Goal: Task Accomplishment & Management: Complete application form

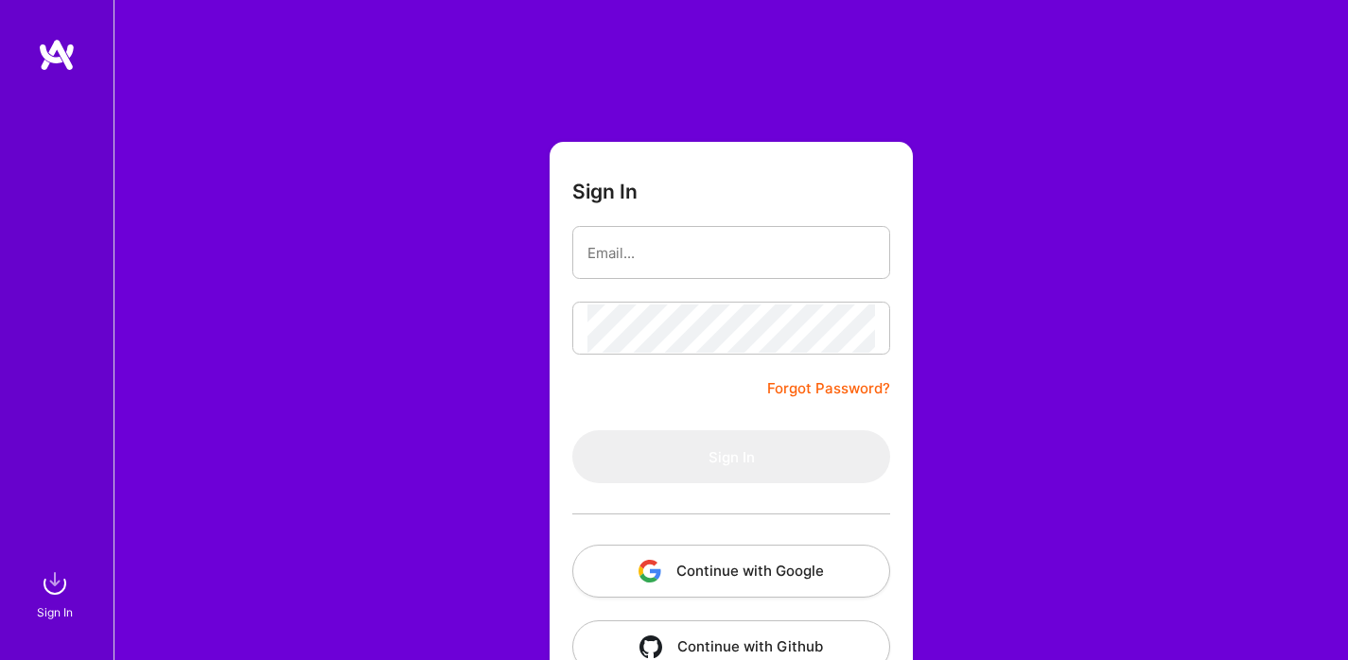
click at [675, 578] on button "Continue with Google" at bounding box center [731, 571] width 318 height 53
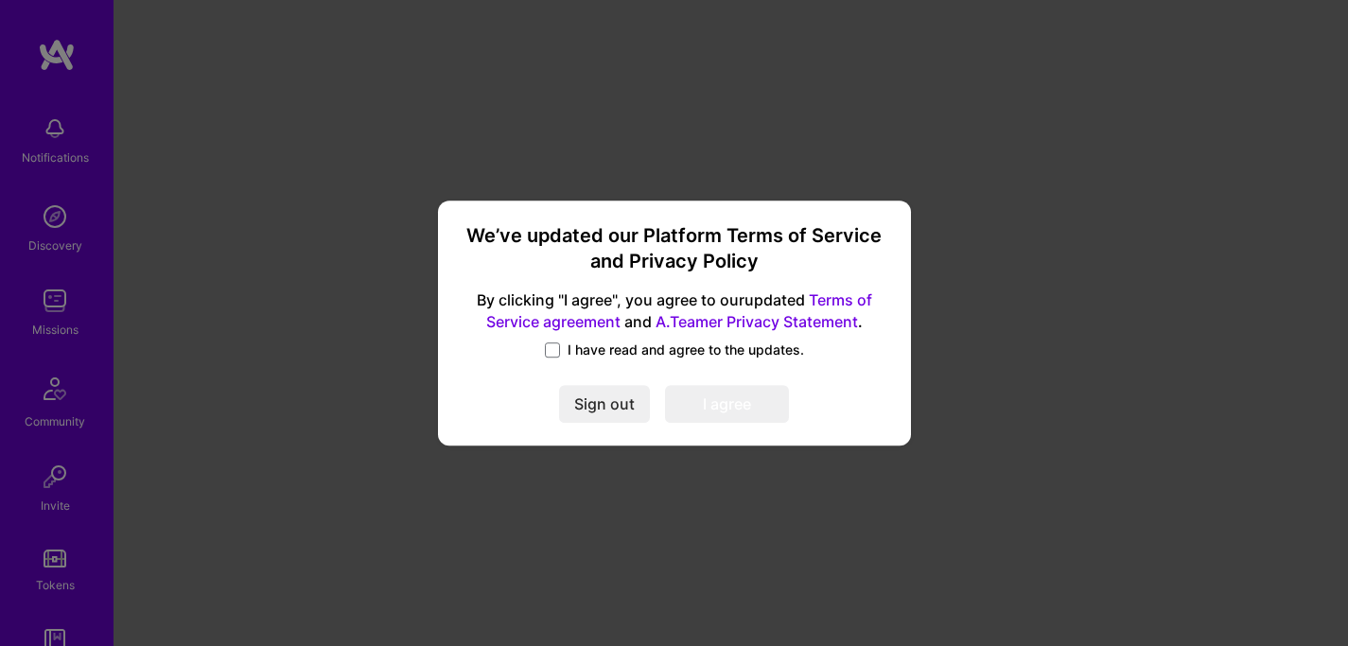
click at [641, 353] on span "I have read and agree to the updates." at bounding box center [686, 350] width 237 height 19
click at [0, 0] on input "I have read and agree to the updates." at bounding box center [0, 0] width 0 height 0
click at [769, 410] on button "I agree" at bounding box center [727, 405] width 124 height 38
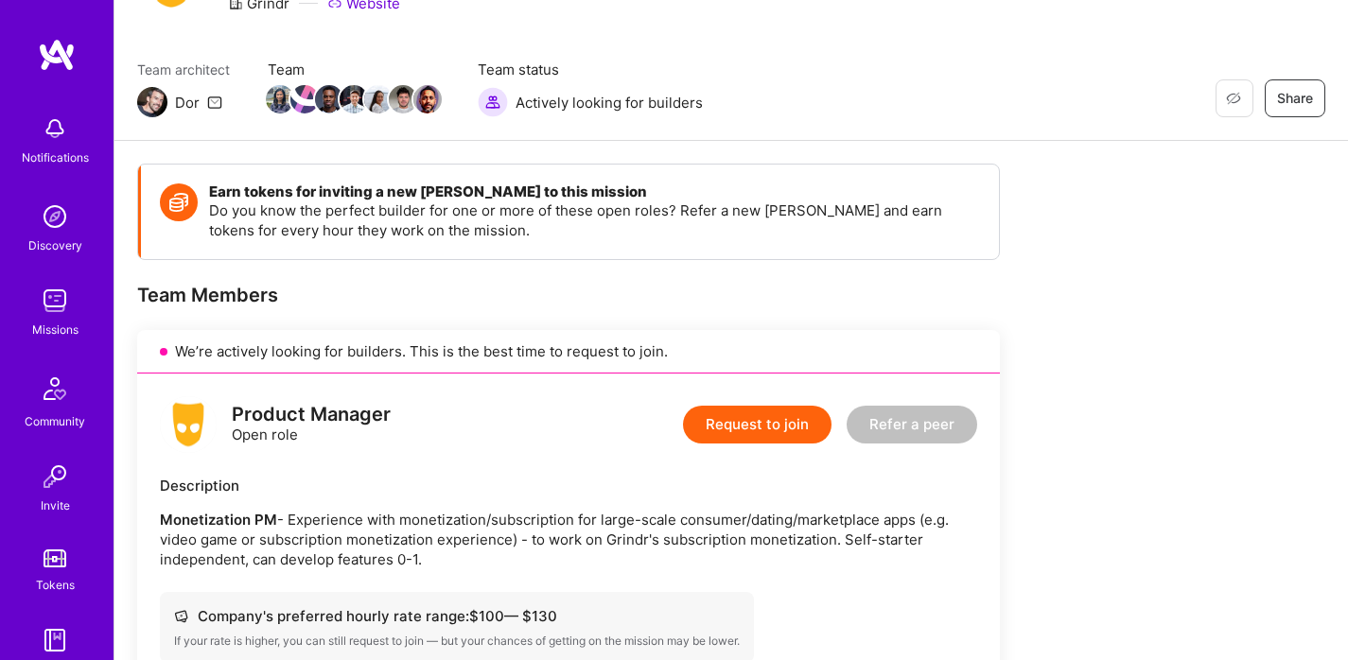
scroll to position [332, 0]
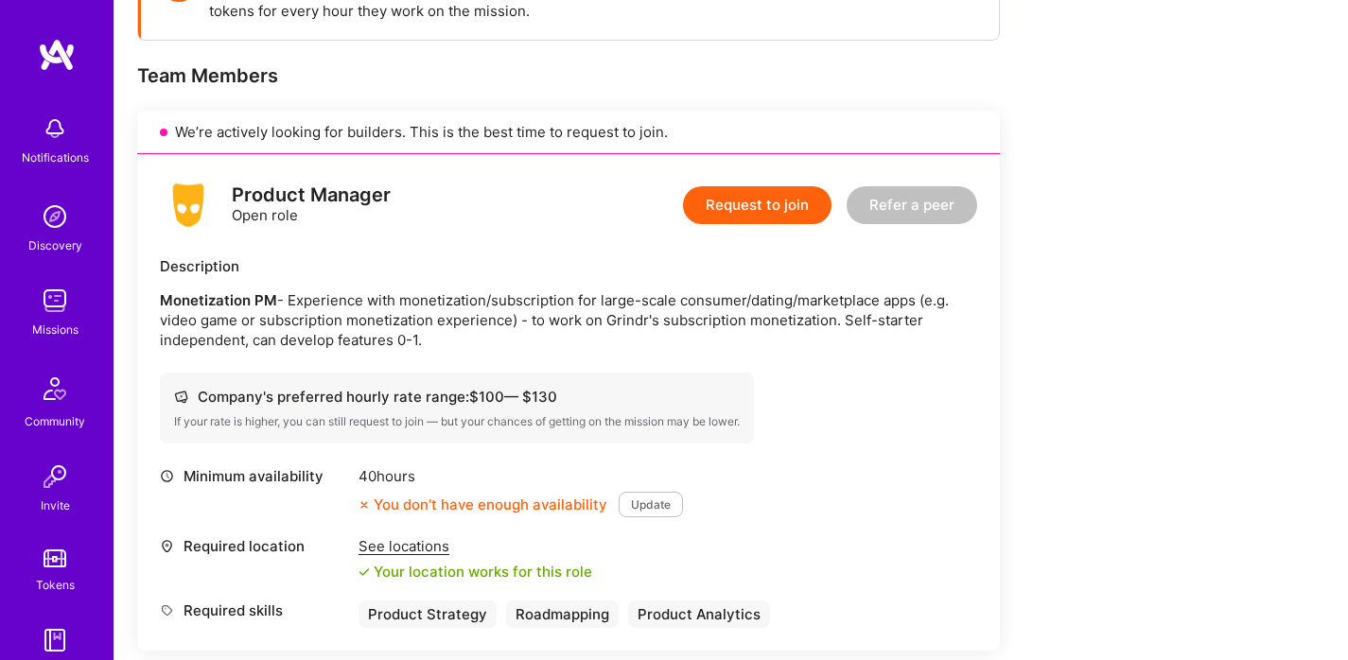
click at [416, 551] on div "See locations" at bounding box center [476, 546] width 234 height 20
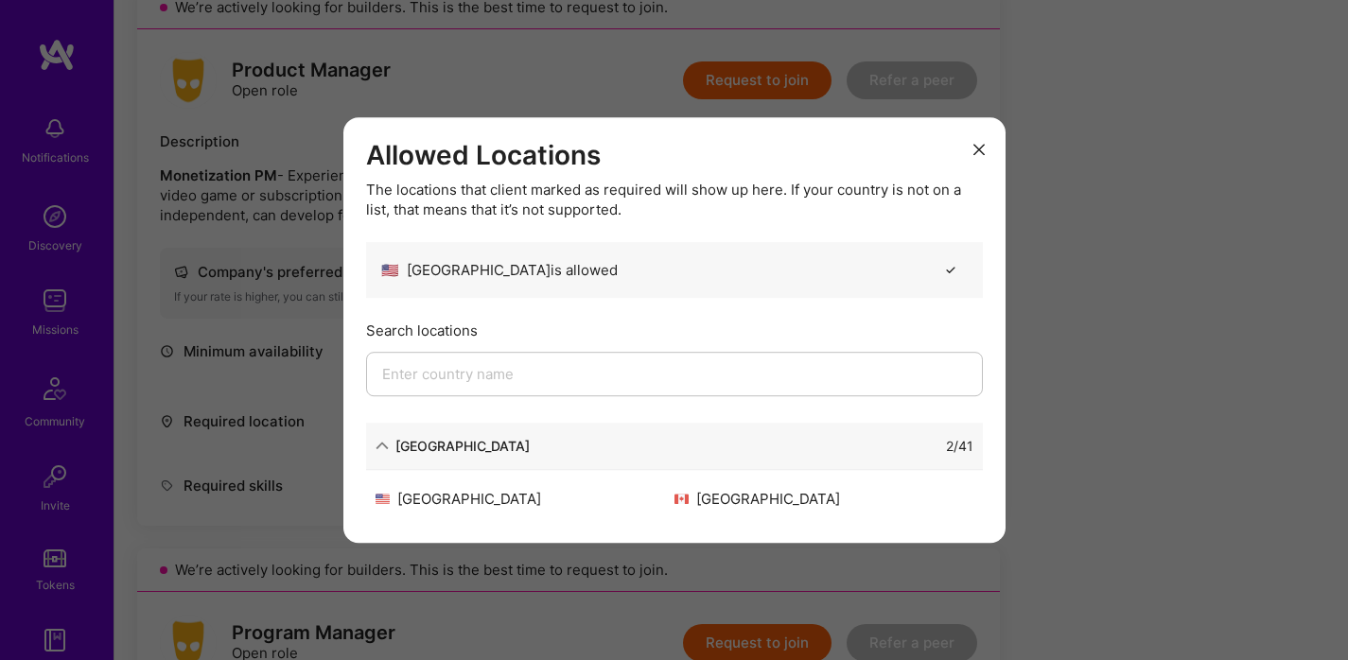
scroll to position [458, 0]
click at [591, 376] on input "modal" at bounding box center [674, 374] width 617 height 44
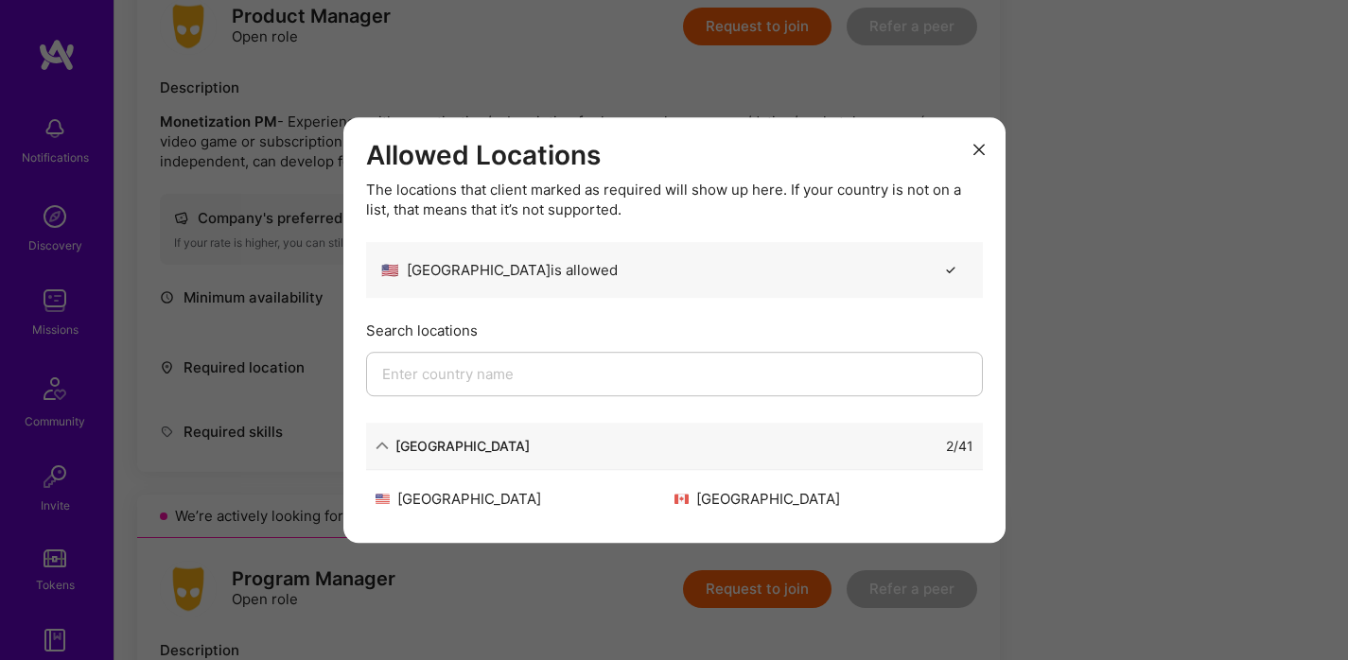
scroll to position [524, 0]
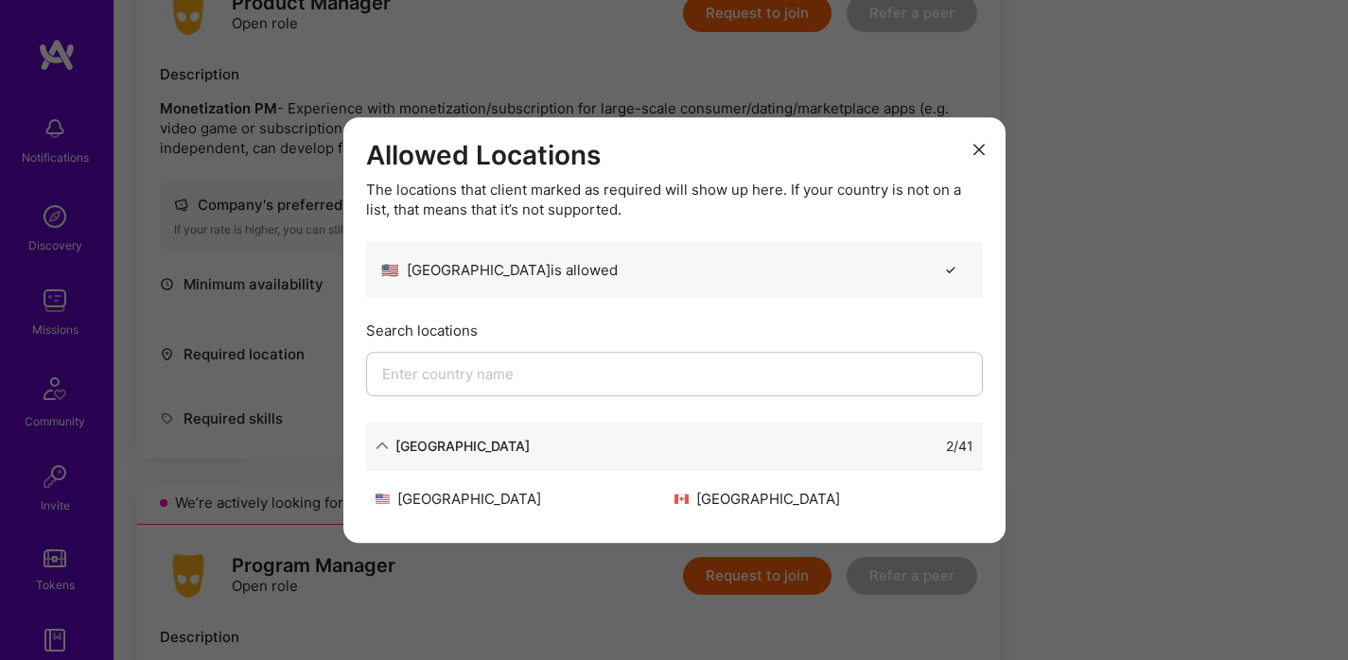
click at [482, 498] on div "[GEOGRAPHIC_DATA]" at bounding box center [525, 499] width 299 height 20
click at [494, 508] on div "[GEOGRAPHIC_DATA]" at bounding box center [525, 499] width 299 height 20
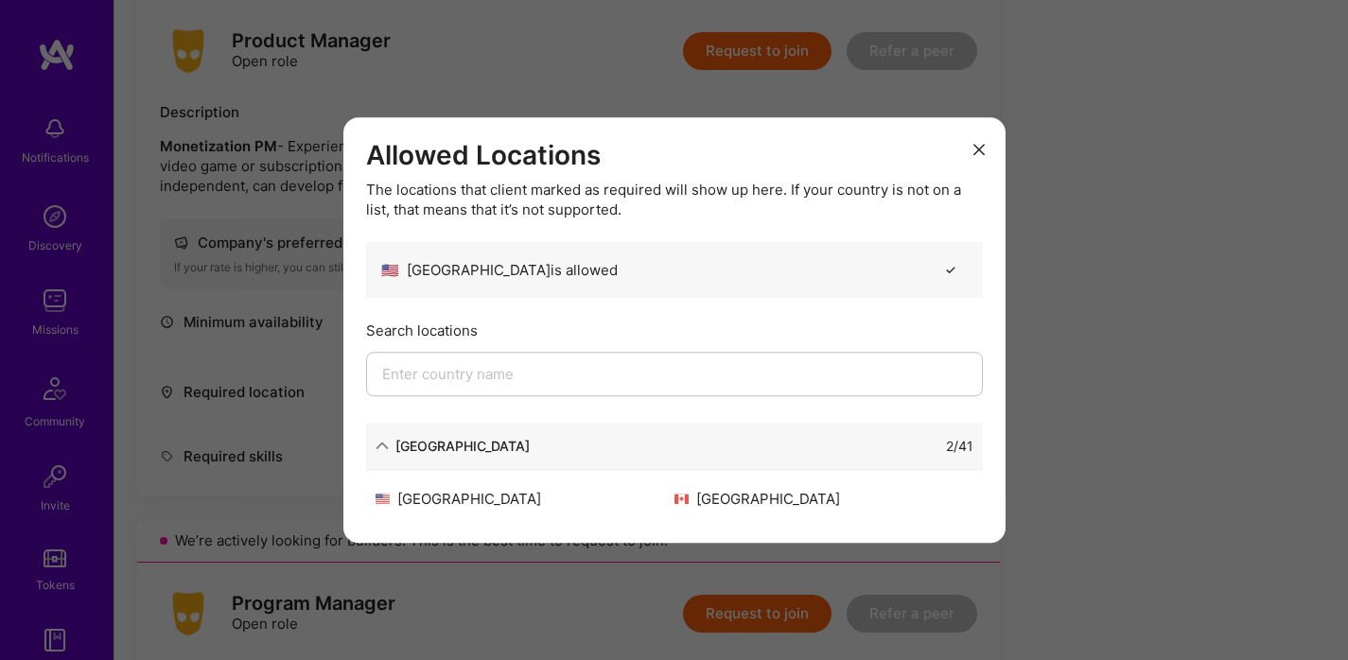
scroll to position [484, 0]
click at [978, 154] on button "modal" at bounding box center [979, 147] width 23 height 31
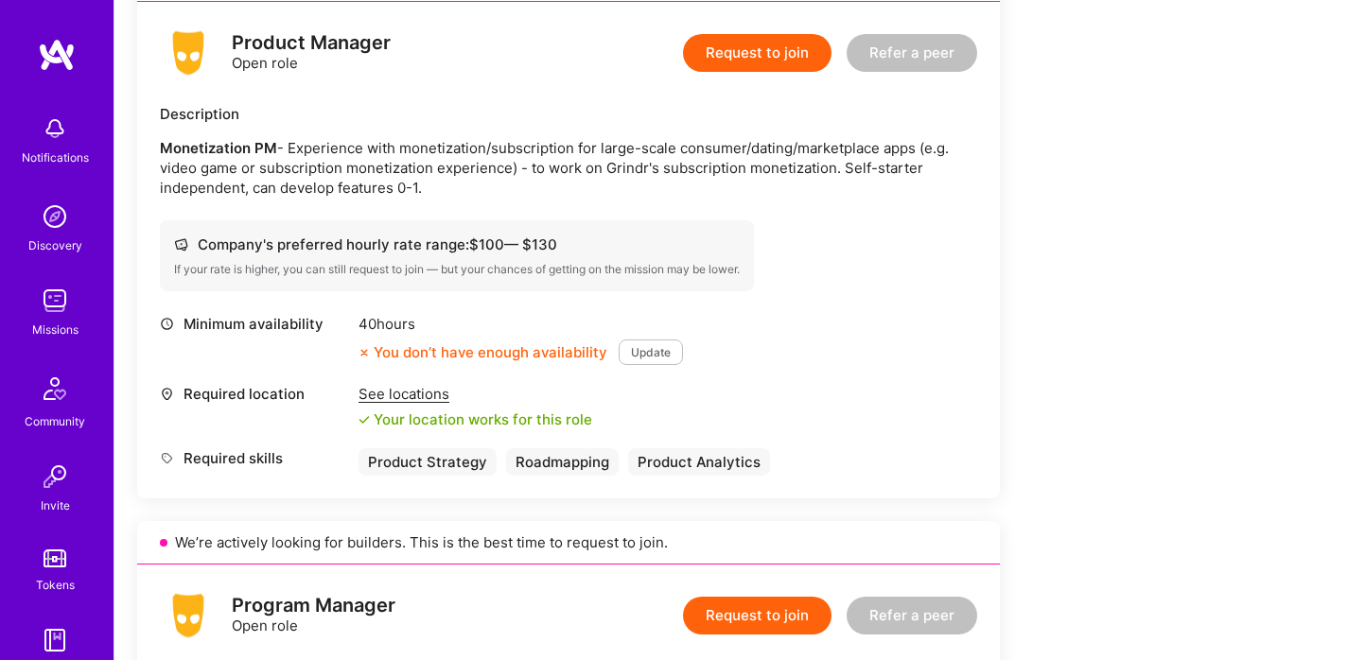
click at [670, 362] on button "Update" at bounding box center [651, 353] width 64 height 26
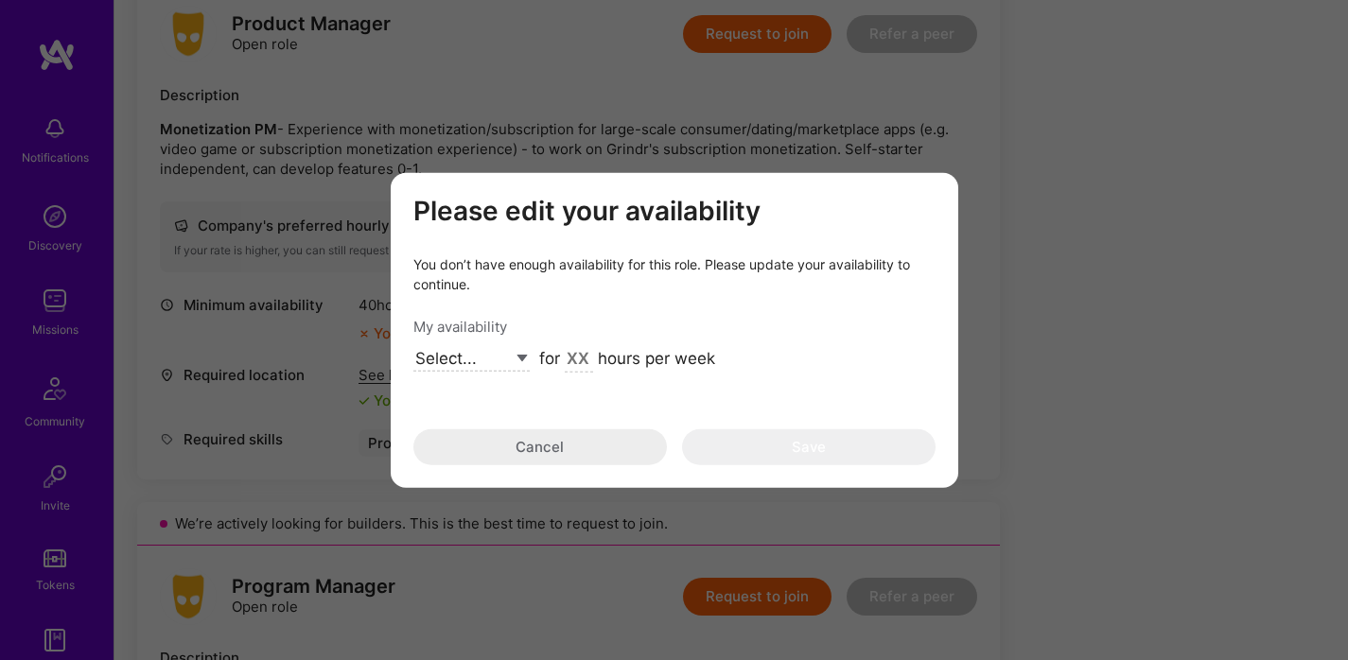
scroll to position [502, 0]
click at [494, 355] on select "Select... Right Now Future Date Not Available" at bounding box center [471, 359] width 116 height 26
select select "Right Now"
click at [413, 346] on select "Select... Right Now Future Date Not Available" at bounding box center [471, 359] width 116 height 26
click at [570, 364] on input "modal" at bounding box center [579, 359] width 28 height 25
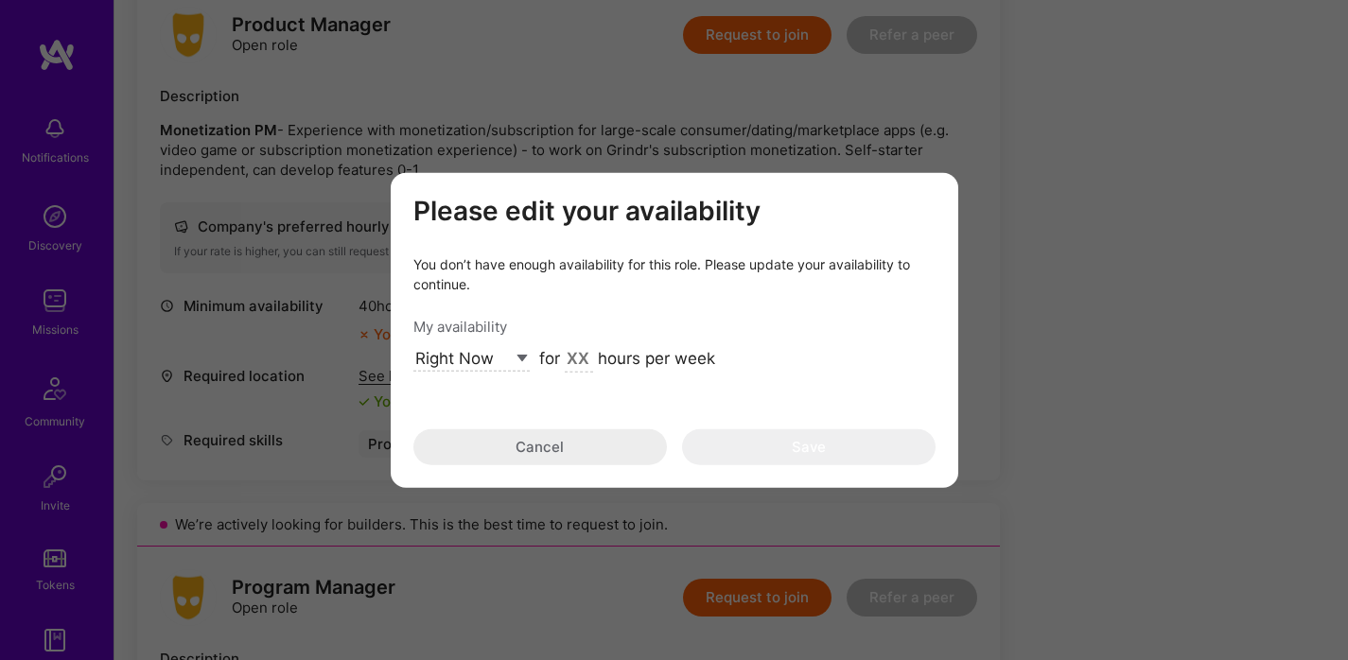
click at [591, 360] on input "modal" at bounding box center [579, 359] width 28 height 25
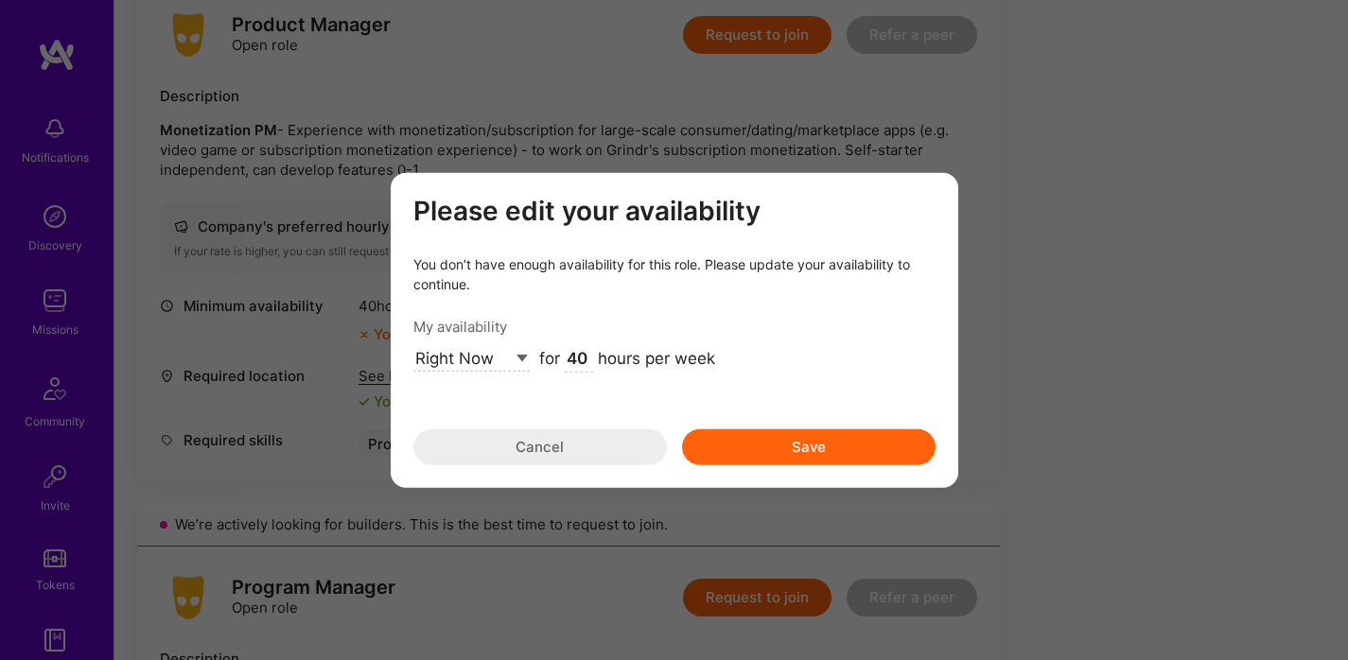
type input "40"
click at [747, 463] on button "Save" at bounding box center [809, 447] width 254 height 36
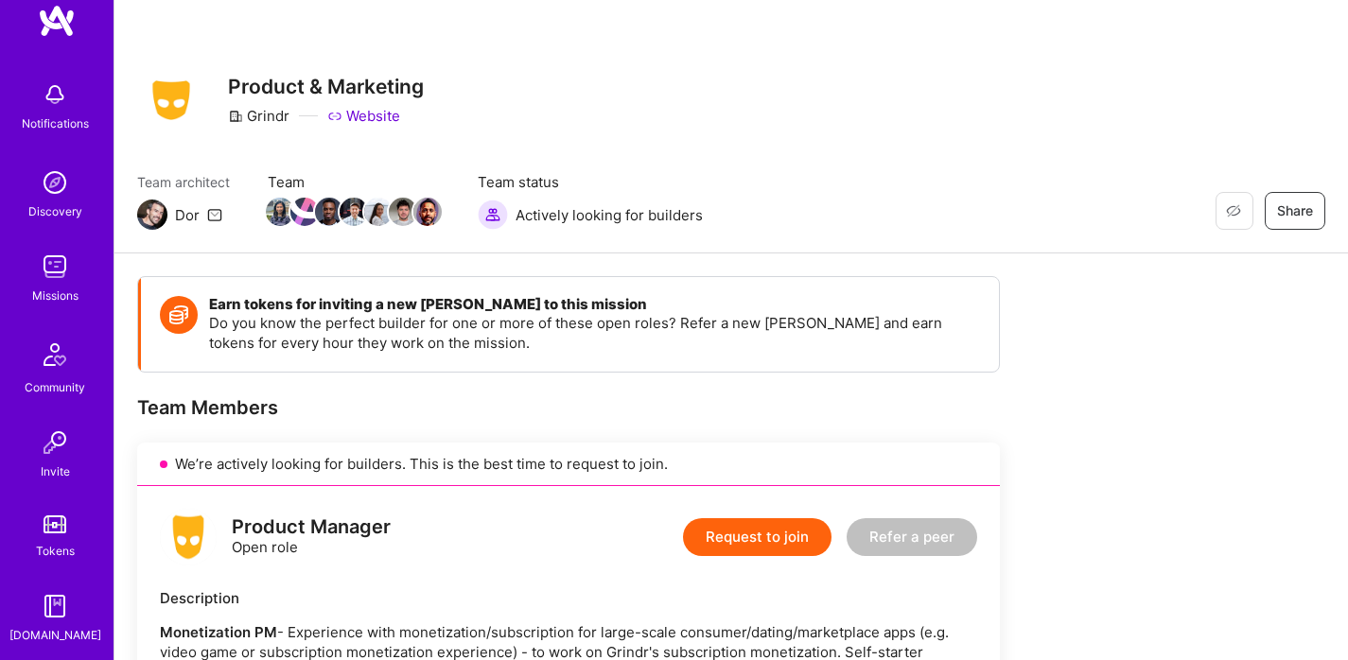
scroll to position [51, 0]
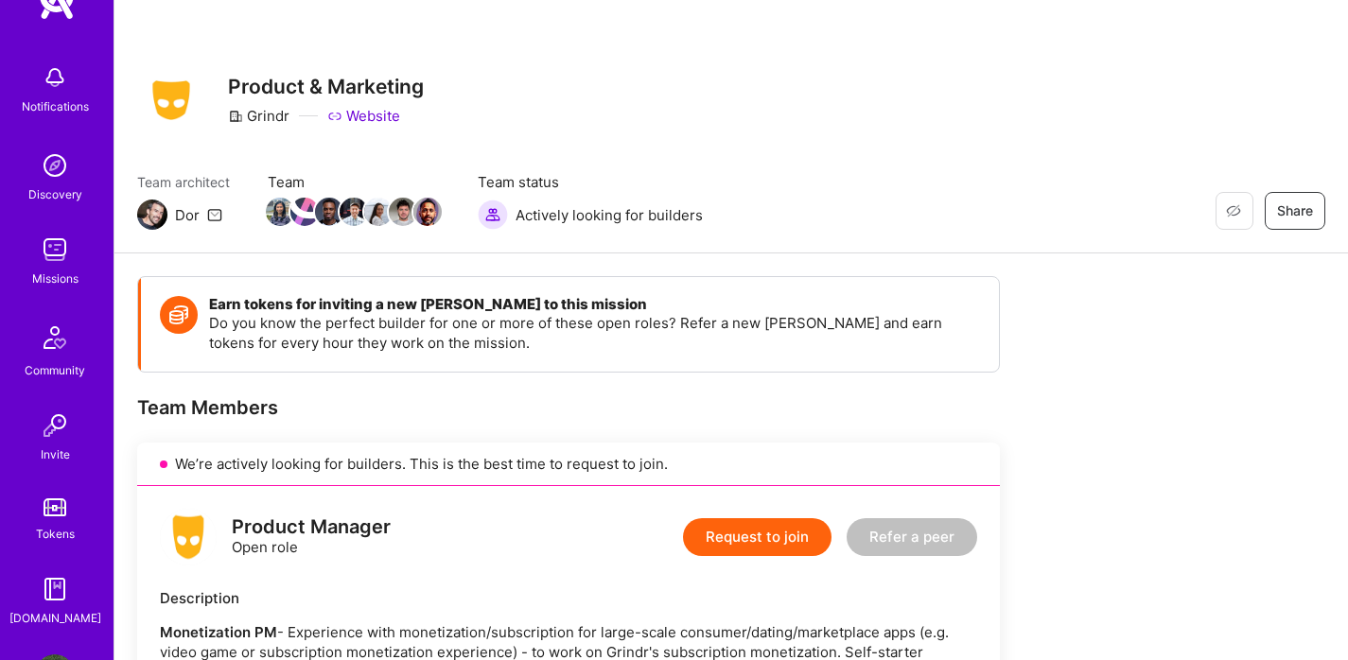
click at [49, 263] on img at bounding box center [55, 250] width 38 height 38
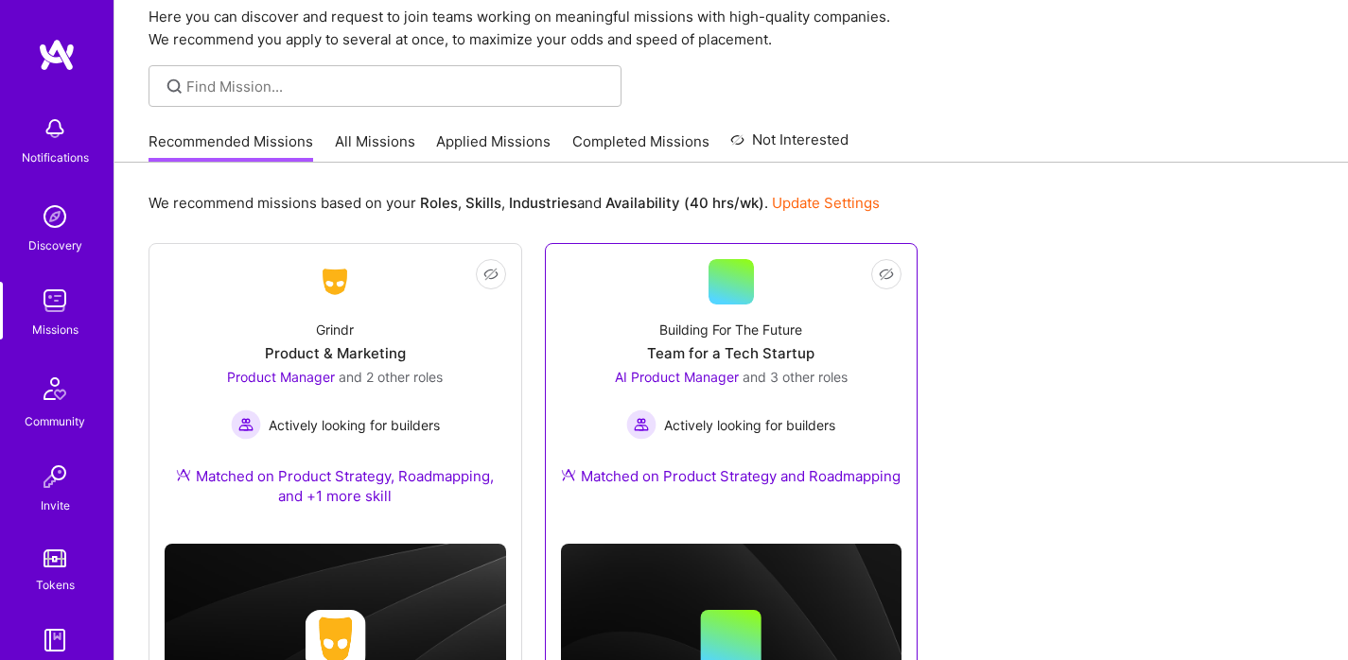
scroll to position [42, 0]
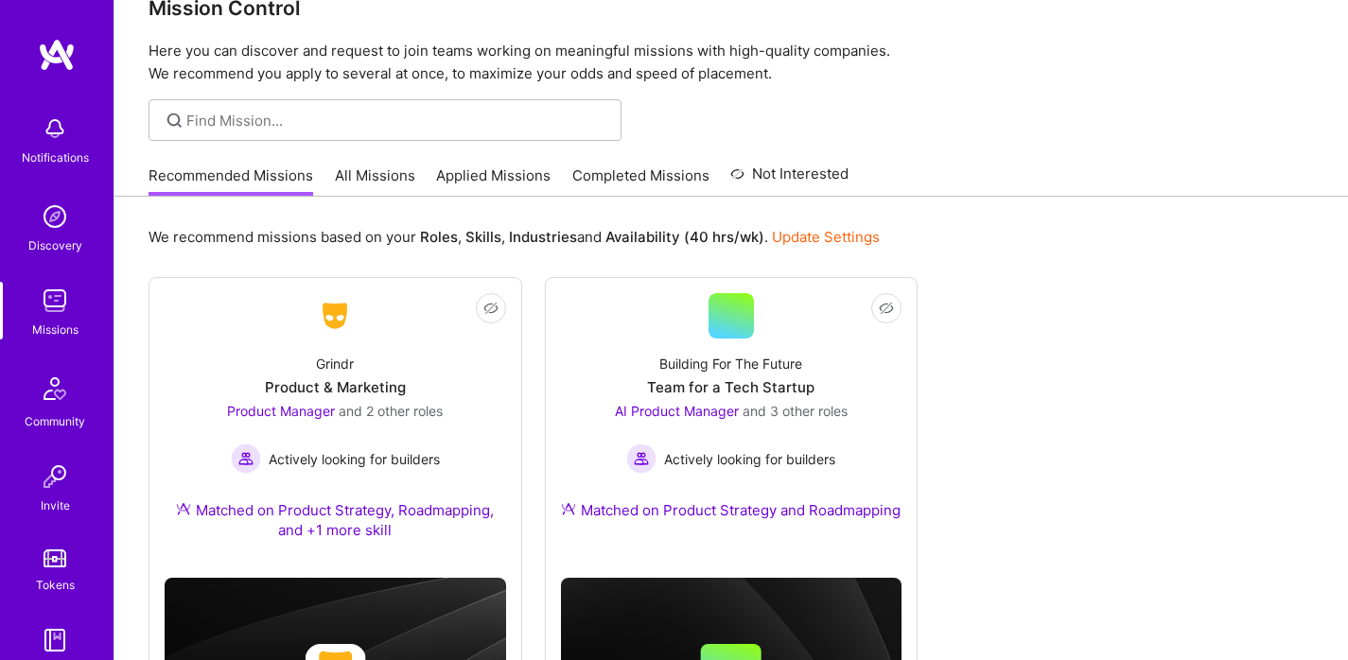
click at [396, 184] on link "All Missions" at bounding box center [375, 181] width 80 height 31
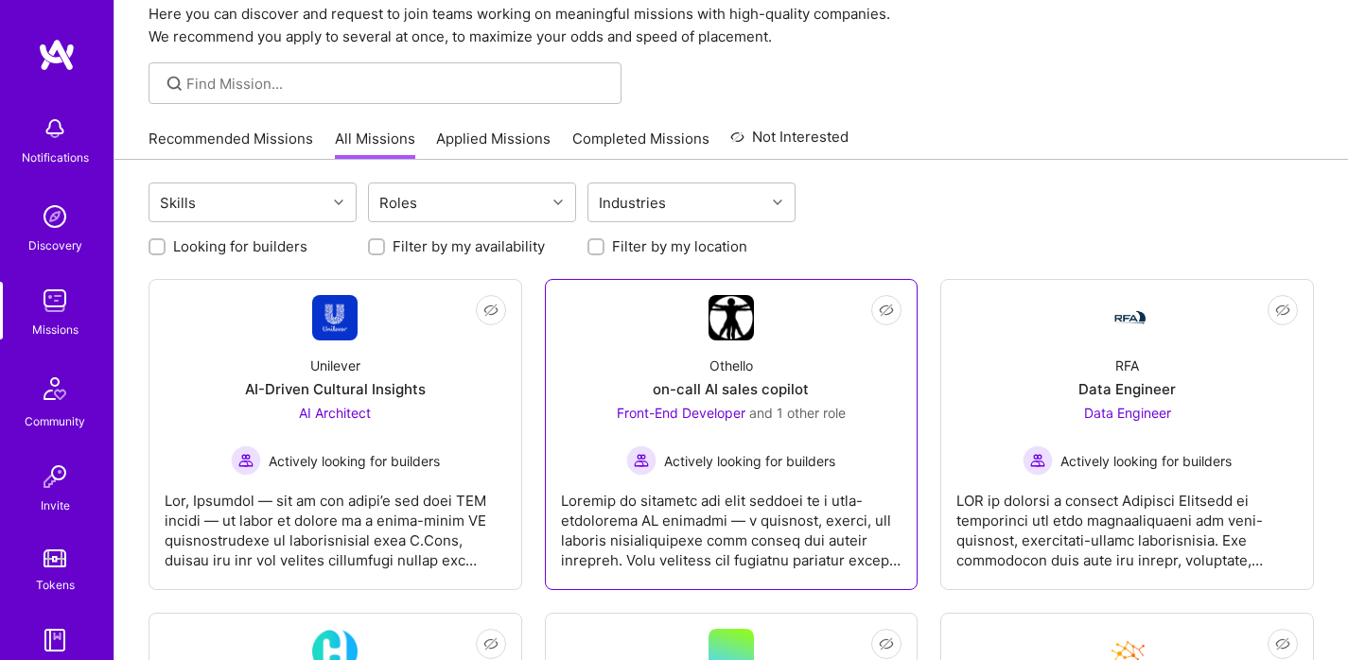
scroll to position [79, 0]
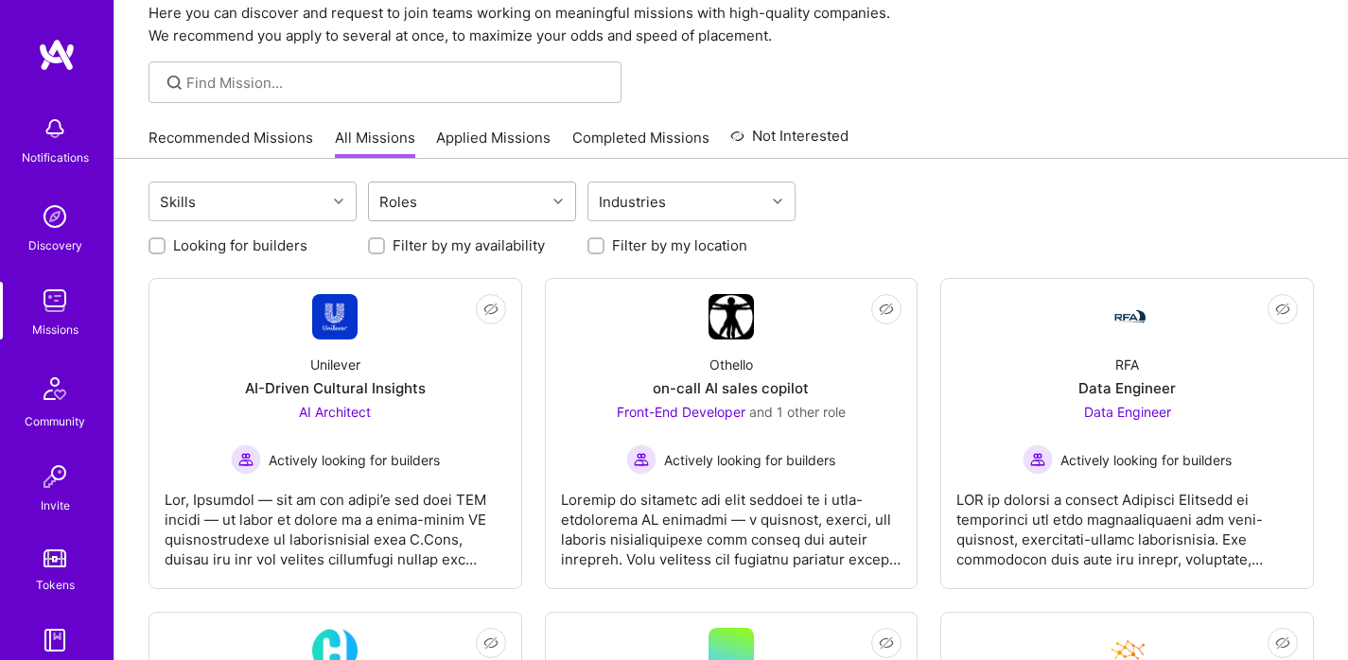
click at [447, 201] on div "Roles" at bounding box center [457, 202] width 177 height 38
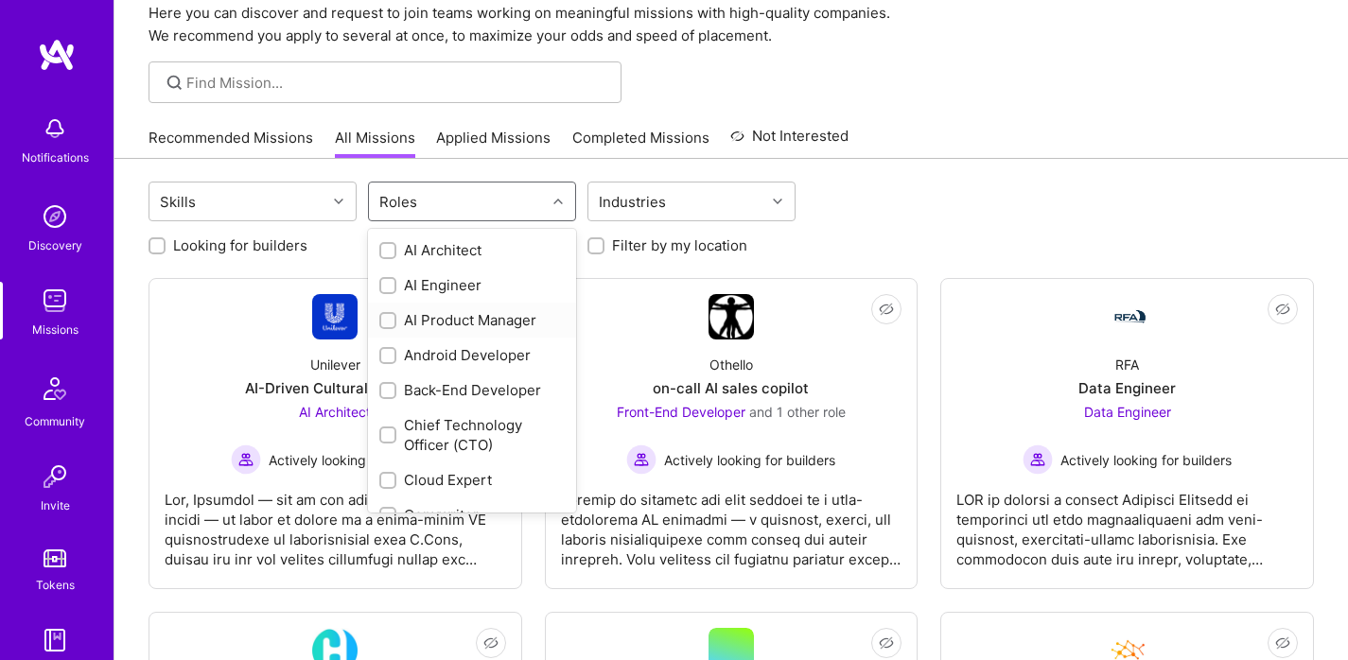
click at [483, 318] on div "AI Product Manager" at bounding box center [471, 320] width 185 height 20
checkbox input "true"
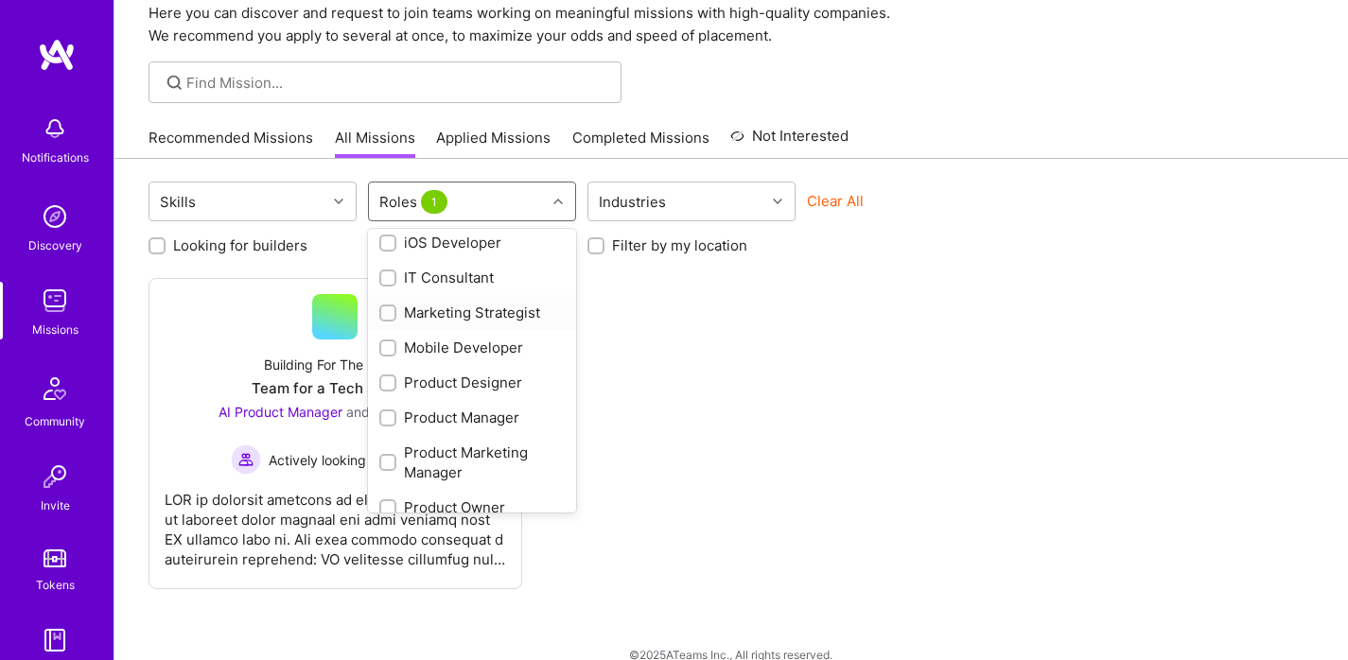
scroll to position [613, 0]
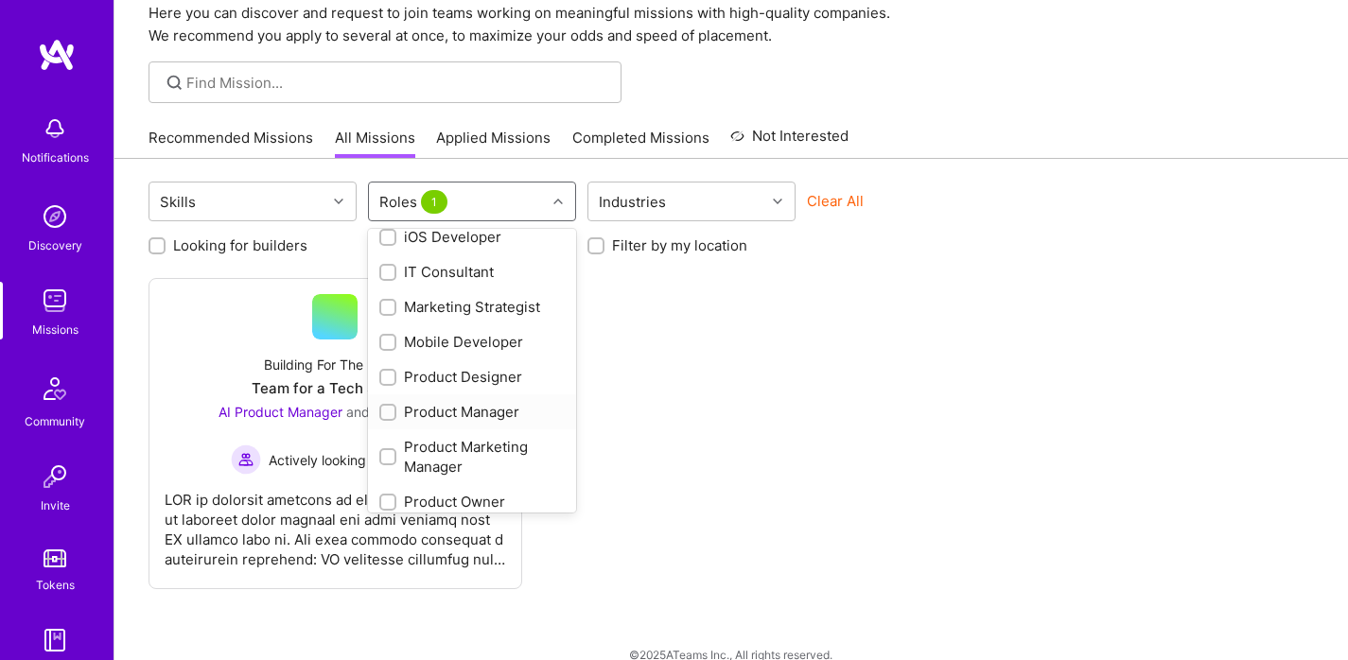
click at [476, 412] on div "Product Manager" at bounding box center [471, 412] width 185 height 20
checkbox input "true"
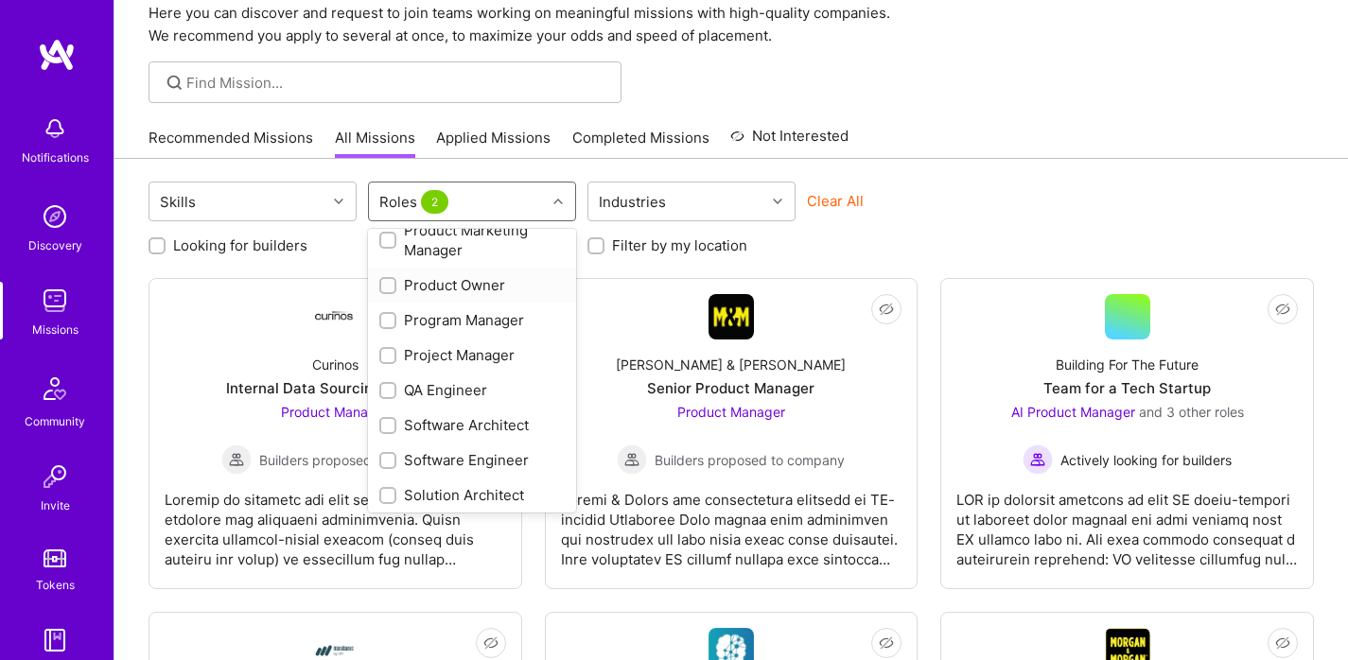
scroll to position [903, 0]
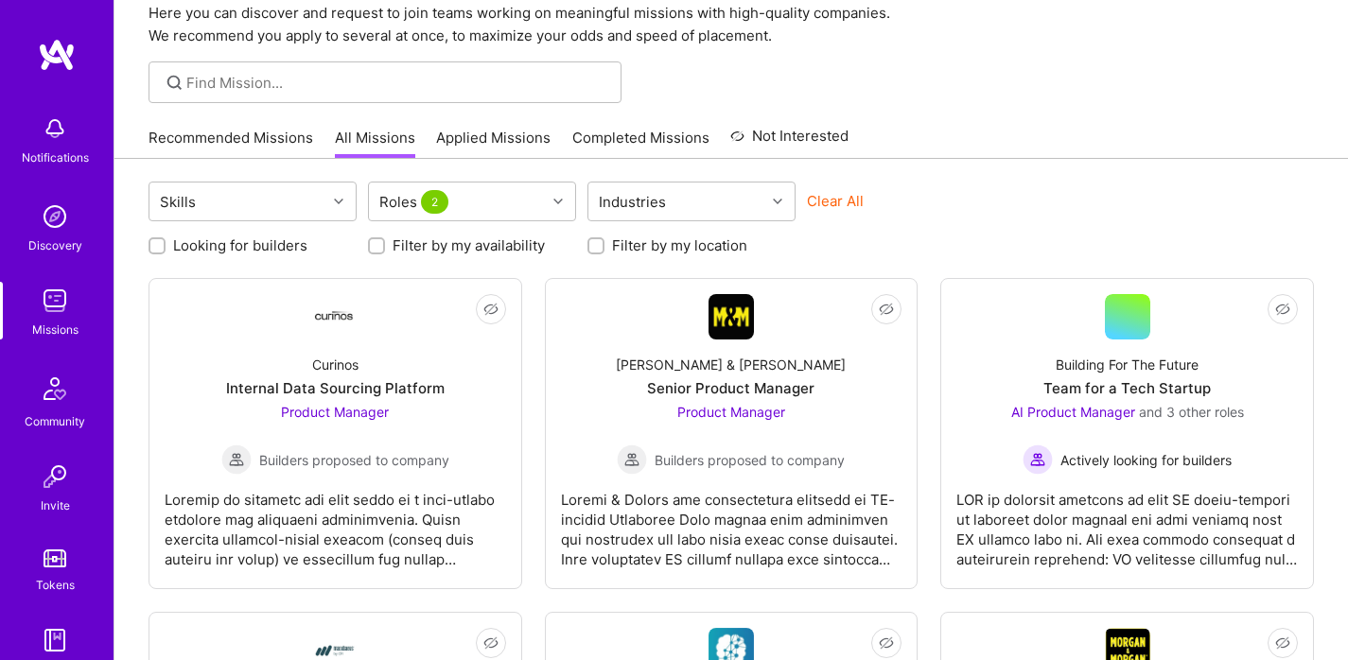
click at [969, 202] on div "Clear All" at bounding box center [911, 208] width 208 height 35
click at [739, 202] on div "Industries" at bounding box center [676, 202] width 177 height 38
click at [932, 193] on div "Clear All" at bounding box center [911, 208] width 208 height 35
click at [215, 199] on div "Skills" at bounding box center [237, 202] width 177 height 38
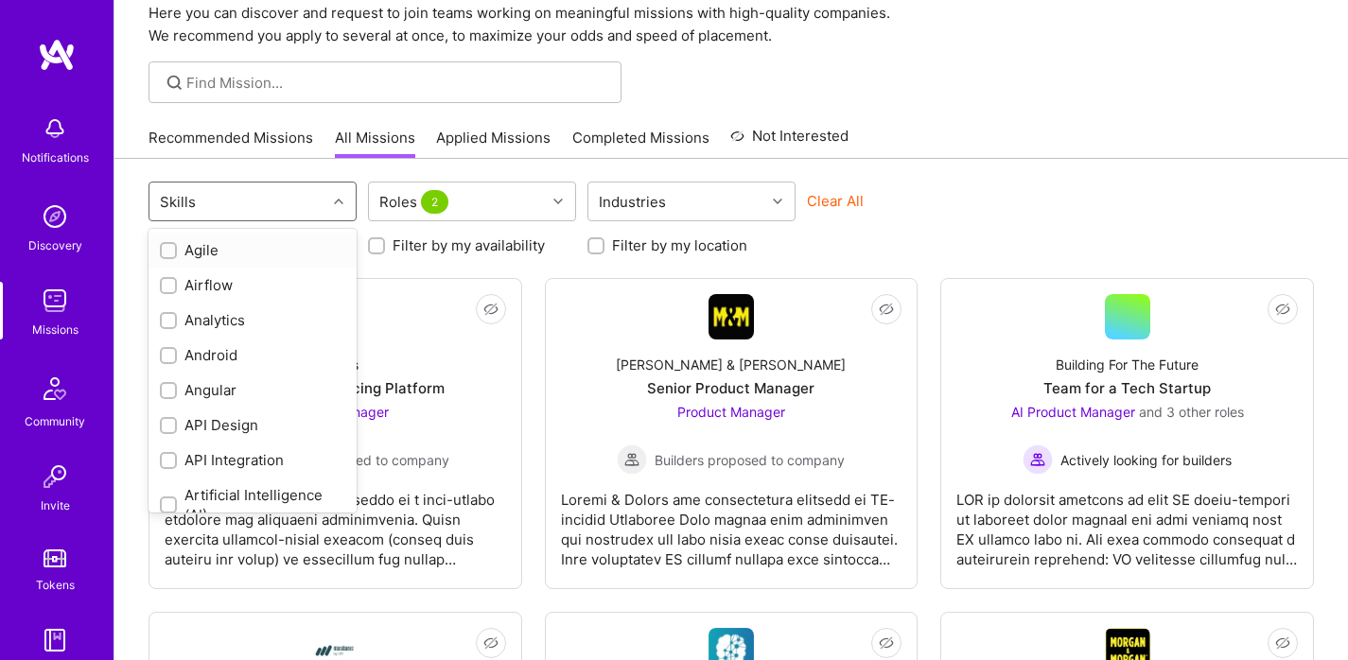
click at [223, 239] on div "Agile" at bounding box center [253, 250] width 208 height 35
checkbox input "true"
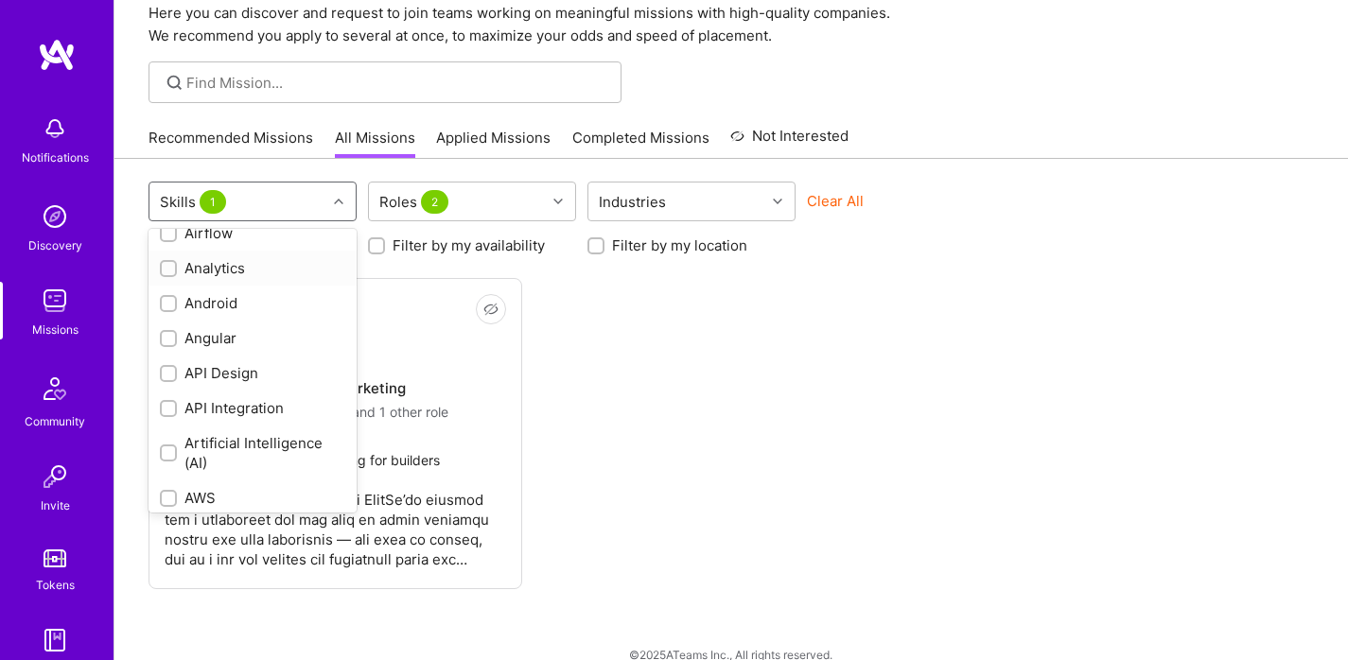
scroll to position [53, 0]
click at [238, 276] on div "Analytics" at bounding box center [252, 267] width 185 height 20
checkbox input "true"
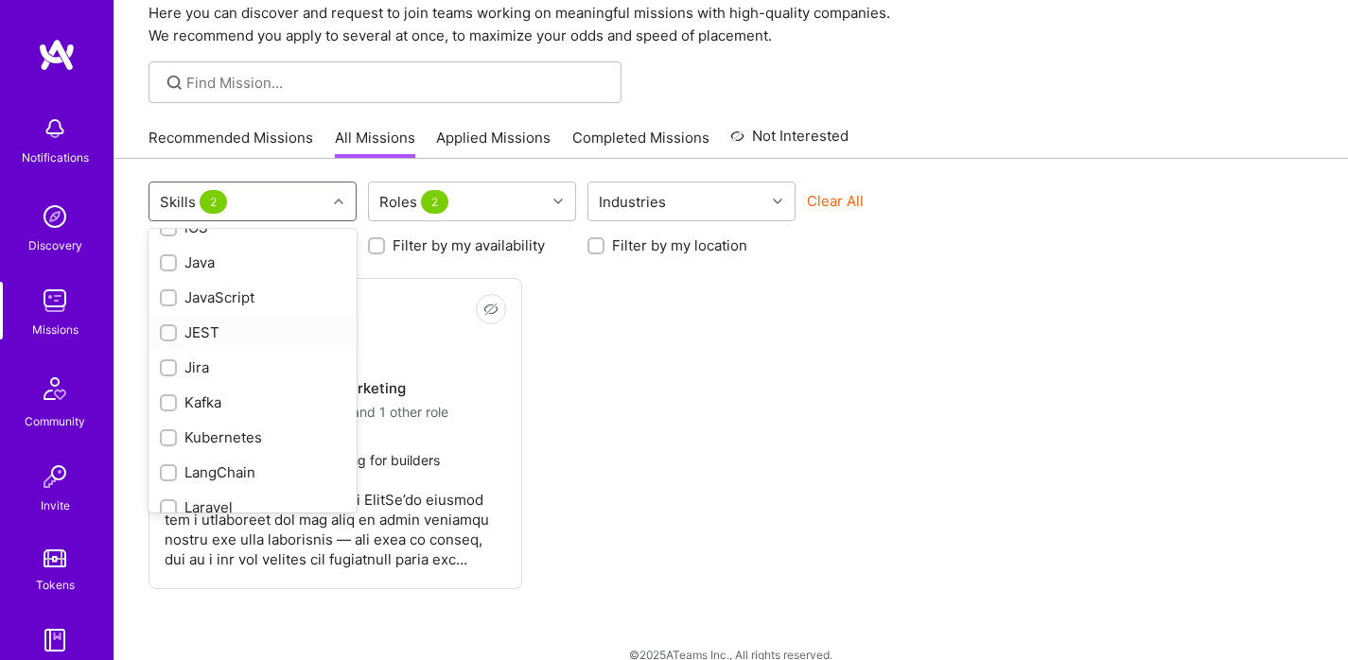
scroll to position [0, 0]
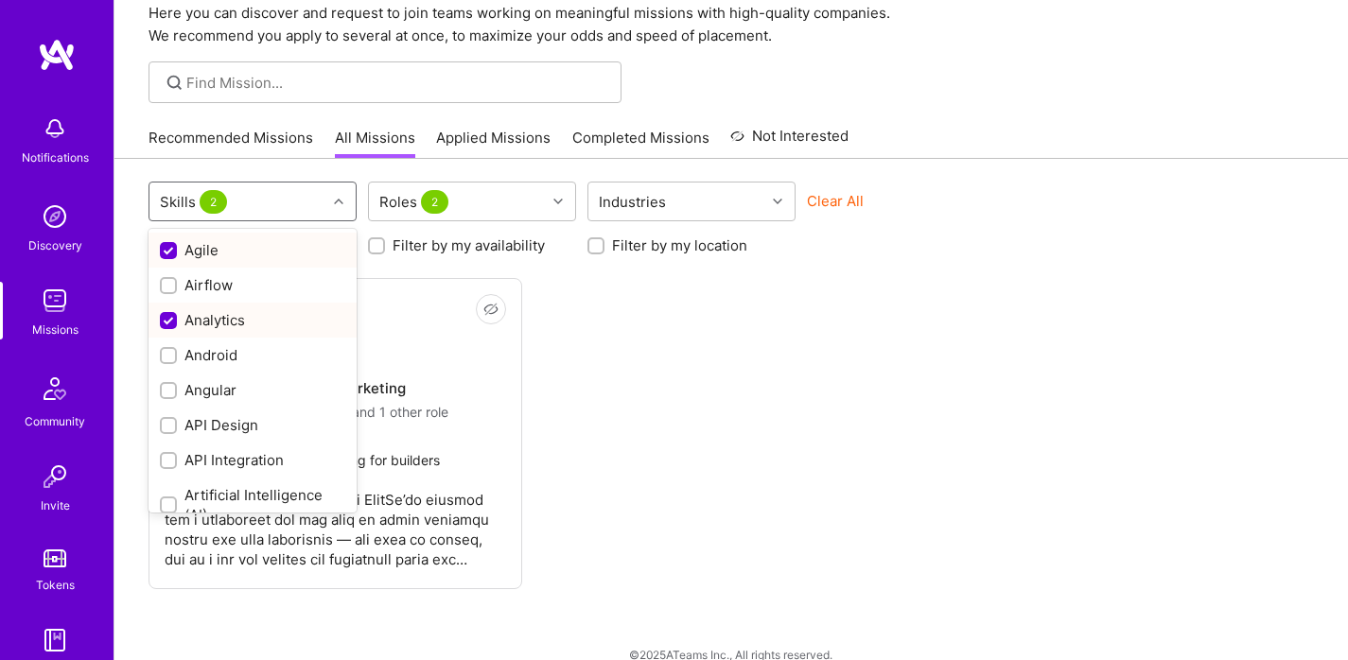
click at [203, 257] on div "Agile" at bounding box center [252, 250] width 185 height 20
checkbox input "false"
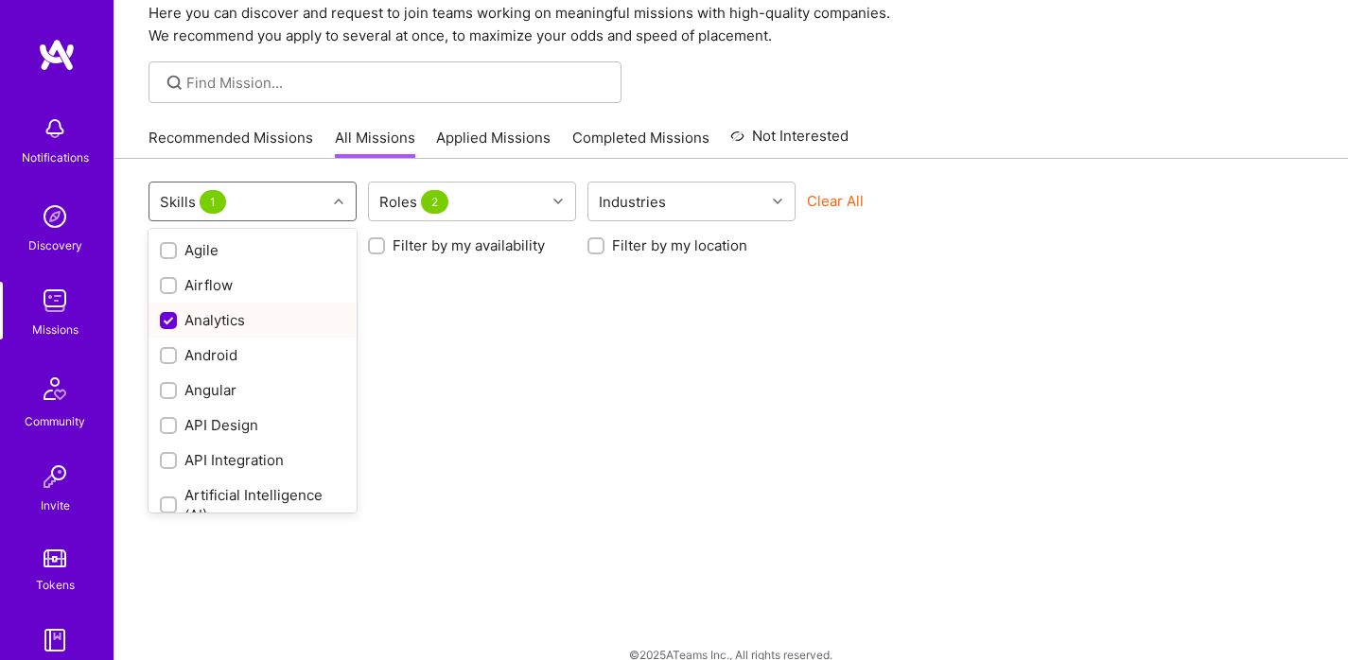
click at [203, 327] on div "Analytics" at bounding box center [252, 320] width 185 height 20
checkbox input "false"
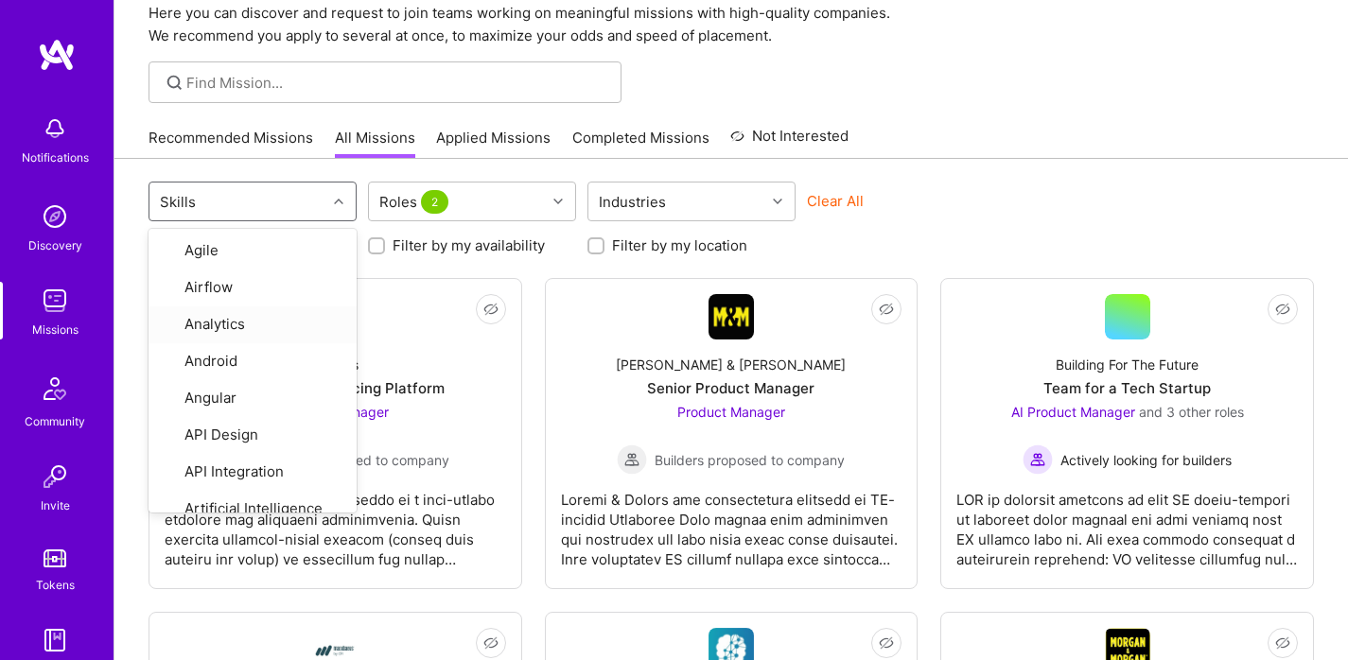
click at [960, 139] on div "Recommended Missions All Missions Applied Missions Completed Missions Not Inter…" at bounding box center [732, 137] width 1166 height 41
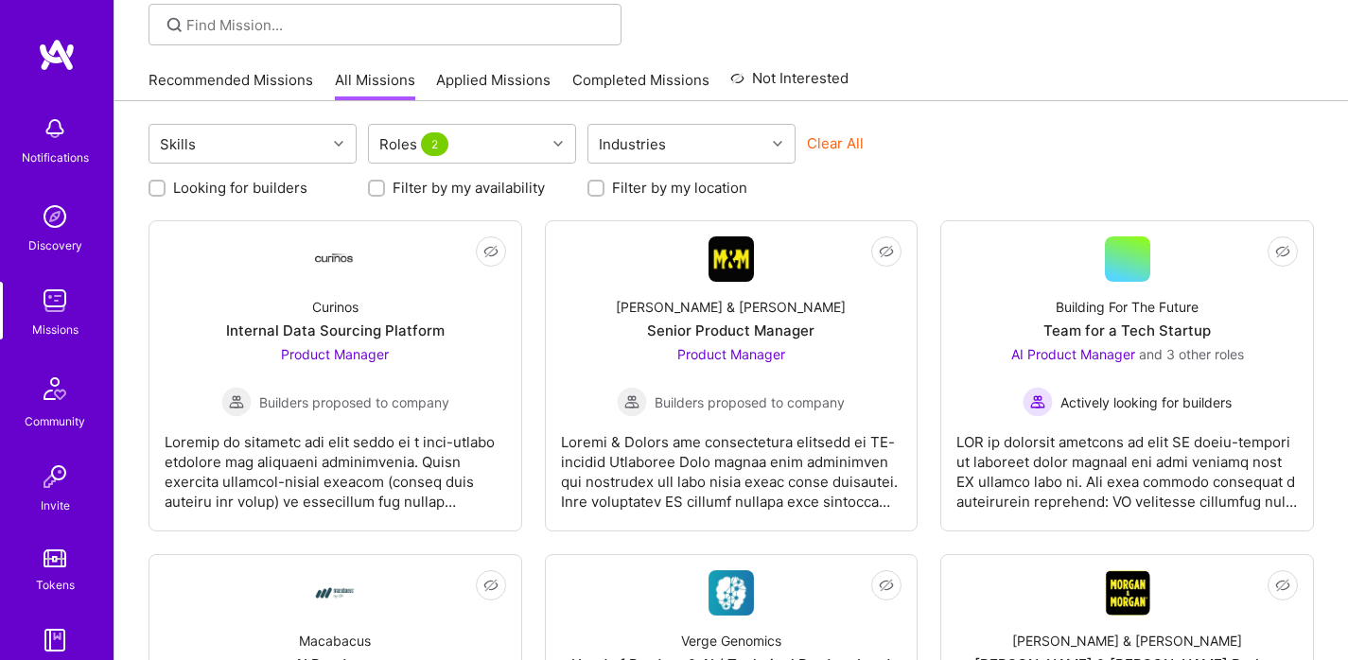
scroll to position [139, 0]
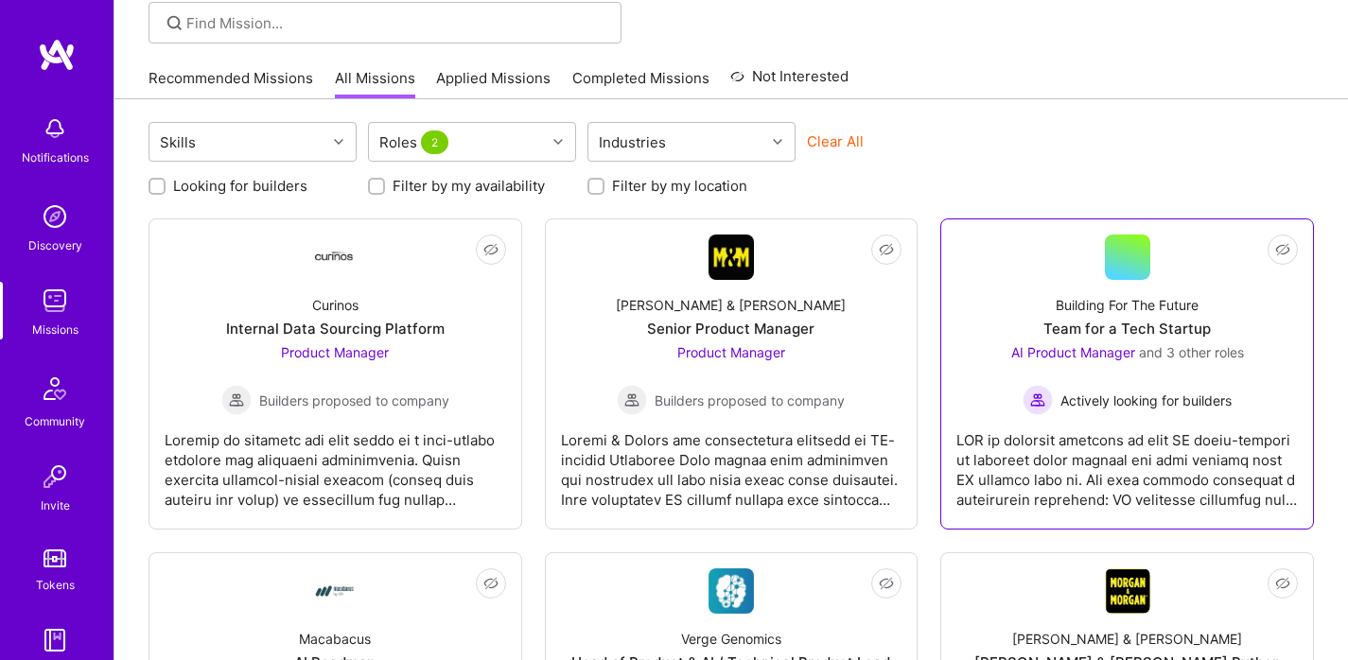
click at [1134, 464] on div at bounding box center [1127, 462] width 342 height 95
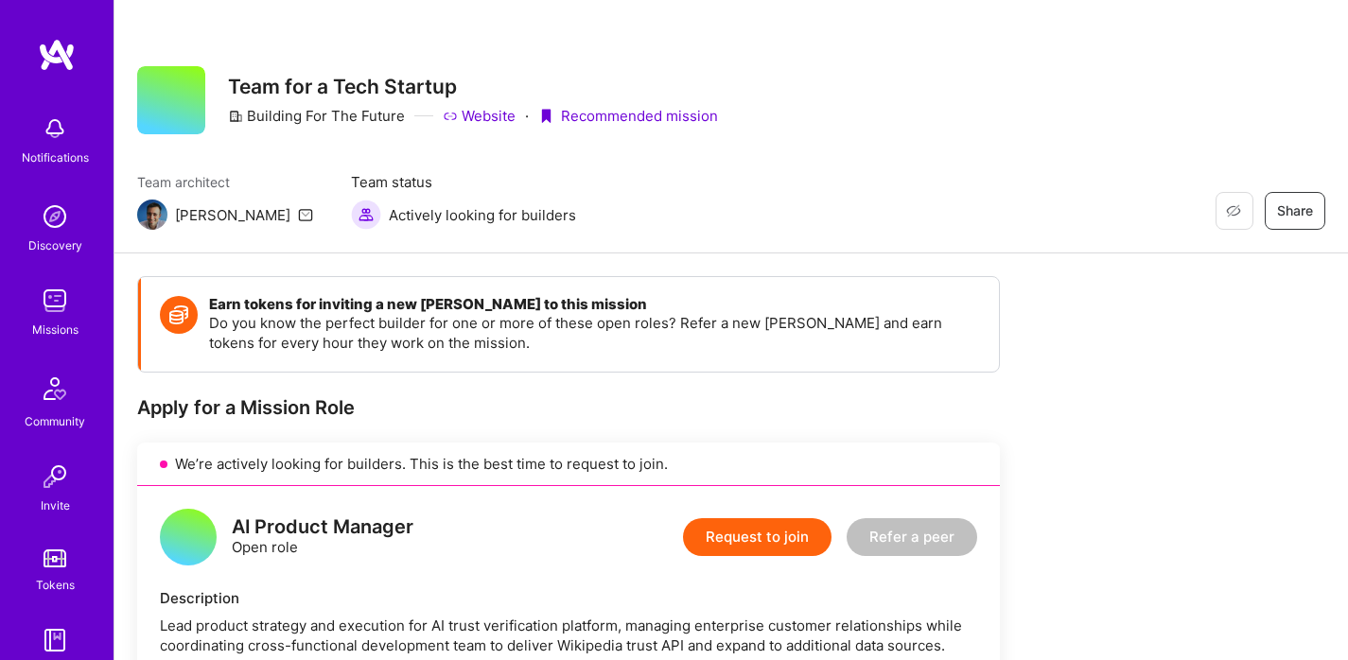
scroll to position [121, 0]
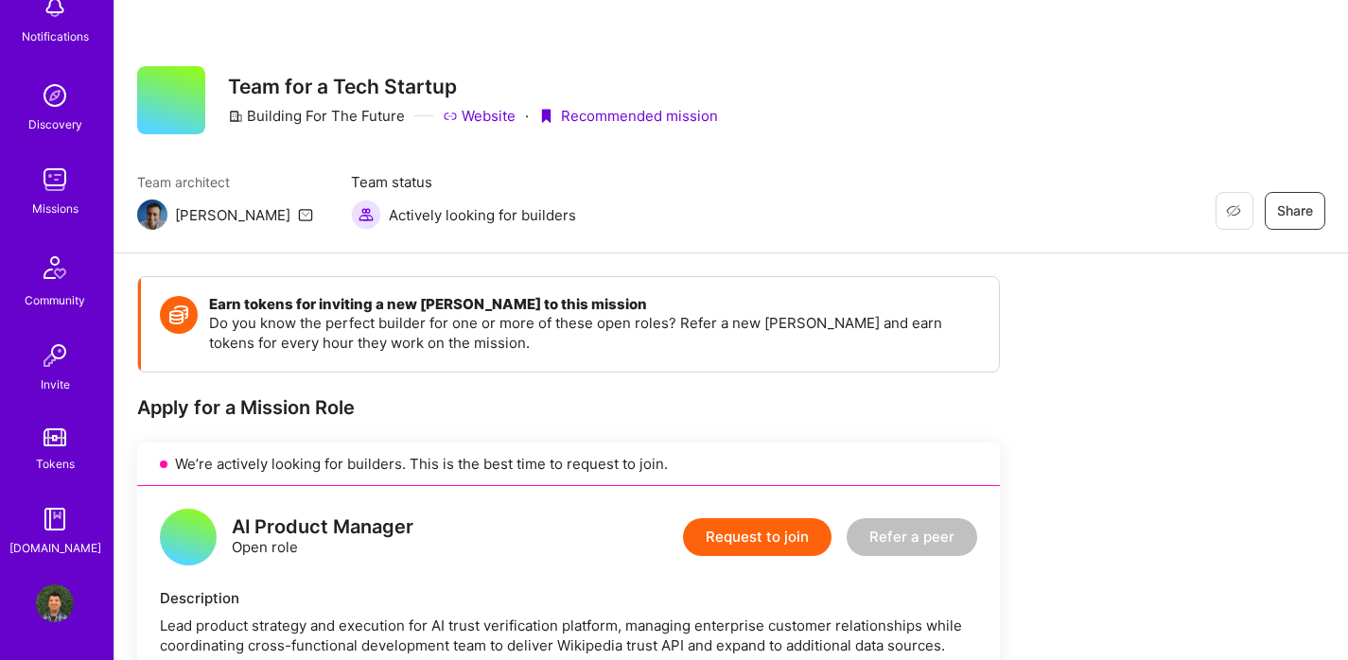
click at [36, 598] on img at bounding box center [55, 604] width 38 height 38
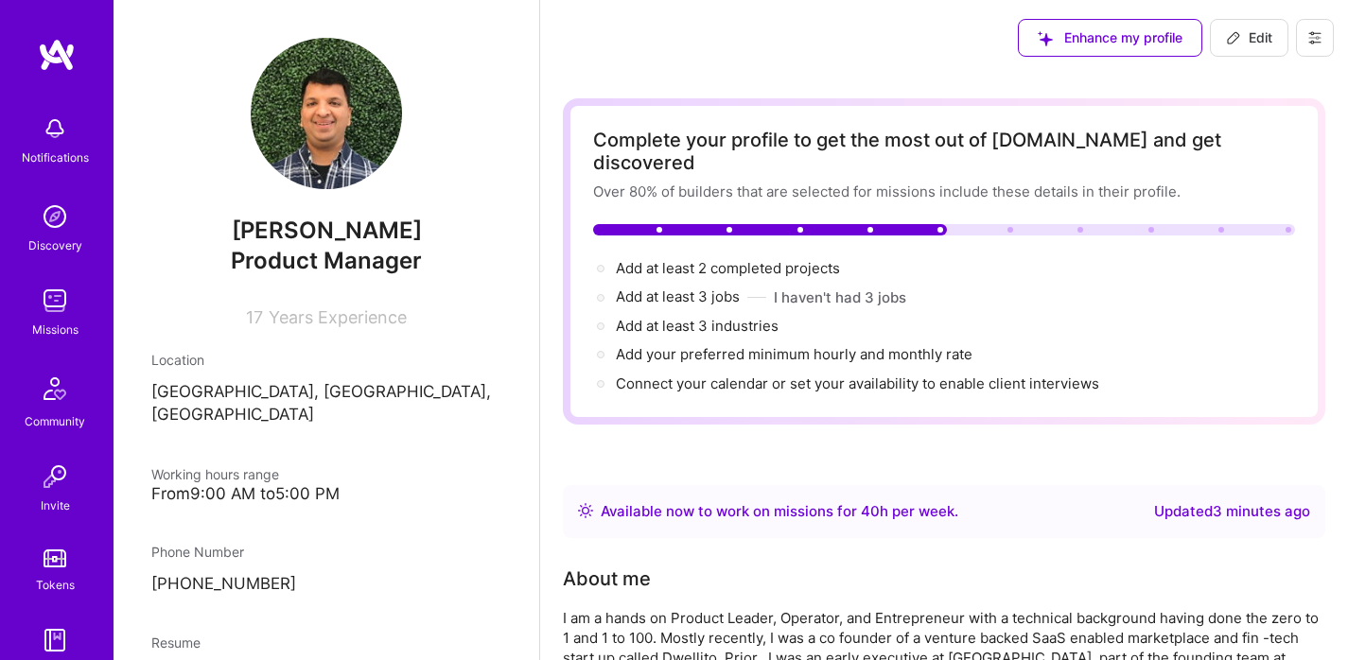
click at [1127, 44] on span "Enhance my profile" at bounding box center [1110, 37] width 145 height 19
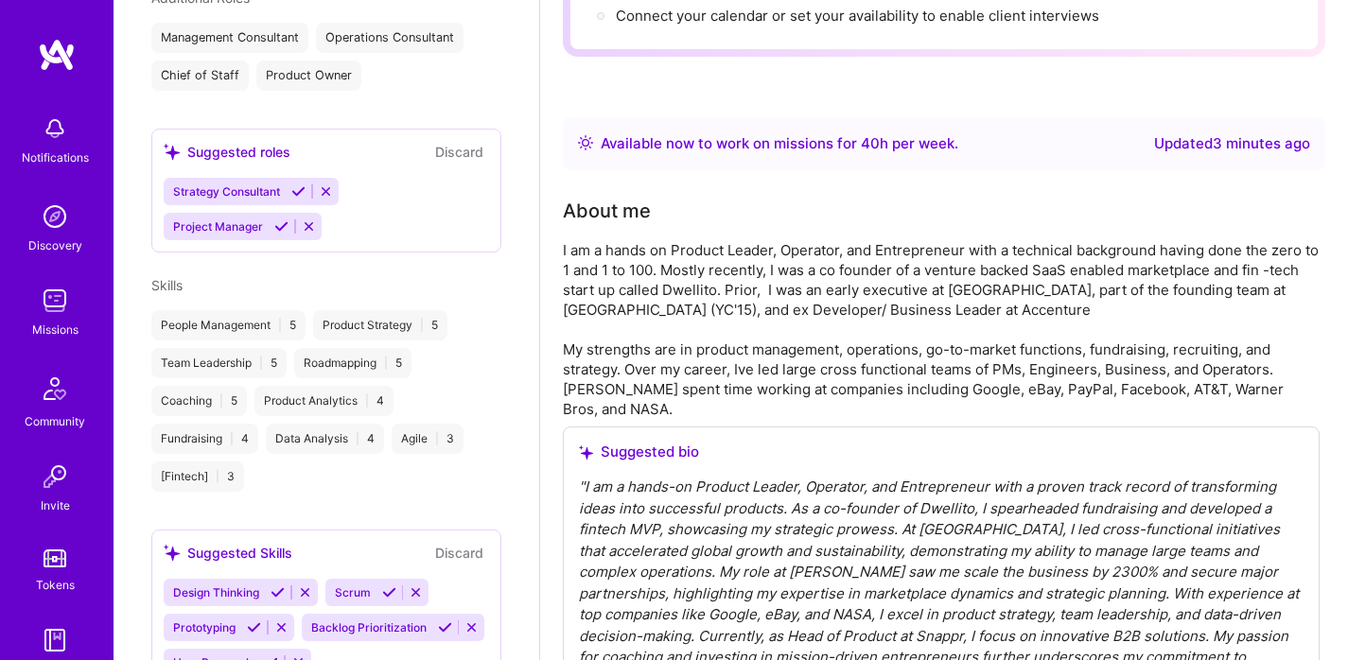
scroll to position [728, 0]
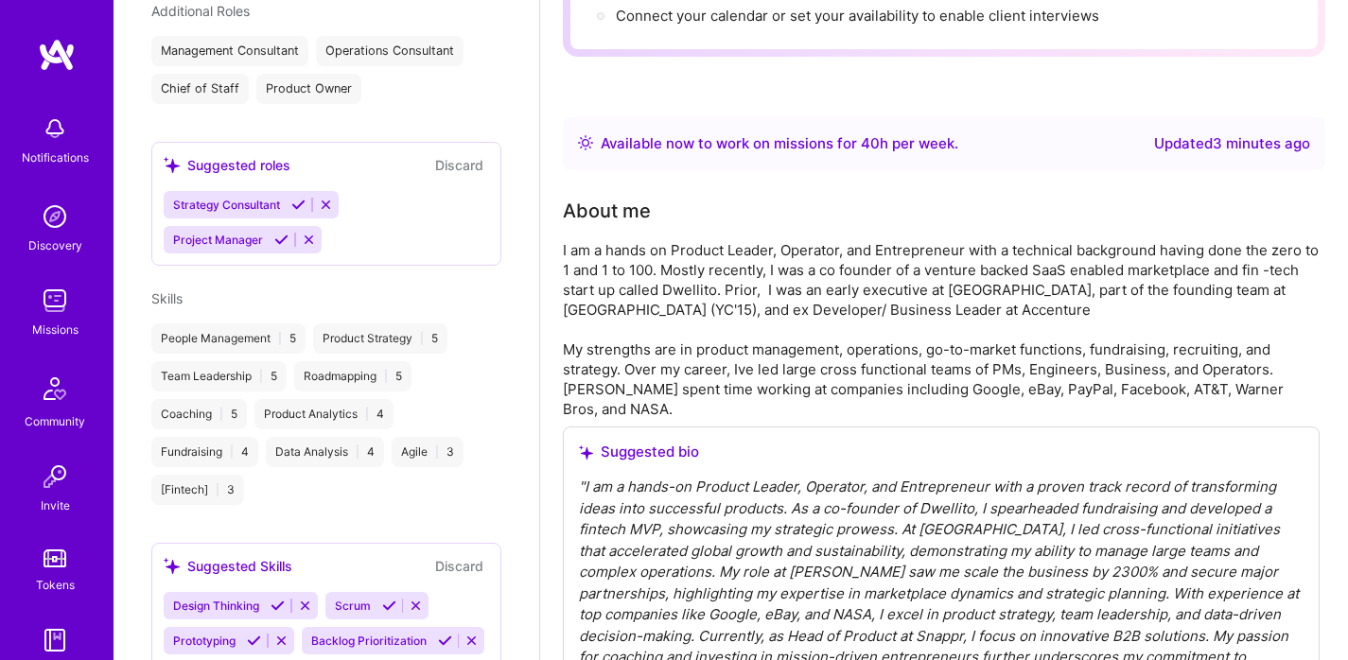
click at [324, 477] on div "People Management | 5 Product Strategy | 5 Team Leadership | 5 Roadmapping | 5 …" at bounding box center [326, 415] width 350 height 182
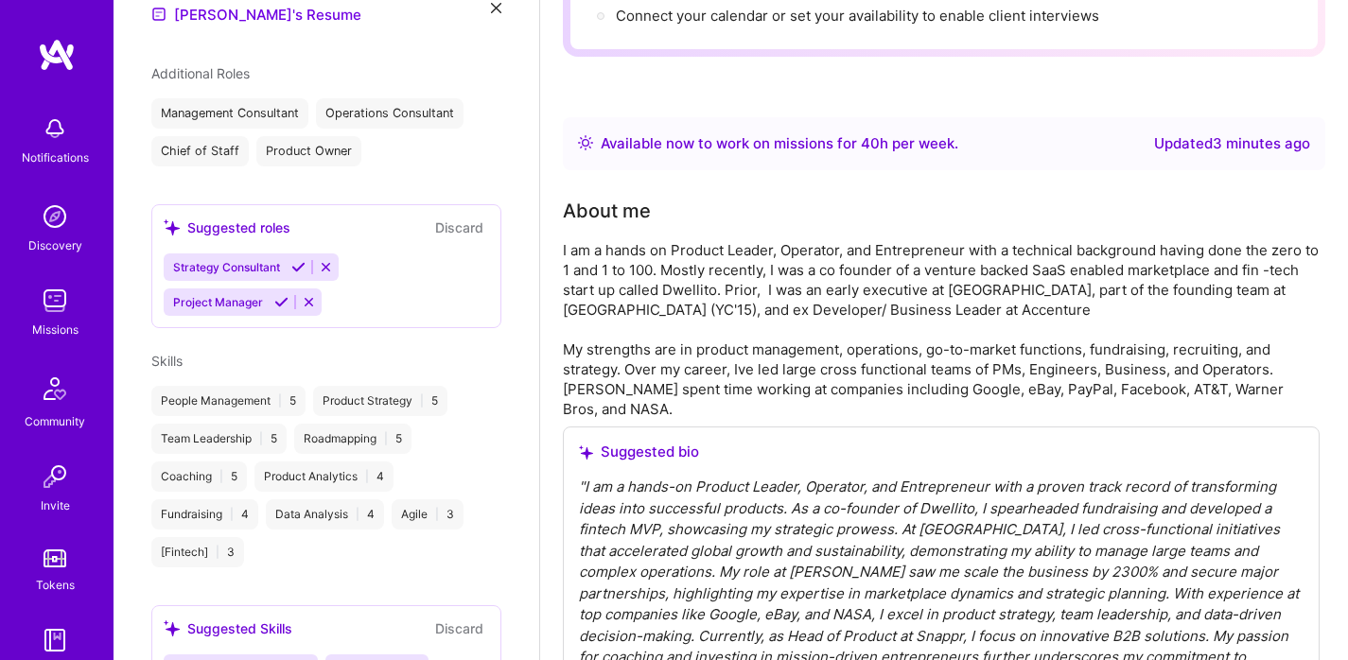
scroll to position [664, 0]
click at [421, 256] on div "Strategy Consultant Project Manager" at bounding box center [326, 285] width 325 height 62
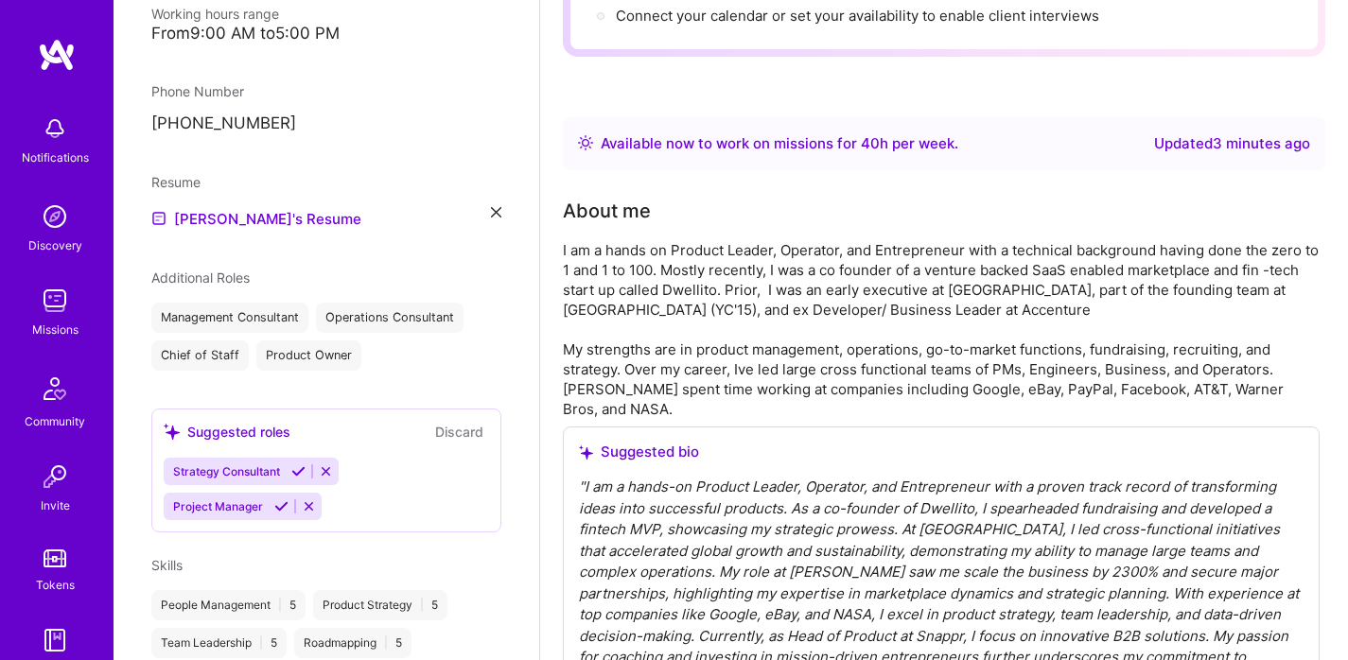
scroll to position [426, 0]
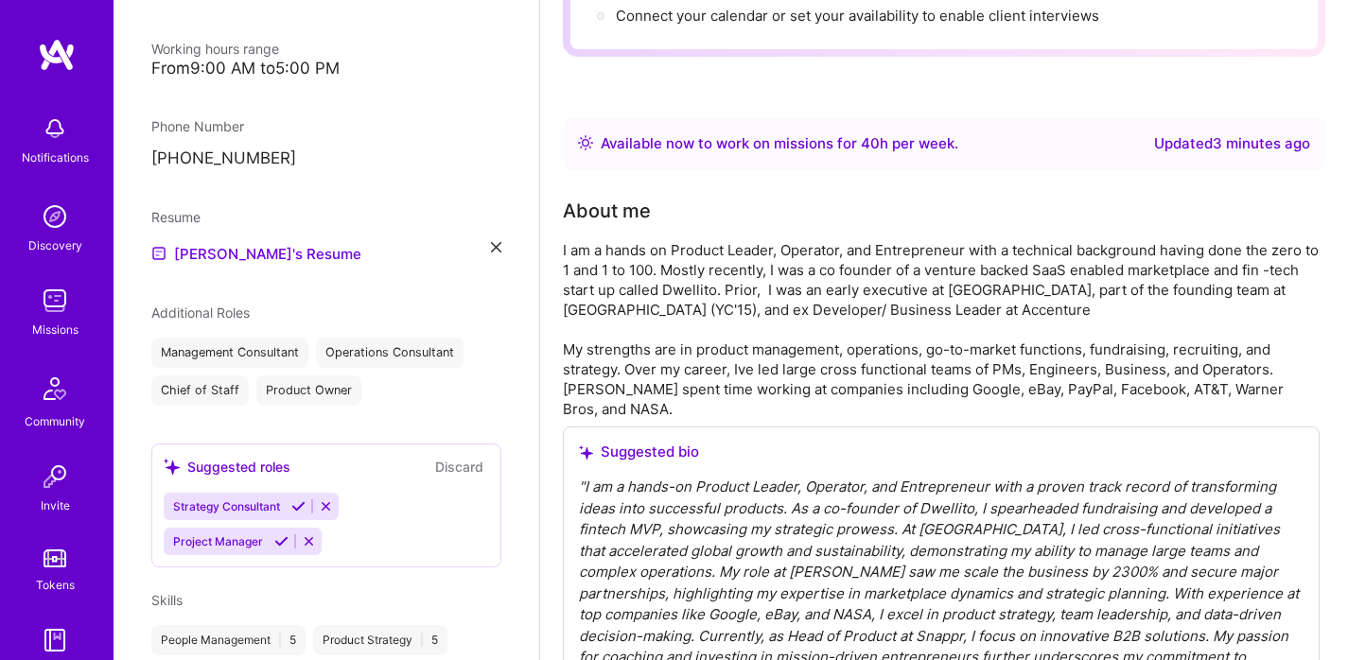
click at [491, 242] on icon at bounding box center [496, 247] width 10 height 10
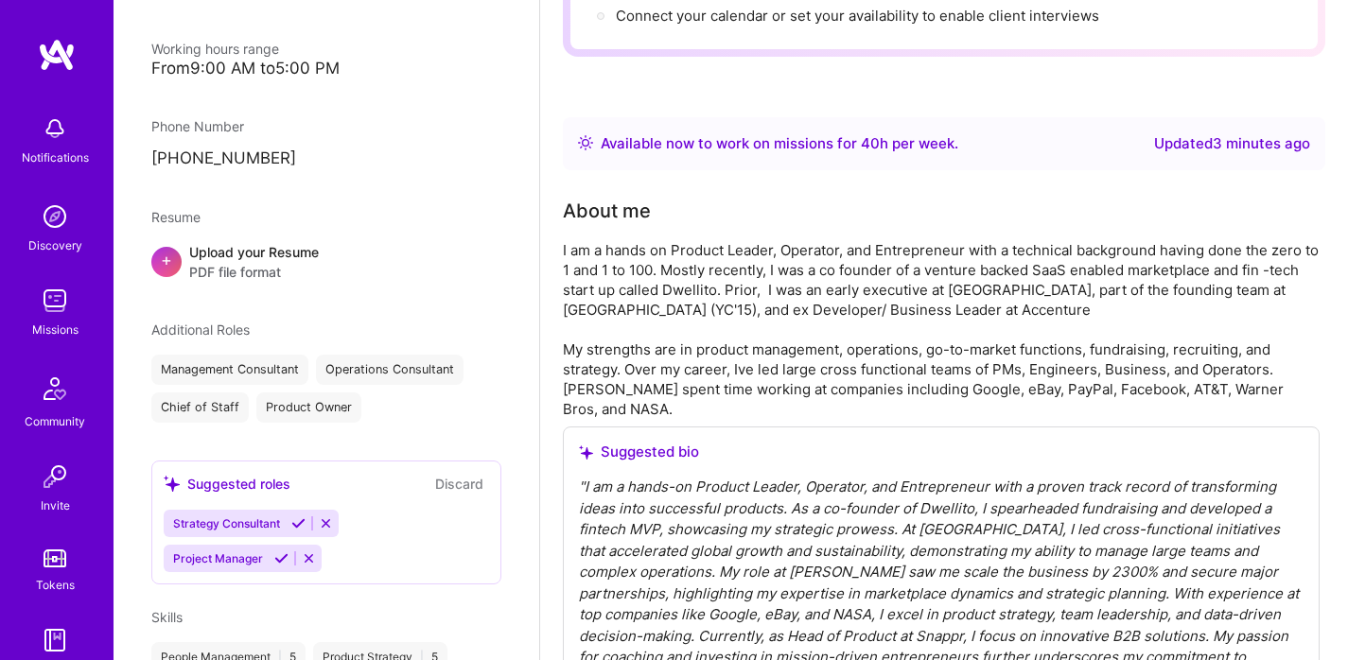
click at [241, 262] on span "PDF file format" at bounding box center [254, 272] width 130 height 20
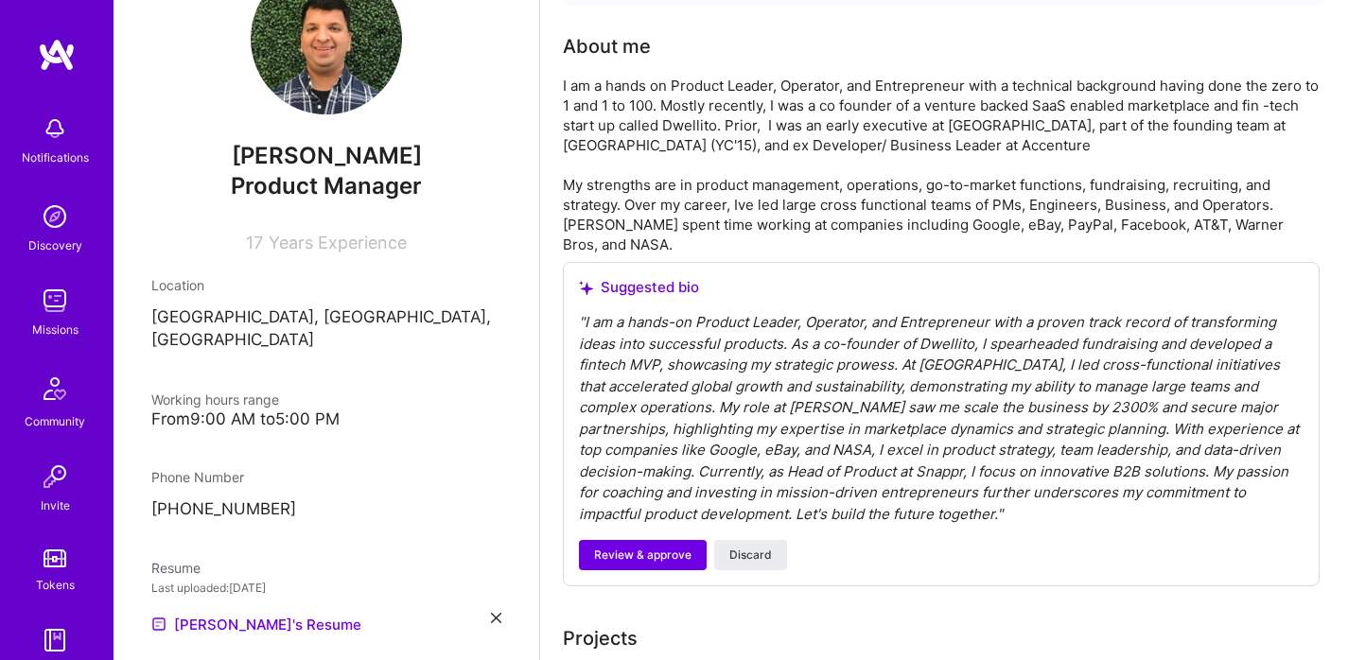
scroll to position [0, 0]
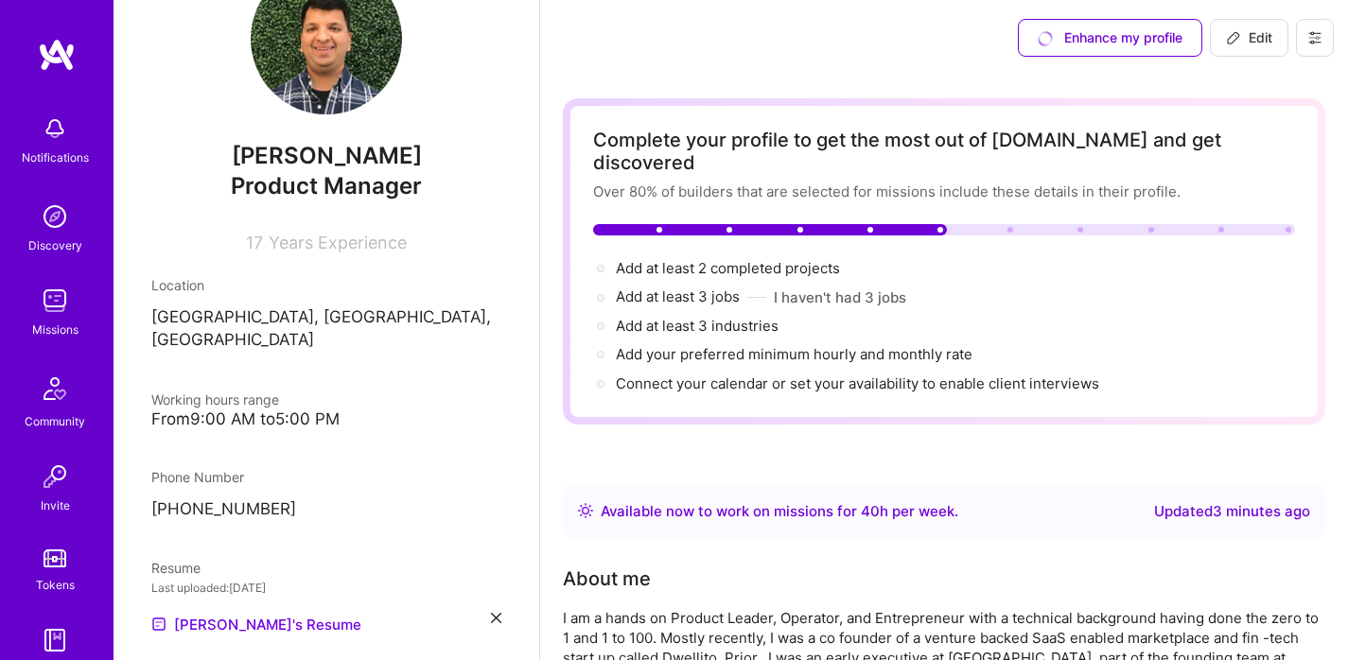
click at [1106, 43] on div "Enhance my profile" at bounding box center [1110, 38] width 184 height 38
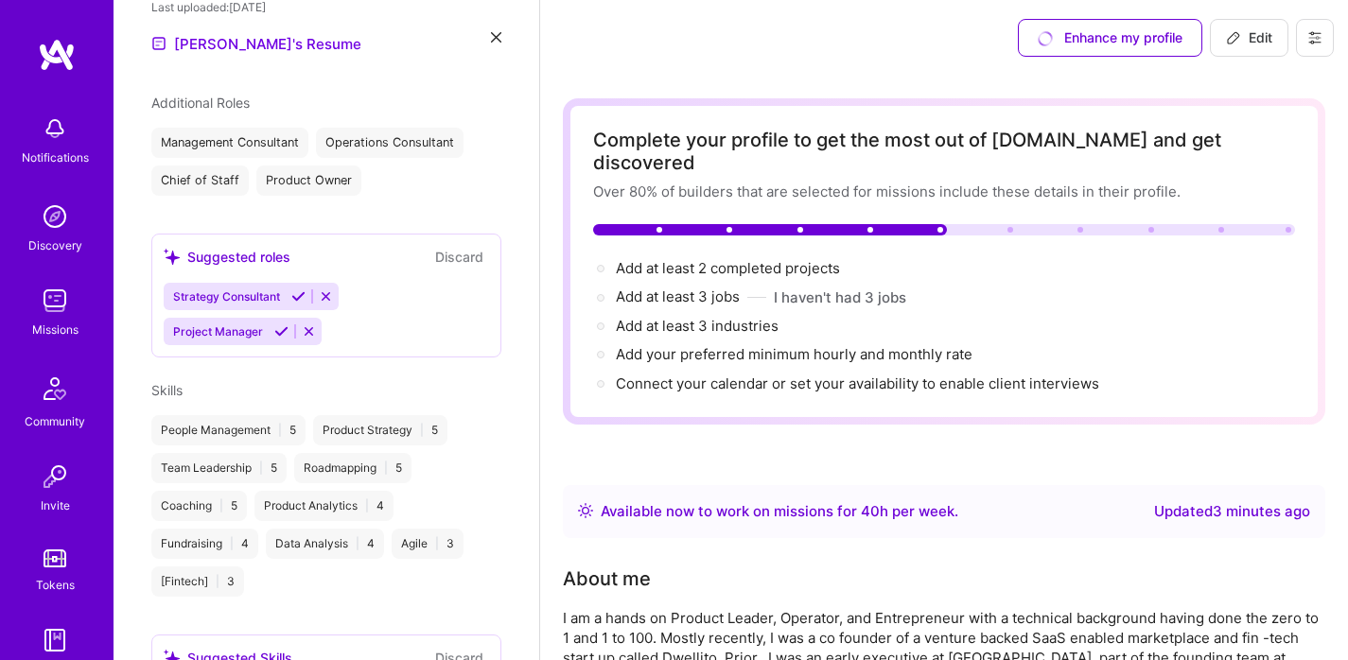
scroll to position [661, 0]
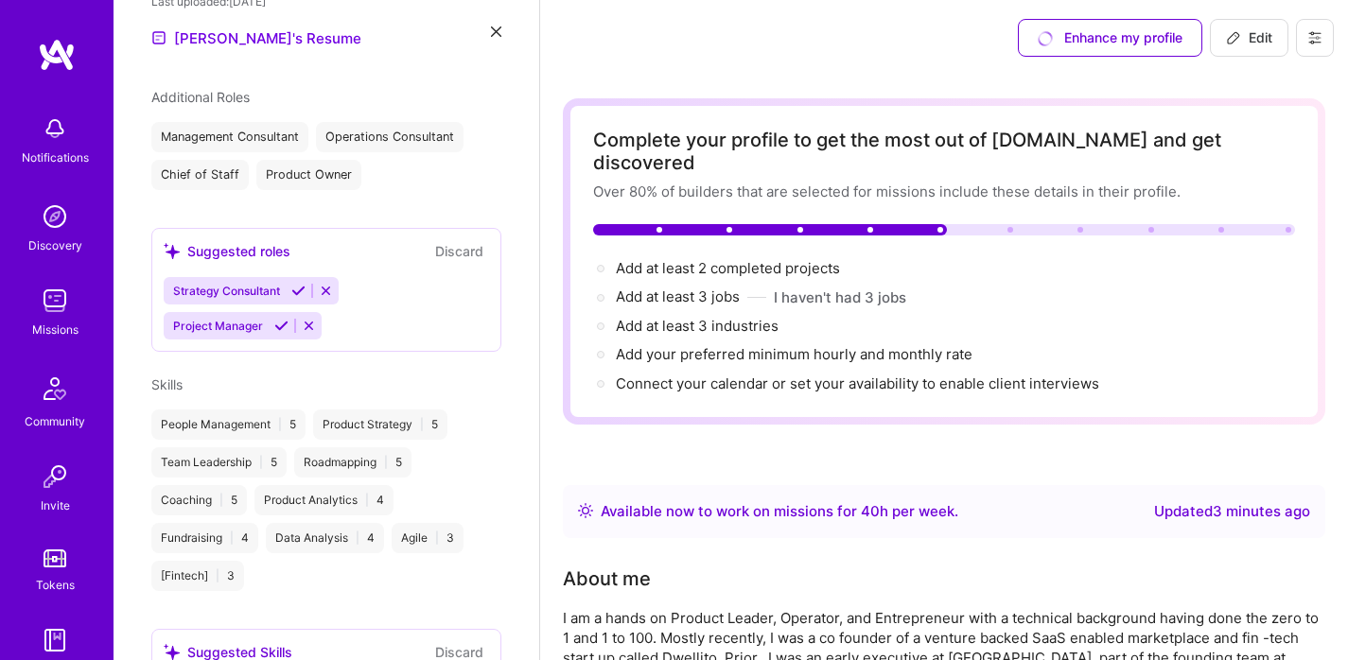
click at [260, 241] on div "Suggested roles" at bounding box center [227, 251] width 127 height 20
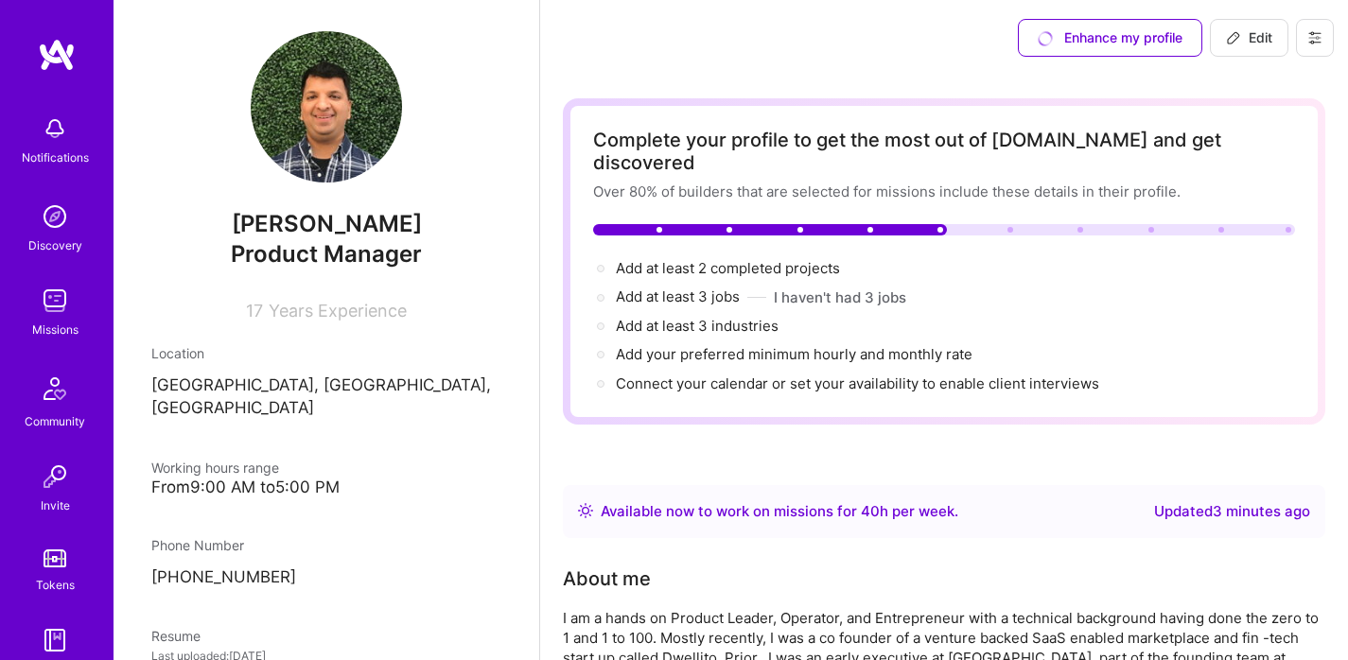
scroll to position [0, 0]
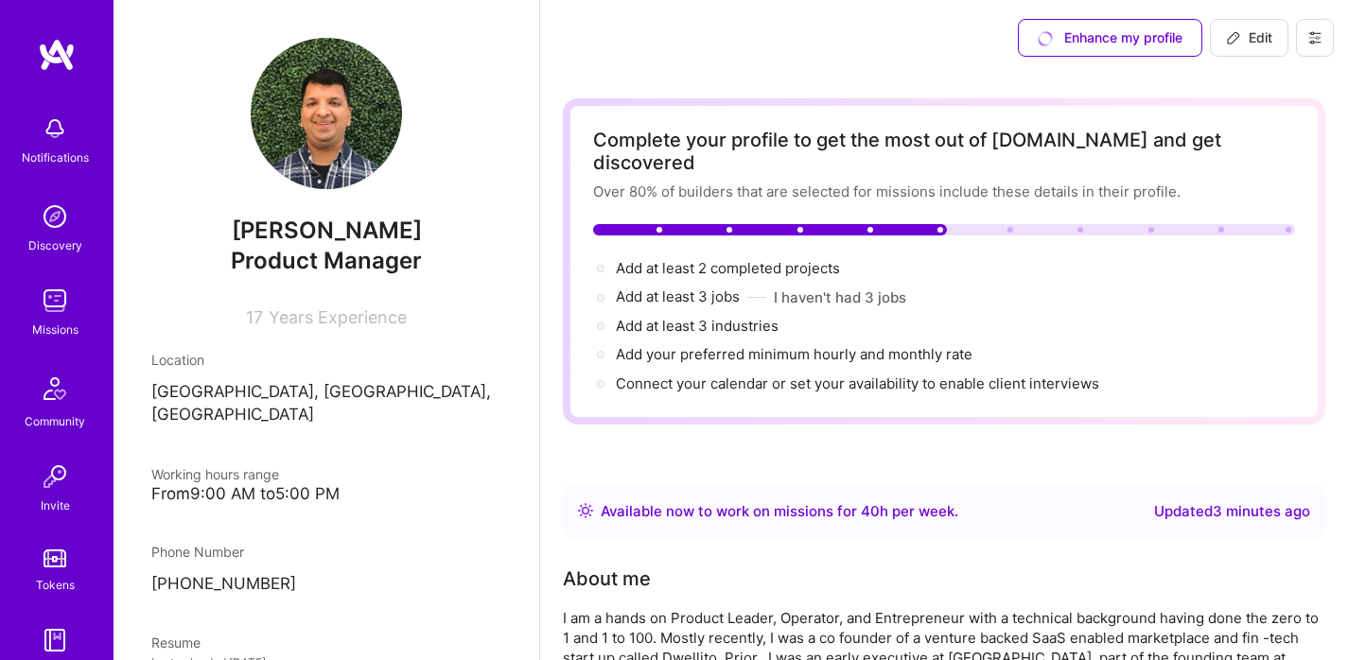
click at [1248, 35] on span "Edit" at bounding box center [1249, 37] width 46 height 19
select select "US"
select select "Right Now"
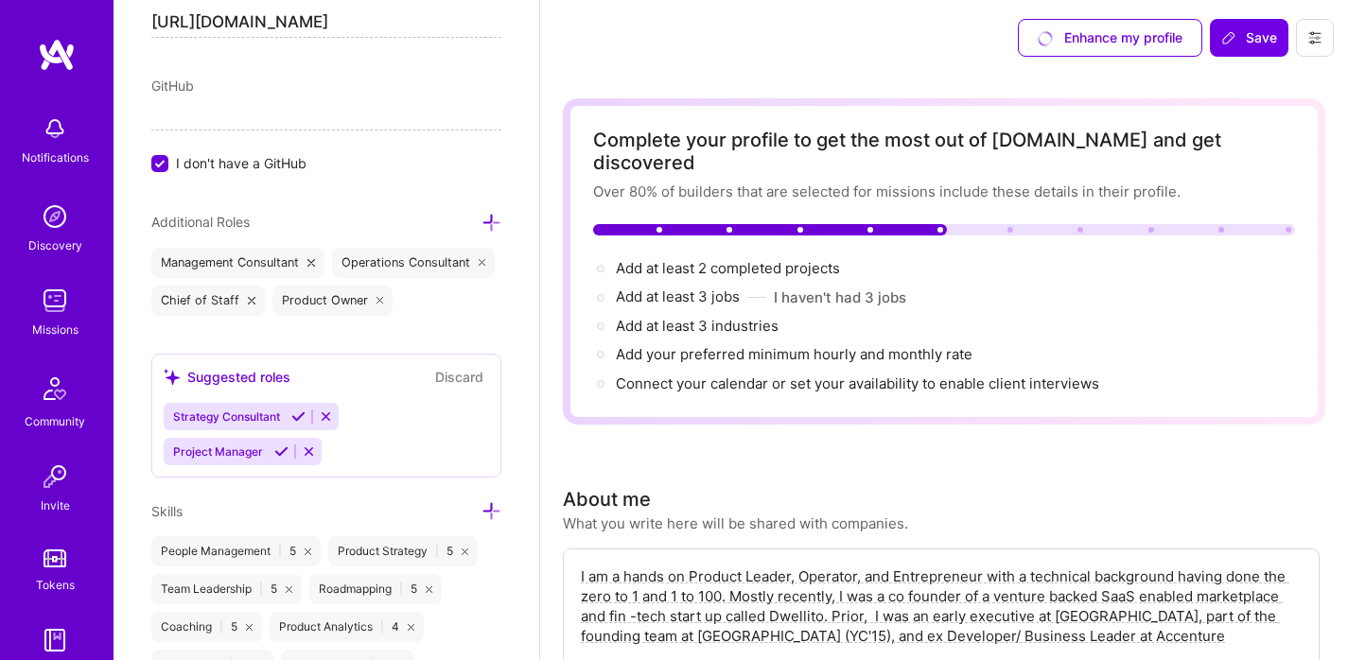
scroll to position [1087, 0]
click at [223, 167] on span "I don't have a GitHub" at bounding box center [241, 161] width 131 height 20
click at [170, 167] on input "I don't have a GitHub" at bounding box center [161, 162] width 17 height 17
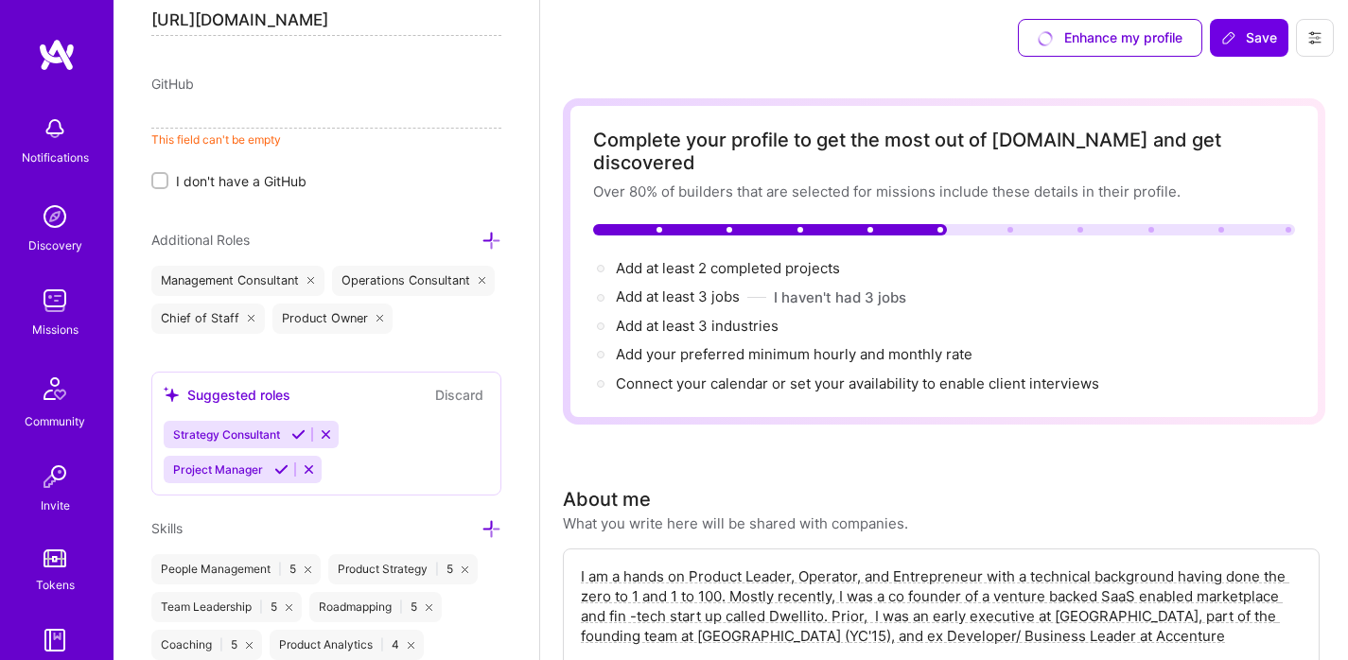
scroll to position [1058, 0]
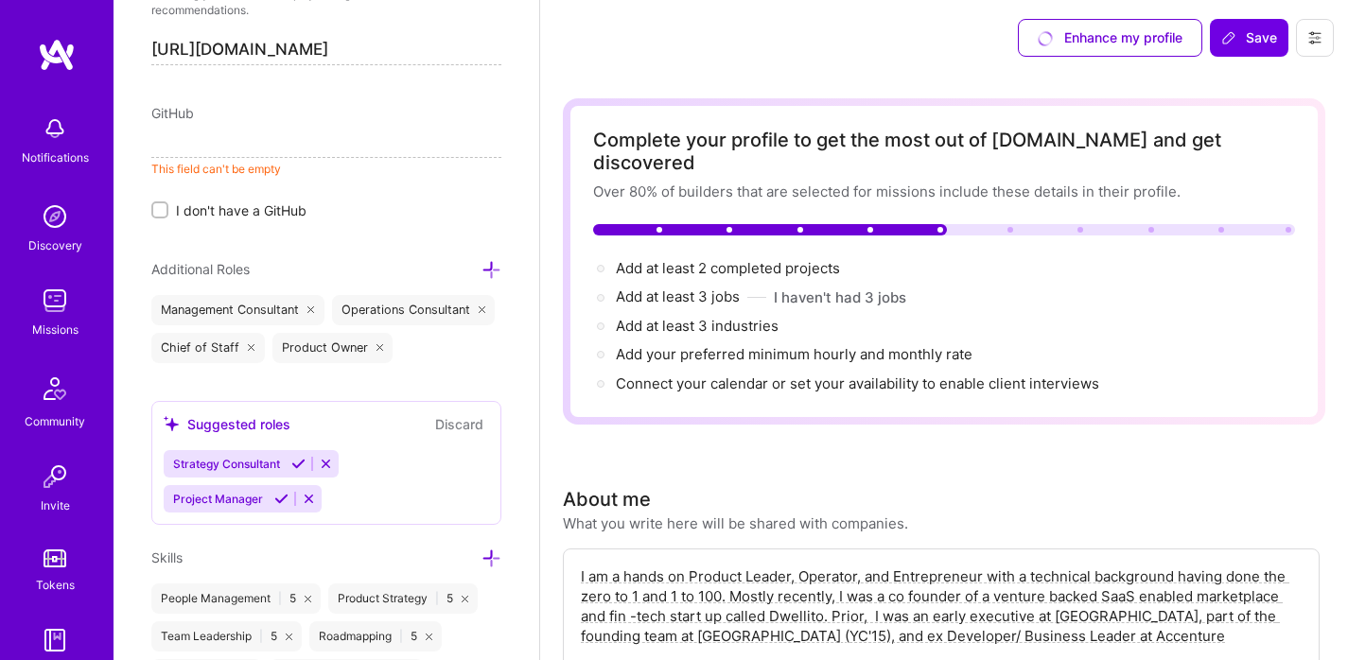
paste input "[URL][DOMAIN_NAME]"
drag, startPoint x: 379, startPoint y: 138, endPoint x: 25, endPoint y: 148, distance: 354.9
type input "[URL][DOMAIN_NAME]"
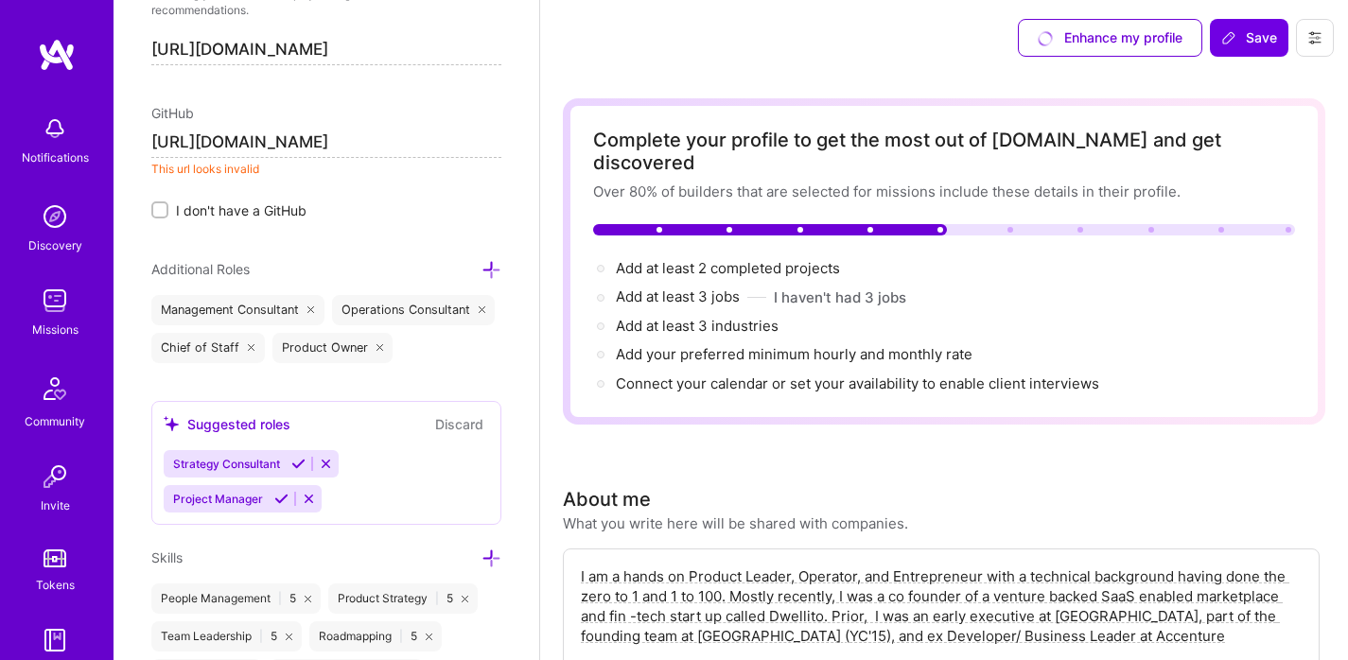
click at [245, 167] on p "This url looks invalid" at bounding box center [326, 170] width 350 height 16
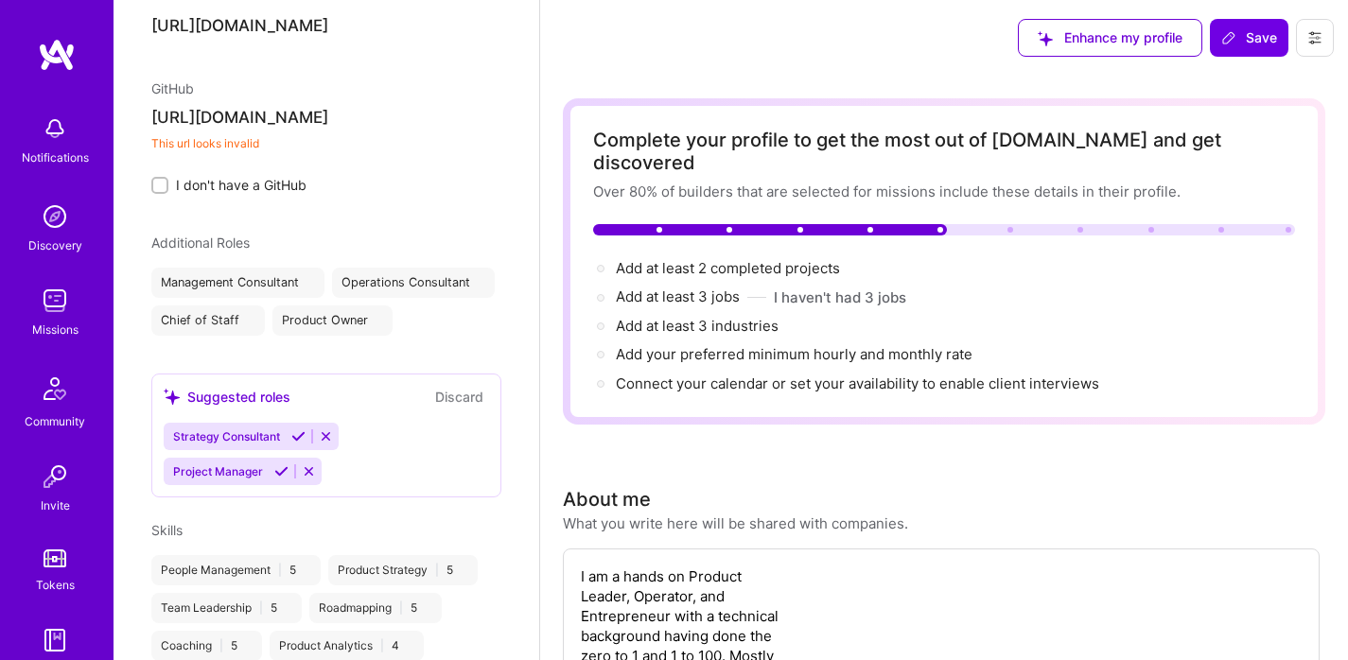
click at [320, 226] on div "Edit photo [PERSON_NAME] Product Manager 17 Years Experience Location This is t…" at bounding box center [327, 330] width 426 height 660
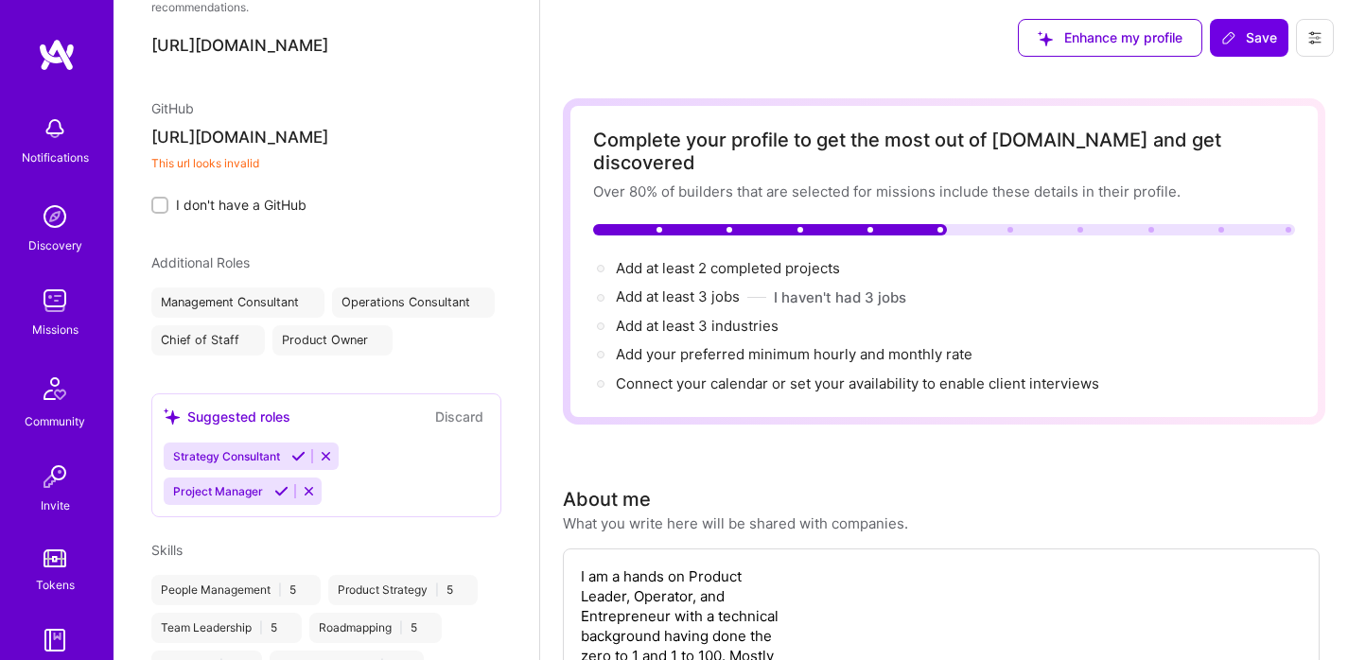
select select "US"
select select "Right Now"
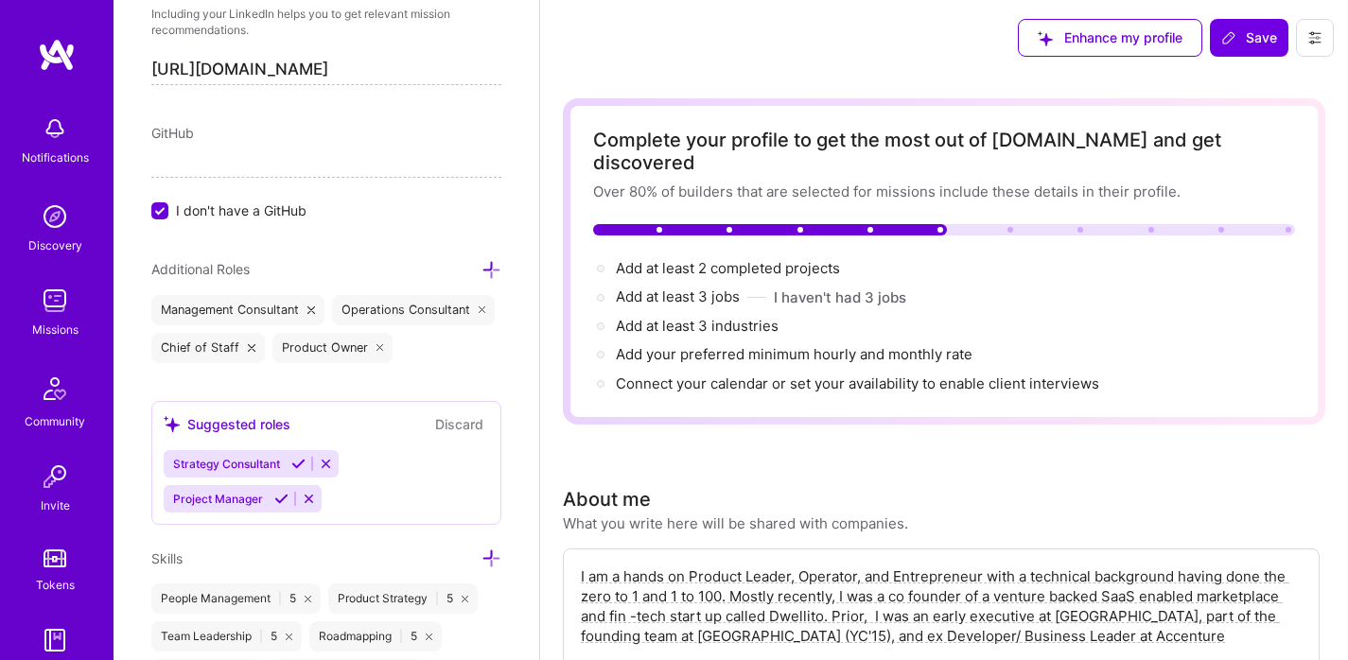
click at [294, 220] on div "Edit photo [PERSON_NAME] Product Manager 17 Years Experience Location This is t…" at bounding box center [327, 330] width 426 height 660
click at [286, 213] on span "I don't have a GitHub" at bounding box center [241, 211] width 131 height 20
click at [170, 213] on input "I don't have a GitHub" at bounding box center [161, 211] width 17 height 17
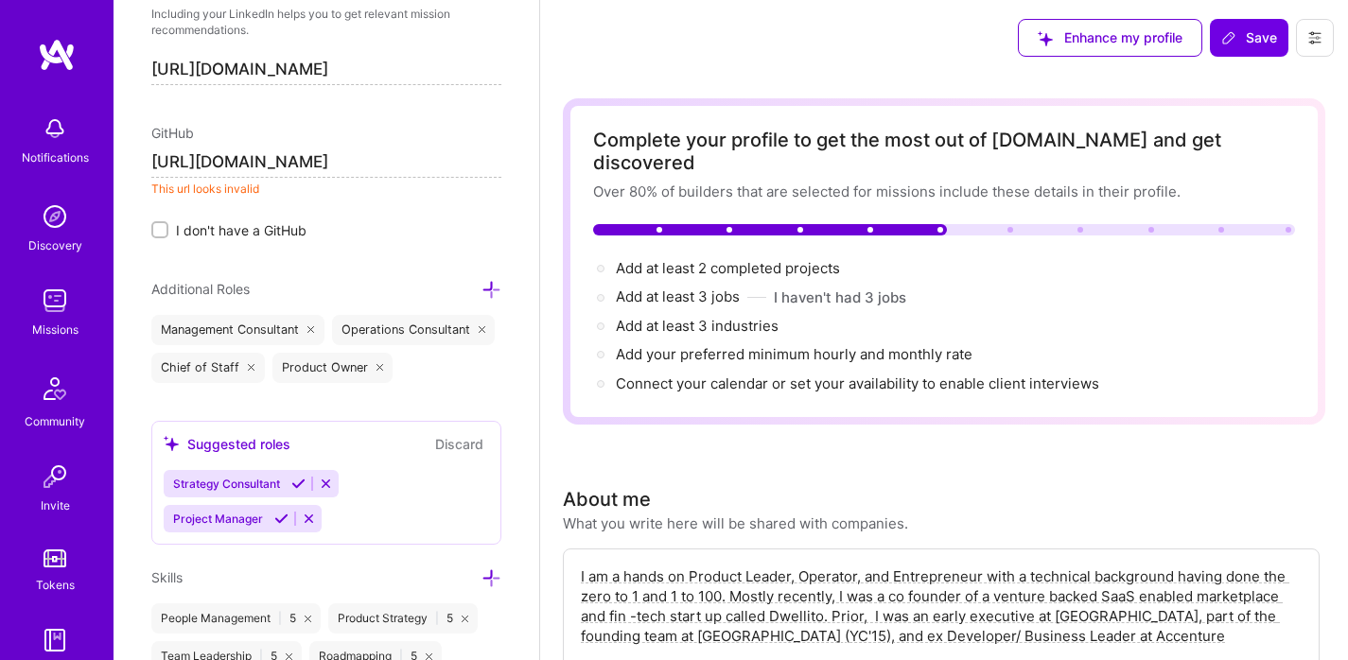
scroll to position [0, 0]
drag, startPoint x: 367, startPoint y: 155, endPoint x: 33, endPoint y: 155, distance: 334.0
type input "[URL][DOMAIN_NAME]"
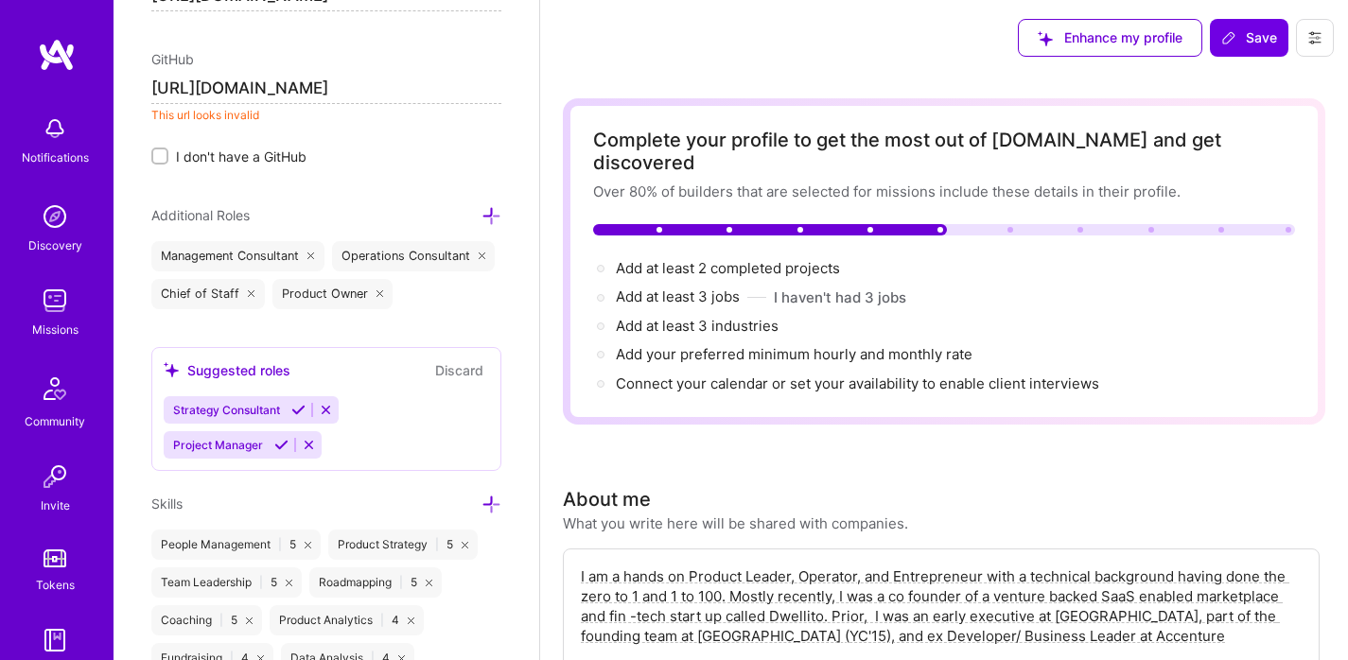
scroll to position [1122, 0]
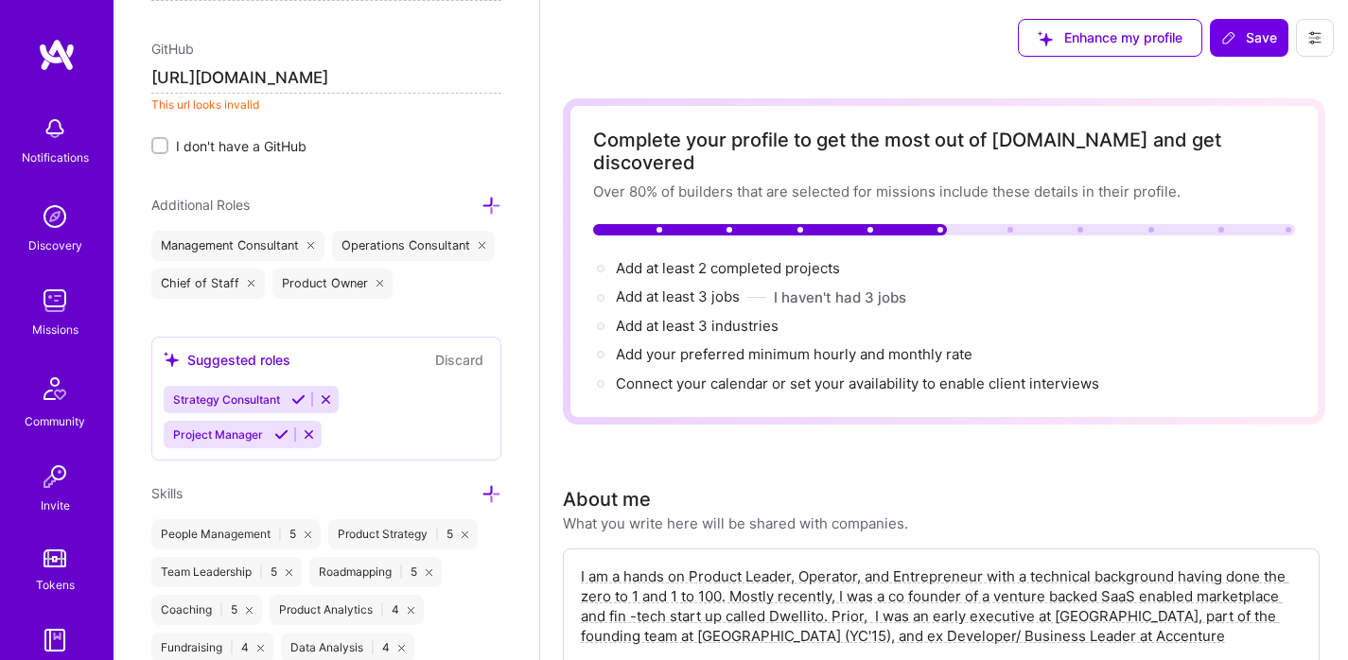
click at [344, 76] on input "[URL][DOMAIN_NAME]" at bounding box center [326, 78] width 350 height 30
paste input "[URL][DOMAIN_NAME]"
type input "[URL][DOMAIN_NAME]"
drag, startPoint x: 328, startPoint y: 78, endPoint x: 8, endPoint y: 78, distance: 320.7
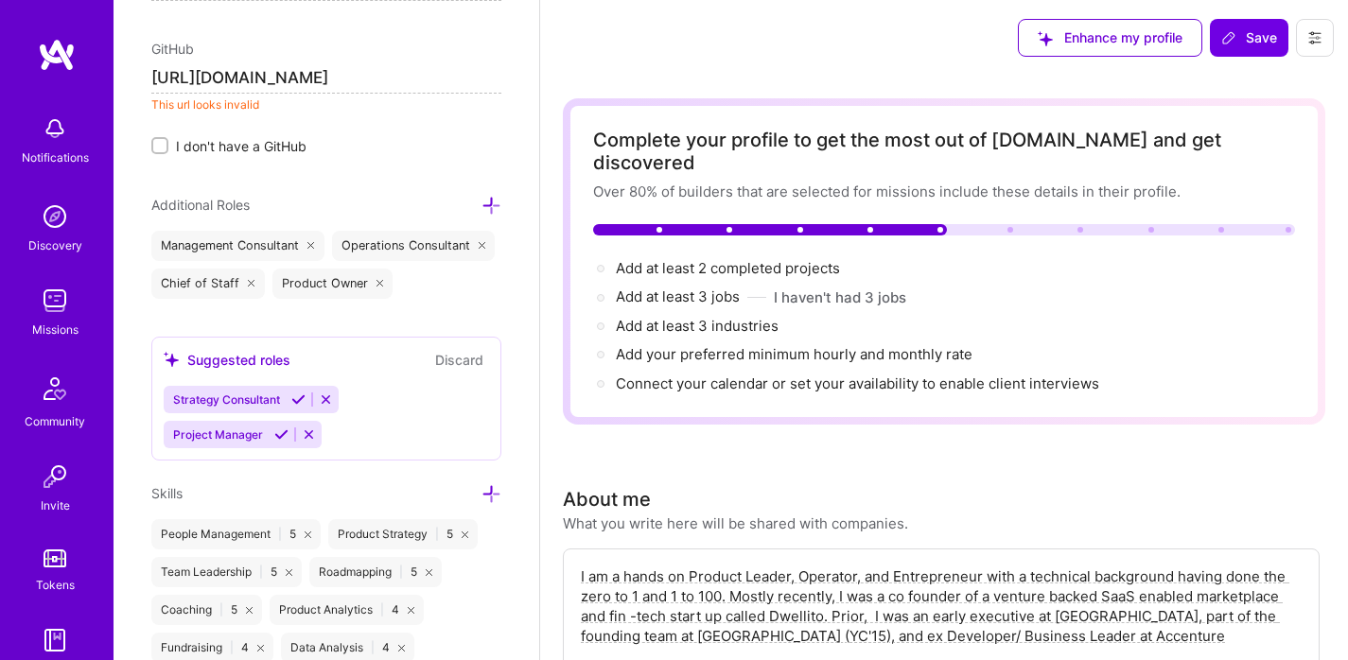
click at [485, 114] on div "GitHub [URL][DOMAIN_NAME] This url looks invalid I don't have a GitHub" at bounding box center [326, 97] width 350 height 117
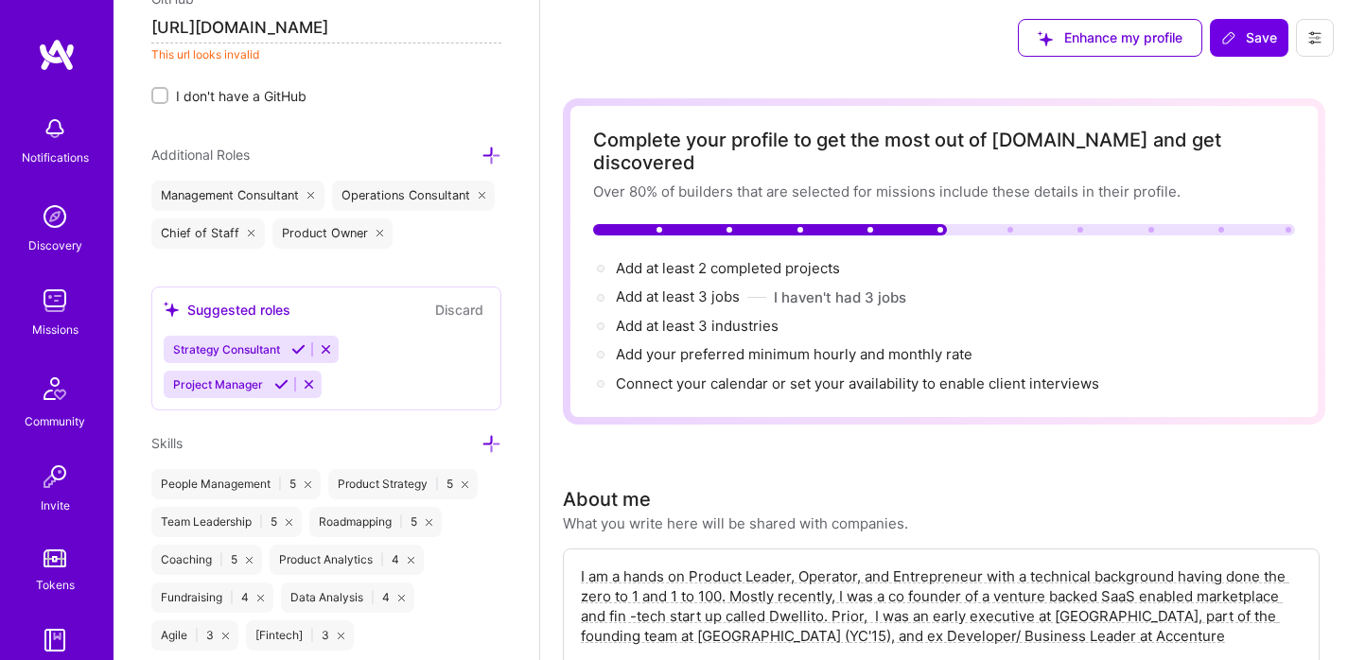
scroll to position [1183, 0]
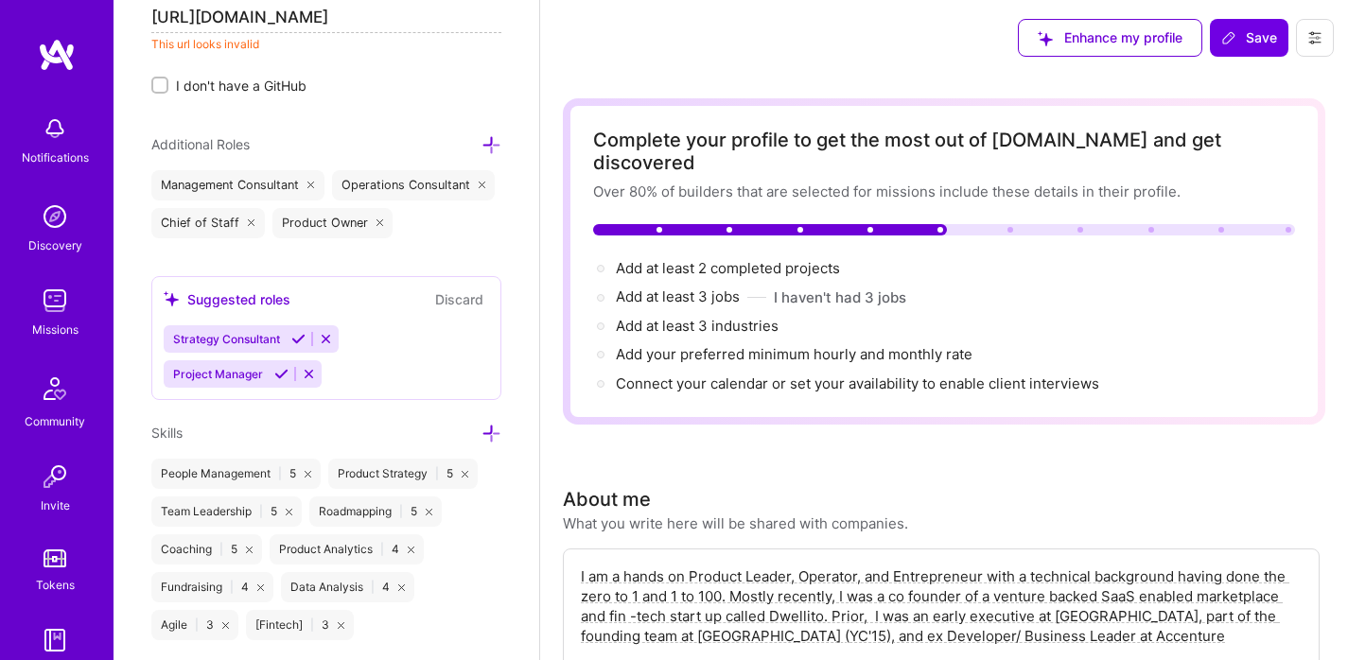
click at [482, 139] on icon at bounding box center [492, 145] width 20 height 20
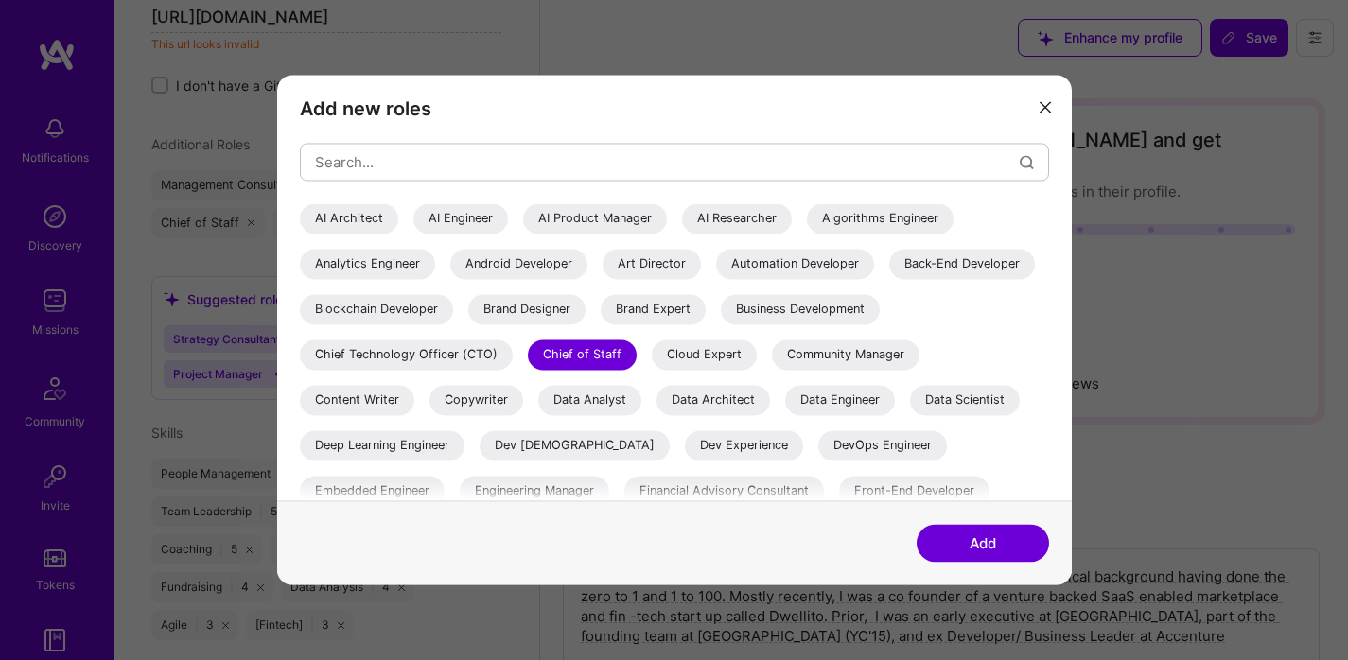
click at [605, 207] on div "AI Product Manager" at bounding box center [595, 218] width 144 height 30
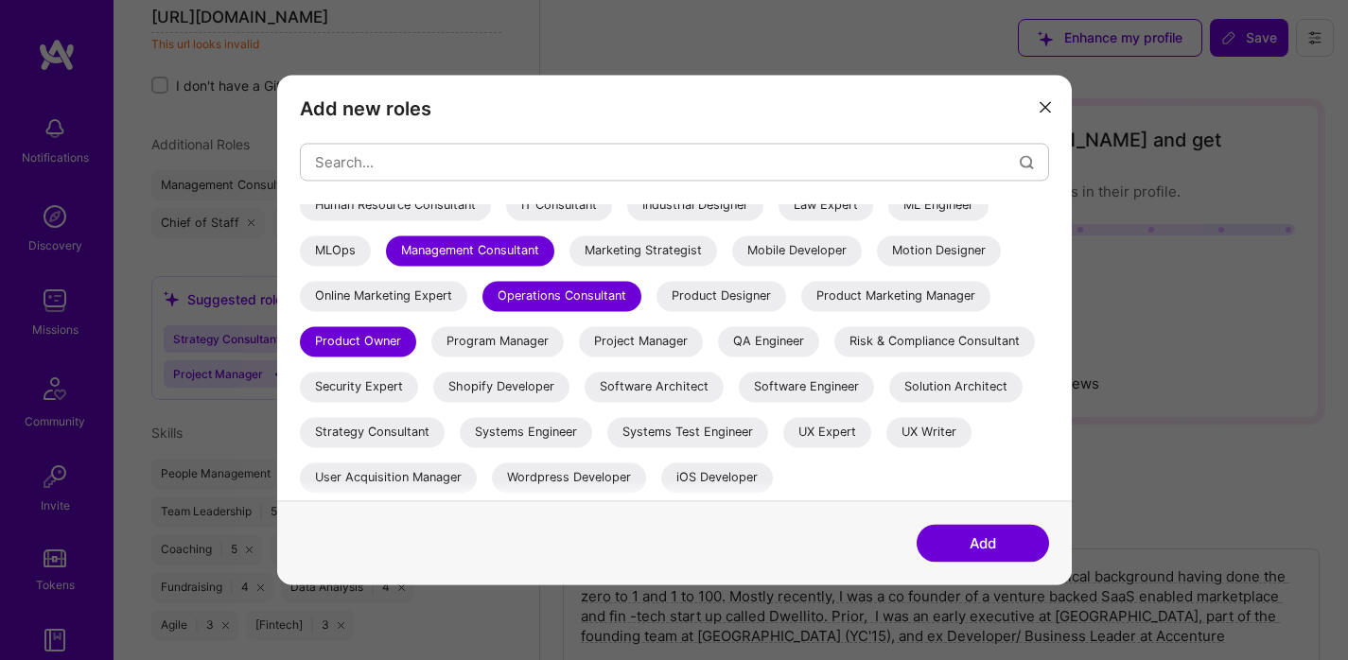
scroll to position [416, 0]
click at [431, 347] on div "Program Manager" at bounding box center [497, 341] width 132 height 30
click at [989, 548] on button "Add" at bounding box center [983, 544] width 132 height 38
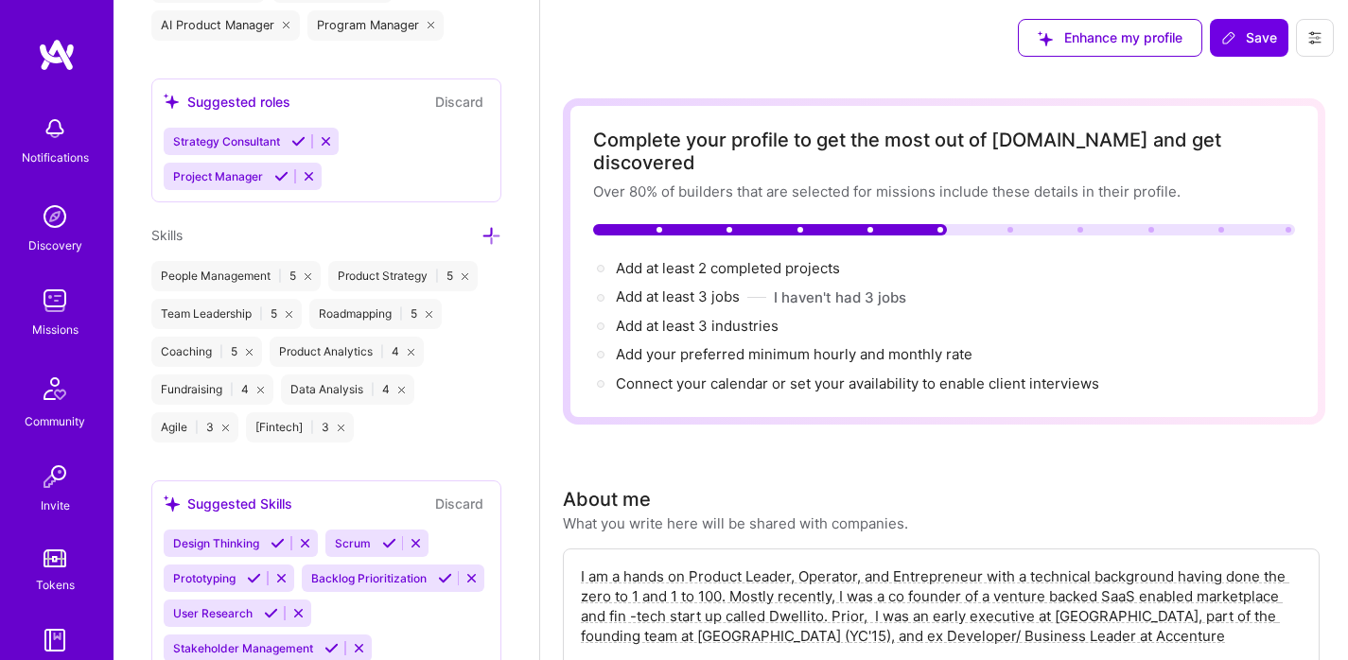
scroll to position [1399, 0]
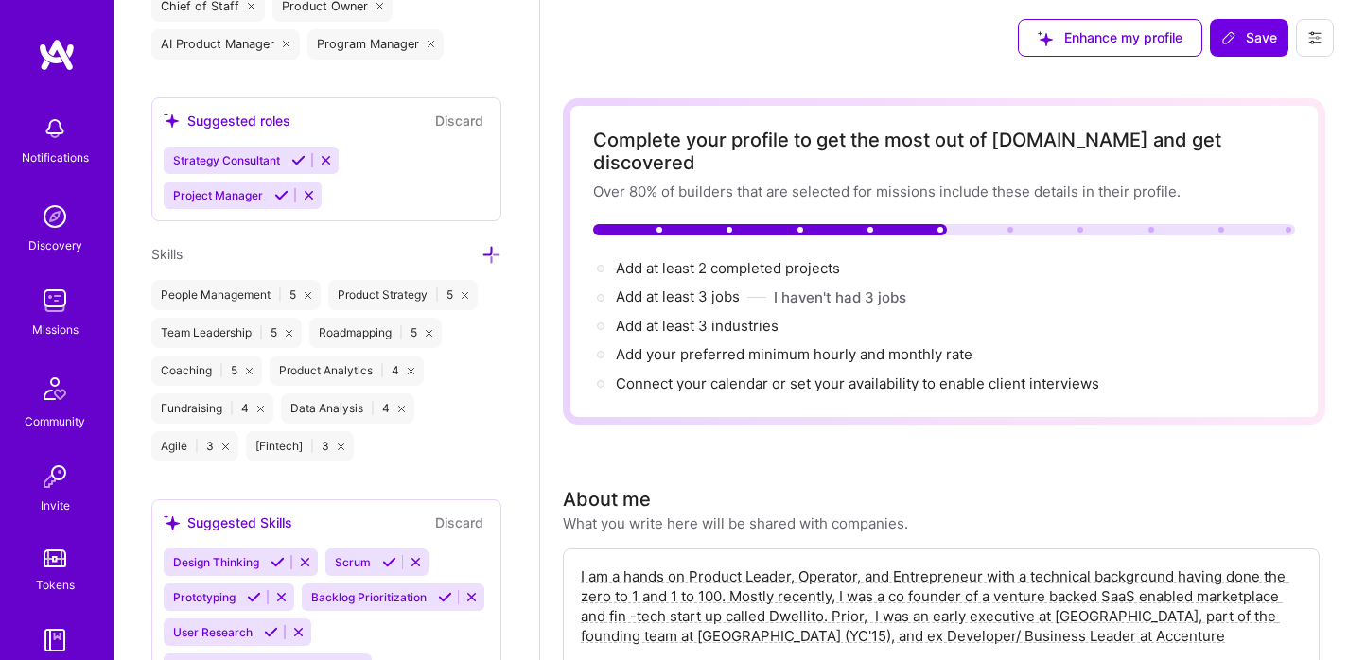
click at [453, 132] on button "Discard" at bounding box center [460, 121] width 60 height 22
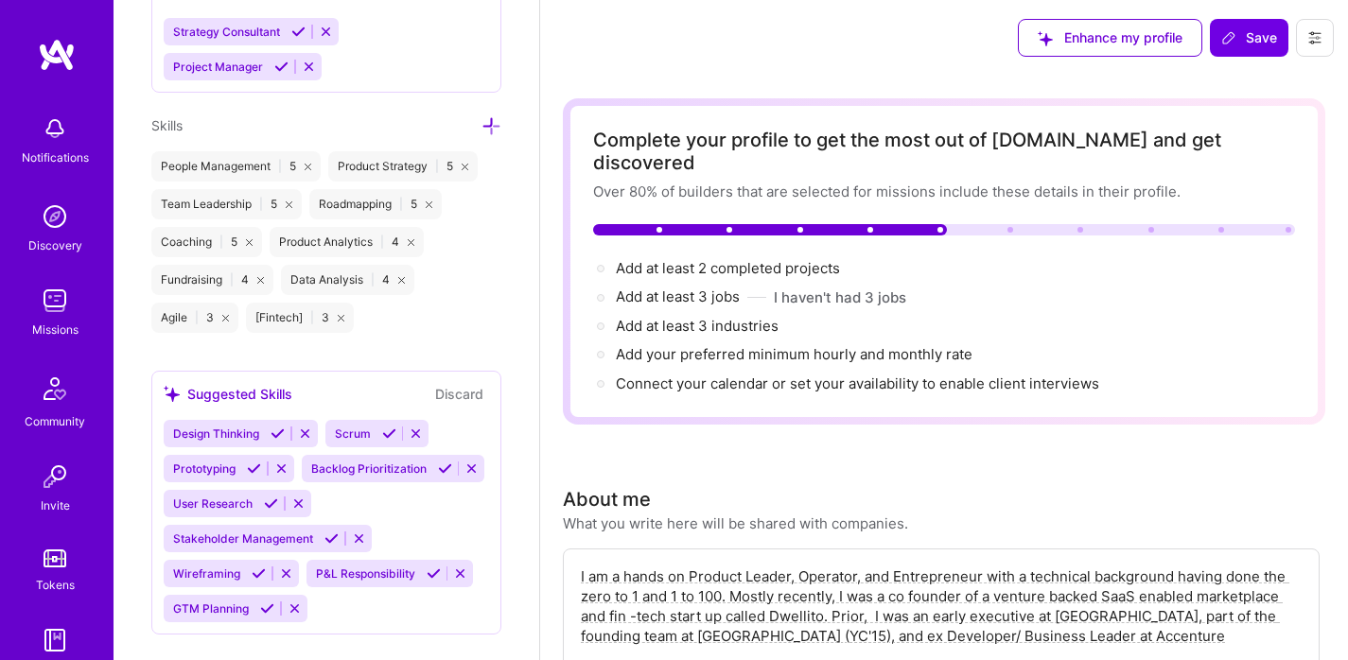
scroll to position [1535, 0]
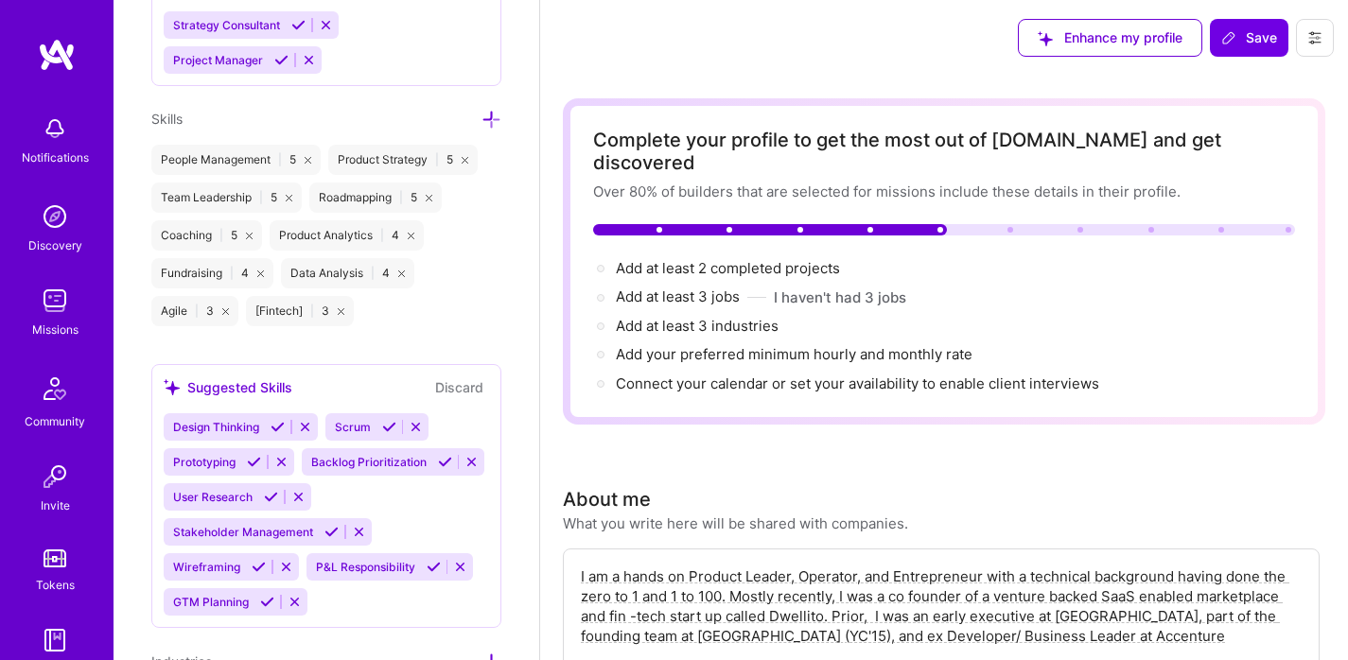
click at [482, 130] on icon at bounding box center [492, 120] width 20 height 20
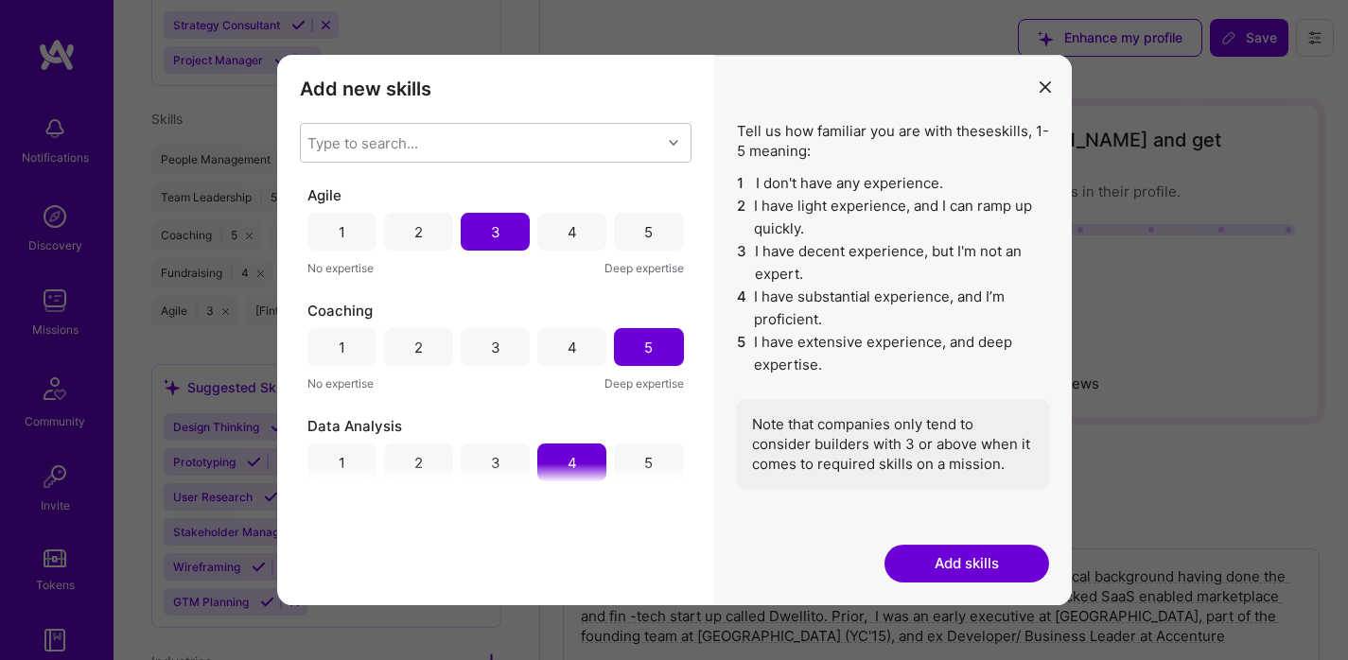
scroll to position [5, 0]
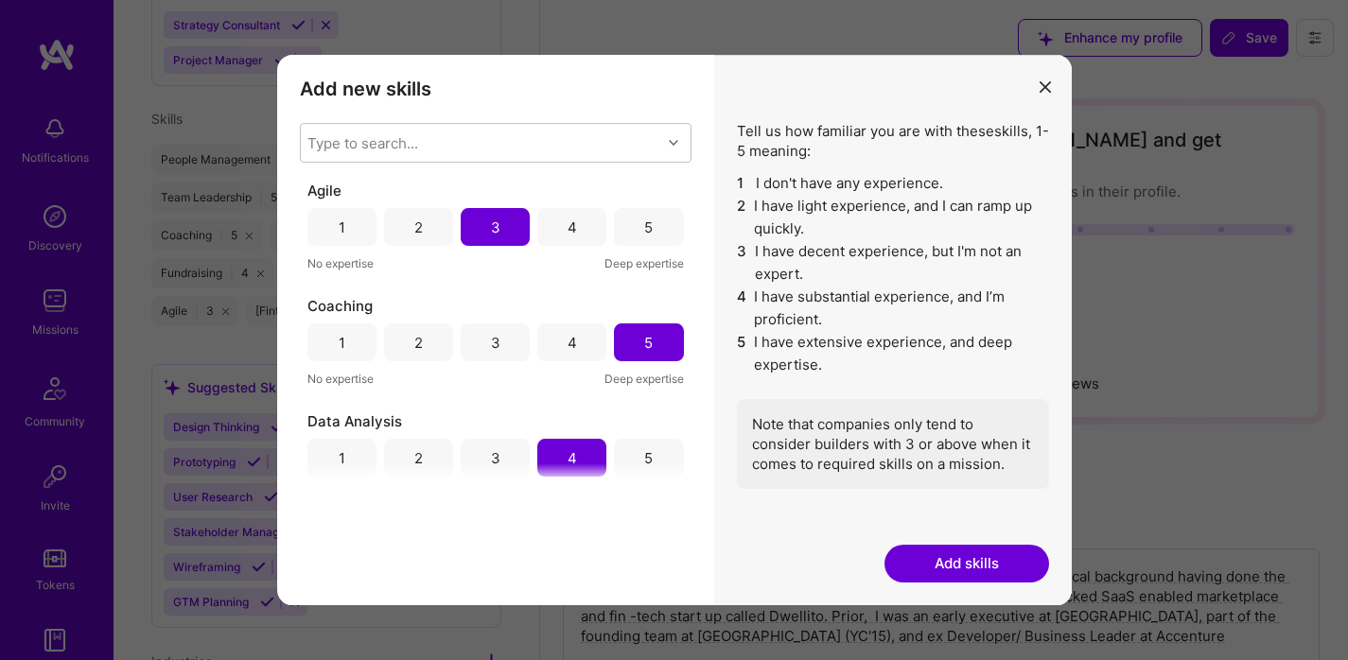
click at [572, 207] on div "Agile 1 2 3 4 5 No expertise Deep expertise" at bounding box center [495, 227] width 377 height 93
click at [572, 233] on div "4" at bounding box center [571, 227] width 69 height 38
click at [635, 231] on div "5" at bounding box center [648, 227] width 69 height 38
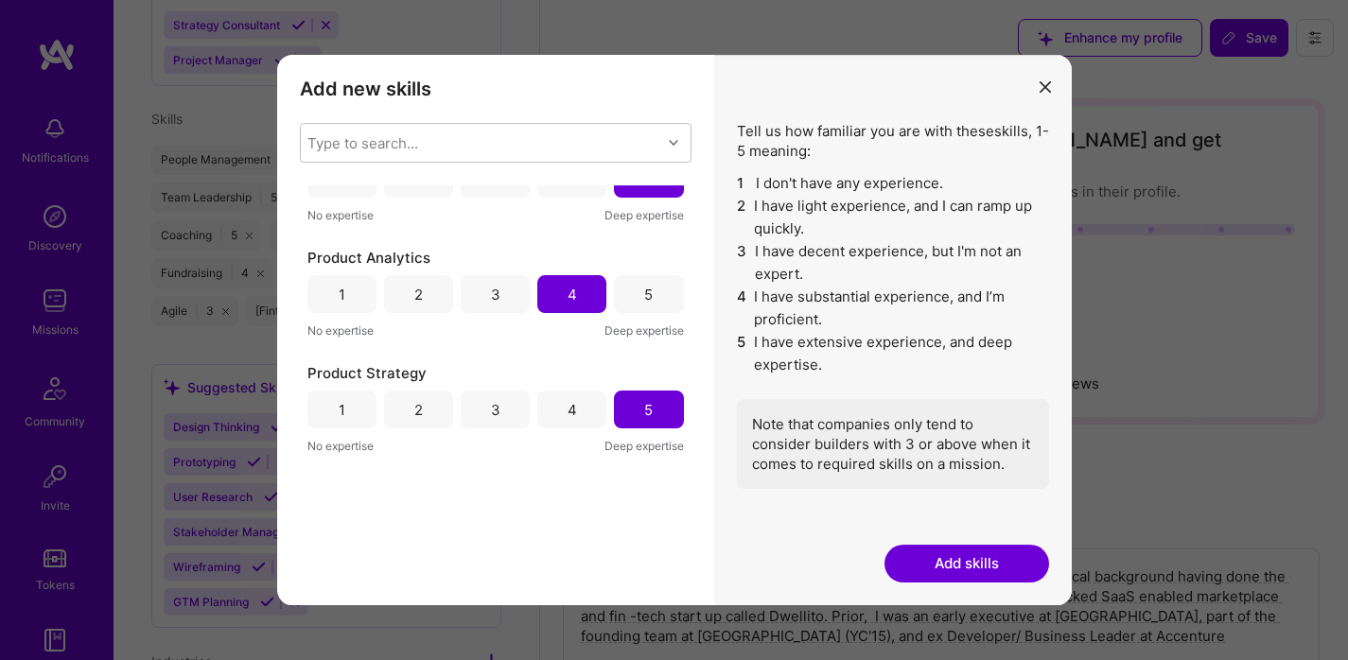
scroll to position [523, 0]
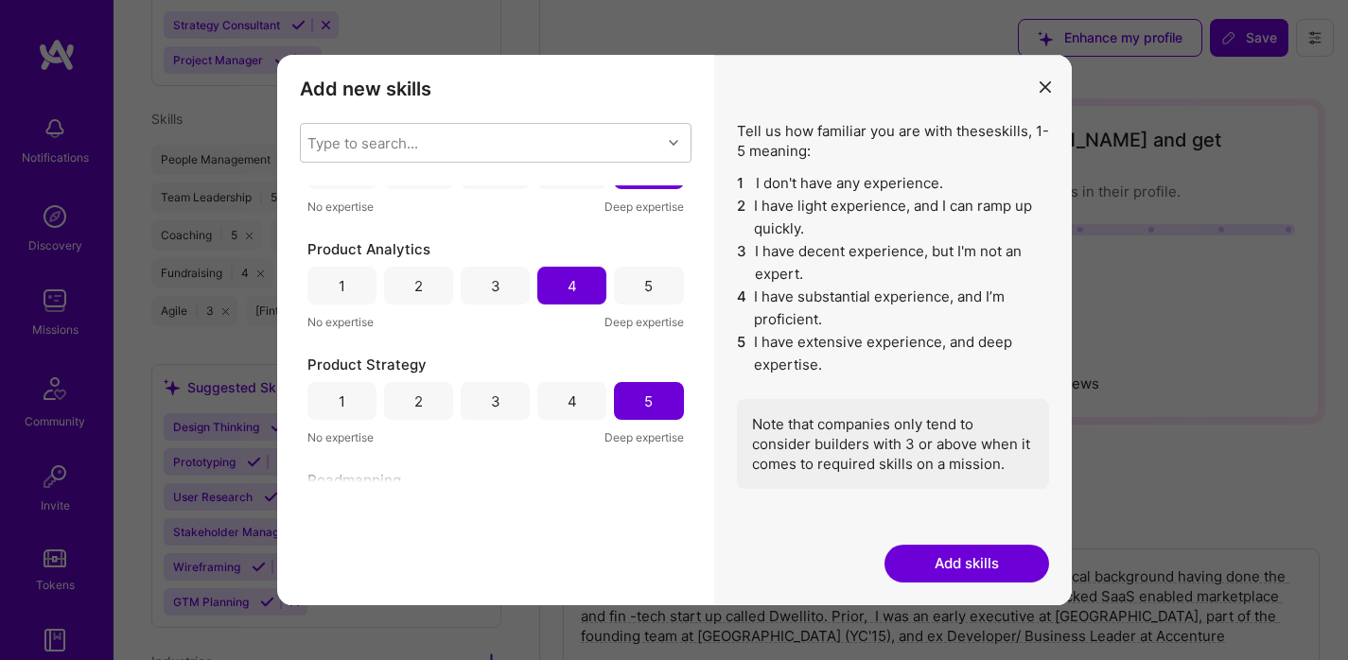
click at [640, 309] on div "Product Analytics 1 2 3 4 5 No expertise Deep expertise" at bounding box center [495, 285] width 377 height 93
click at [644, 289] on div "5" at bounding box center [648, 286] width 9 height 20
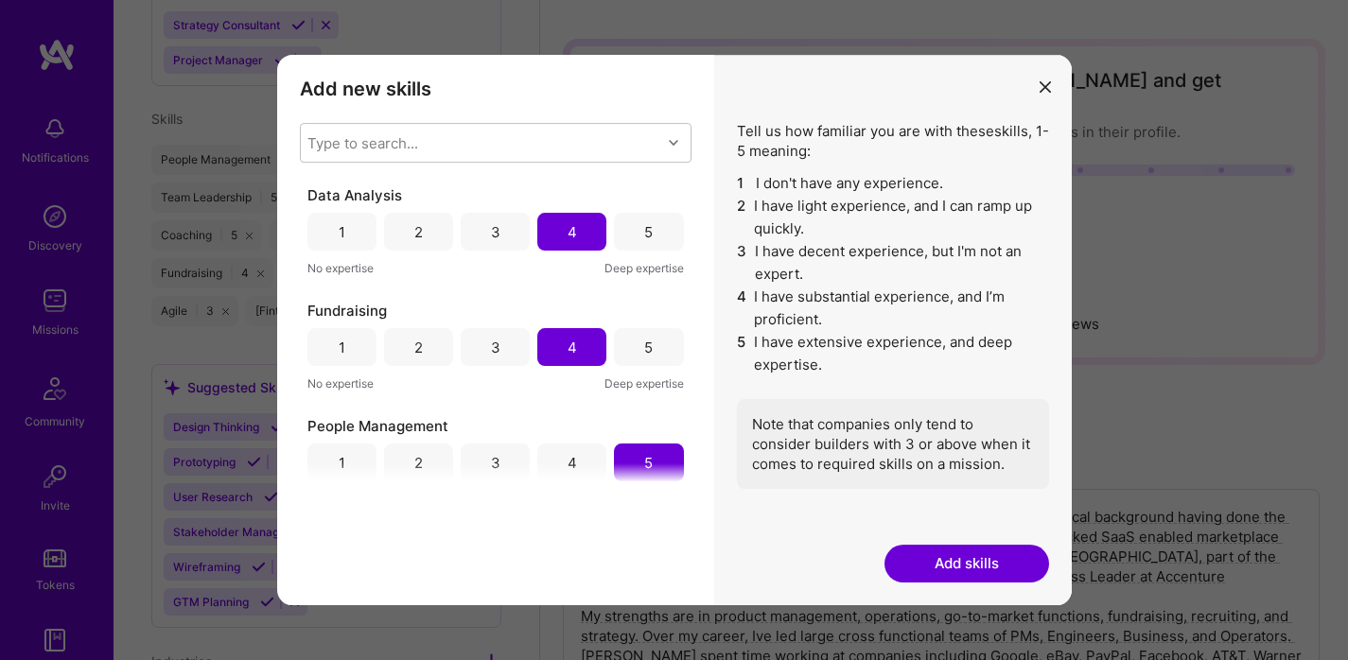
scroll to position [0, 0]
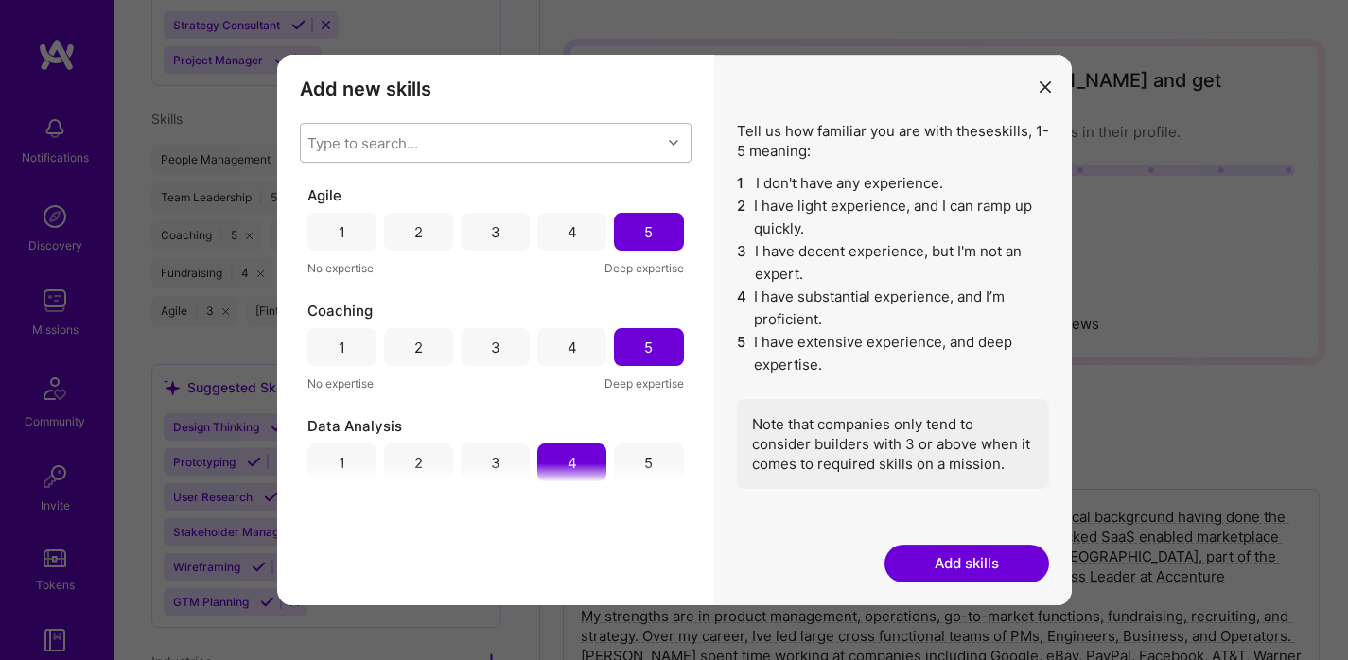
click at [432, 134] on div "Type to search..." at bounding box center [481, 143] width 360 height 38
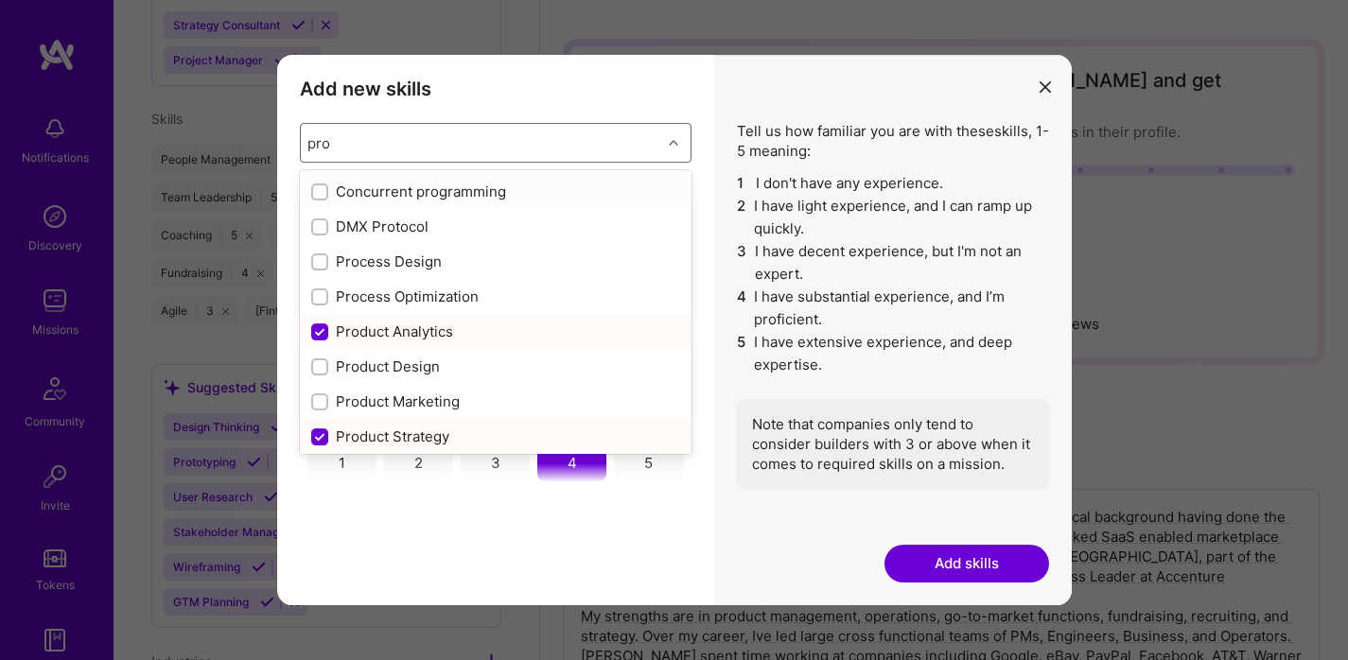
type input "prod"
checkbox input "true"
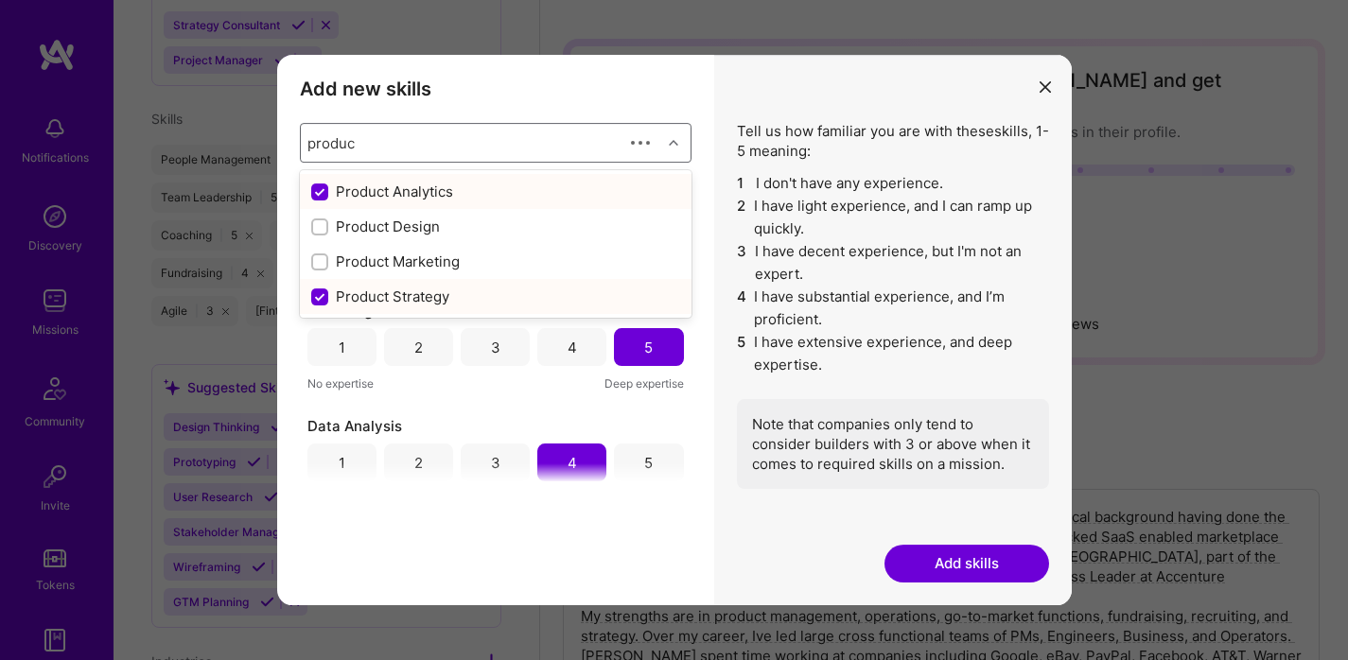
type input "product"
click at [420, 261] on div "Product Marketing" at bounding box center [495, 262] width 369 height 20
checkbox input "false"
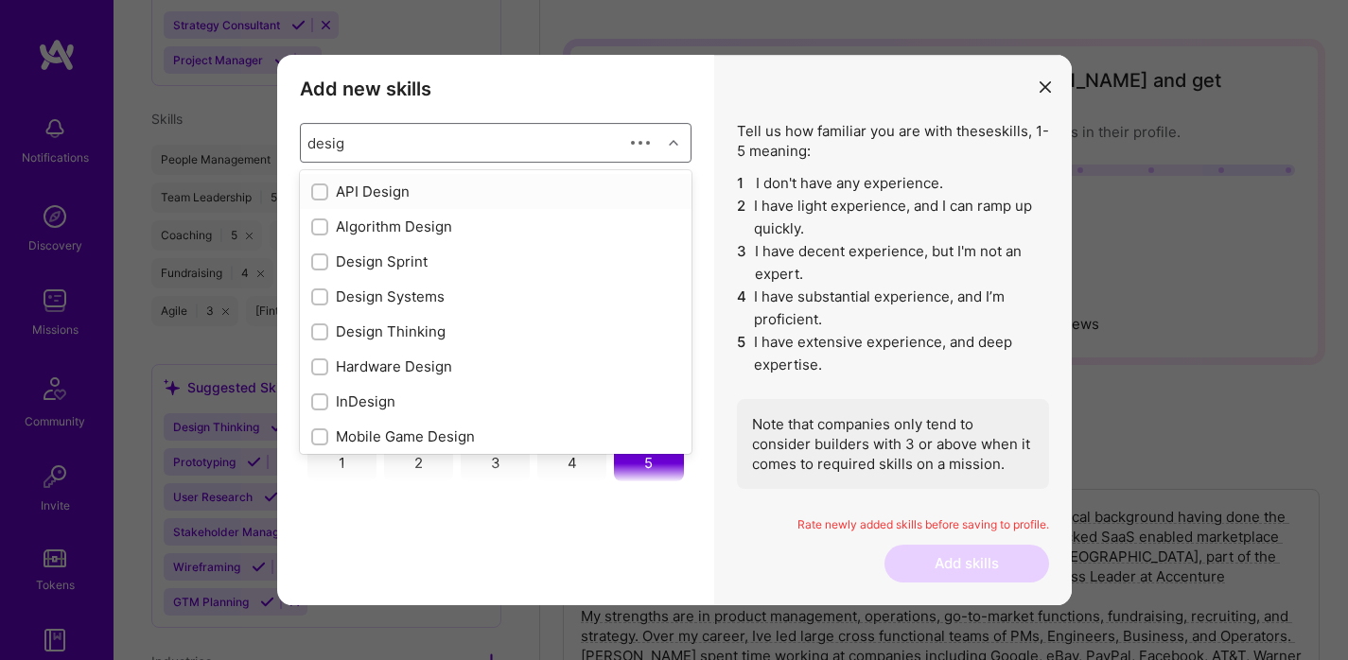
type input "design"
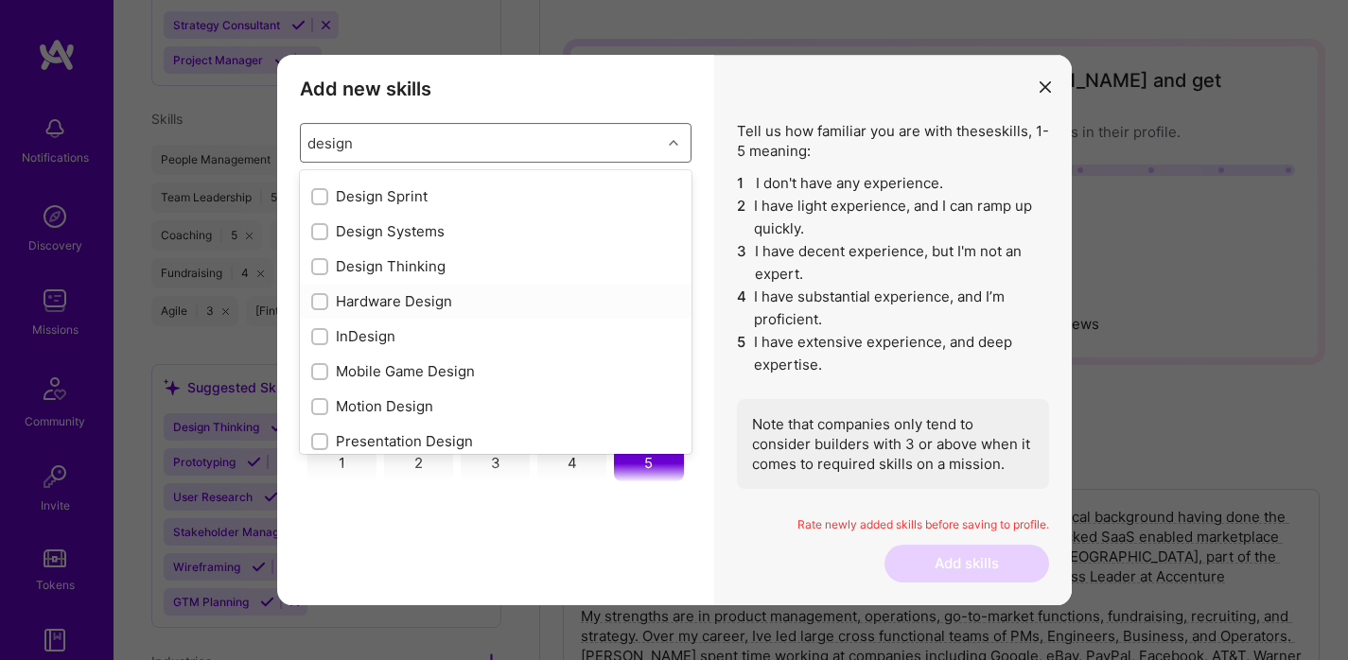
scroll to position [249, 0]
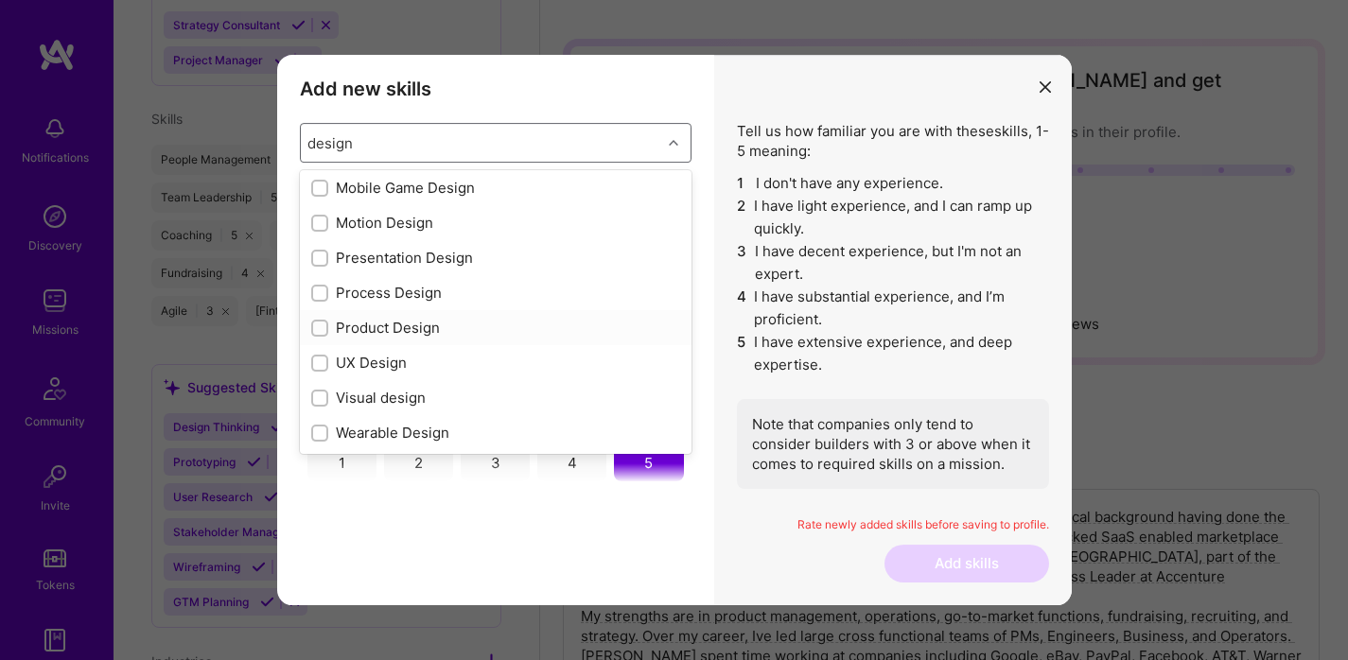
click at [423, 324] on div "Product Design" at bounding box center [495, 328] width 369 height 20
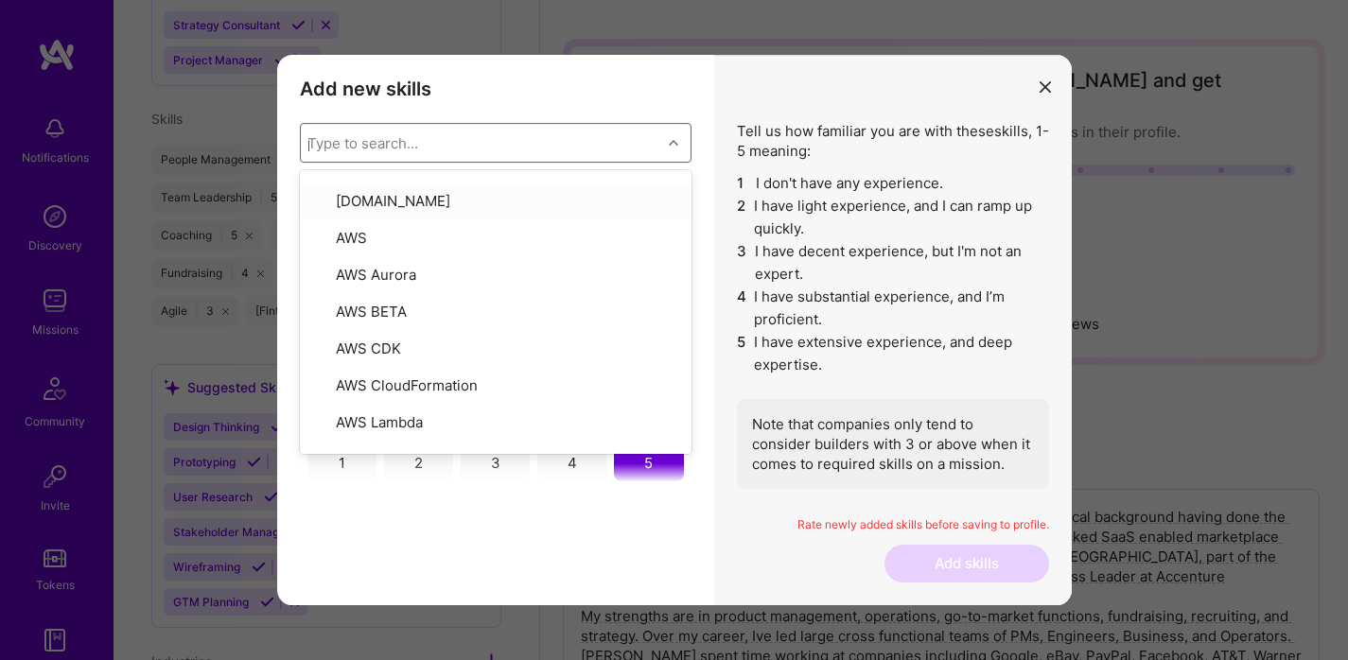
scroll to position [0, 0]
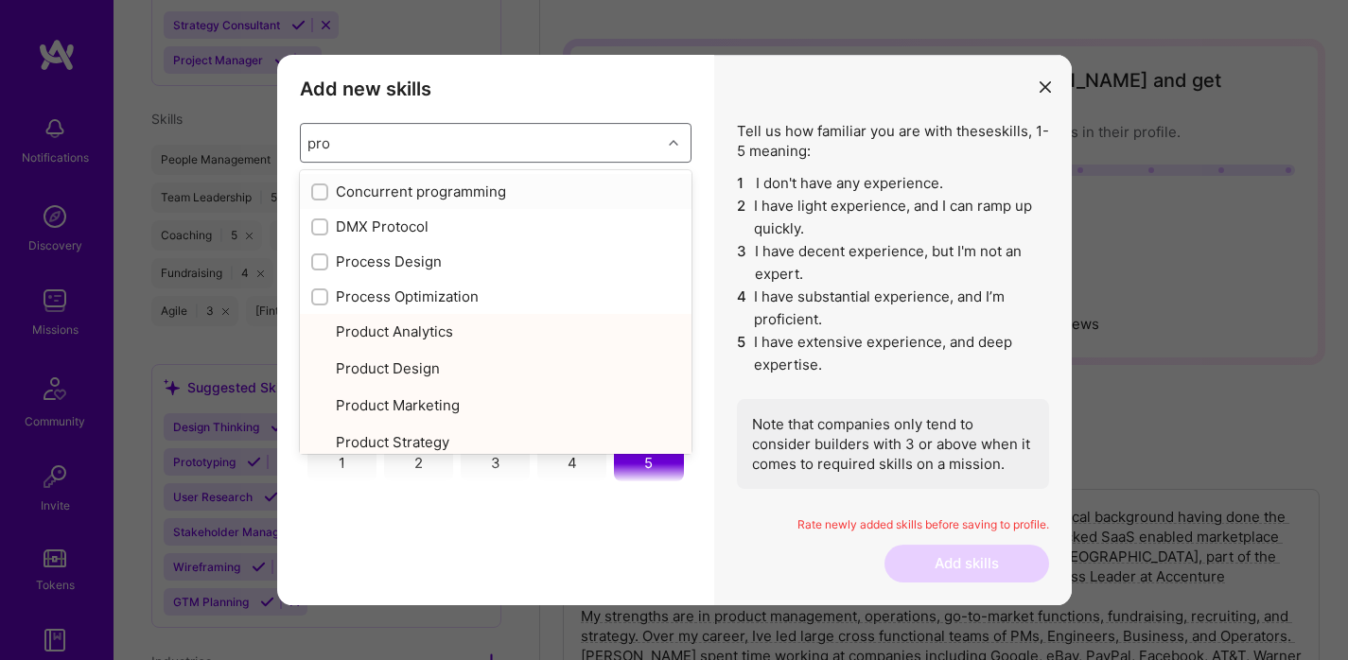
type input "prod"
checkbox input "true"
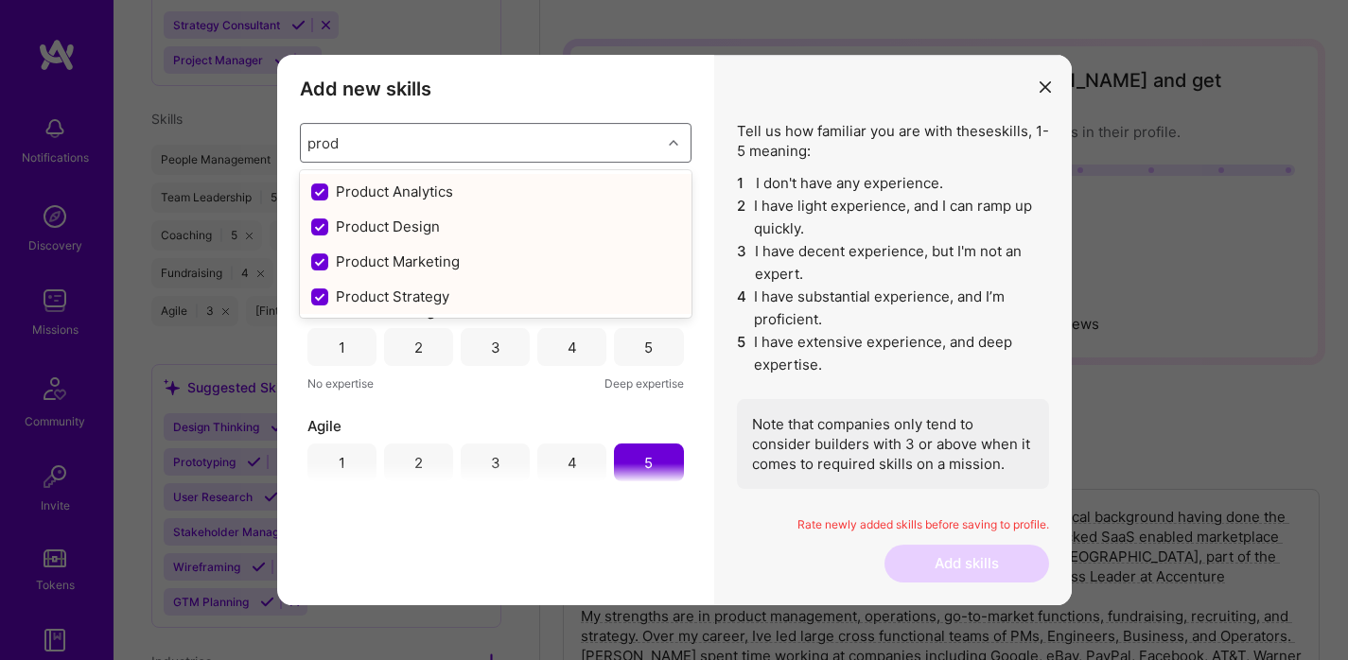
type input "pro"
checkbox input "false"
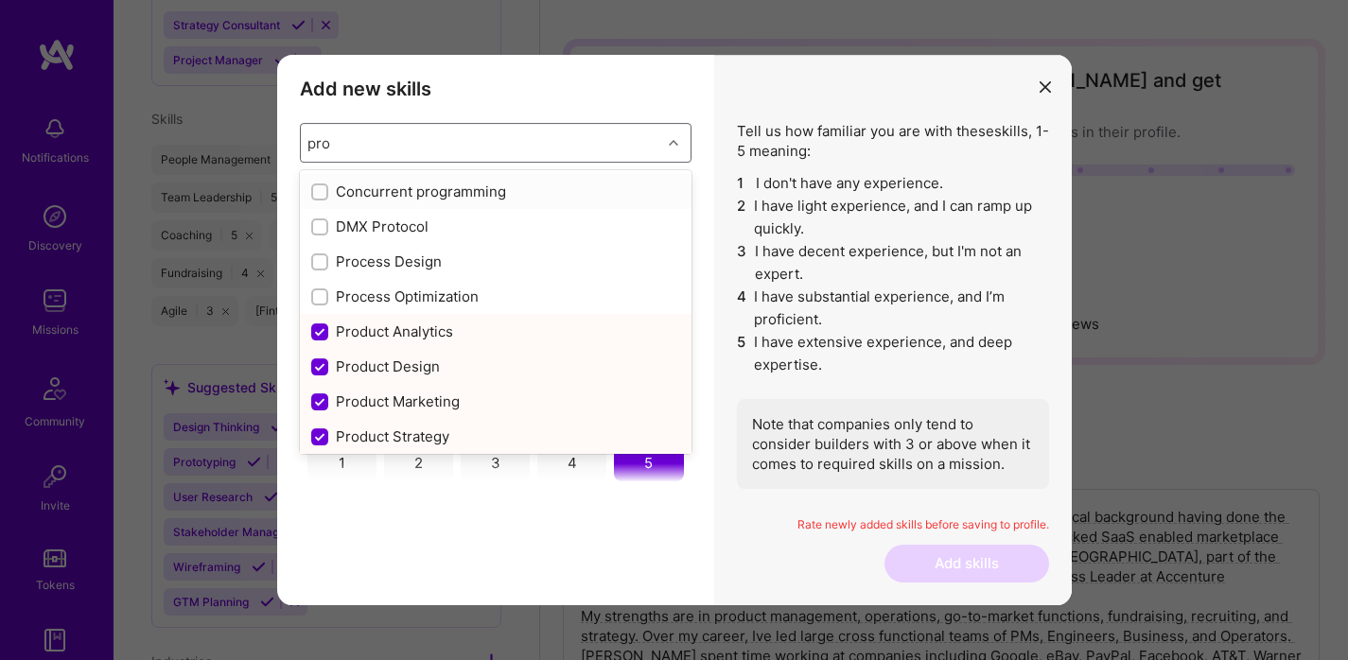
type input "pr"
checkbox input "false"
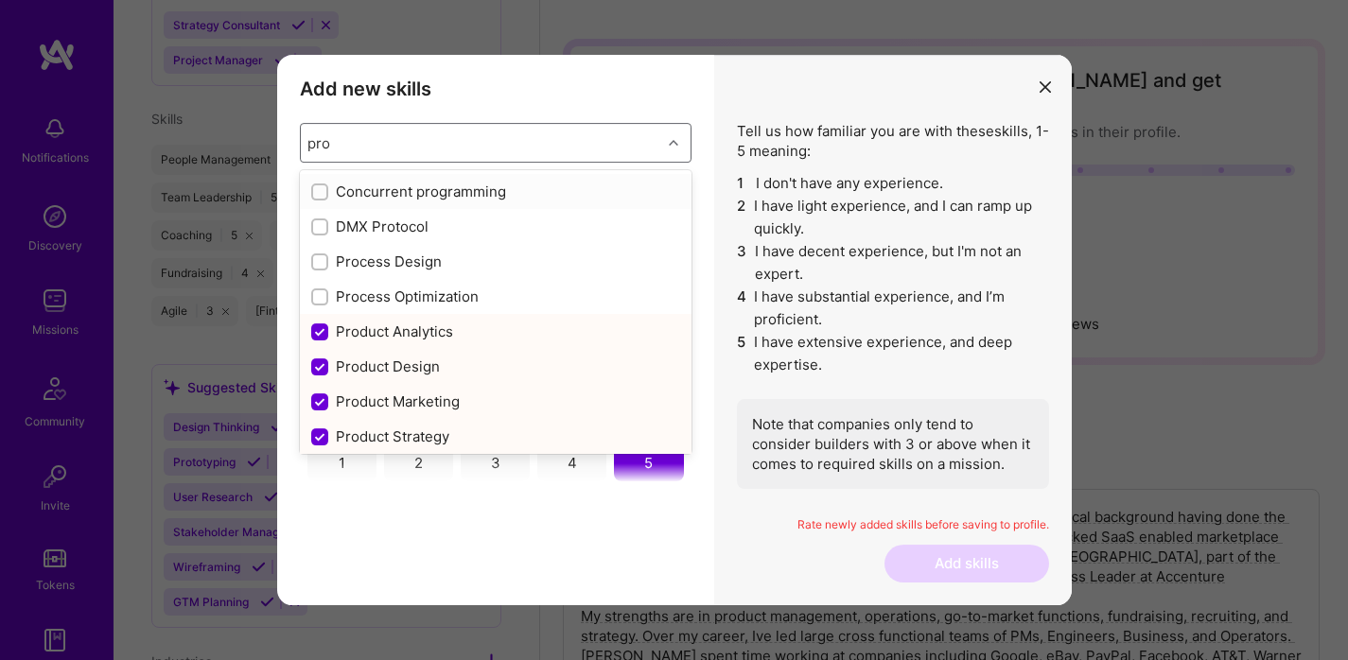
checkbox input "true"
type input "p"
checkbox input "false"
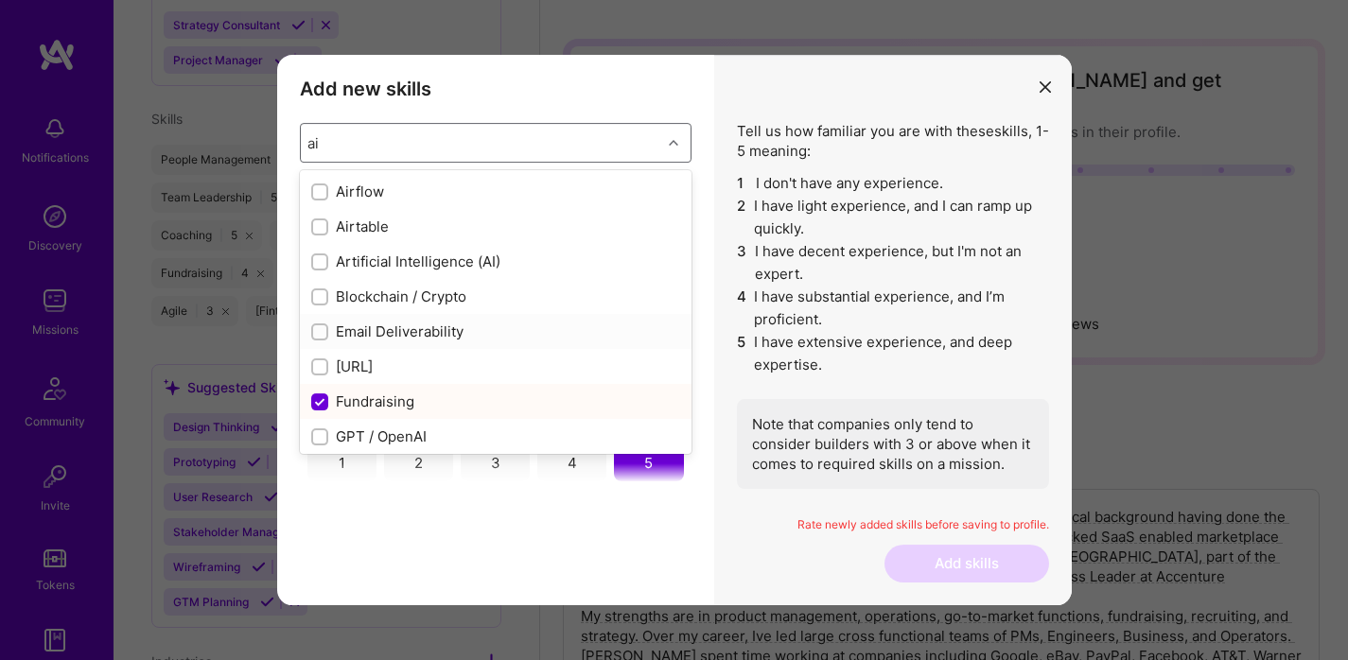
type input "a"
checkbox input "false"
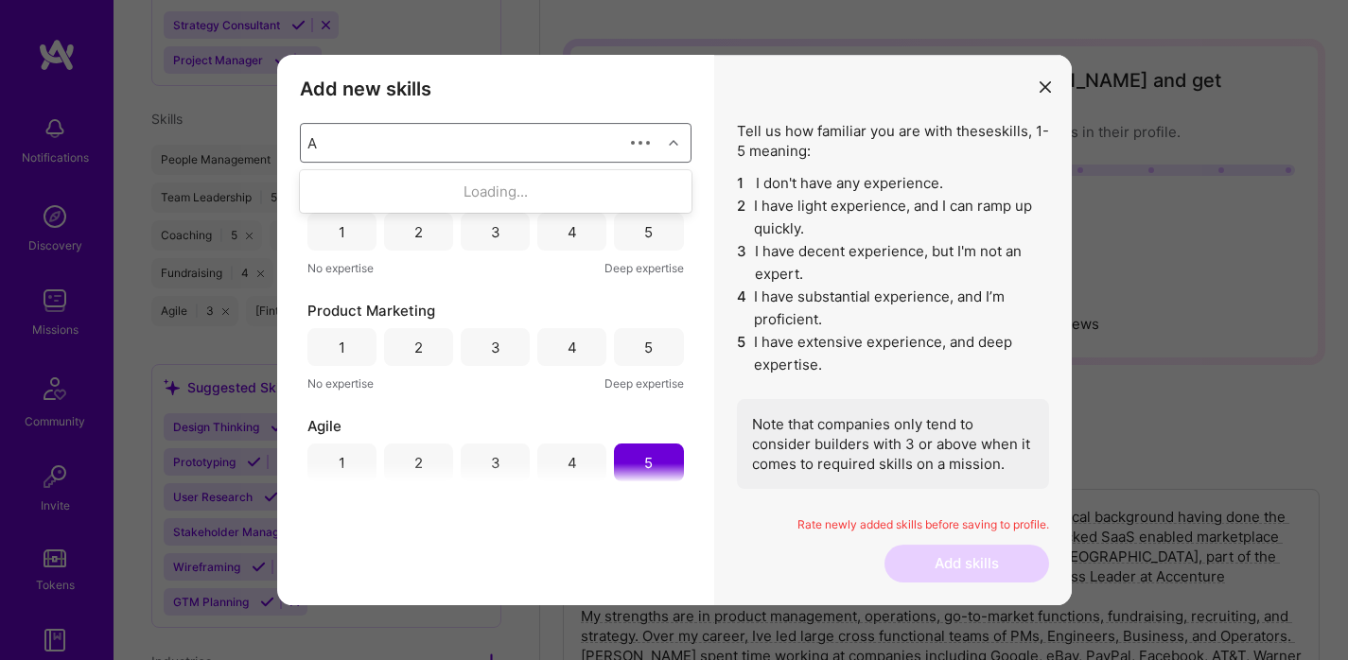
type input "AI"
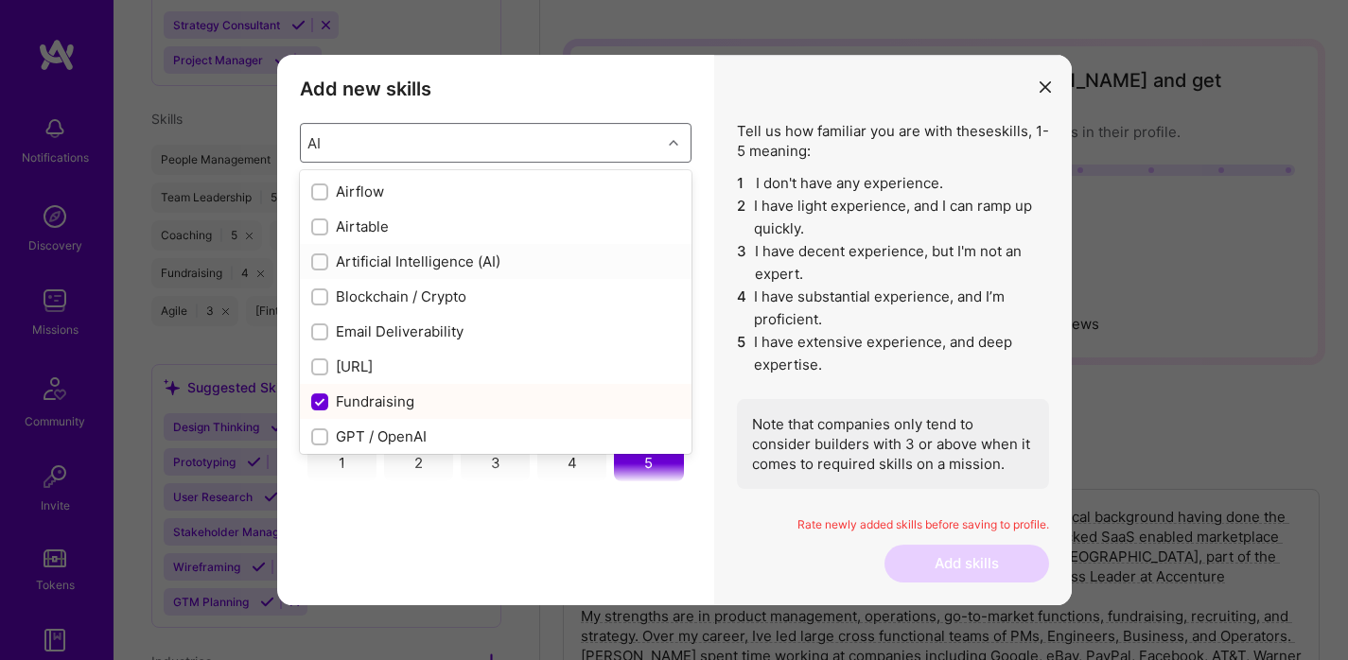
click at [420, 266] on div "Artificial Intelligence (AI)" at bounding box center [495, 262] width 369 height 20
checkbox input "false"
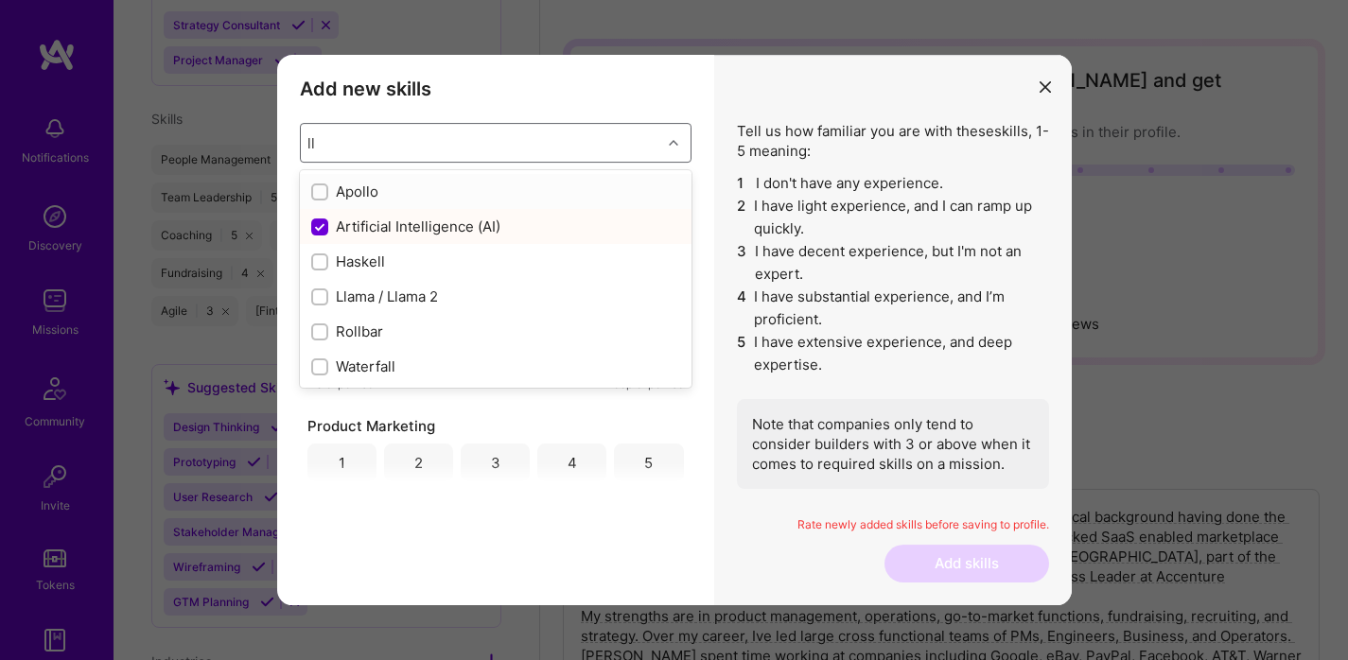
type input "l"
checkbox input "false"
checkbox input "true"
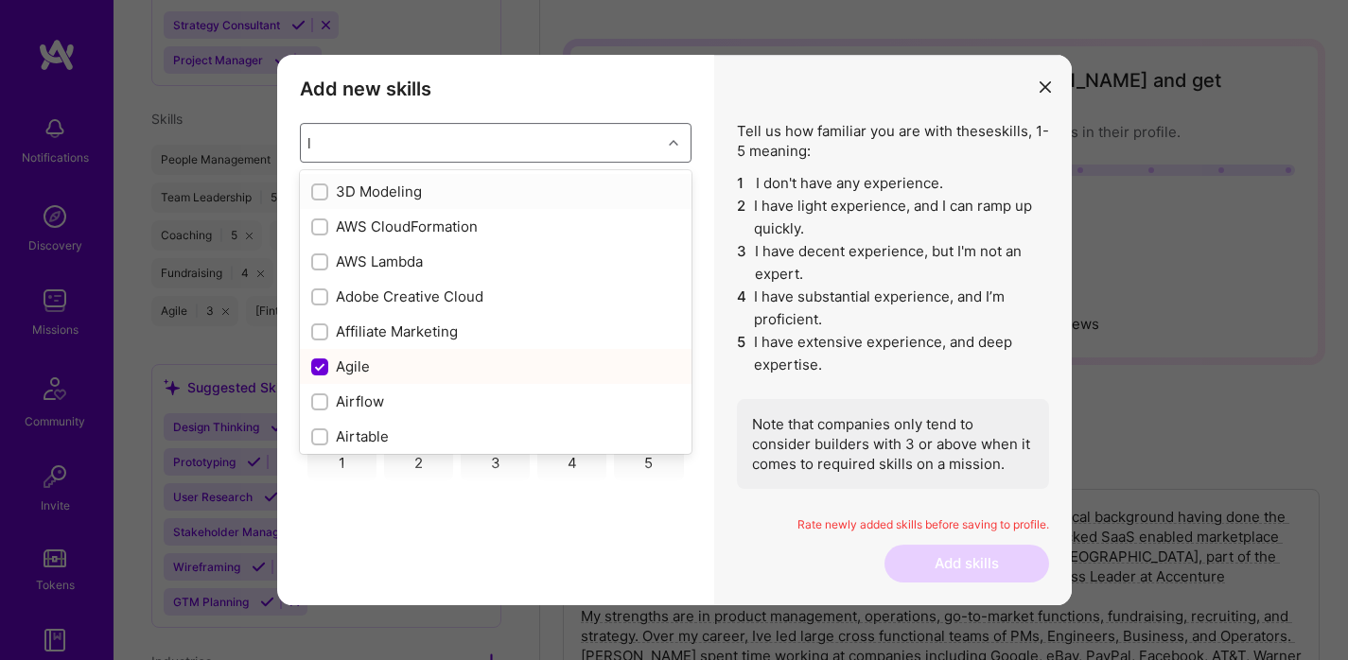
checkbox input "false"
checkbox input "true"
checkbox input "false"
checkbox input "true"
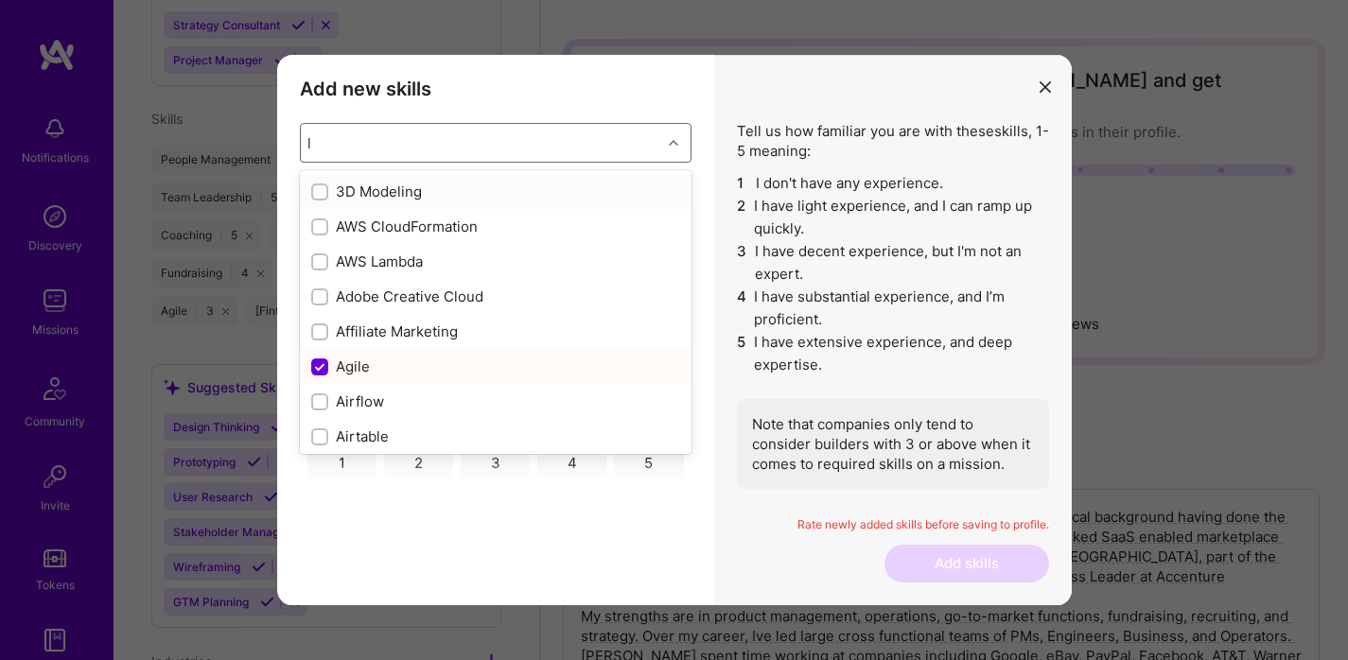
checkbox input "true"
checkbox input "false"
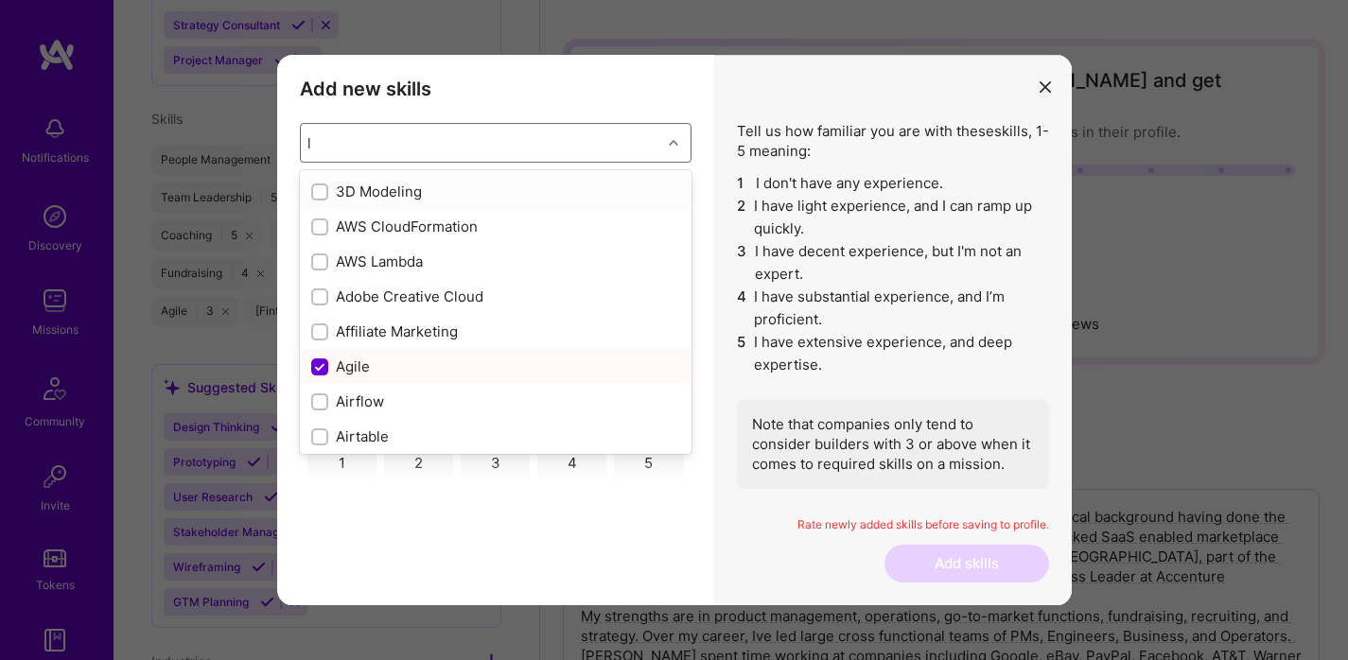
checkbox input "true"
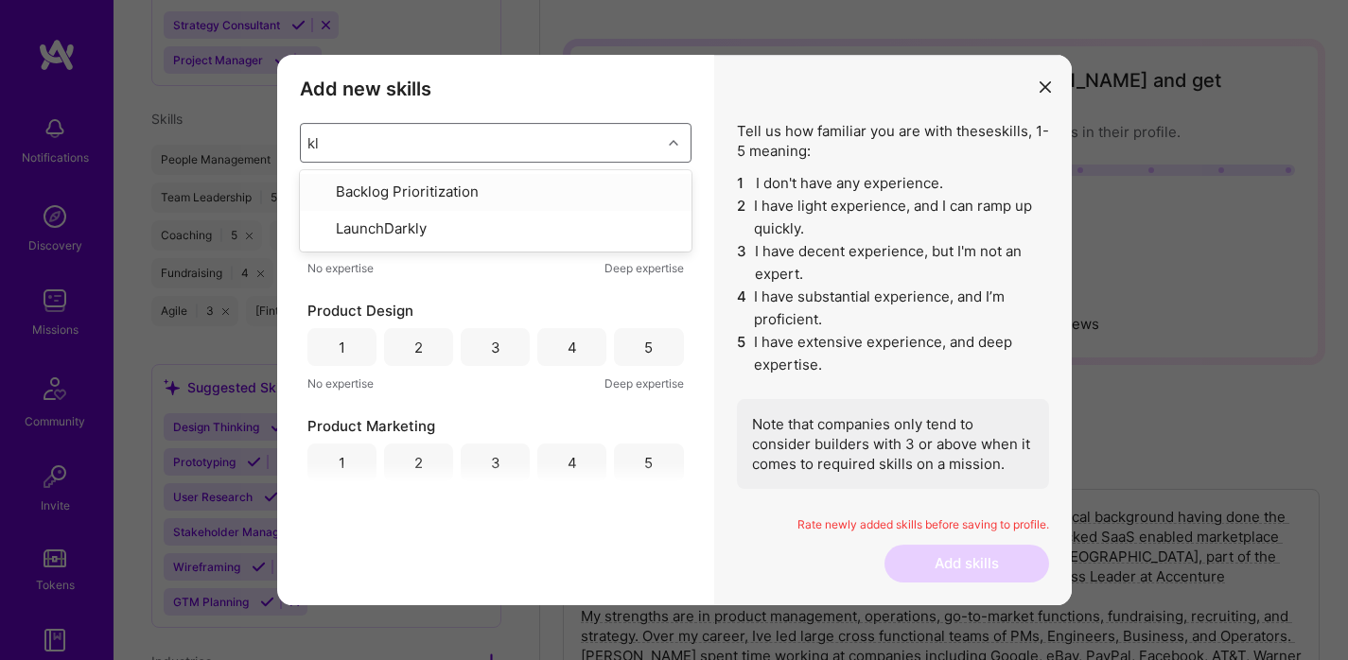
type input "k"
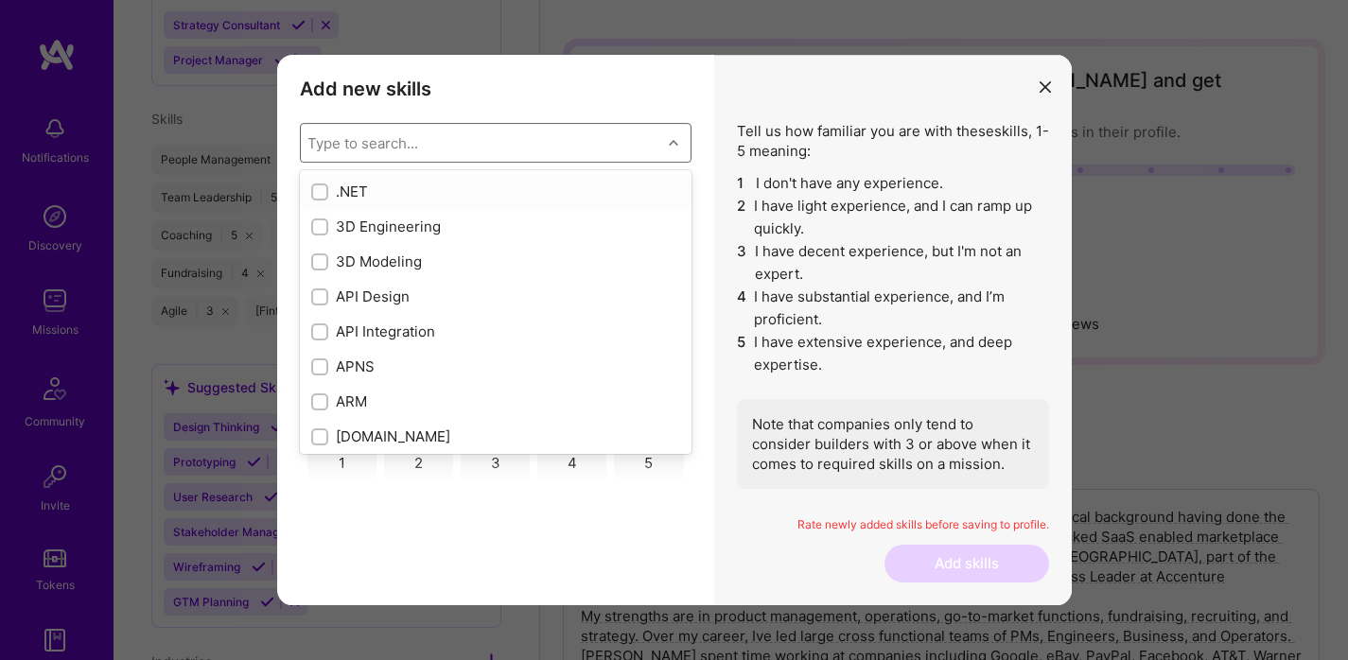
type input "l"
checkbox input "true"
checkbox input "false"
checkbox input "true"
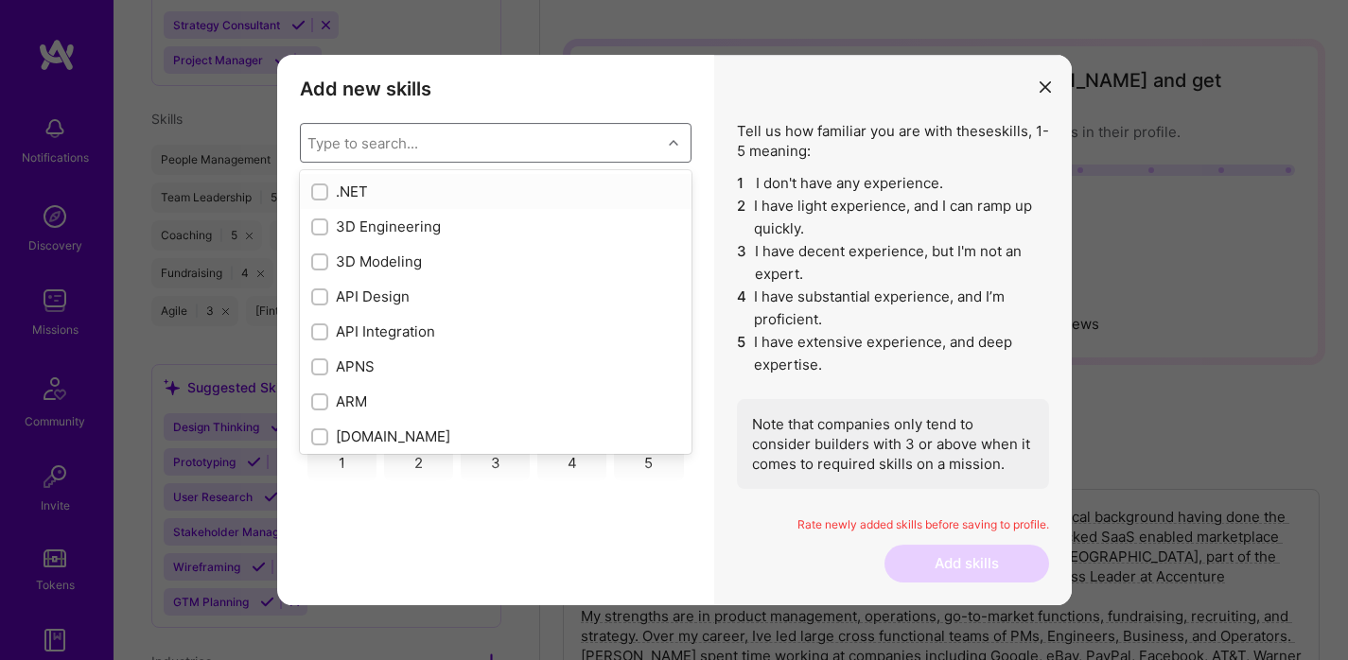
checkbox input "false"
checkbox input "true"
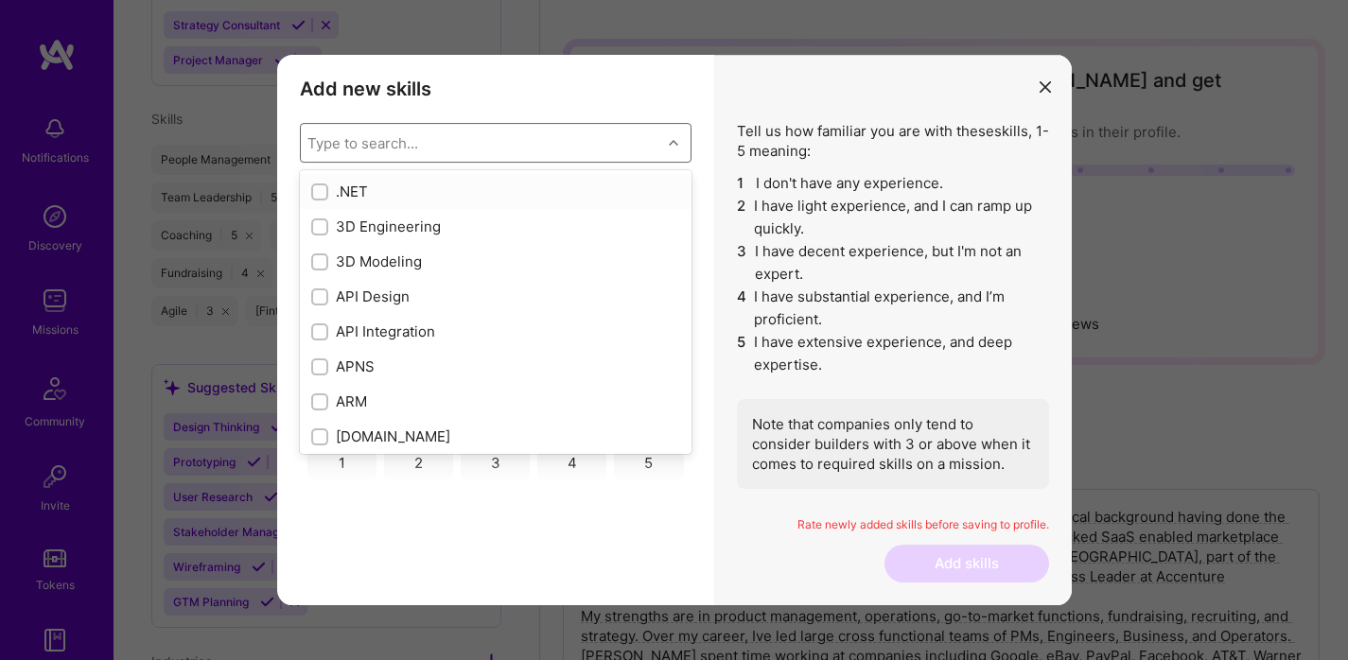
checkbox input "true"
checkbox input "false"
type input "lar"
checkbox input "false"
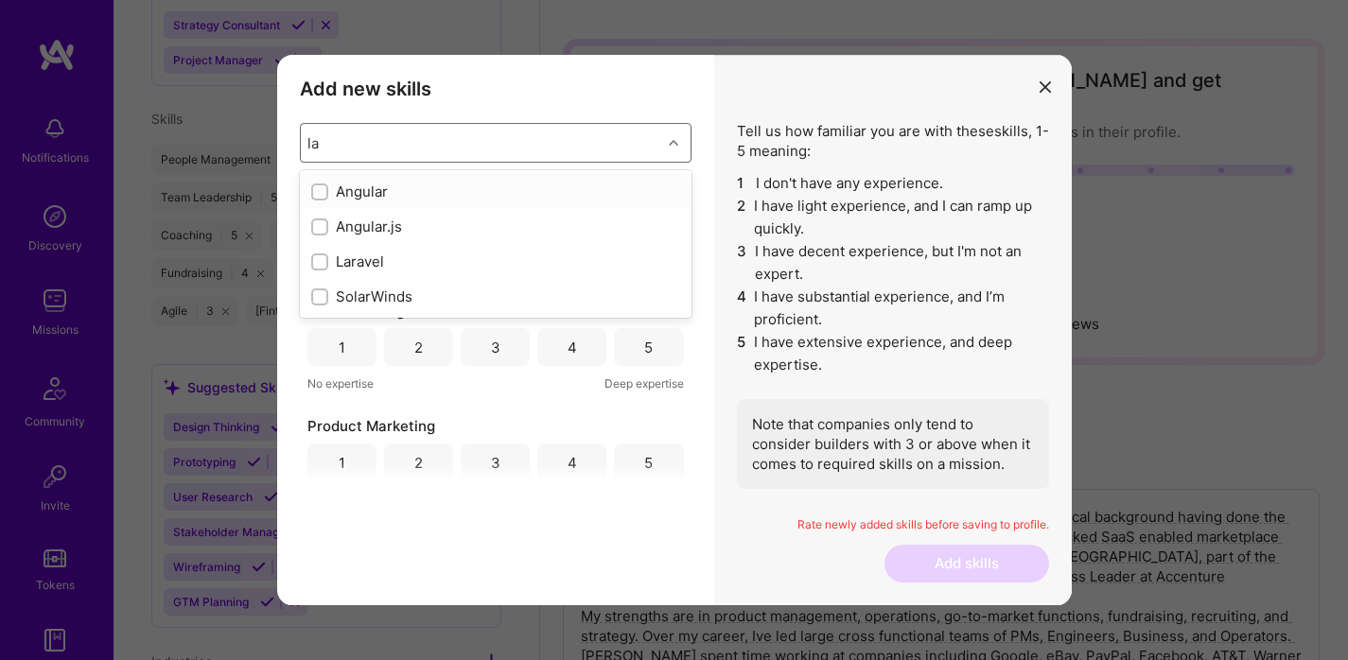
type input "l"
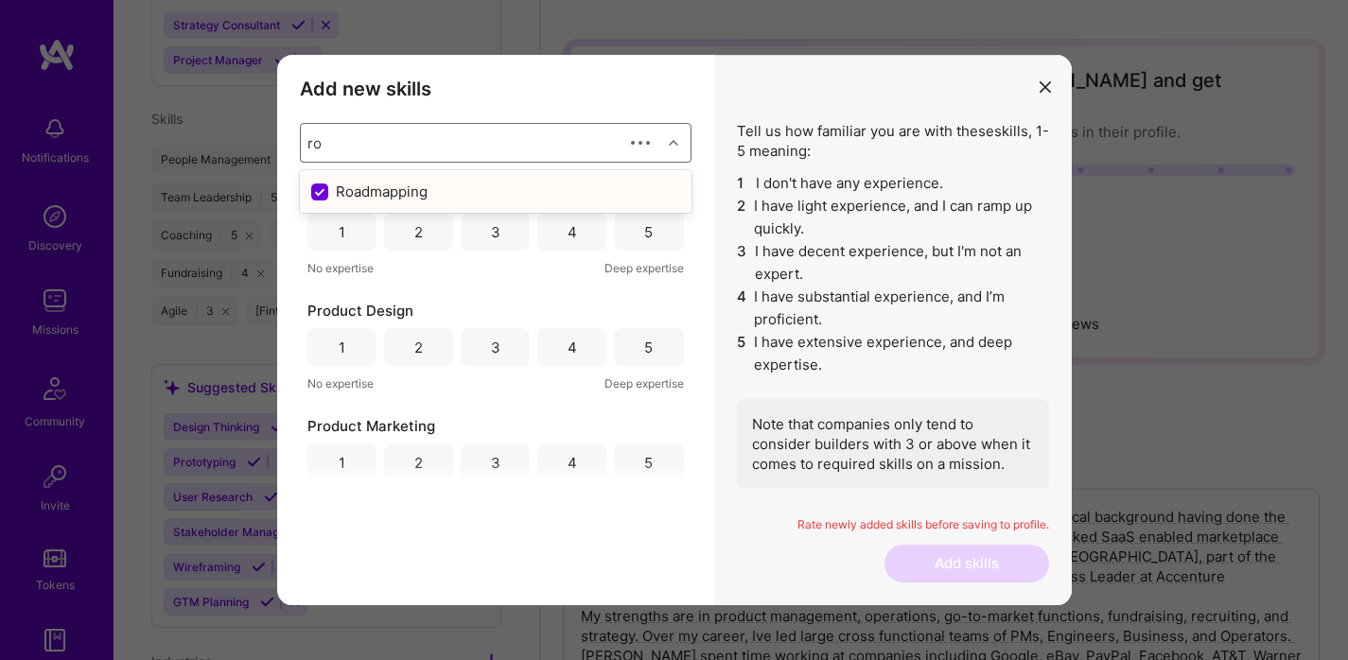
type input "r"
checkbox input "false"
type input "st"
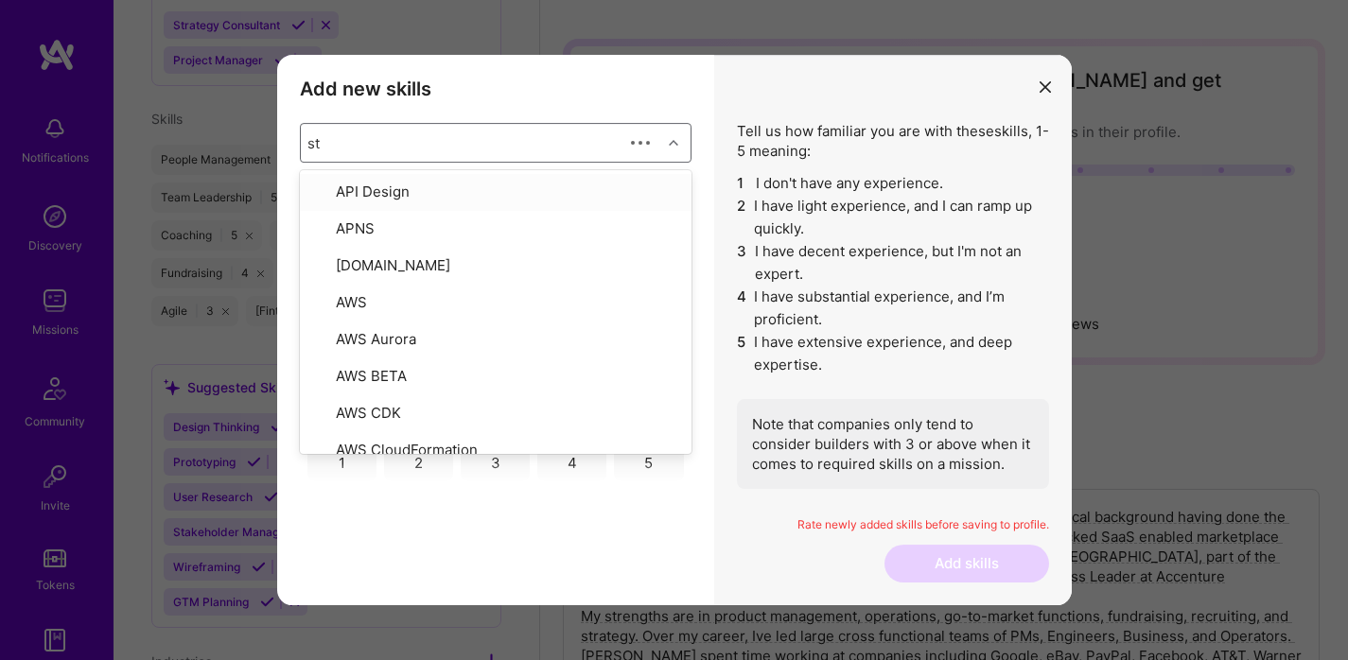
checkbox input "true"
type input "stra"
checkbox input "true"
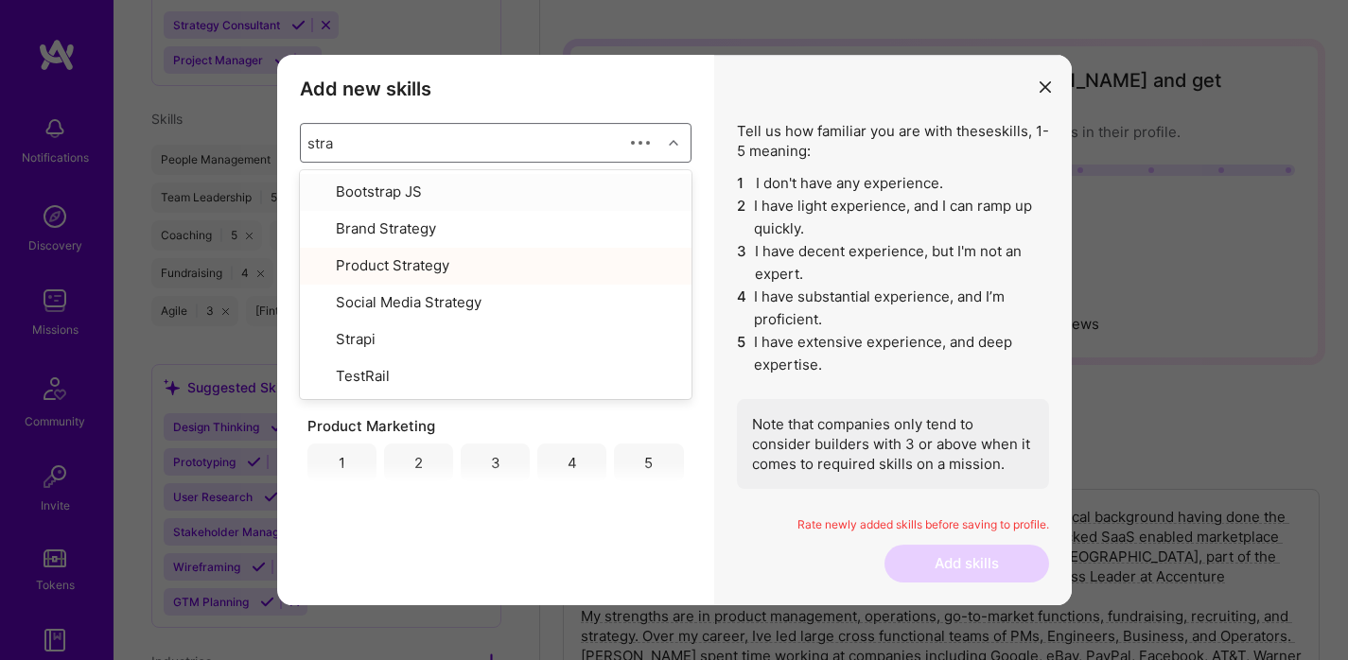
type input "strat"
checkbox input "true"
checkbox input "false"
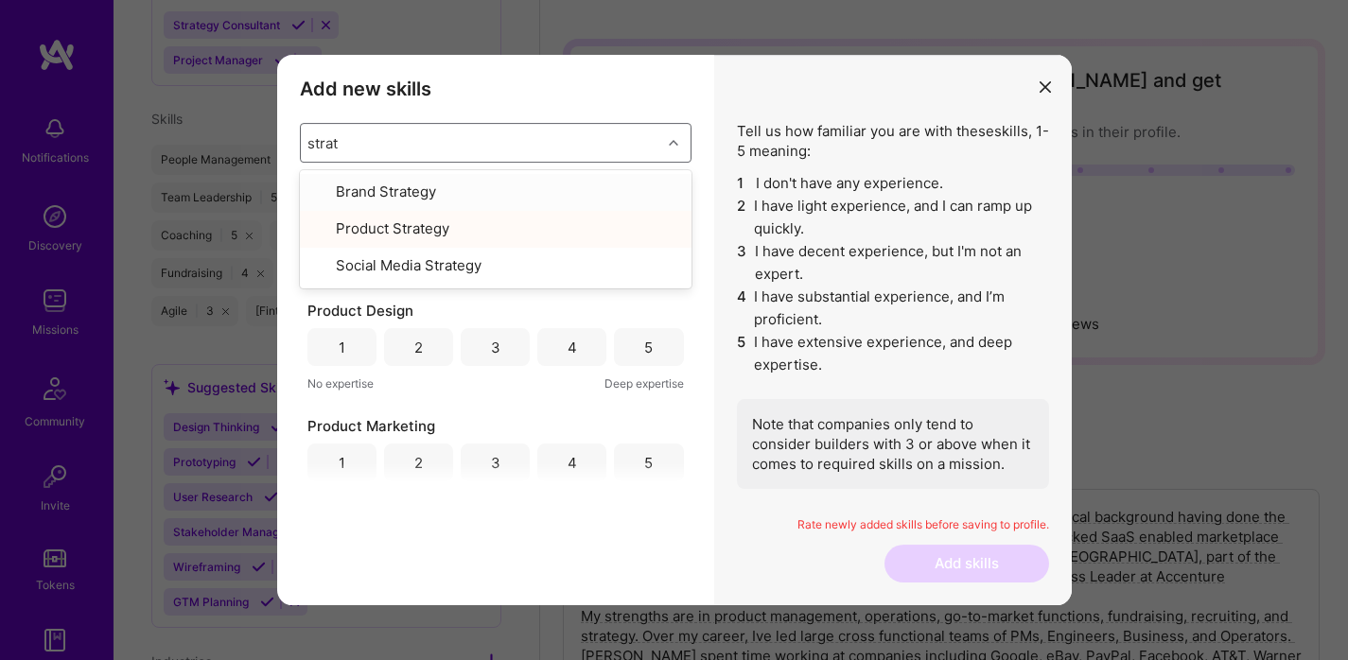
type input "stra"
checkbox input "false"
checkbox input "true"
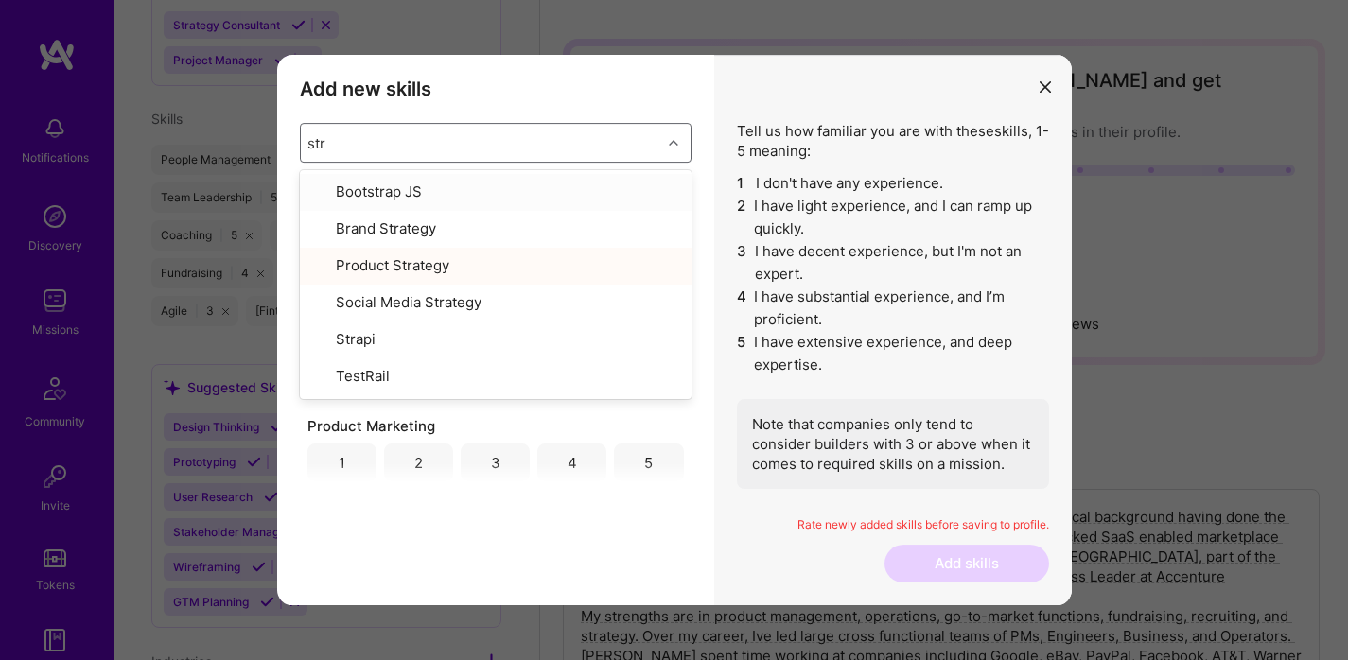
type input "st"
checkbox input "false"
type input "s"
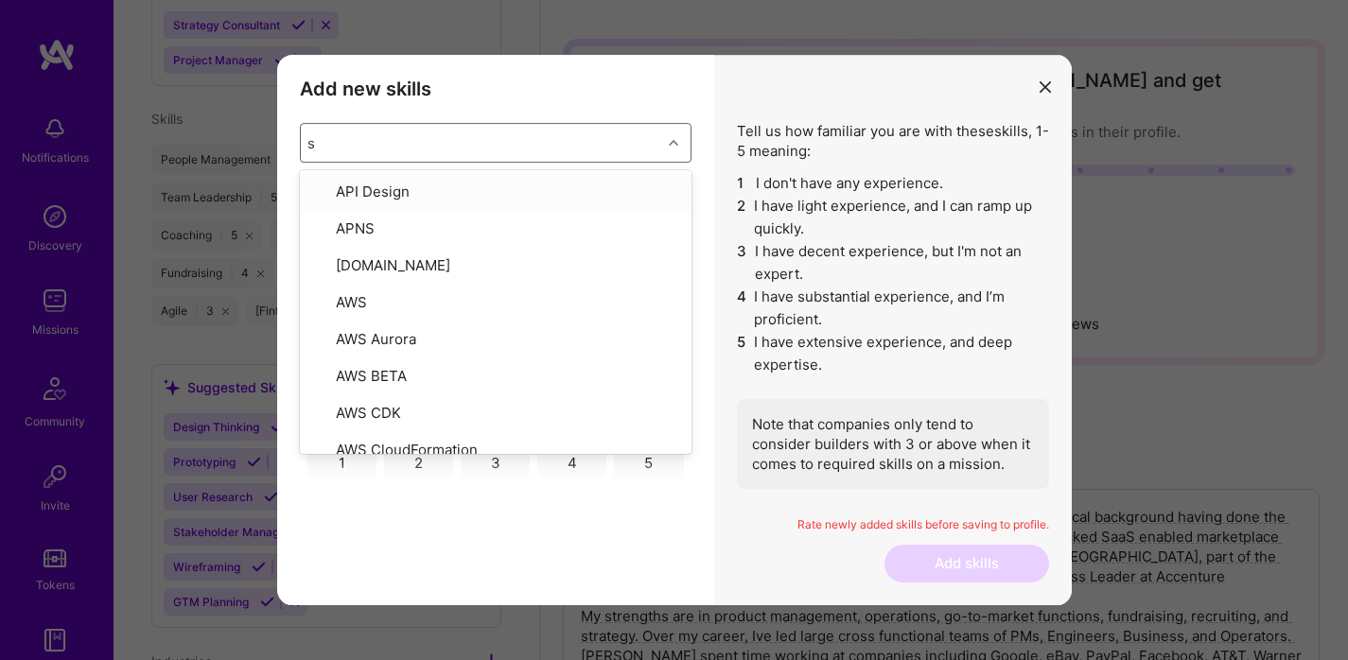
checkbox input "true"
checkbox input "false"
checkbox input "true"
checkbox input "false"
checkbox input "true"
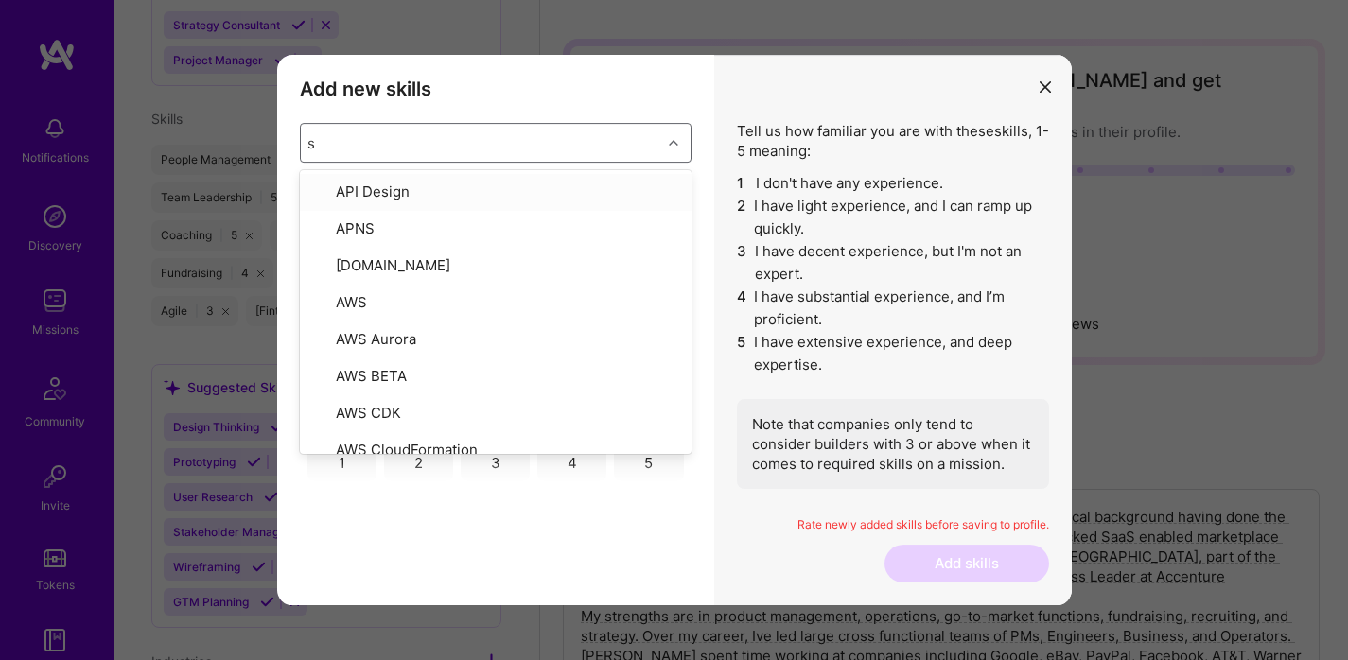
checkbox input "true"
checkbox input "false"
checkbox input "true"
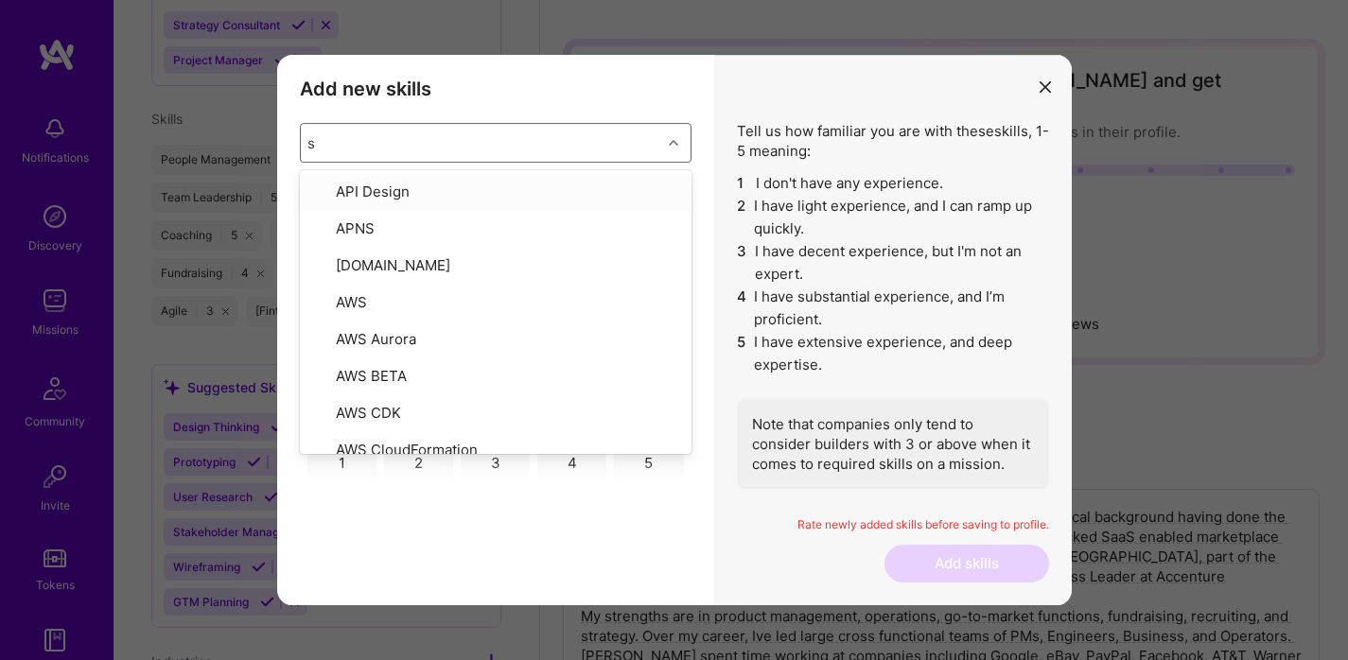
checkbox input "false"
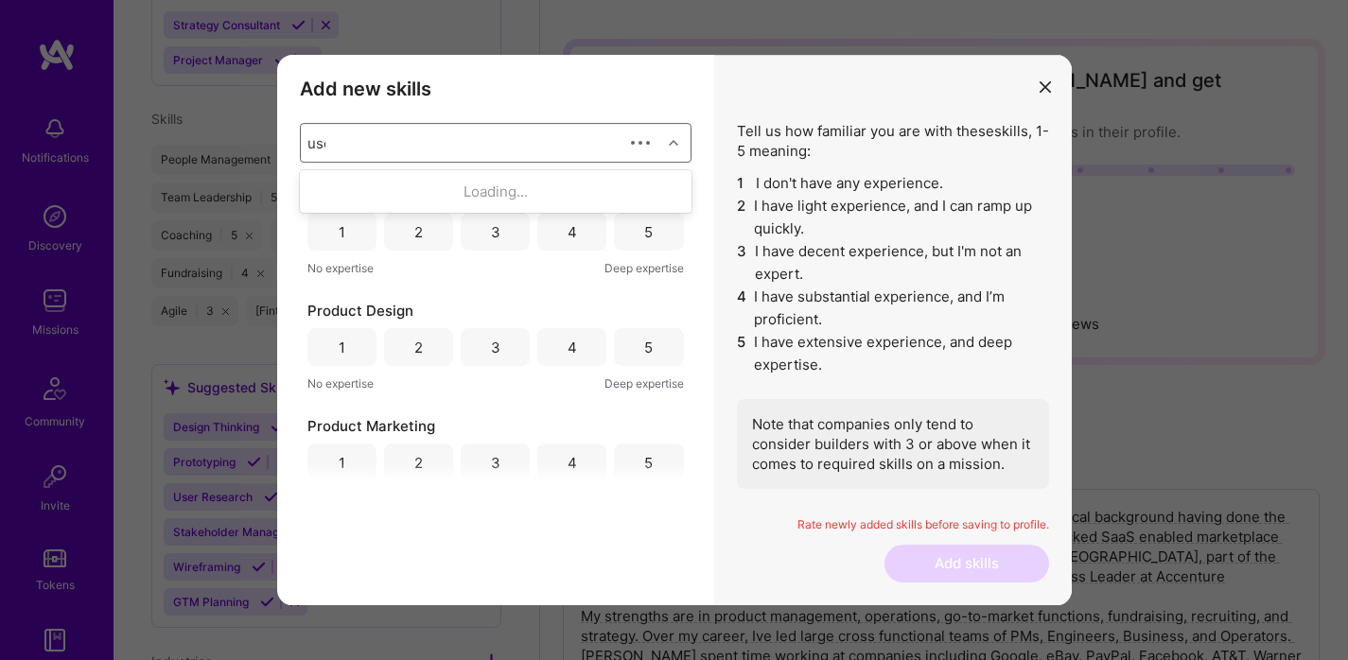
type input "user"
click at [398, 194] on div "User Research" at bounding box center [495, 193] width 369 height 22
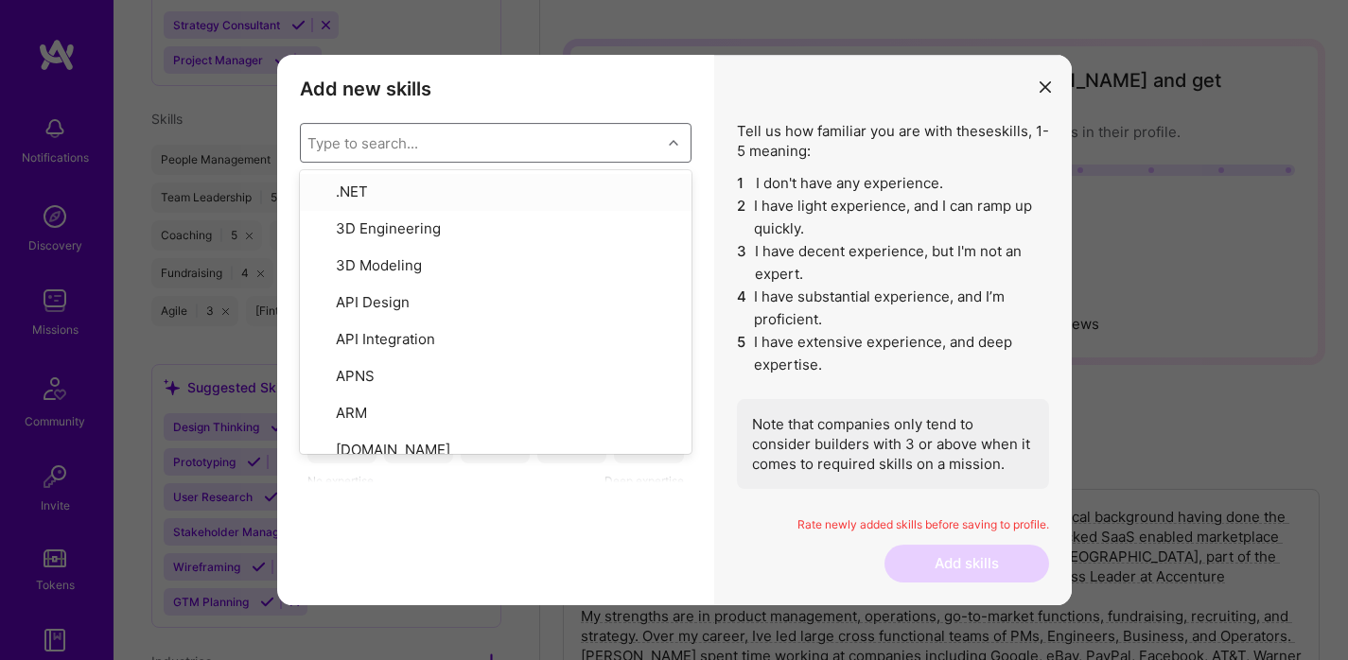
type input "s"
checkbox input "false"
checkbox input "true"
checkbox input "false"
checkbox input "true"
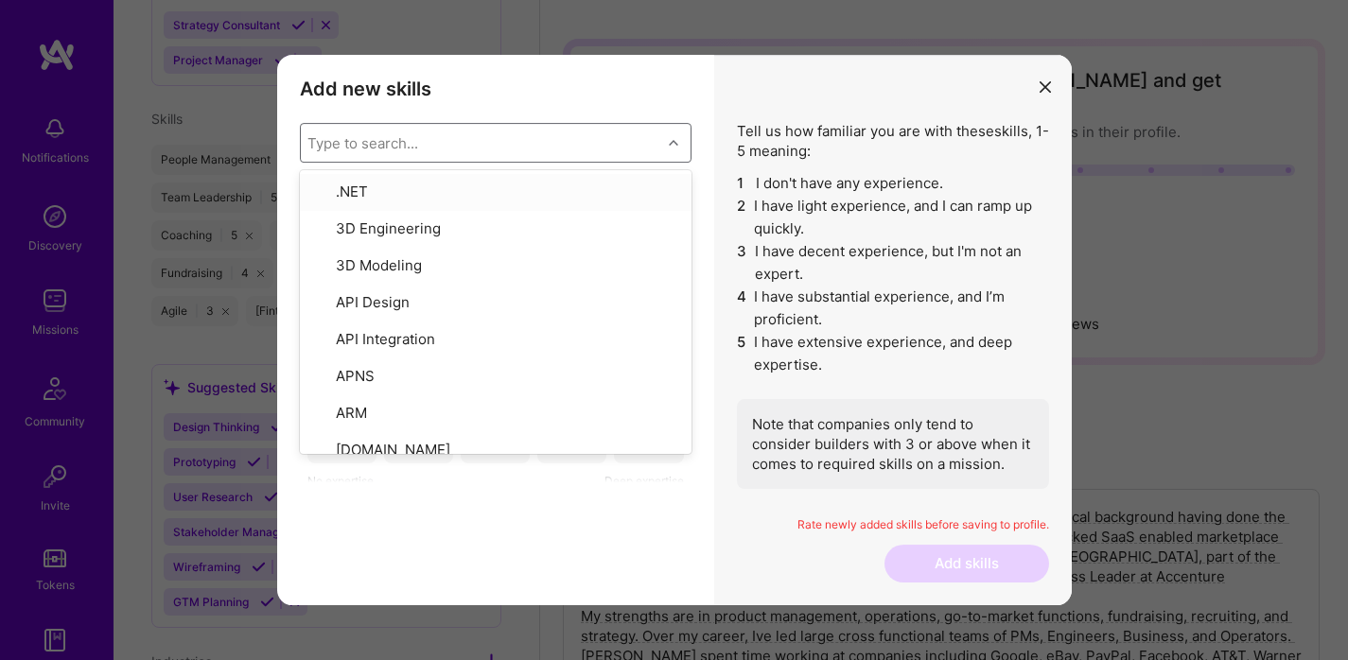
checkbox input "false"
checkbox input "true"
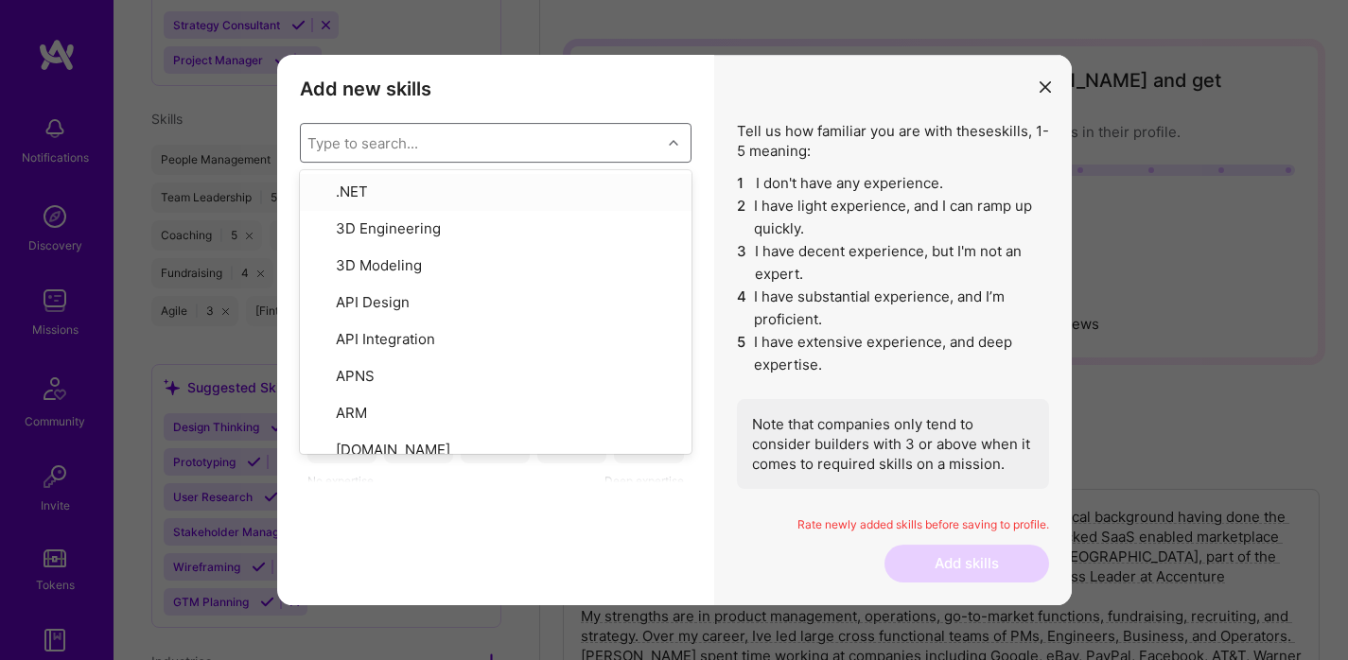
checkbox input "false"
checkbox input "true"
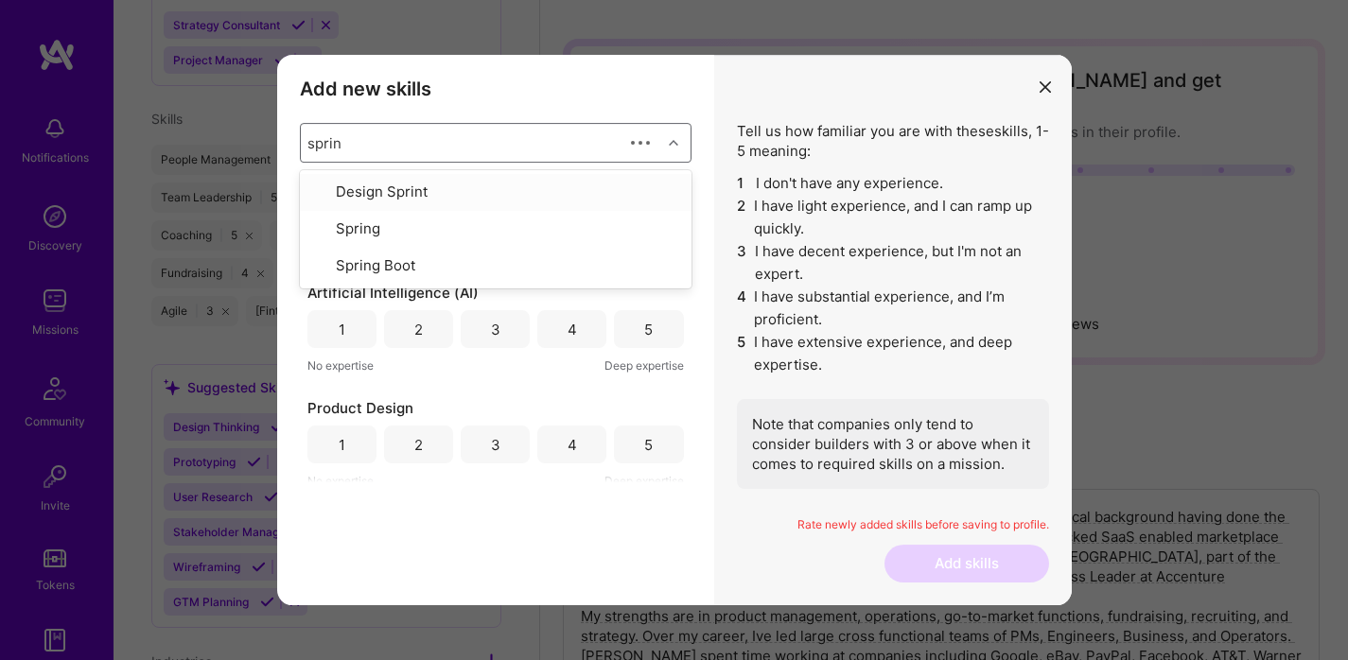
type input "sprint"
click at [390, 188] on div "Design Sprint" at bounding box center [495, 193] width 369 height 22
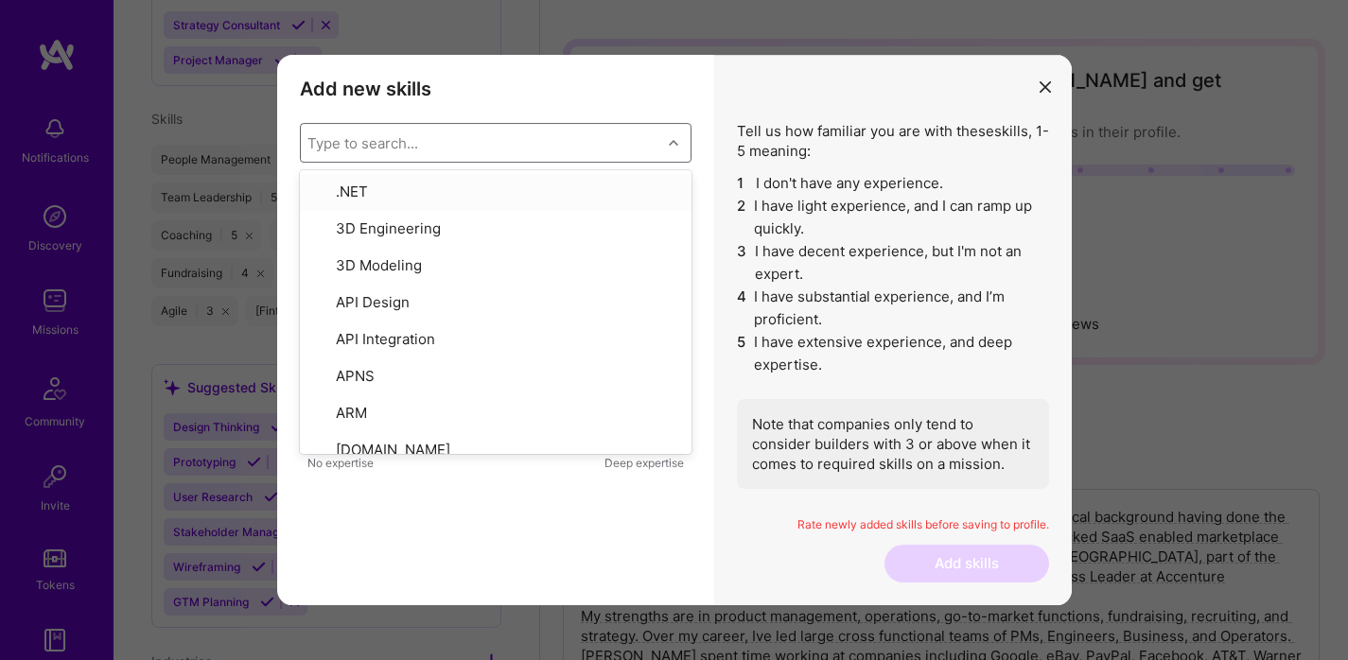
type input "a"
checkbox input "true"
checkbox input "false"
checkbox input "true"
checkbox input "false"
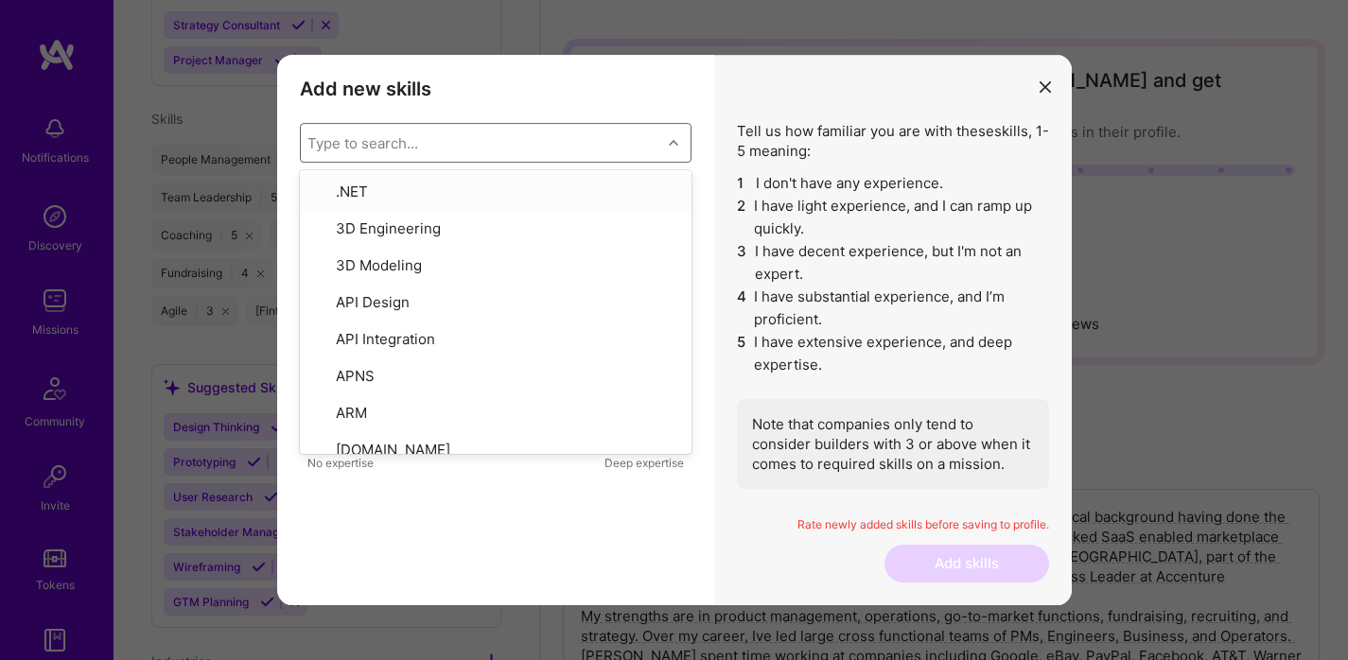
checkbox input "true"
checkbox input "false"
checkbox input "true"
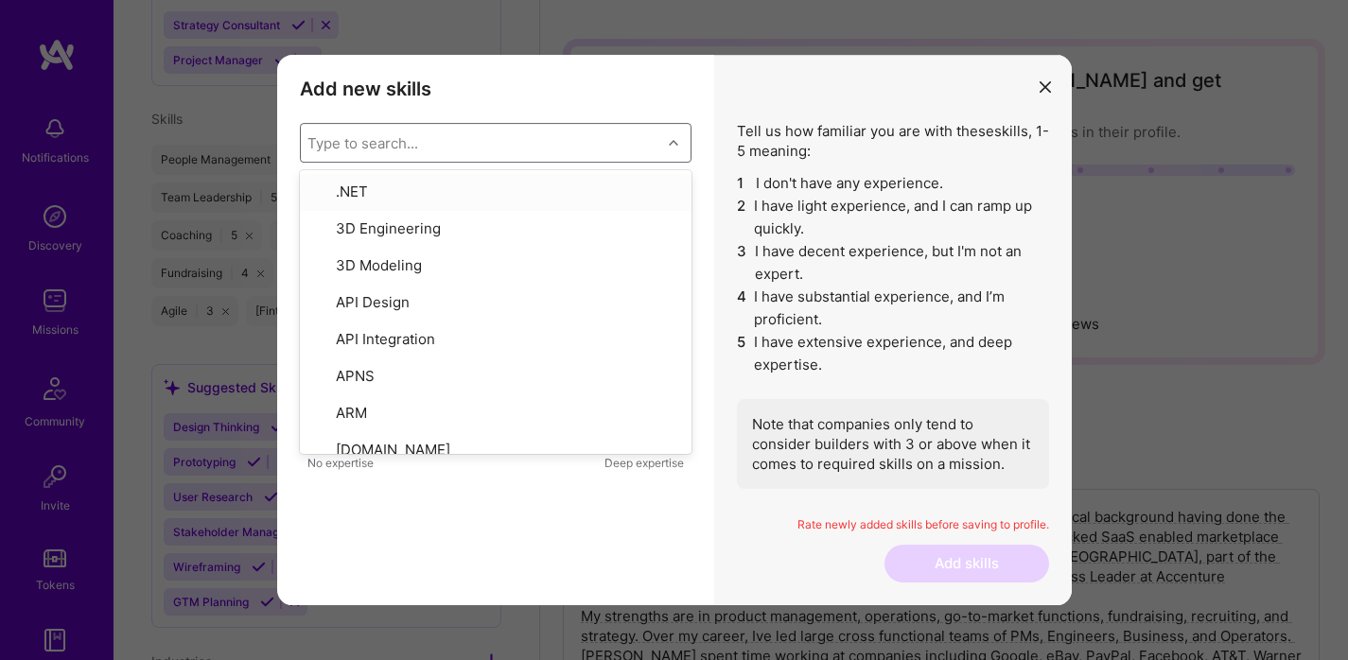
checkbox input "false"
checkbox input "true"
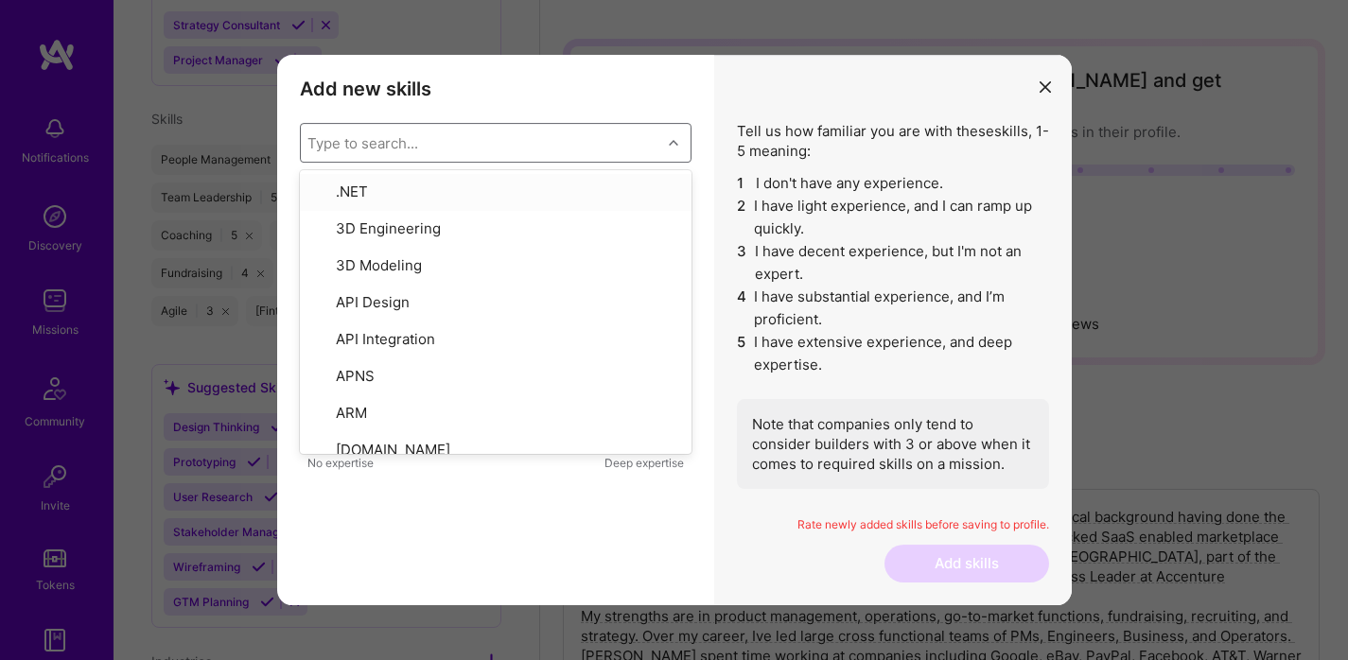
checkbox input "true"
type input "ai"
checkbox input "true"
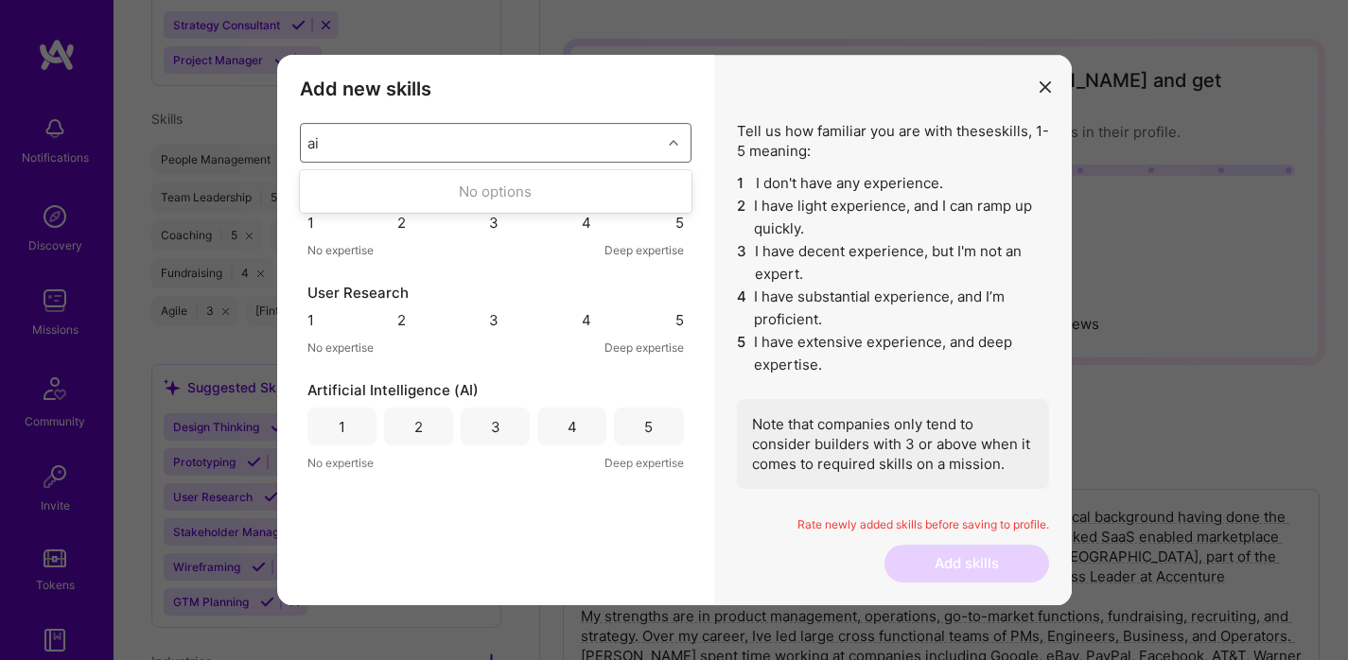
type input "a"
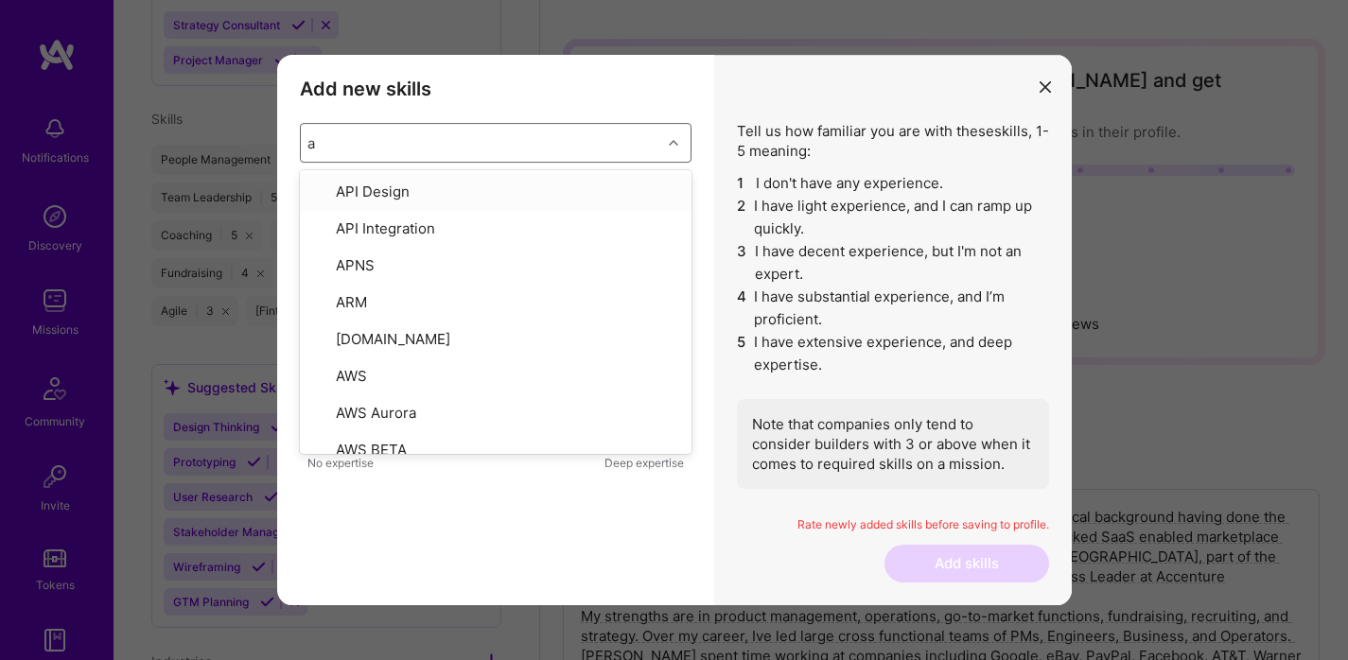
checkbox input "false"
checkbox input "true"
checkbox input "false"
checkbox input "true"
checkbox input "false"
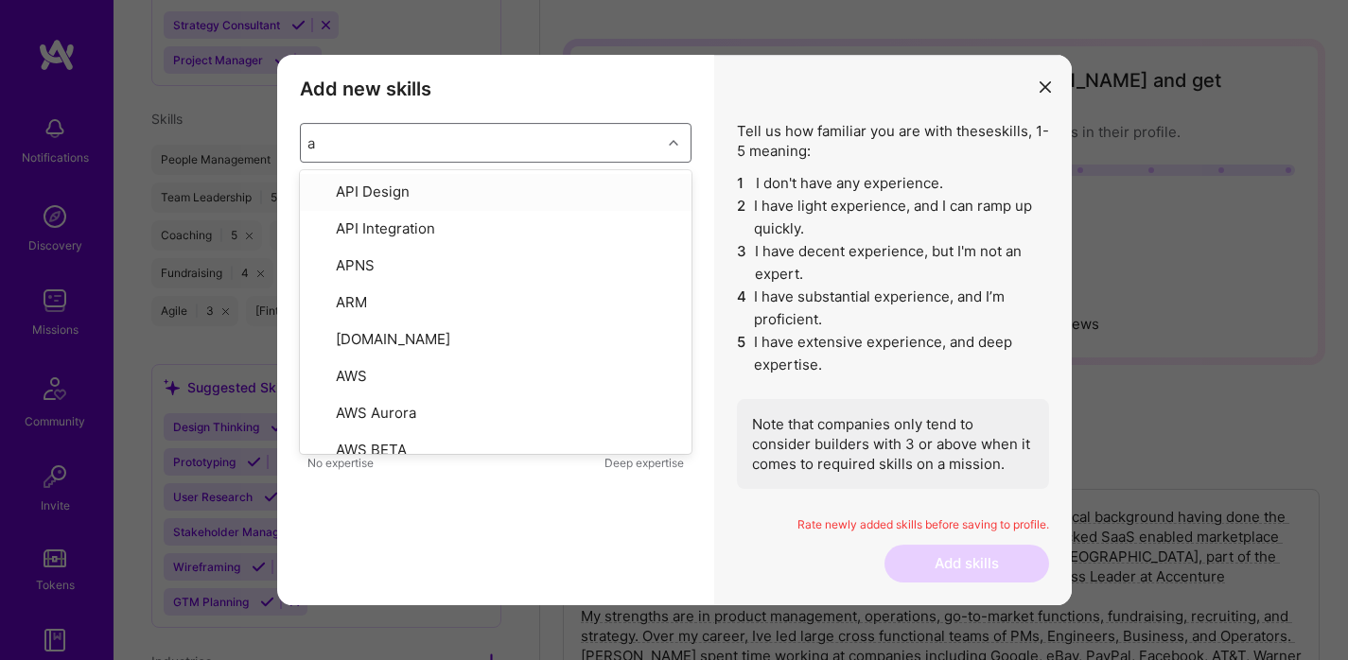
checkbox input "false"
checkbox input "true"
checkbox input "false"
checkbox input "true"
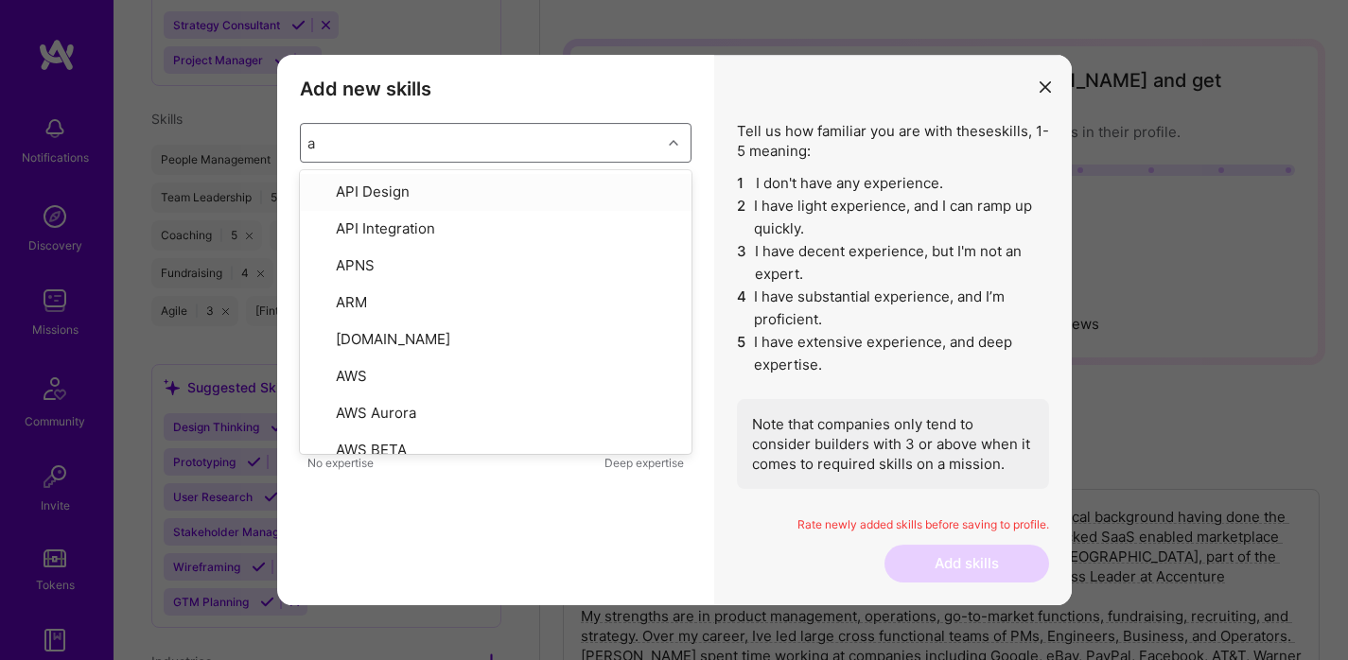
checkbox input "false"
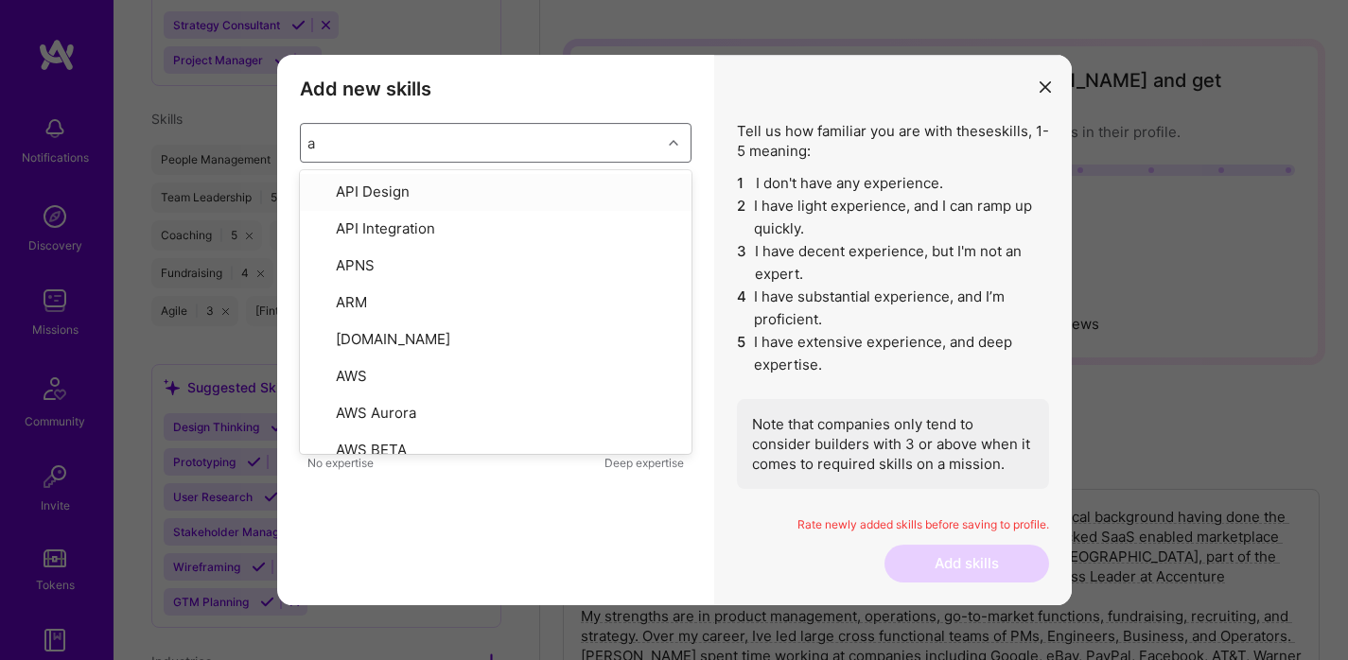
checkbox input "false"
type input "a"
checkbox input "true"
checkbox input "false"
checkbox input "true"
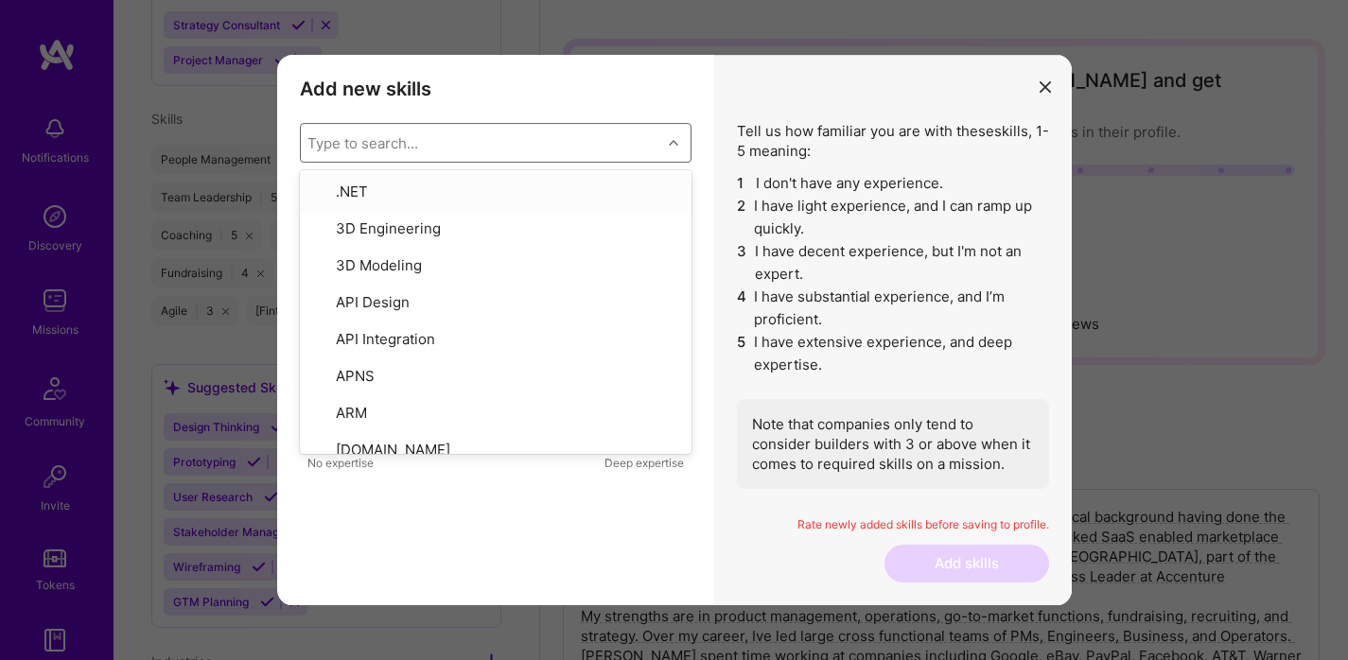
checkbox input "false"
checkbox input "true"
checkbox input "false"
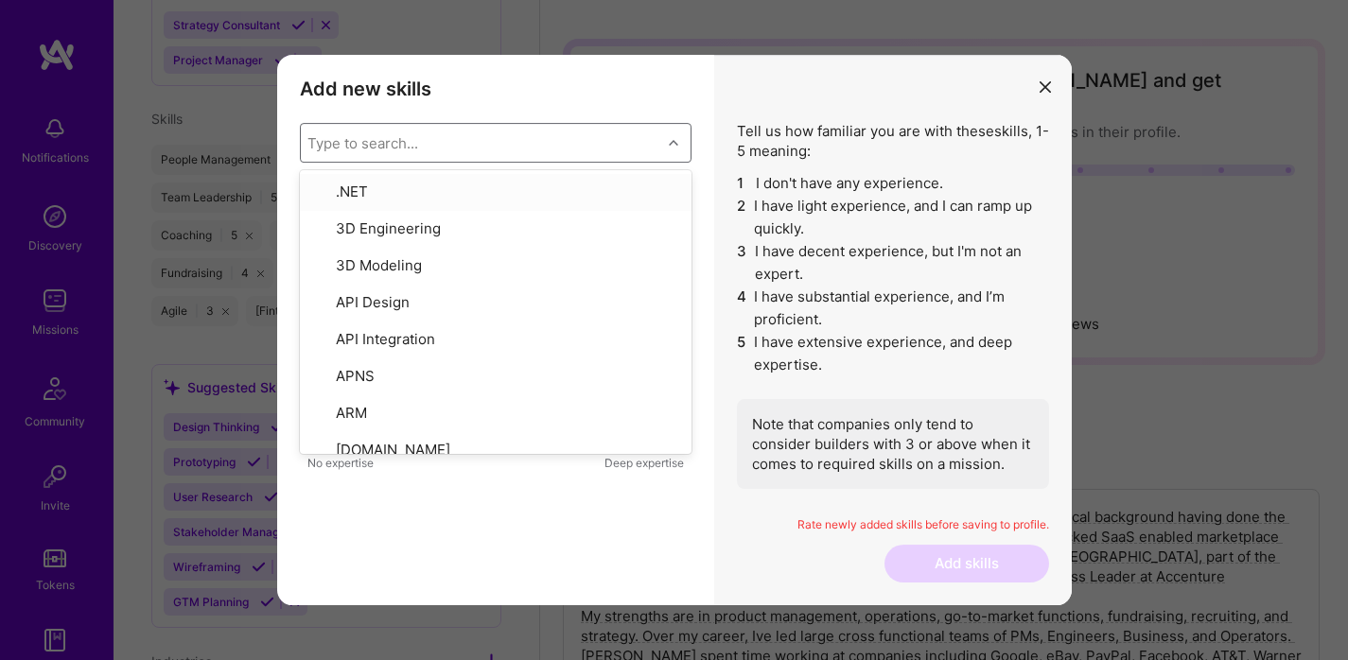
checkbox input "true"
checkbox input "false"
checkbox input "true"
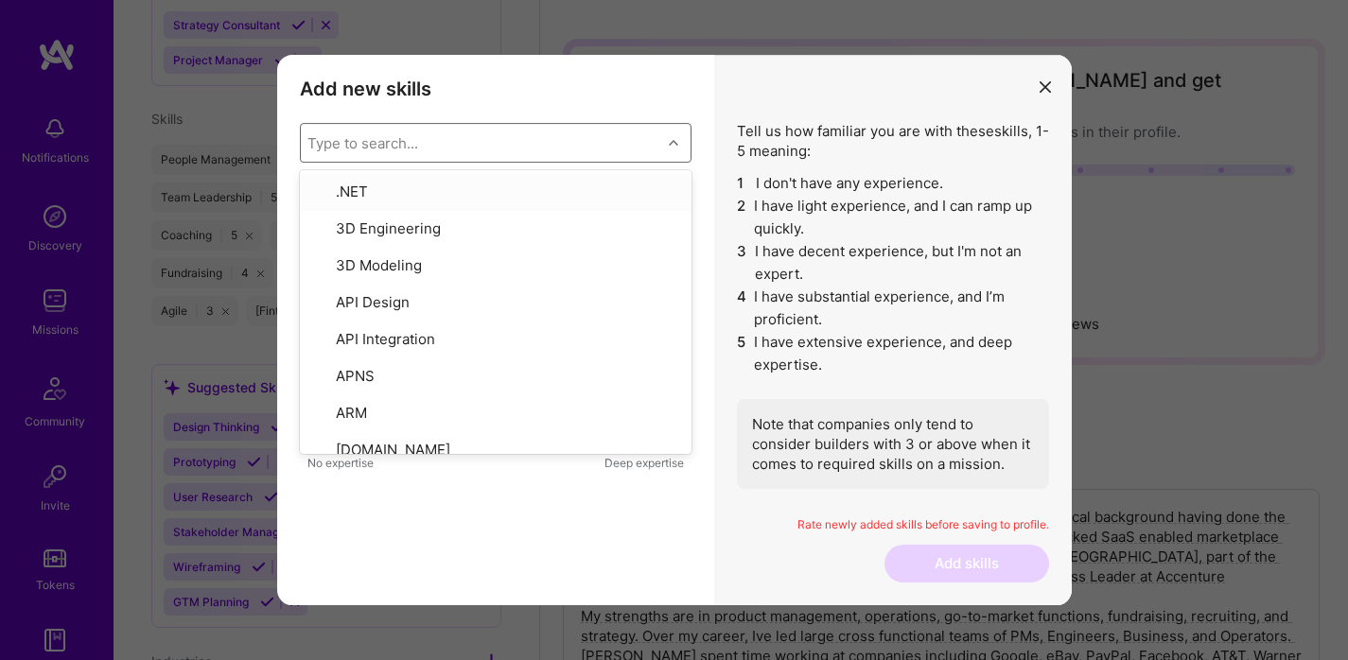
checkbox input "true"
checkbox input "false"
checkbox input "true"
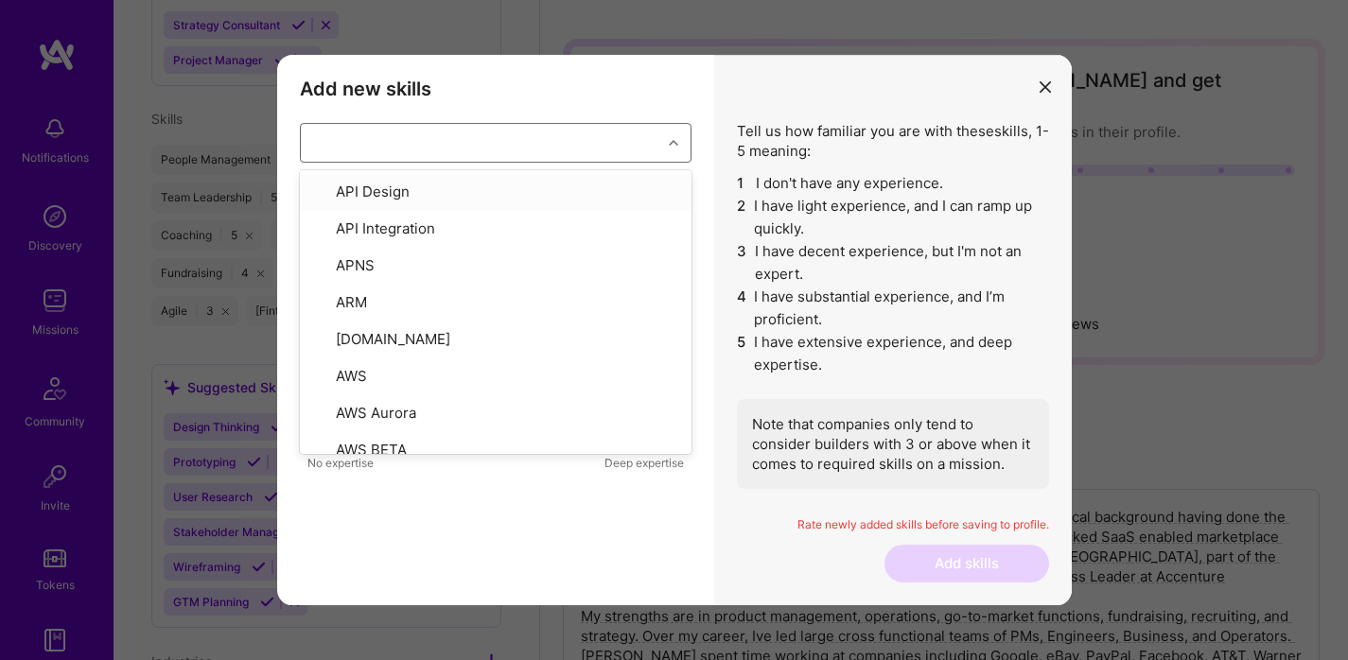
checkbox input "false"
checkbox input "true"
checkbox input "false"
checkbox input "true"
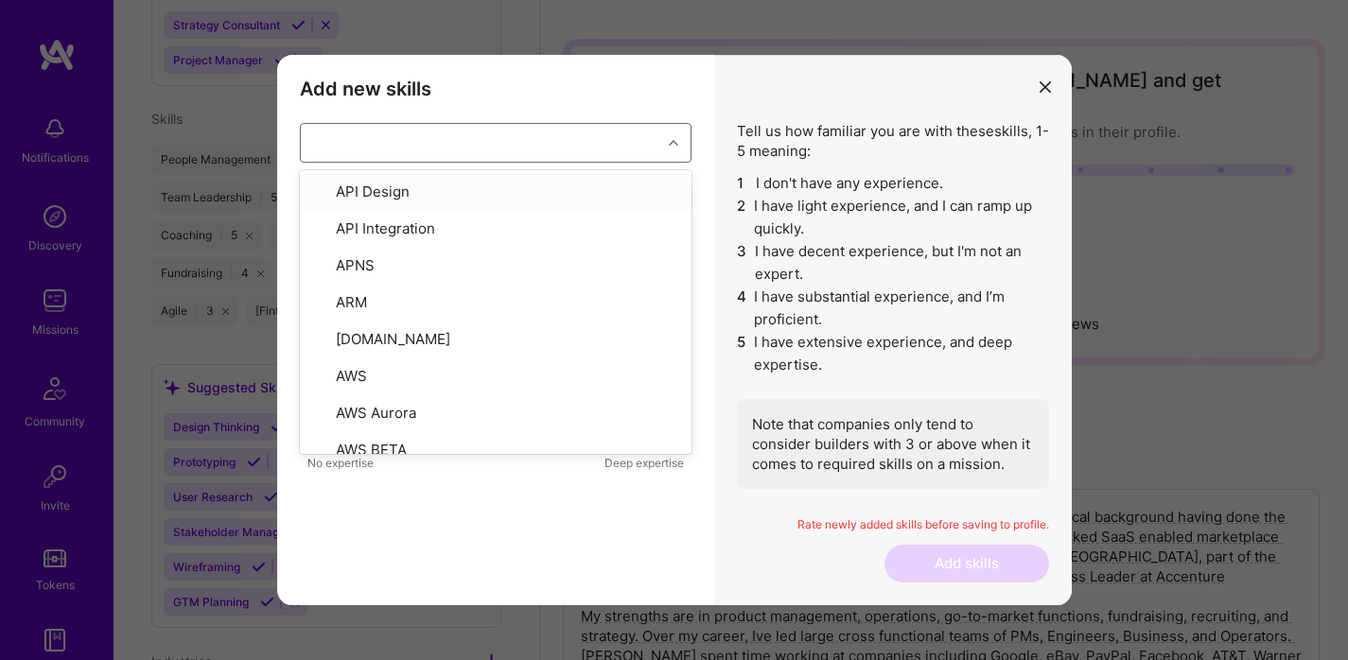
checkbox input "true"
checkbox input "false"
checkbox input "true"
checkbox input "false"
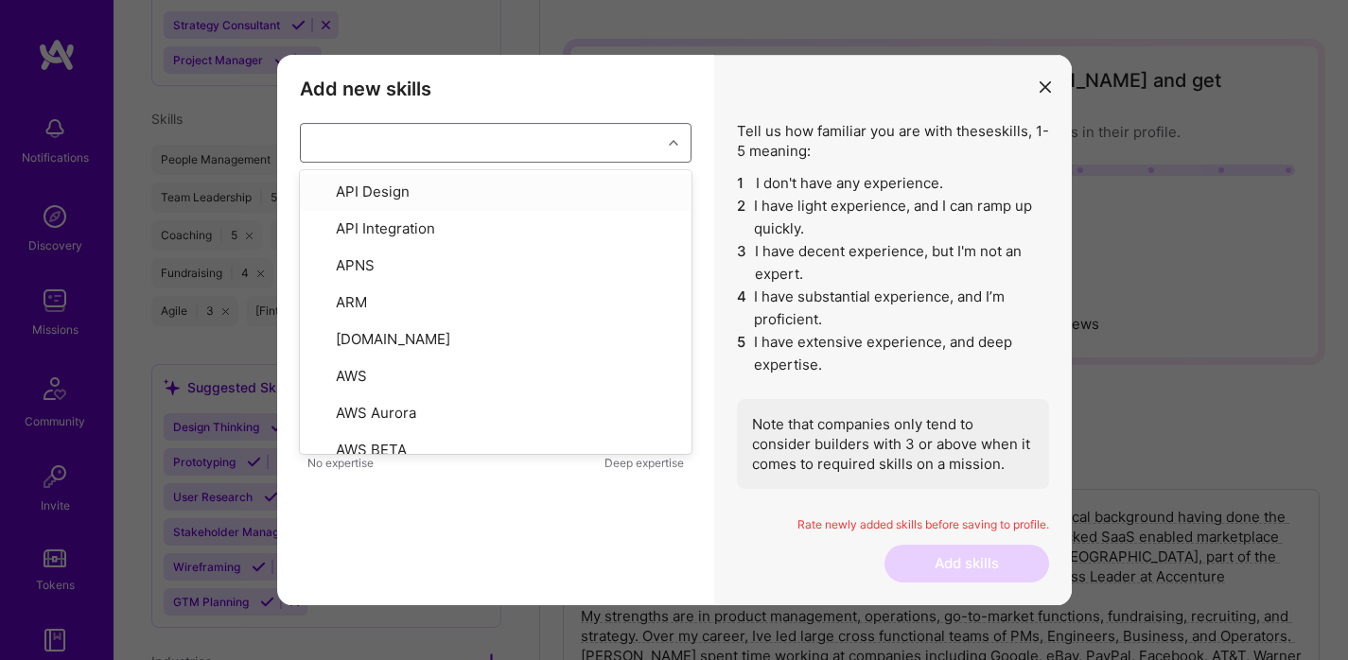
checkbox input "false"
type input "s"
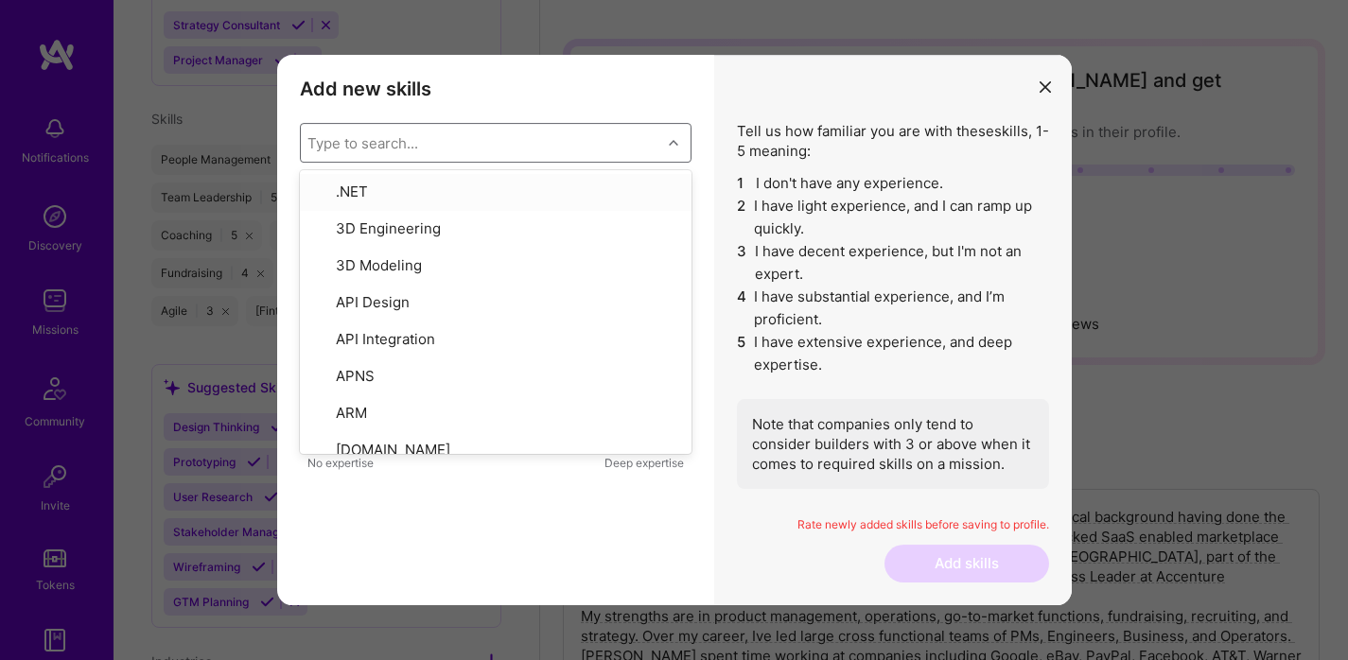
checkbox input "false"
checkbox input "true"
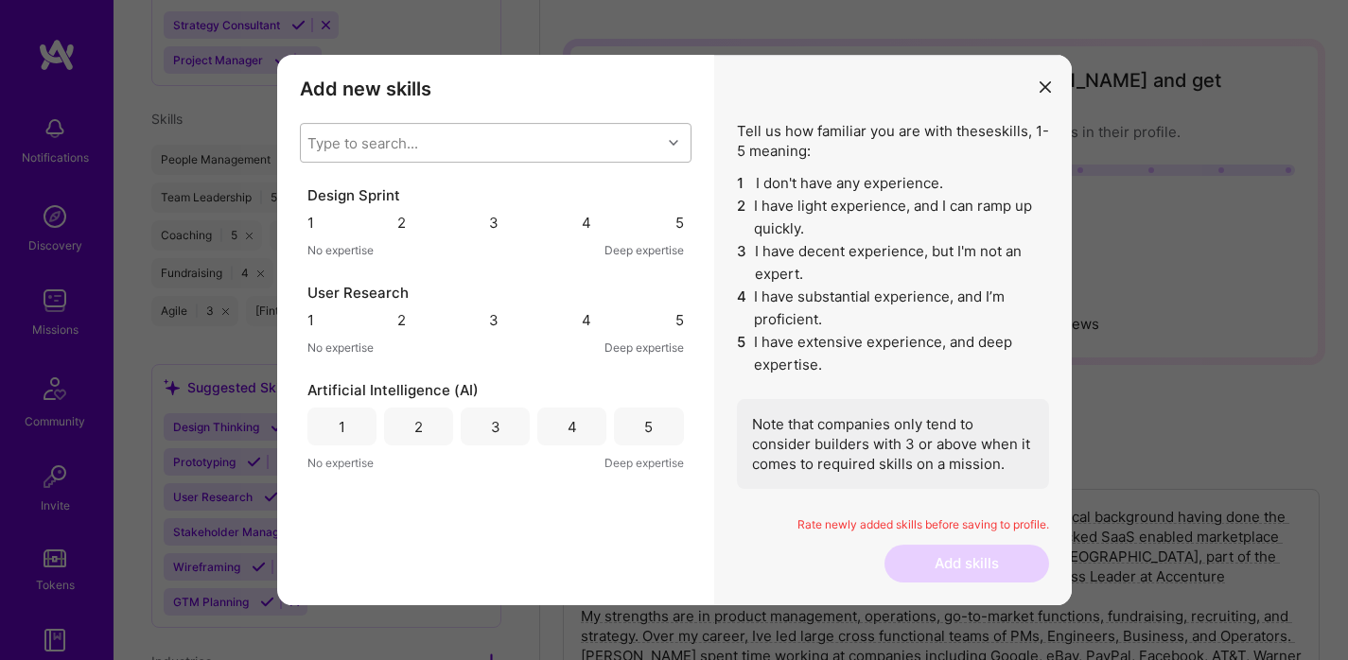
click at [549, 98] on h3 "Add new skills" at bounding box center [496, 89] width 392 height 23
click at [675, 225] on div "5" at bounding box center [679, 223] width 9 height 20
click at [675, 330] on div "5" at bounding box center [679, 320] width 9 height 20
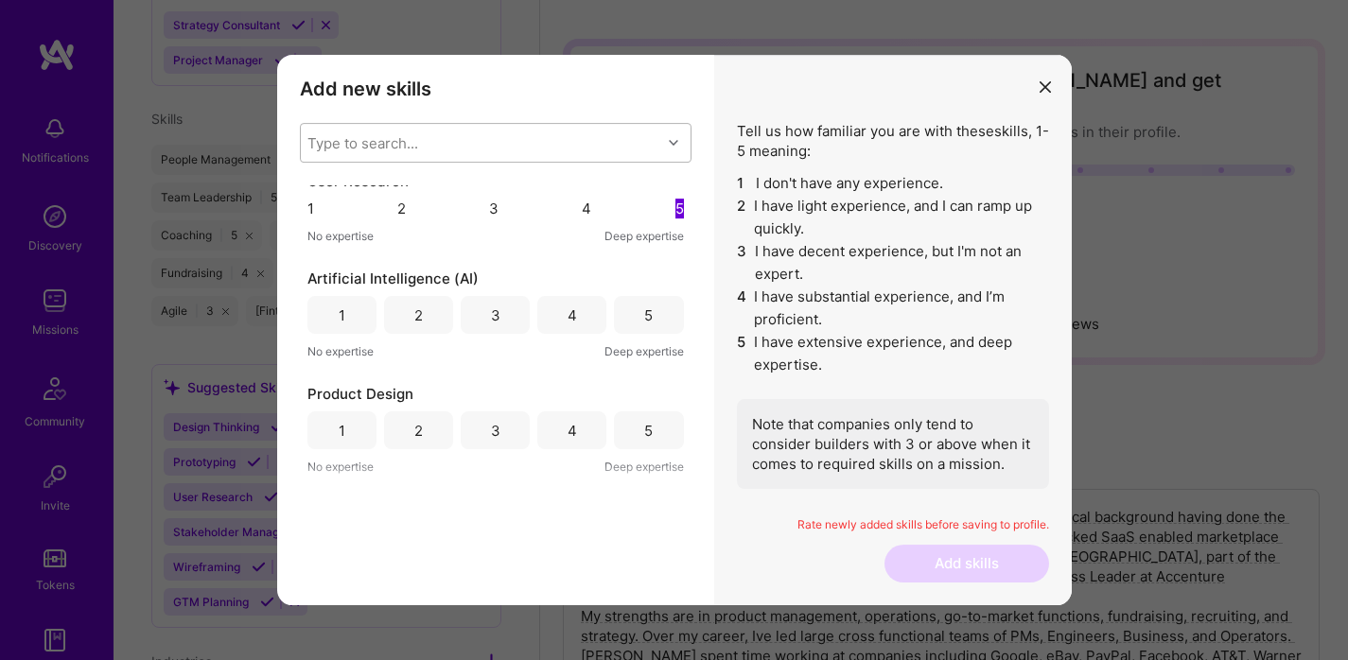
scroll to position [114, 0]
click at [650, 332] on div "5" at bounding box center [648, 313] width 69 height 38
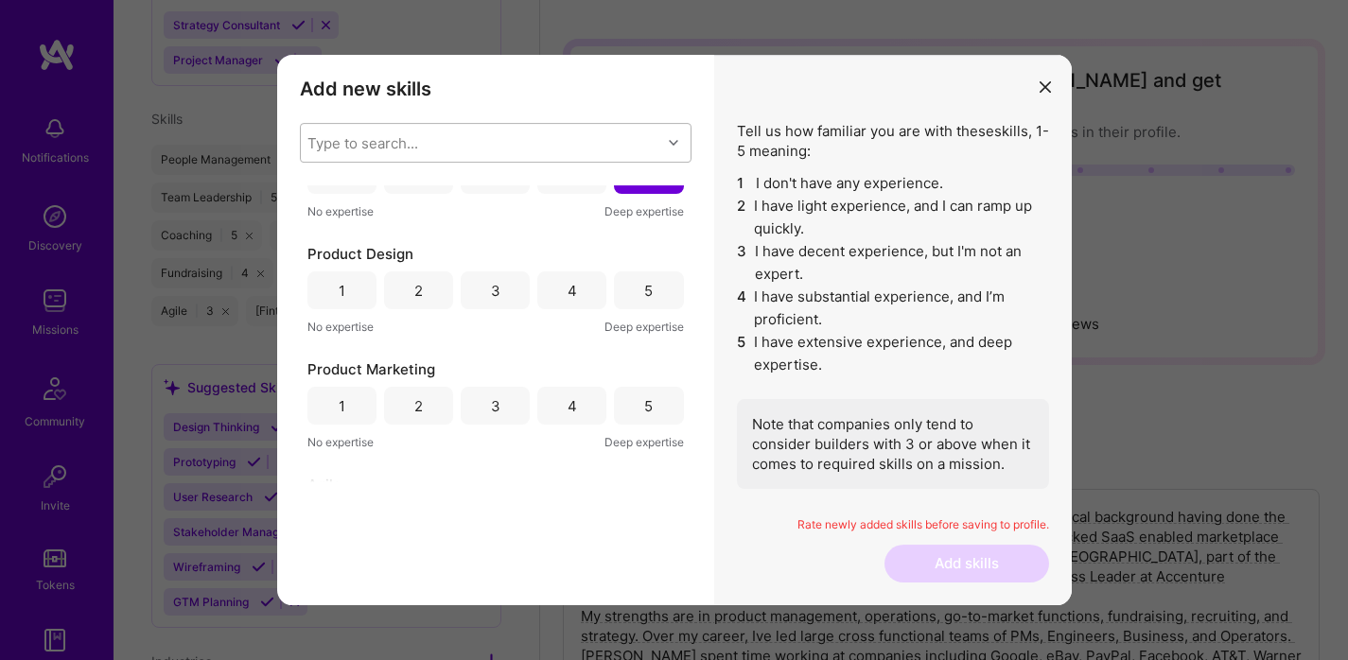
scroll to position [254, 0]
click at [646, 307] on div "5" at bounding box center [648, 288] width 69 height 38
click at [644, 413] on div "5" at bounding box center [648, 404] width 9 height 20
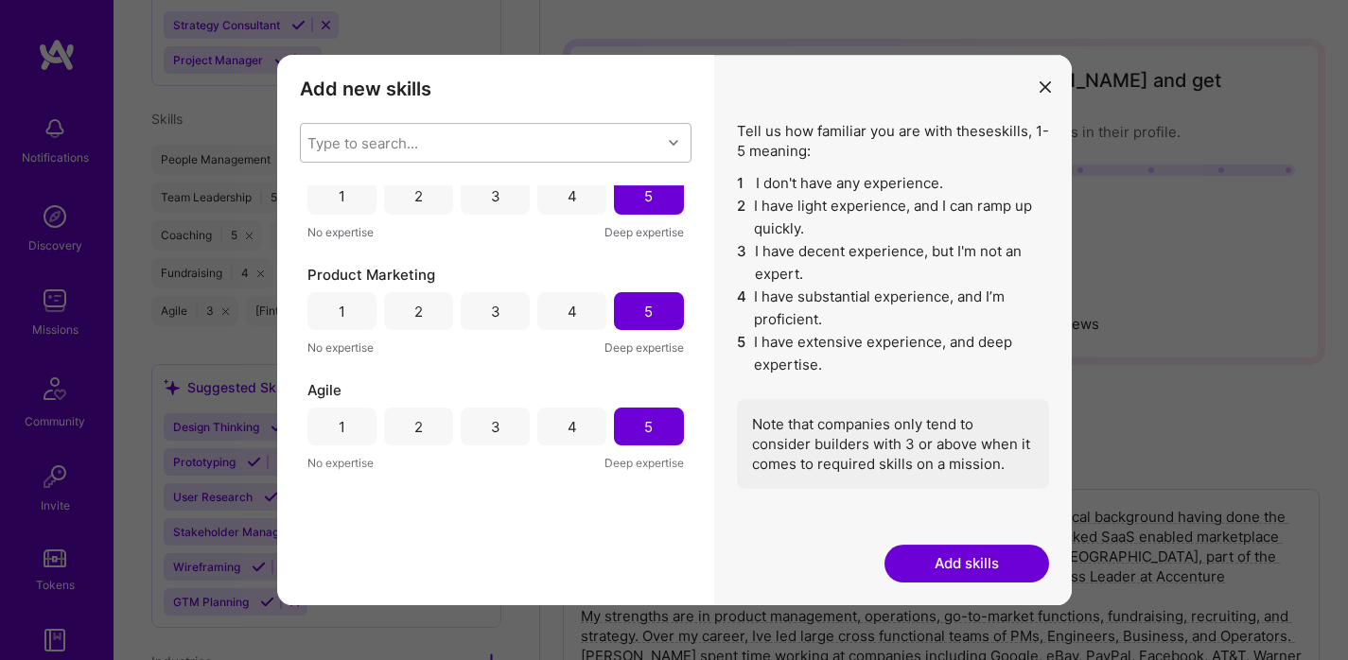
scroll to position [356, 0]
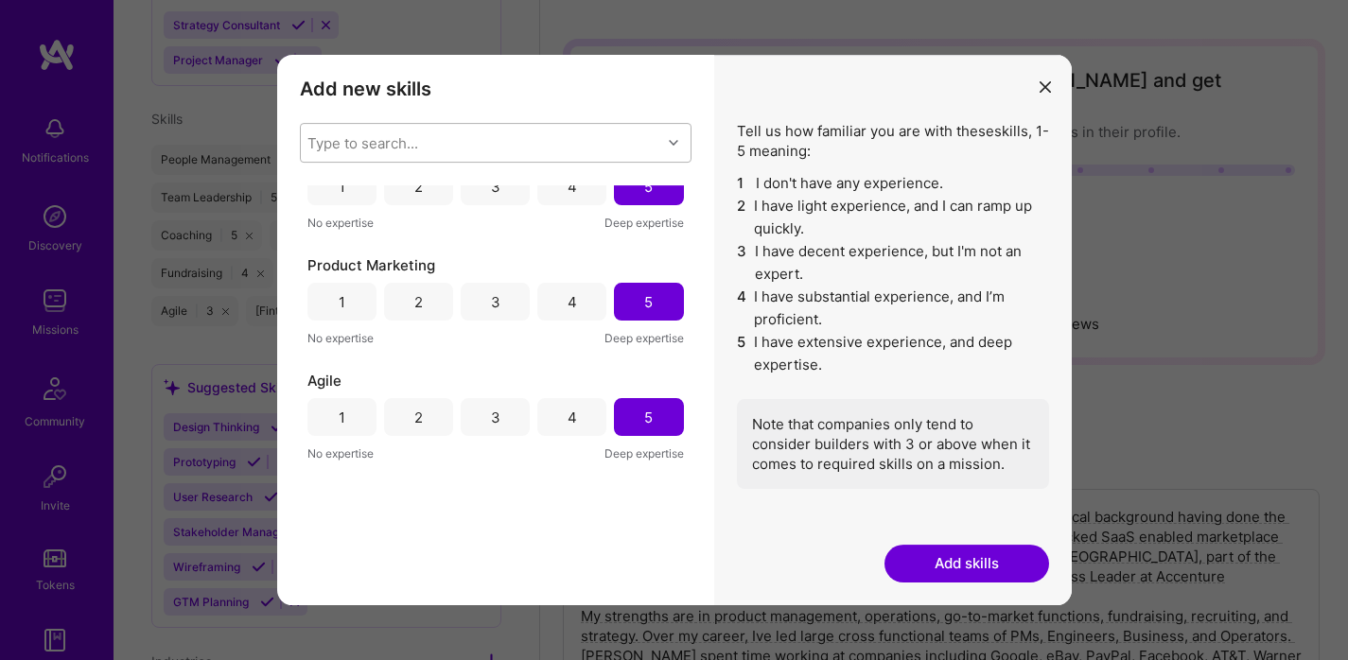
click at [581, 321] on div "4" at bounding box center [571, 302] width 69 height 38
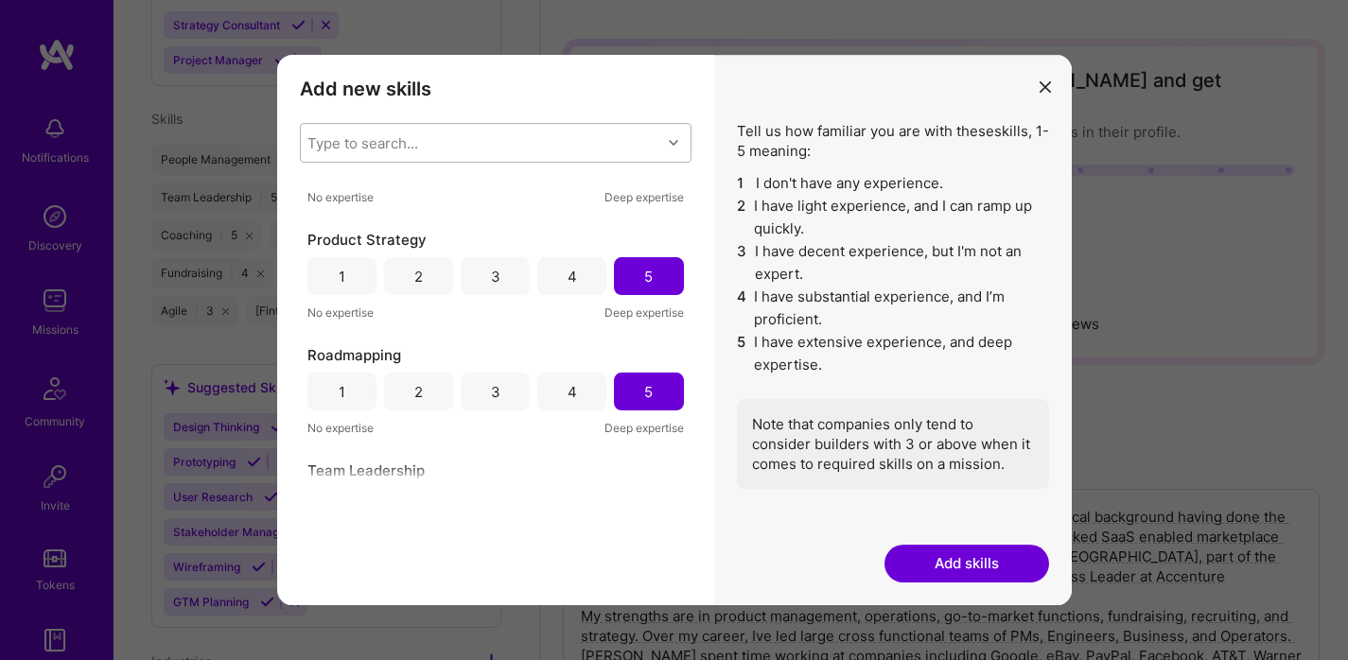
scroll to position [1412, 0]
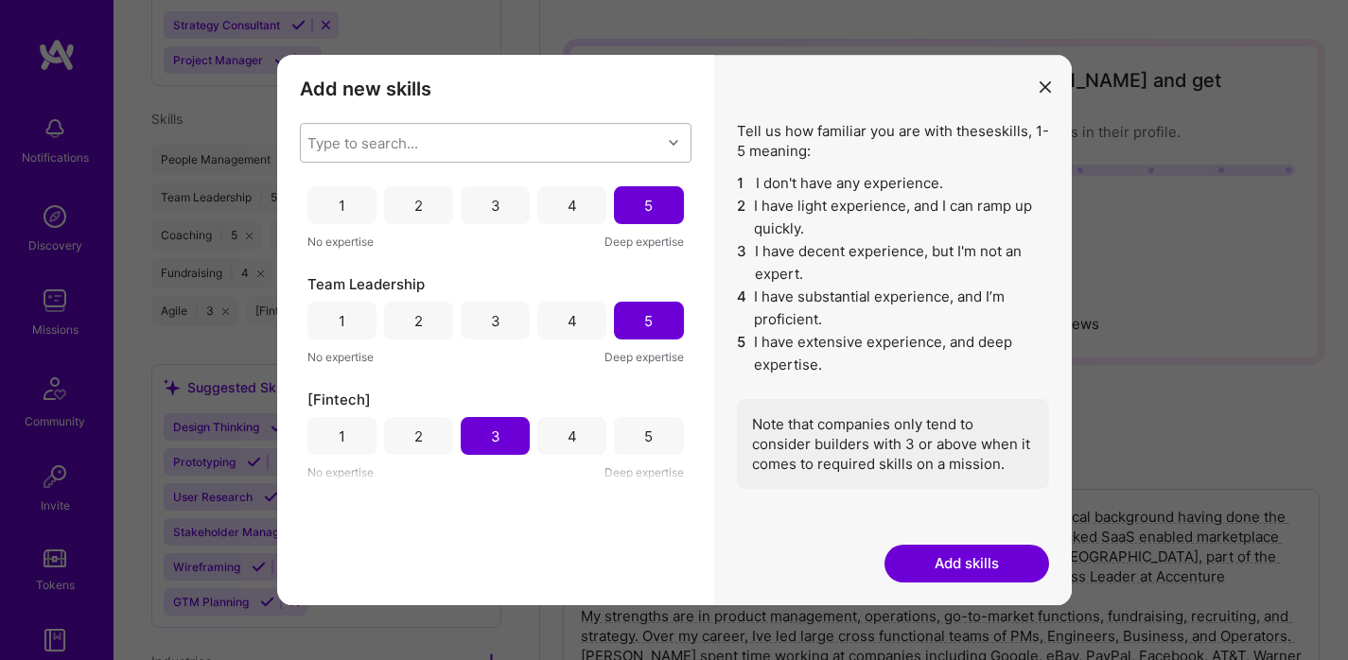
click at [953, 550] on button "Add skills" at bounding box center [967, 564] width 165 height 38
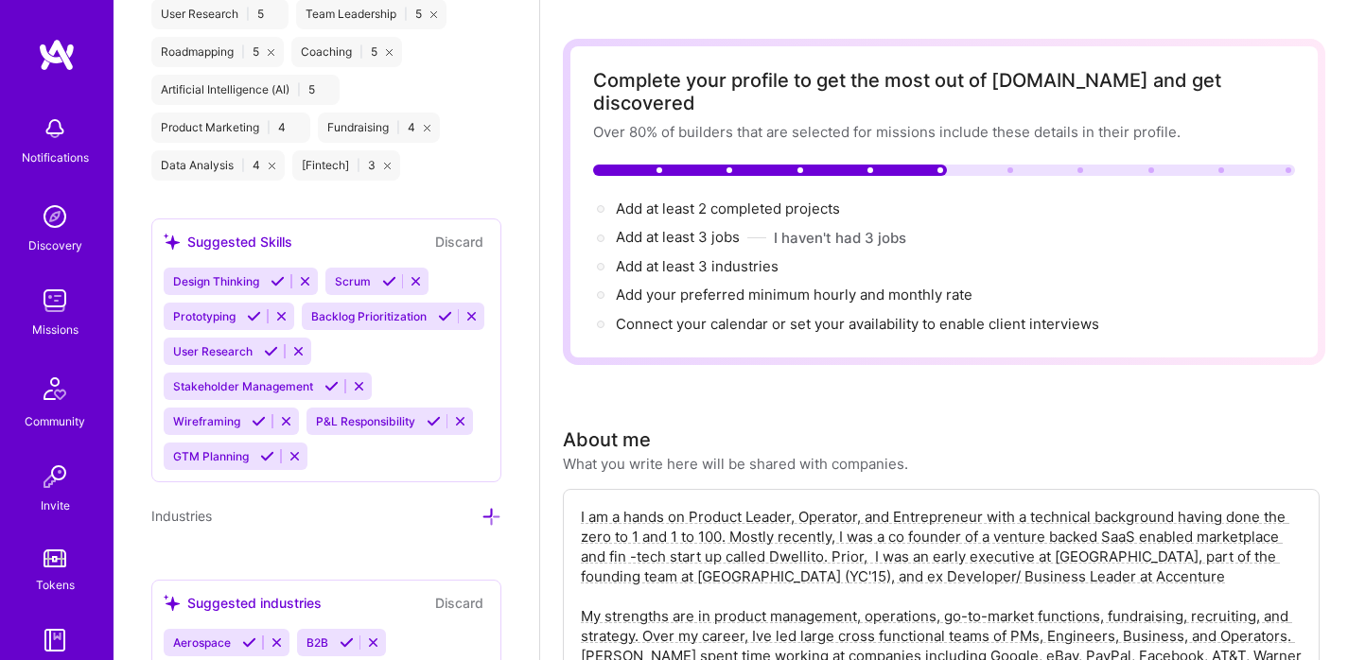
scroll to position [1813, 0]
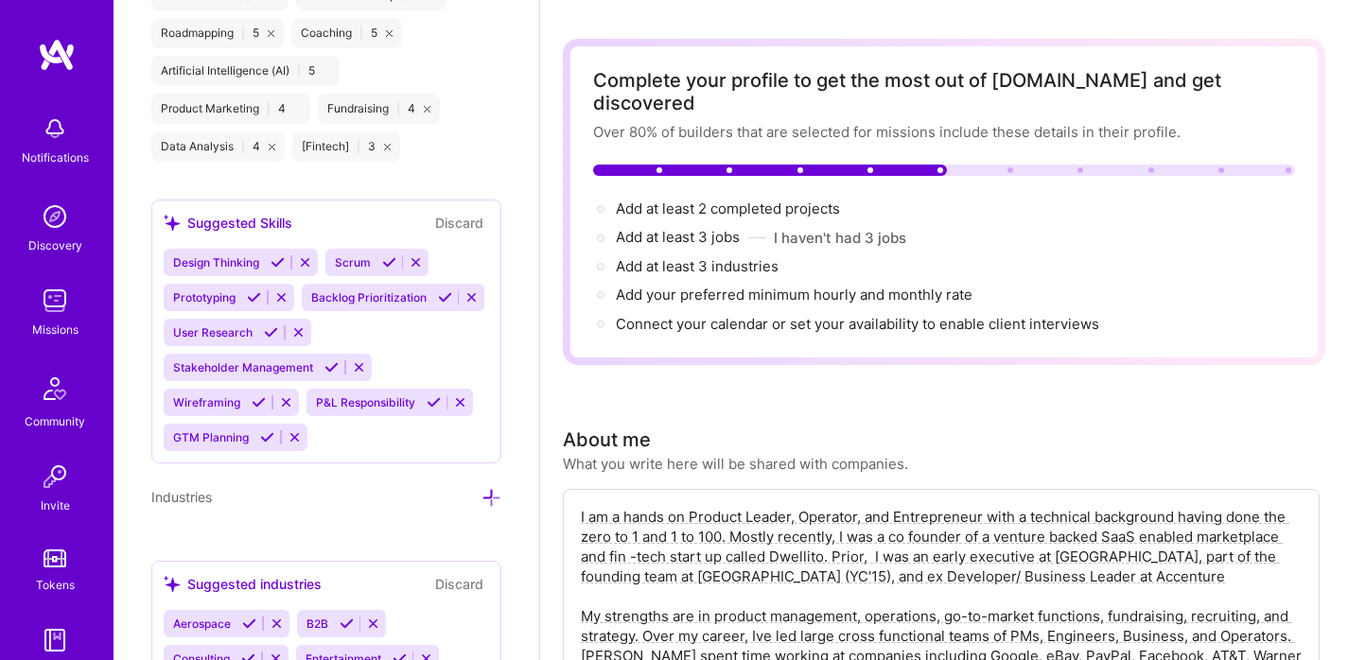
click at [224, 276] on div "Design Thinking" at bounding box center [214, 262] width 101 height 27
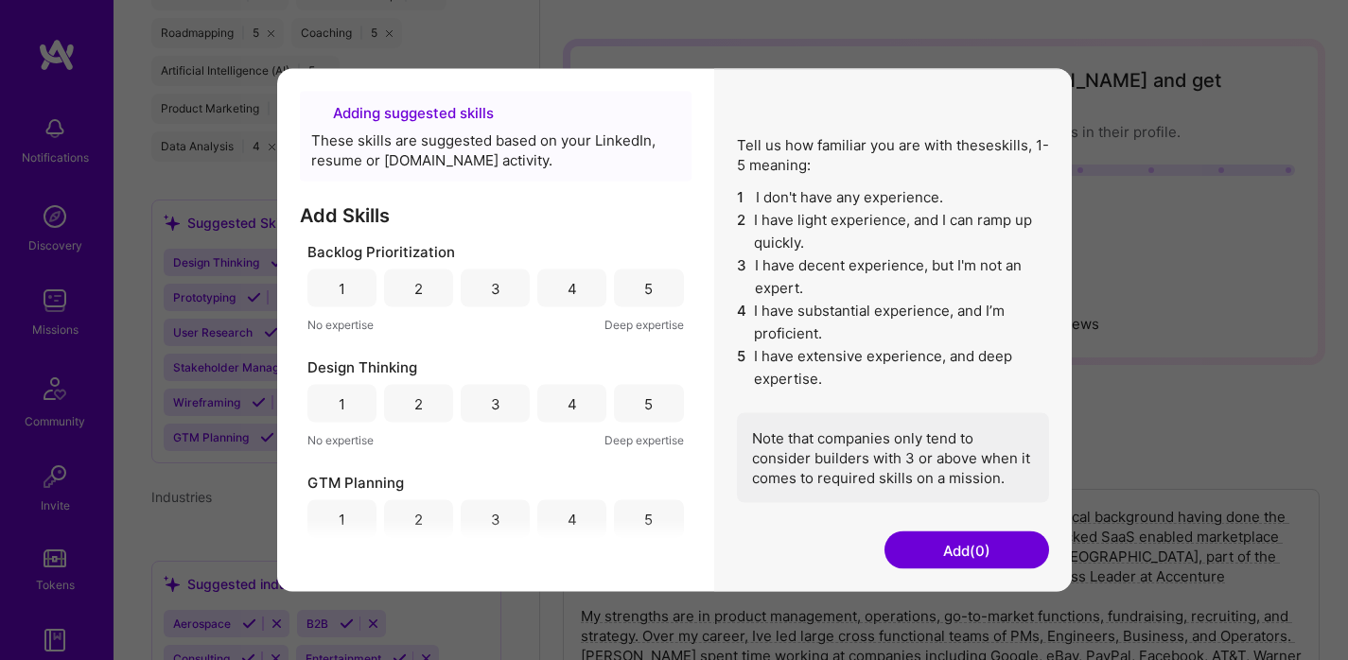
click at [655, 290] on div "5" at bounding box center [648, 289] width 69 height 38
click at [644, 401] on div "5" at bounding box center [648, 404] width 9 height 20
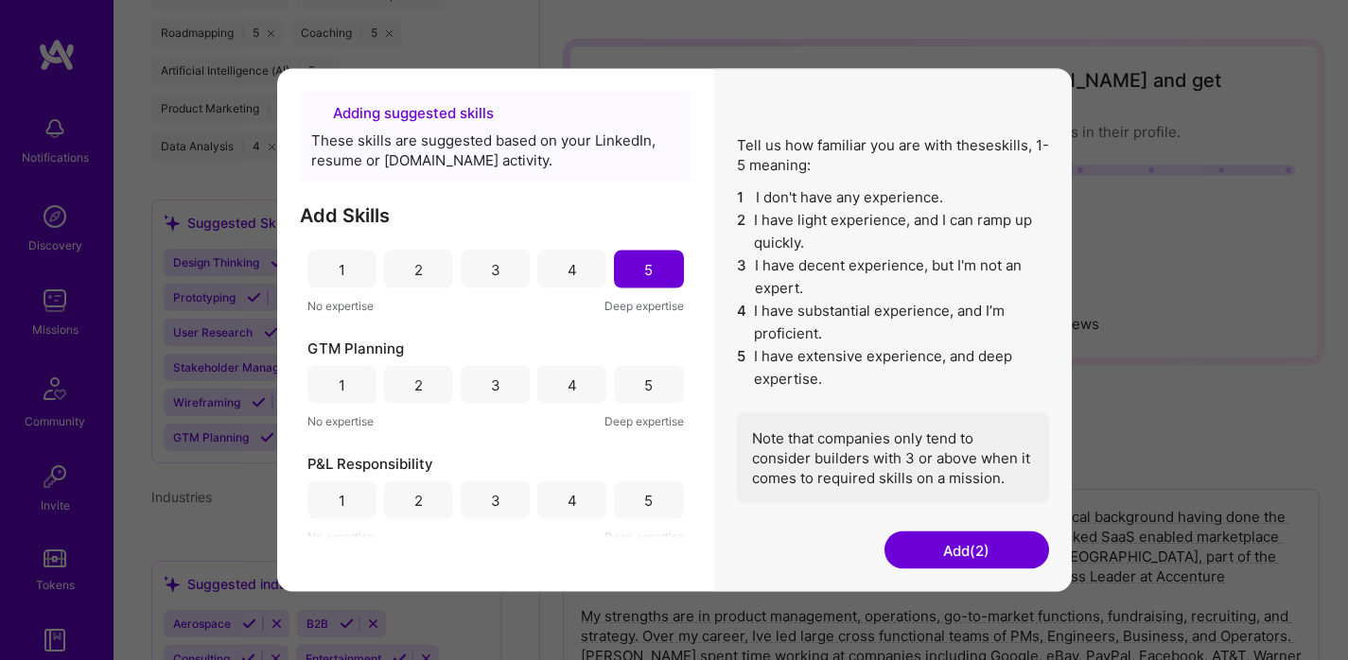
click at [560, 374] on div "4" at bounding box center [571, 385] width 69 height 38
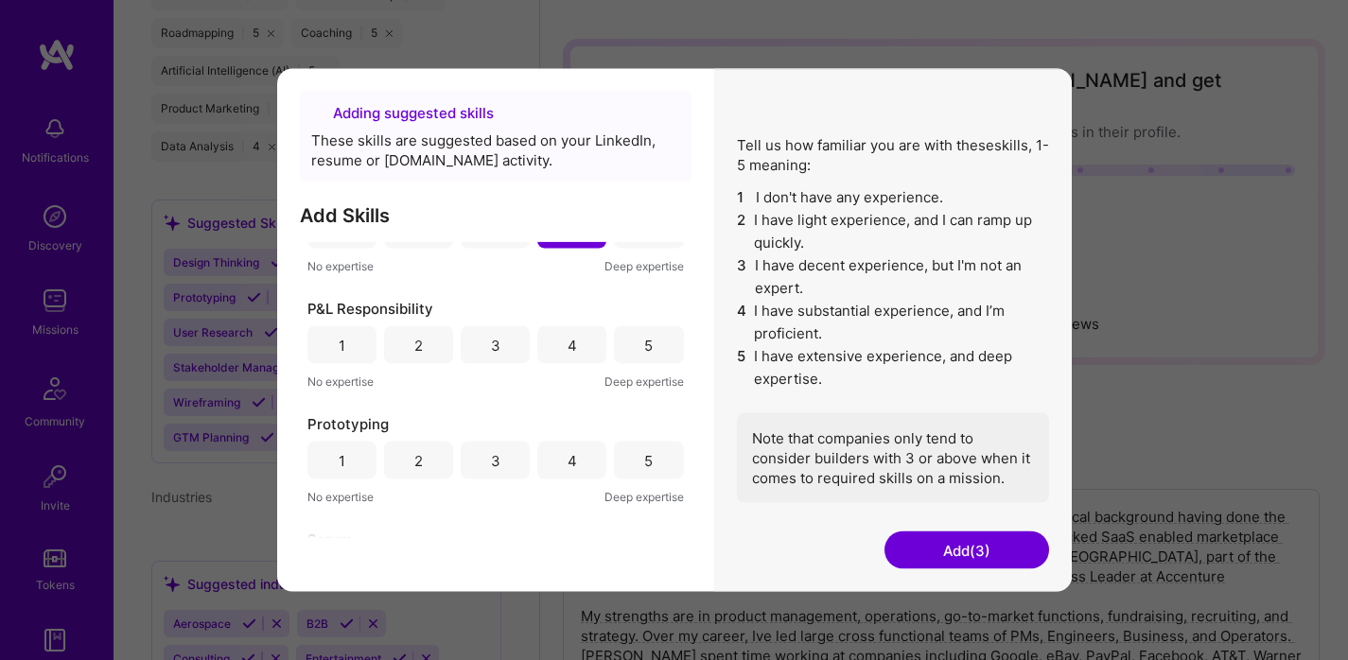
scroll to position [384, 0]
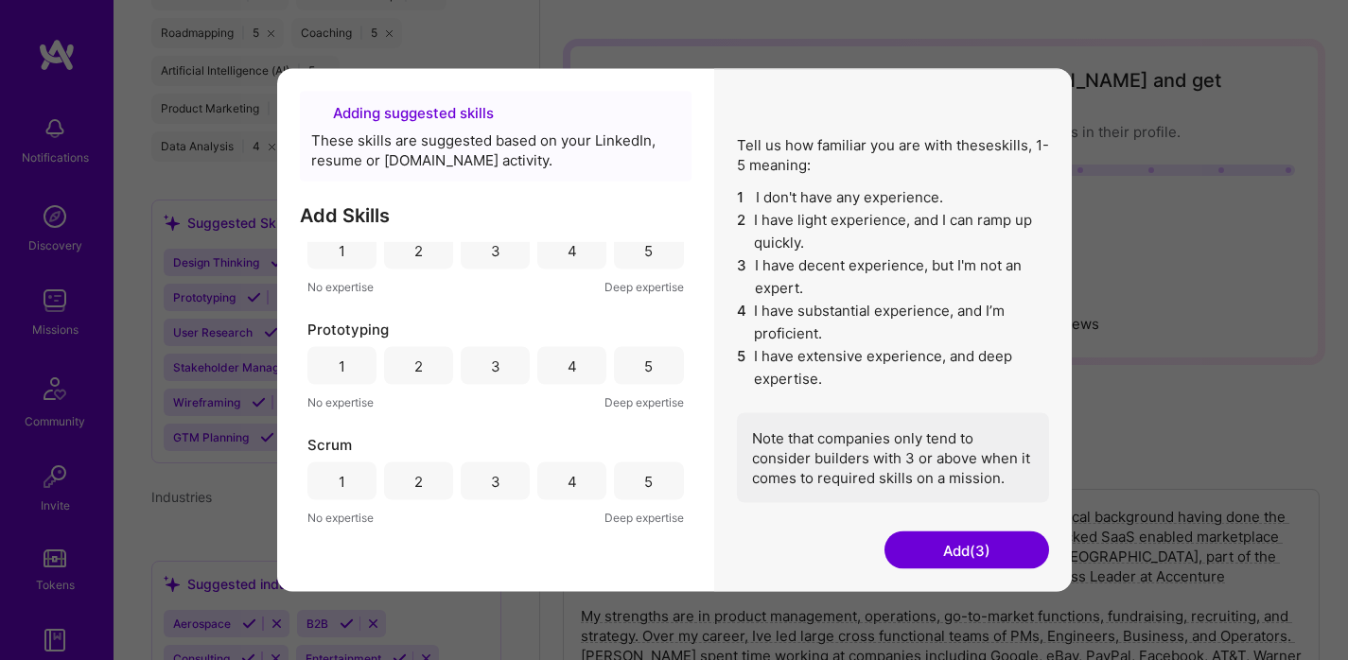
click at [651, 259] on div "5" at bounding box center [648, 251] width 69 height 38
click at [644, 368] on div "5" at bounding box center [648, 366] width 9 height 20
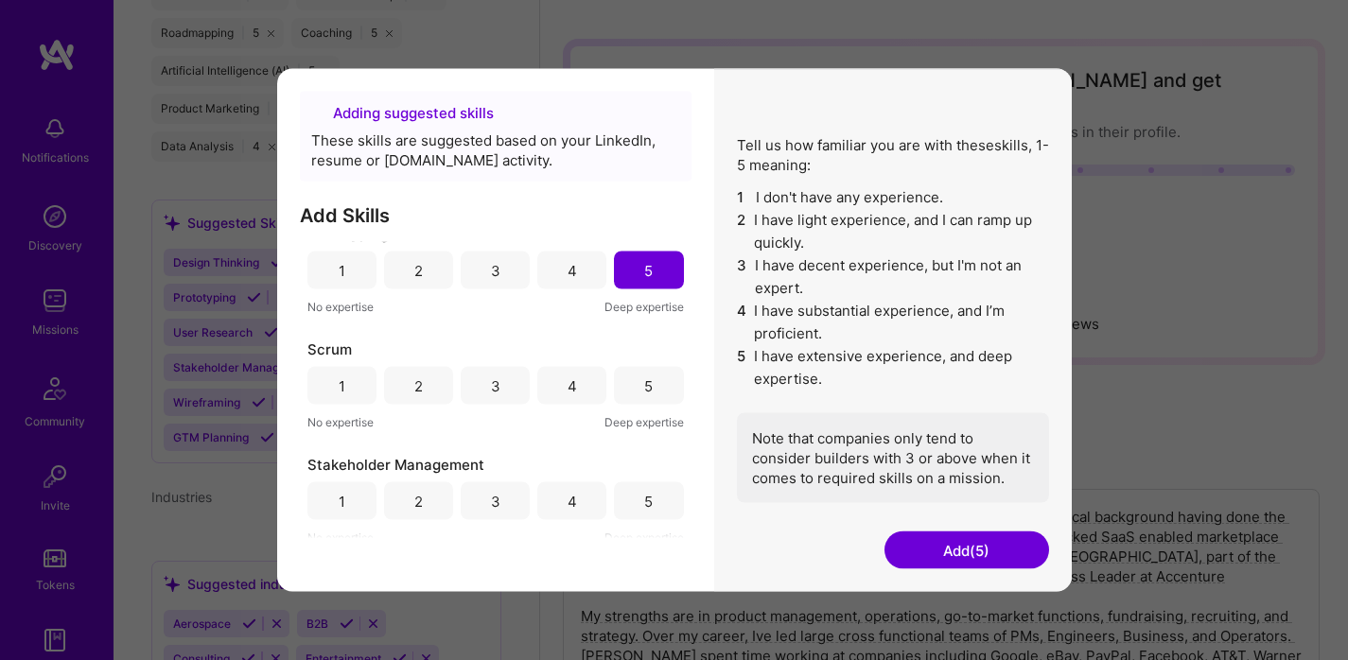
scroll to position [507, 0]
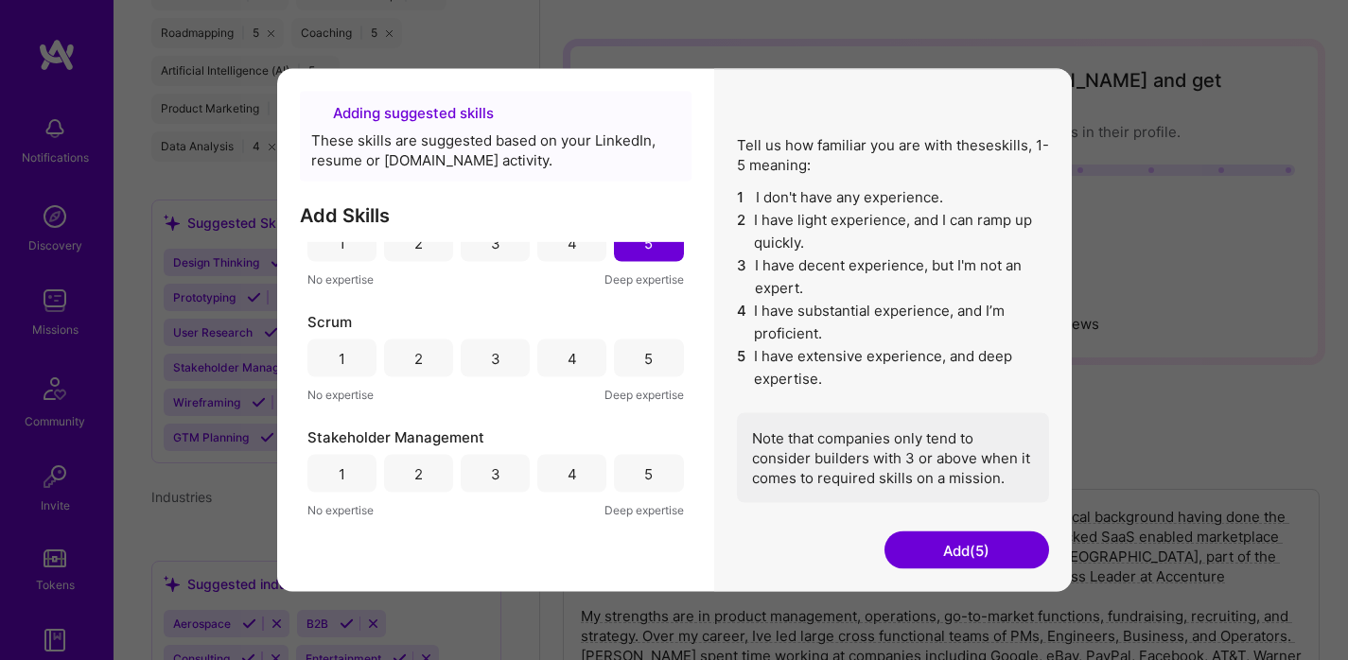
click at [658, 379] on div "Scrum 1 2 3 4 5 No expertise Deep expertise" at bounding box center [495, 358] width 377 height 93
click at [653, 379] on div "Scrum 1 2 3 4 5 No expertise Deep expertise" at bounding box center [495, 358] width 377 height 93
click at [650, 363] on div "5" at bounding box center [648, 359] width 69 height 38
click at [646, 465] on div "5" at bounding box center [648, 474] width 9 height 20
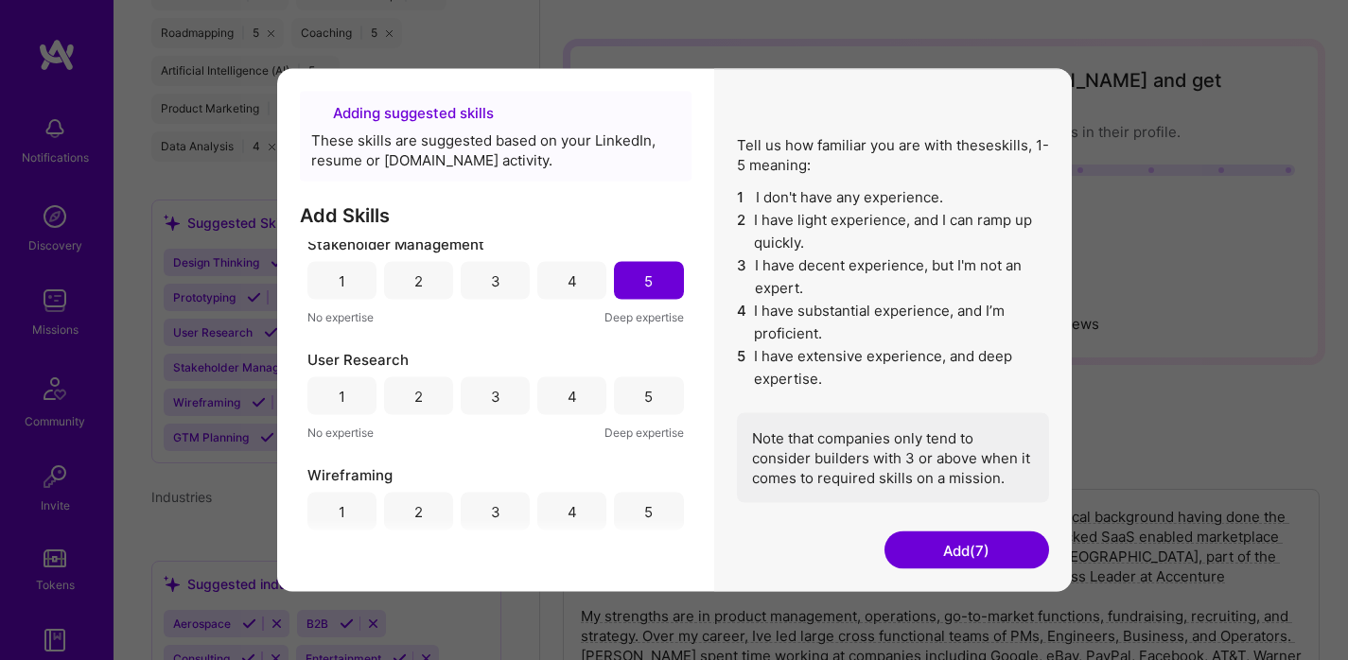
scroll to position [719, 0]
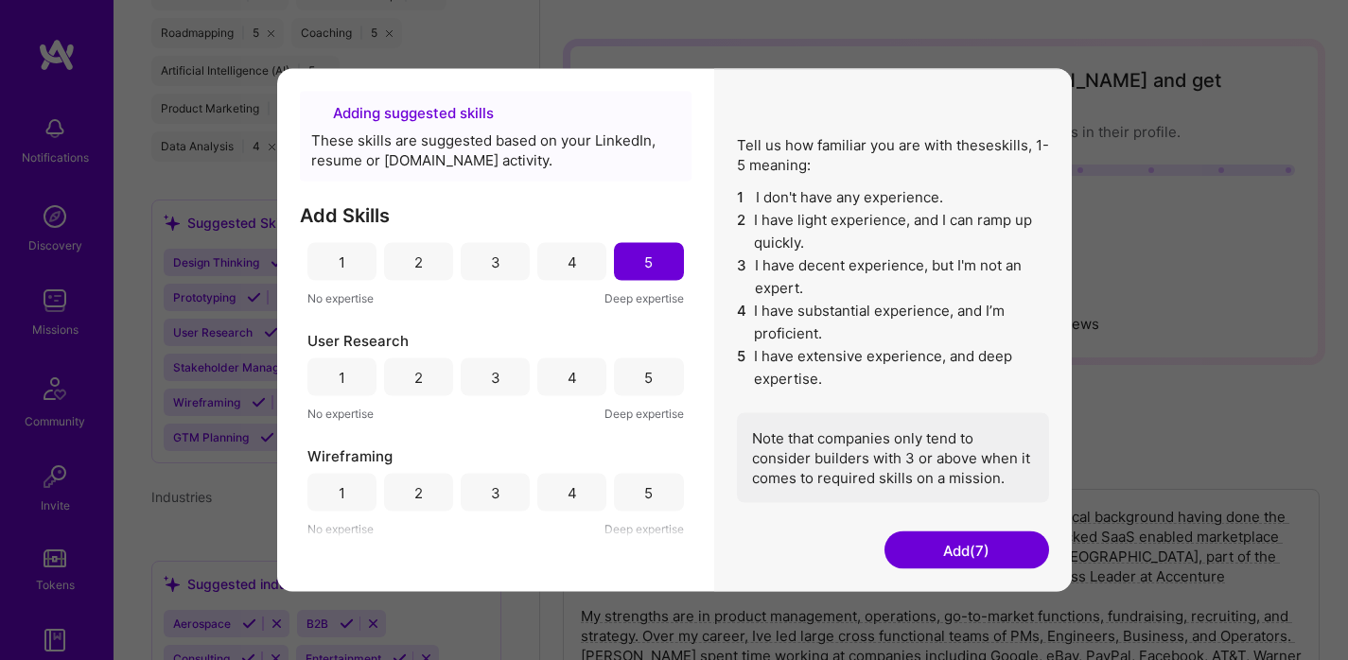
click at [644, 379] on div "5" at bounding box center [648, 377] width 9 height 20
click at [644, 496] on div "5" at bounding box center [648, 492] width 9 height 20
click at [982, 550] on button "Add (9)" at bounding box center [967, 551] width 165 height 38
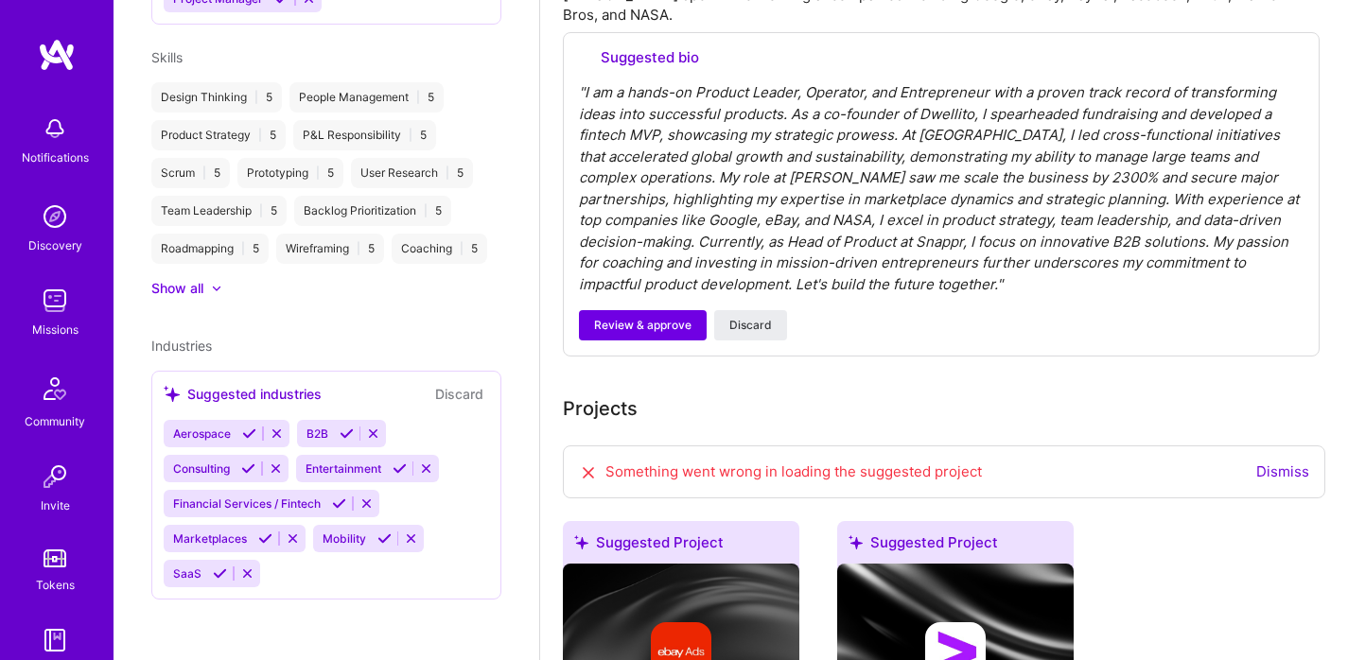
scroll to position [820, 0]
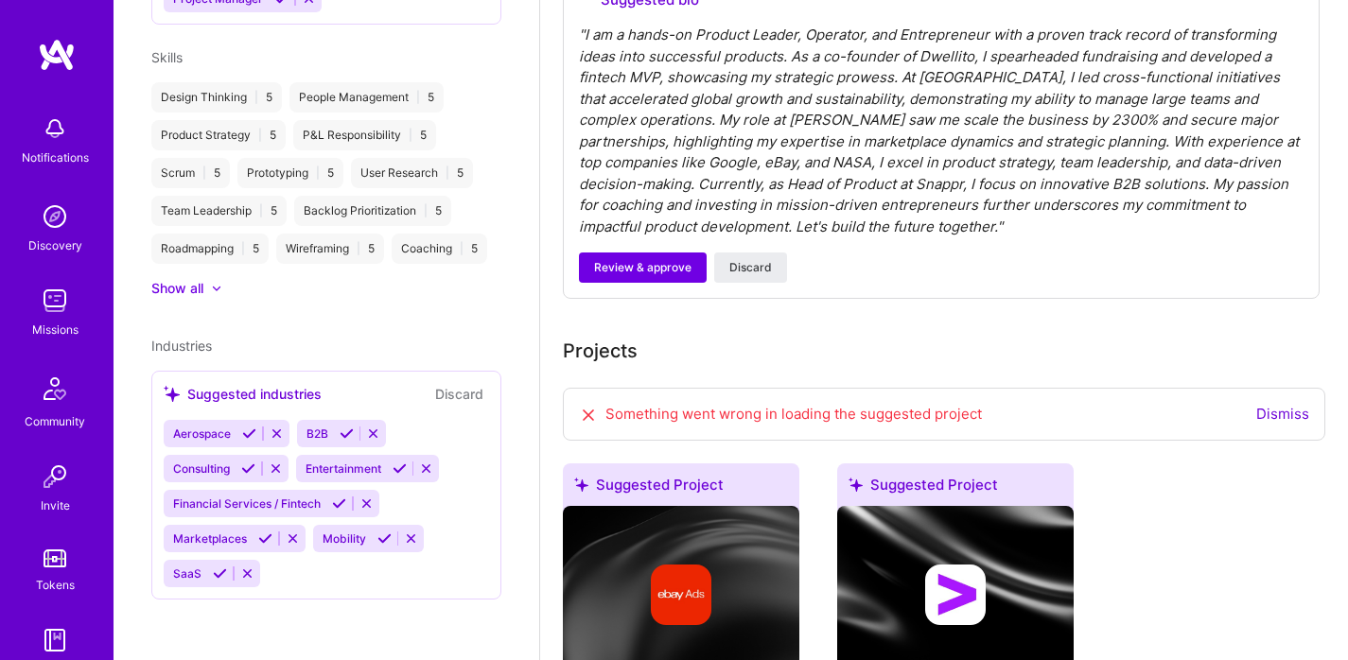
click at [213, 472] on span "Consulting" at bounding box center [201, 469] width 57 height 14
click at [214, 434] on span "Aerospace" at bounding box center [202, 434] width 58 height 14
click at [232, 390] on div "Suggested industries" at bounding box center [243, 394] width 158 height 20
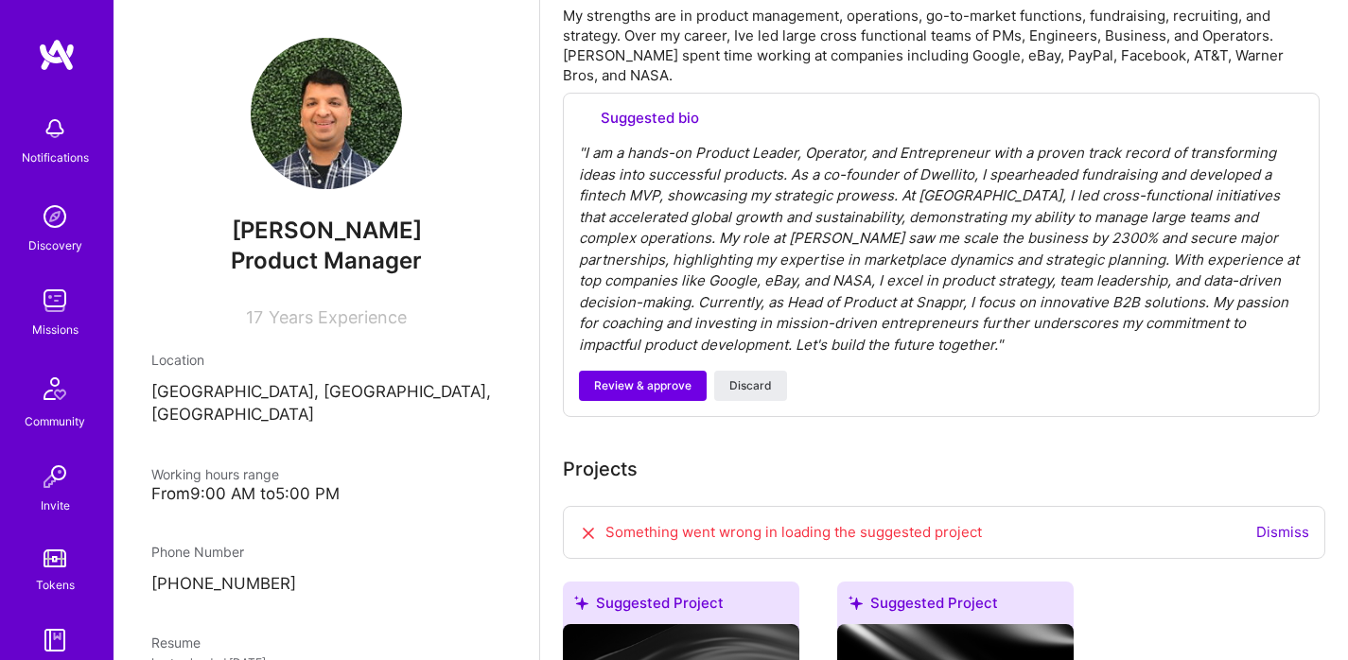
scroll to position [0, 0]
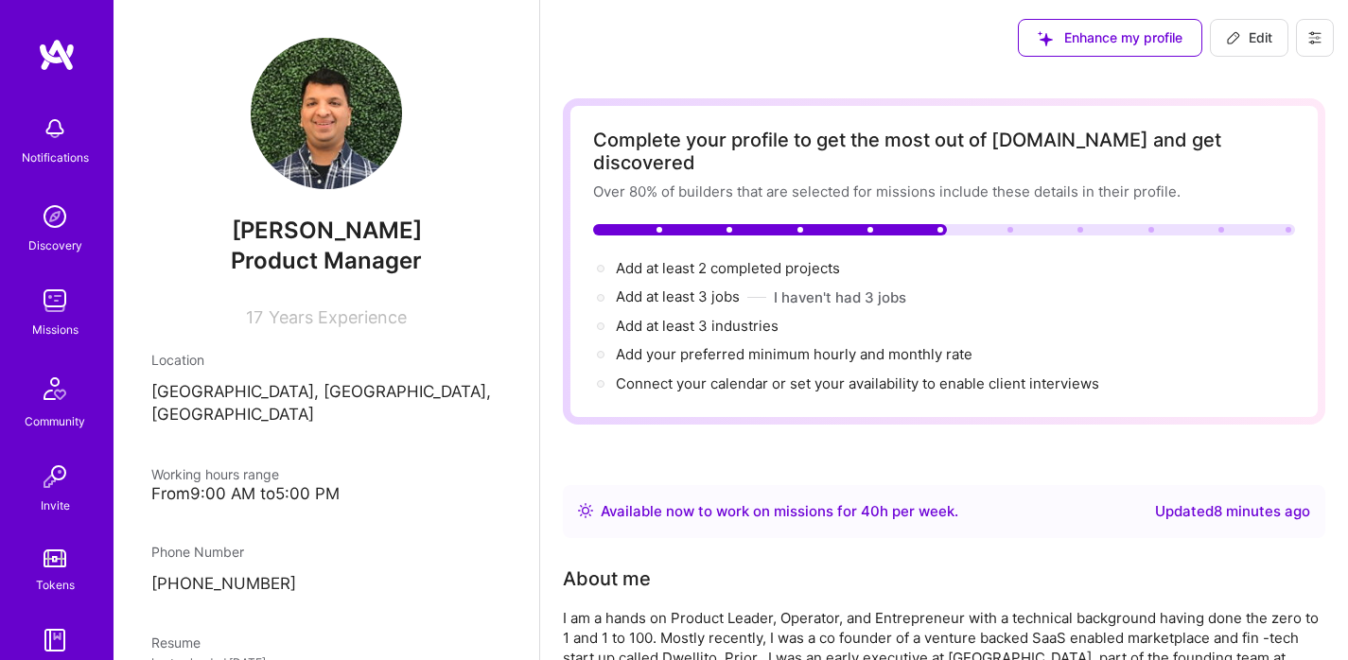
click at [1237, 37] on icon at bounding box center [1233, 37] width 11 height 11
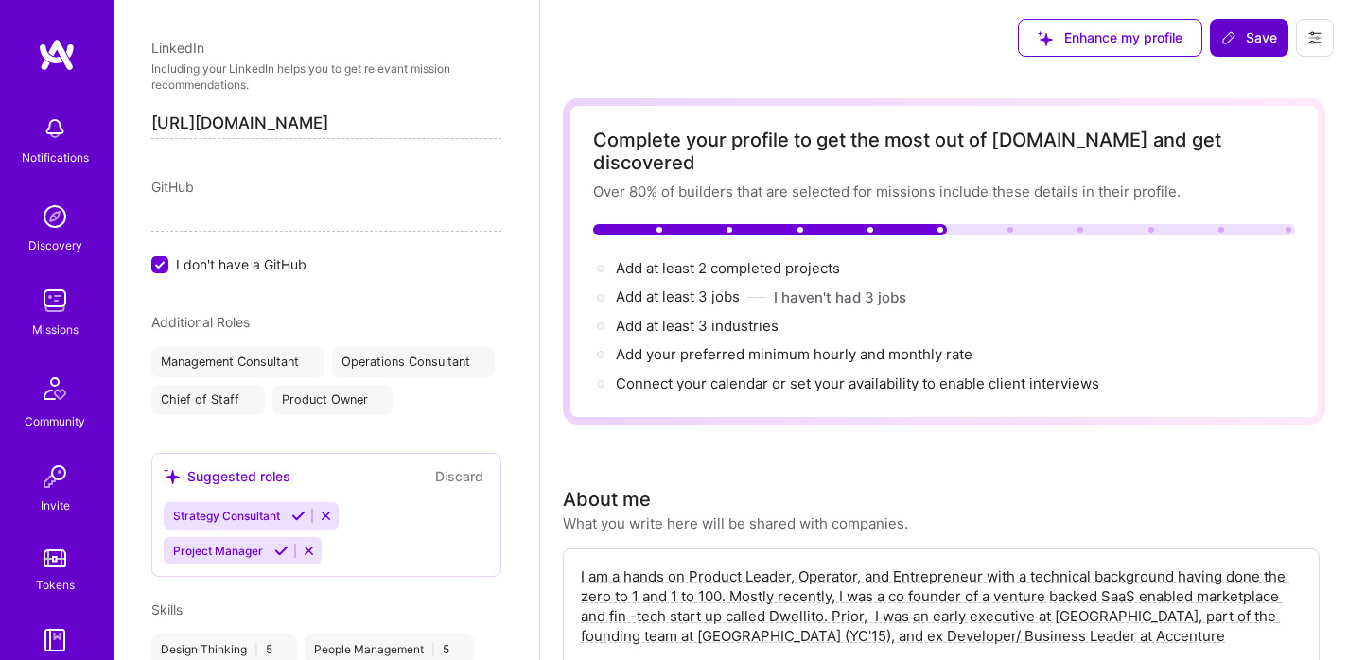
scroll to position [990, 0]
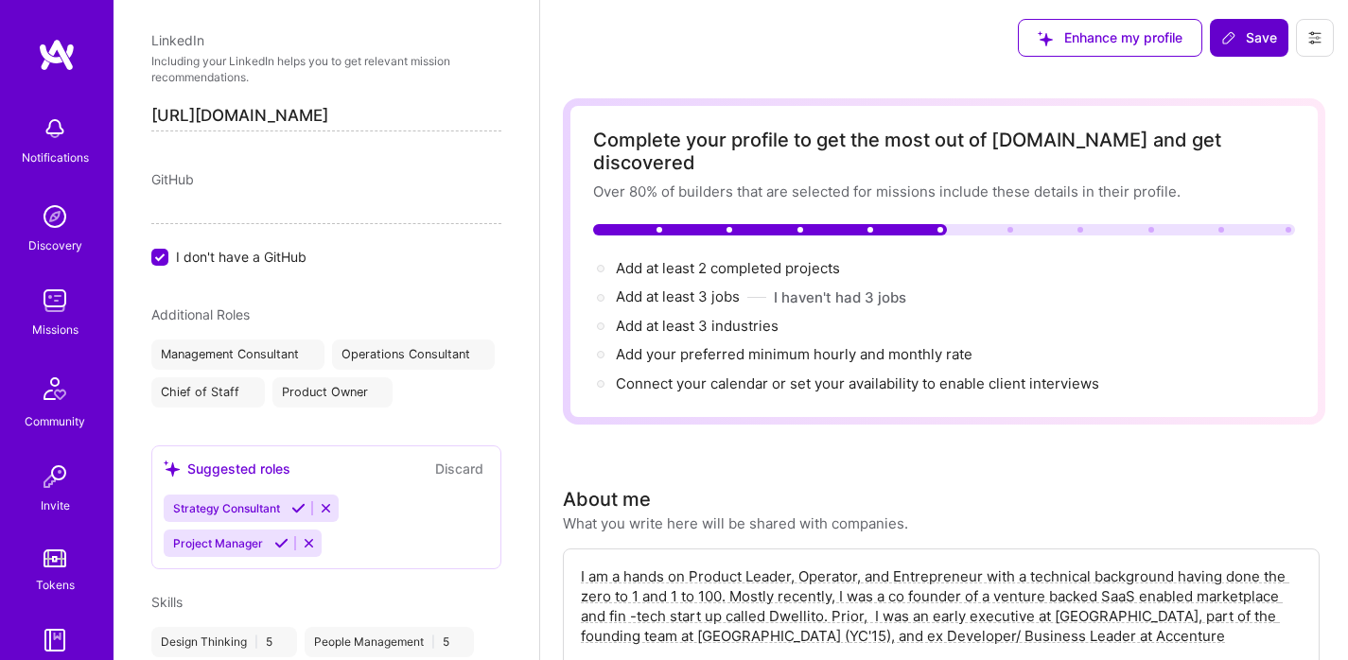
click at [174, 174] on span "GitHub" at bounding box center [172, 179] width 43 height 16
click at [155, 255] on input "I don't have a GitHub" at bounding box center [161, 258] width 17 height 17
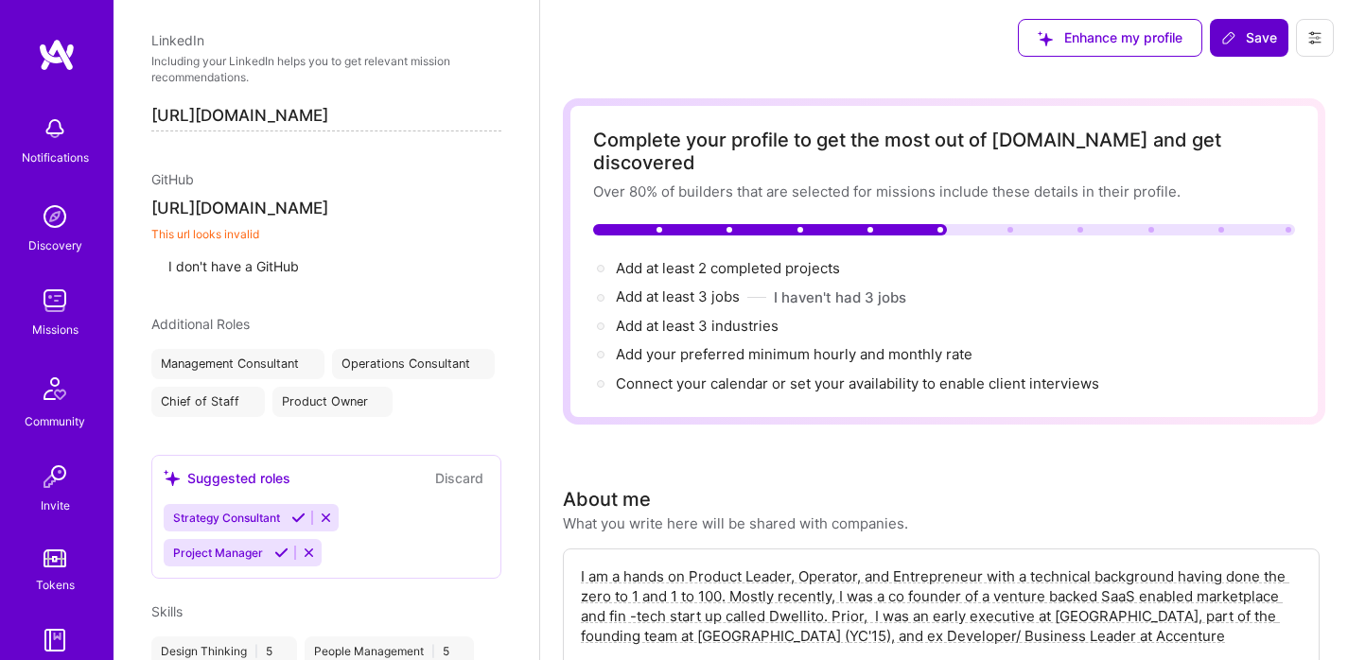
scroll to position [0, 0]
click at [299, 273] on label "I don't have a GitHub" at bounding box center [225, 266] width 148 height 16
click at [170, 272] on input "I don't have a GitHub" at bounding box center [161, 263] width 17 height 17
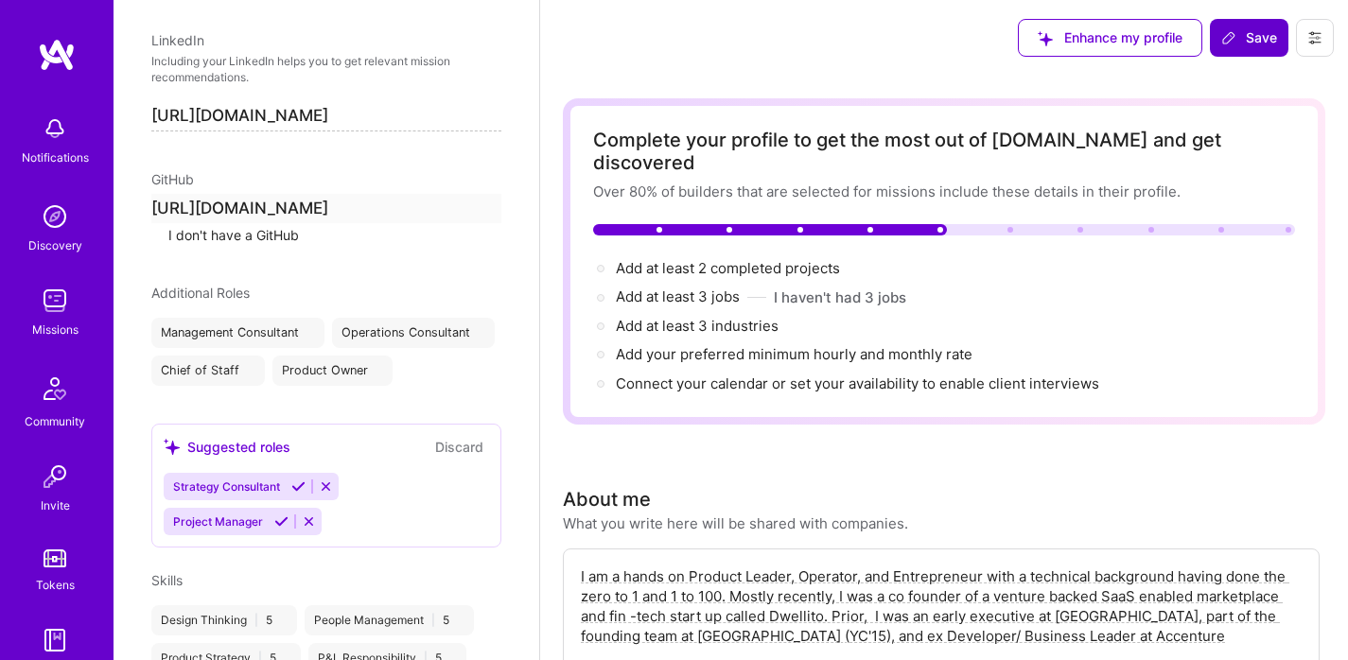
click at [419, 273] on div "Edit photo [PERSON_NAME] Product Manager 17 Years Experience Location This is t…" at bounding box center [327, 330] width 426 height 660
click at [159, 241] on input "I don't have a GitHub" at bounding box center [161, 232] width 17 height 17
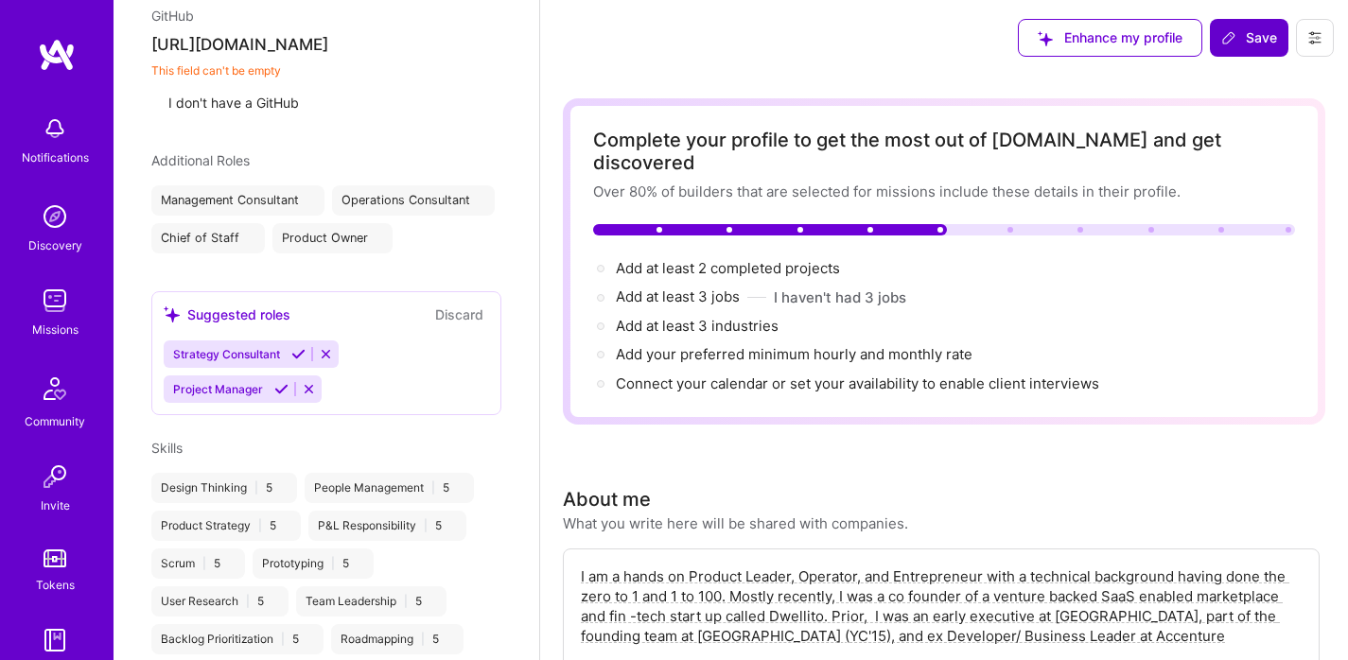
scroll to position [1161, 0]
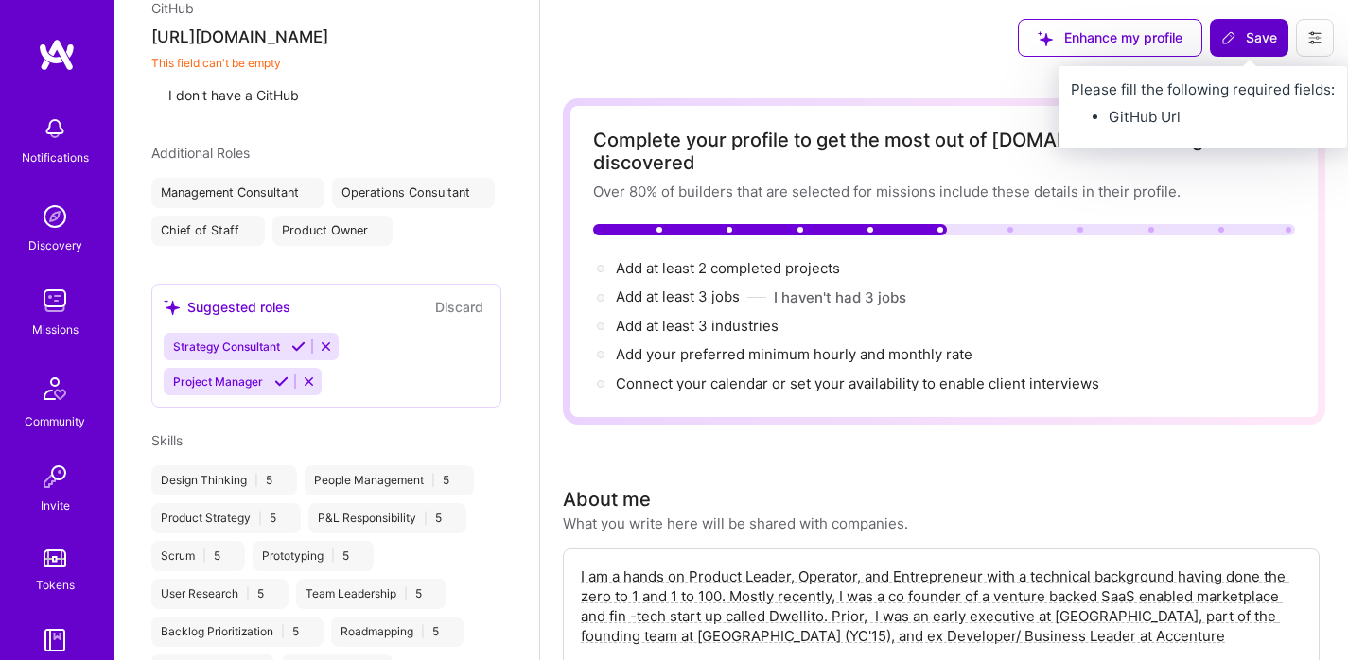
click at [1250, 38] on span "Save" at bounding box center [1249, 37] width 56 height 19
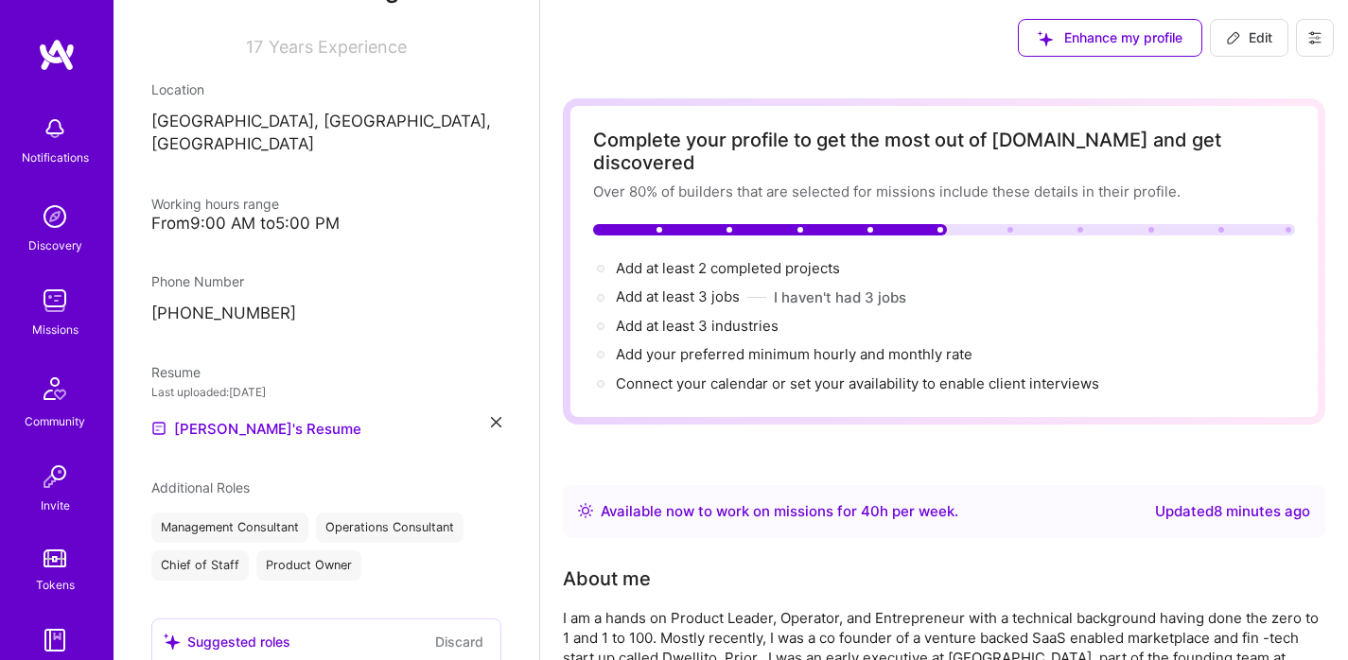
scroll to position [307, 0]
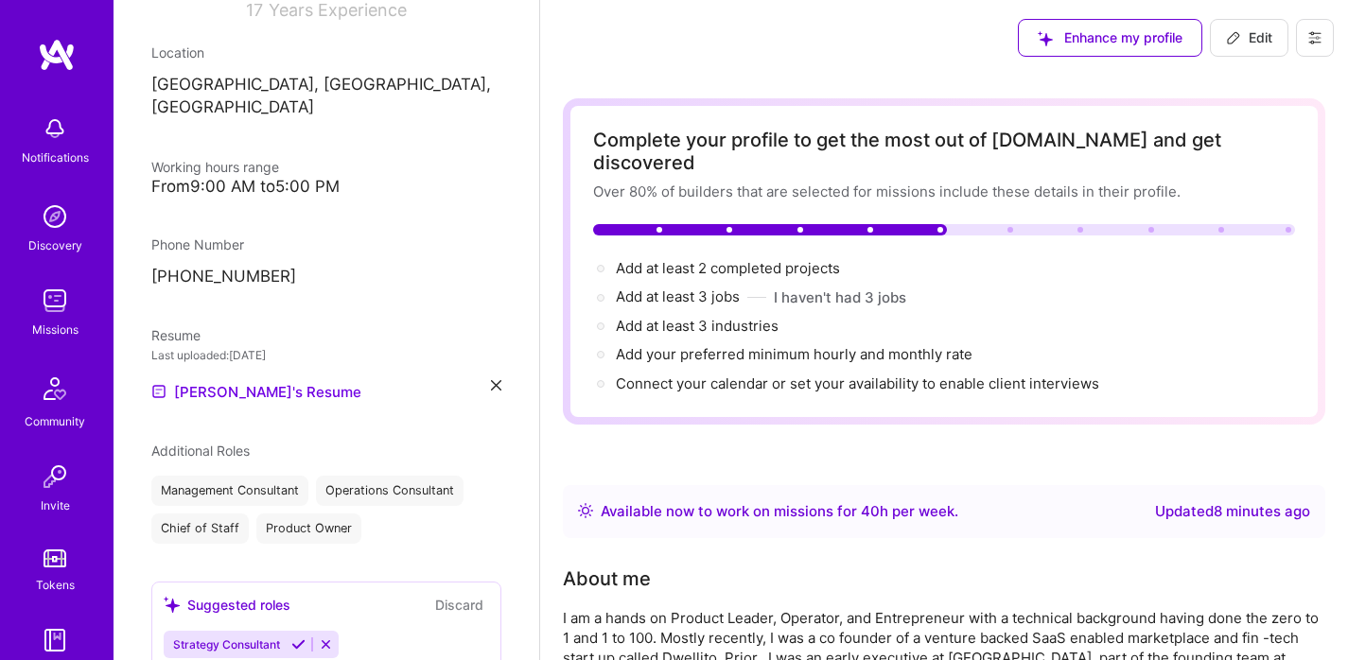
click at [1246, 44] on span "Edit" at bounding box center [1249, 37] width 46 height 19
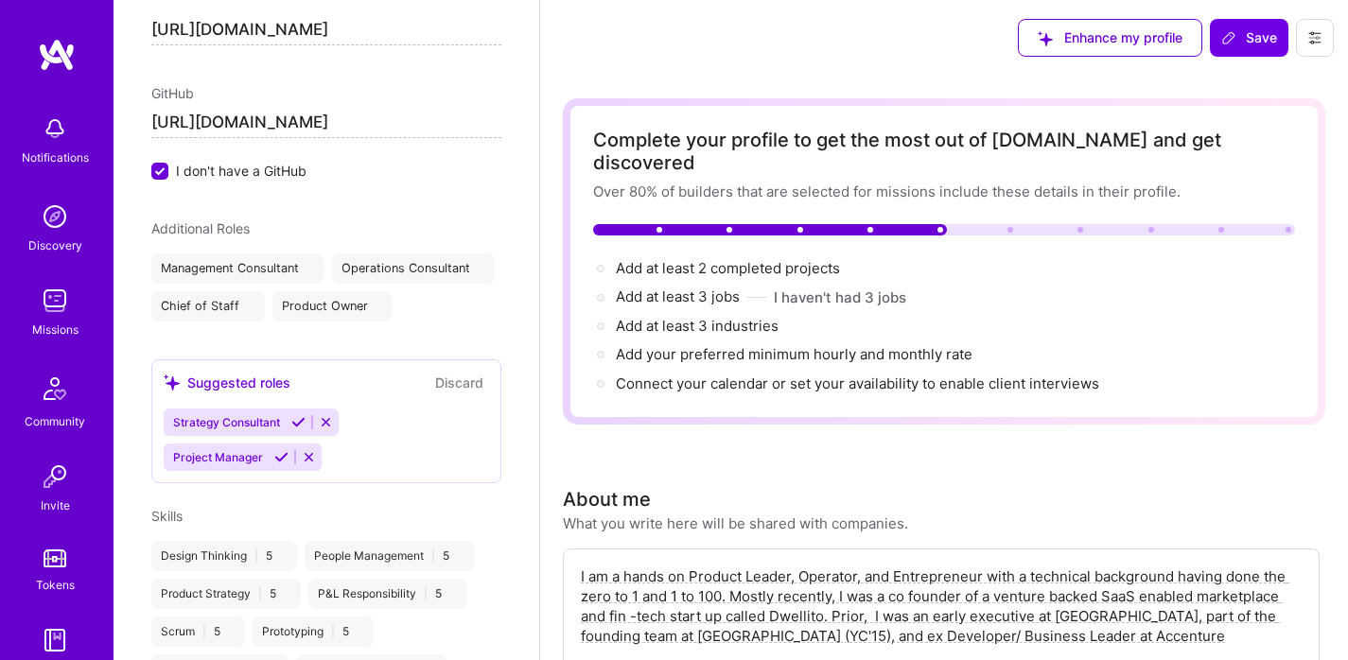
scroll to position [1079, 0]
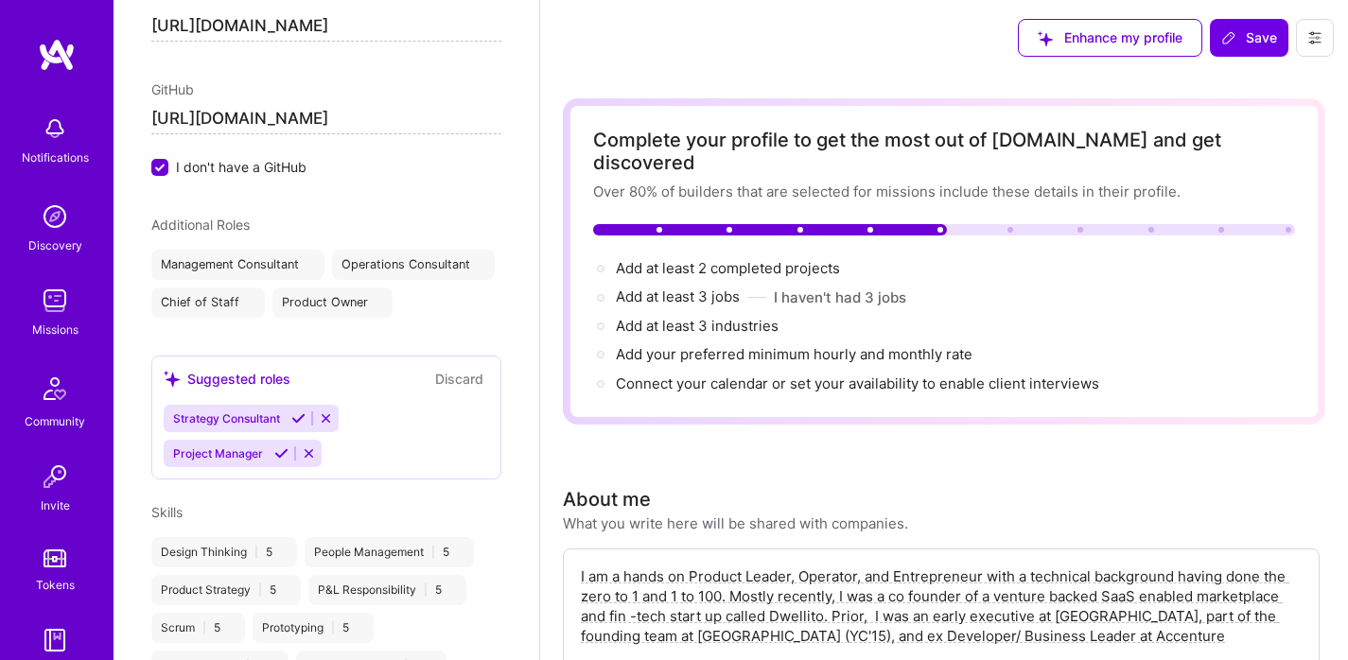
click at [162, 171] on input "I don't have a GitHub" at bounding box center [161, 168] width 17 height 17
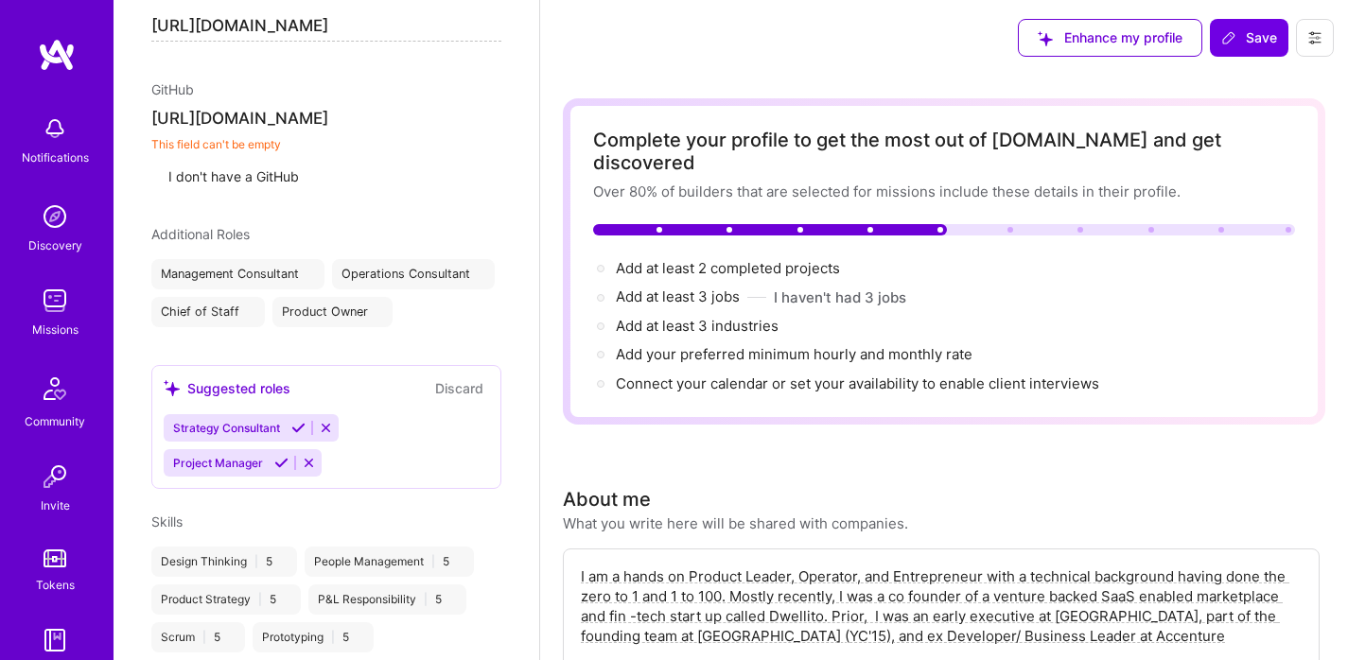
click at [237, 116] on input "[URL][DOMAIN_NAME]" at bounding box center [326, 118] width 350 height 29
drag, startPoint x: 321, startPoint y: 122, endPoint x: 530, endPoint y: 132, distance: 209.3
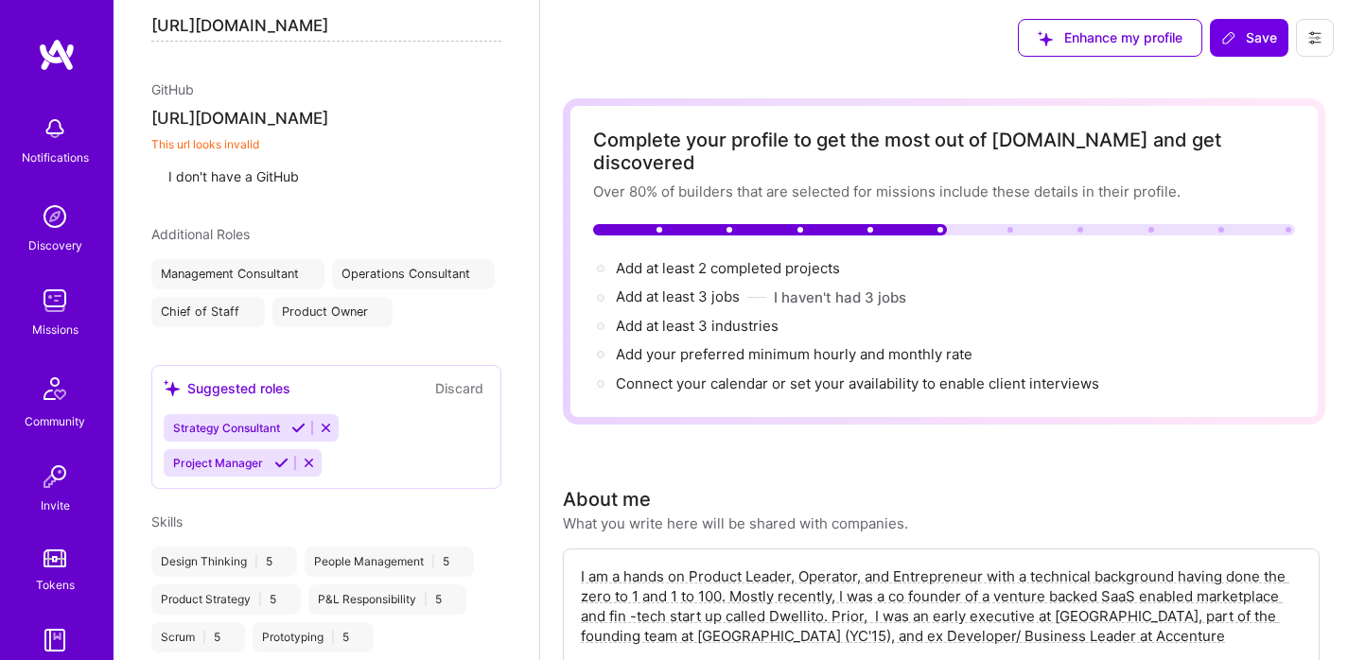
click at [530, 137] on div "Edit photo [PERSON_NAME] Product Manager 17 Years Experience Location This is t…" at bounding box center [327, 330] width 426 height 660
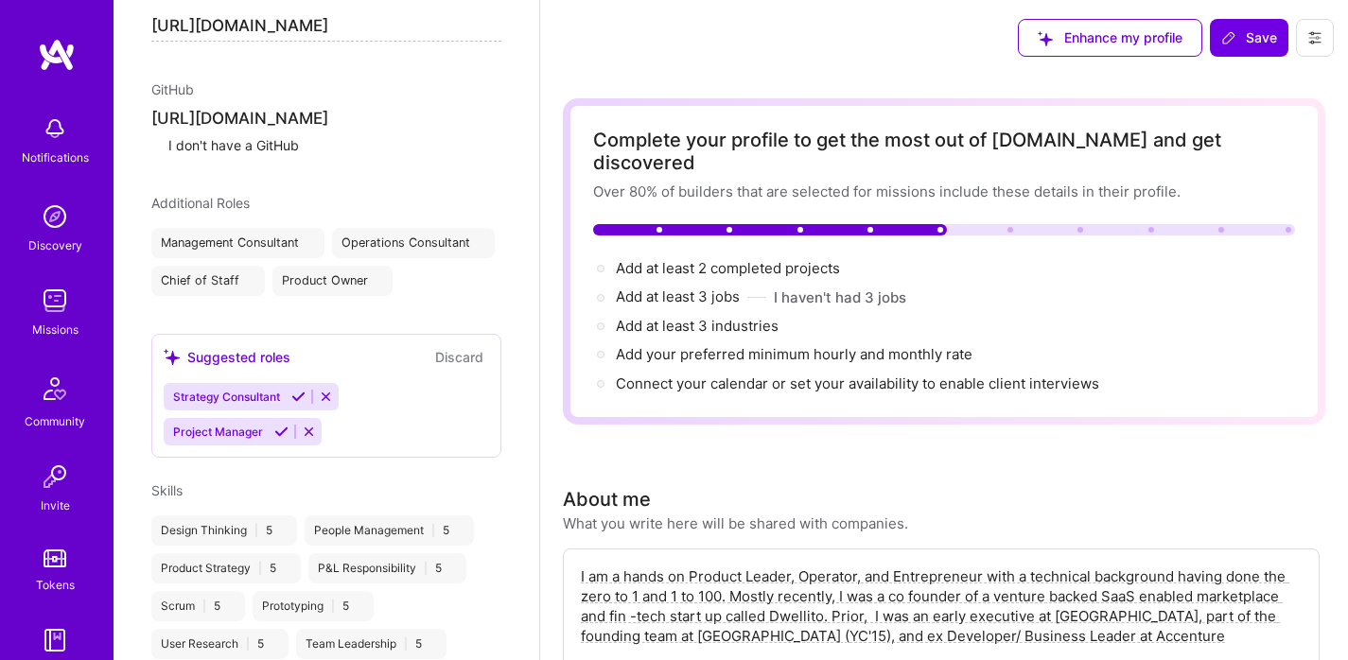
scroll to position [0, 0]
click at [401, 194] on div "Edit photo [PERSON_NAME] Product Manager 17 Years Experience Location This is t…" at bounding box center [327, 330] width 426 height 660
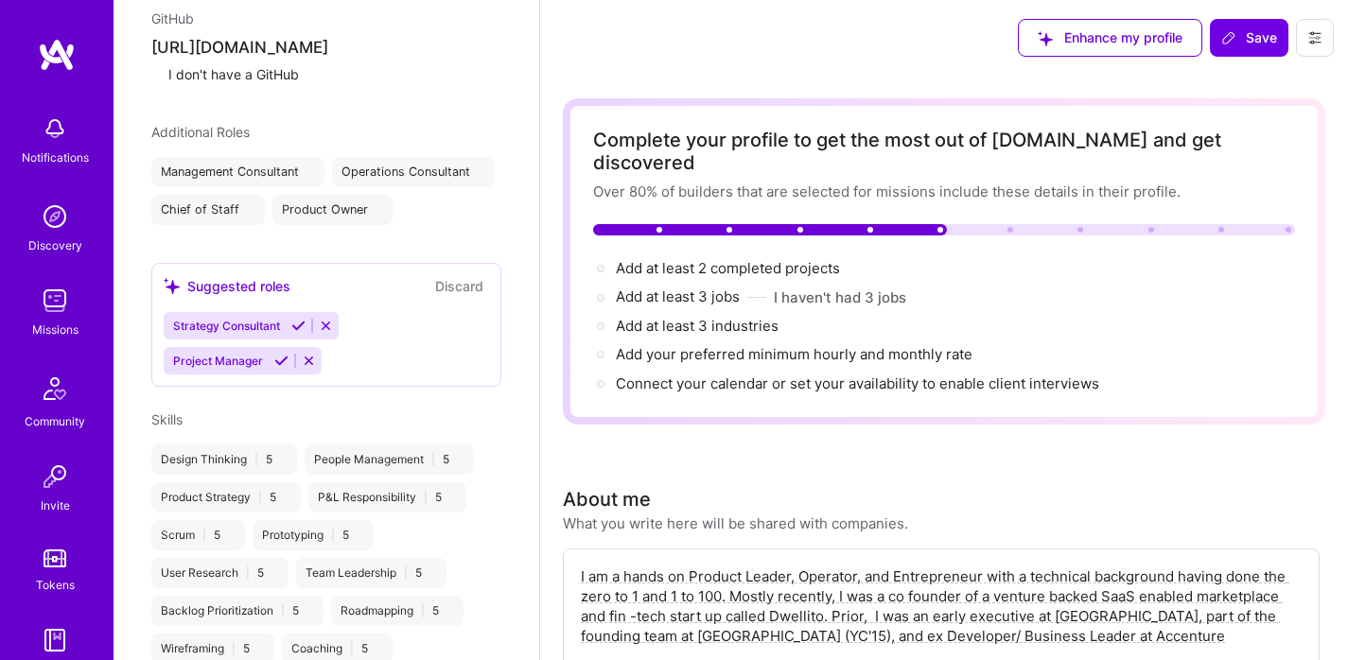
scroll to position [1151, 0]
click at [488, 140] on icon at bounding box center [494, 133] width 13 height 13
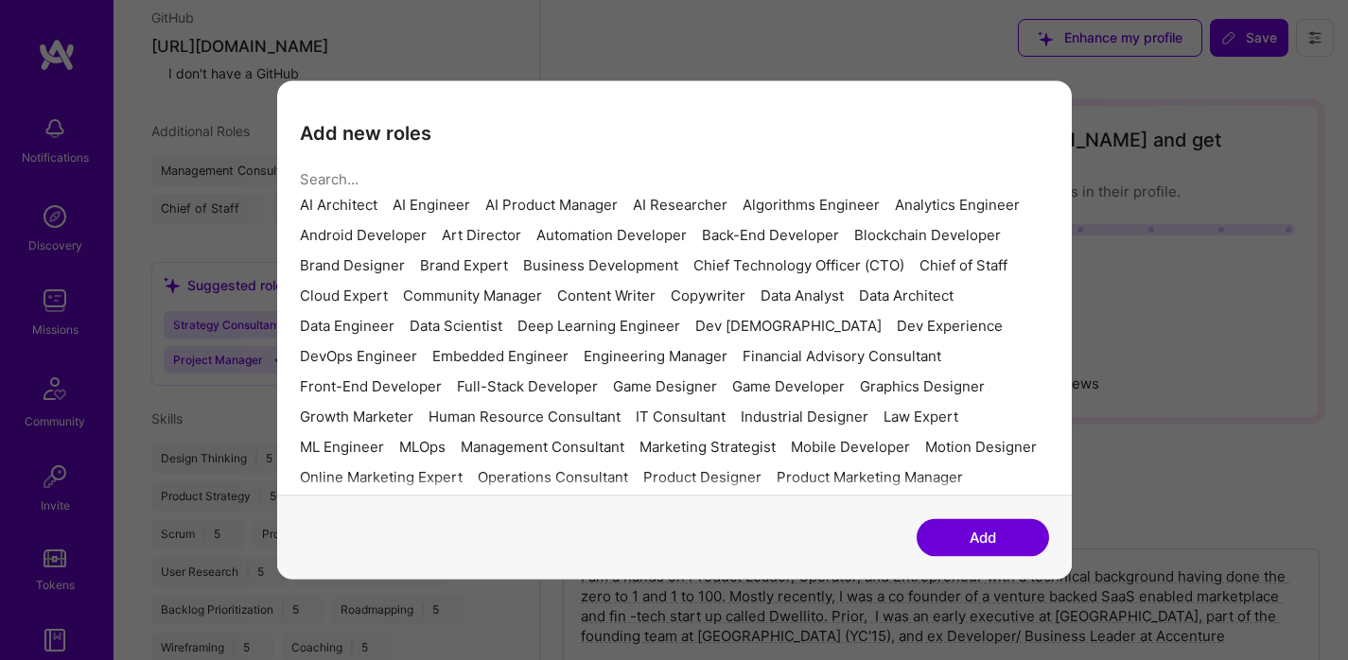
click at [618, 213] on div "AI Product Manager" at bounding box center [551, 205] width 132 height 15
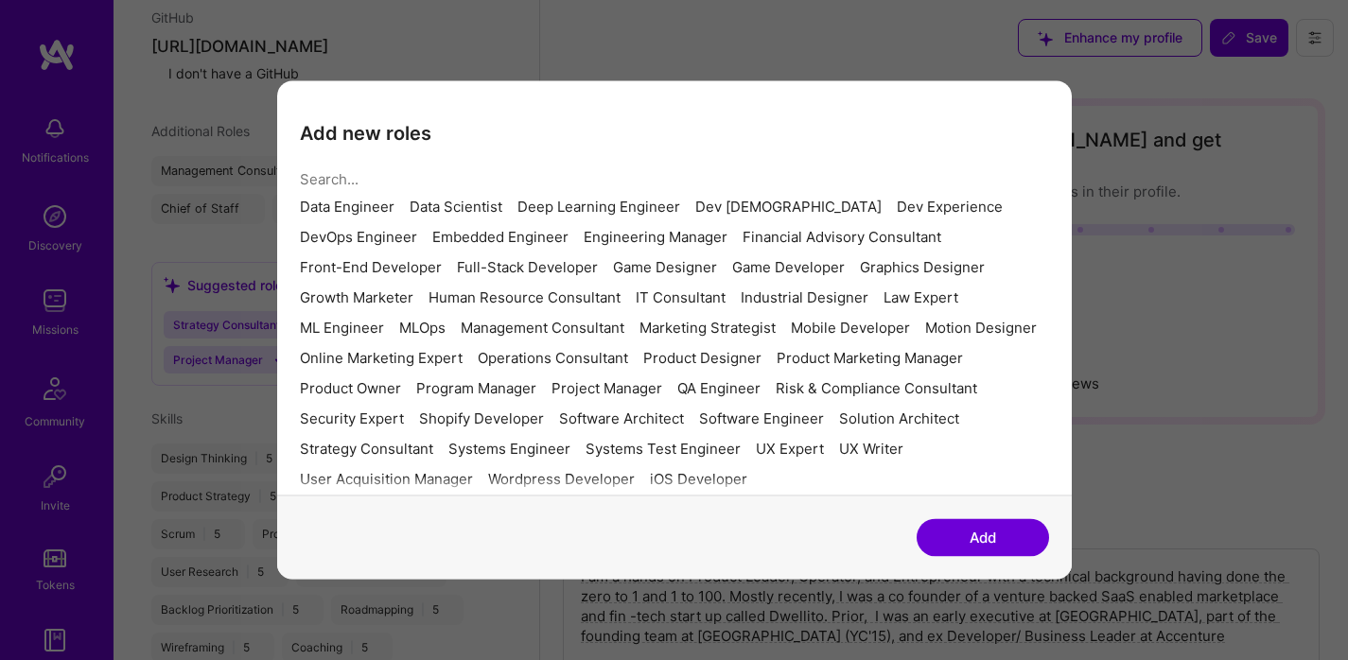
scroll to position [422, 0]
click at [416, 381] on div "Program Manager" at bounding box center [476, 388] width 120 height 15
click at [1016, 542] on button "Add" at bounding box center [983, 538] width 132 height 38
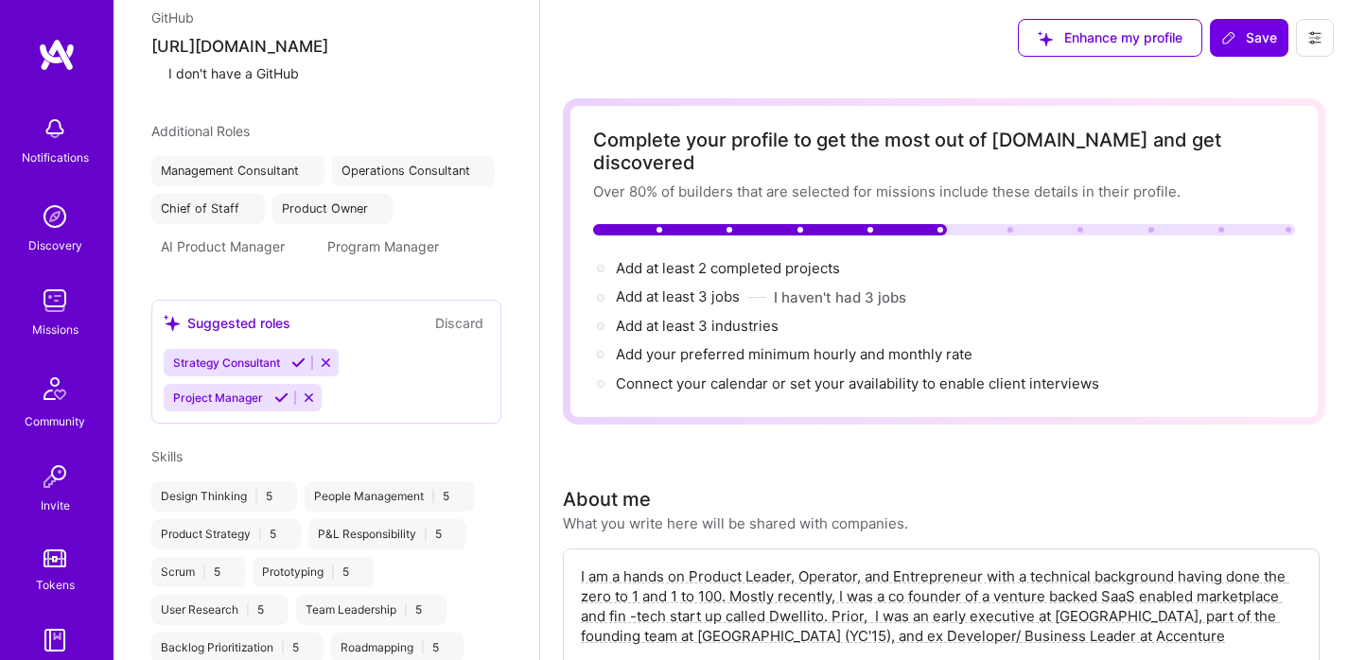
click at [256, 370] on span "Strategy Consultant" at bounding box center [226, 363] width 107 height 14
click at [299, 370] on icon at bounding box center [298, 363] width 14 height 14
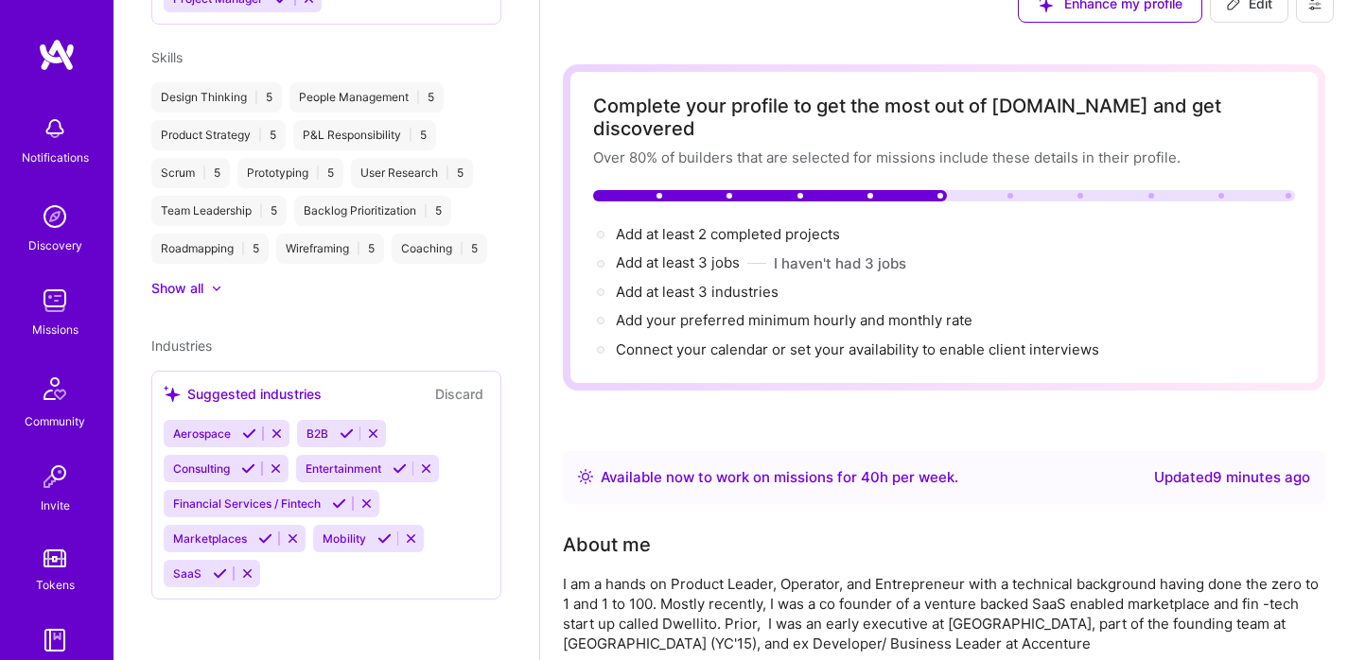
scroll to position [35, 0]
click at [251, 437] on icon at bounding box center [249, 434] width 14 height 14
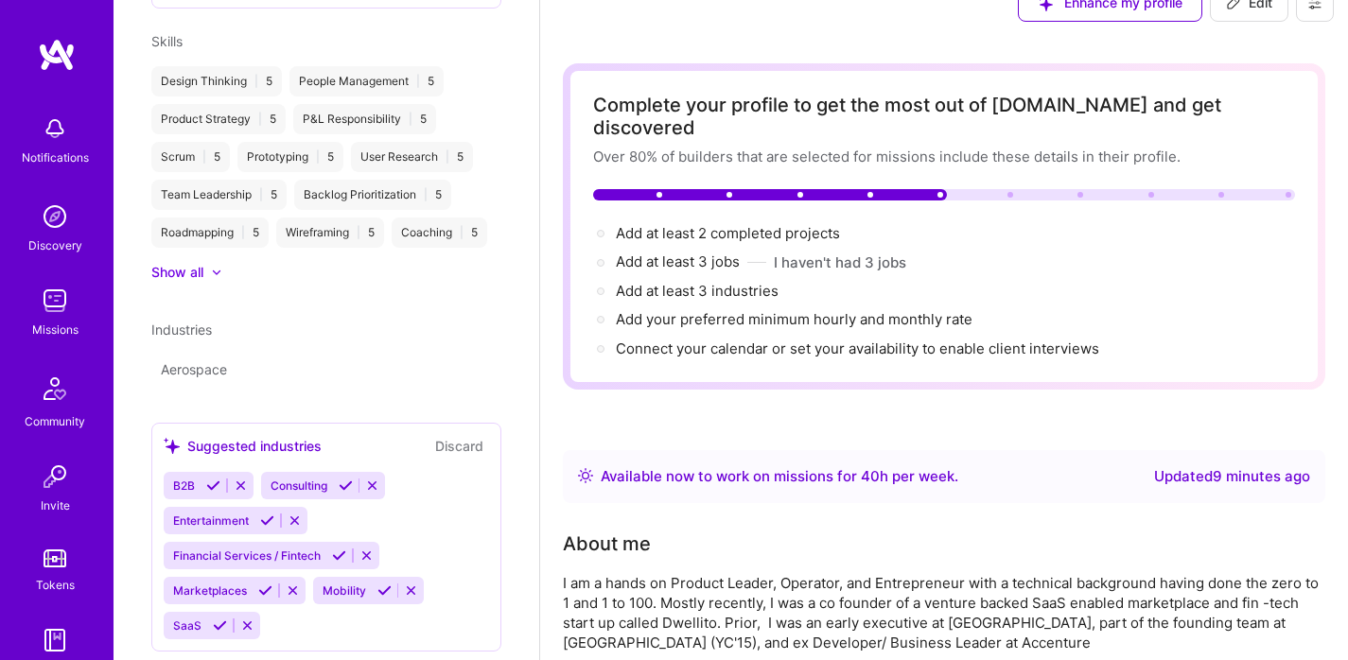
click at [349, 493] on icon at bounding box center [346, 486] width 14 height 14
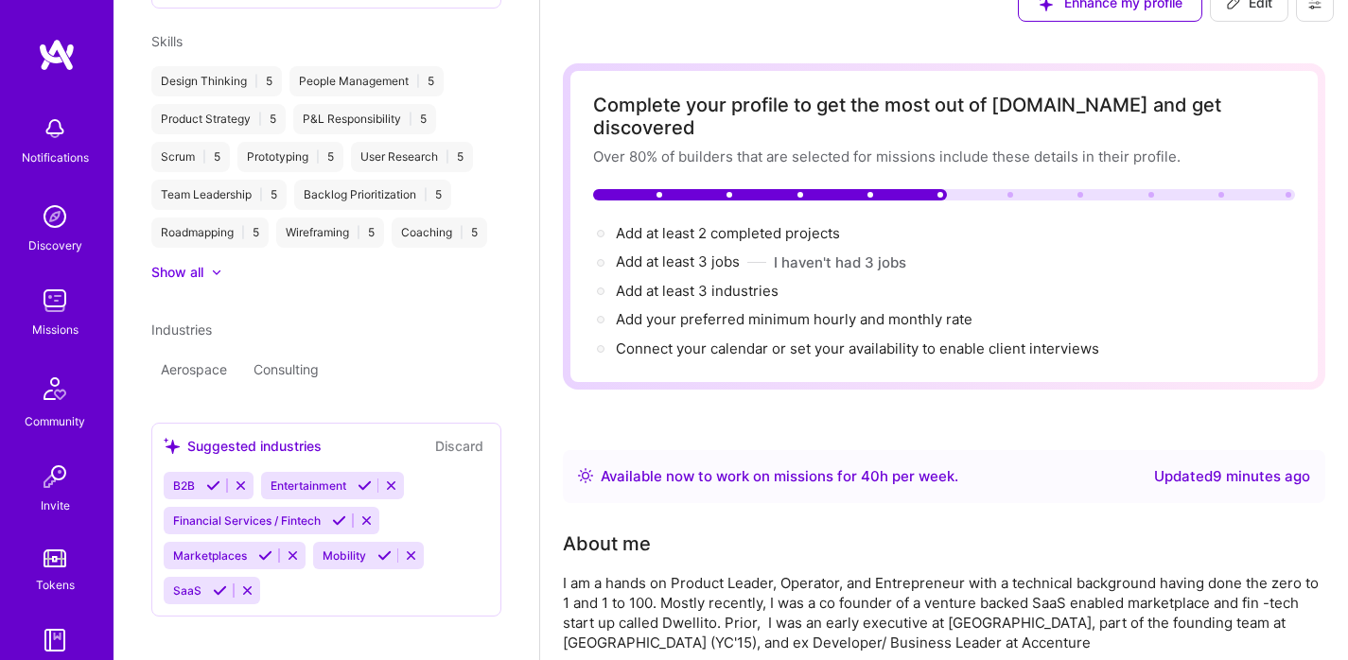
click at [217, 493] on icon at bounding box center [213, 486] width 14 height 14
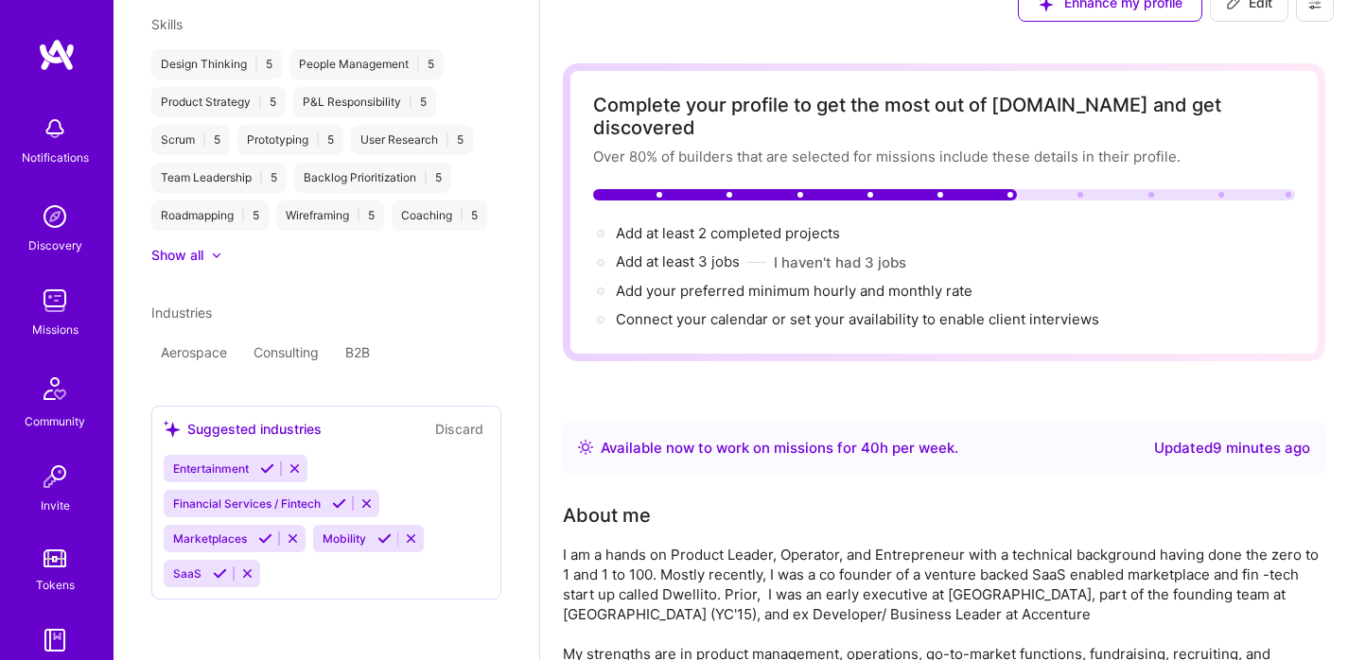
scroll to position [1036, 0]
click at [264, 537] on icon at bounding box center [265, 539] width 14 height 14
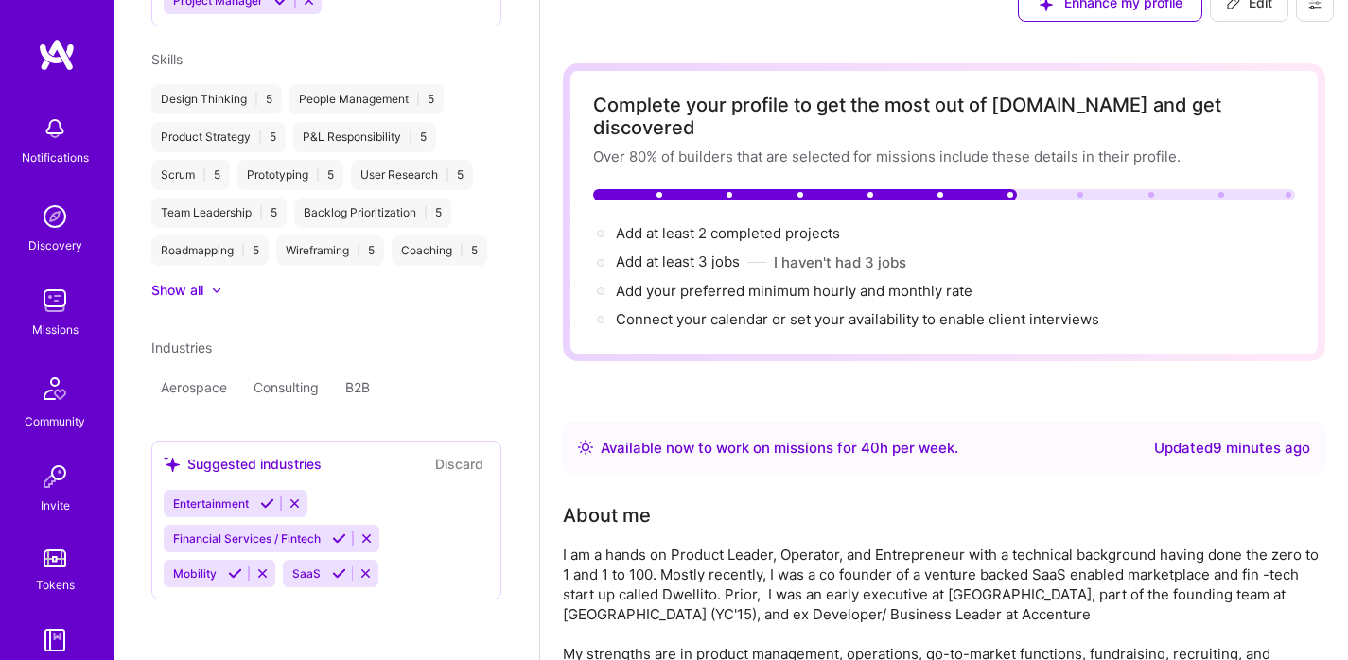
scroll to position [1001, 0]
click at [337, 574] on icon at bounding box center [339, 574] width 14 height 14
click at [339, 533] on icon at bounding box center [339, 539] width 14 height 14
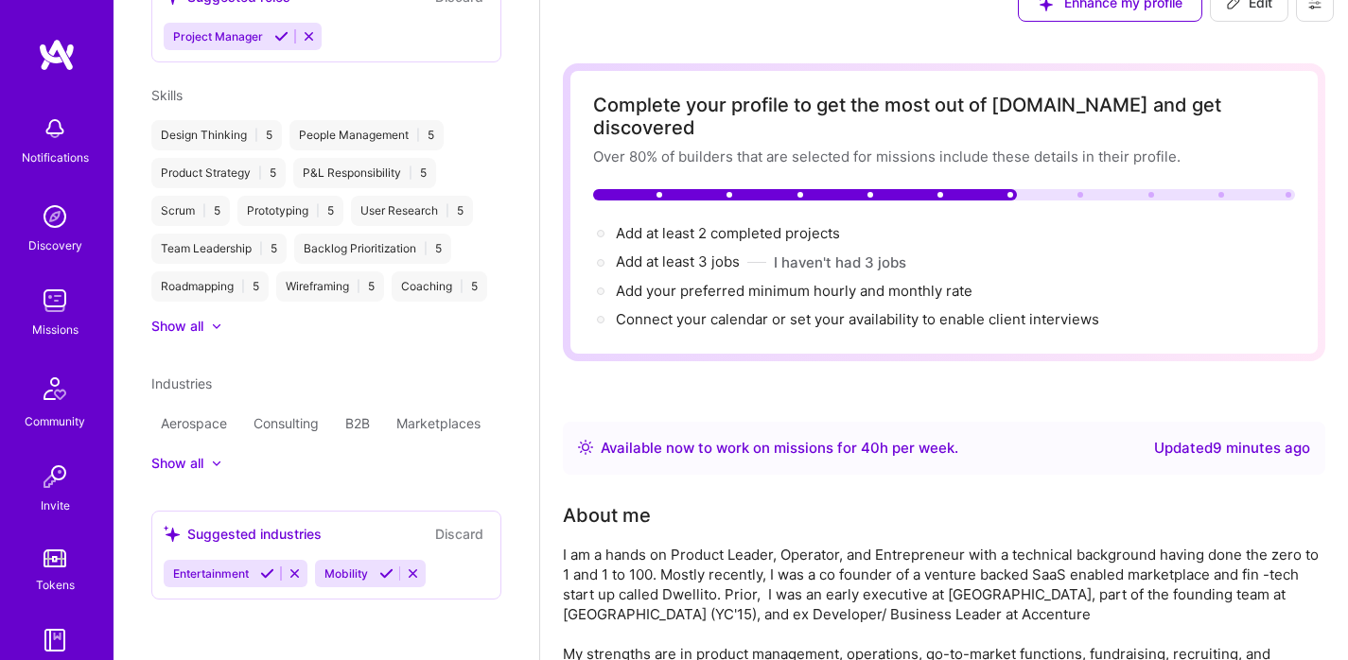
scroll to position [965, 0]
click at [262, 573] on icon at bounding box center [267, 574] width 14 height 14
click at [235, 573] on icon at bounding box center [235, 574] width 14 height 14
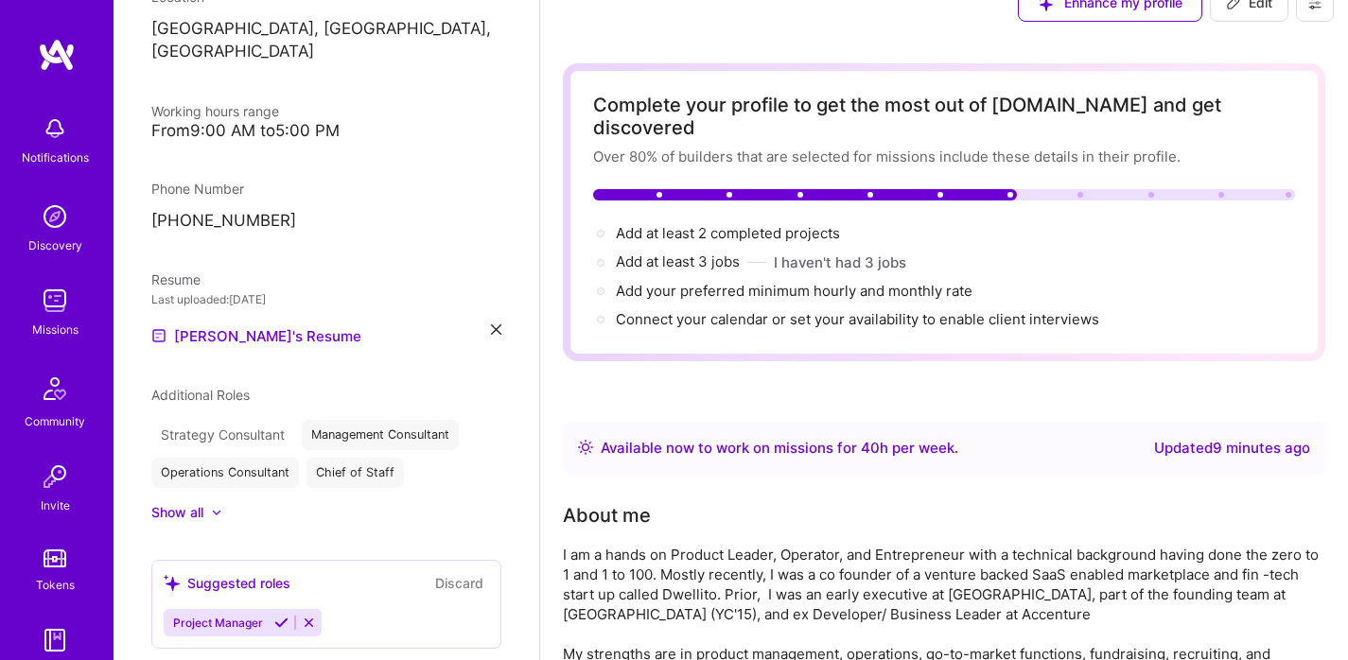
scroll to position [355, 0]
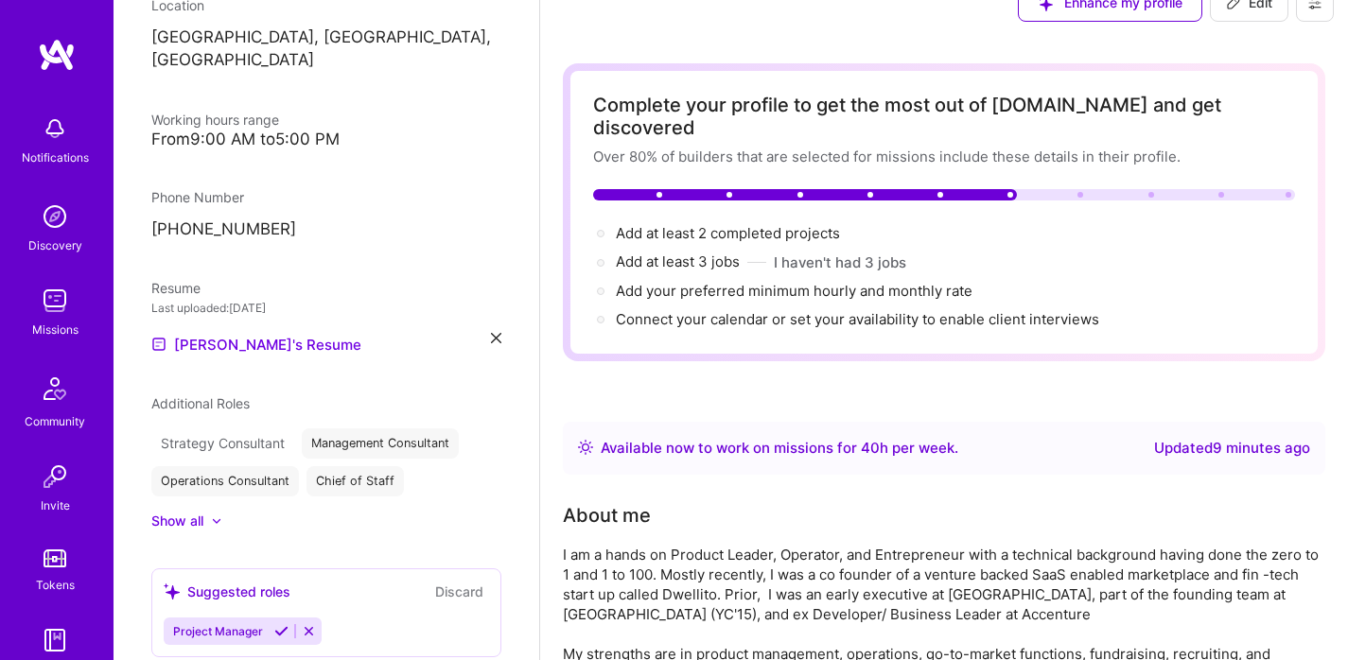
click at [430, 581] on button "Discard" at bounding box center [460, 592] width 60 height 22
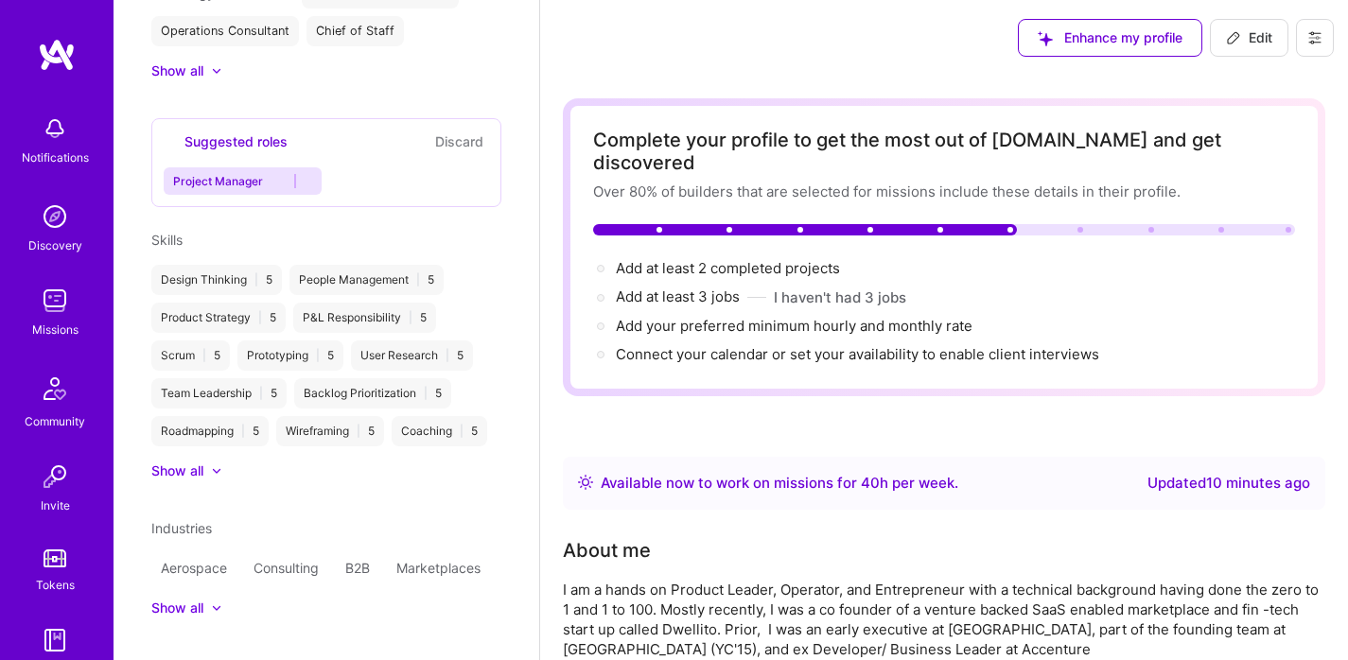
scroll to position [819, 0]
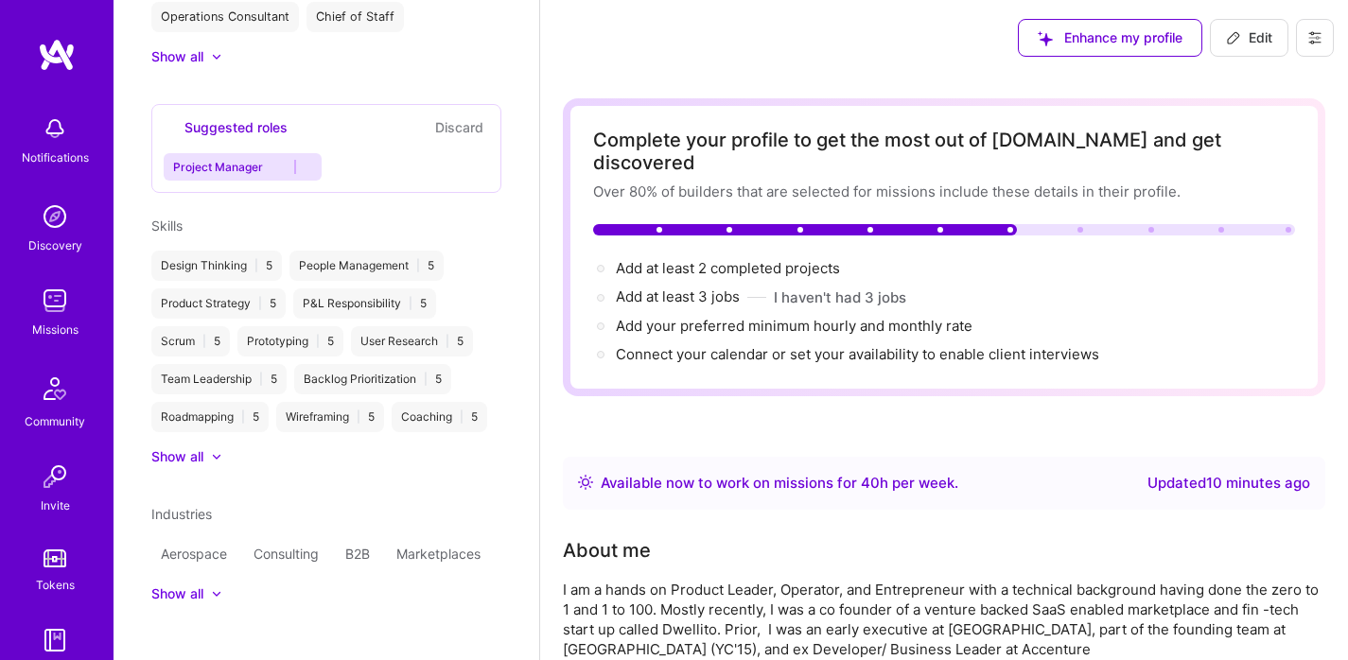
click at [185, 466] on div "Show all" at bounding box center [177, 456] width 52 height 19
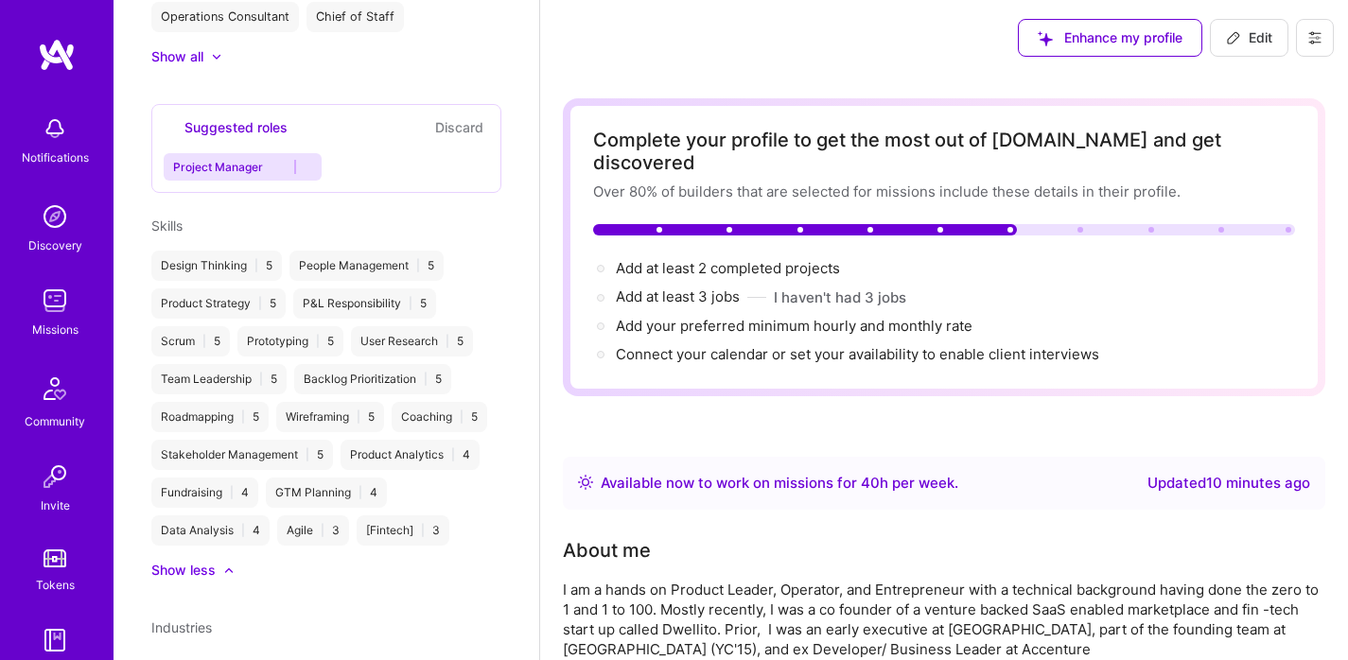
click at [1233, 34] on icon at bounding box center [1233, 37] width 11 height 11
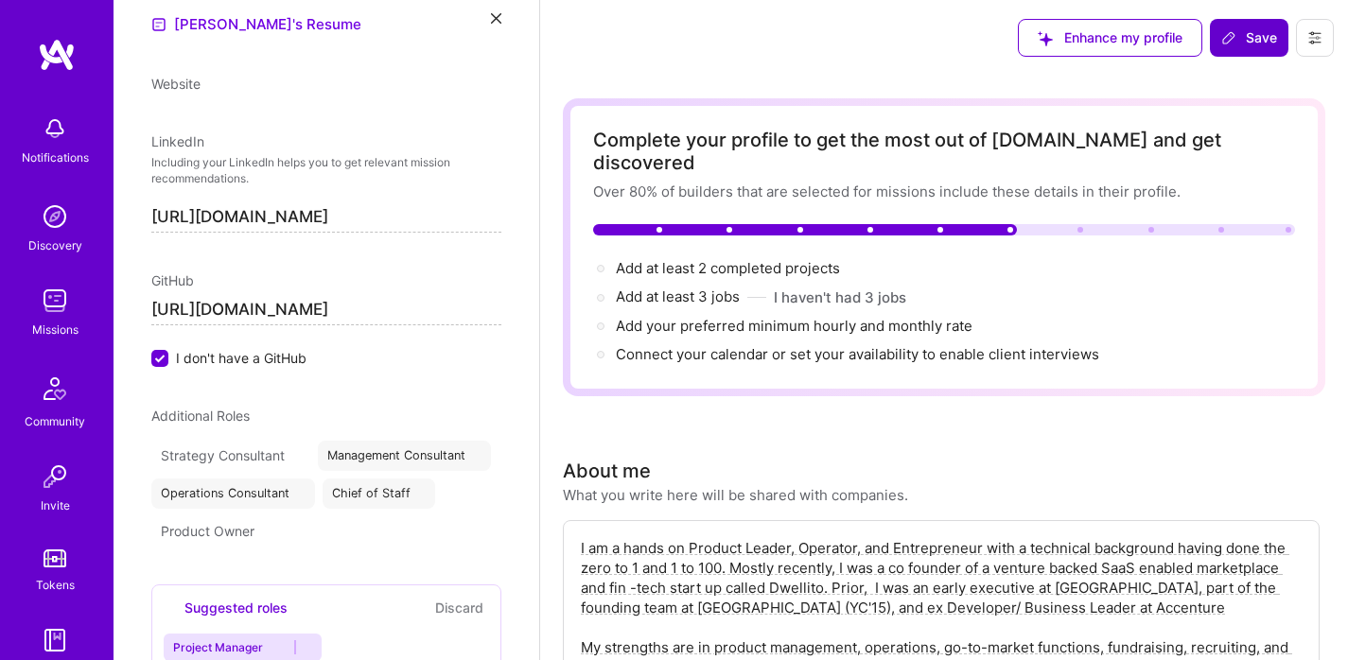
scroll to position [898, 0]
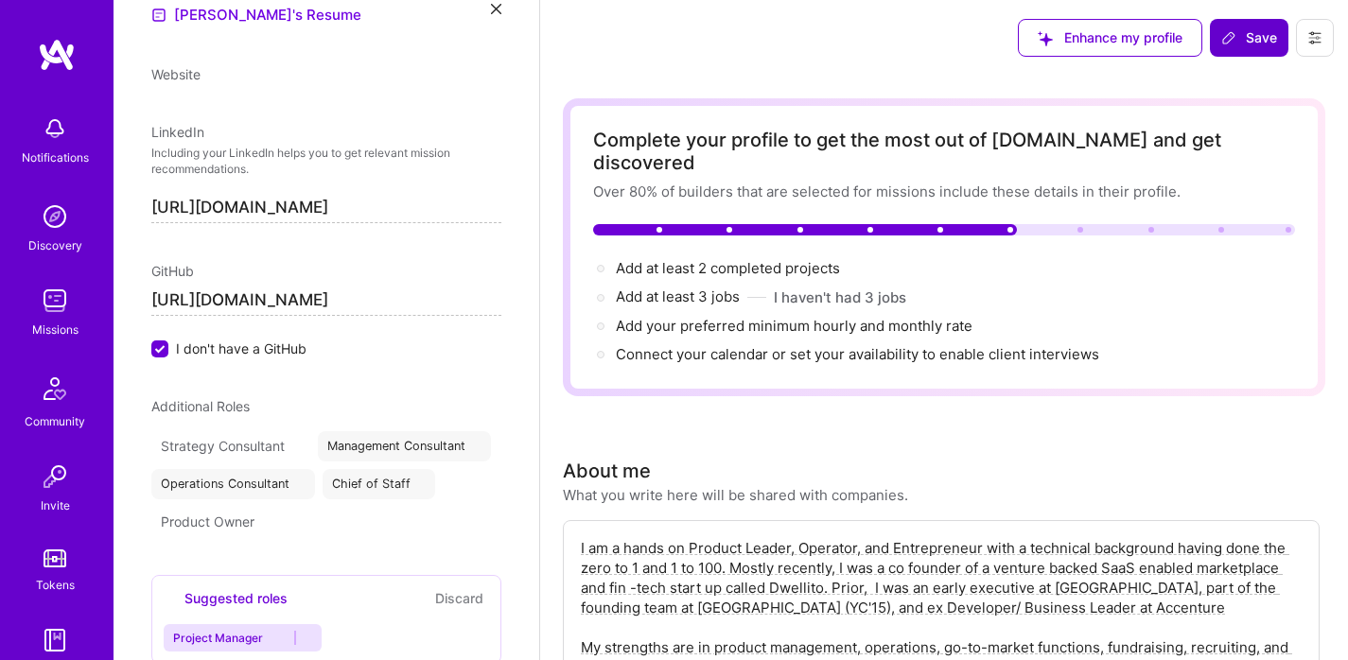
click at [277, 346] on span "I don't have a GitHub" at bounding box center [241, 349] width 131 height 20
click at [170, 346] on input "I don't have a GitHub" at bounding box center [161, 350] width 17 height 17
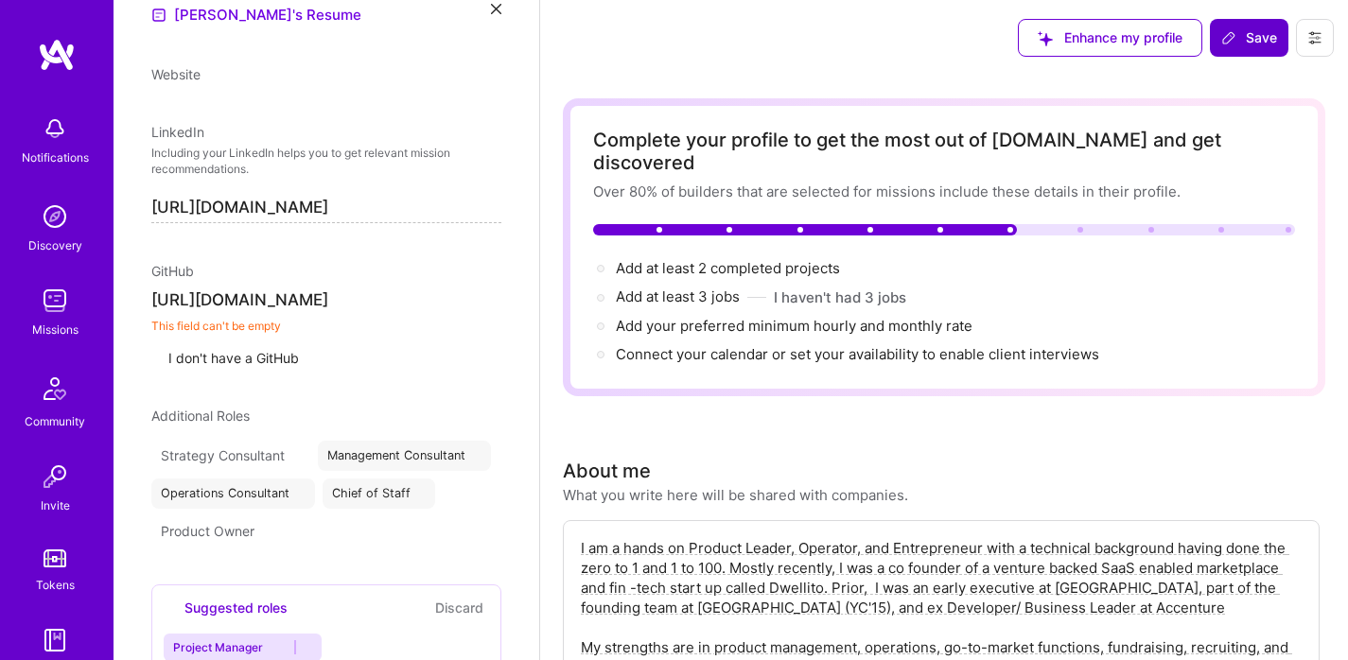
click at [371, 305] on input "[URL][DOMAIN_NAME]" at bounding box center [326, 300] width 350 height 29
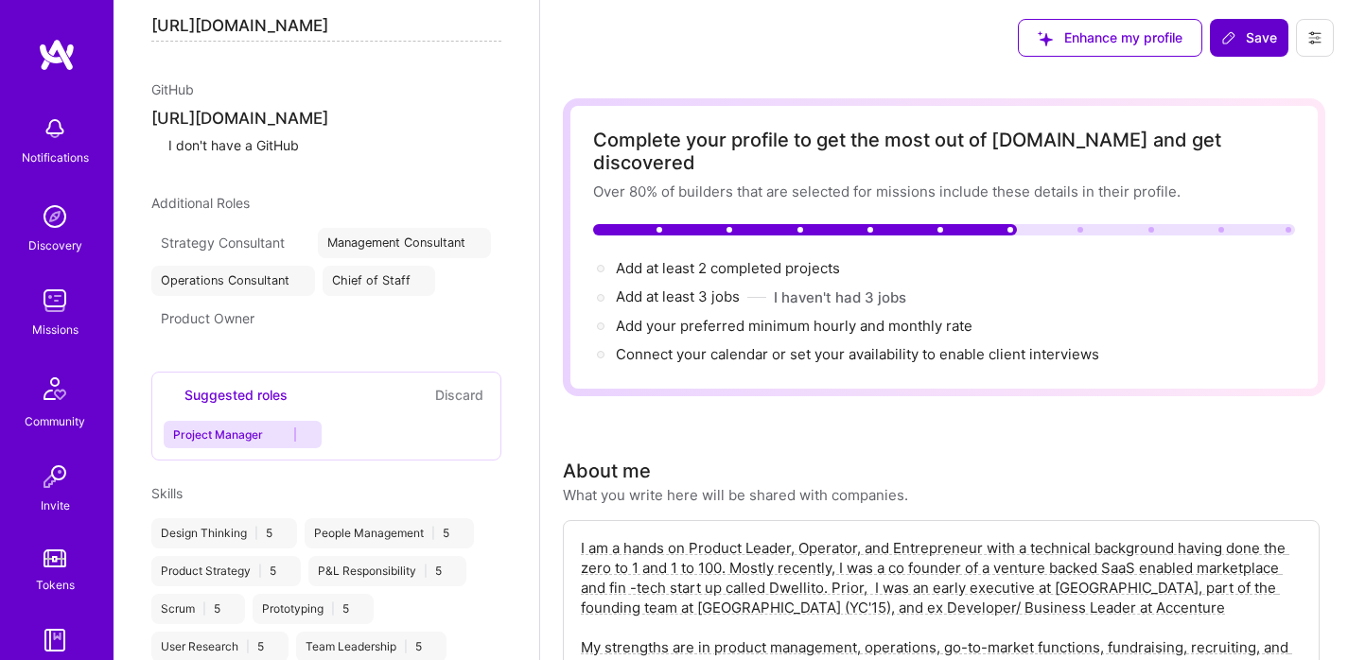
scroll to position [1092, 0]
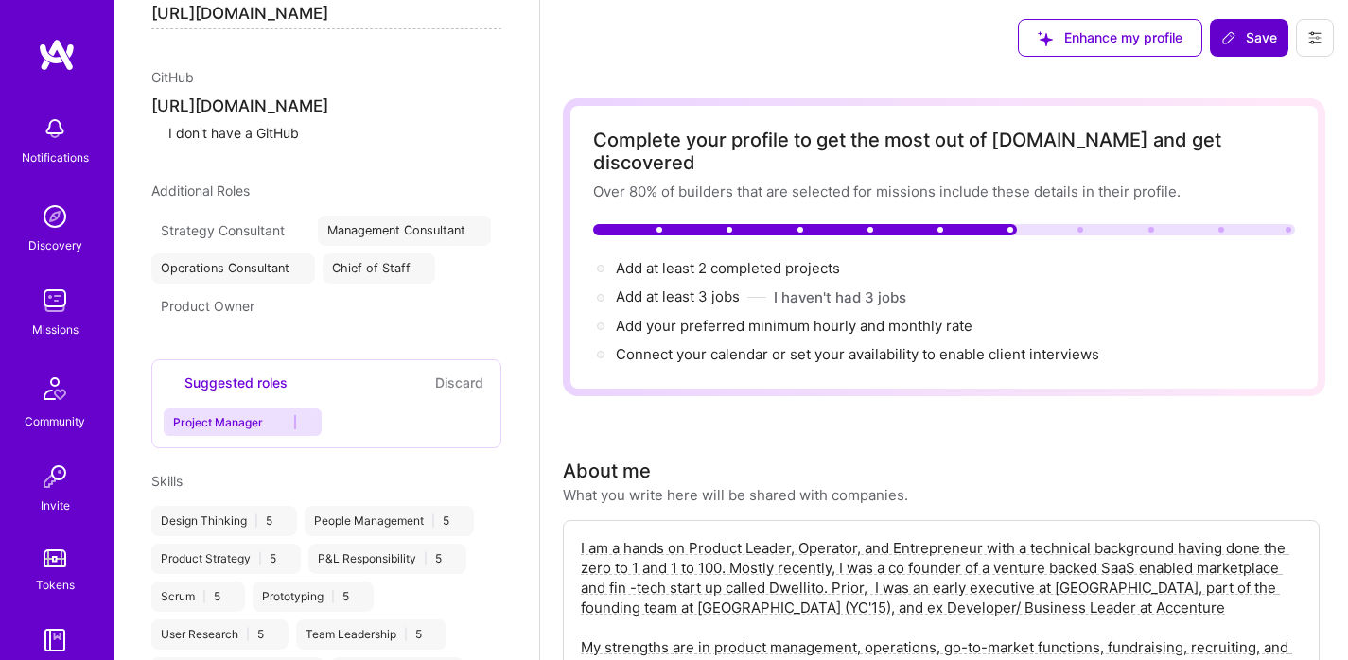
click at [299, 141] on label "I don't have a GitHub" at bounding box center [225, 133] width 148 height 16
click at [170, 139] on input "I don't have a GitHub" at bounding box center [161, 130] width 17 height 17
click at [273, 141] on span "I don't have a GitHub" at bounding box center [233, 133] width 131 height 16
click at [170, 139] on input "I don't have a GitHub" at bounding box center [161, 130] width 17 height 17
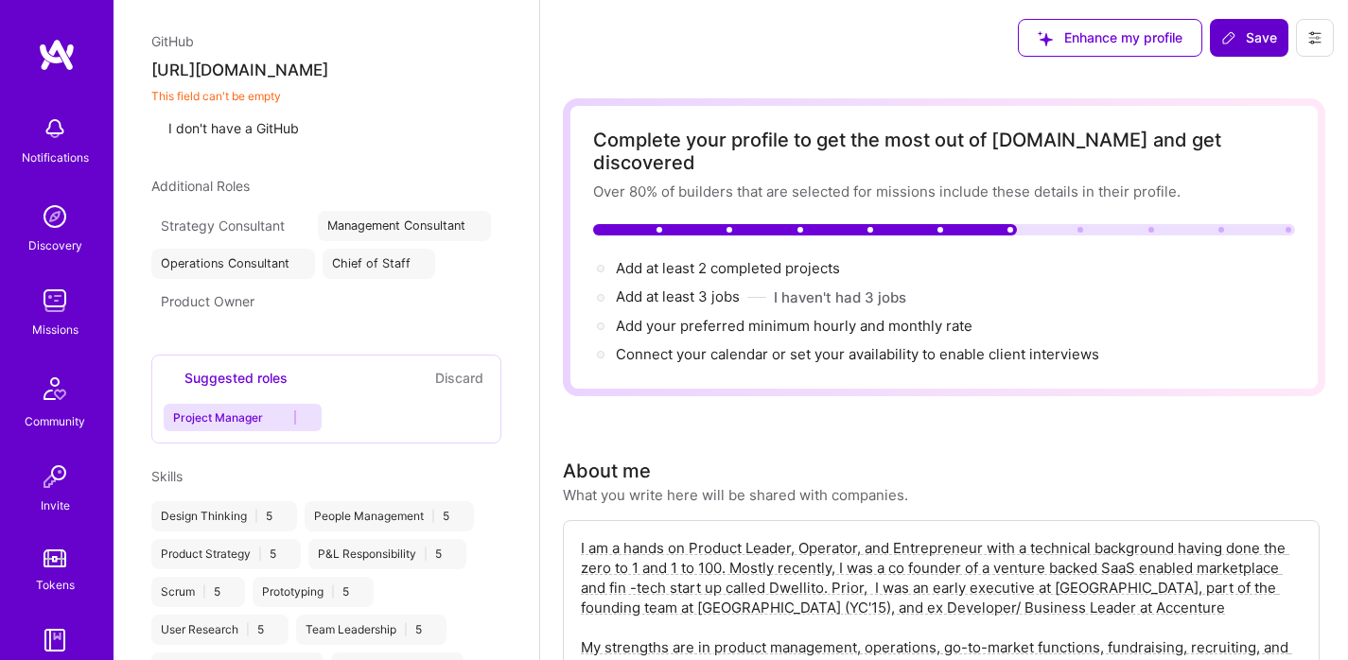
scroll to position [1127, 0]
click at [249, 86] on input "[URL][DOMAIN_NAME]" at bounding box center [326, 71] width 350 height 29
click at [260, 71] on input "[URL][DOMAIN_NAME]" at bounding box center [326, 71] width 350 height 29
click at [396, 65] on input "[URL][DOMAIN_NAME]" at bounding box center [326, 71] width 350 height 29
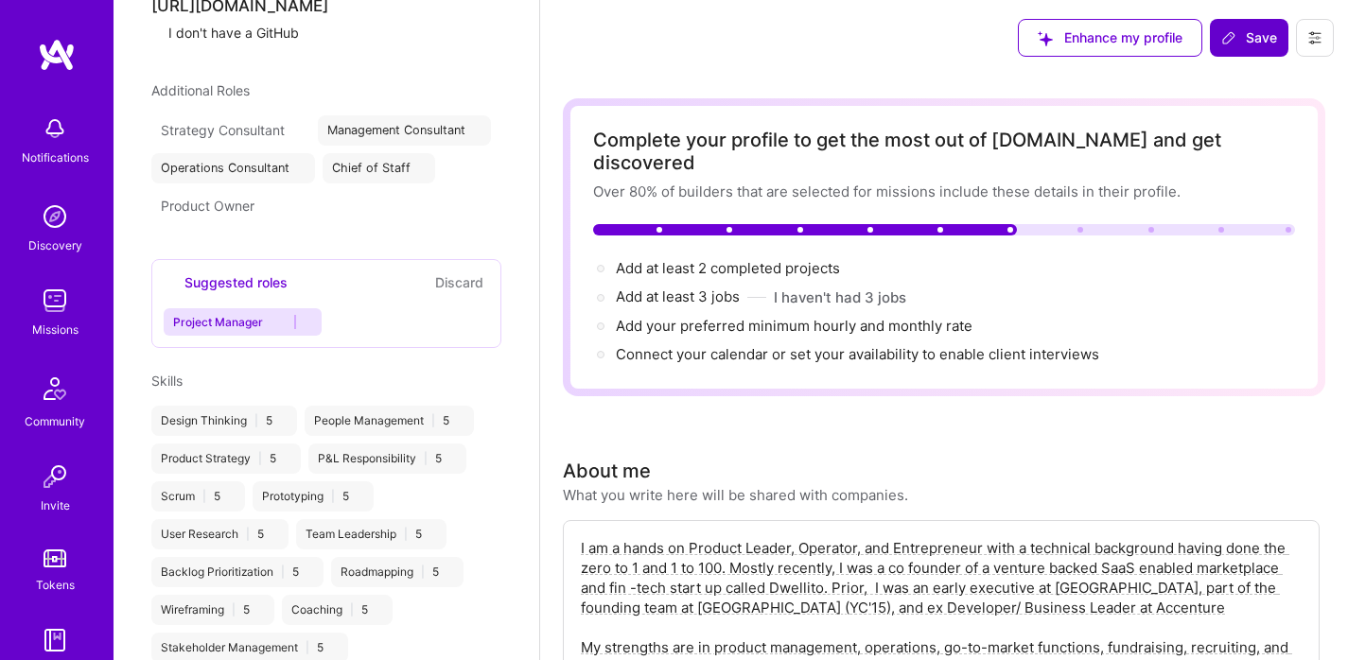
scroll to position [1195, 0]
click at [488, 96] on icon at bounding box center [494, 89] width 13 height 13
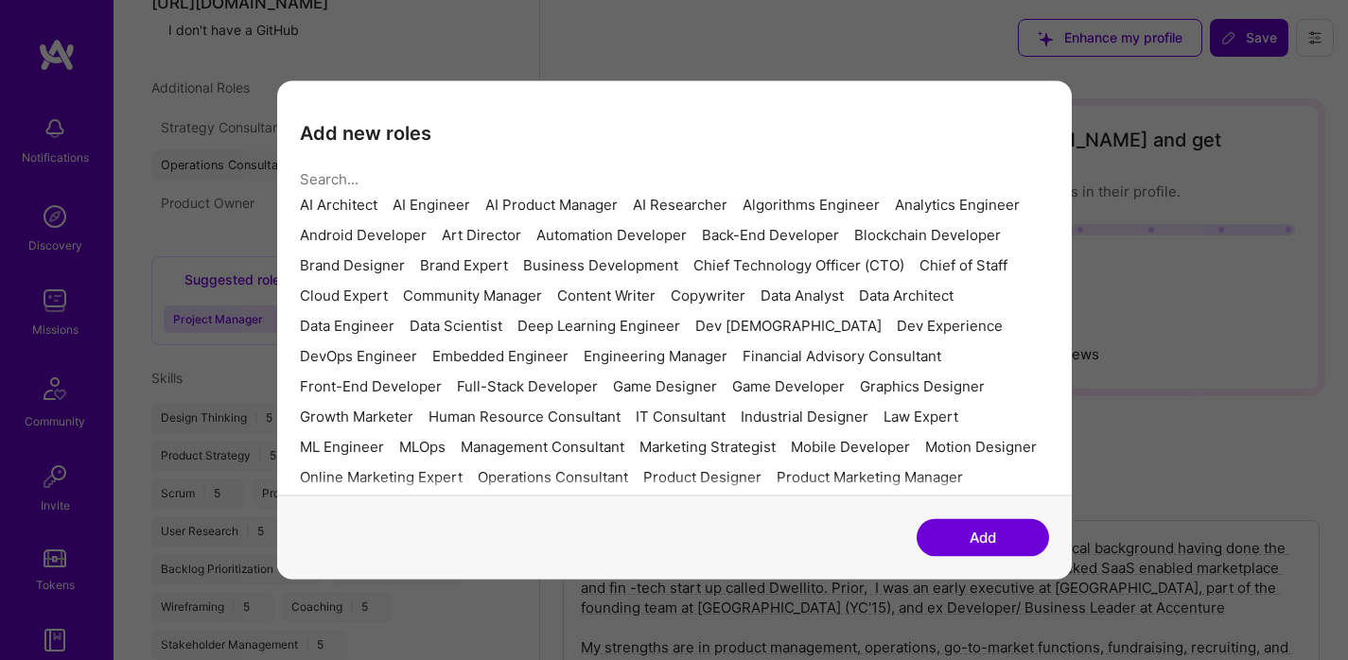
click at [582, 213] on div "AI Product Manager" at bounding box center [551, 205] width 132 height 15
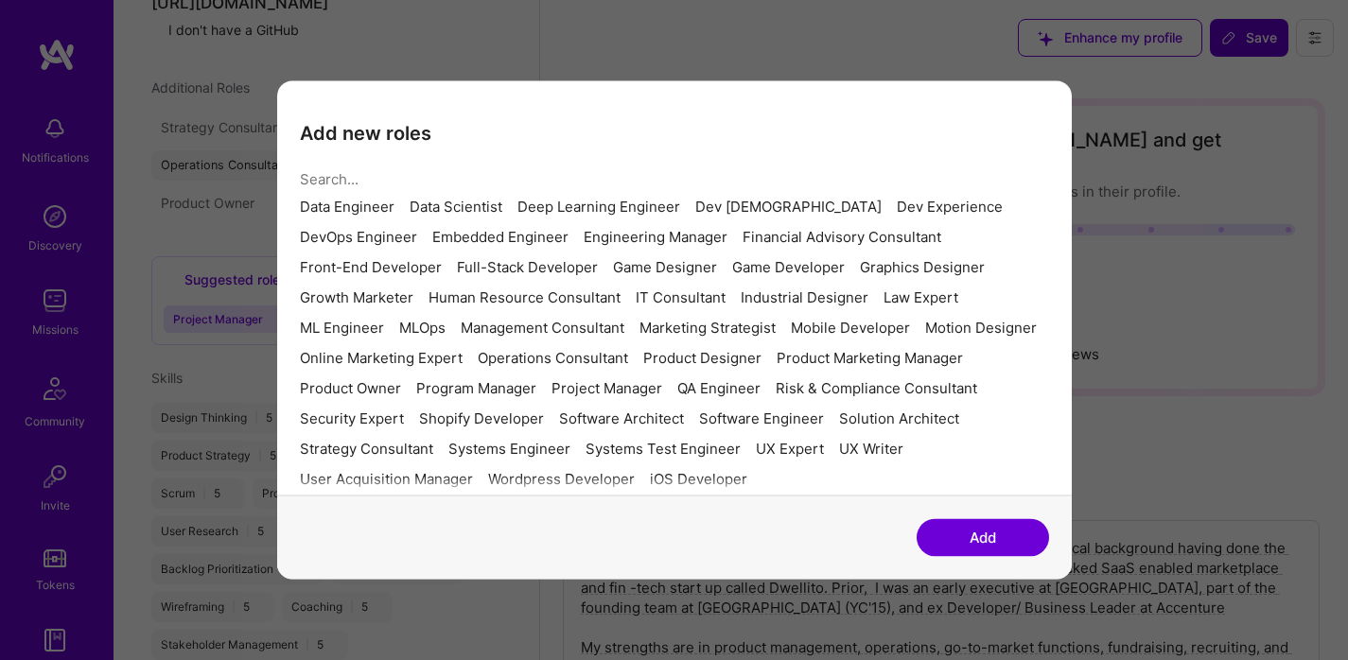
scroll to position [325, 0]
click at [416, 396] on div "Program Manager" at bounding box center [476, 388] width 120 height 15
click at [1012, 547] on button "Add" at bounding box center [983, 538] width 132 height 38
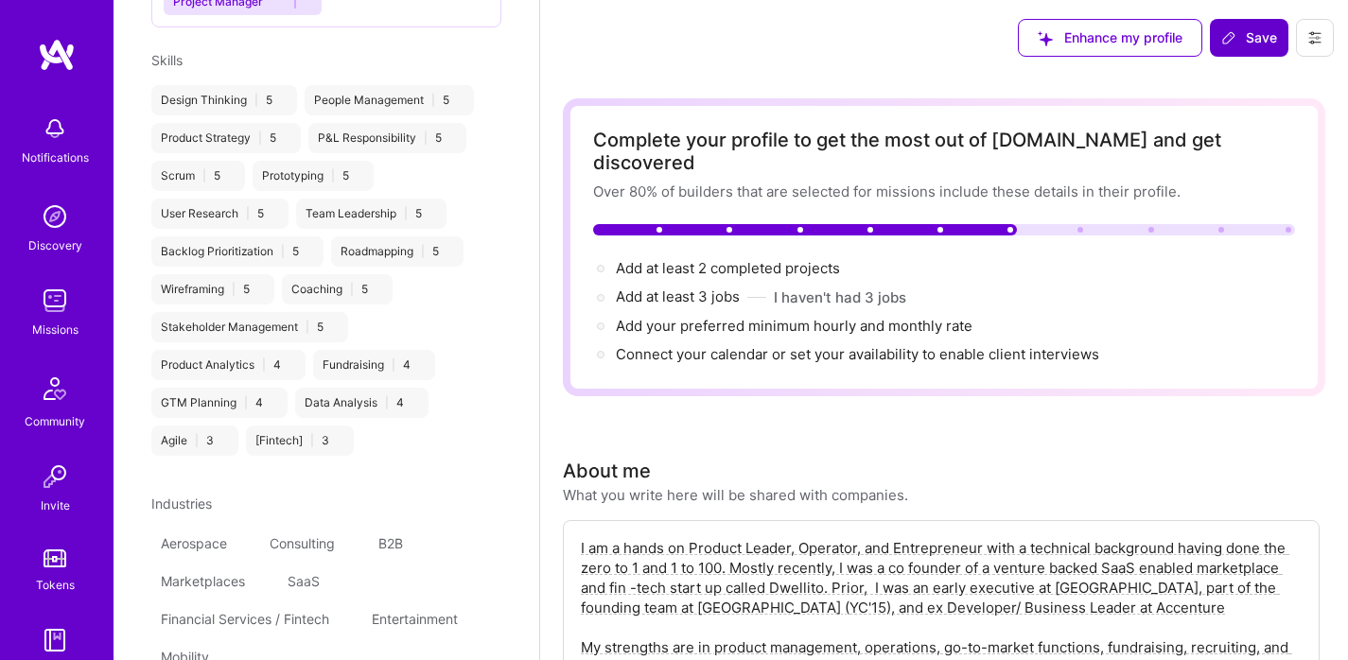
scroll to position [1665, 0]
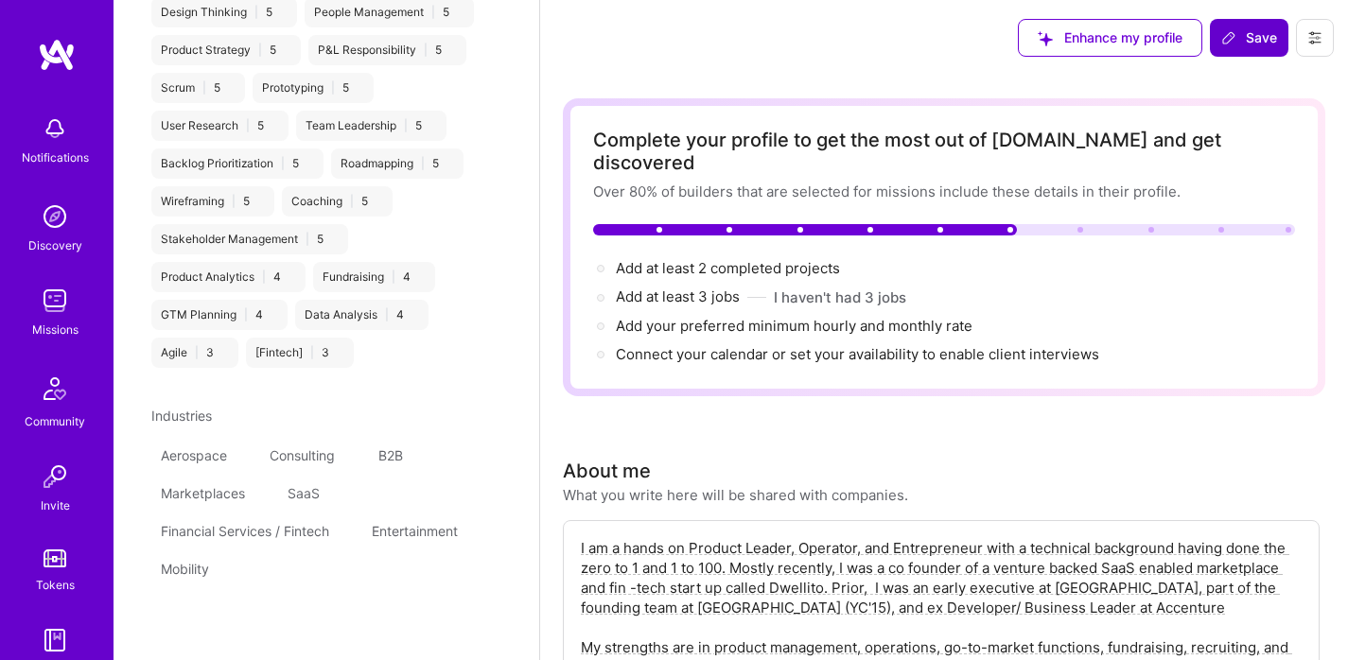
click at [1246, 39] on span "Save" at bounding box center [1249, 37] width 56 height 19
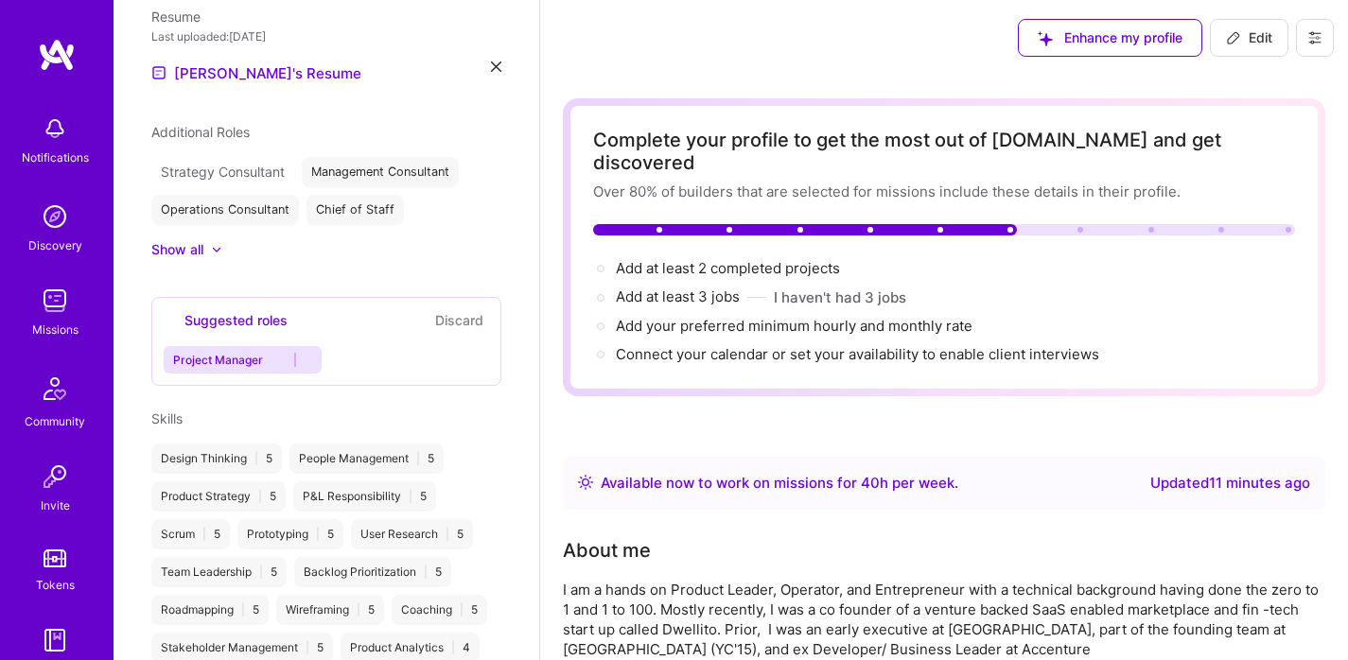
scroll to position [616, 0]
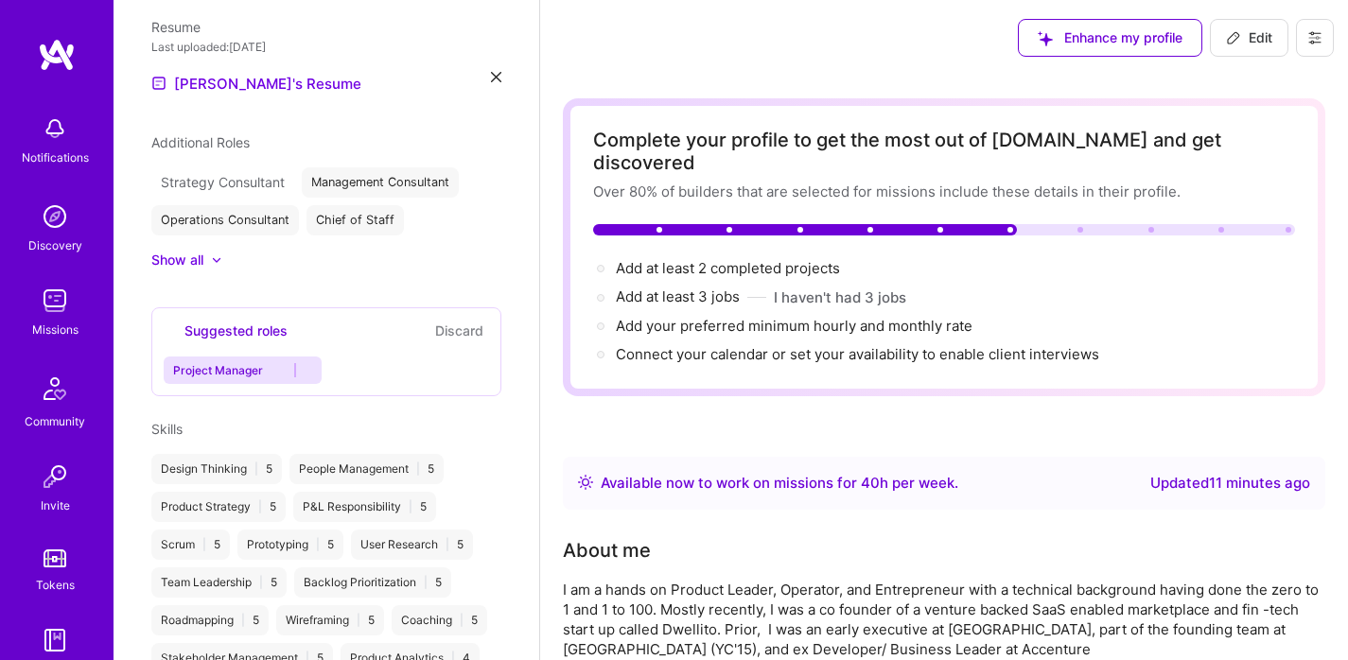
click at [202, 251] on div "Show all" at bounding box center [177, 260] width 52 height 19
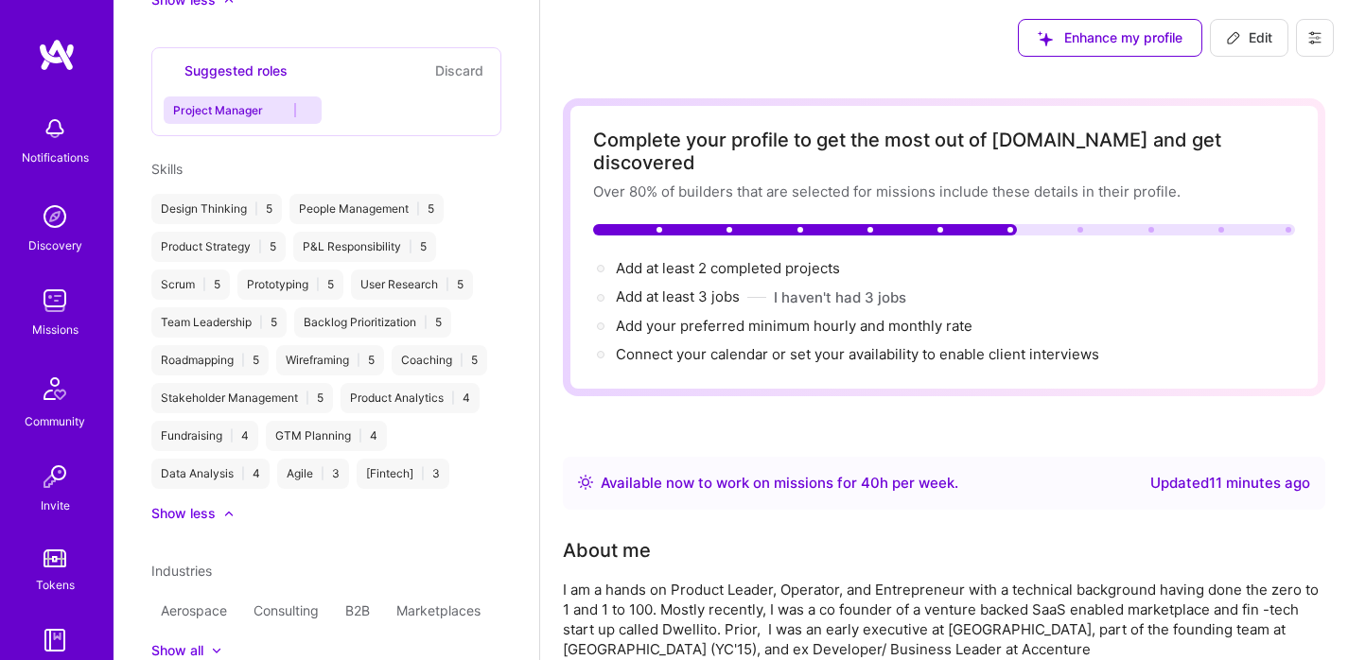
scroll to position [899, 0]
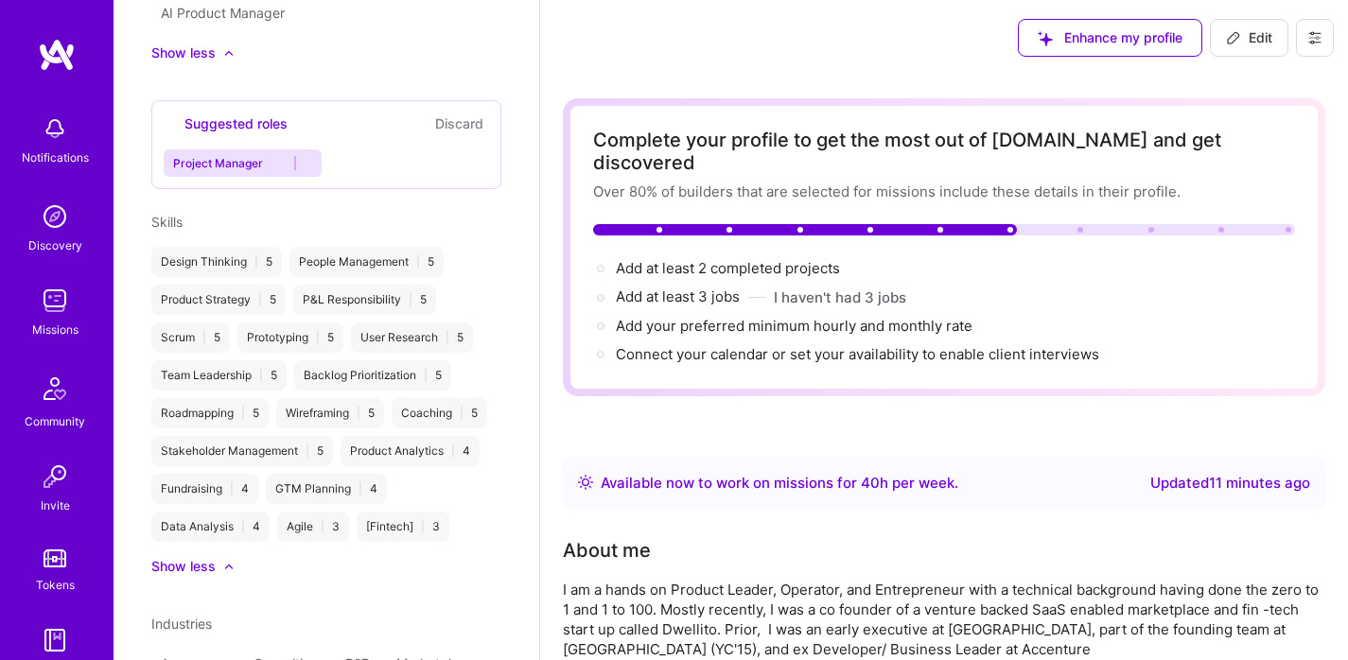
click at [1238, 35] on icon at bounding box center [1233, 37] width 11 height 11
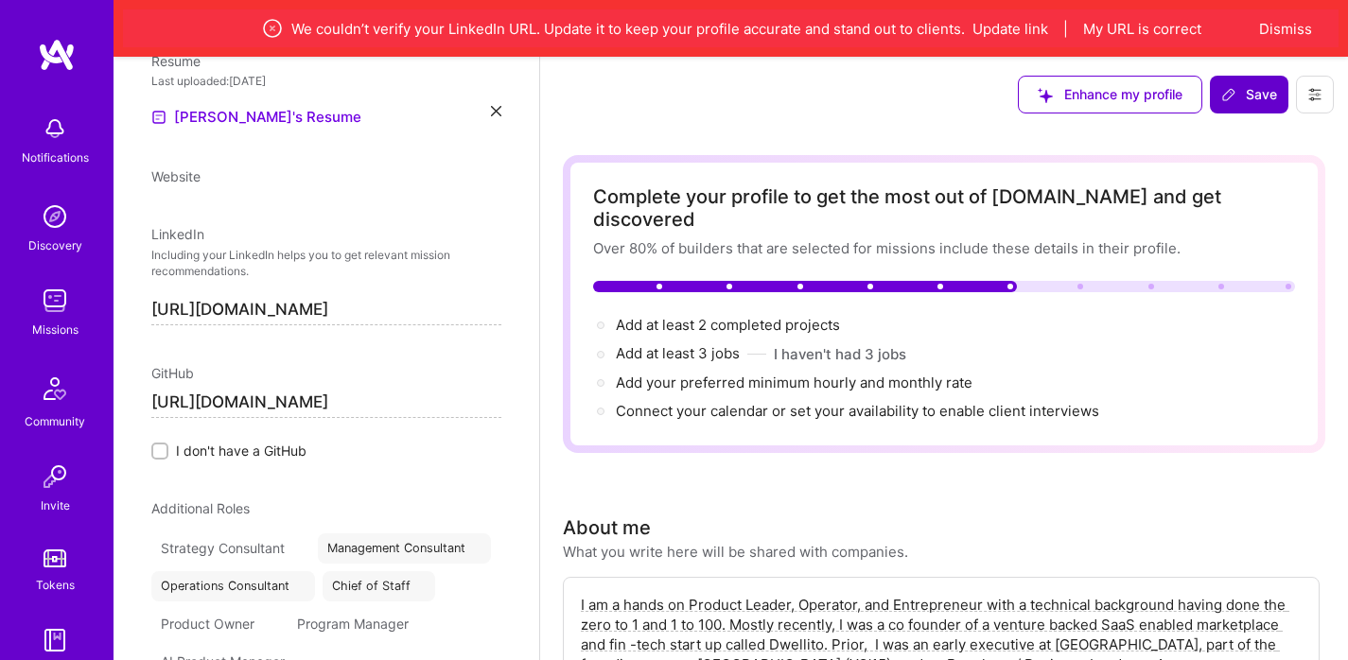
scroll to position [849, 0]
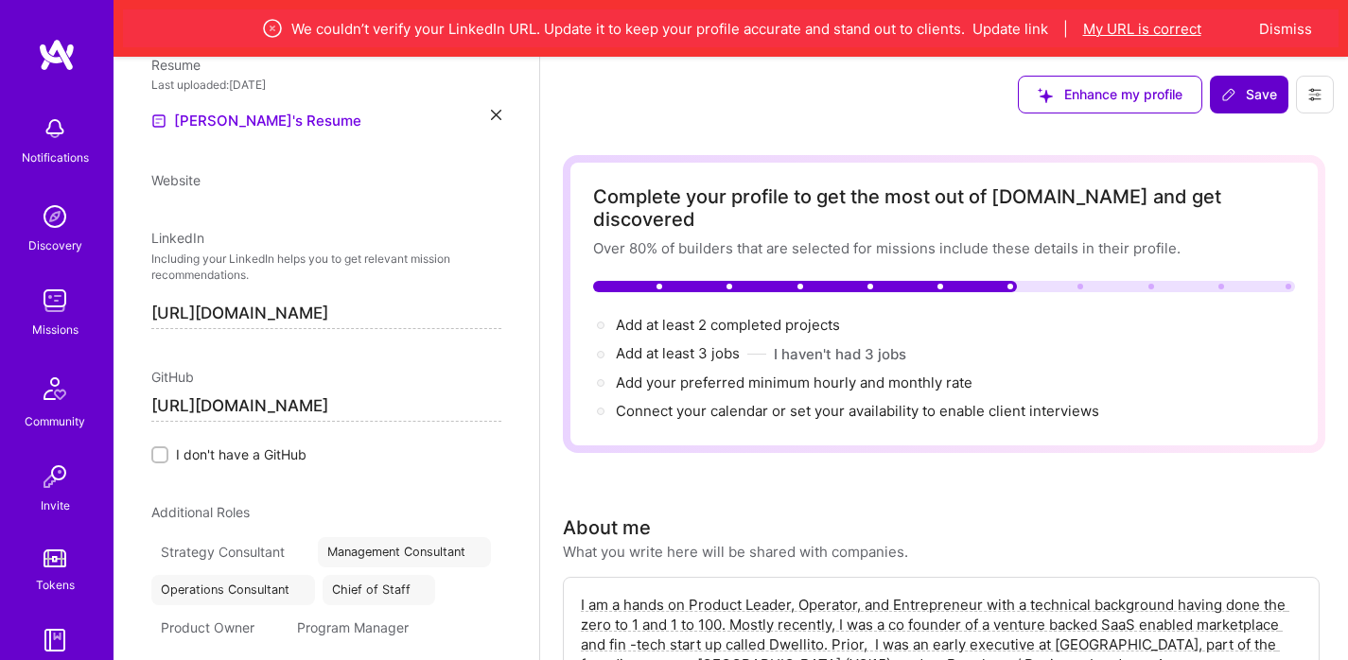
click at [1167, 28] on button "My URL is correct" at bounding box center [1142, 29] width 118 height 20
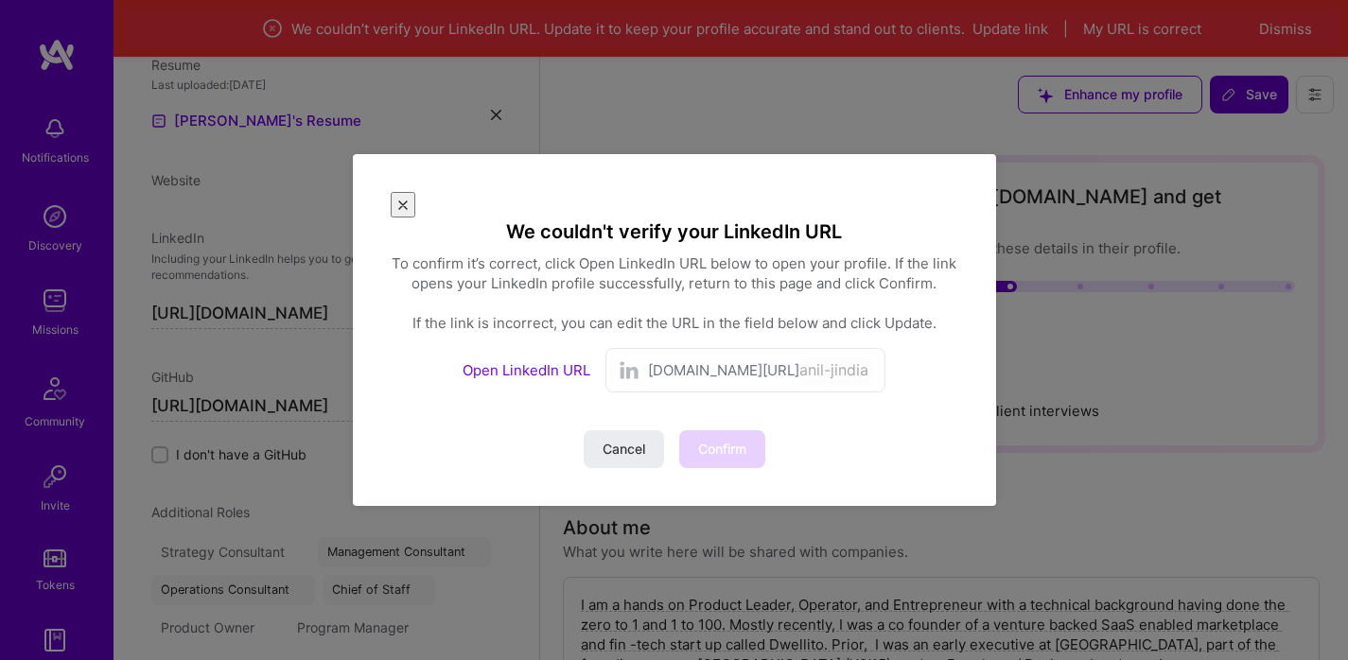
click at [620, 360] on img at bounding box center [629, 371] width 23 height 23
click at [566, 361] on link "Open LinkedIn URL" at bounding box center [527, 370] width 128 height 18
click at [748, 444] on button "Confirm" at bounding box center [722, 449] width 86 height 38
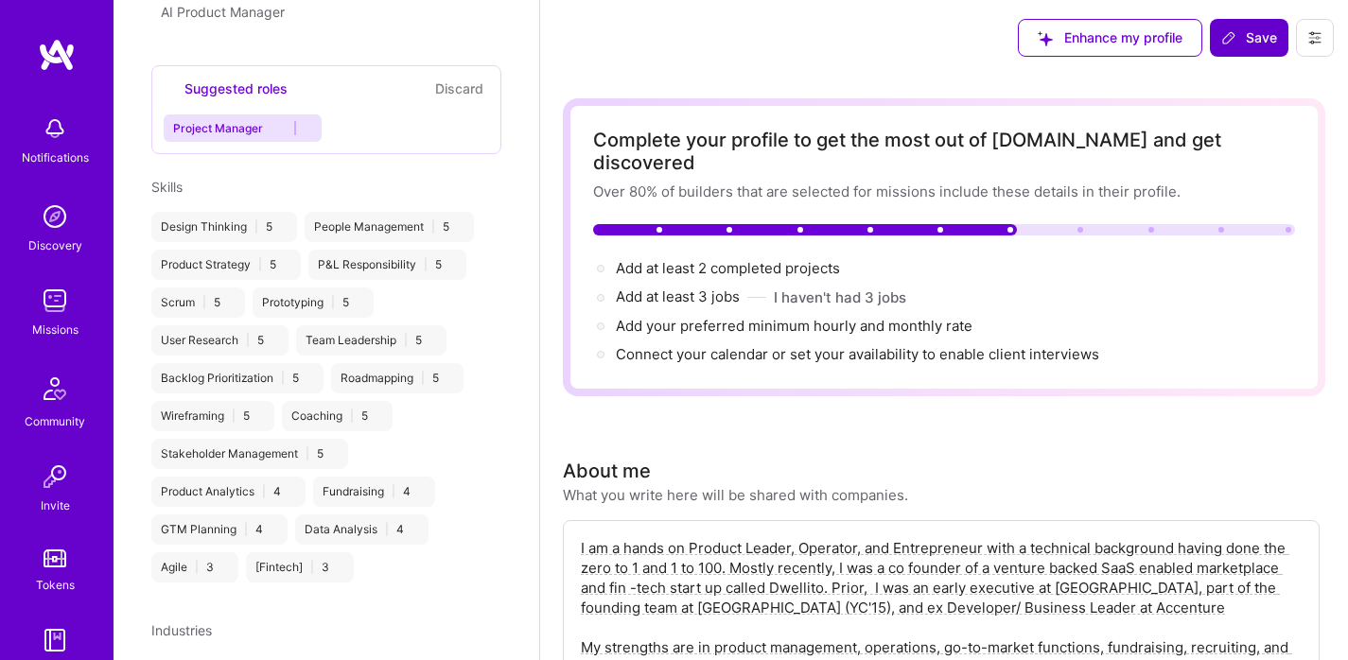
scroll to position [1452, 0]
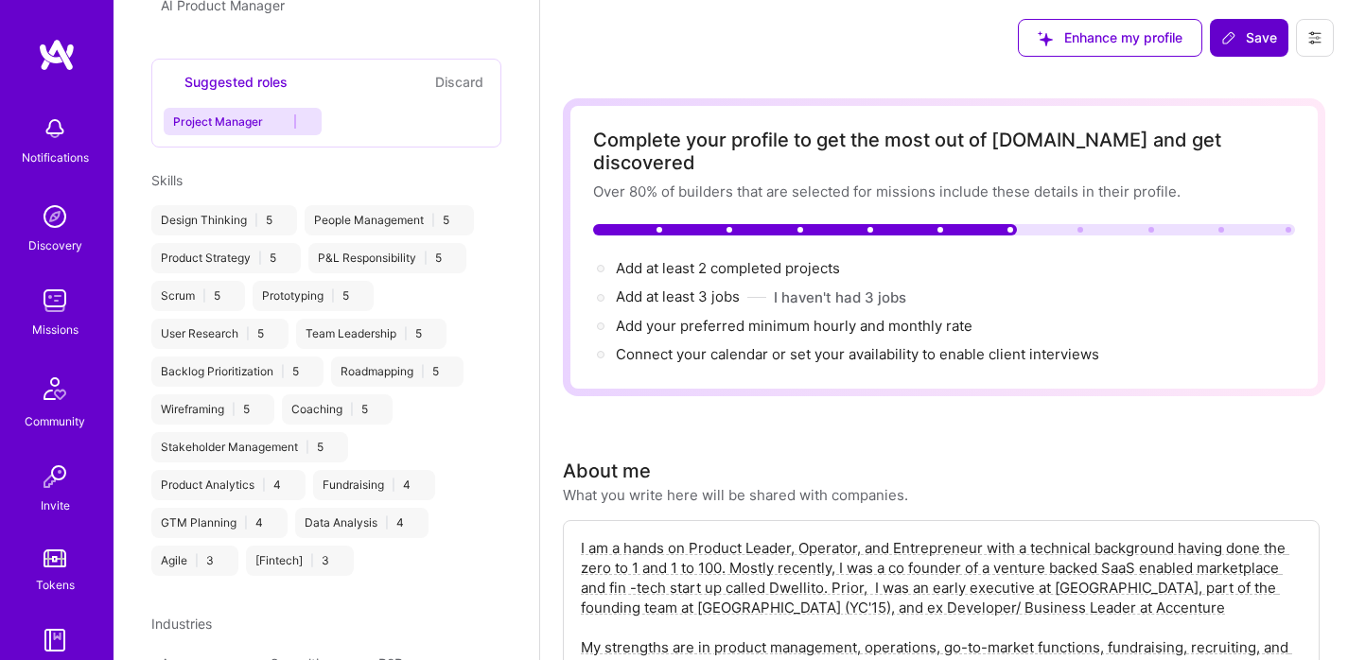
click at [488, 177] on icon at bounding box center [494, 182] width 13 height 13
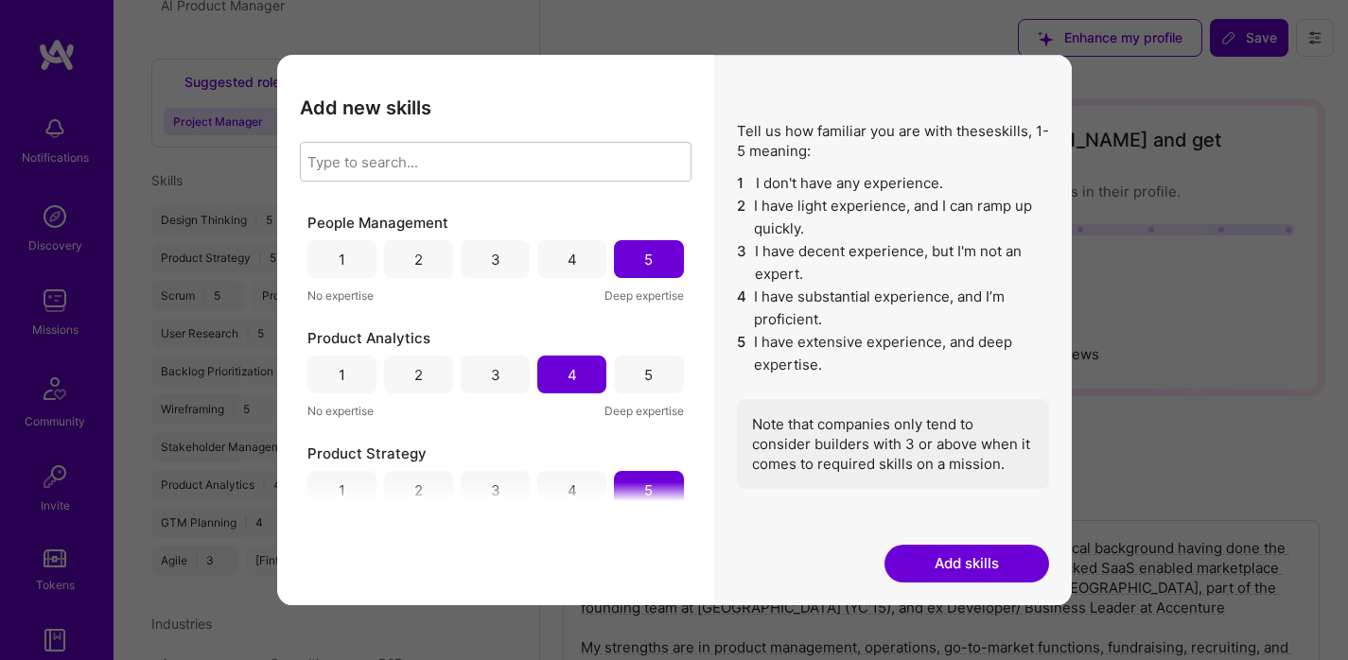
scroll to position [934, 0]
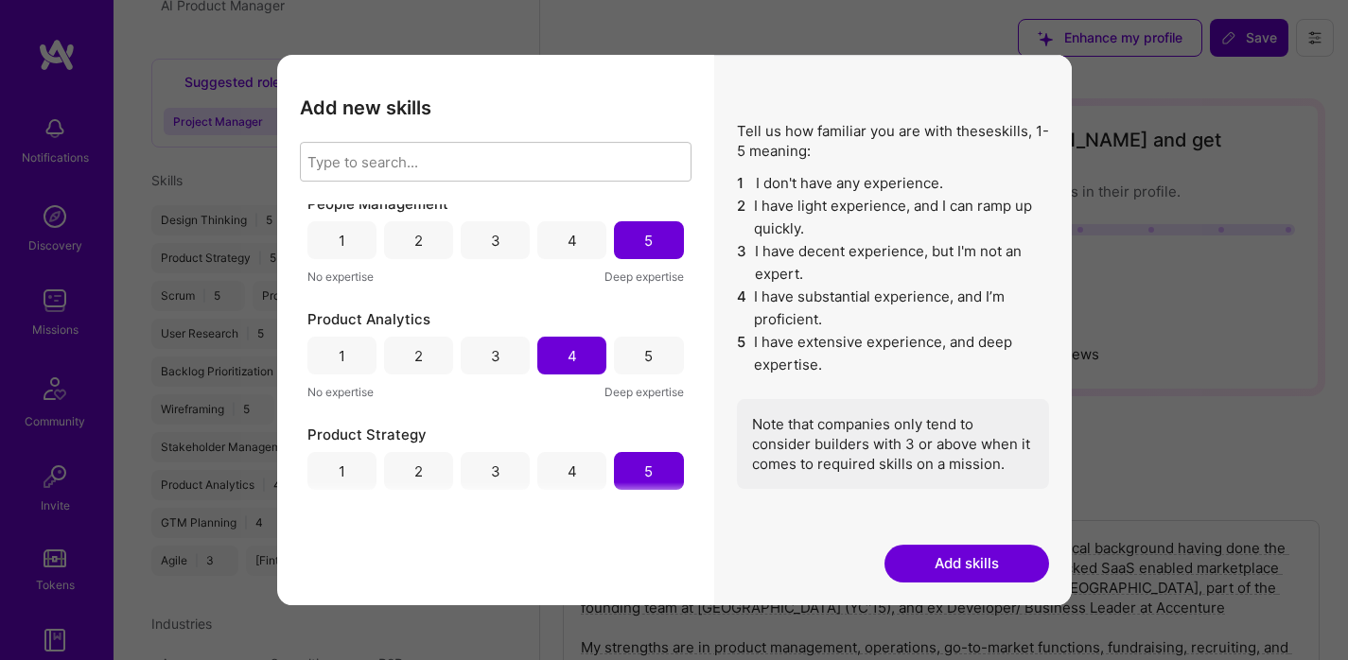
click at [1052, 73] on button "modal" at bounding box center [1045, 85] width 23 height 31
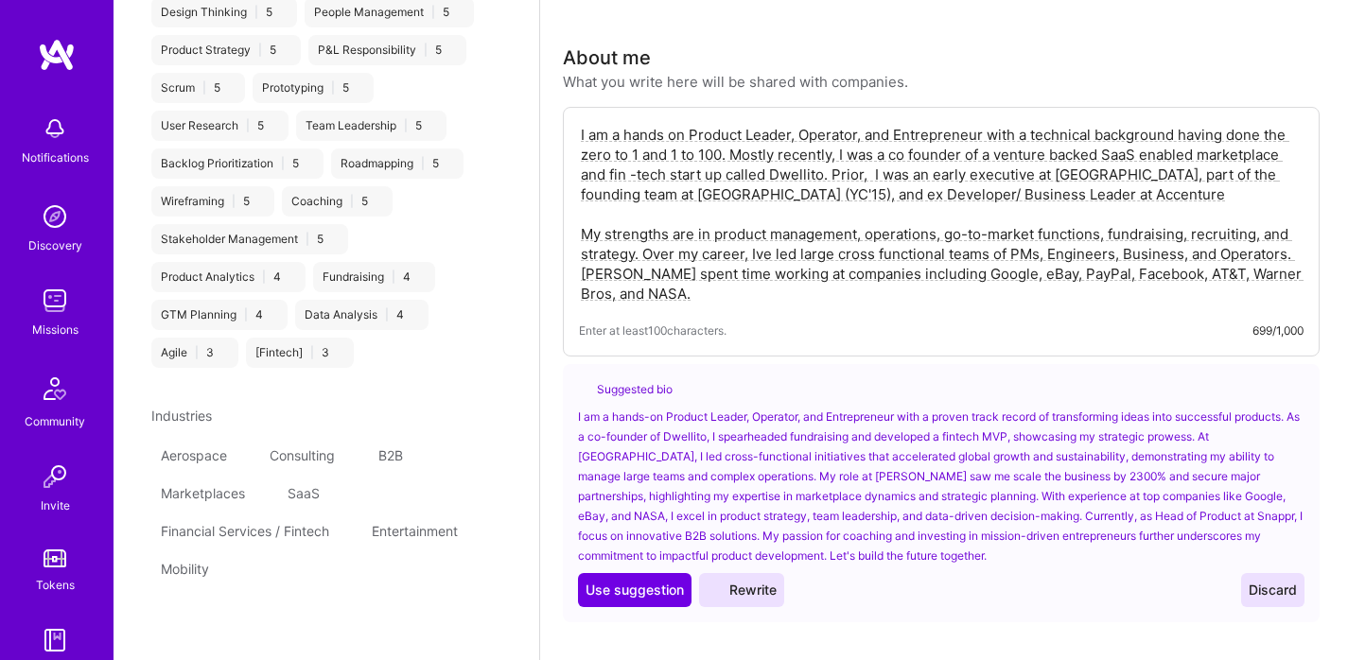
scroll to position [430, 0]
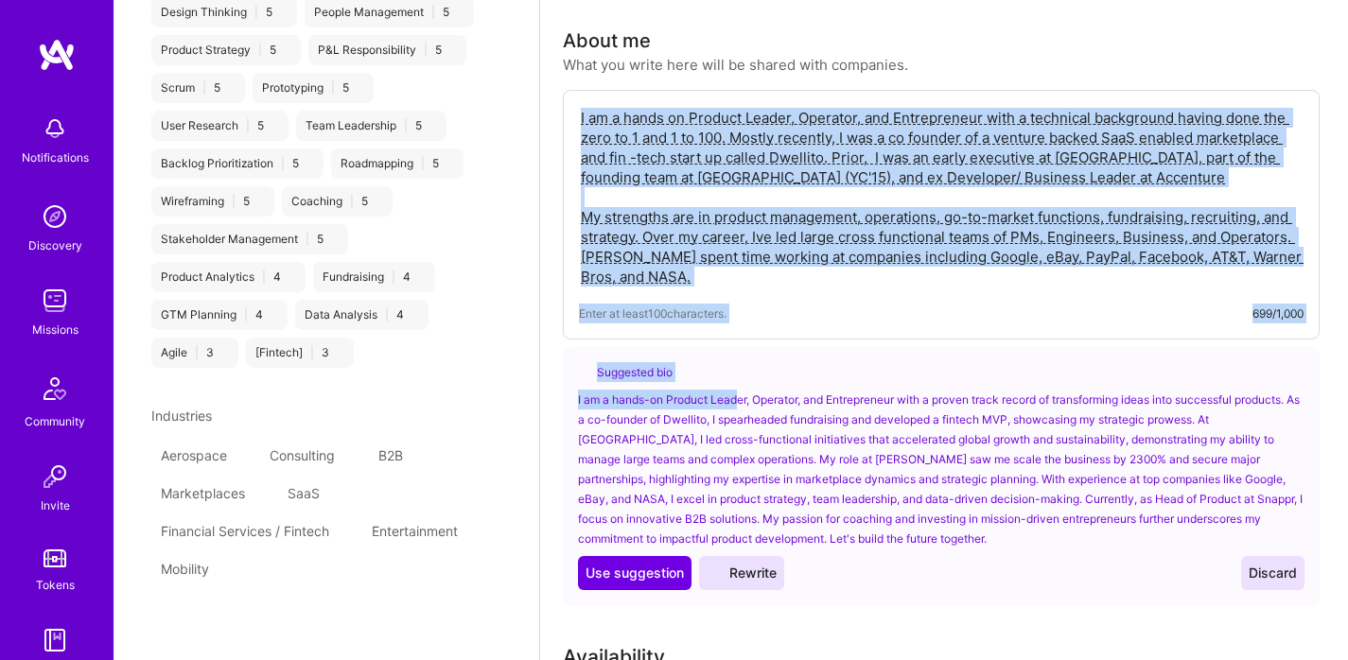
drag, startPoint x: 741, startPoint y: 386, endPoint x: 745, endPoint y: 218, distance: 168.5
click at [746, 216] on div "I am a hands on Product Leader, Operator, and Entrepreneur with a technical bac…" at bounding box center [941, 348] width 757 height 516
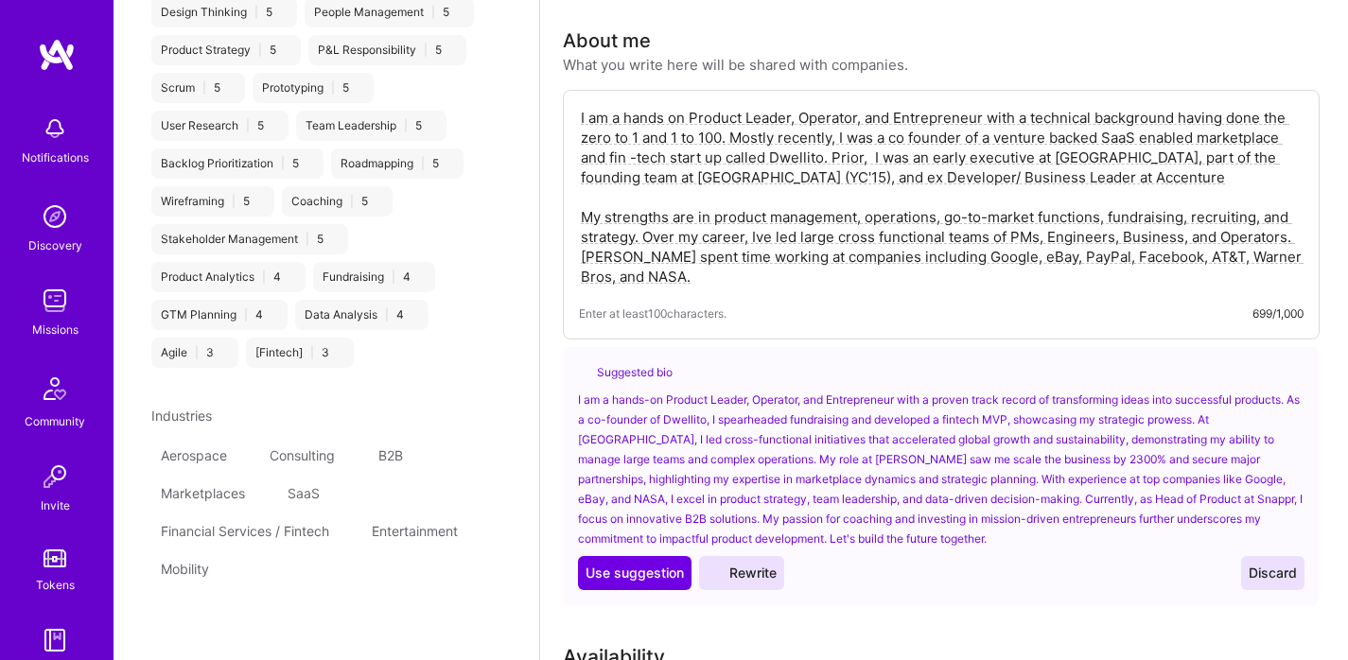
click at [745, 218] on textarea "I am a hands on Product Leader, Operator, and Entrepreneur with a technical bac…" at bounding box center [941, 197] width 725 height 183
paste textarea "having done the zero to 1 and 1 to 100. Mostly recently, I was Head of Product …"
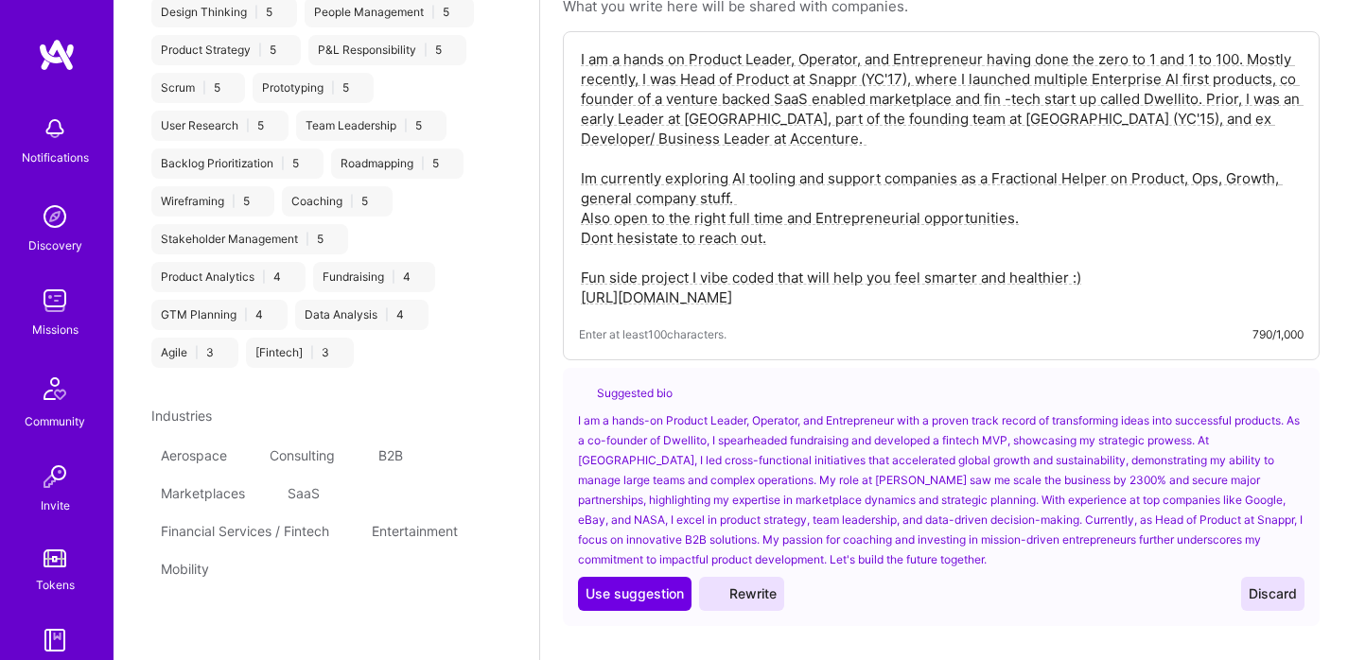
scroll to position [490, 0]
click at [736, 584] on span "Rewrite" at bounding box center [742, 593] width 70 height 19
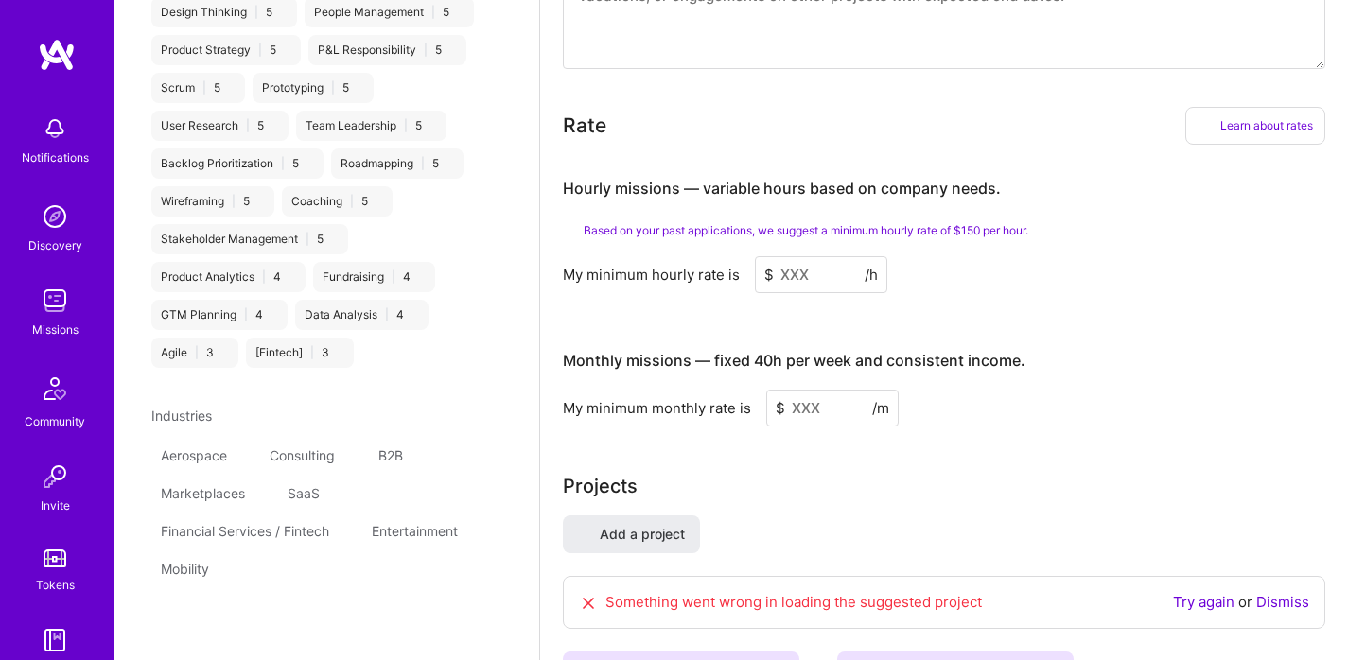
scroll to position [1404, 0]
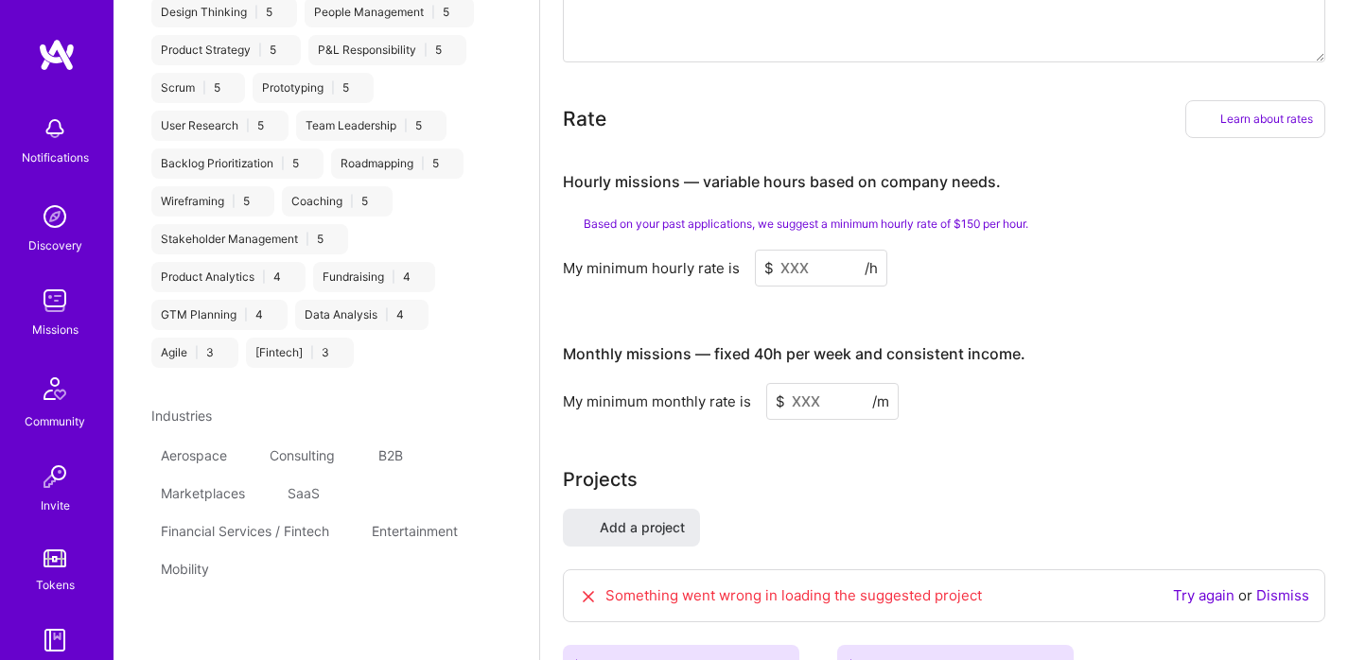
click at [832, 250] on input at bounding box center [821, 268] width 132 height 37
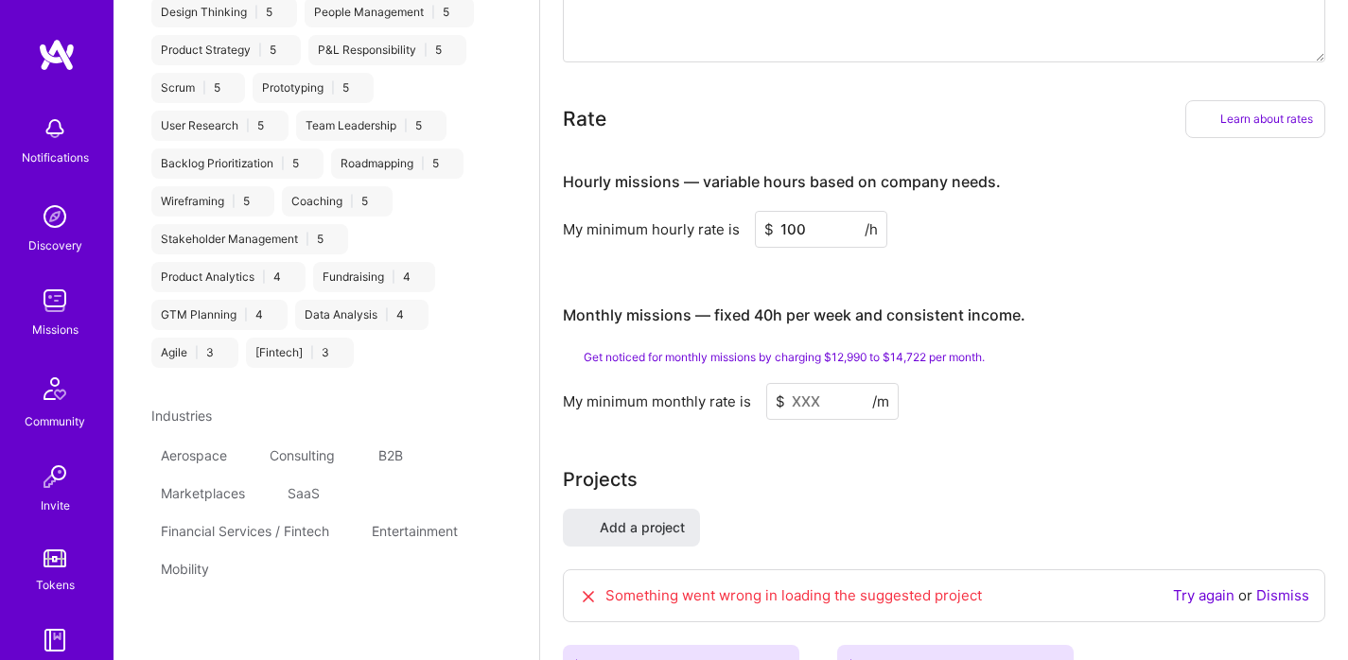
click at [839, 383] on input at bounding box center [832, 401] width 132 height 37
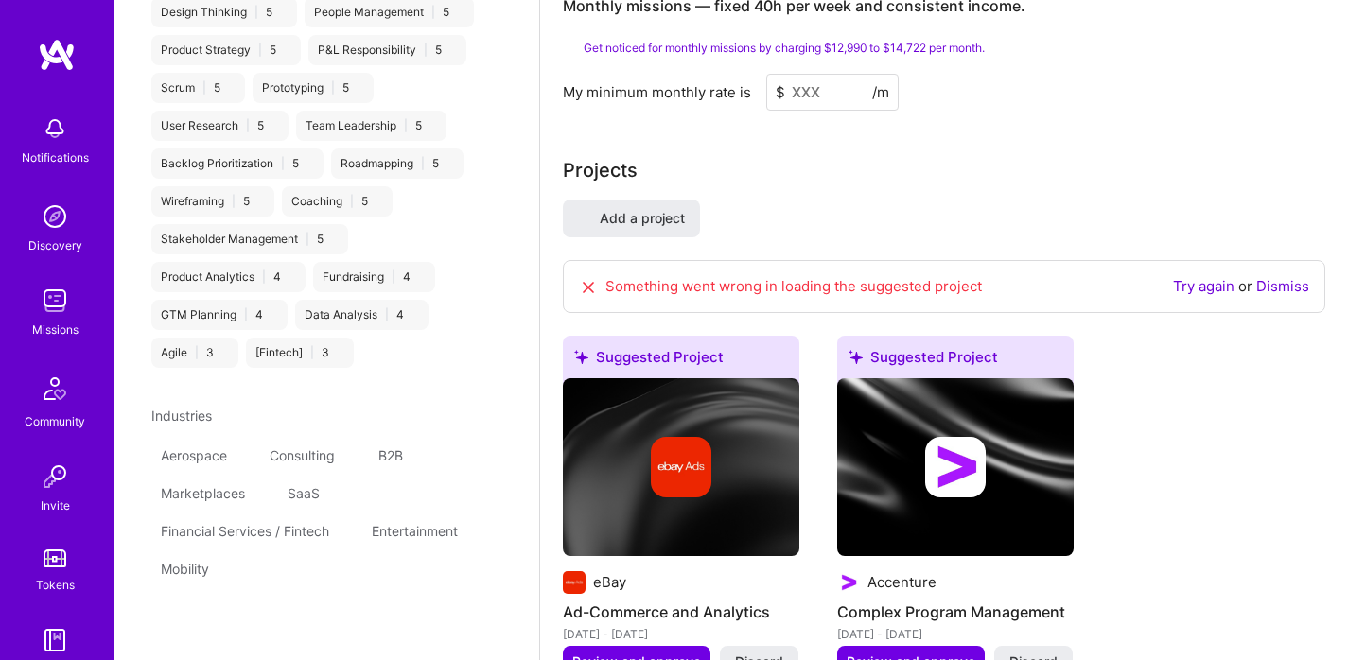
scroll to position [1724, 0]
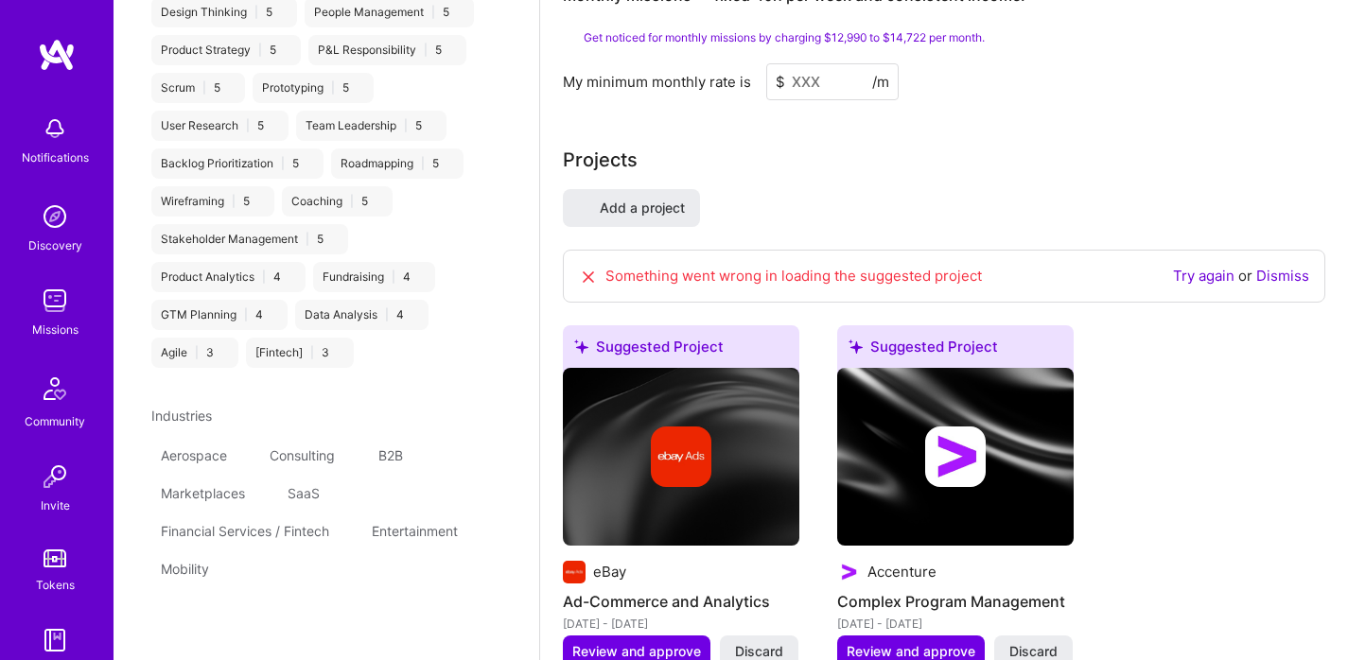
click at [1212, 267] on link "Try again" at bounding box center [1203, 276] width 61 height 18
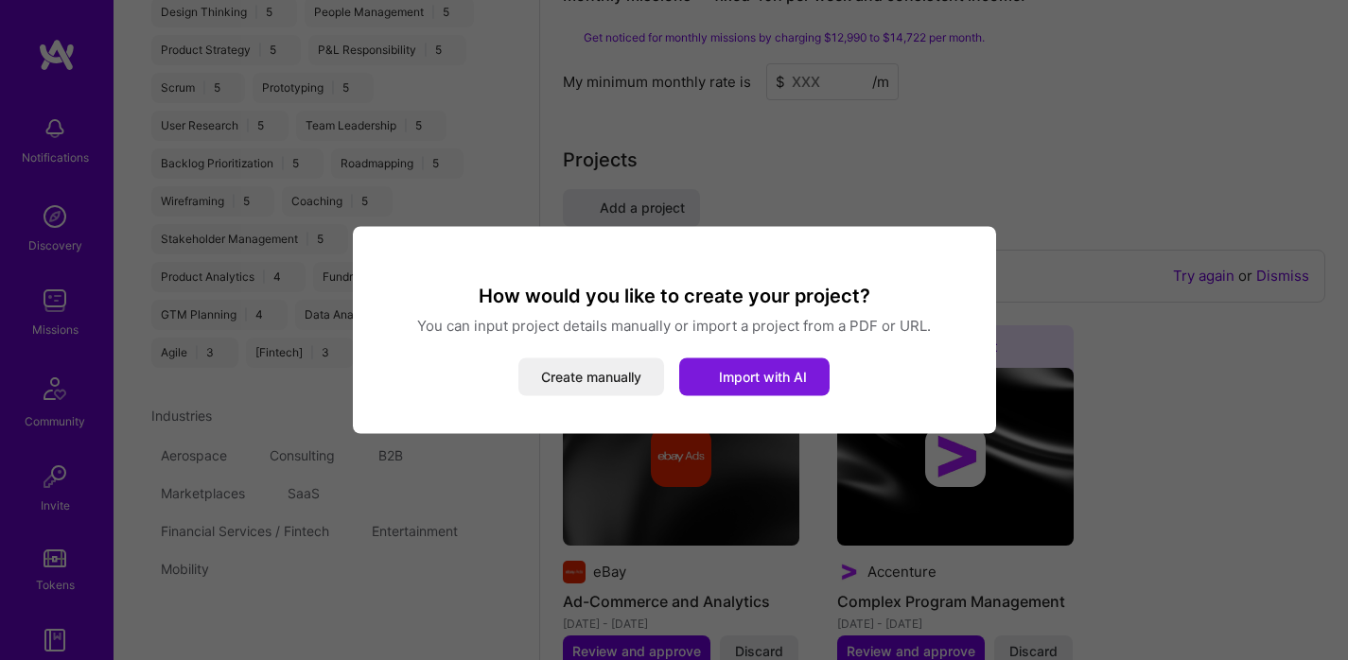
click at [772, 374] on span "Import with AI" at bounding box center [763, 377] width 88 height 16
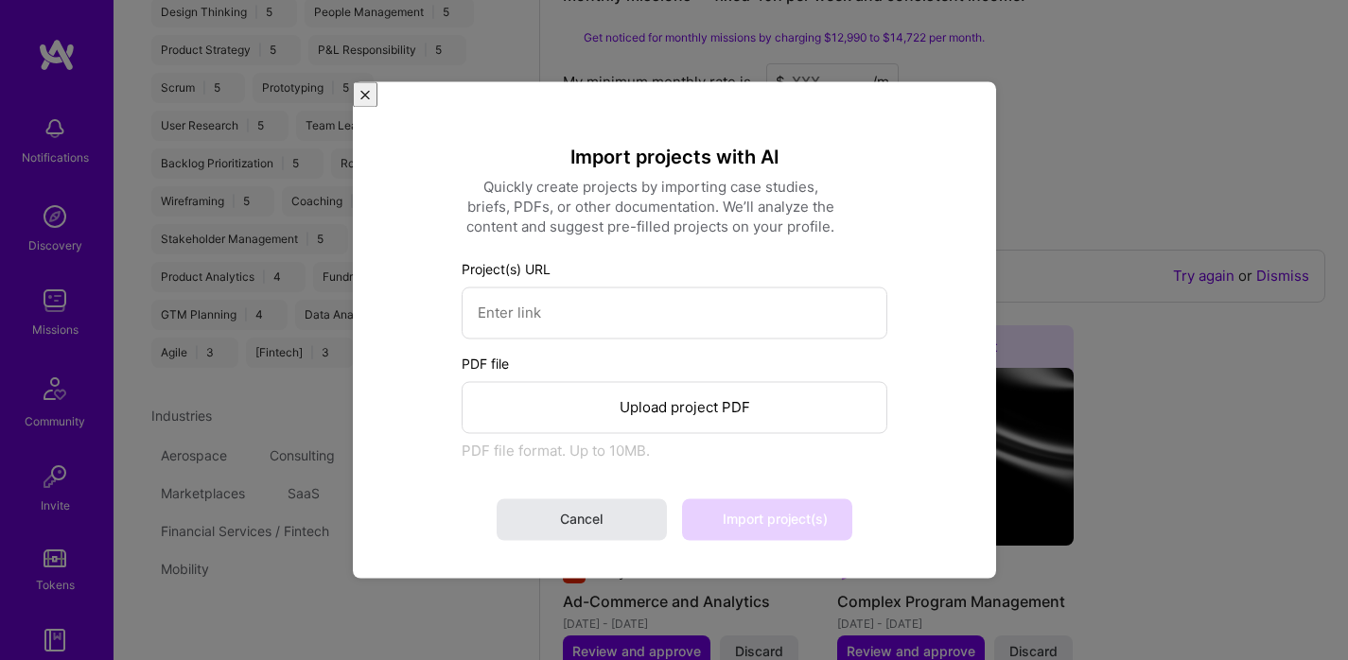
click at [595, 510] on span "Cancel" at bounding box center [581, 519] width 43 height 19
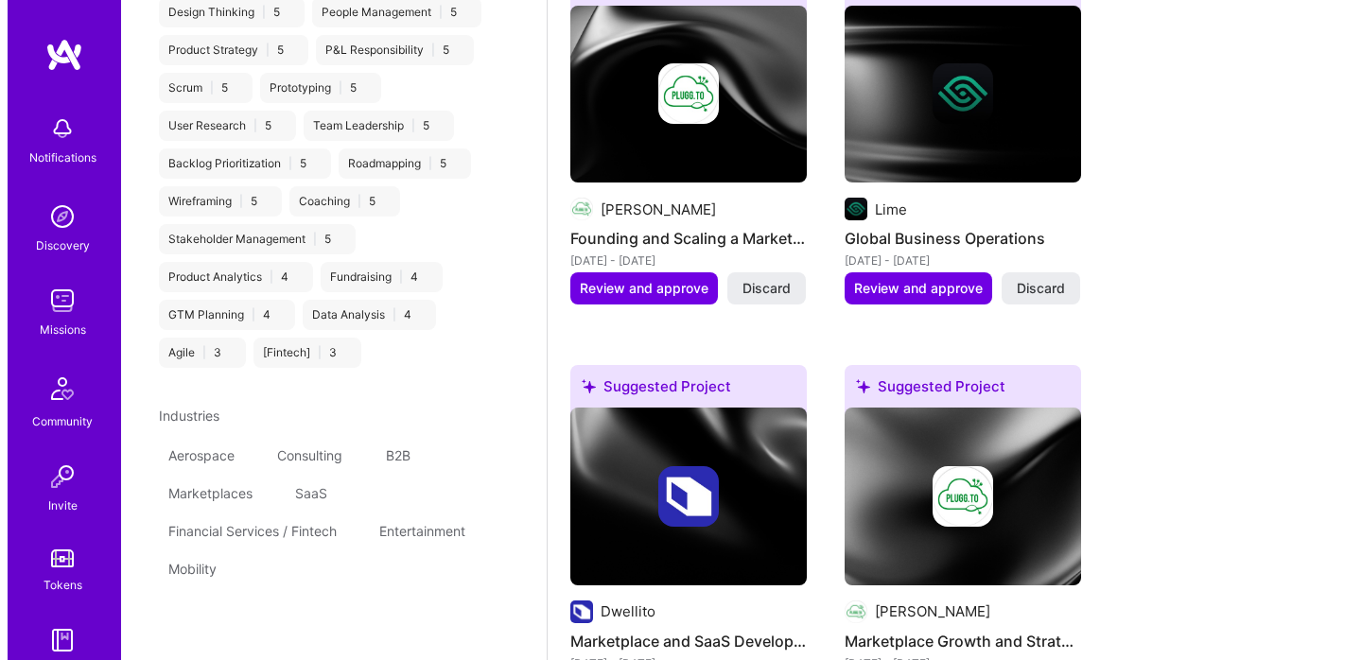
scroll to position [2492, 0]
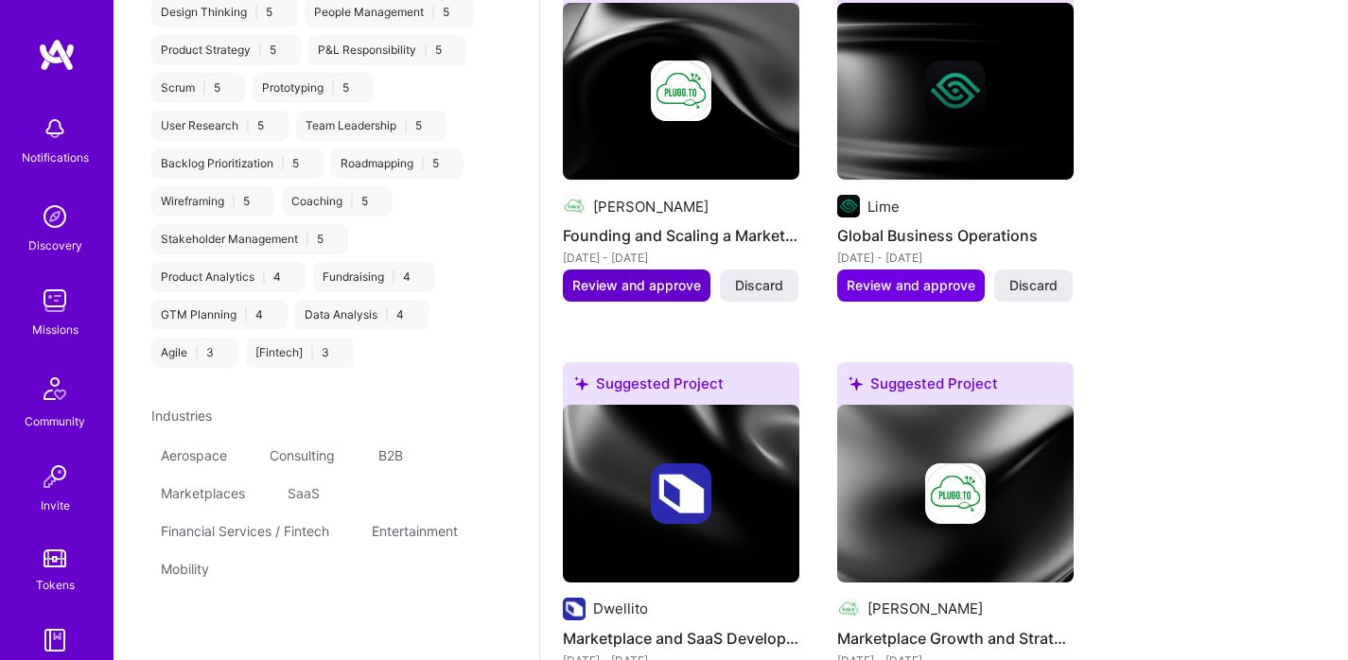
click at [651, 276] on span "Review and approve" at bounding box center [636, 285] width 129 height 19
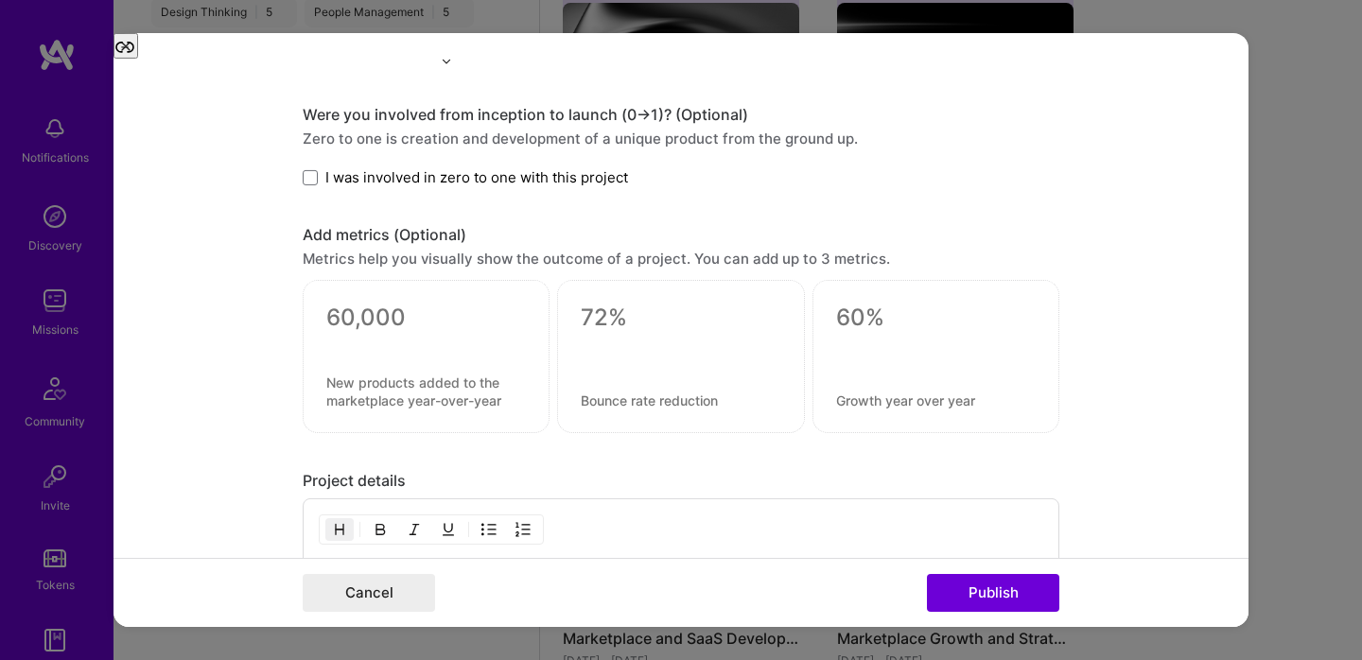
scroll to position [1891, 0]
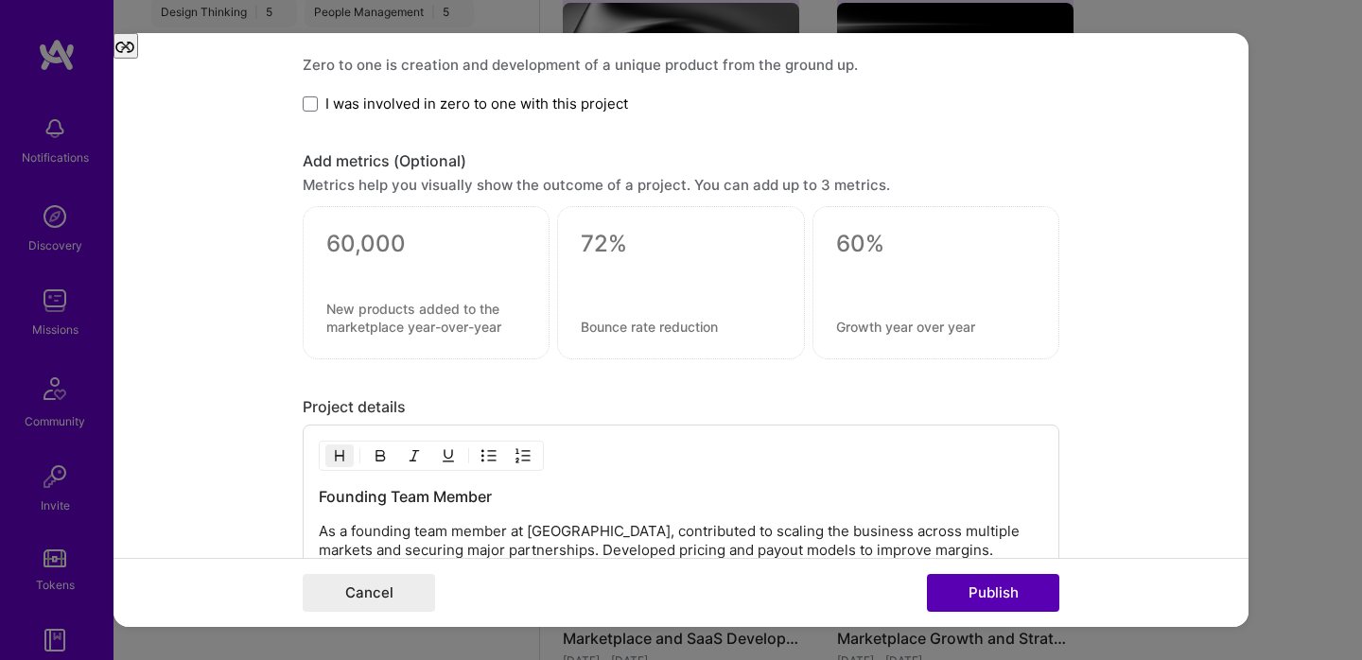
click at [1003, 593] on button "Publish" at bounding box center [993, 593] width 132 height 38
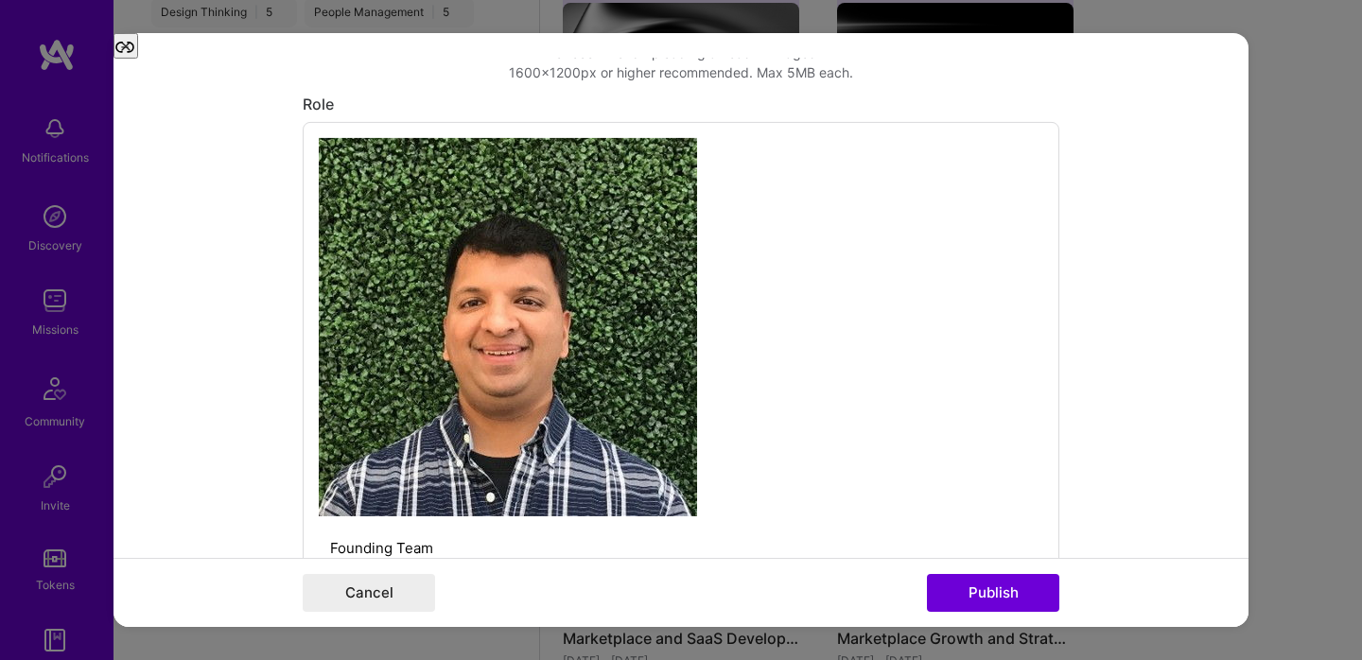
scroll to position [636, 0]
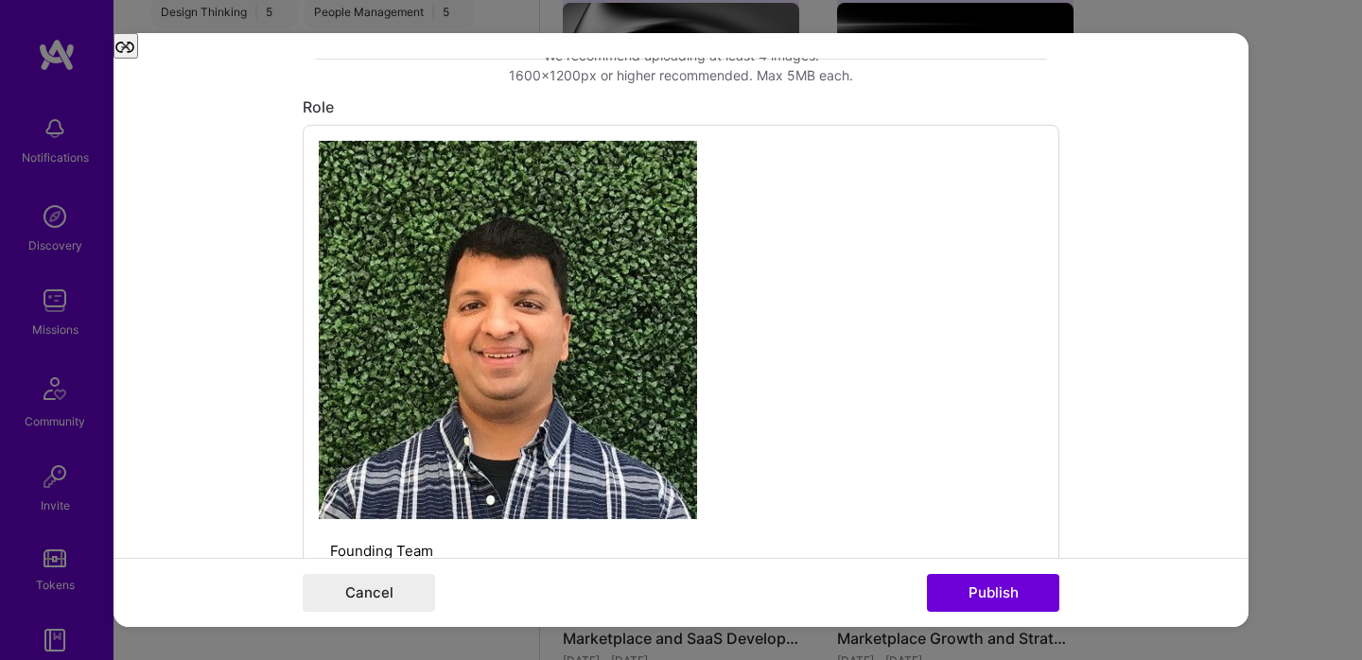
click at [484, 606] on input "text" at bounding box center [500, 616] width 362 height 20
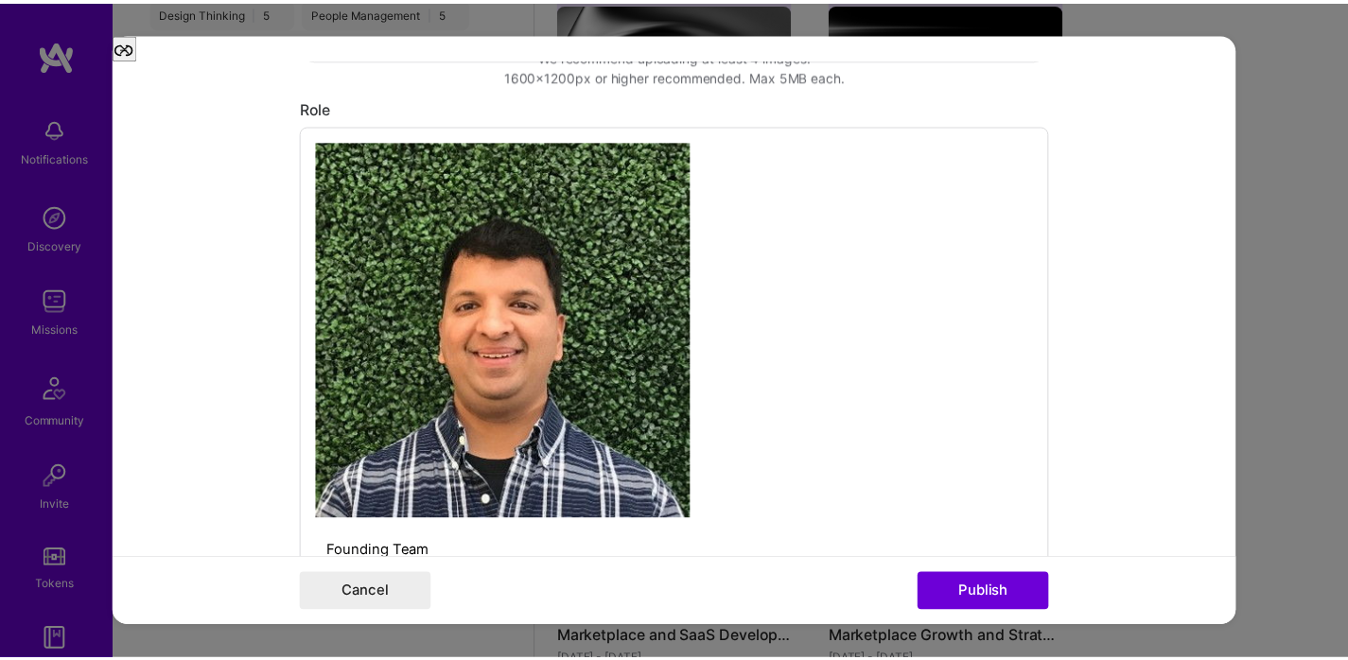
scroll to position [0, 0]
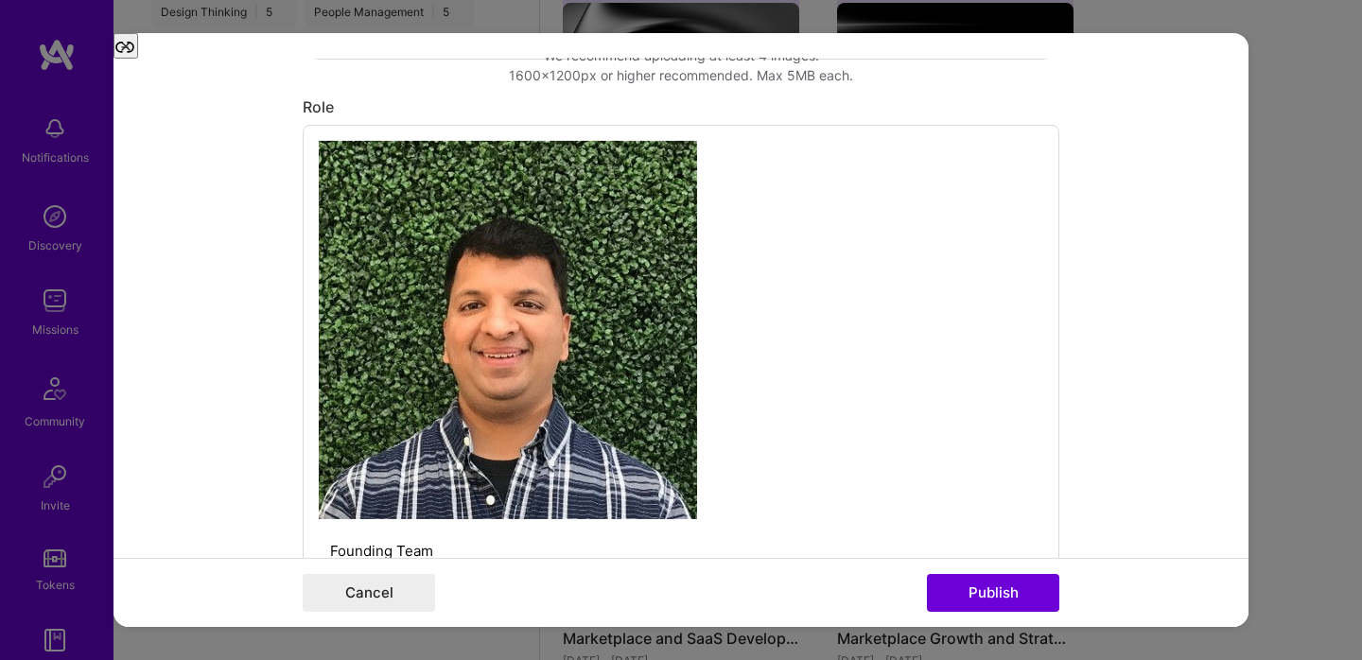
click at [998, 604] on button "Publish" at bounding box center [993, 593] width 132 height 38
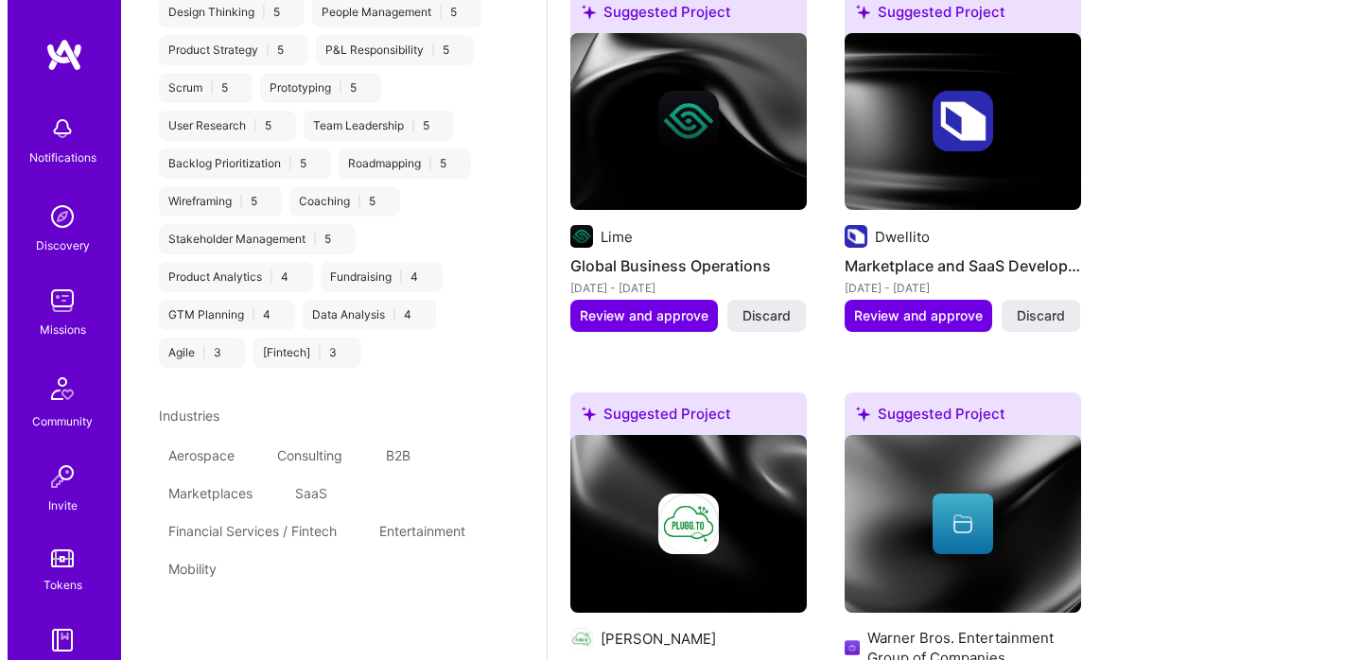
scroll to position [2431, 0]
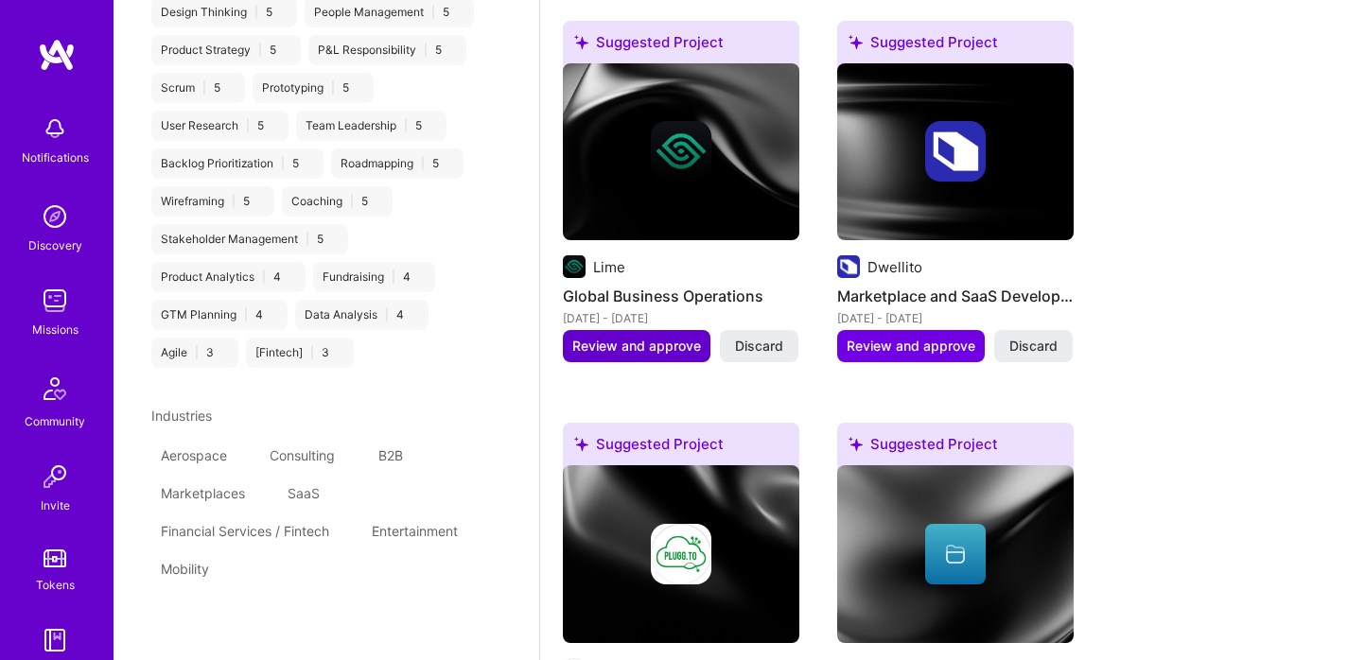
click at [651, 340] on span "Review and approve" at bounding box center [636, 346] width 129 height 19
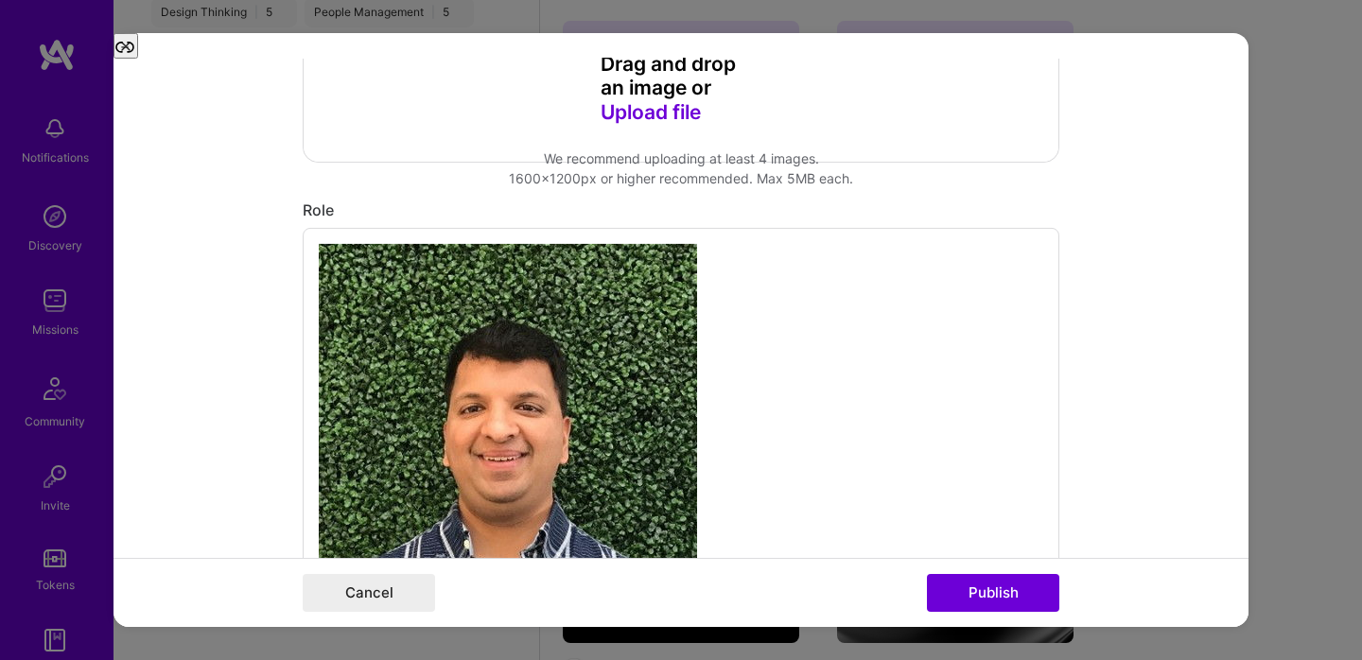
scroll to position [534, 0]
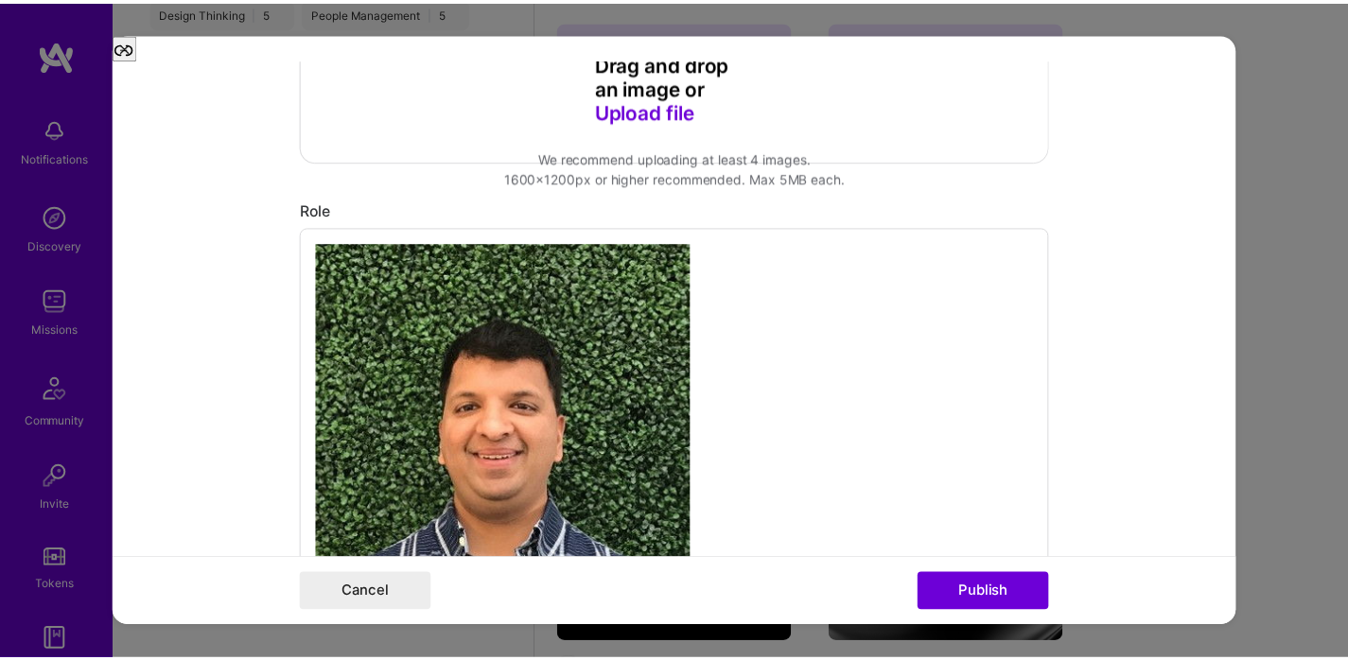
scroll to position [1745, 0]
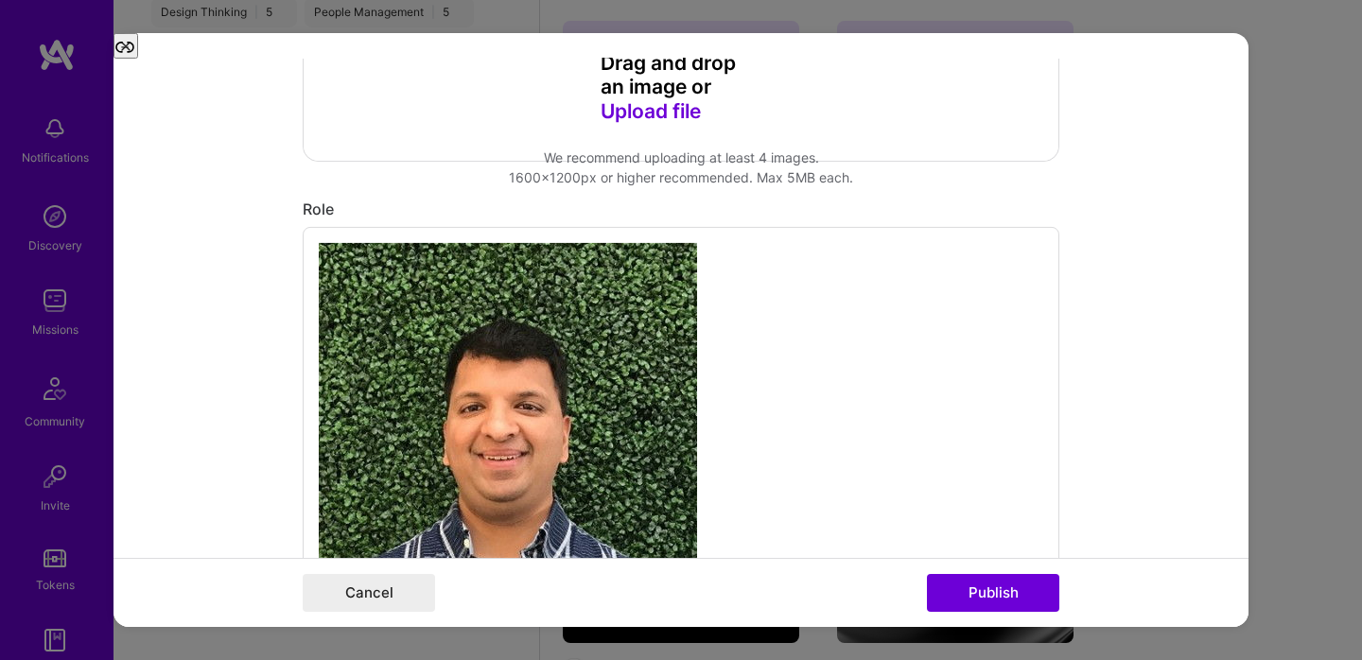
click at [954, 565] on div "Cancel Publish" at bounding box center [681, 592] width 1135 height 69
click at [954, 588] on button "Publish" at bounding box center [993, 593] width 132 height 38
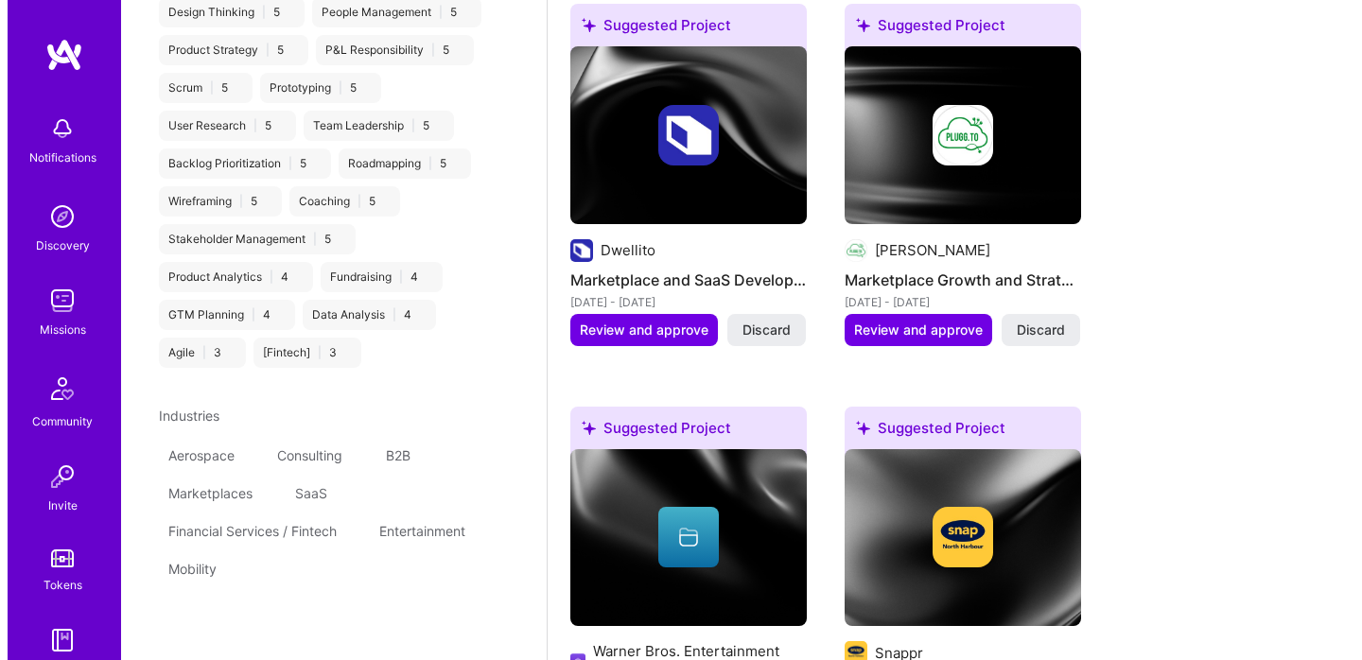
scroll to position [2412, 0]
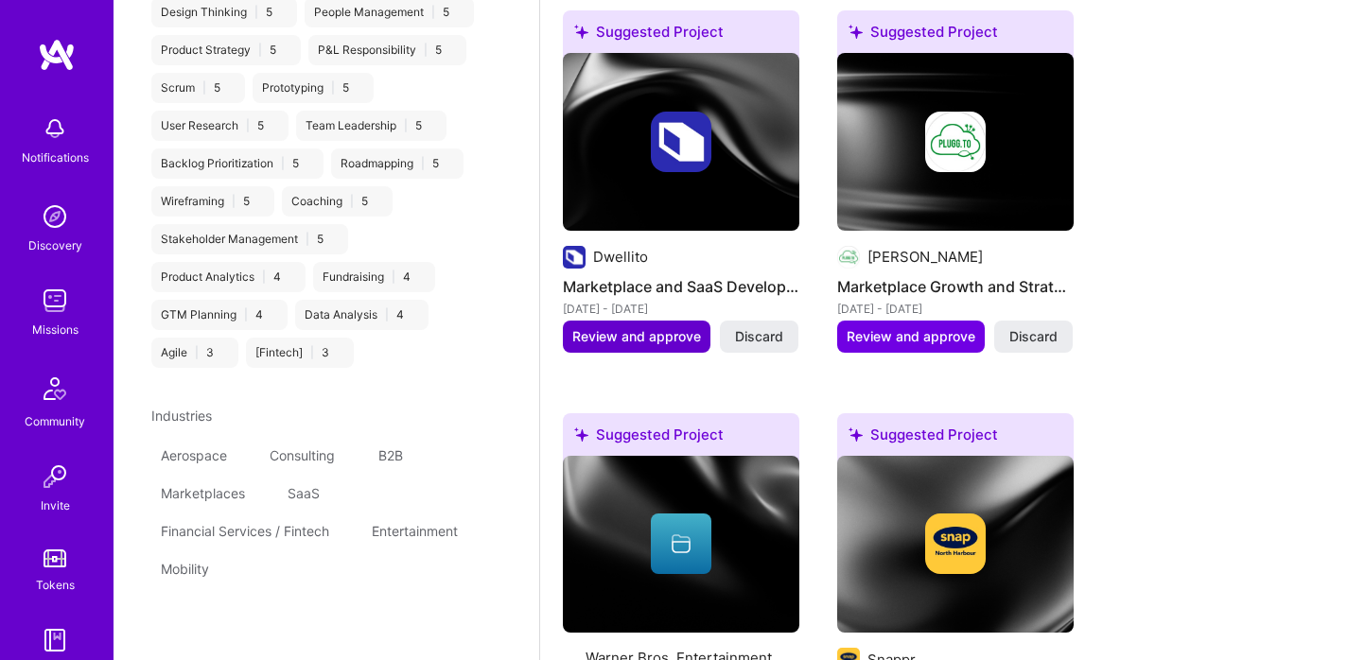
click at [631, 327] on span "Review and approve" at bounding box center [636, 336] width 129 height 19
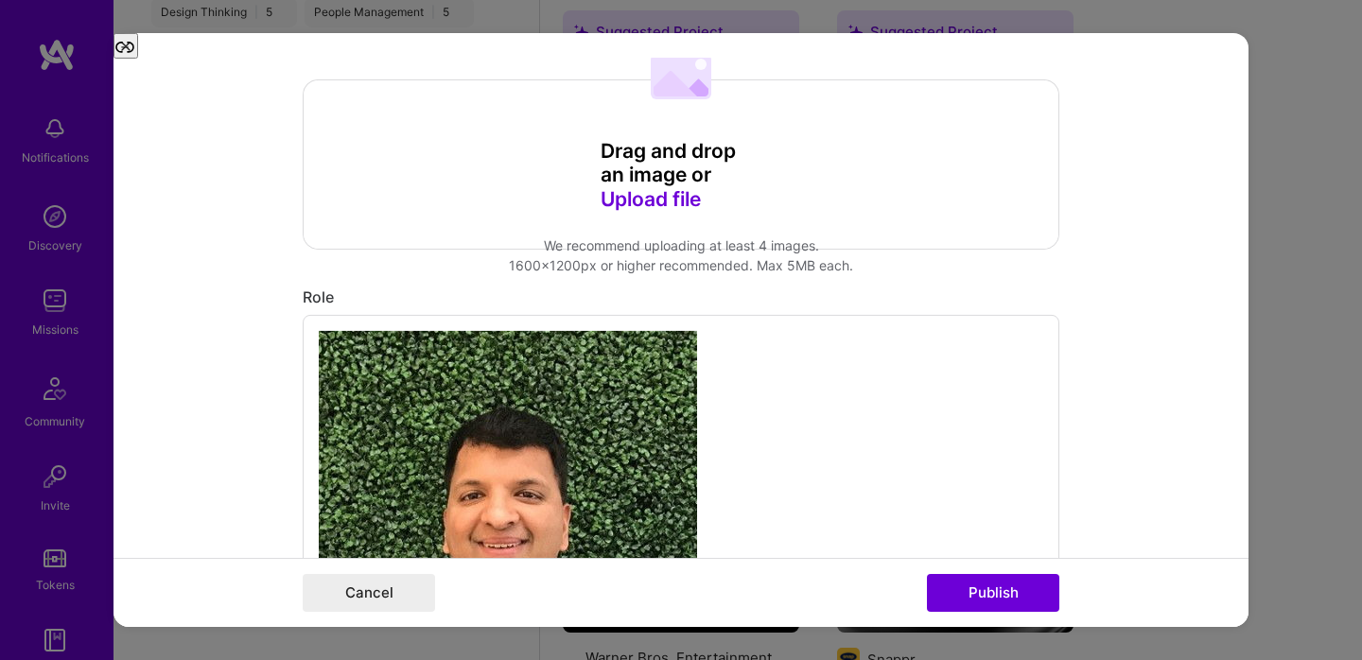
scroll to position [453, 0]
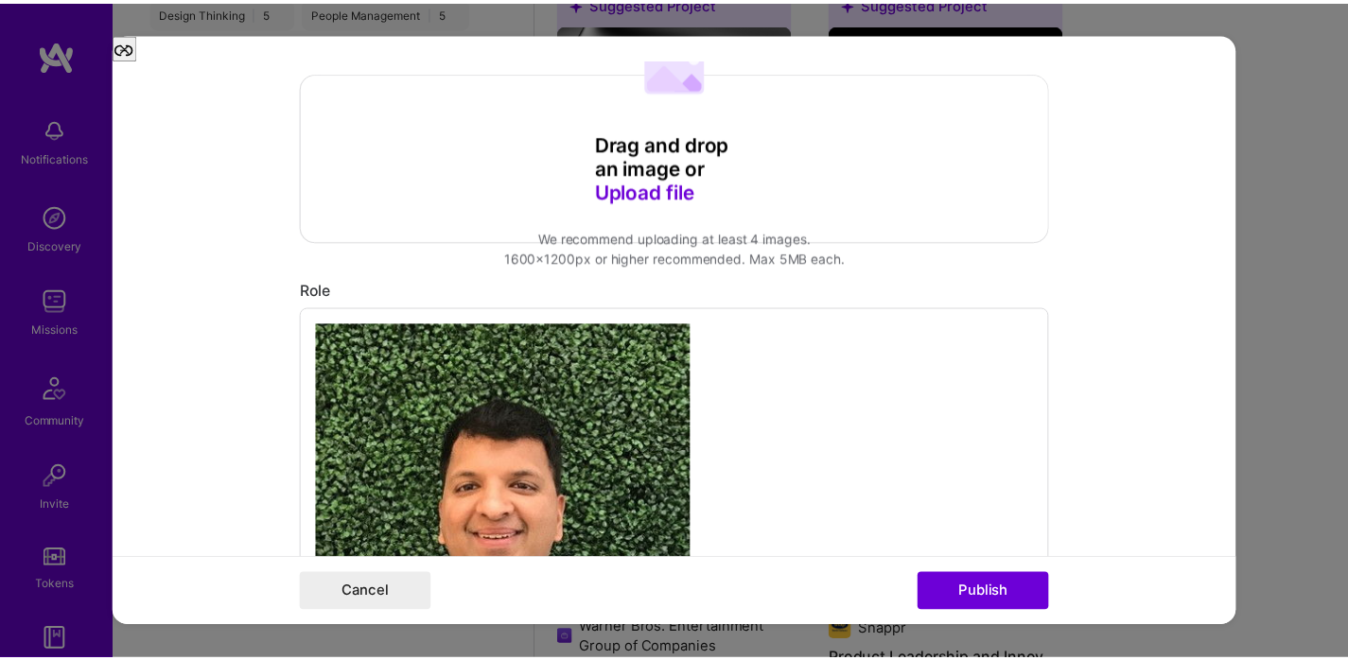
scroll to position [0, 0]
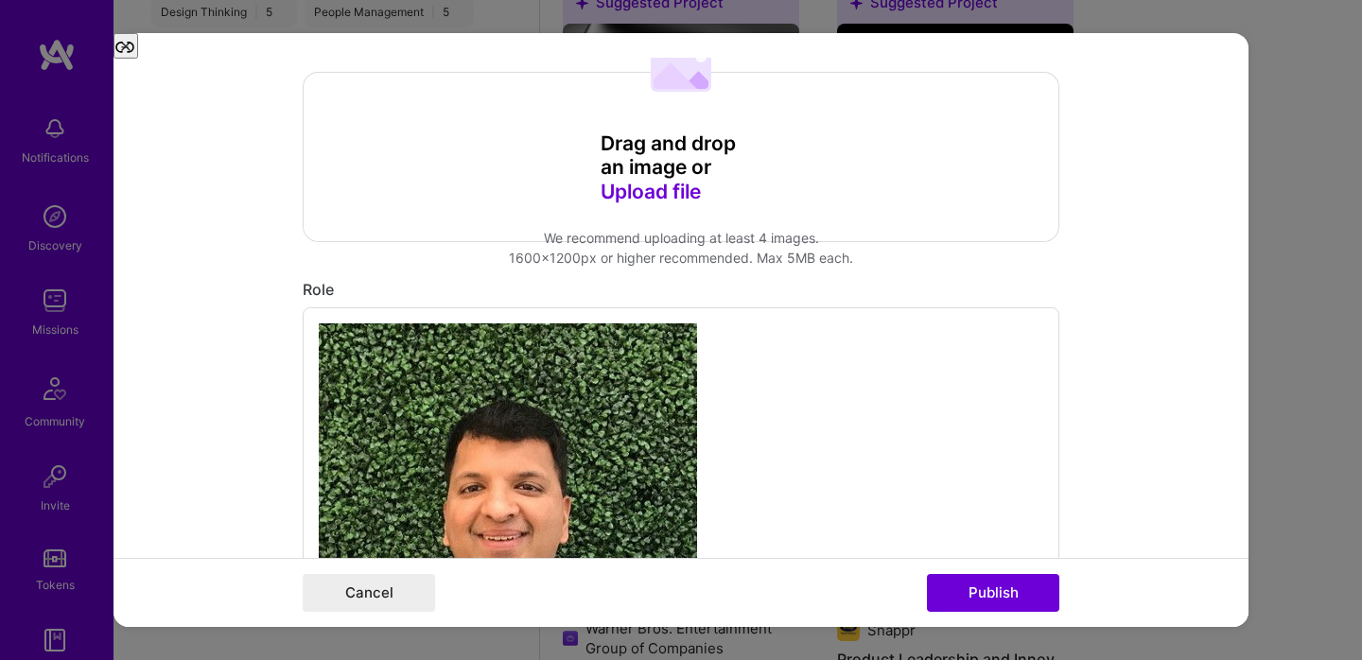
click at [961, 581] on button "Publish" at bounding box center [993, 593] width 132 height 38
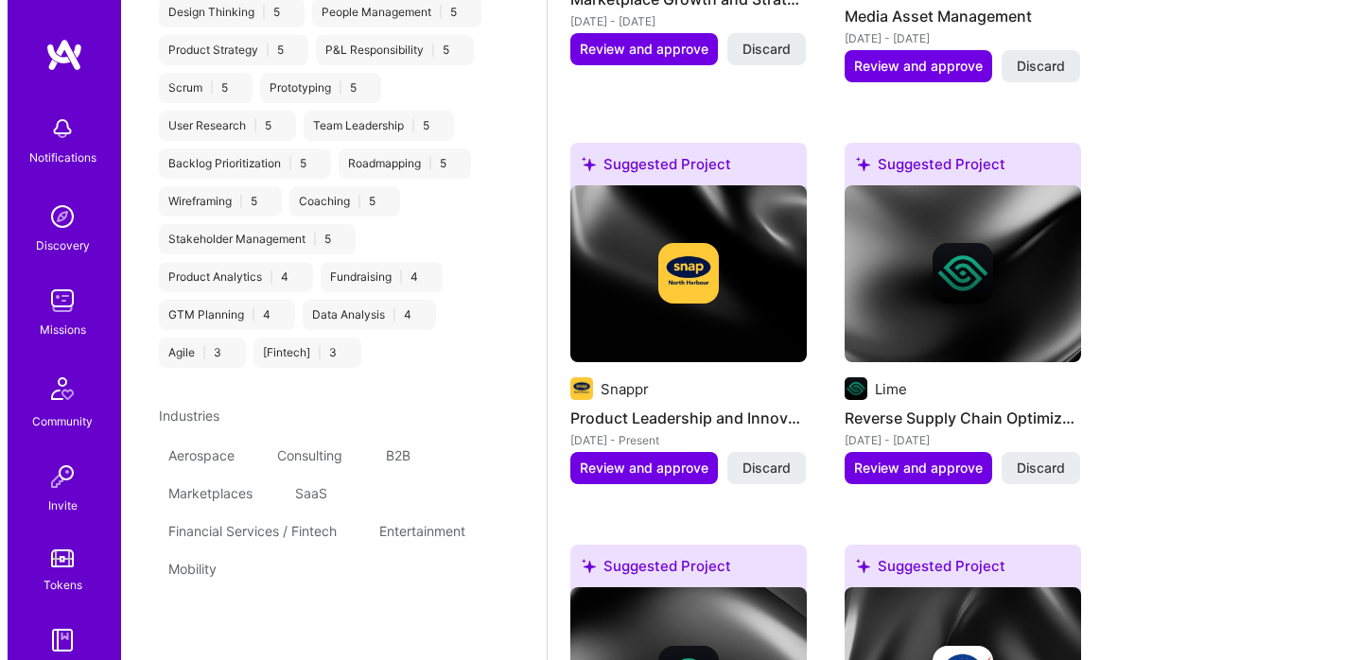
scroll to position [2703, 0]
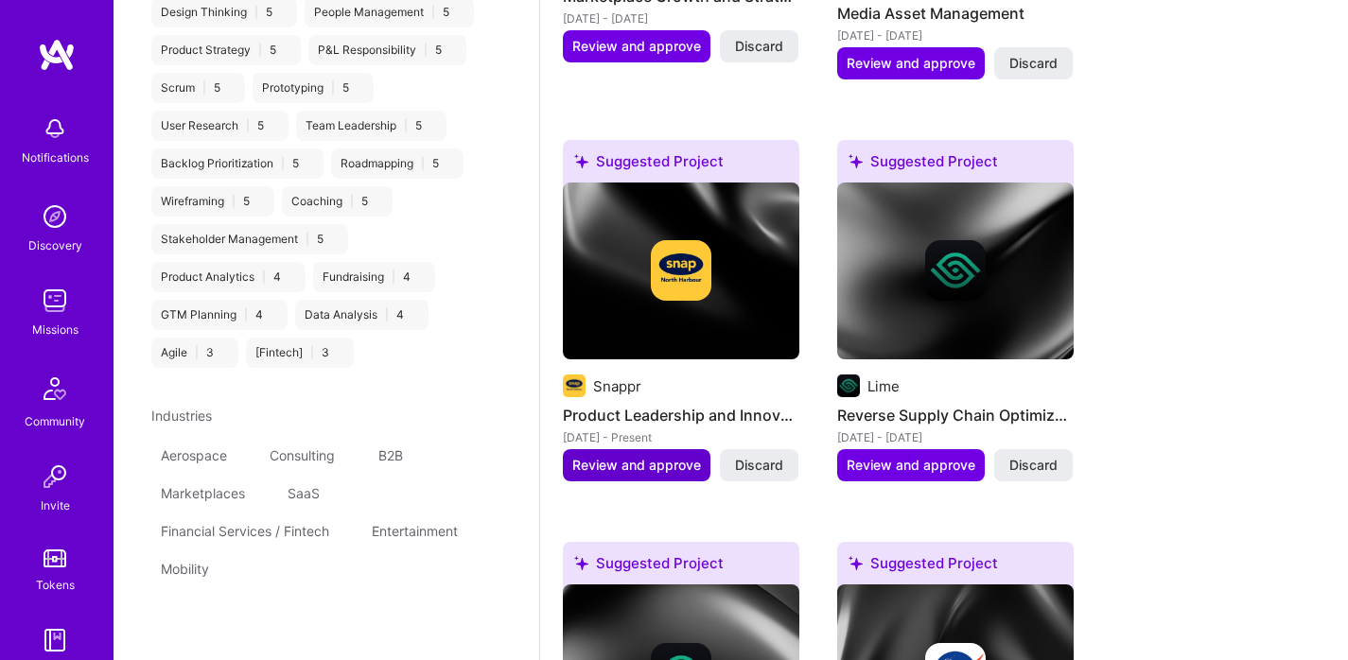
click at [651, 458] on span "Review and approve" at bounding box center [636, 465] width 129 height 19
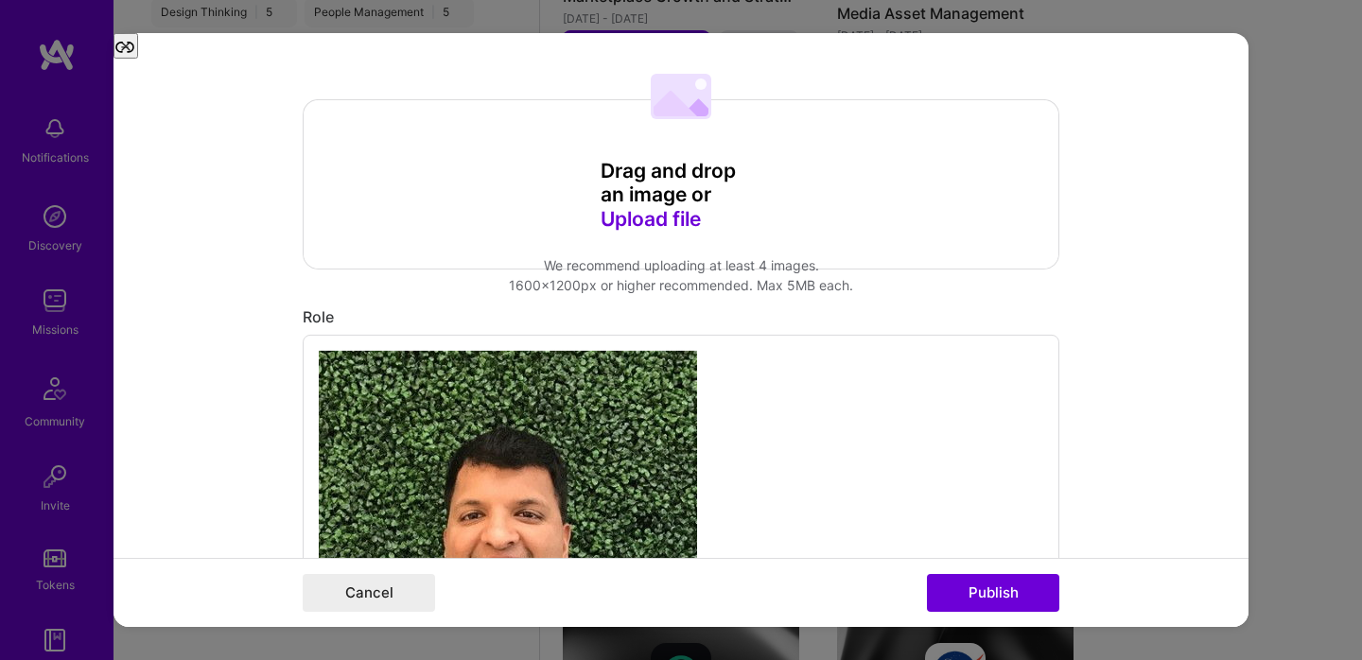
scroll to position [440, 0]
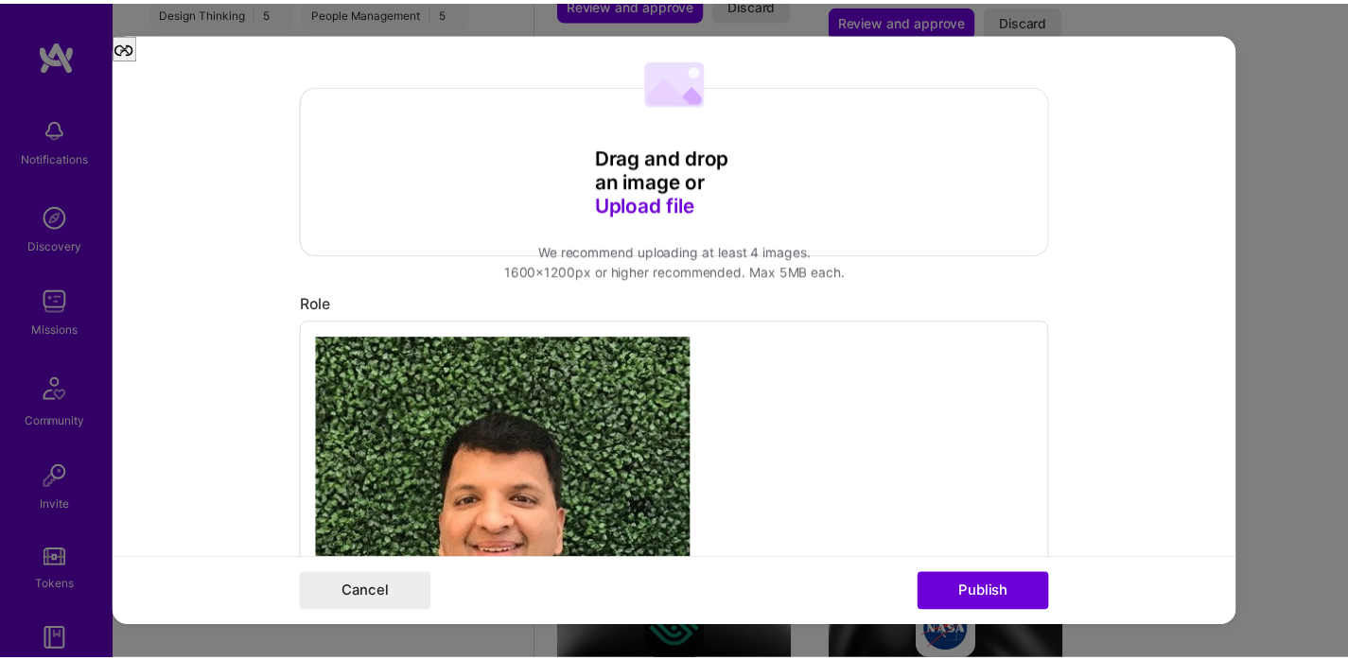
scroll to position [460, 0]
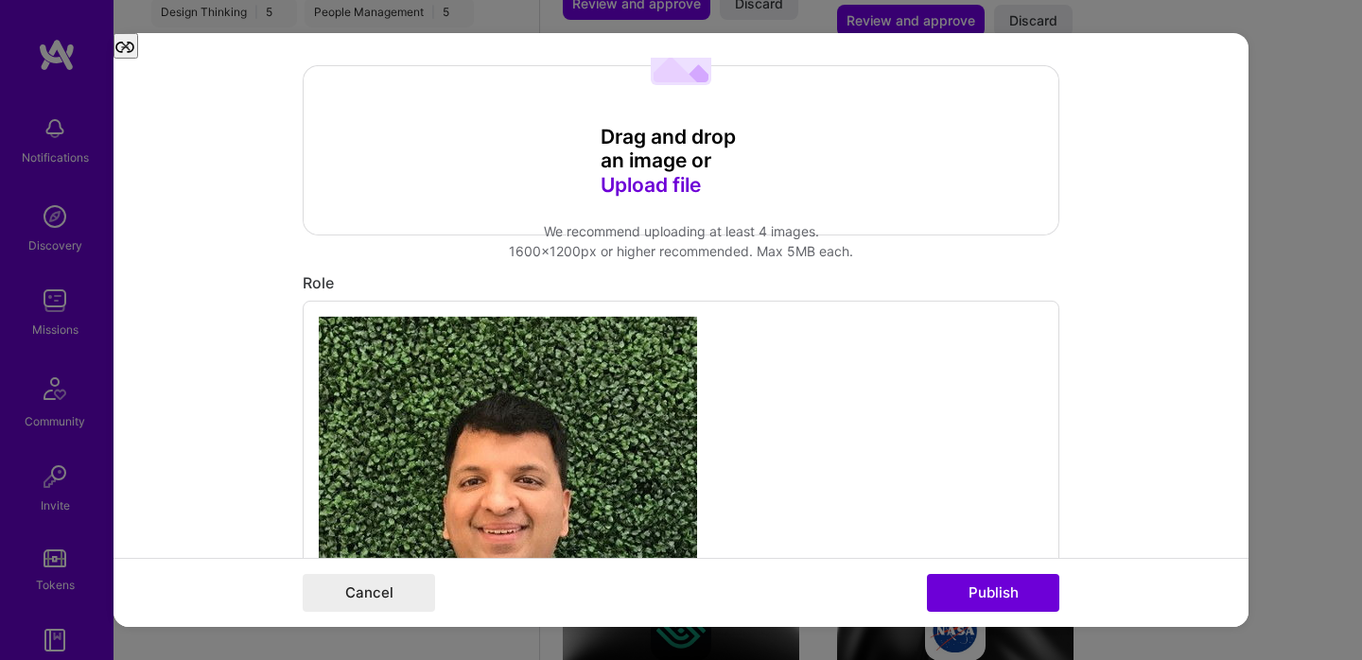
click at [0, 0] on input "I’m still working on this project" at bounding box center [0, 0] width 0 height 0
click at [970, 589] on button "Publish" at bounding box center [993, 593] width 132 height 38
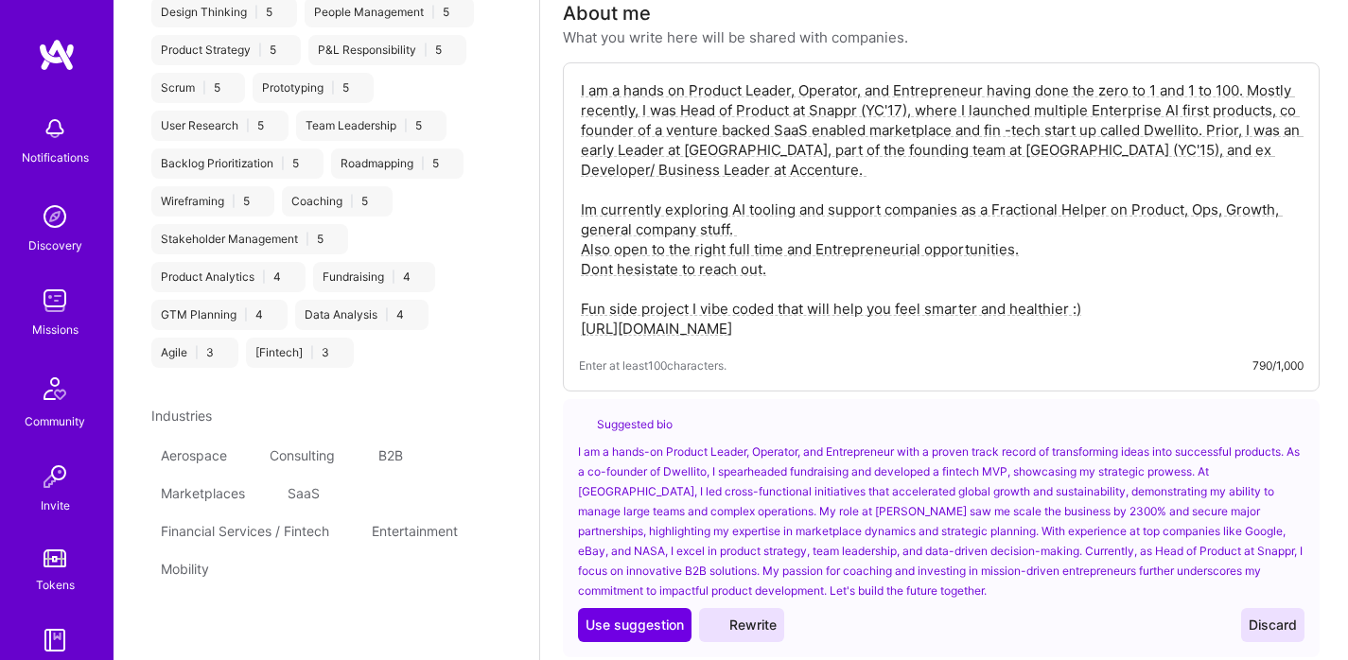
scroll to position [434, 0]
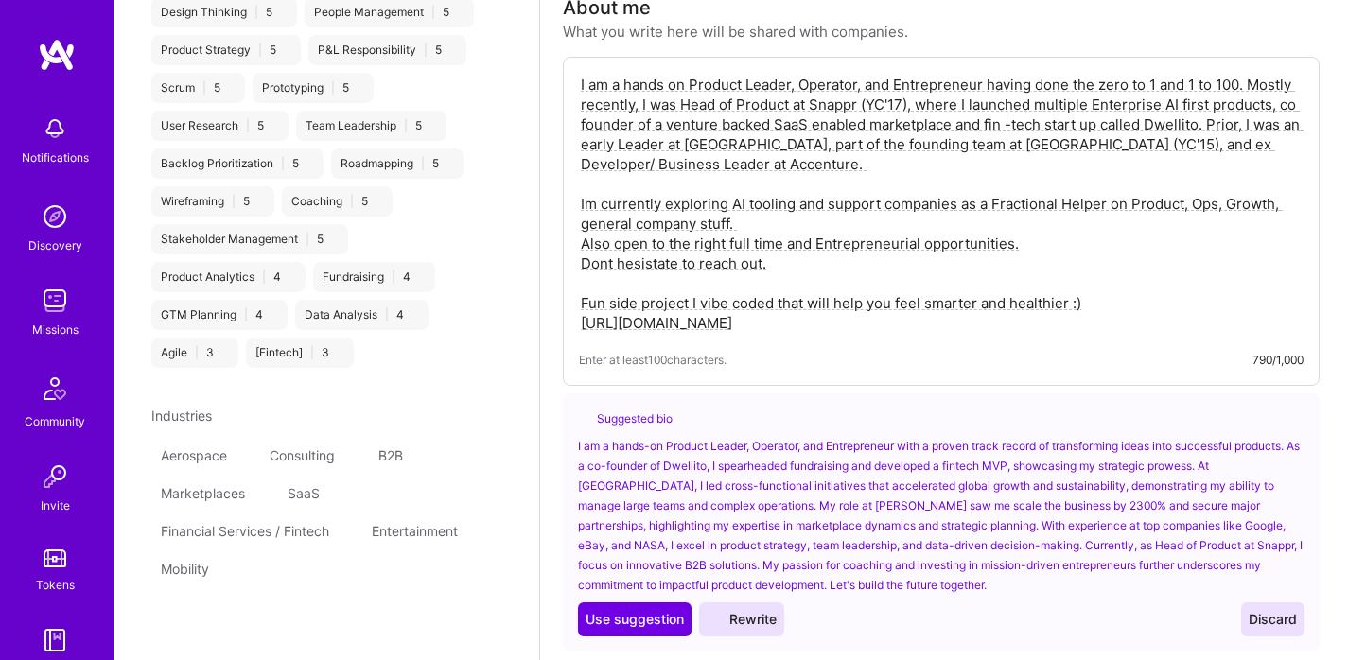
click at [1274, 610] on span "Discard" at bounding box center [1273, 619] width 48 height 19
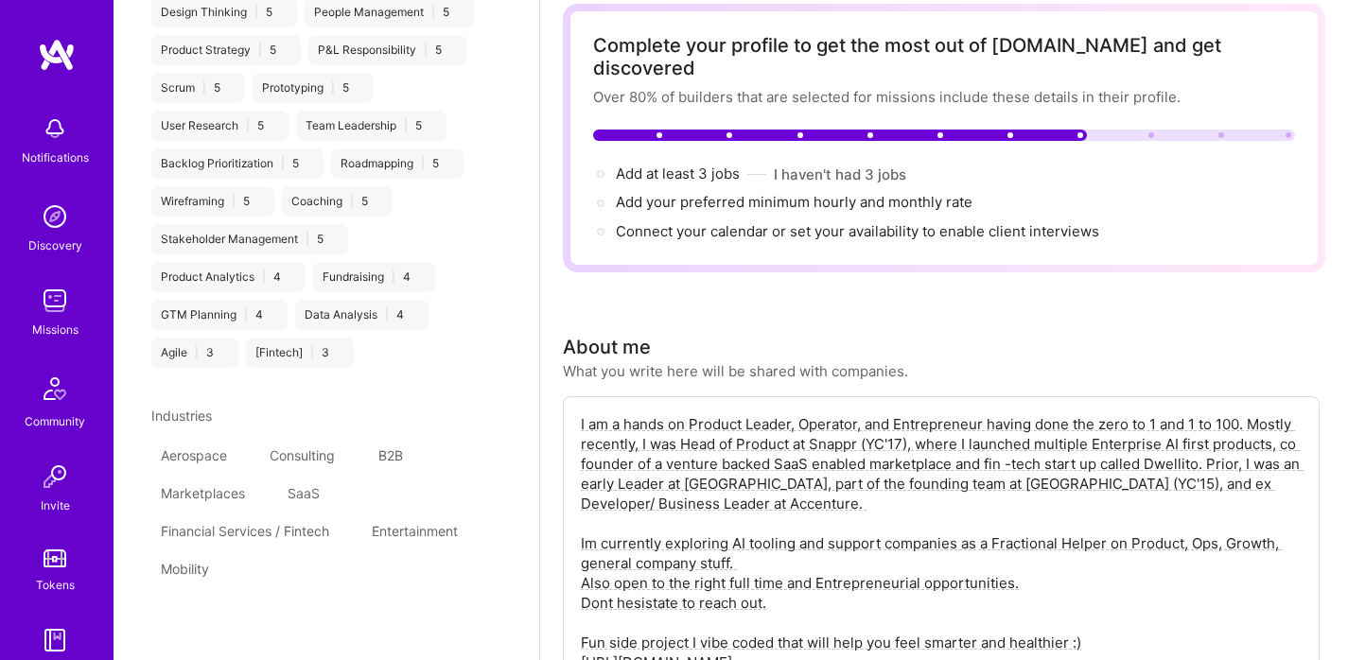
scroll to position [0, 0]
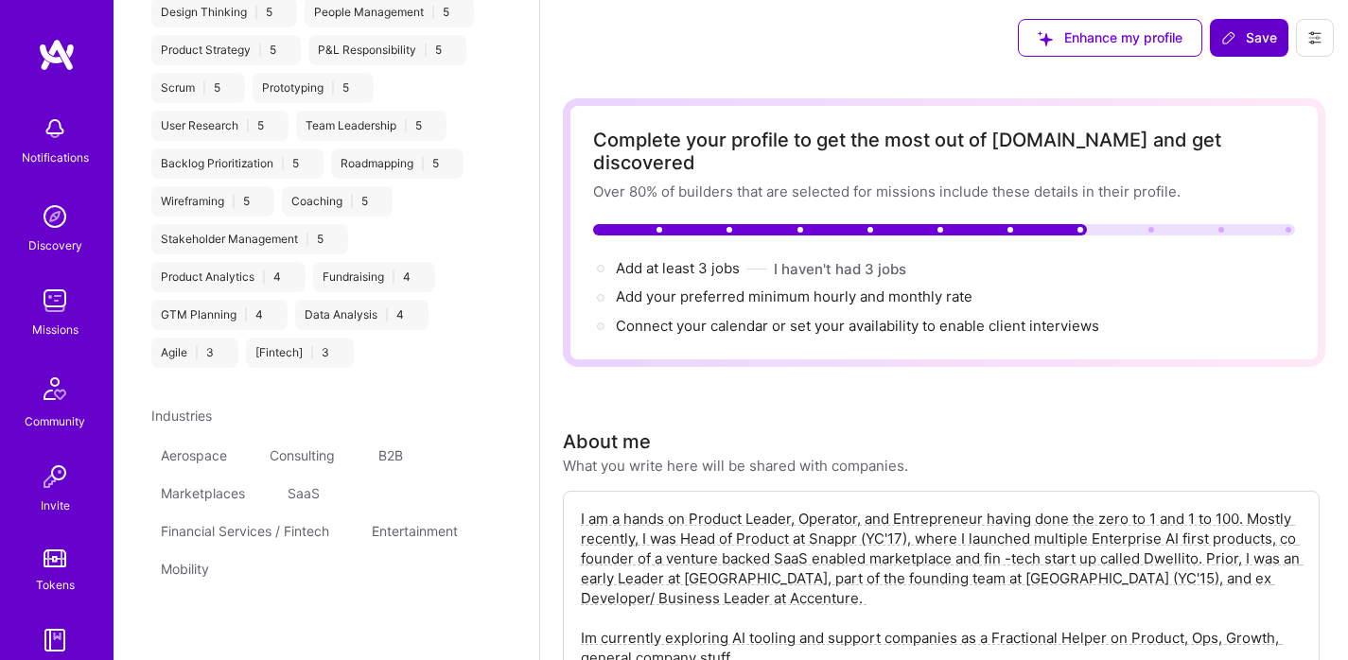
click at [1236, 34] on icon at bounding box center [1228, 37] width 15 height 15
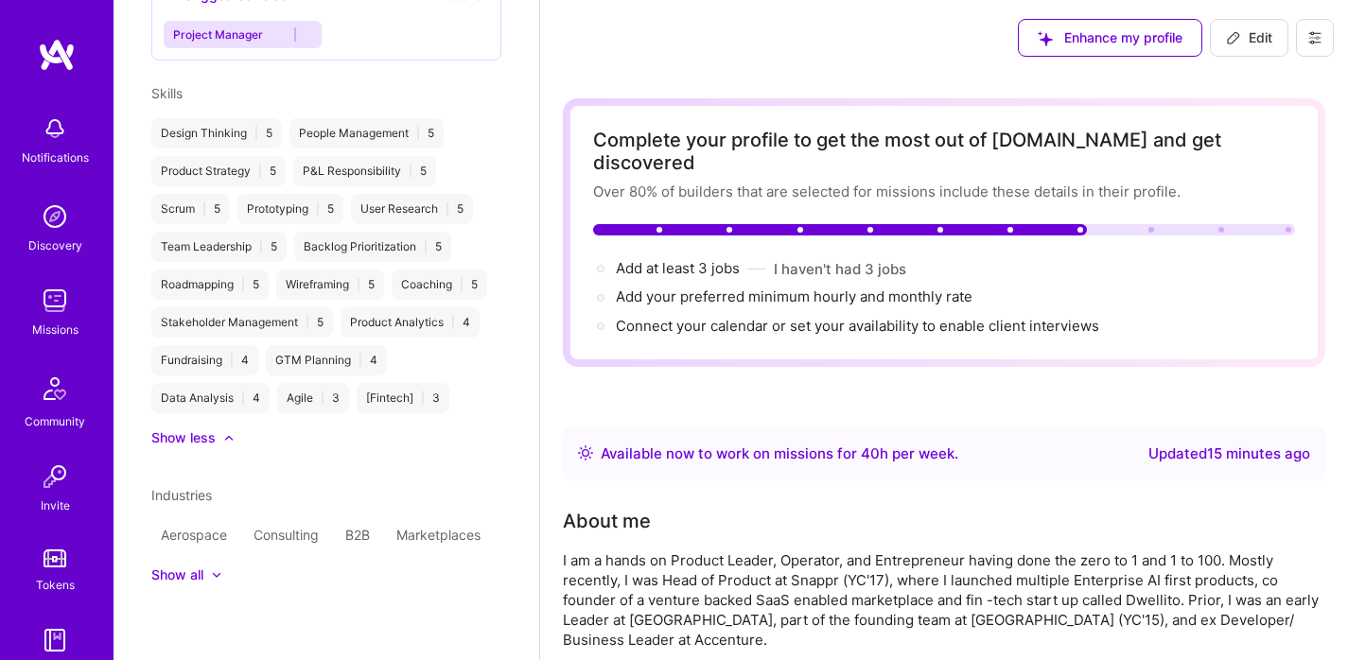
scroll to position [1043, 0]
click at [1132, 47] on button "Enhance my profile" at bounding box center [1110, 38] width 184 height 38
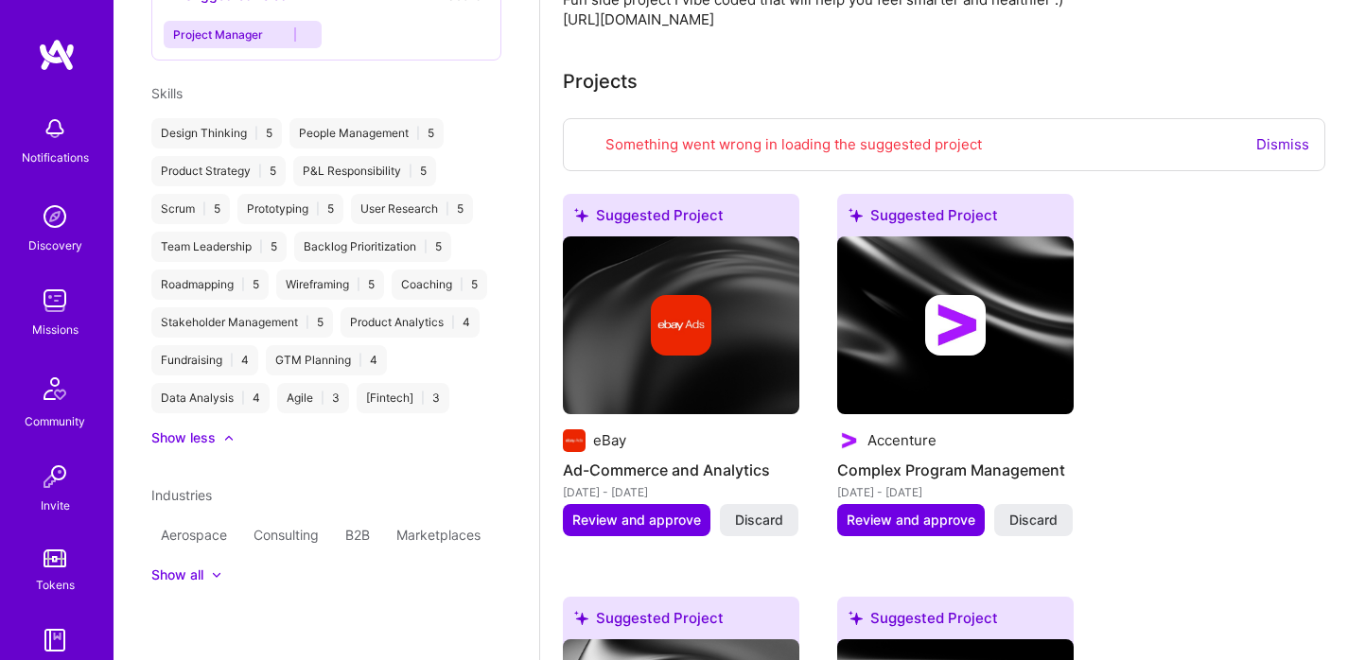
scroll to position [762, 0]
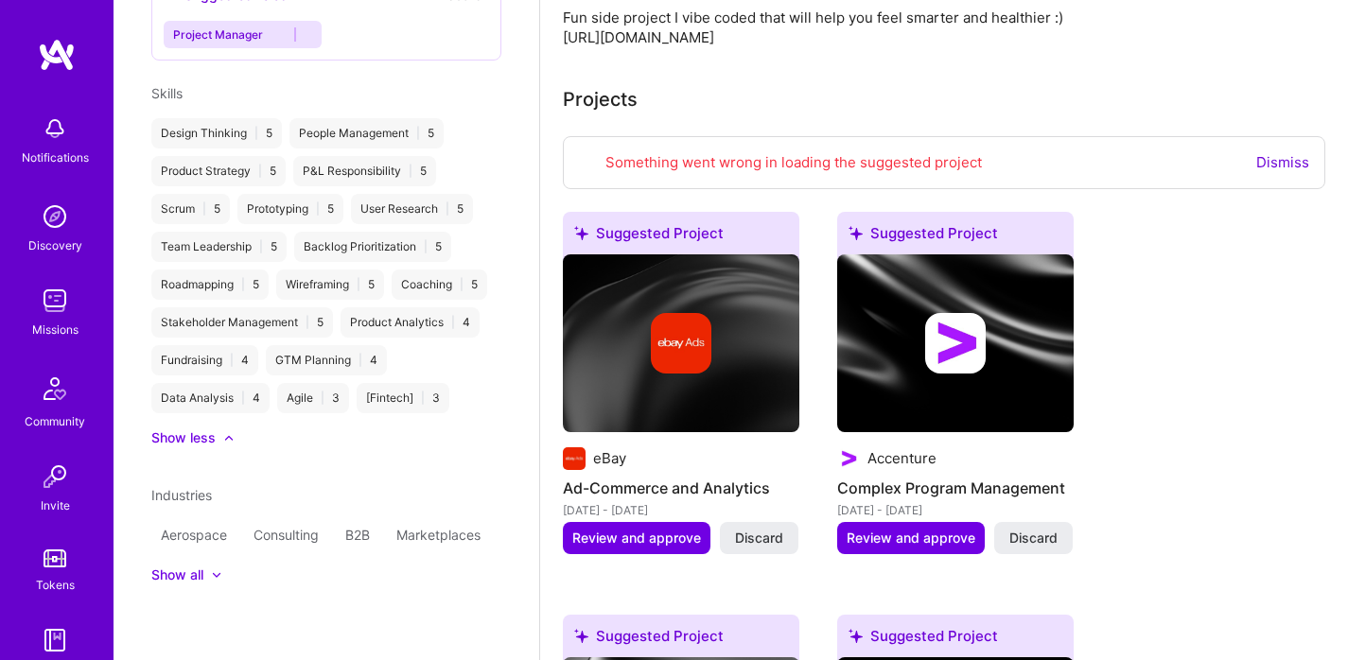
click at [1275, 153] on link "Dismiss" at bounding box center [1282, 162] width 53 height 18
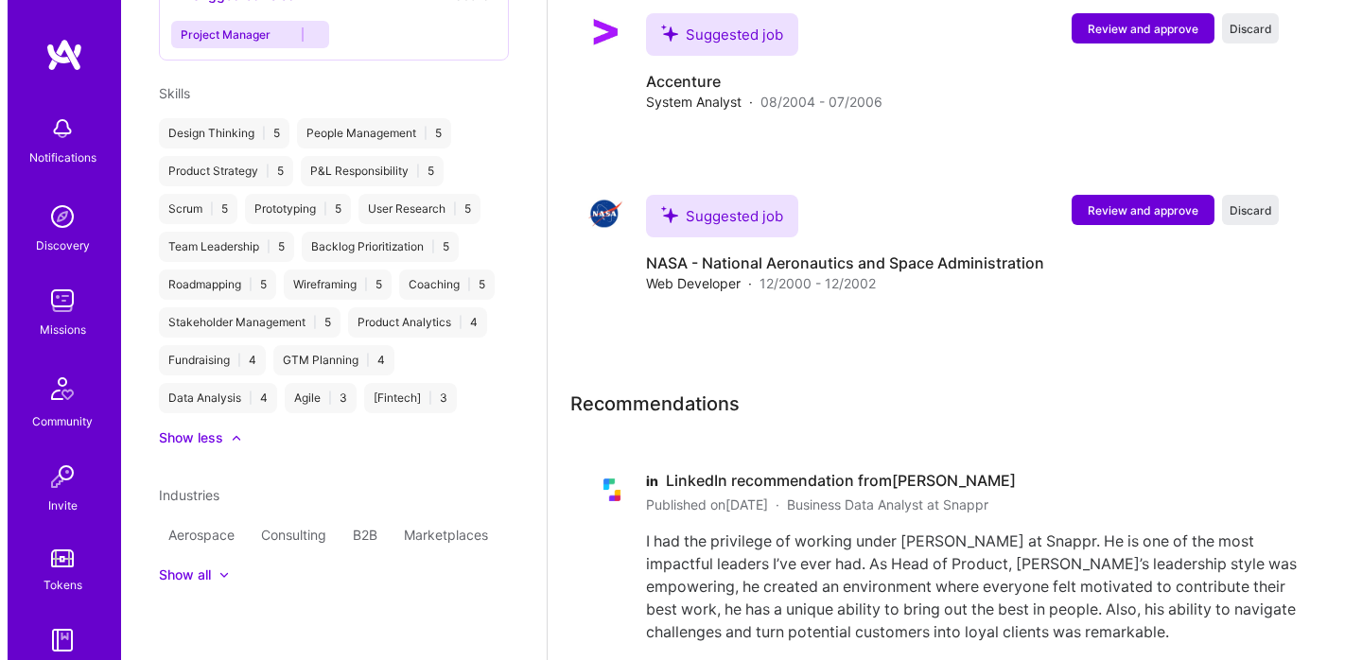
scroll to position [4529, 0]
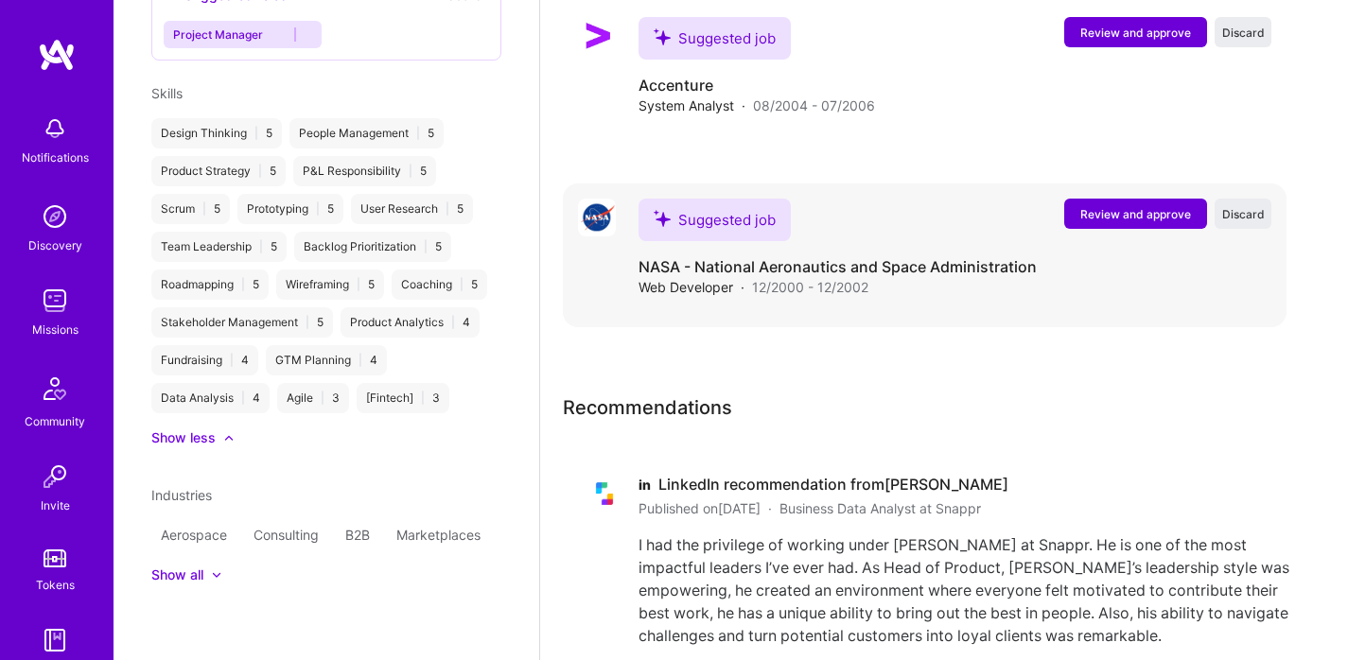
click at [1151, 222] on span "Review and approve" at bounding box center [1135, 214] width 111 height 16
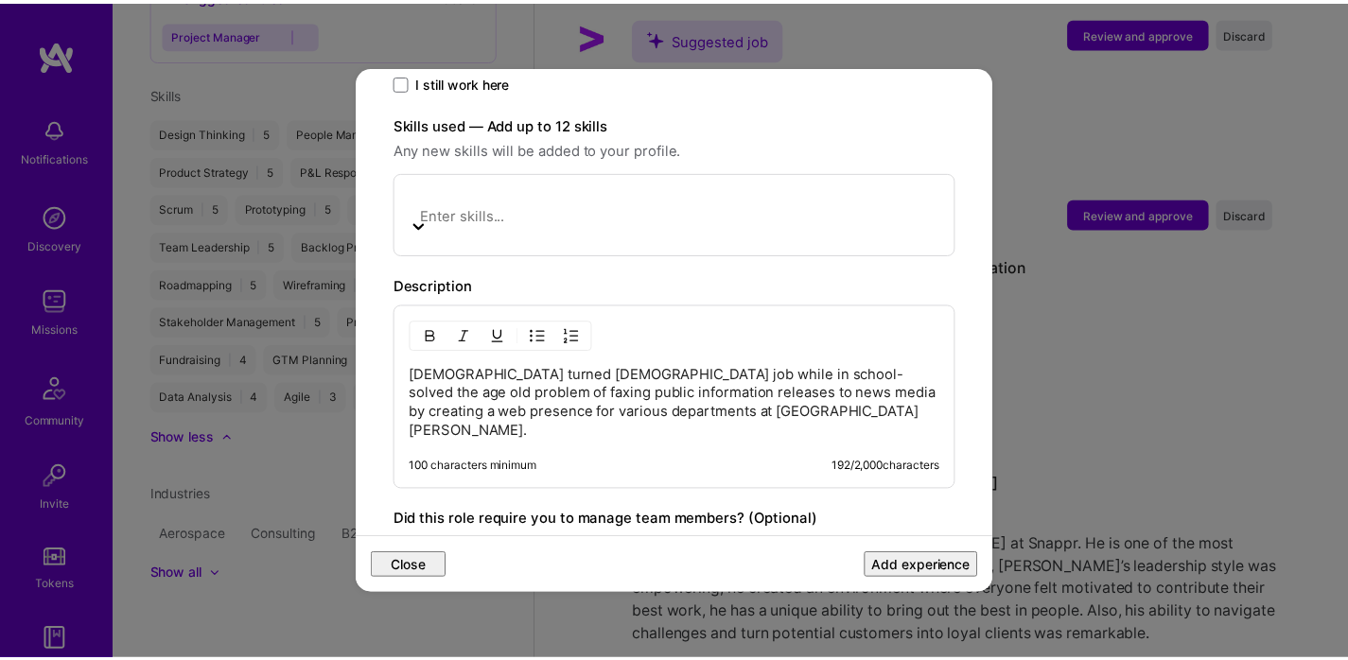
scroll to position [878, 0]
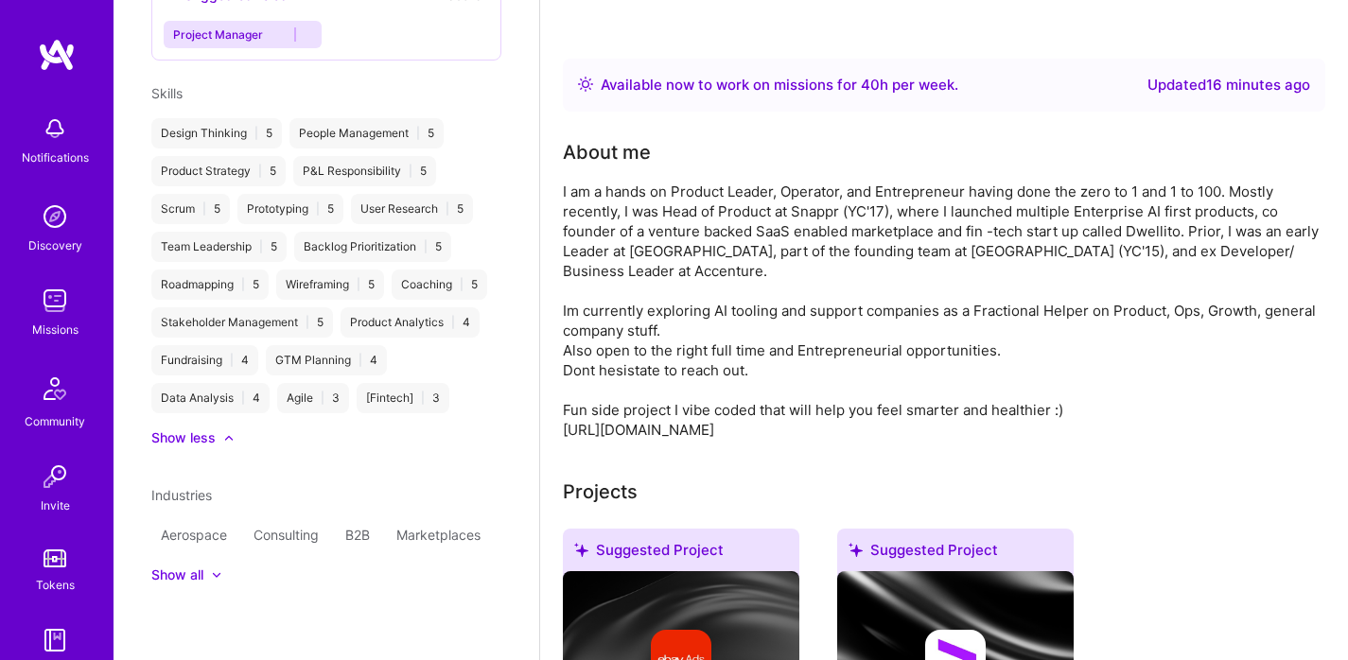
scroll to position [0, 0]
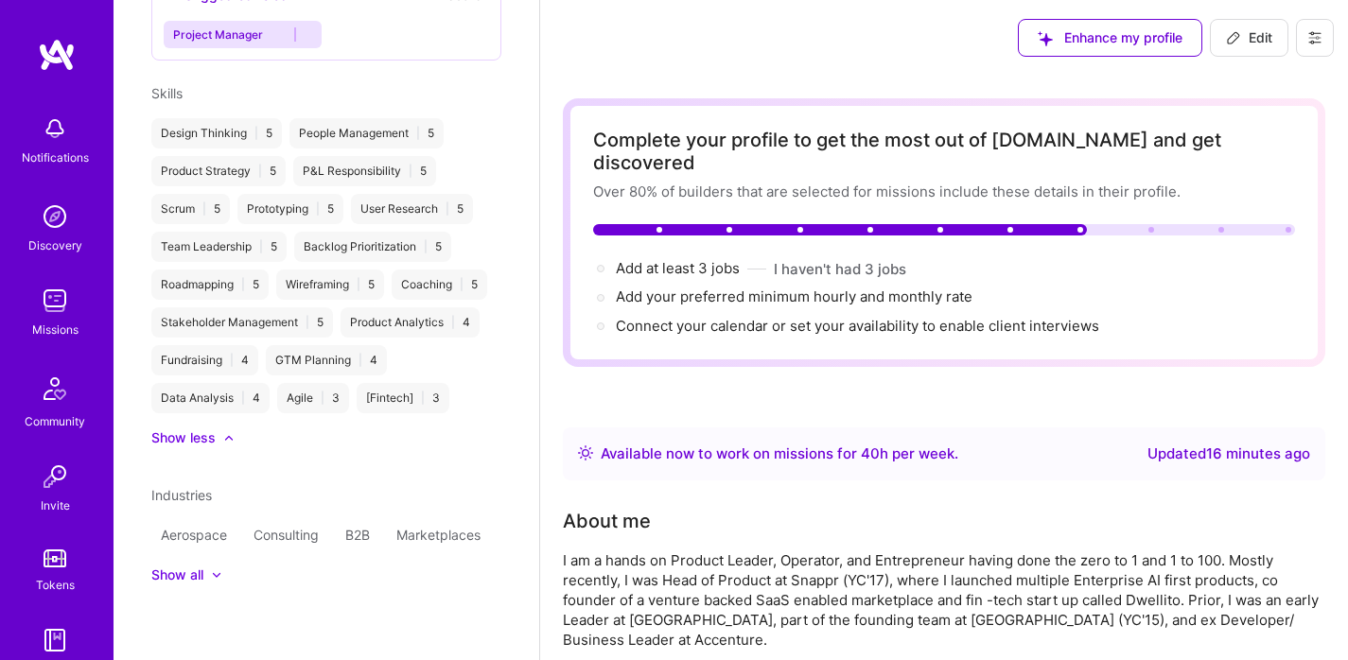
click at [1320, 37] on icon at bounding box center [1314, 38] width 11 height 3
click at [38, 329] on div "Missions" at bounding box center [55, 330] width 46 height 20
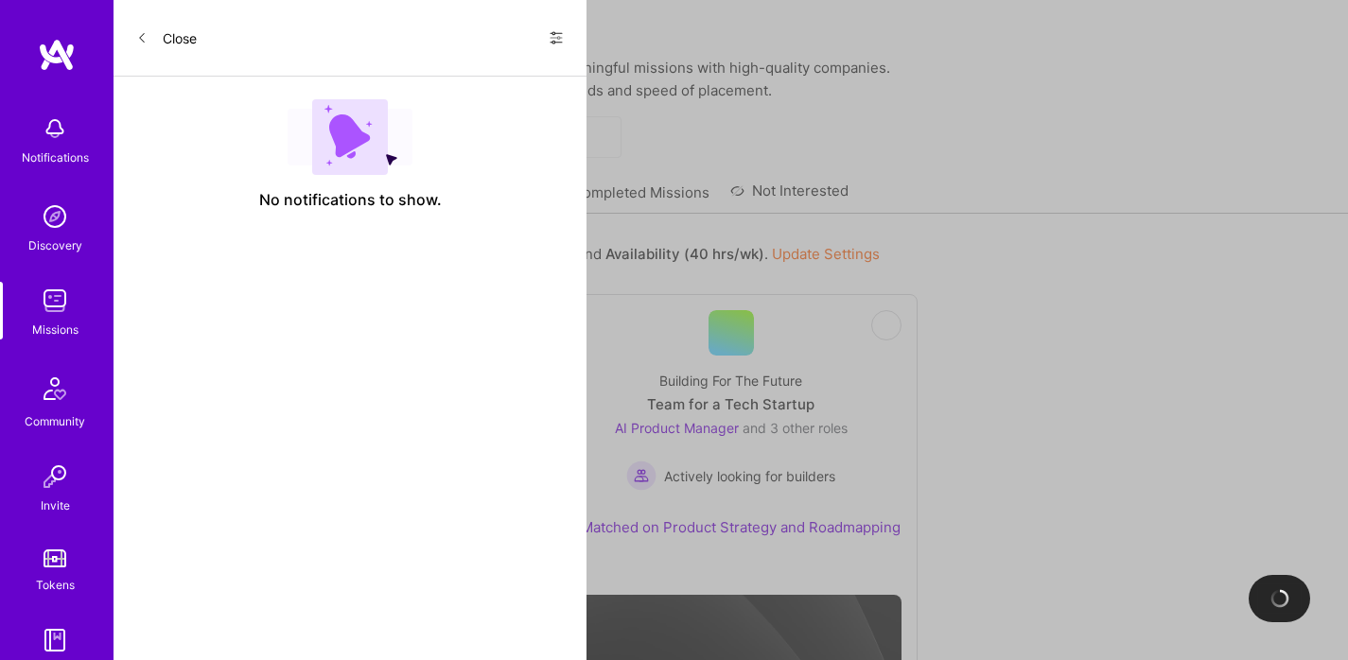
scroll to position [25, 0]
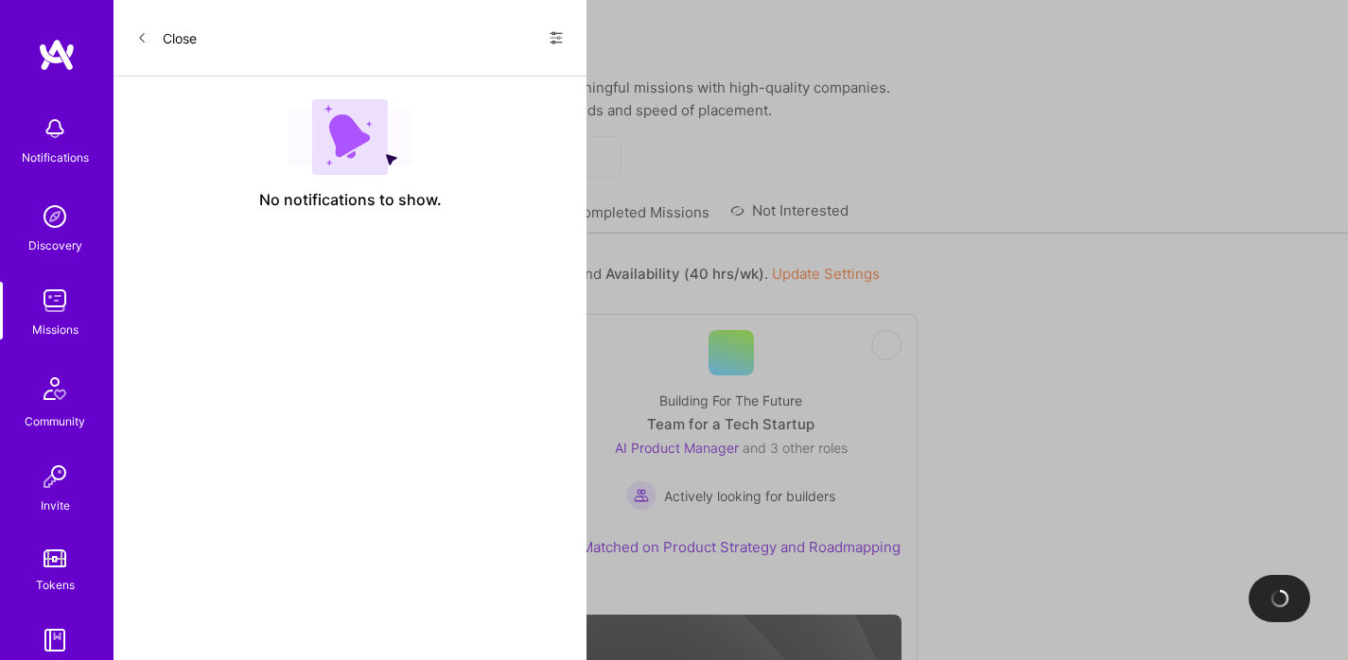
click at [357, 204] on link "All Missions" at bounding box center [375, 217] width 80 height 31
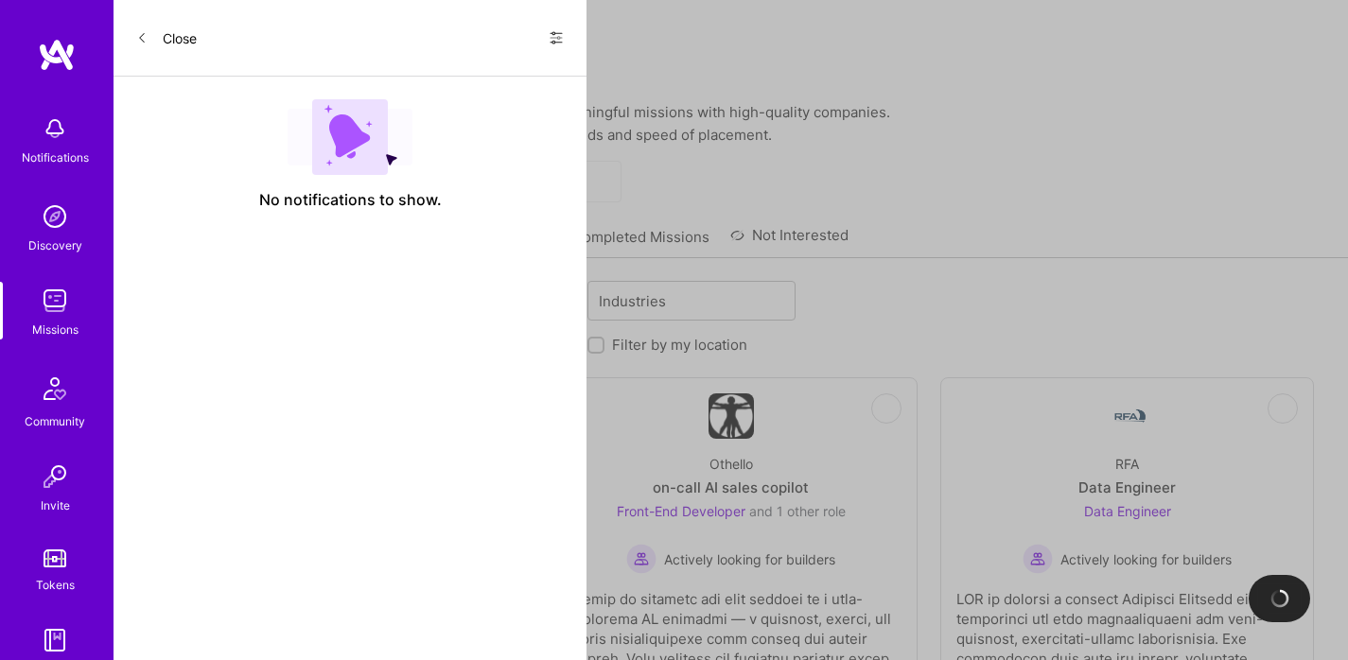
click at [289, 335] on label "Looking for builders" at bounding box center [240, 345] width 134 height 20
click at [166, 340] on input "Looking for builders" at bounding box center [158, 346] width 13 height 13
click at [547, 289] on div at bounding box center [560, 301] width 29 height 25
click at [482, 410] on div "AI Product Manager" at bounding box center [471, 420] width 185 height 20
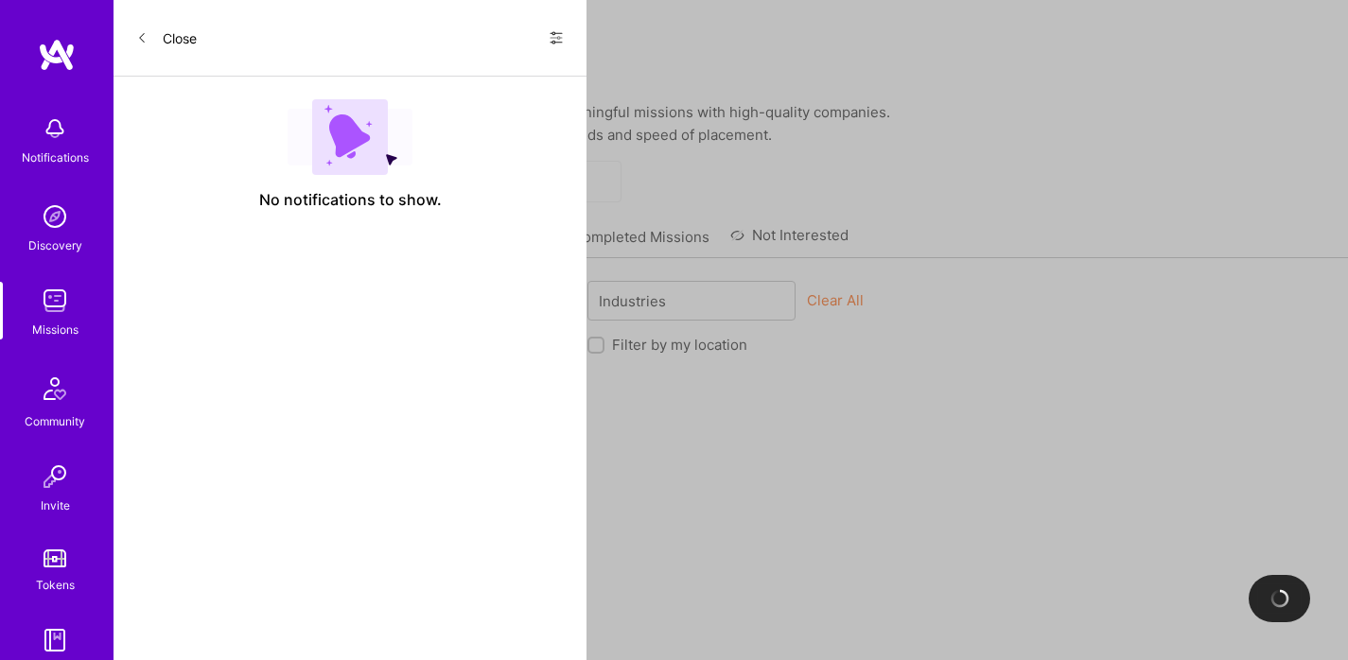
scroll to position [621, 0]
click at [747, 488] on div "Not Interested Building For The Future Team for a Tech Startup AI Product Manag…" at bounding box center [732, 532] width 1166 height 311
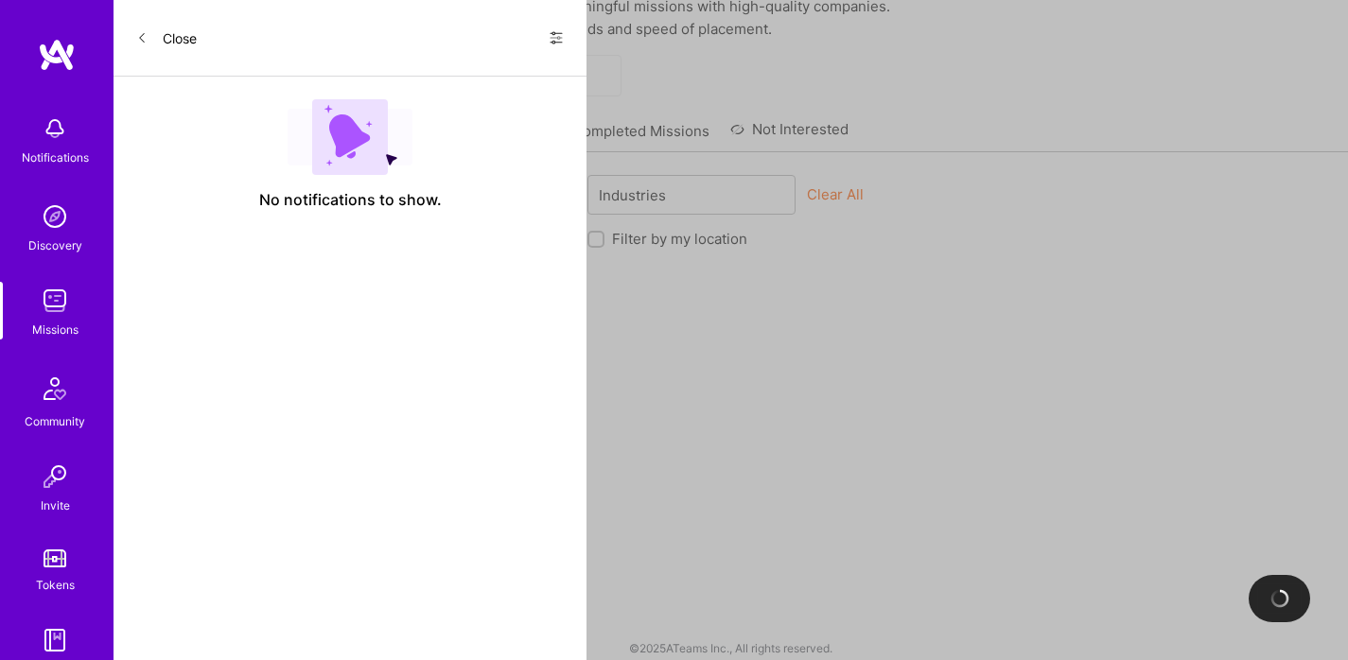
click at [365, 515] on div at bounding box center [336, 515] width 342 height 95
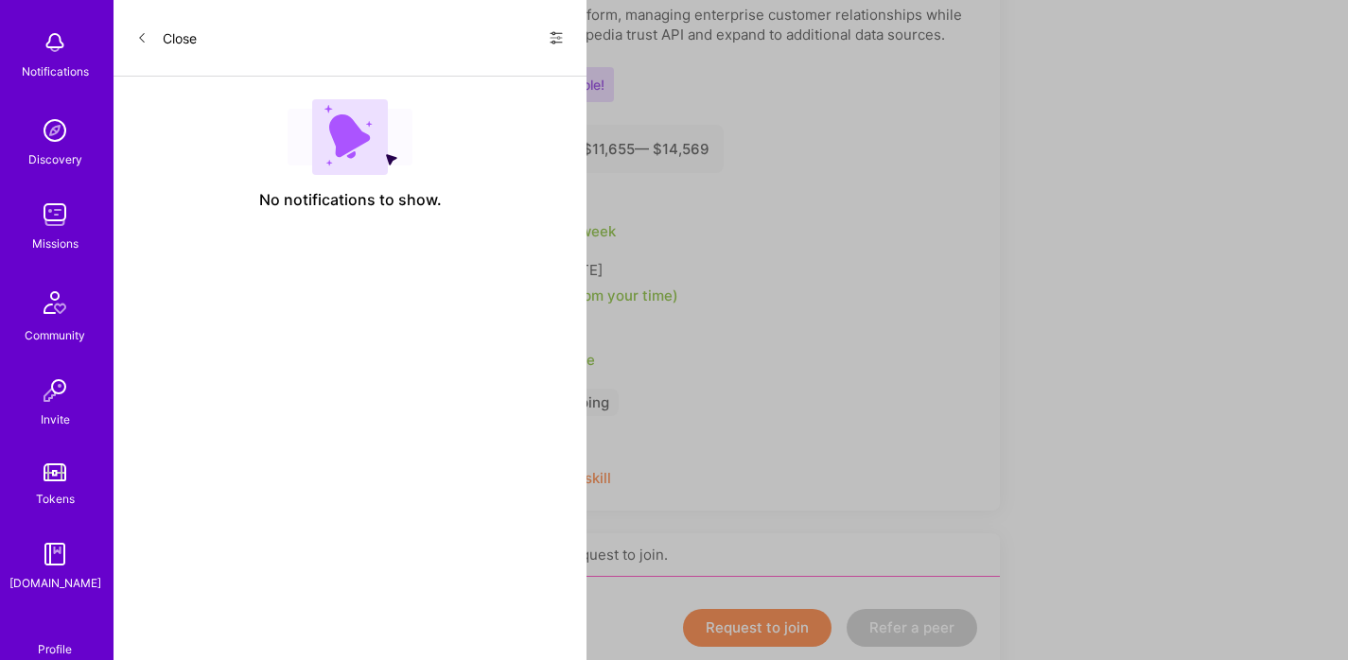
scroll to position [121, 0]
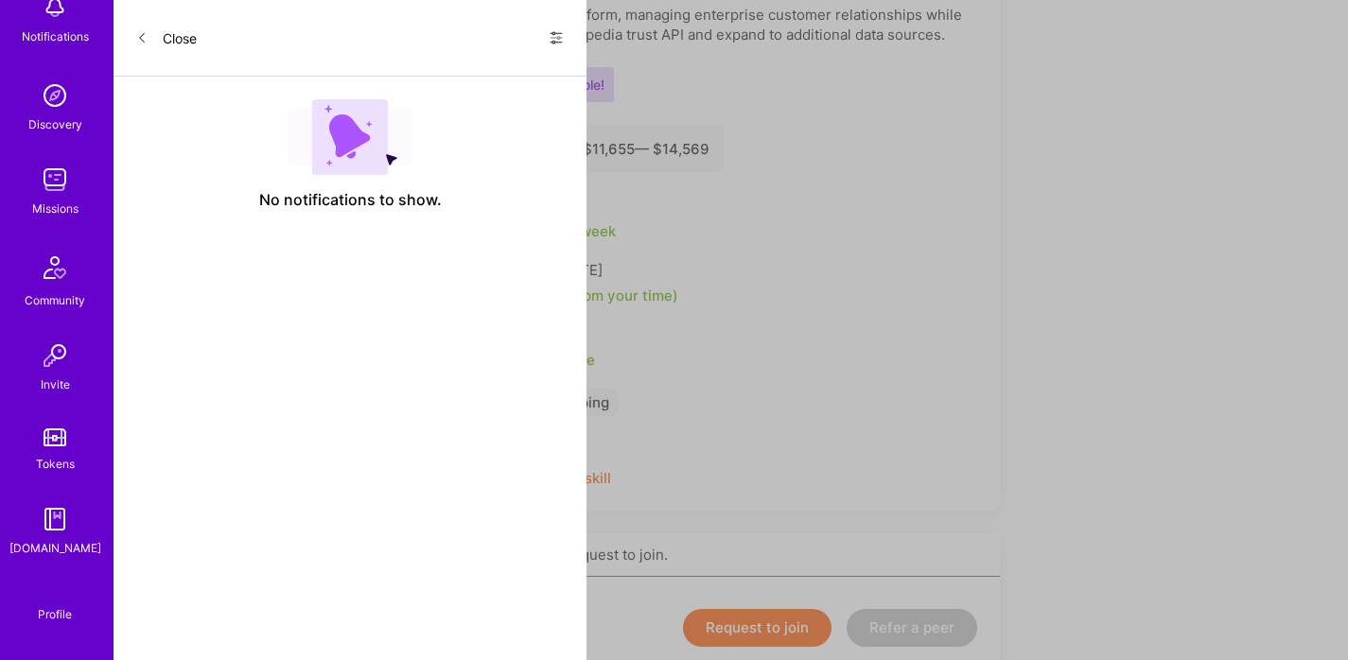
click at [55, 600] on img at bounding box center [55, 600] width 0 height 0
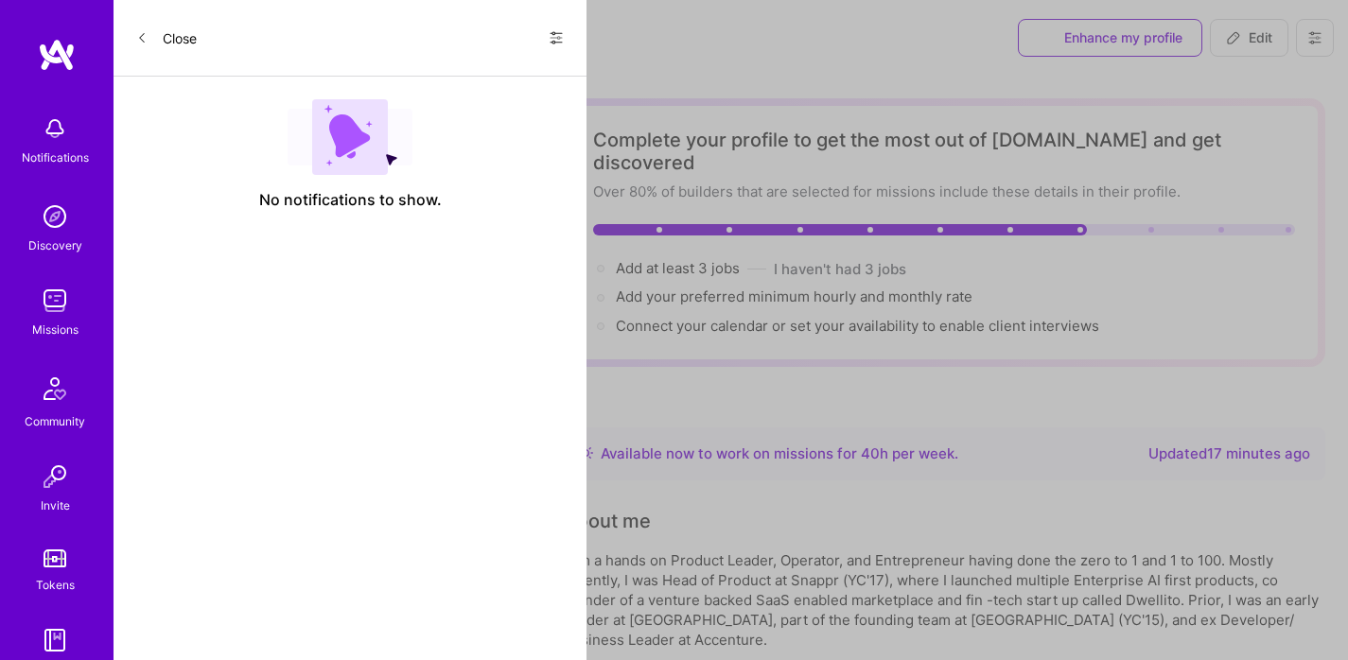
scroll to position [24, 0]
click at [1253, 33] on span "Edit" at bounding box center [1249, 37] width 46 height 19
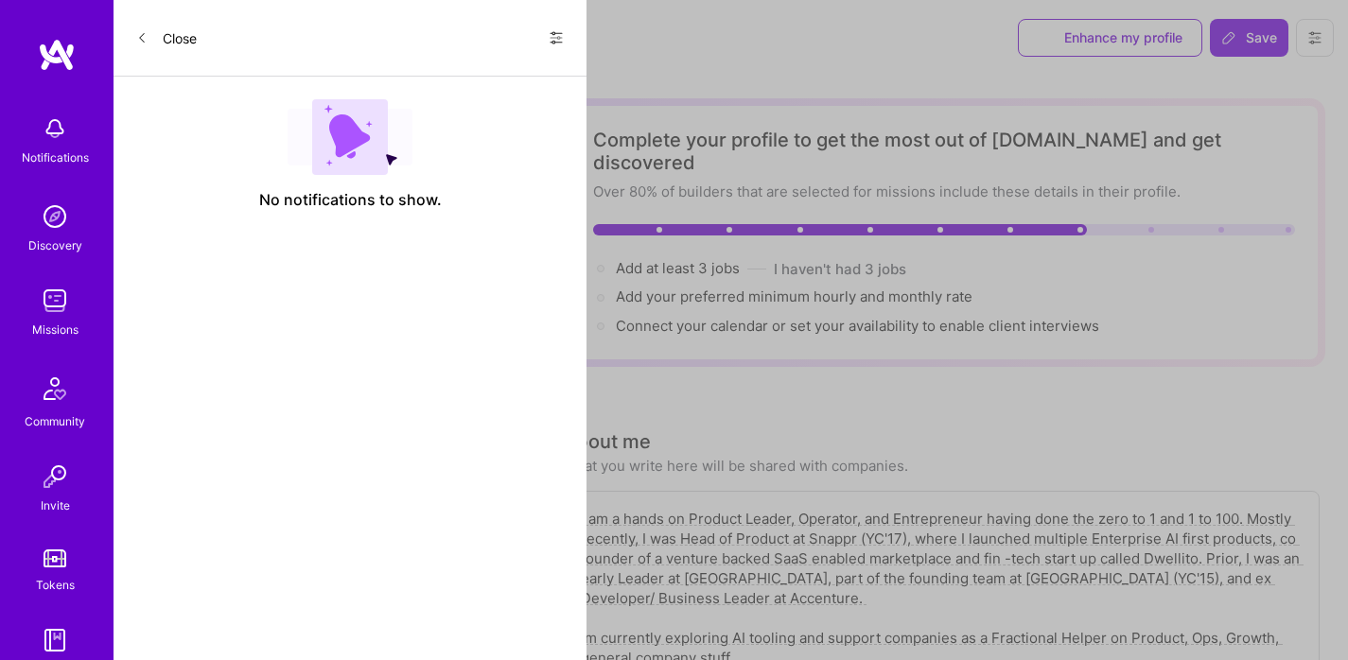
scroll to position [1324, 0]
click at [488, 181] on icon at bounding box center [494, 173] width 13 height 13
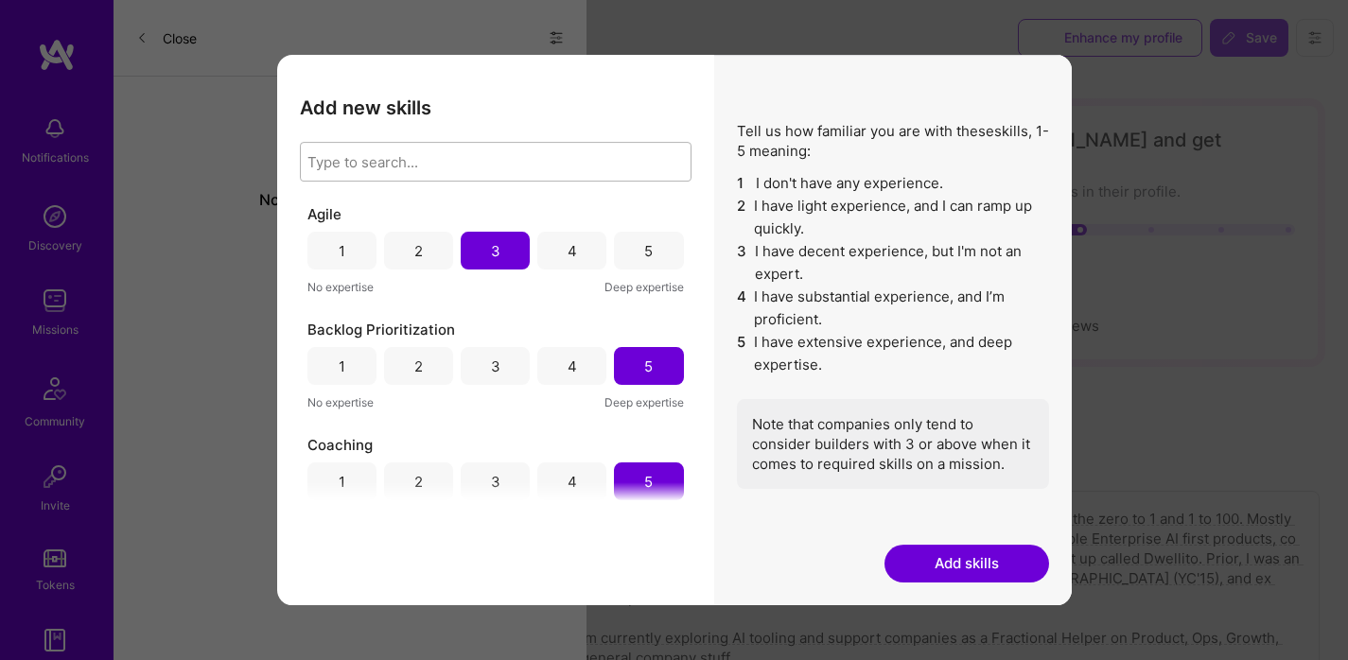
click at [416, 152] on div "Type to search..." at bounding box center [362, 162] width 111 height 20
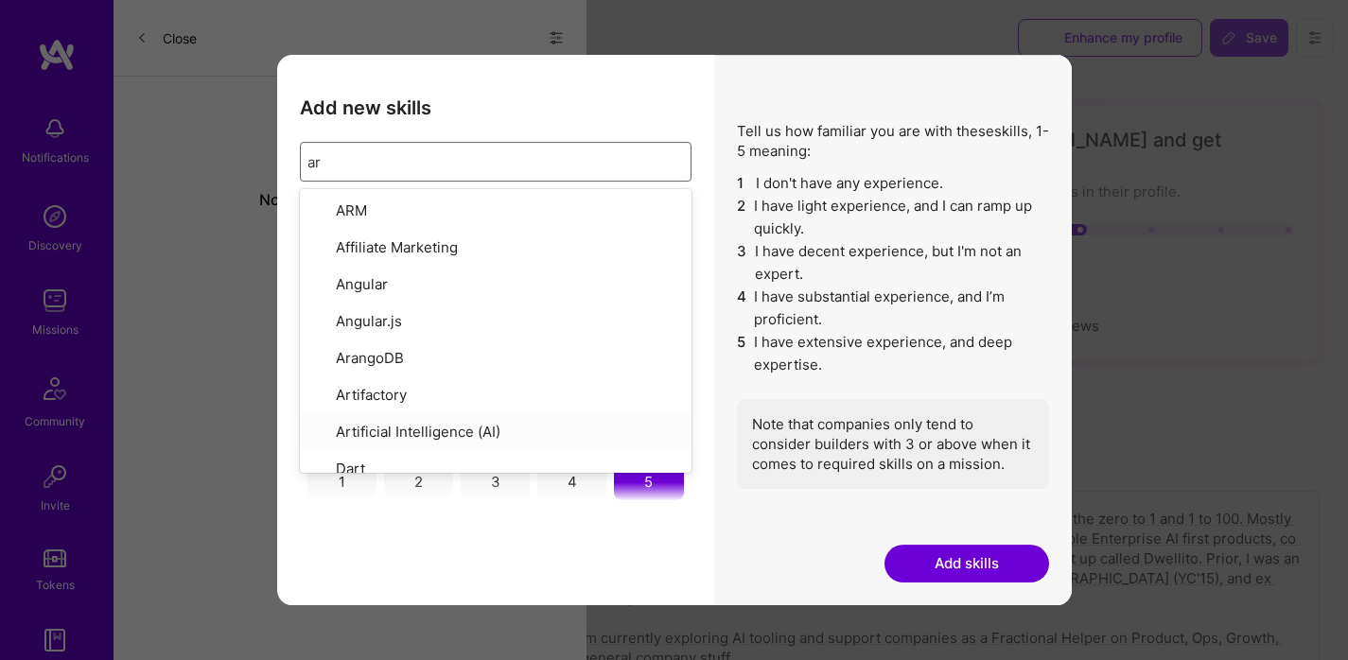
click at [367, 417] on div "Artificial Intelligence (AI)" at bounding box center [496, 432] width 392 height 37
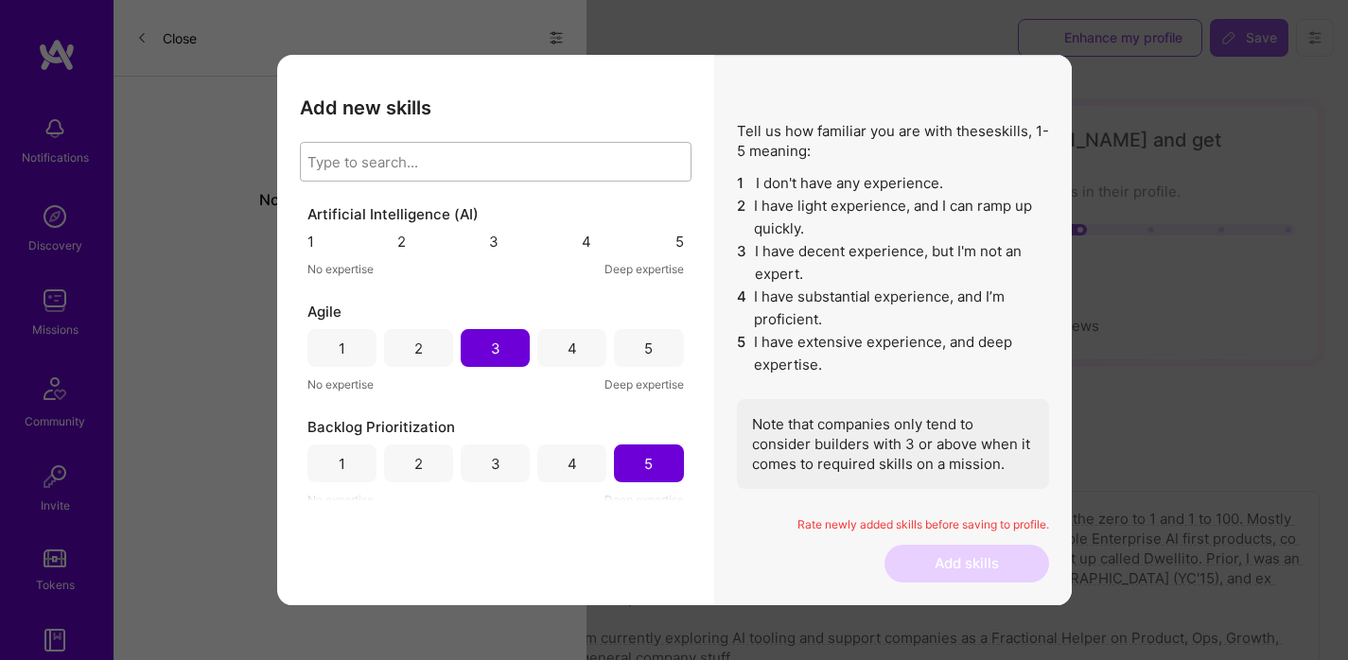
click at [587, 96] on h3 "Add new skills" at bounding box center [496, 107] width 392 height 23
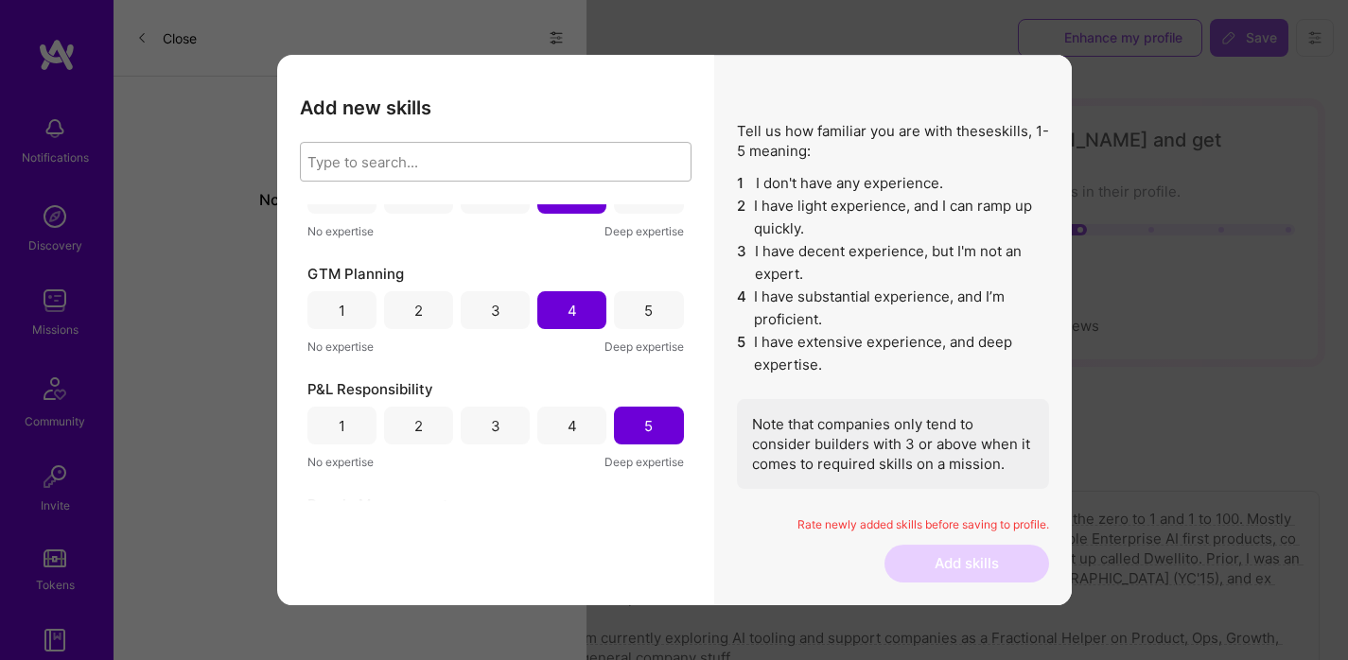
scroll to position [0, 0]
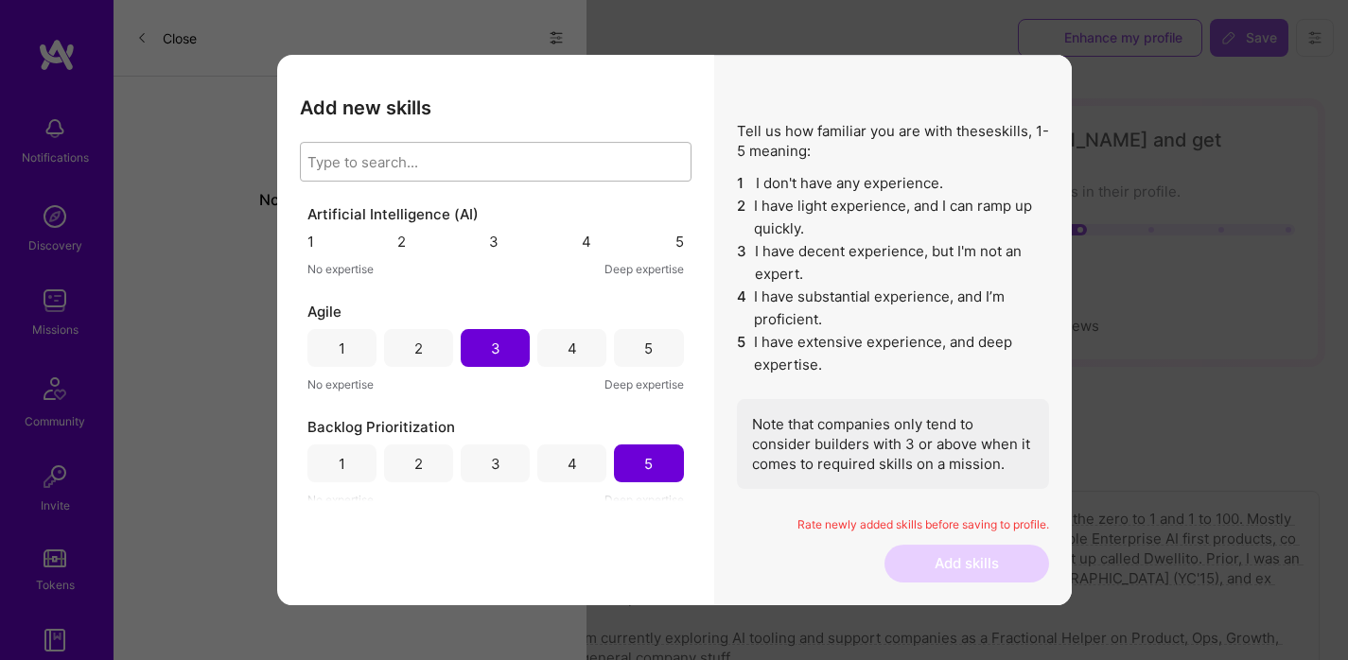
drag, startPoint x: 573, startPoint y: 235, endPoint x: 599, endPoint y: 289, distance: 59.7
click at [582, 235] on div "4" at bounding box center [586, 242] width 9 height 20
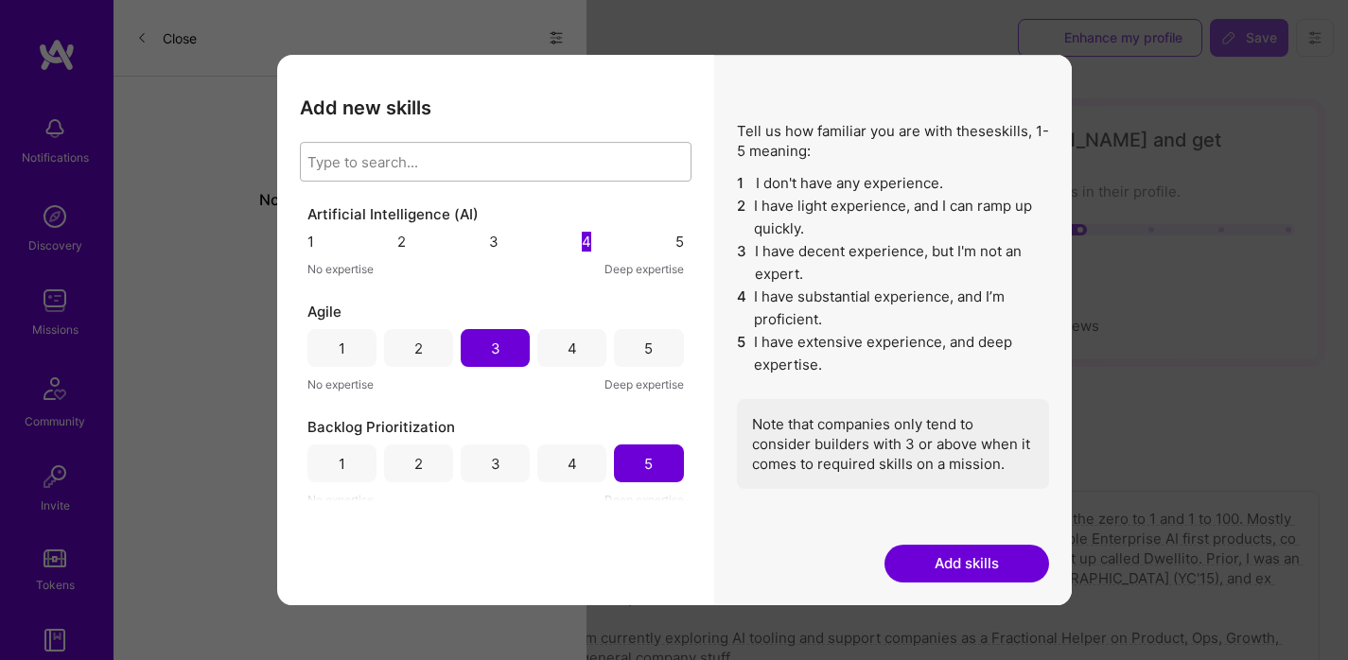
click at [977, 567] on button "Add skills" at bounding box center [967, 564] width 165 height 38
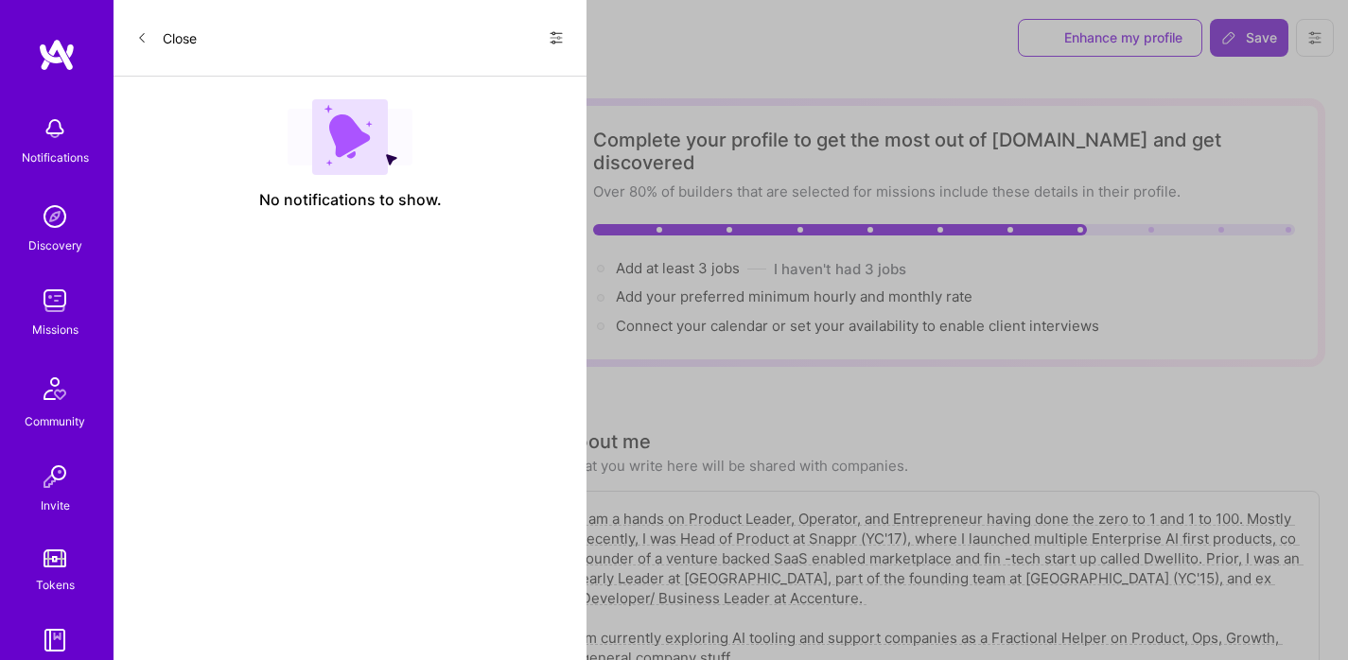
click at [1251, 41] on span "Save" at bounding box center [1249, 37] width 56 height 19
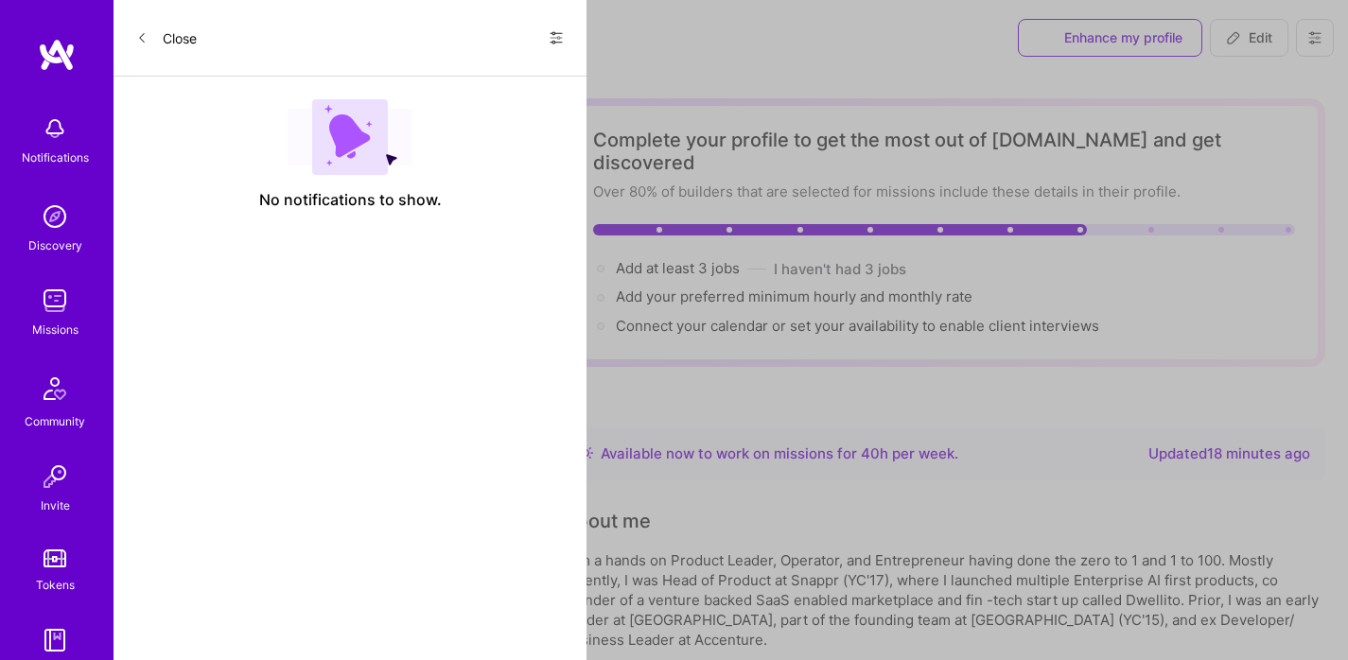
click at [42, 307] on img at bounding box center [55, 301] width 38 height 38
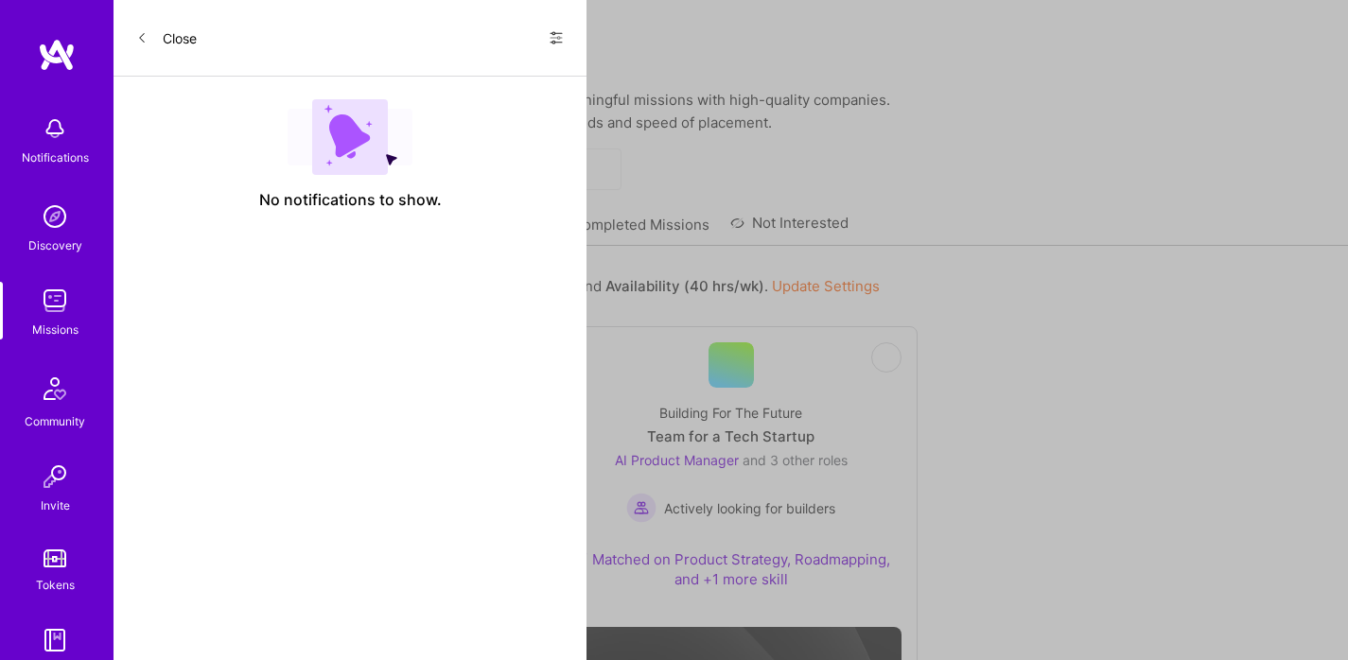
scroll to position [13, 0]
click at [356, 214] on link "All Missions" at bounding box center [375, 229] width 80 height 31
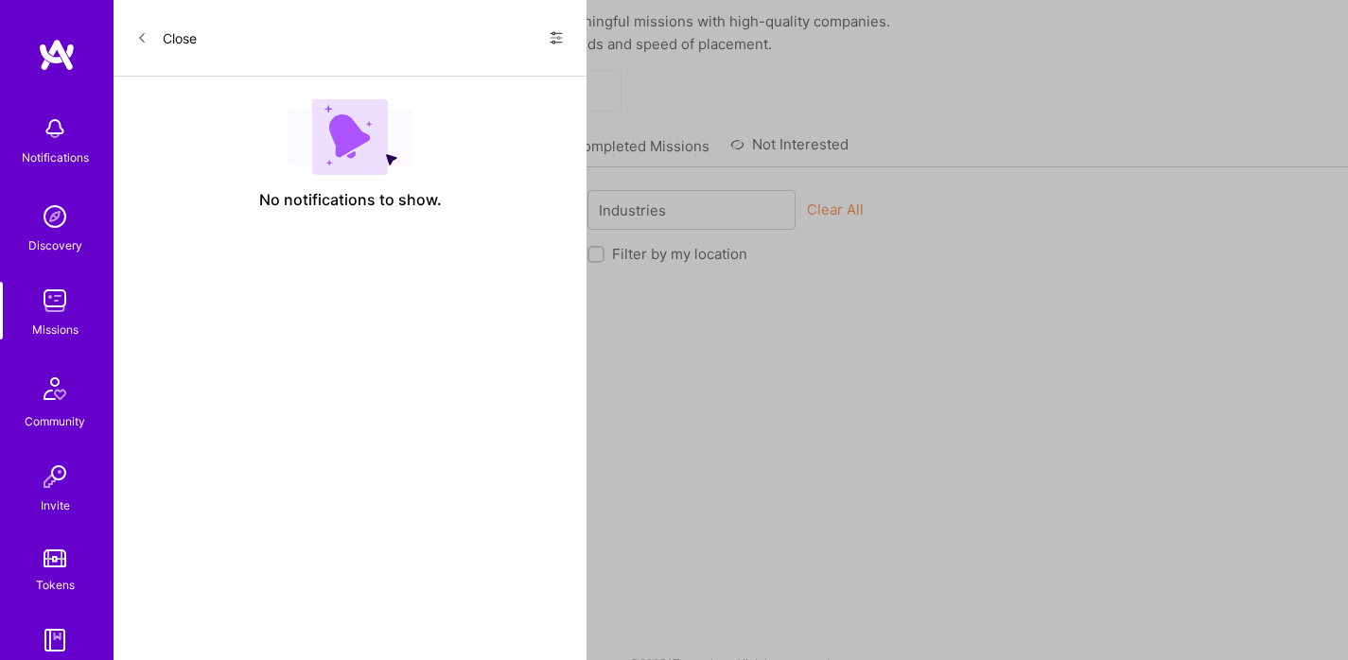
scroll to position [92, 0]
click at [310, 200] on div "Skills" at bounding box center [237, 209] width 177 height 38
click at [421, 198] on span "1" at bounding box center [434, 210] width 26 height 24
click at [469, 377] on div "Product Manager" at bounding box center [471, 387] width 185 height 20
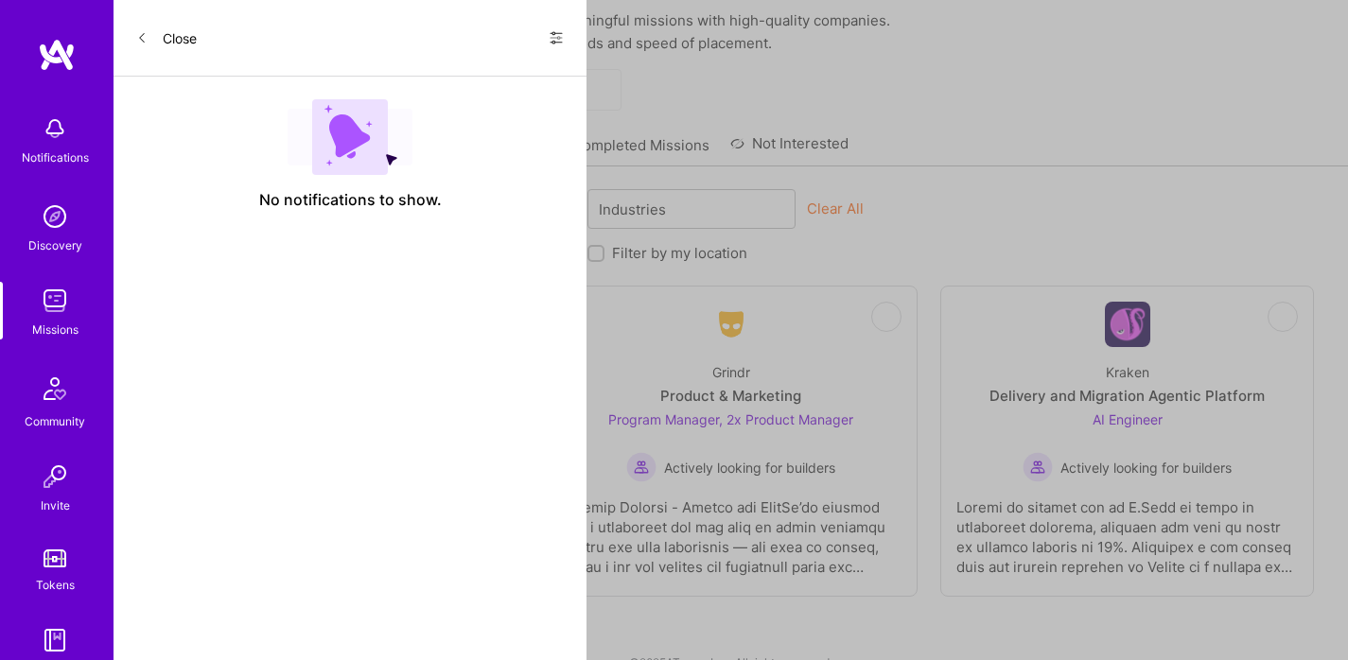
scroll to position [718, 0]
click at [470, 395] on div "Product Owner" at bounding box center [471, 405] width 185 height 20
click at [466, 430] on div "Program Manager" at bounding box center [471, 440] width 185 height 20
click at [1040, 80] on div at bounding box center [731, 90] width 1234 height 42
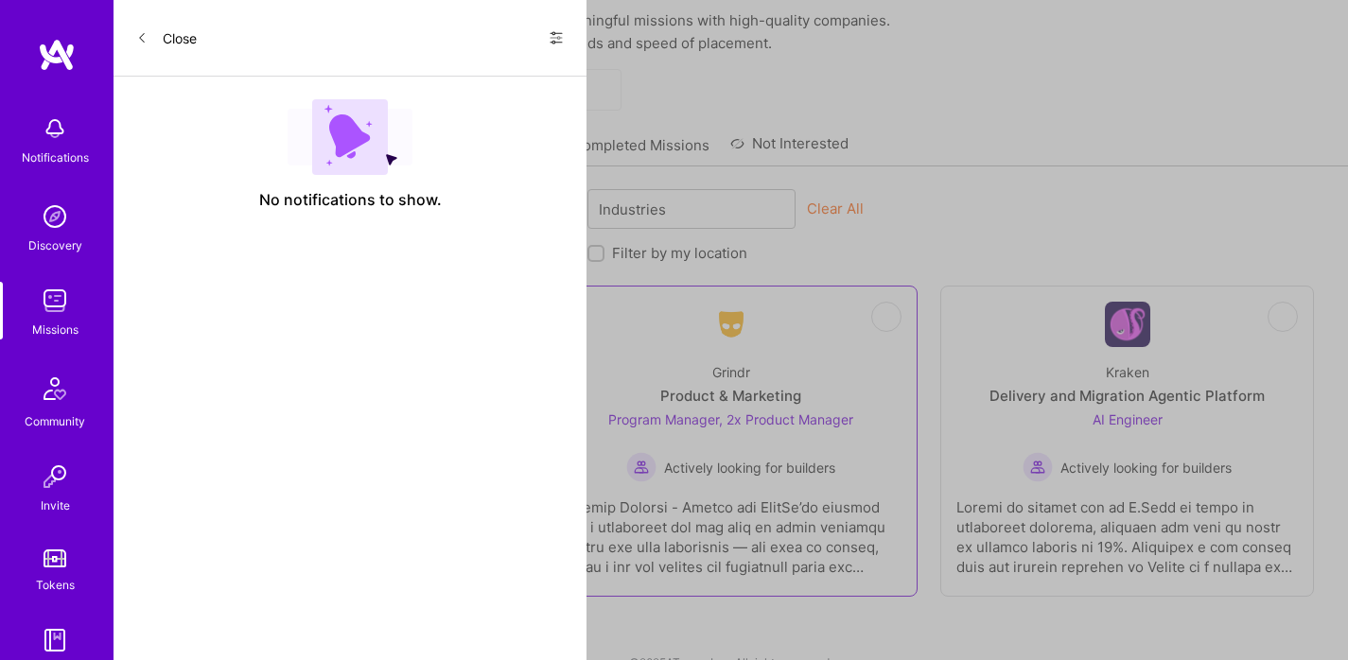
scroll to position [106, 0]
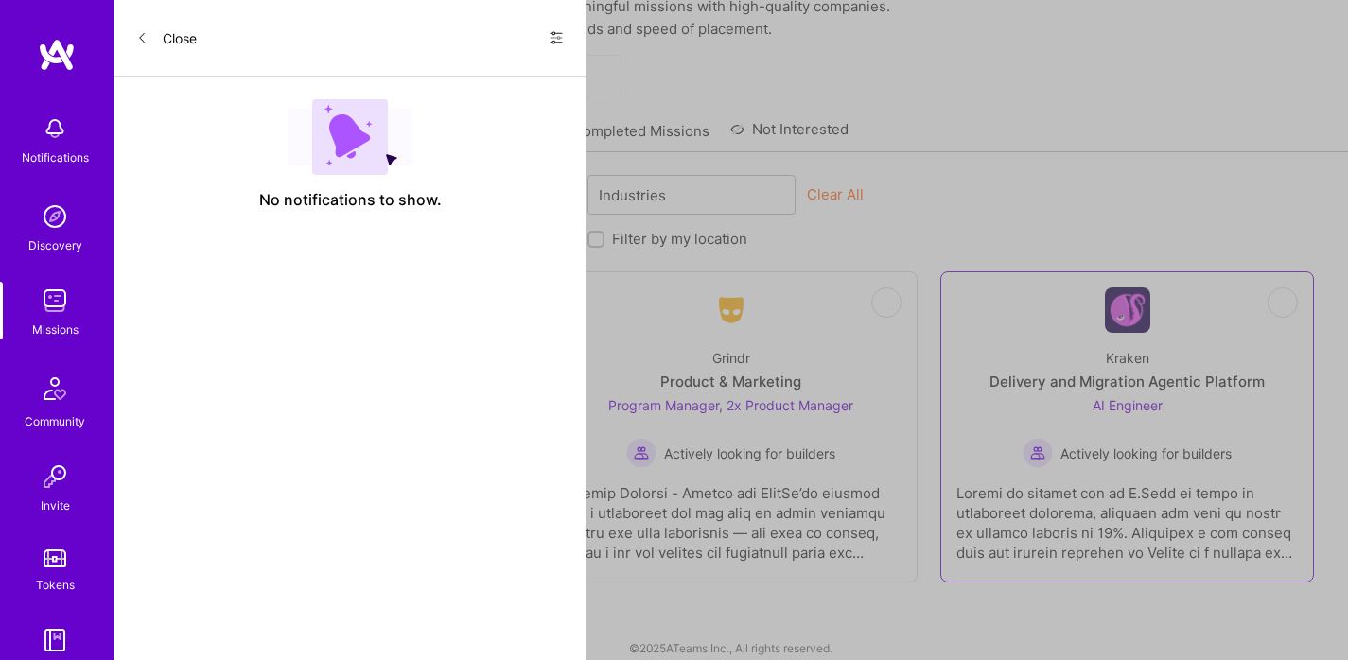
click at [1101, 444] on span "Actively looking for builders" at bounding box center [1146, 454] width 171 height 20
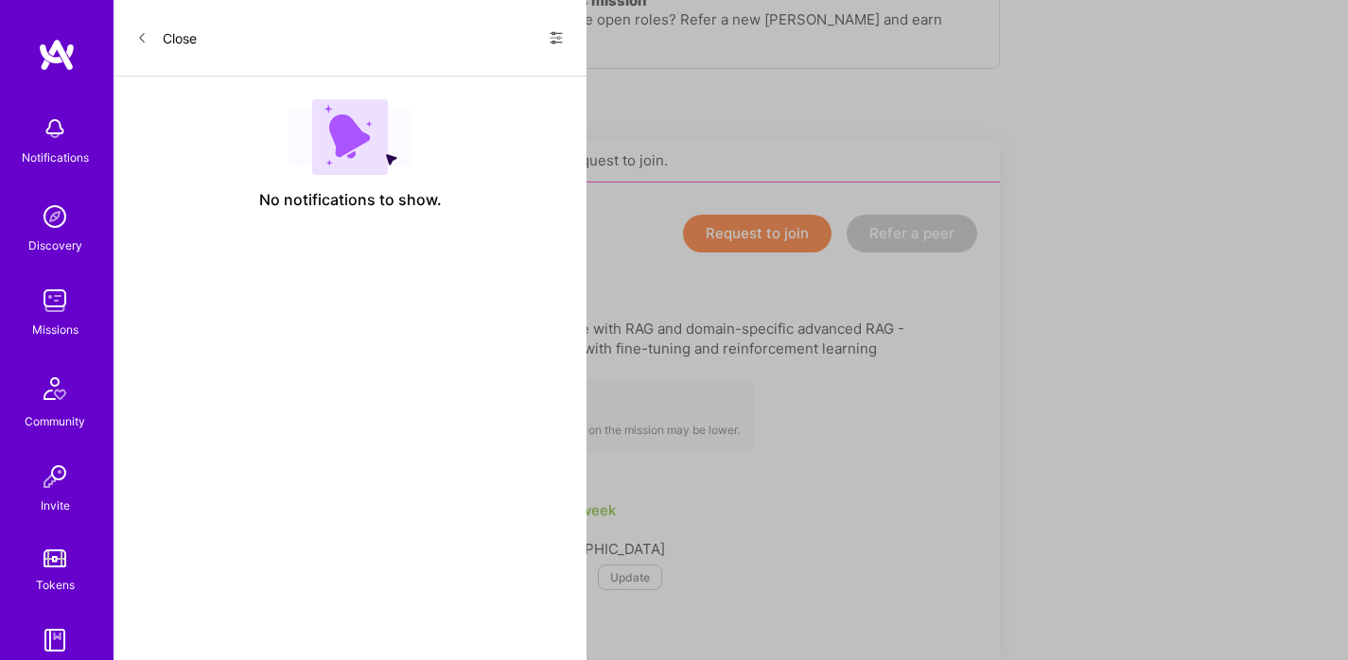
scroll to position [308, 0]
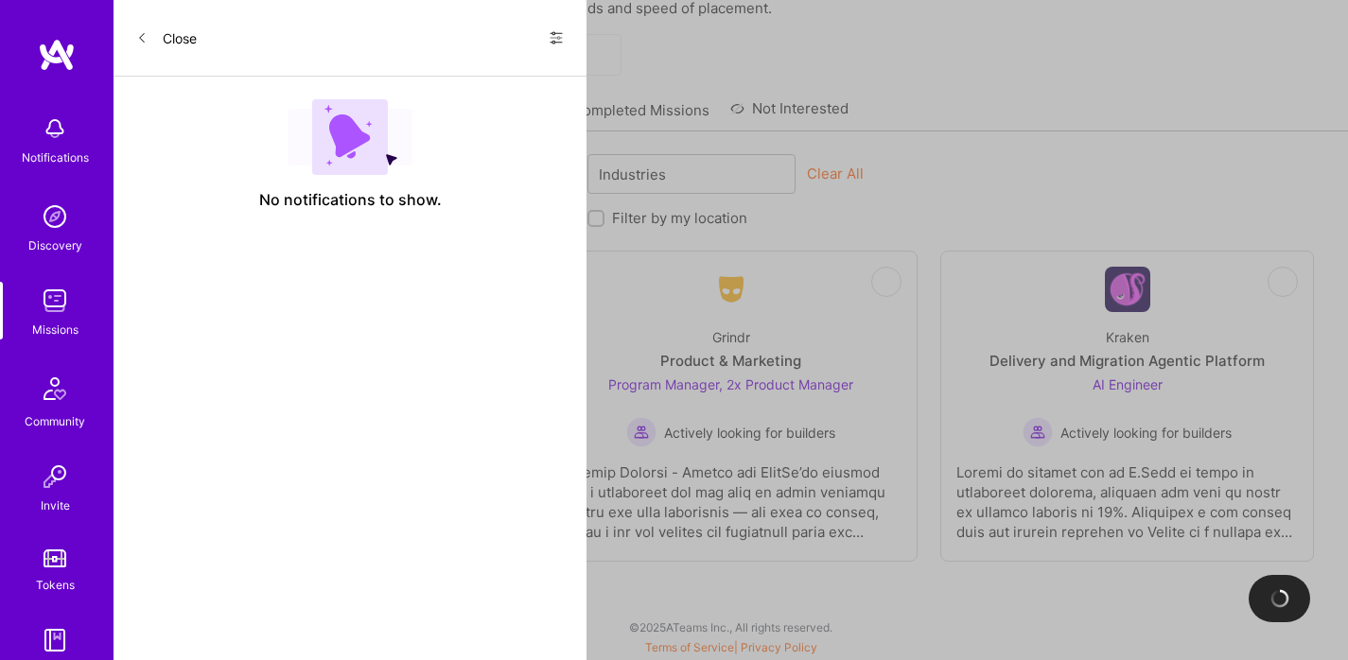
scroll to position [106, 0]
click at [293, 178] on div "Skills" at bounding box center [237, 175] width 177 height 38
click at [264, 110] on link "Recommended Missions" at bounding box center [231, 116] width 165 height 31
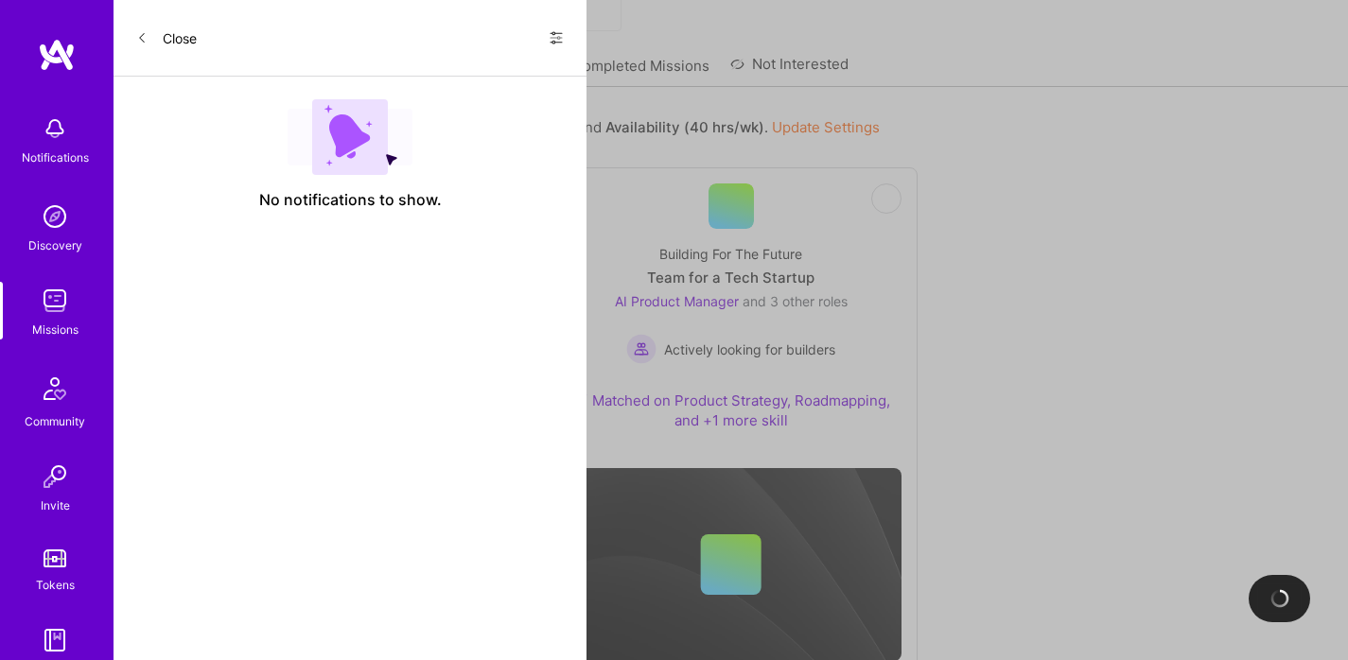
scroll to position [213, 0]
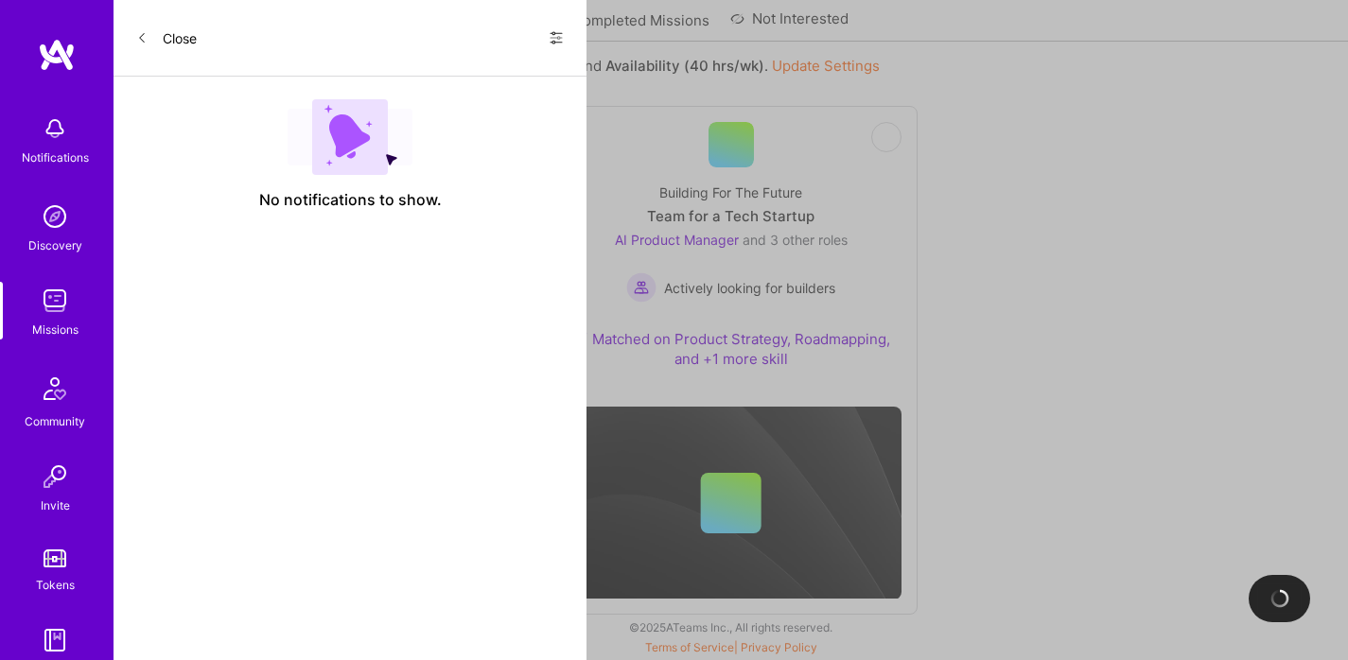
click at [351, 193] on div "Grindr" at bounding box center [335, 193] width 38 height 20
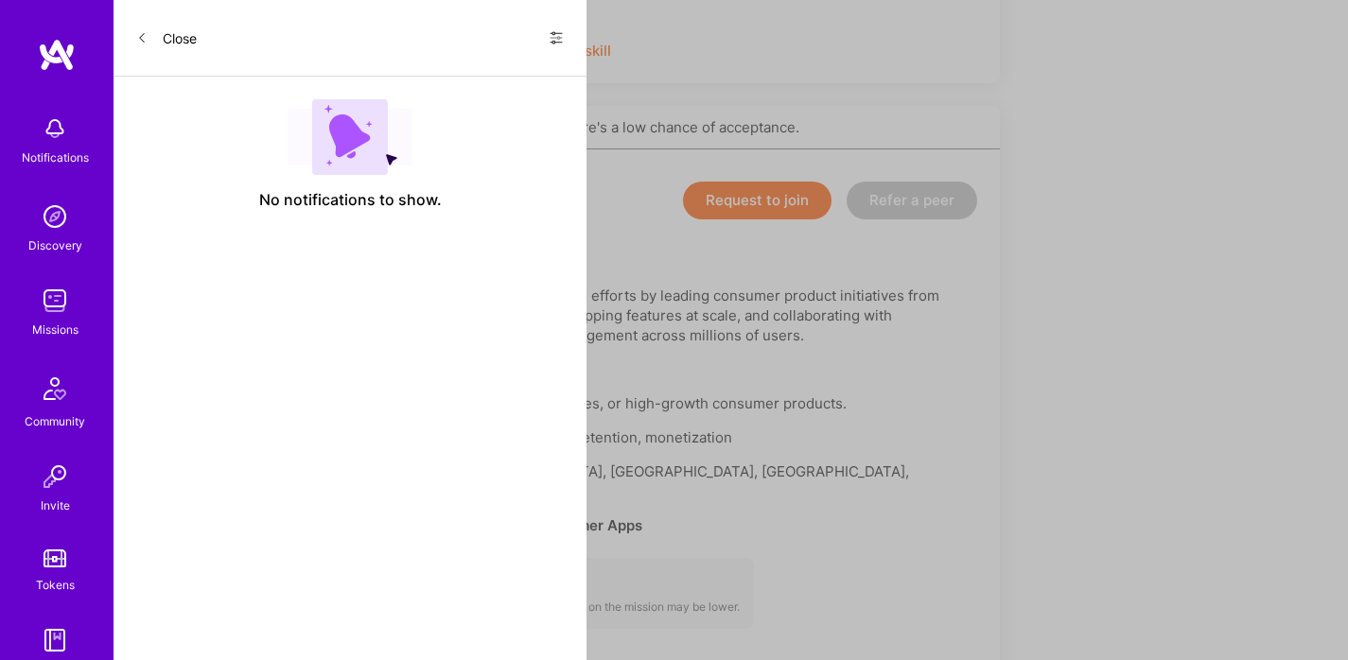
scroll to position [1623, 0]
click at [780, 202] on button "Request to join" at bounding box center [757, 203] width 149 height 38
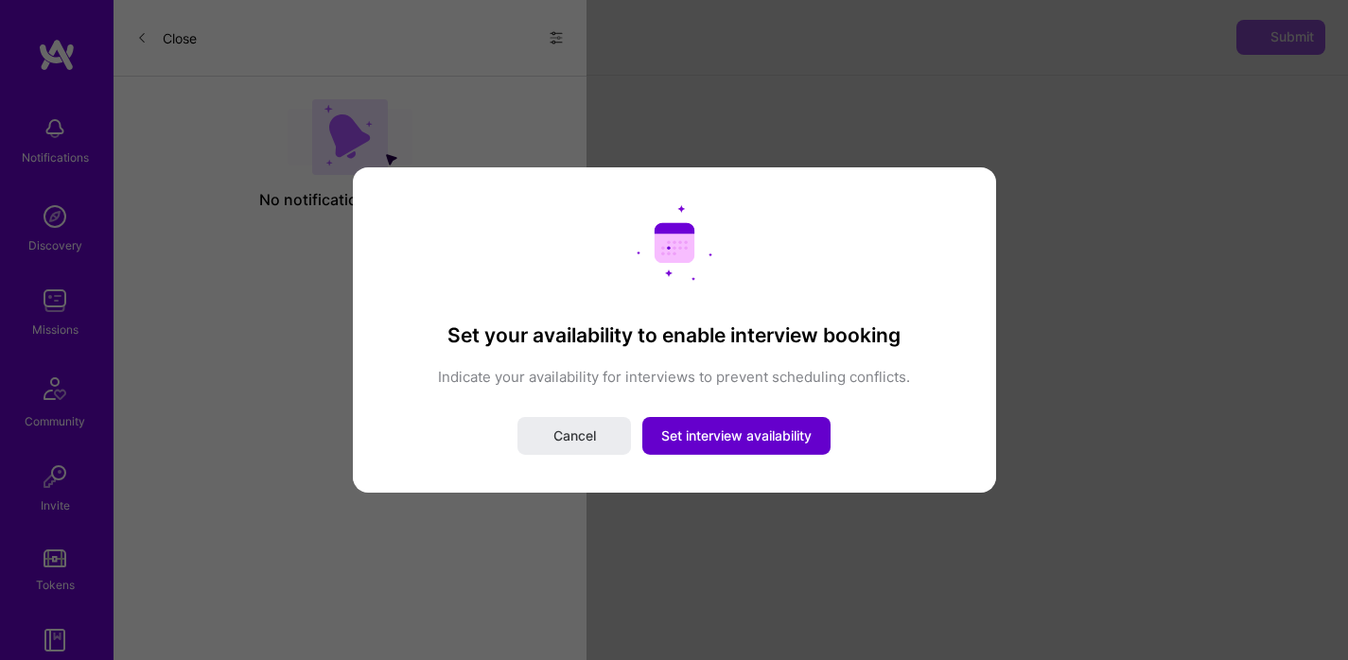
click at [728, 433] on span "Set interview availability" at bounding box center [736, 436] width 150 height 19
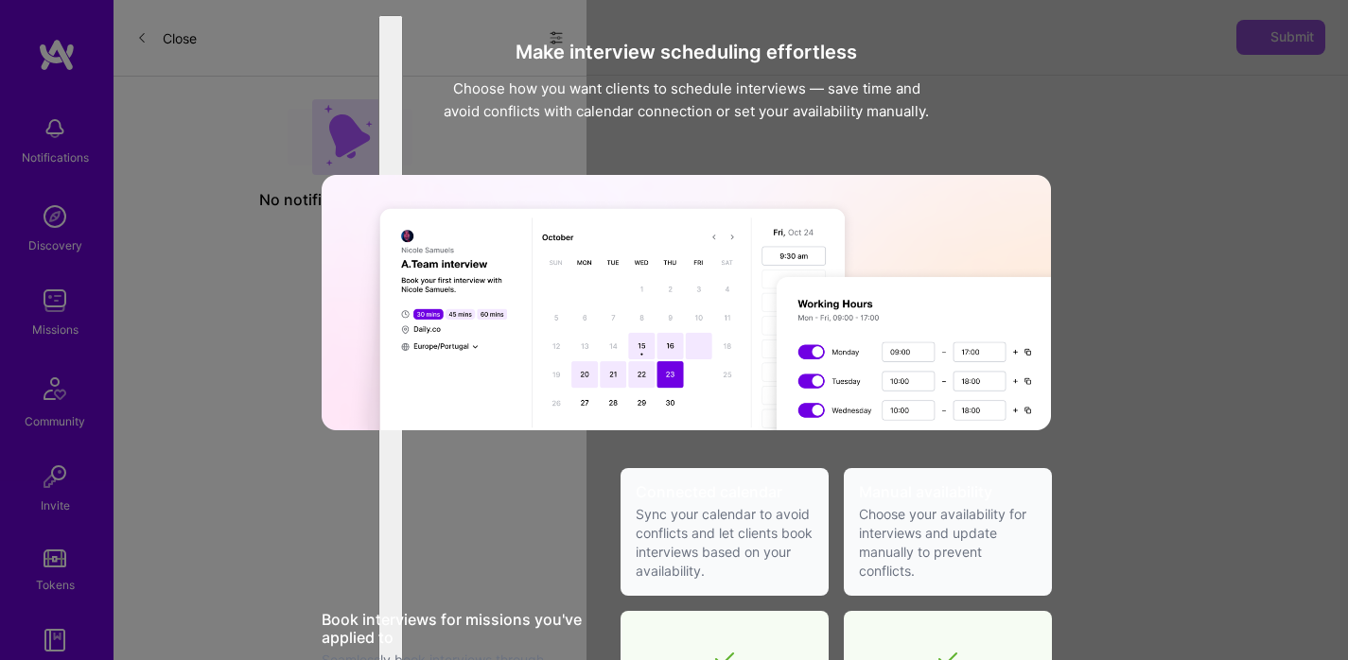
scroll to position [665, 0]
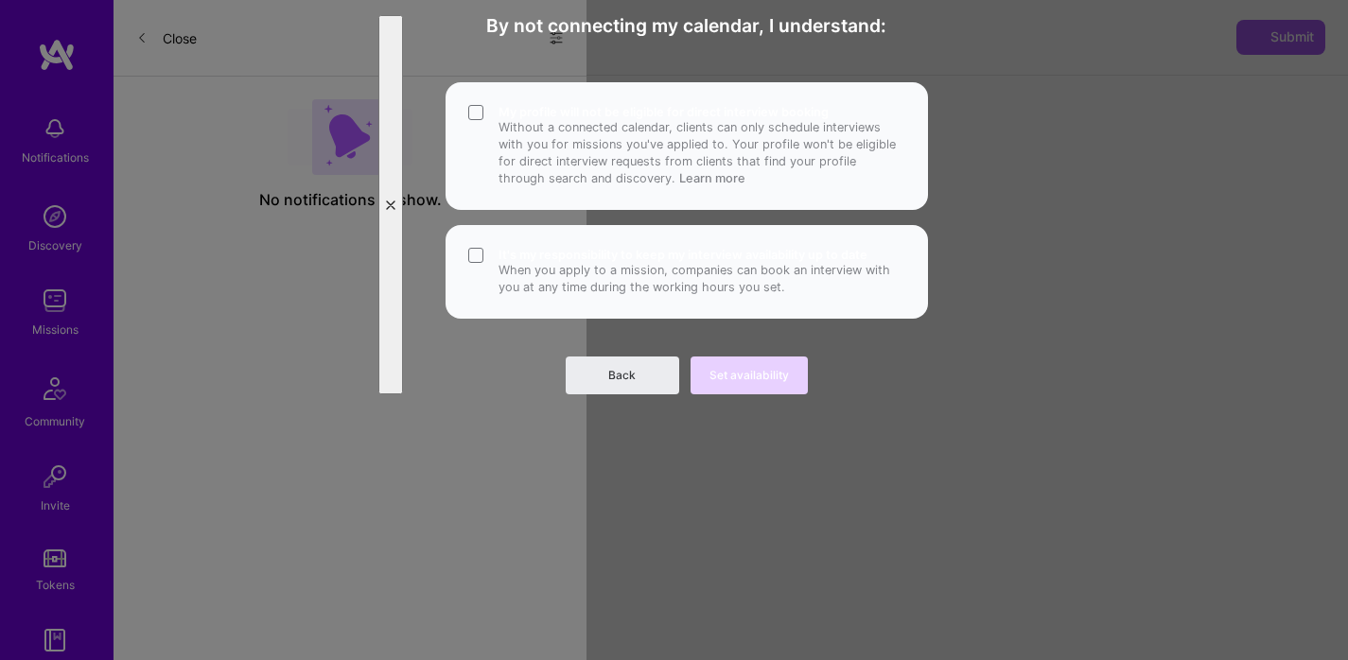
scroll to position [0, 0]
click at [584, 185] on p "Without a connected calendar, clients can only schedule interviews with you for…" at bounding box center [702, 153] width 407 height 68
click at [571, 286] on p "When you apply to a mission, companies can book an interview with you at any ti…" at bounding box center [702, 279] width 407 height 34
click at [712, 379] on span "Set availability" at bounding box center [749, 375] width 79 height 17
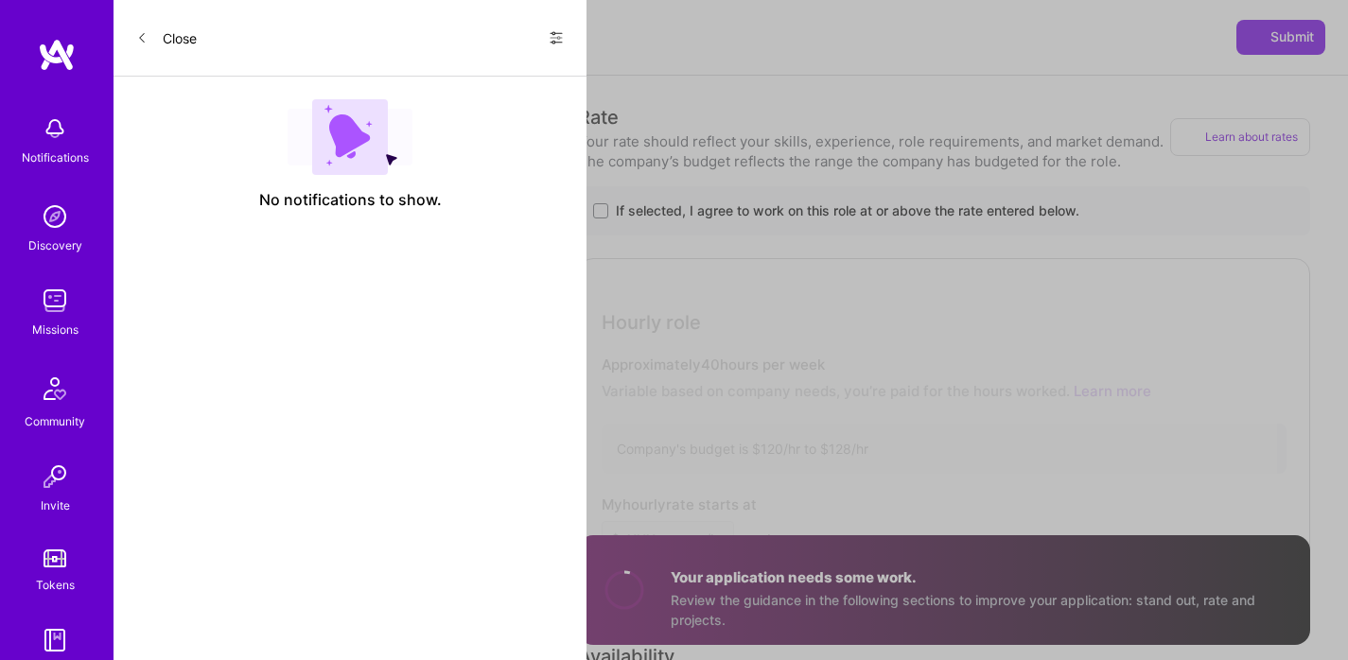
scroll to position [926, 0]
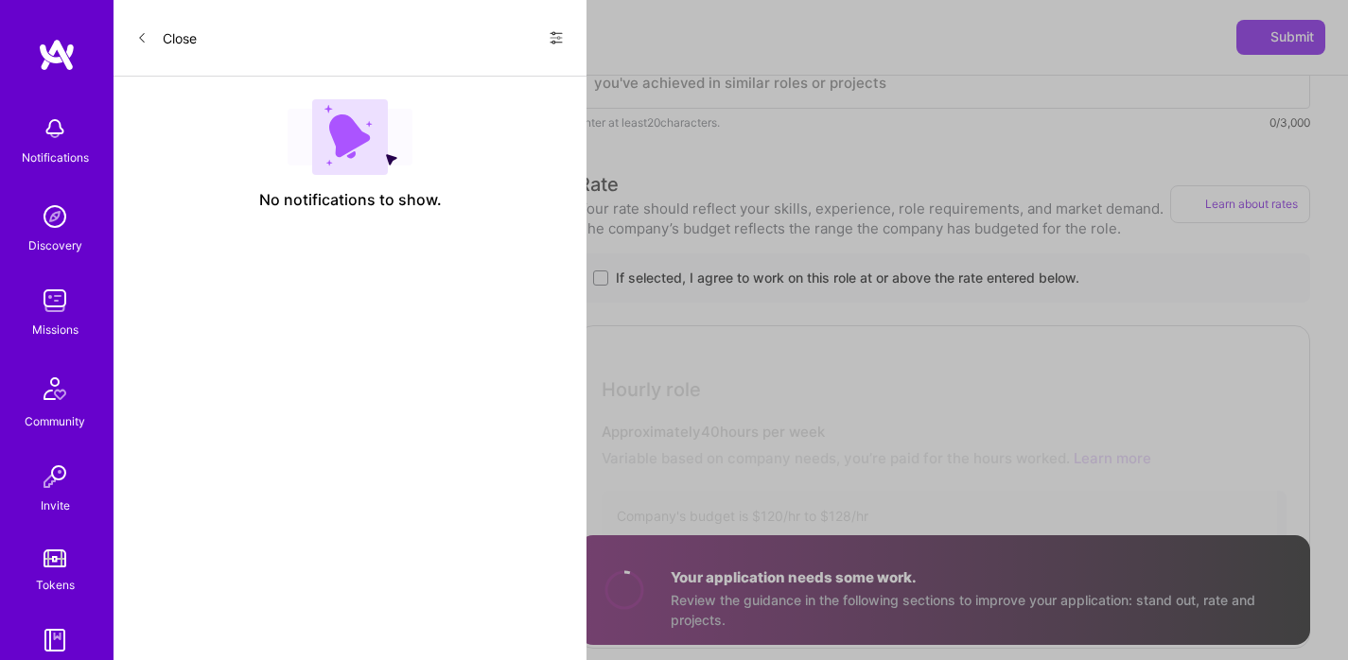
click at [784, 269] on span "If selected, I agree to work on this role at or above the rate entered below." at bounding box center [848, 278] width 464 height 19
click at [0, 0] on input "If selected, I agree to work on this role at or above the rate entered below." at bounding box center [0, 0] width 0 height 0
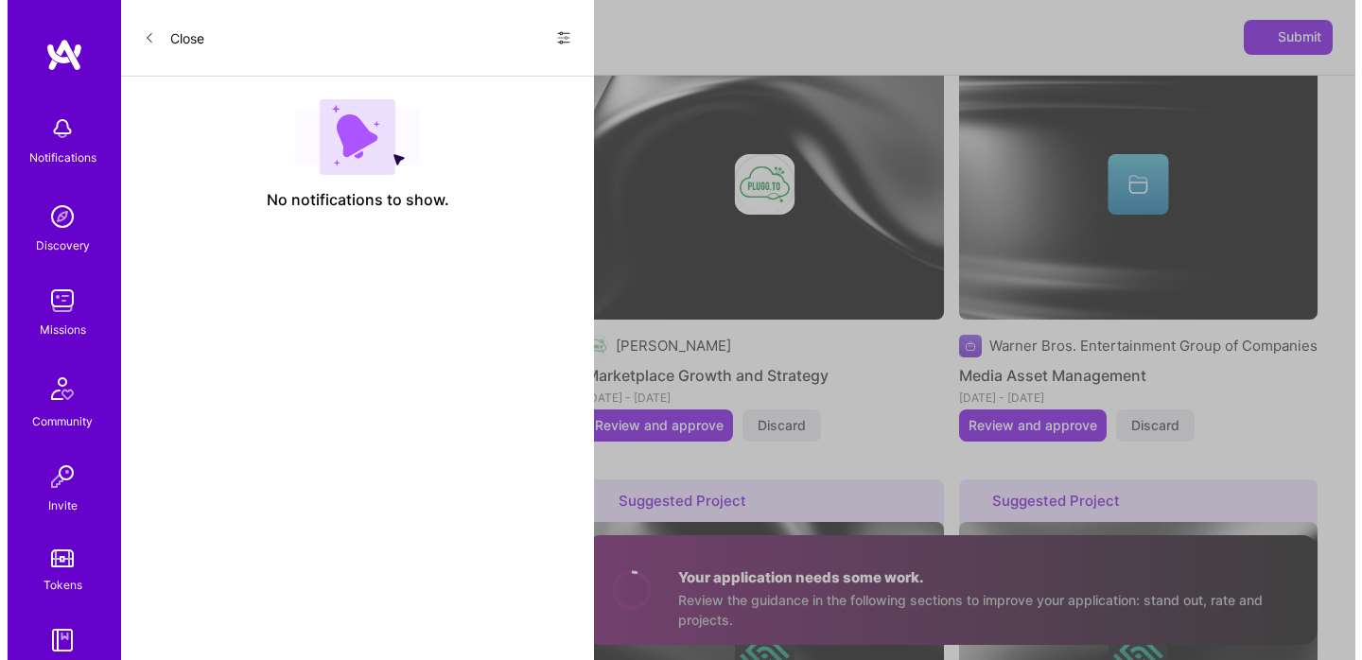
scroll to position [2742, 0]
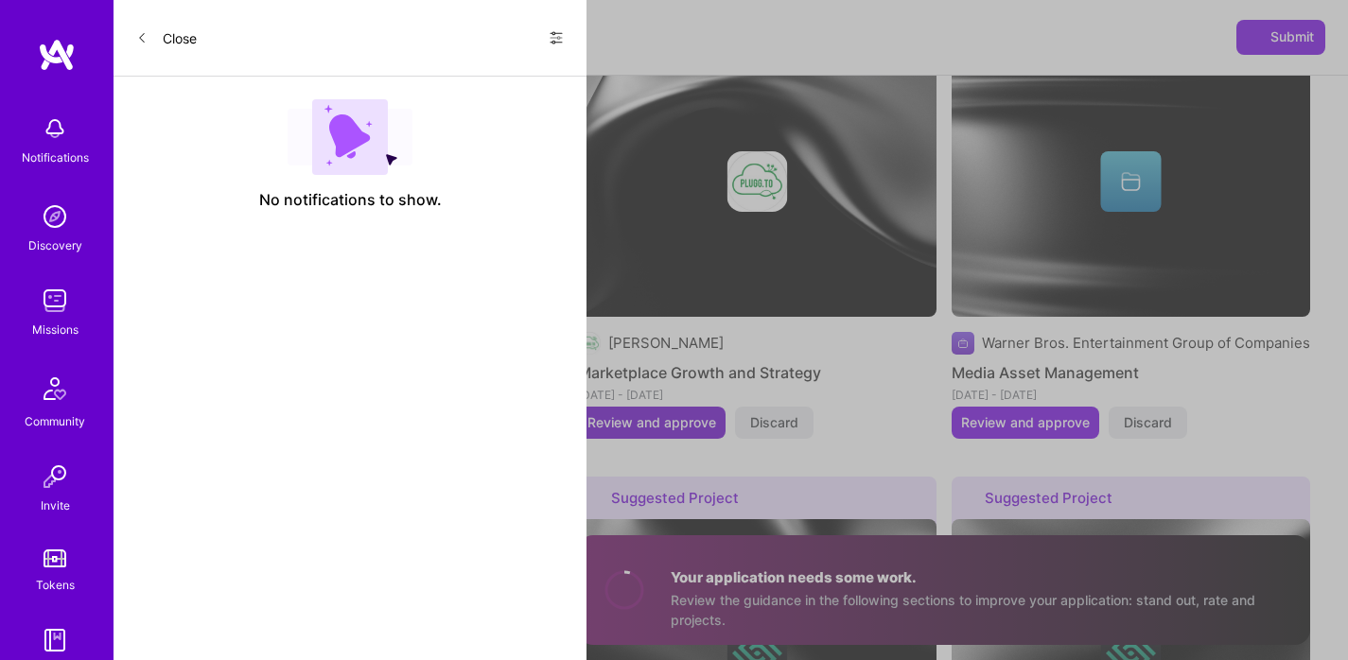
click at [665, 413] on span "Review and approve" at bounding box center [651, 422] width 129 height 19
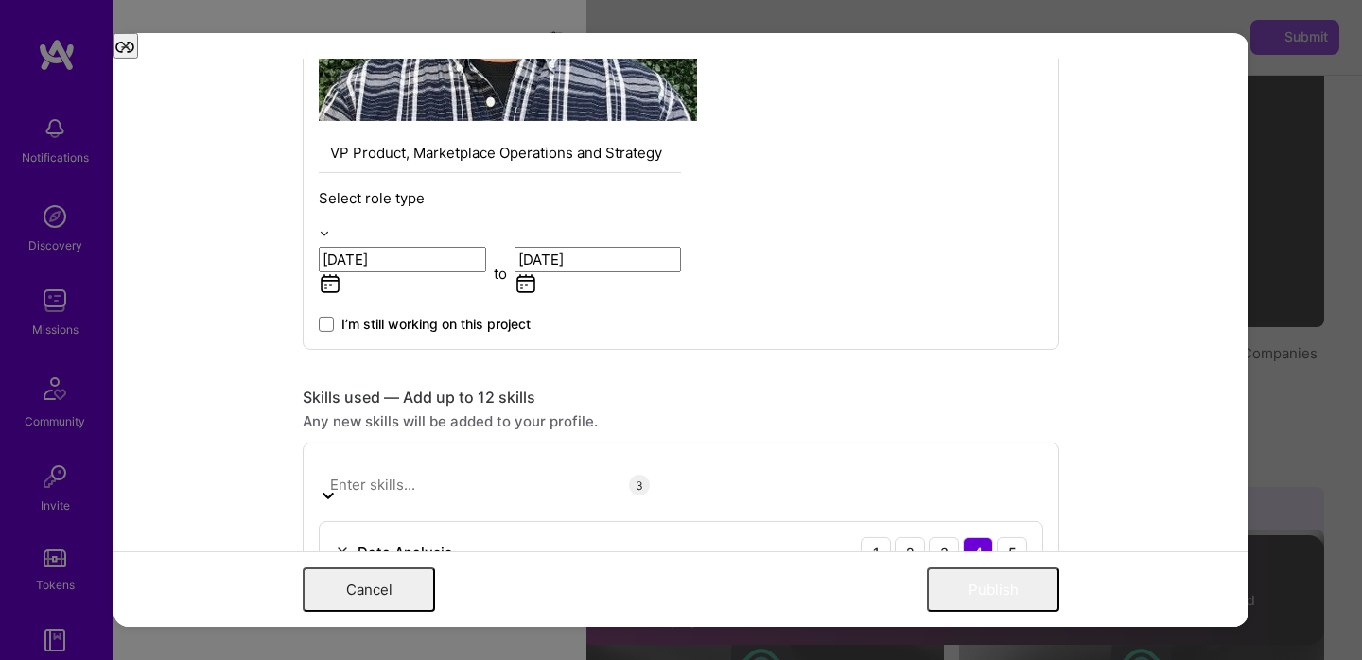
scroll to position [1074, 0]
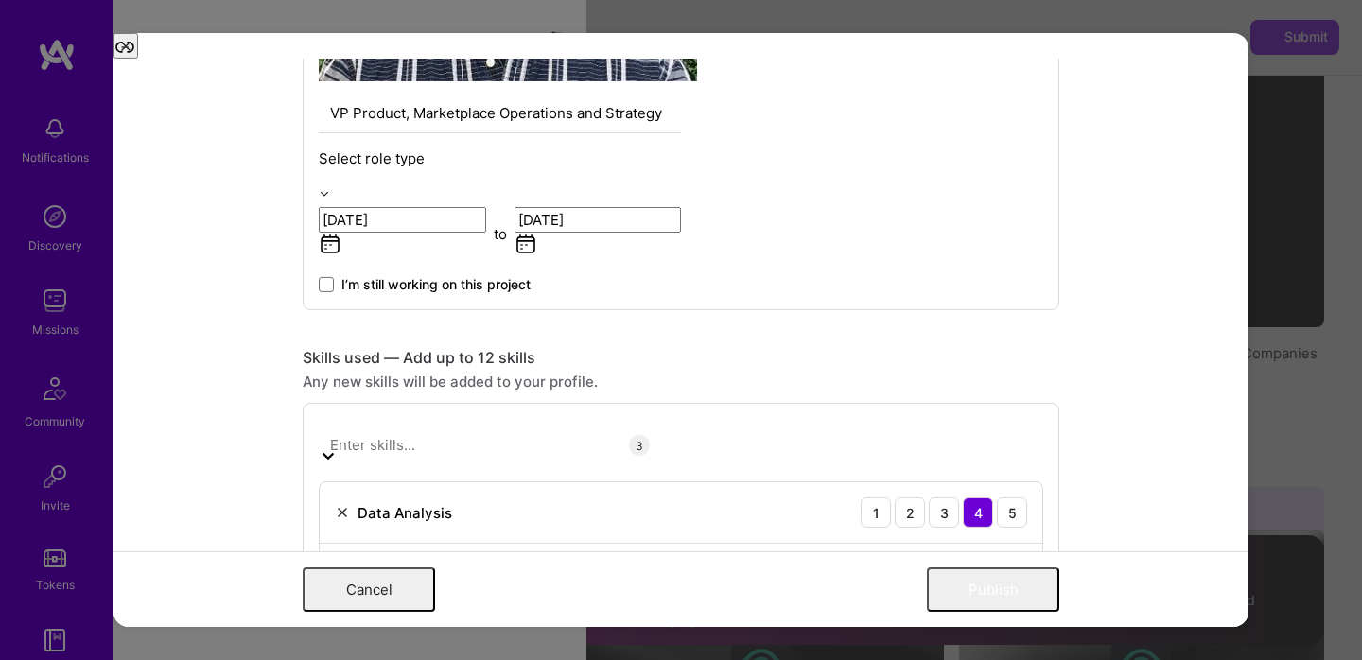
click at [0, 0] on input "Yes, I managed" at bounding box center [0, 0] width 0 height 0
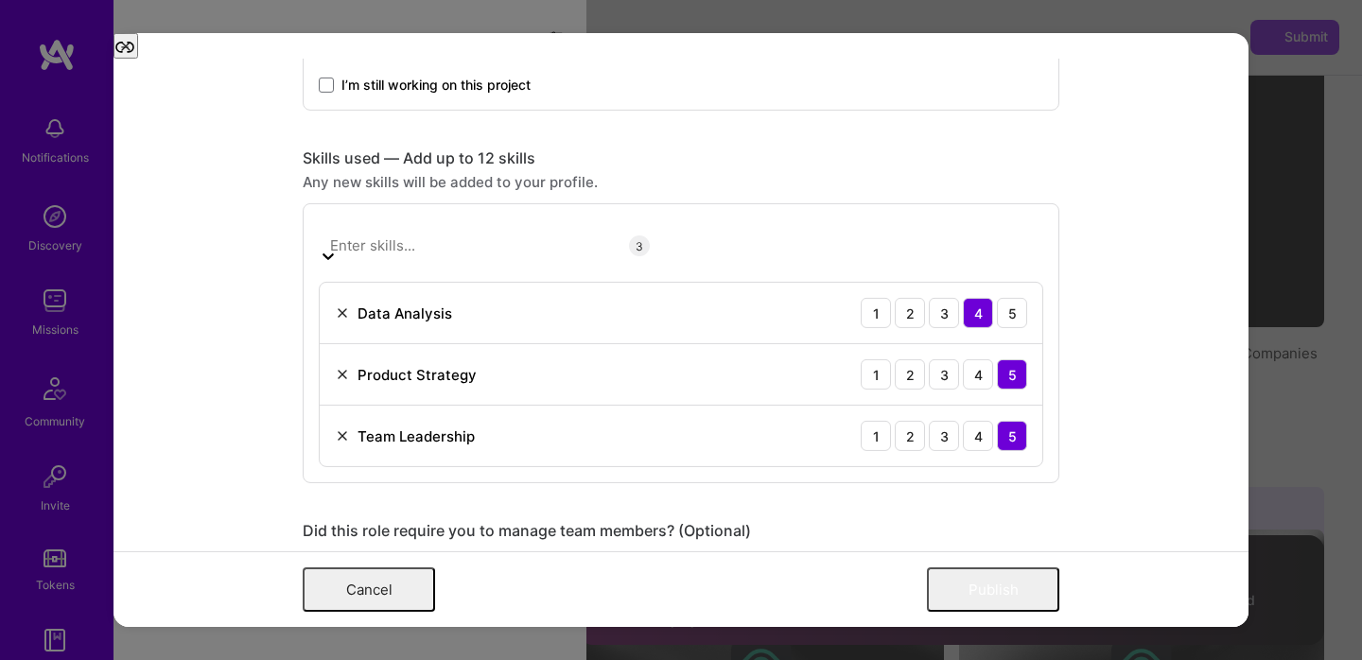
scroll to position [1298, 0]
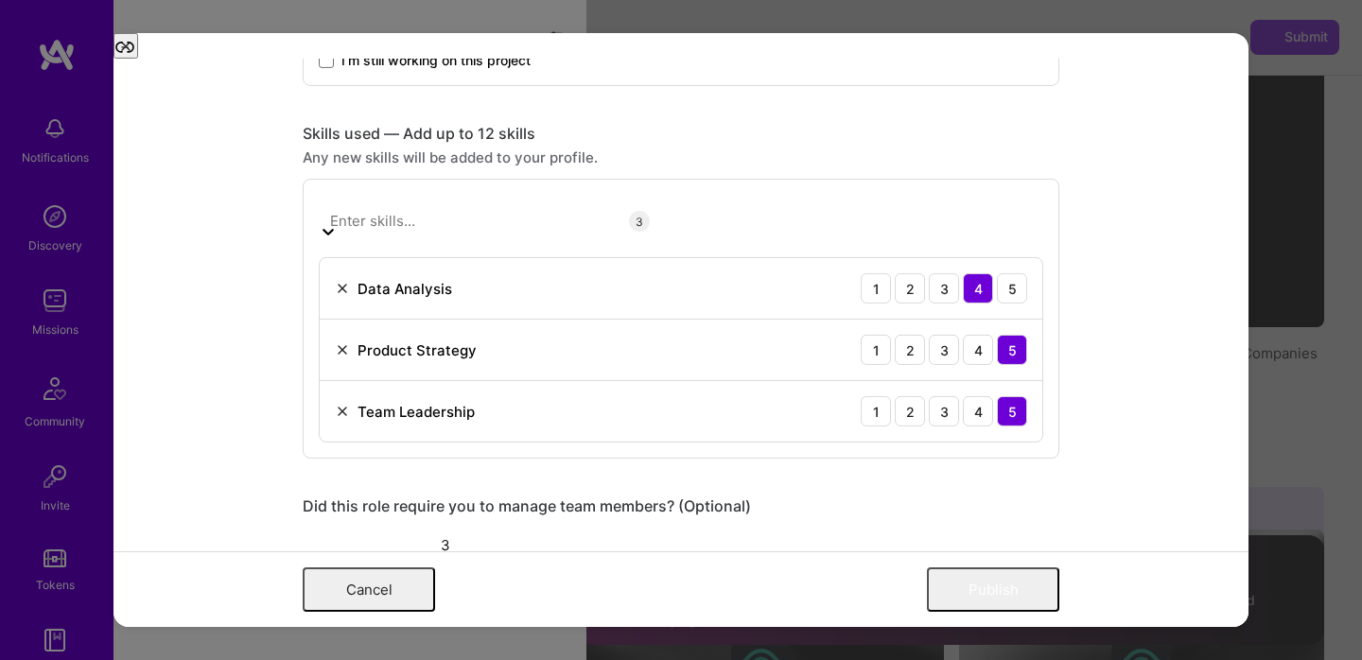
click at [0, 0] on input "I was involved in zero to one with this project" at bounding box center [0, 0] width 0 height 0
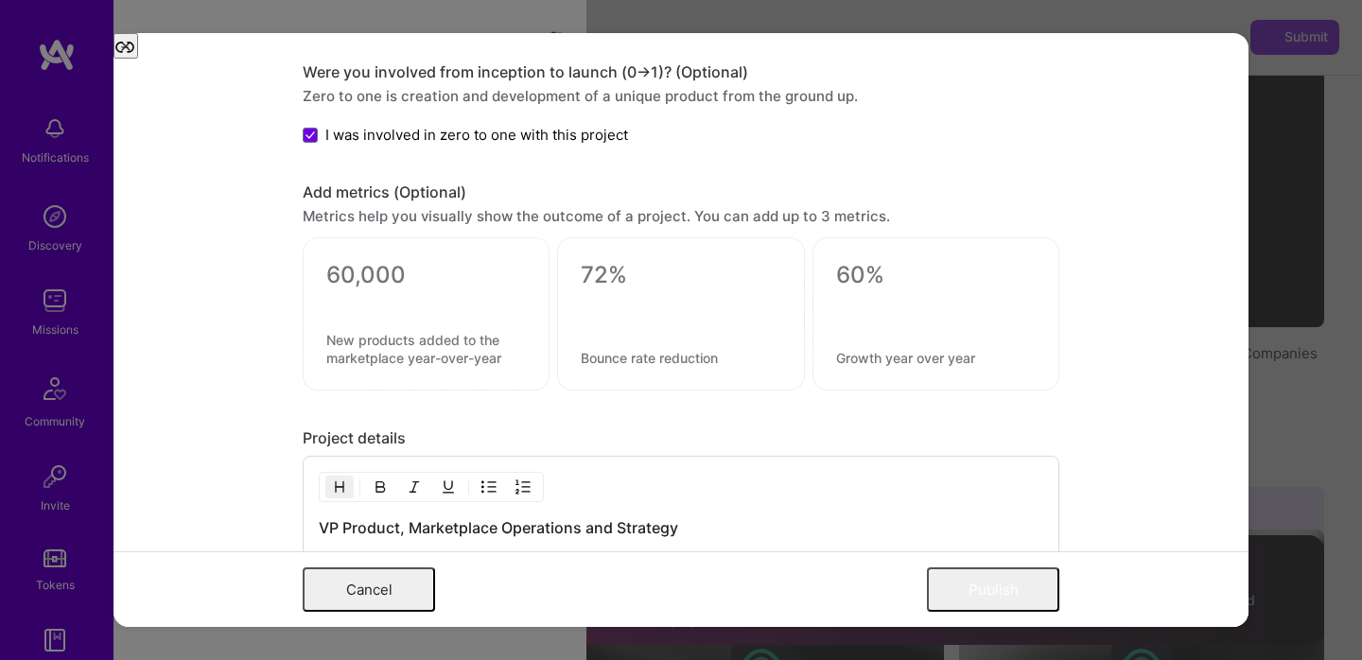
scroll to position [1891, 0]
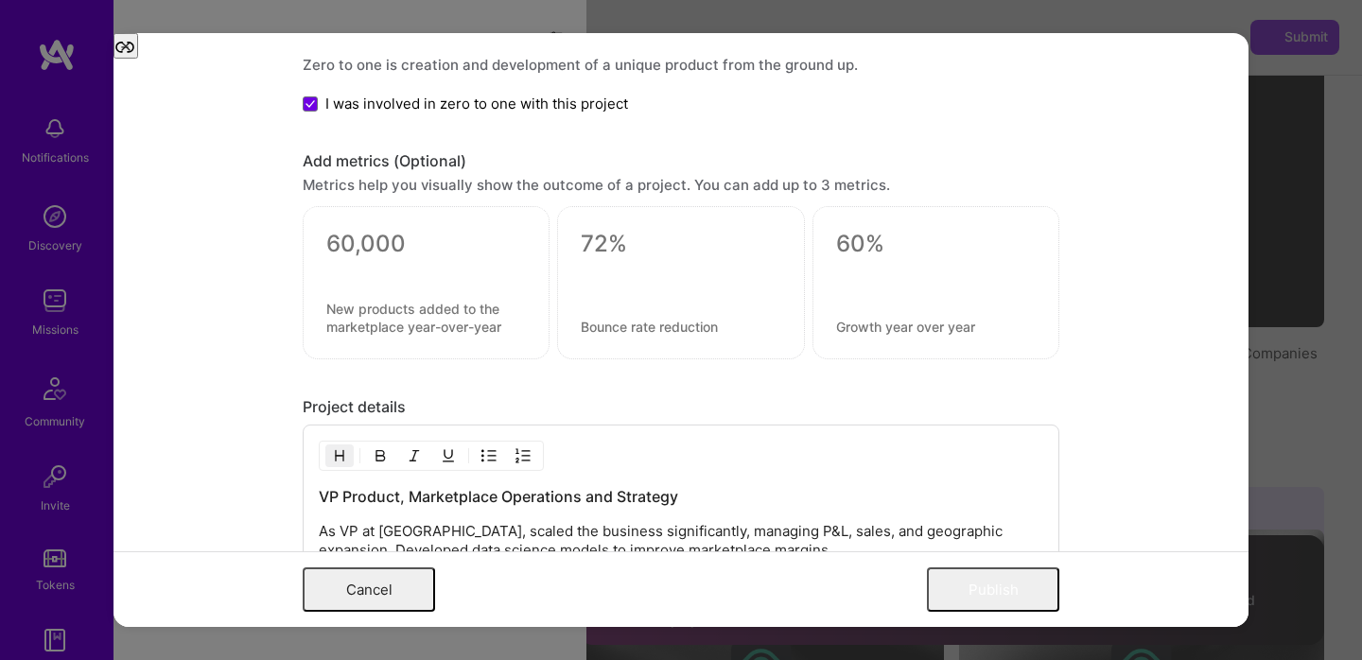
click at [973, 602] on button "Publish" at bounding box center [993, 590] width 132 height 44
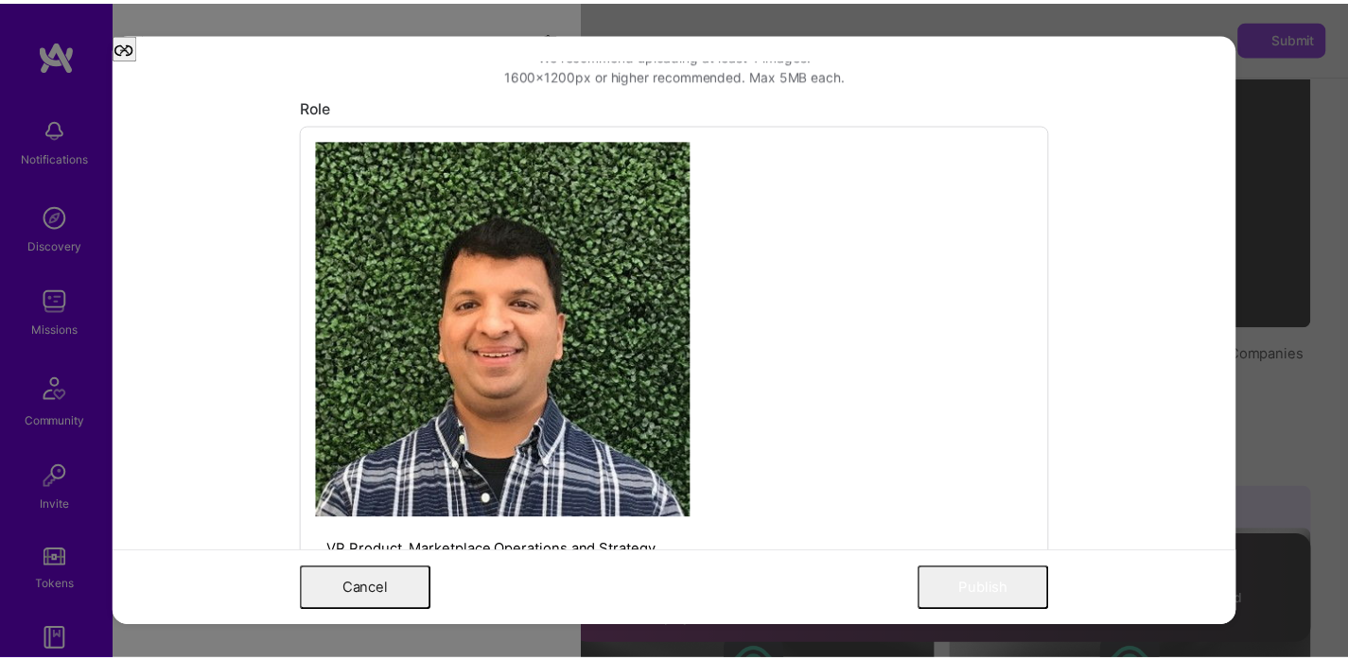
scroll to position [636, 0]
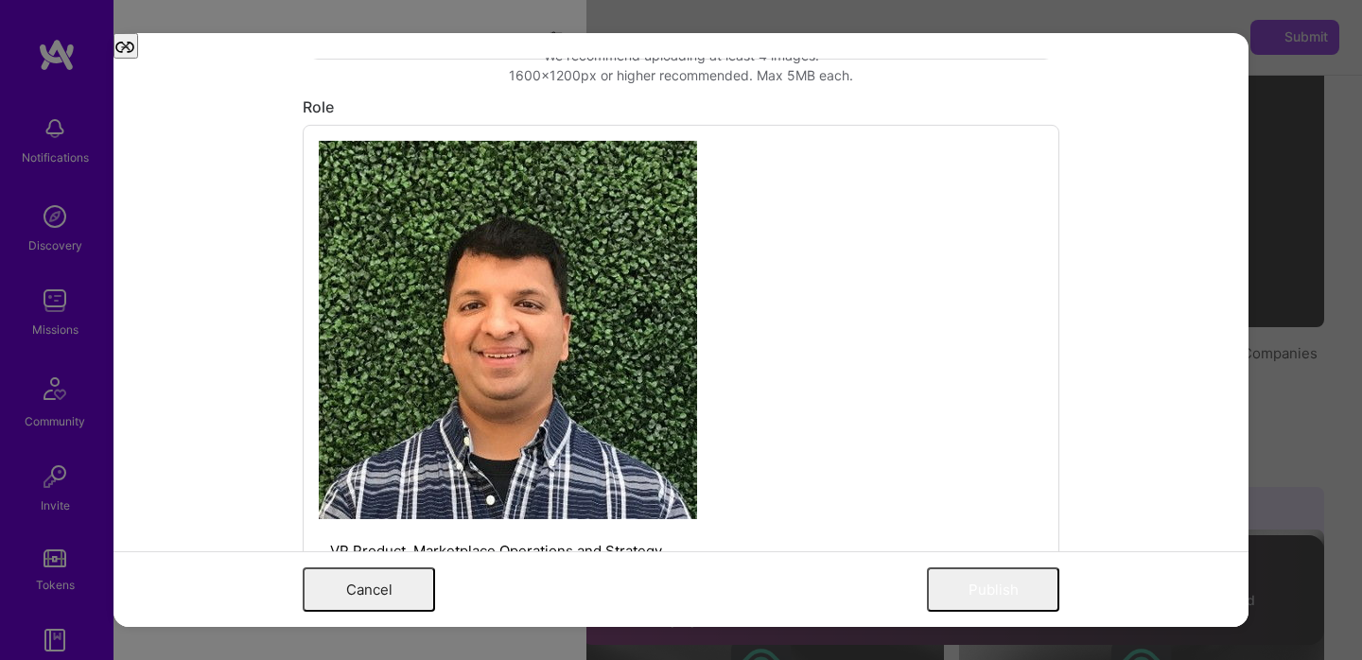
click at [469, 606] on input "text" at bounding box center [500, 616] width 362 height 20
click at [1026, 598] on button "Publish" at bounding box center [993, 590] width 132 height 44
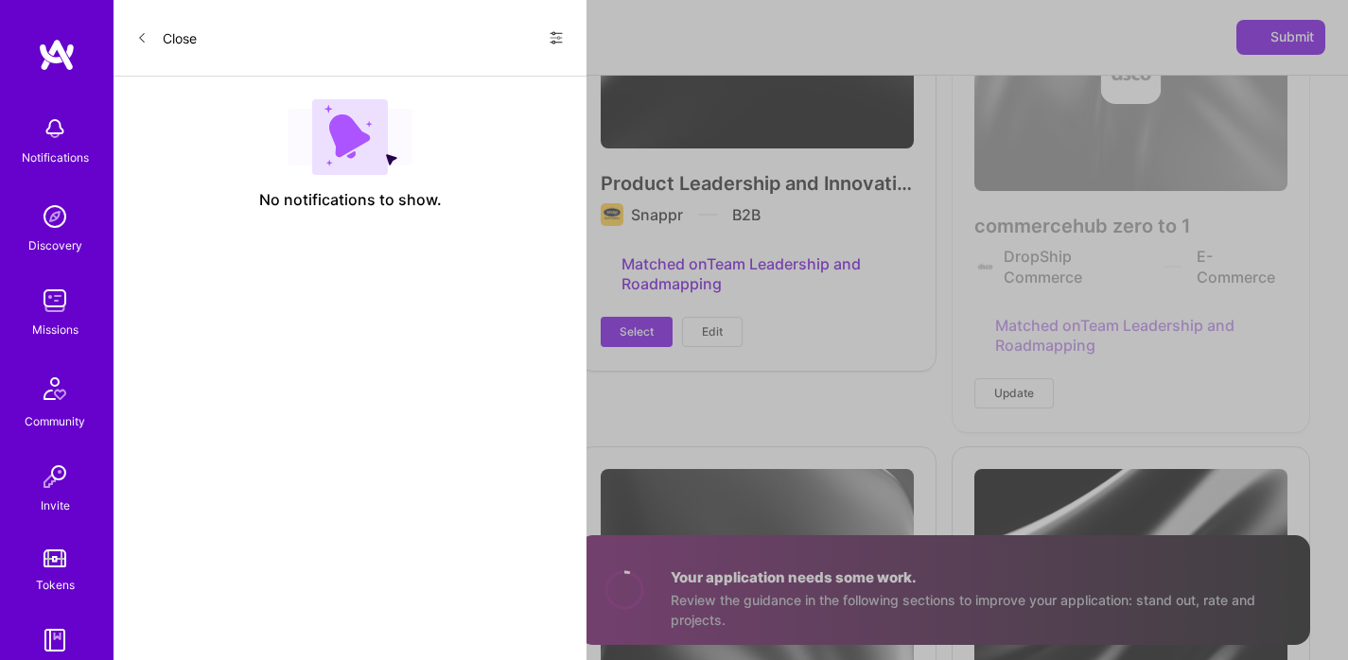
scroll to position [3806, 0]
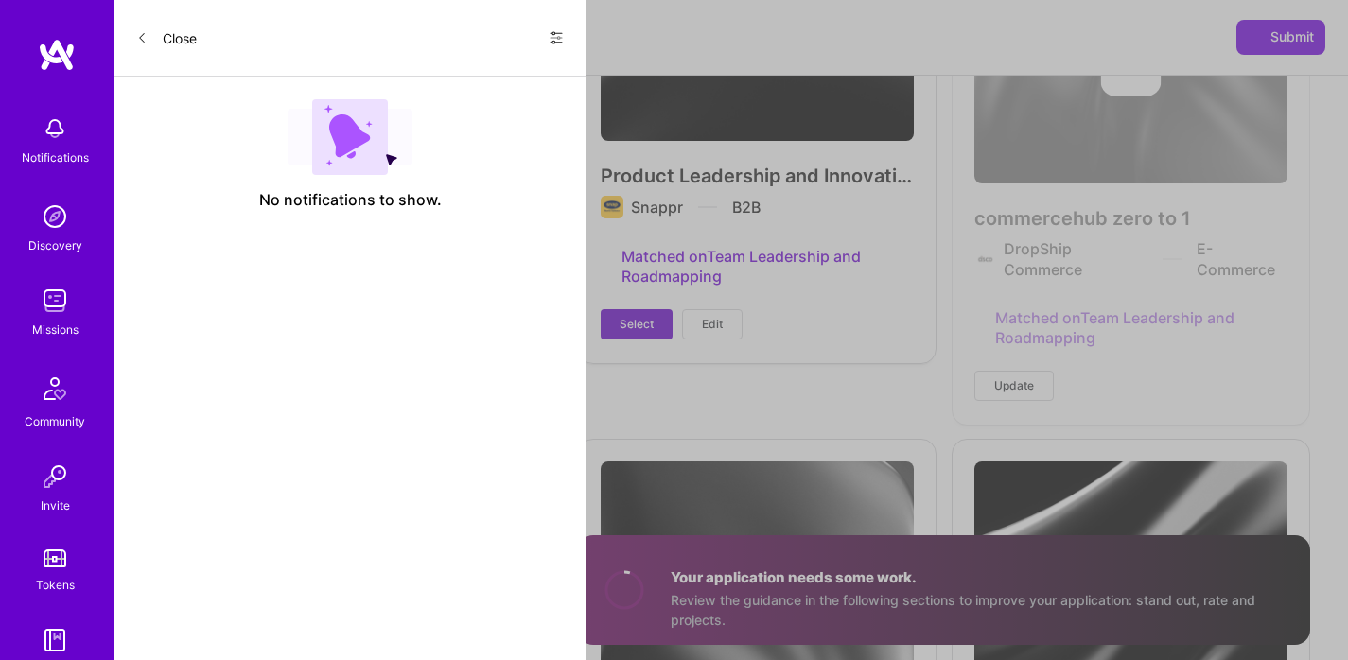
click at [652, 319] on span "Select" at bounding box center [637, 324] width 34 height 17
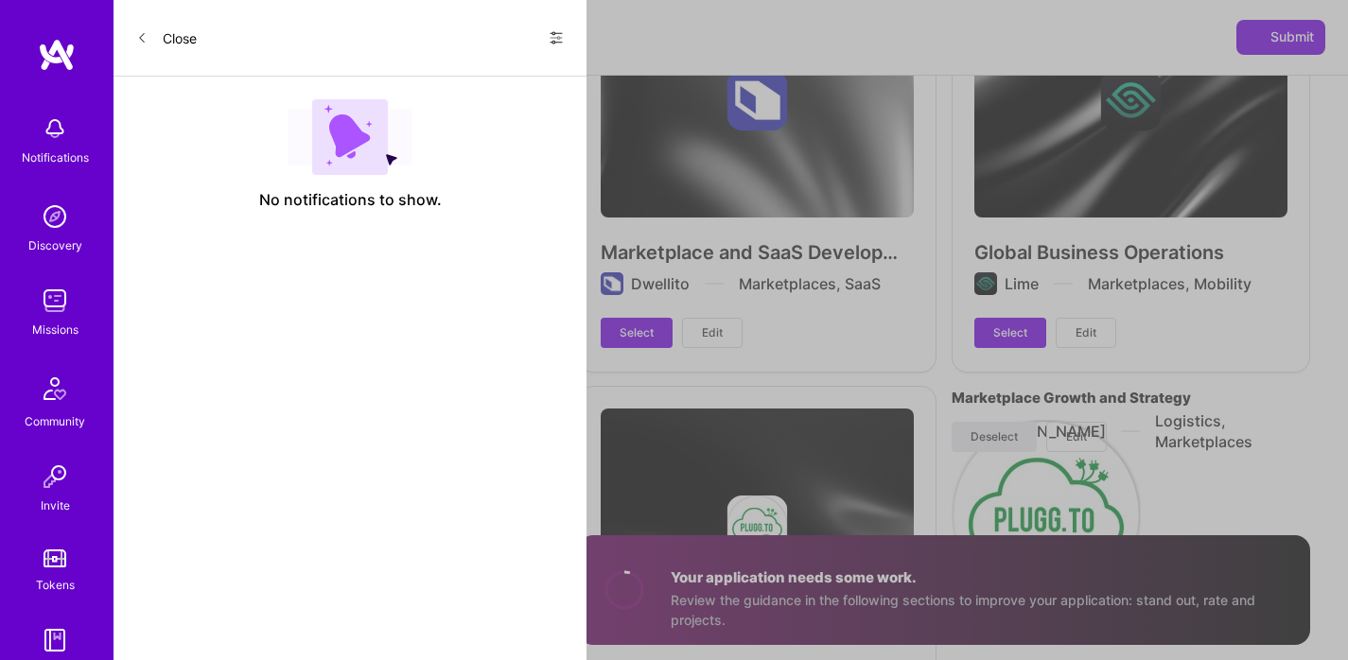
scroll to position [4310, 0]
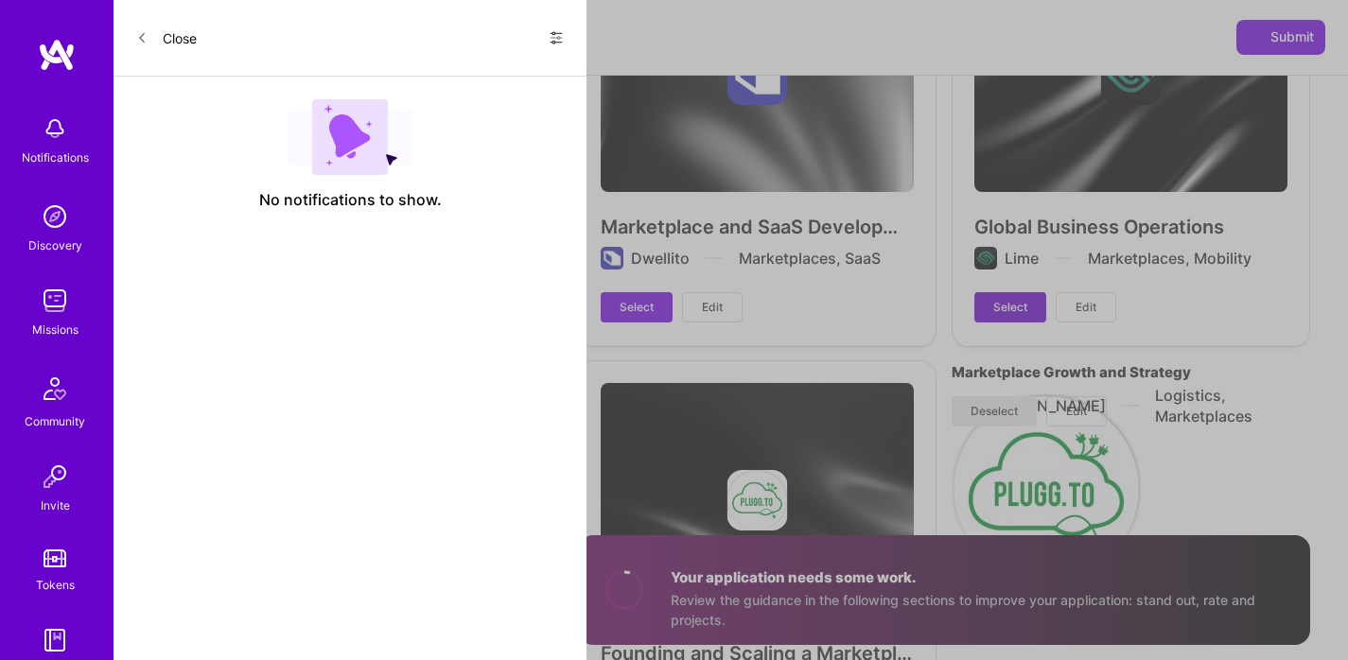
click at [1005, 299] on span "Select" at bounding box center [1010, 307] width 34 height 17
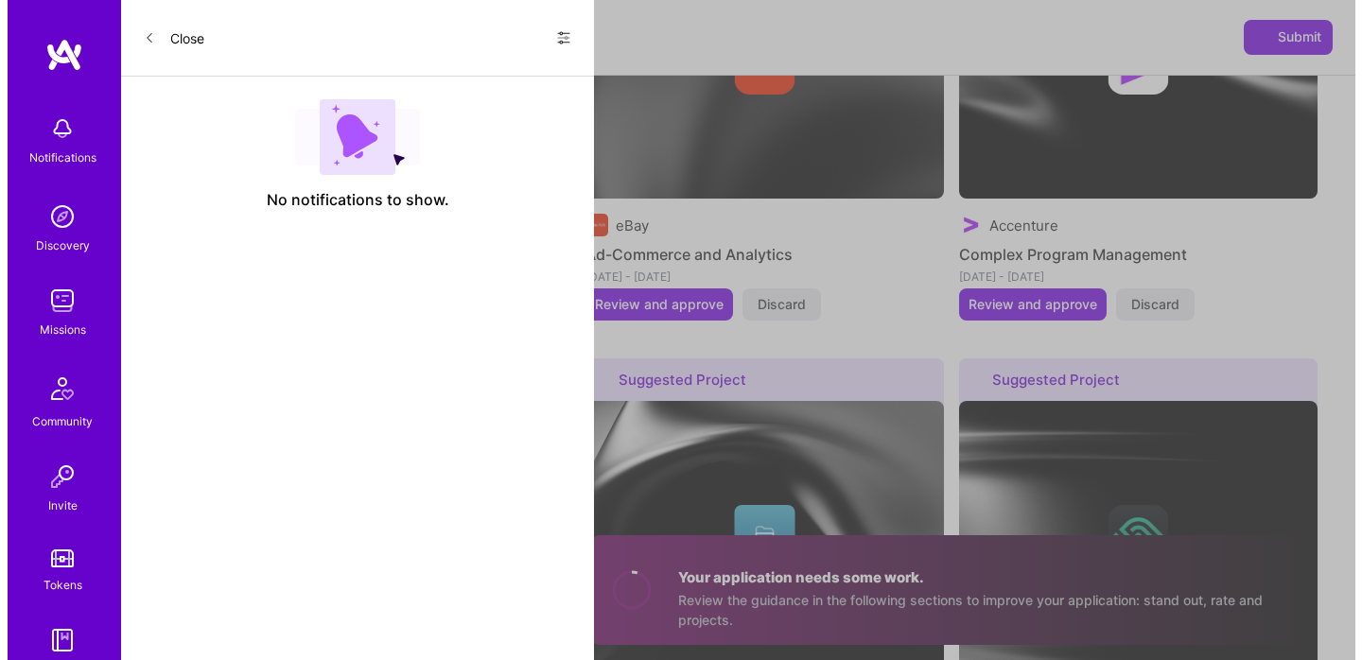
scroll to position [2390, 0]
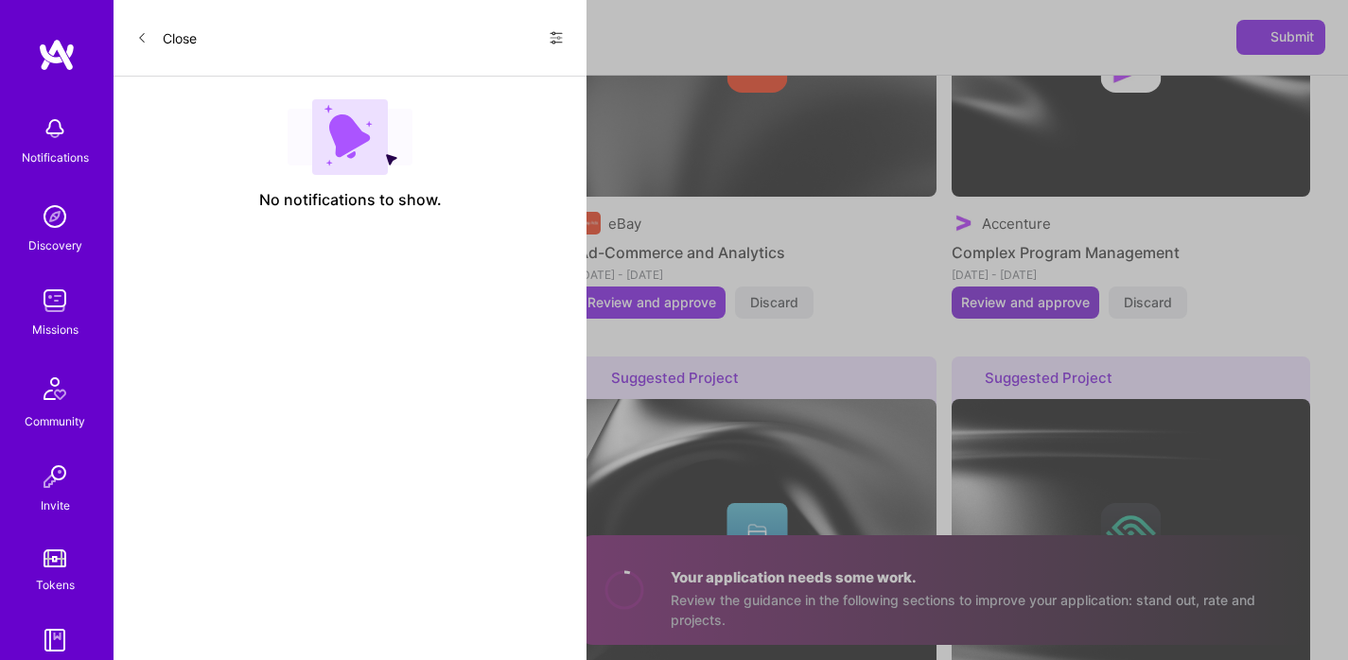
click at [1007, 304] on button "Review and approve" at bounding box center [1026, 303] width 148 height 32
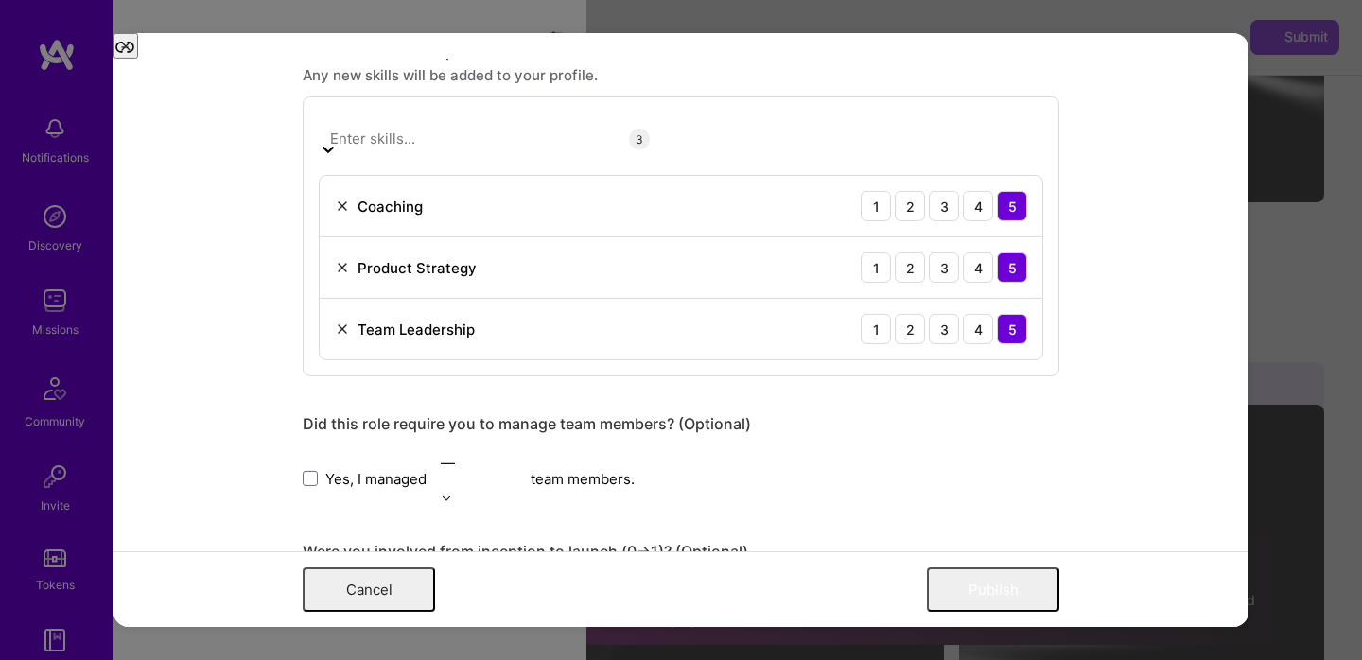
scroll to position [1891, 0]
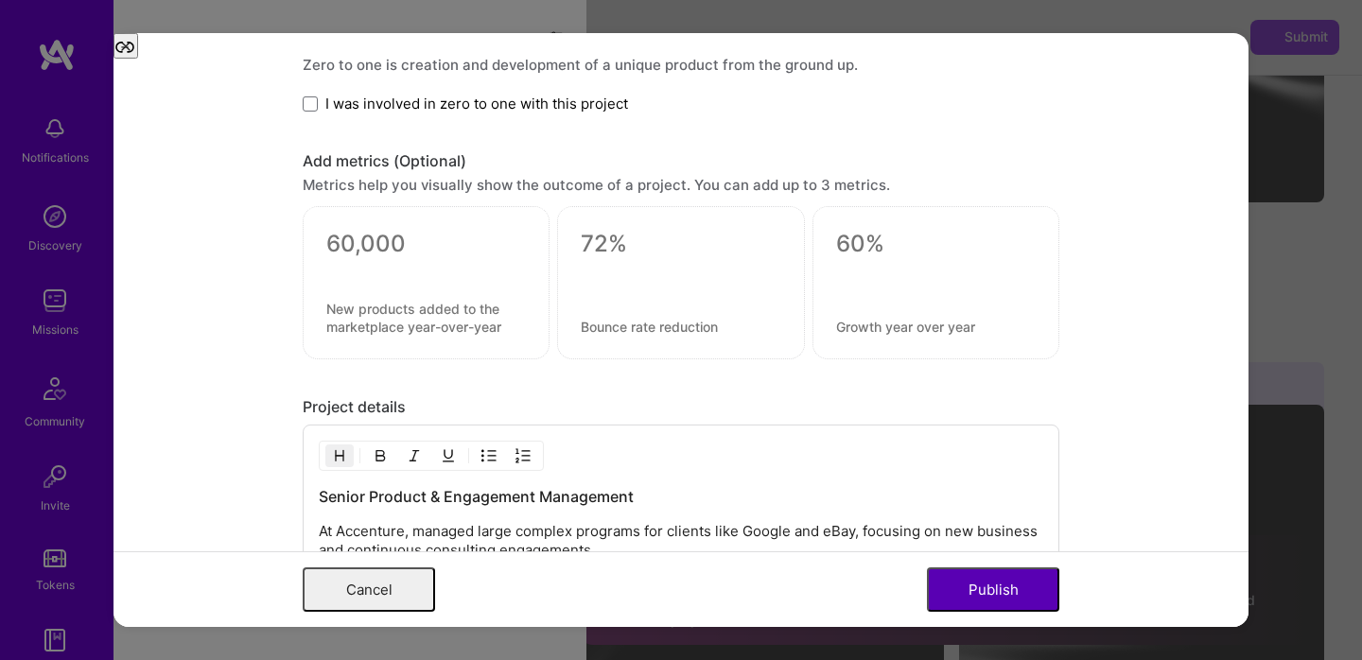
click at [947, 578] on button "Publish" at bounding box center [993, 590] width 132 height 44
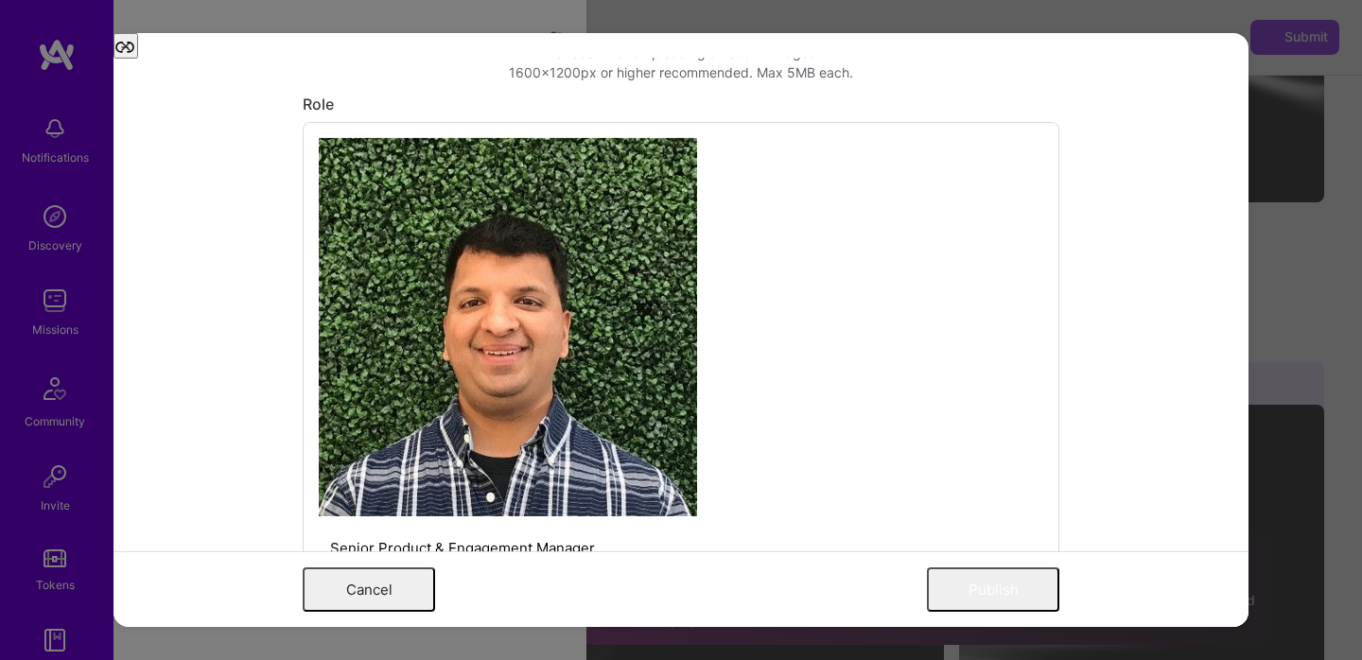
scroll to position [636, 0]
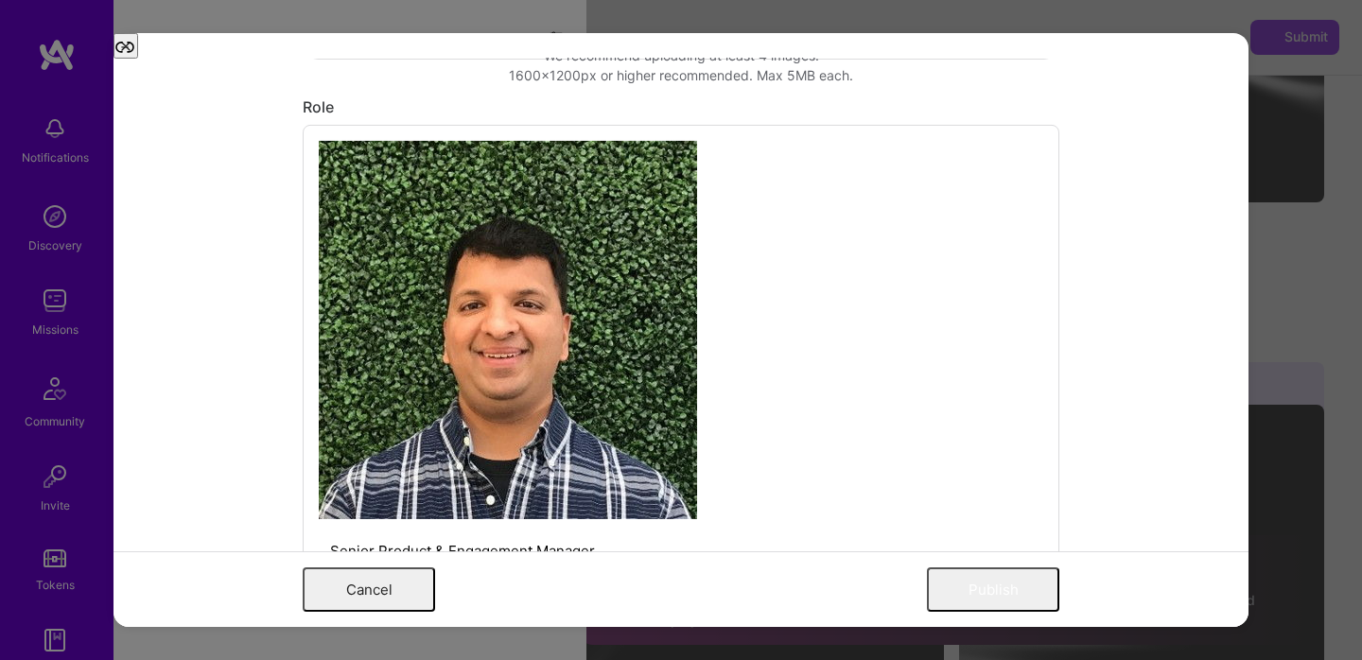
click at [440, 606] on input "text" at bounding box center [500, 616] width 362 height 20
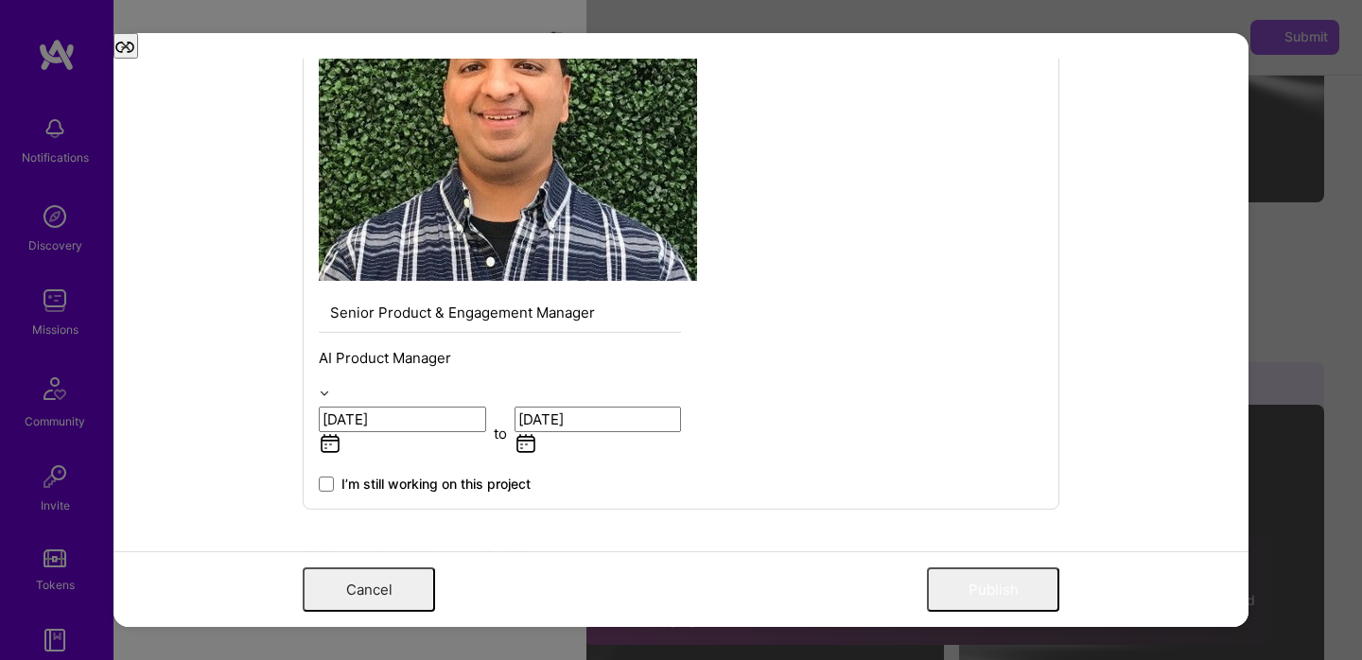
scroll to position [876, 0]
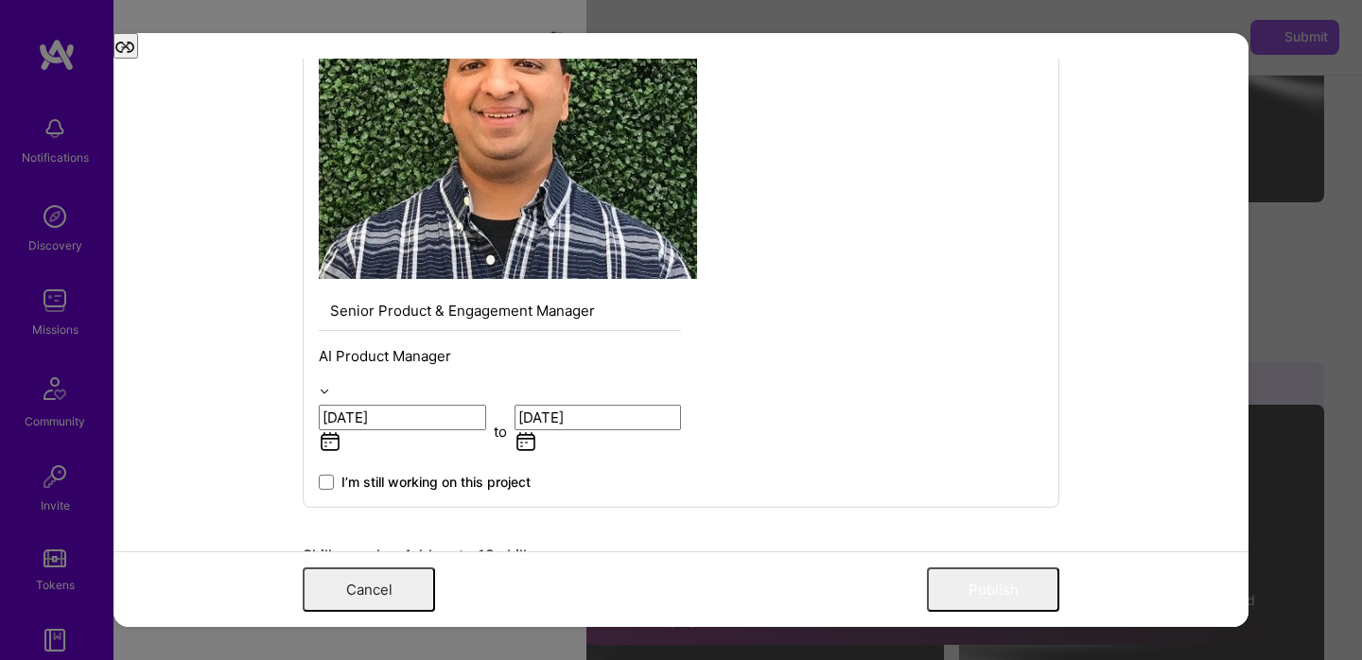
click at [567, 619] on div at bounding box center [508, 631] width 378 height 24
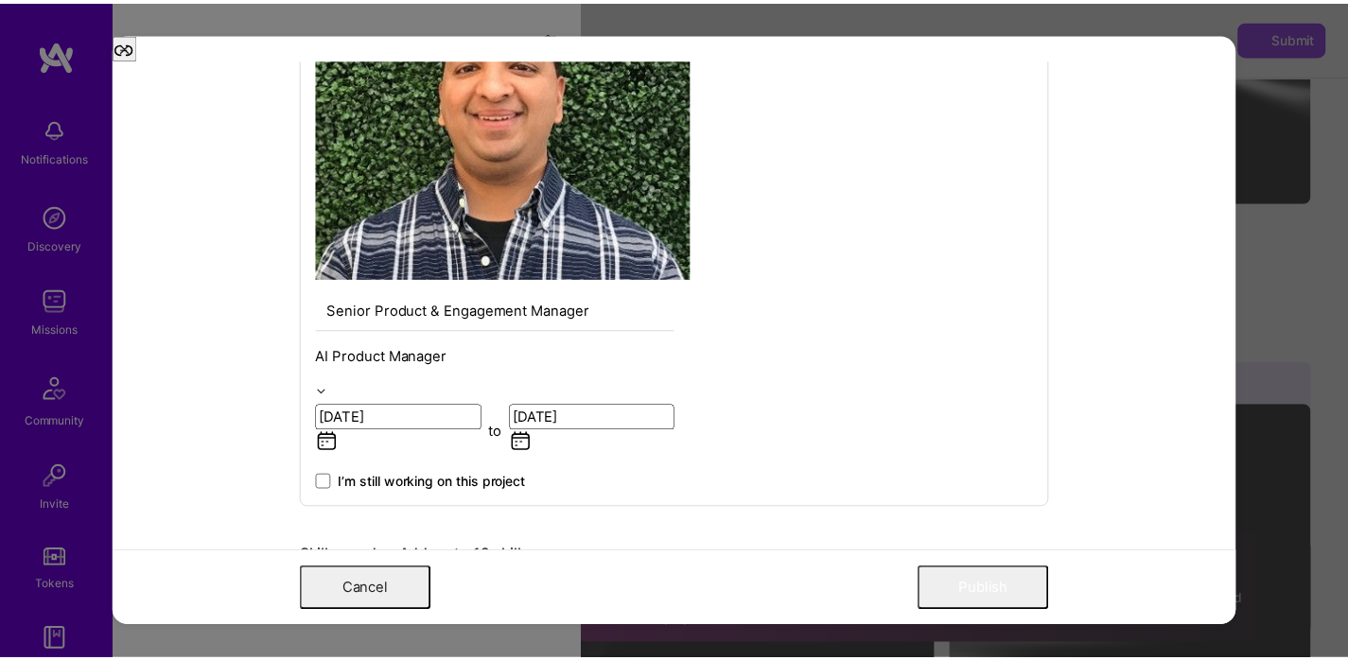
scroll to position [694, 0]
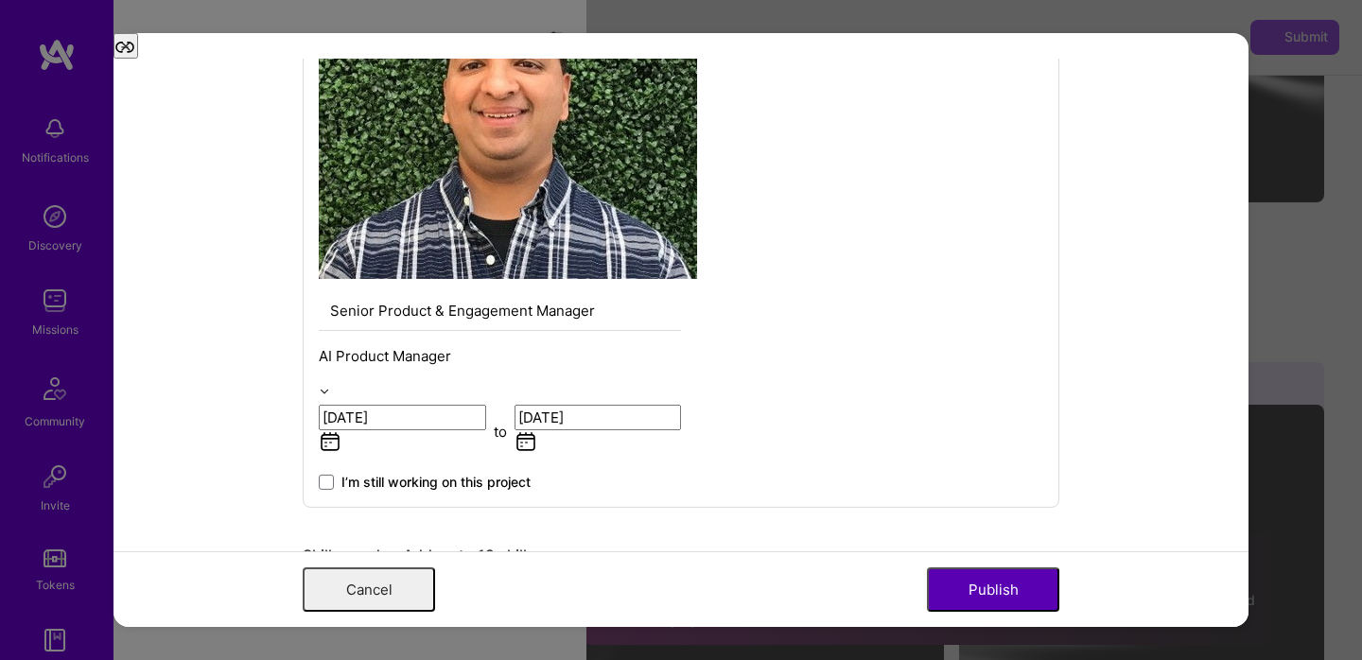
click at [933, 579] on button "Publish" at bounding box center [993, 590] width 132 height 44
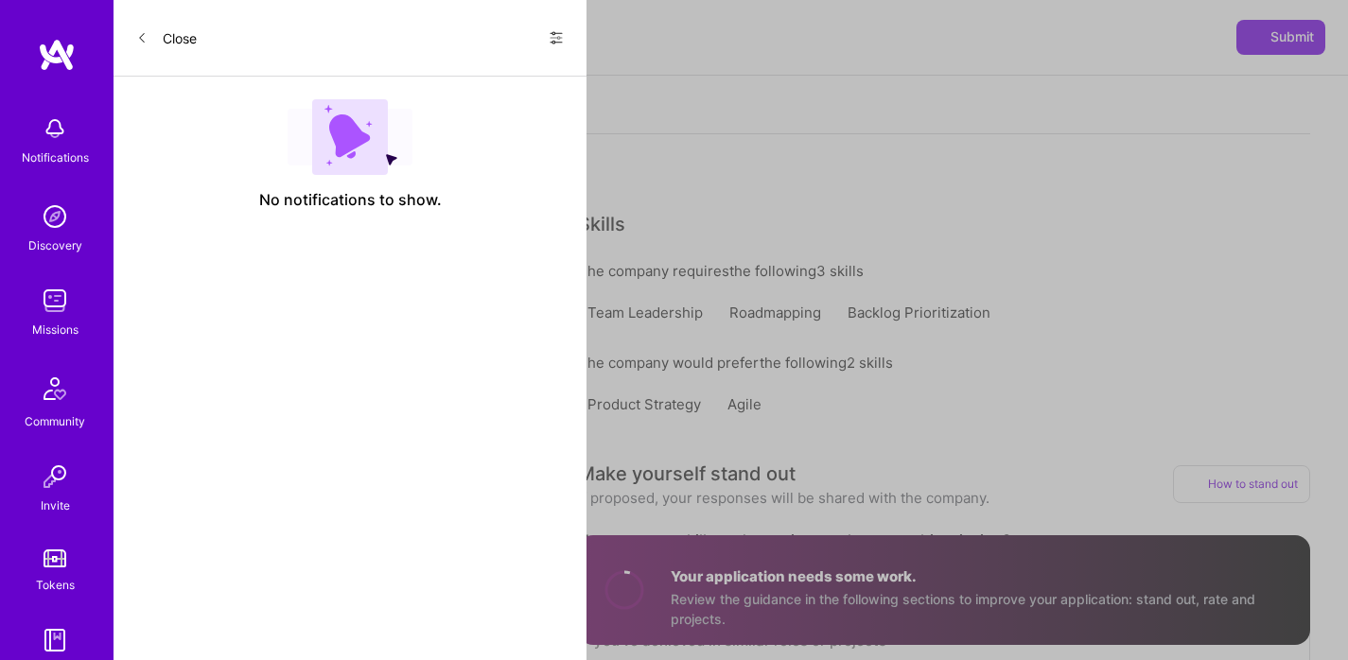
scroll to position [0, 0]
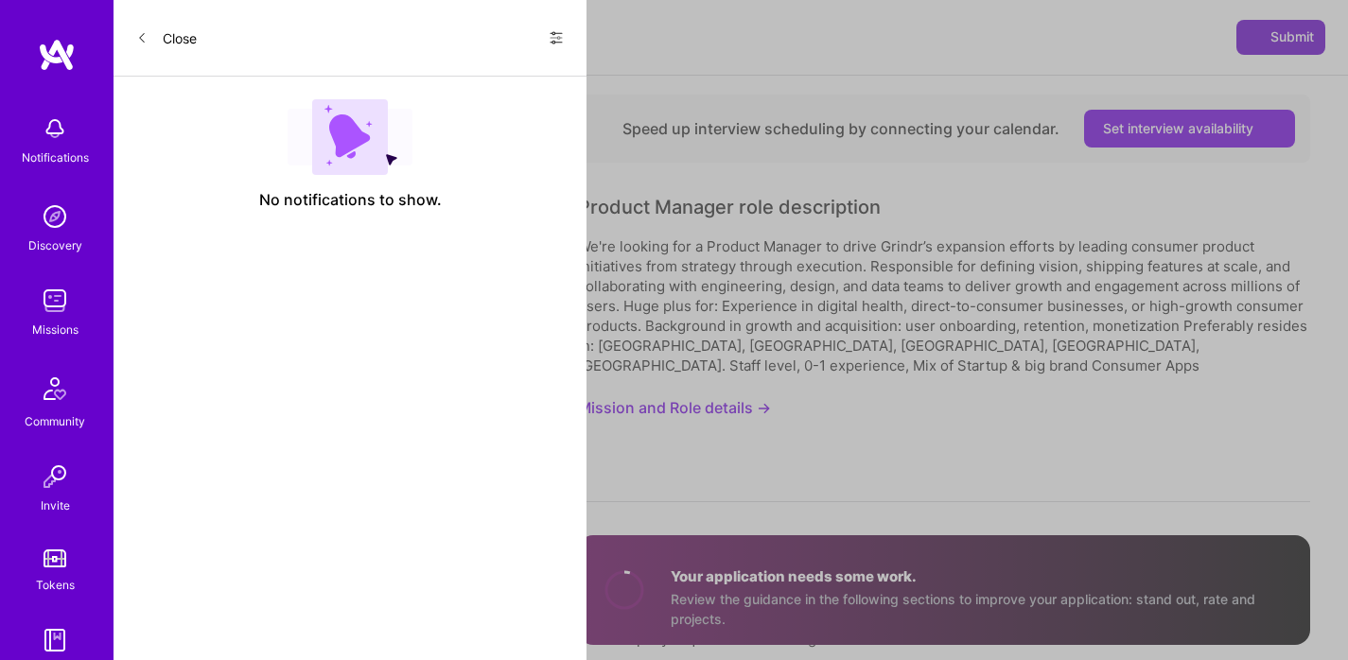
click at [1290, 47] on button "Submit" at bounding box center [1280, 37] width 89 height 34
click at [622, 601] on circle at bounding box center [624, 590] width 36 height 36
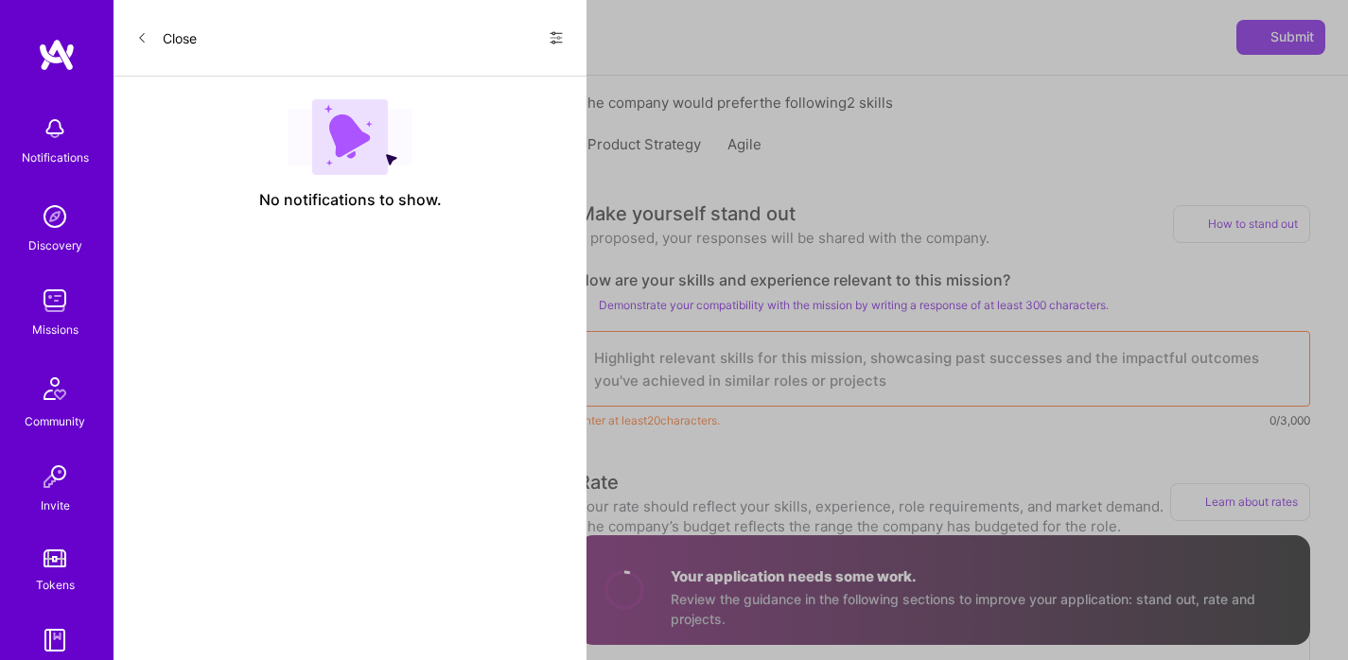
click at [845, 366] on textarea at bounding box center [944, 369] width 732 height 76
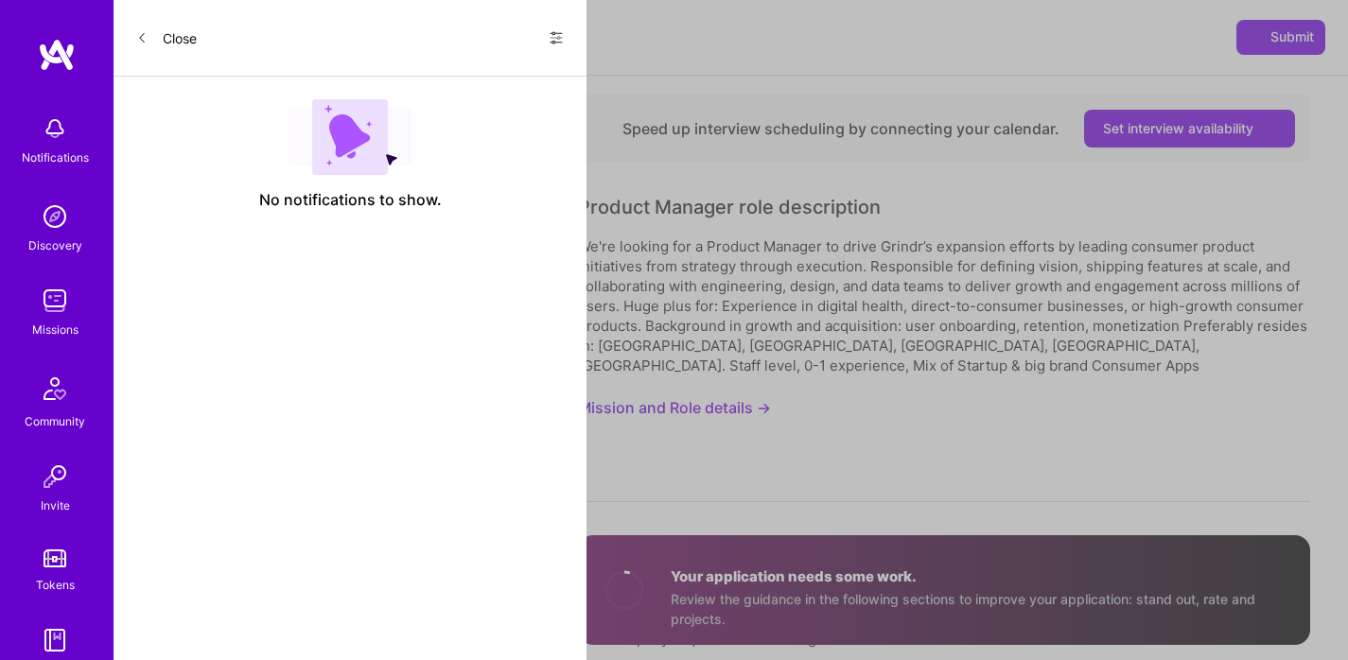
click at [660, 391] on button "Mission and Role details →" at bounding box center [674, 408] width 193 height 35
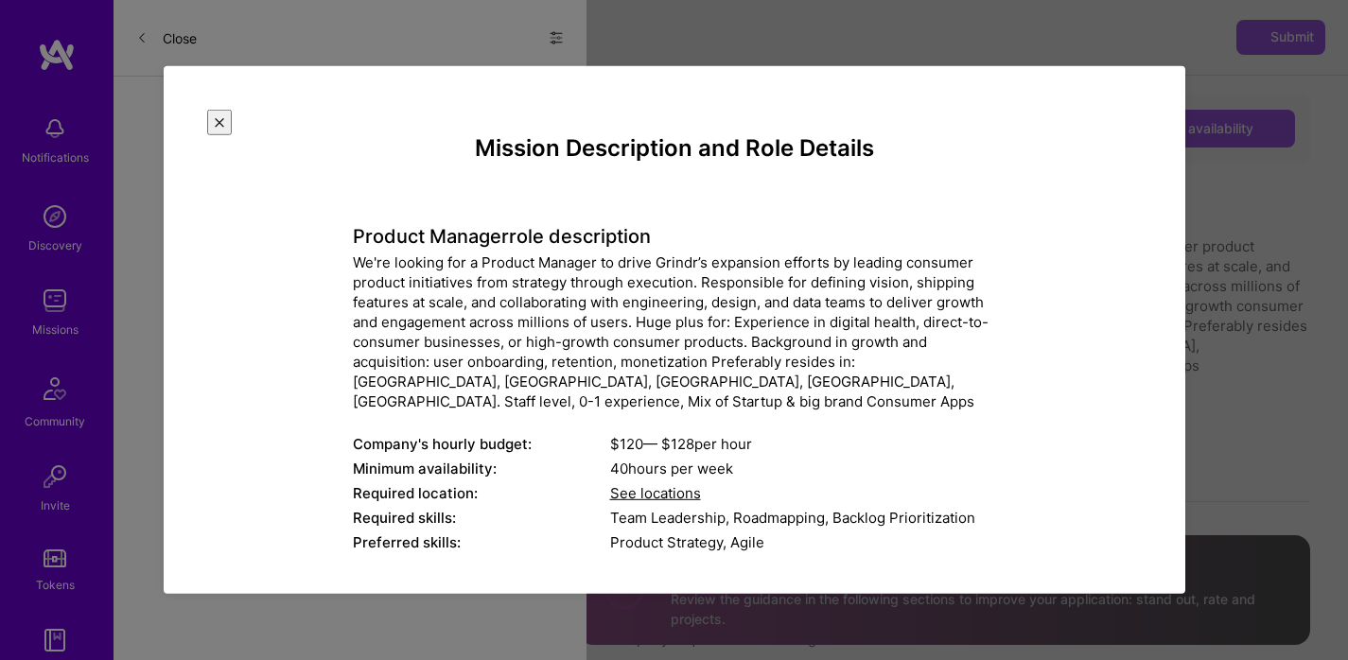
click at [515, 260] on div "We're looking for a Product Manager to drive Grindr’s expansion efforts by lead…" at bounding box center [674, 332] width 643 height 159
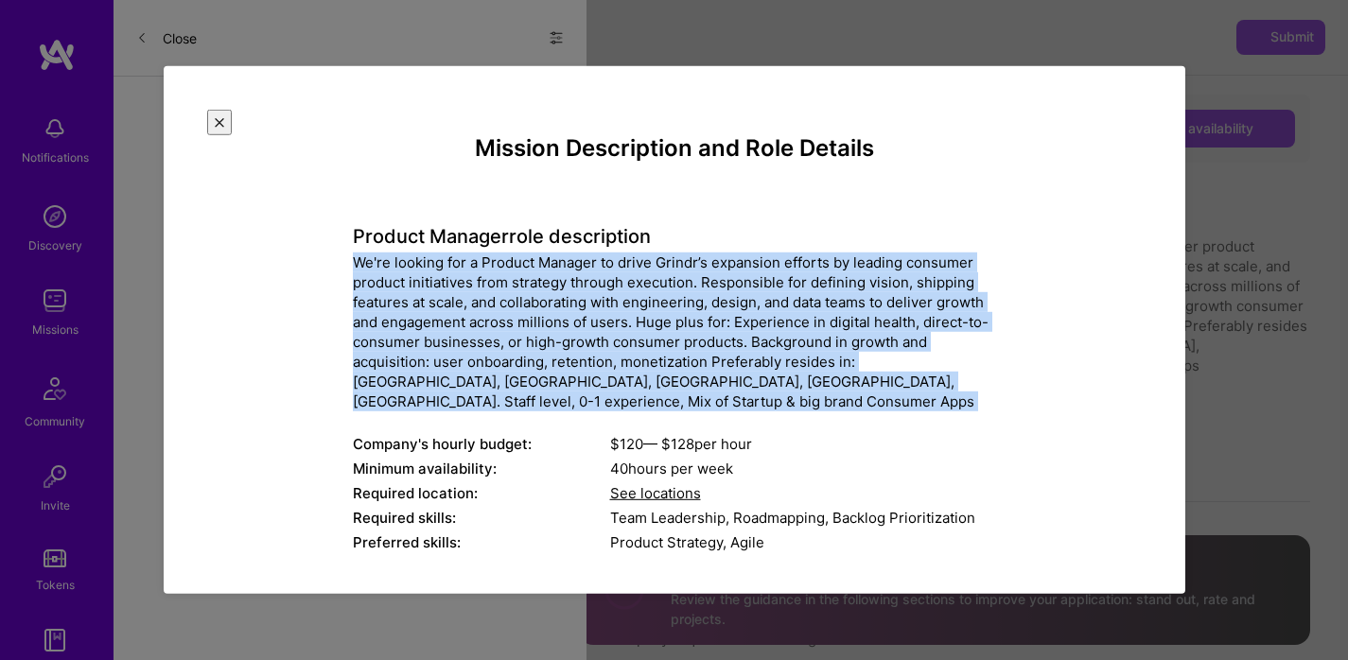
click at [515, 260] on div "We're looking for a Product Manager to drive Grindr’s expansion efforts by lead…" at bounding box center [674, 332] width 643 height 159
copy div "We're looking for a Product Manager to drive Grindr’s expansion efforts by lead…"
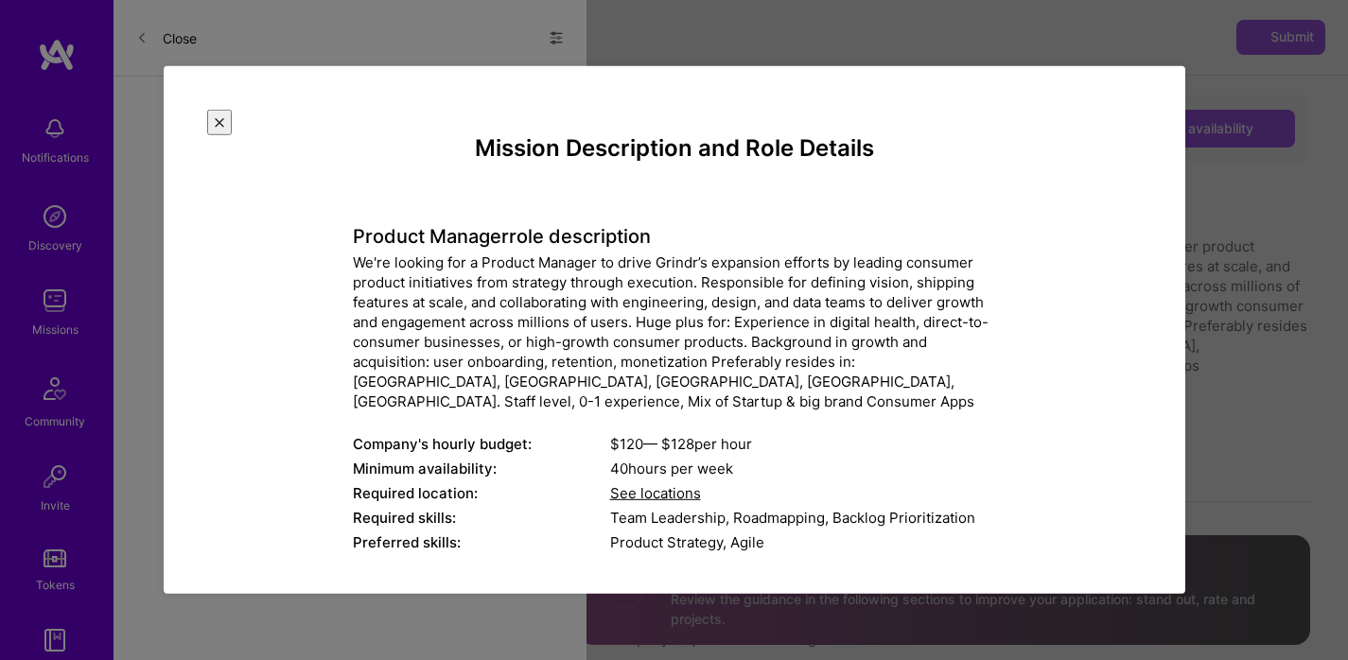
click at [1177, 79] on div "Mission Description and Role Details Product Manager role description We're loo…" at bounding box center [675, 330] width 1022 height 528
click at [1166, 72] on div "Mission Description and Role Details Product Manager role description We're loo…" at bounding box center [675, 330] width 1022 height 528
click at [1167, 76] on div "Mission Description and Role Details Product Manager role description We're loo…" at bounding box center [675, 330] width 1022 height 528
click at [224, 118] on img "Close" at bounding box center [219, 122] width 9 height 9
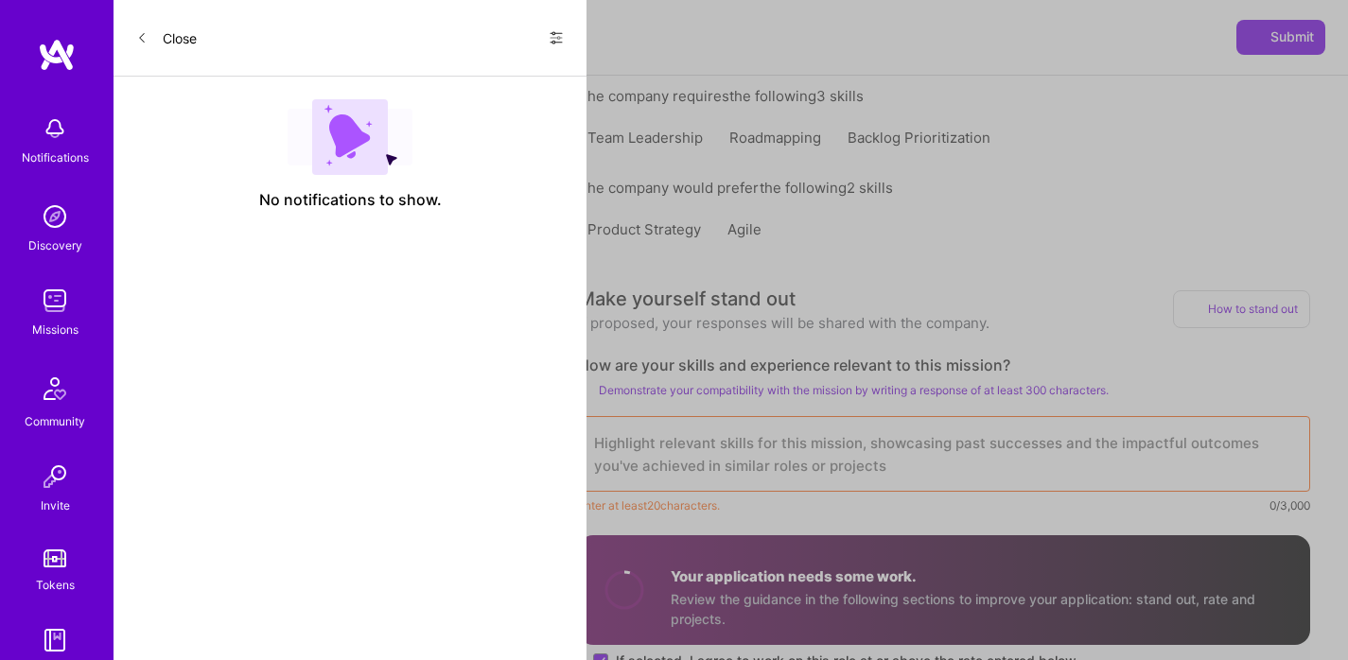
scroll to position [545, 0]
click at [825, 433] on textarea at bounding box center [944, 452] width 732 height 76
paste textarea "Product leader with 15+ years scaling consumer apps (Lime, Snappr YC’17, [PERSO…"
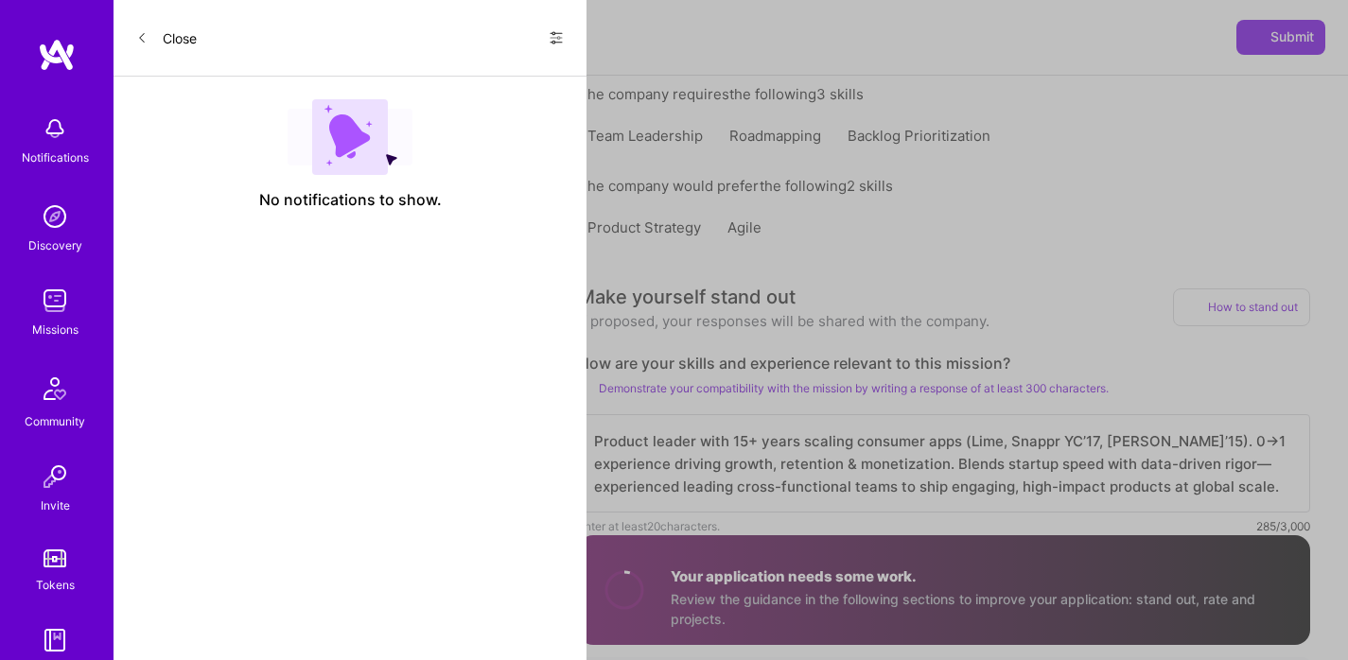
scroll to position [2, 0]
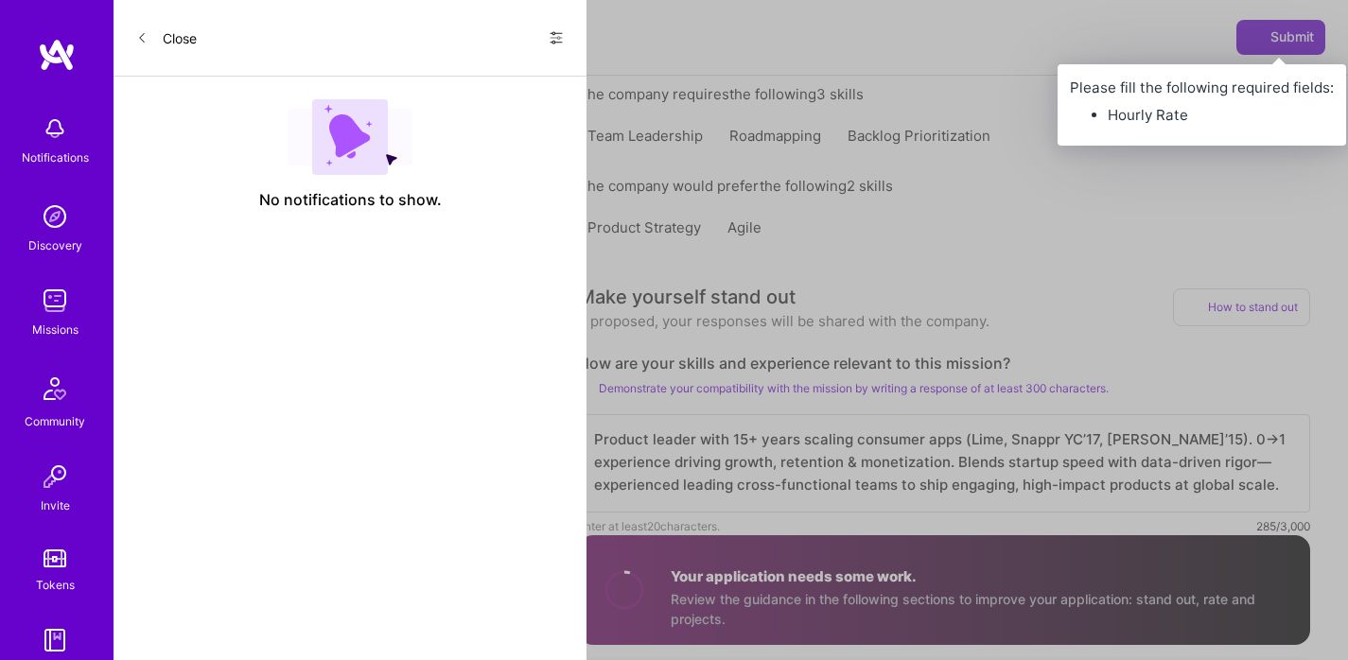
click at [1268, 45] on span "Submit" at bounding box center [1281, 36] width 66 height 19
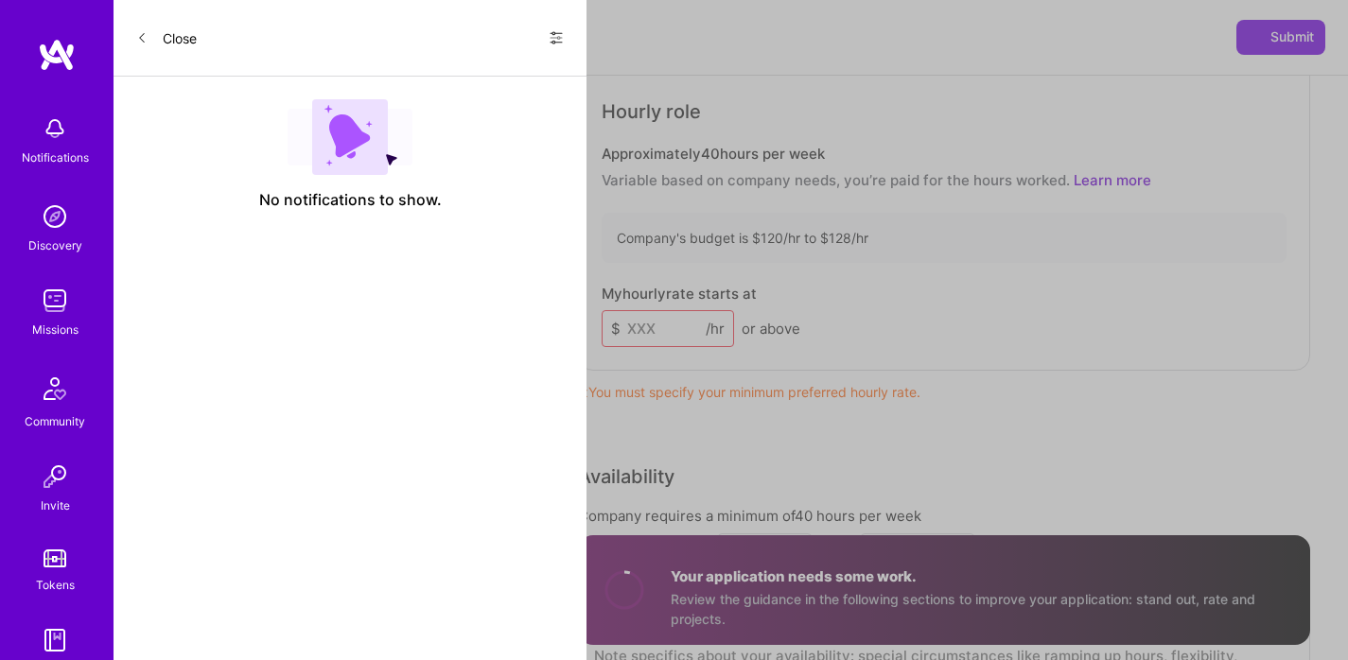
scroll to position [1180, 0]
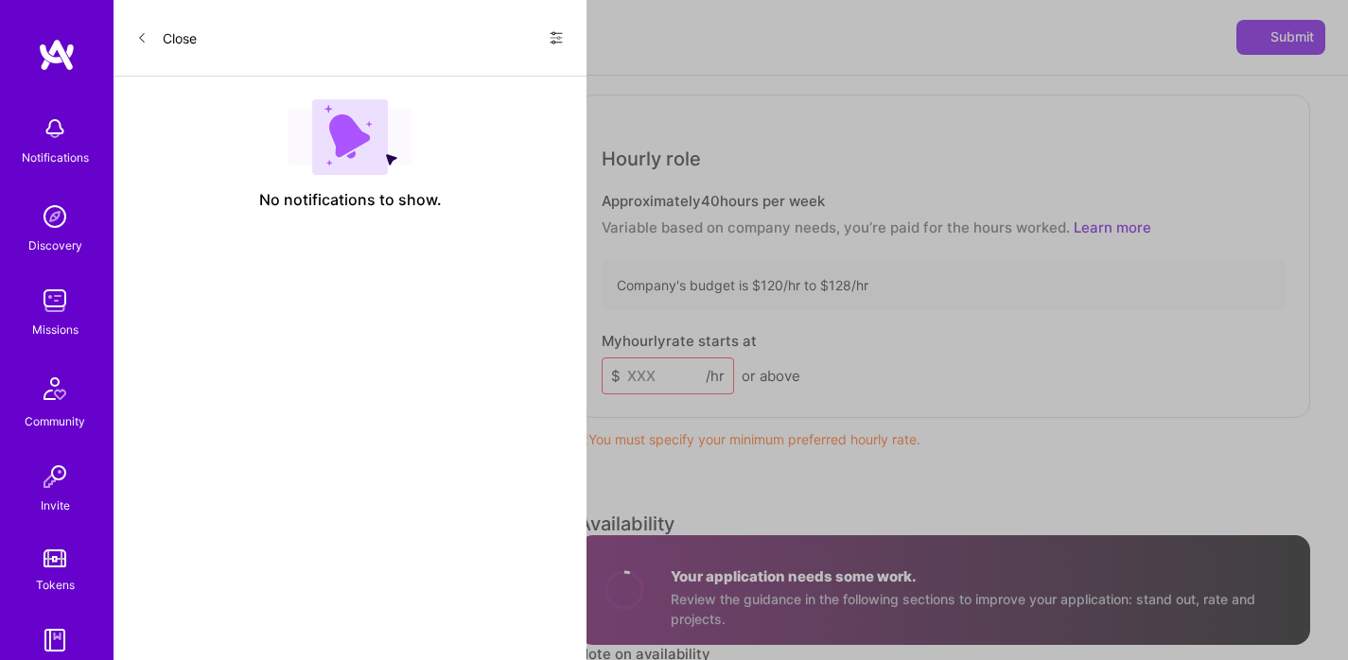
click at [657, 370] on input at bounding box center [668, 376] width 132 height 37
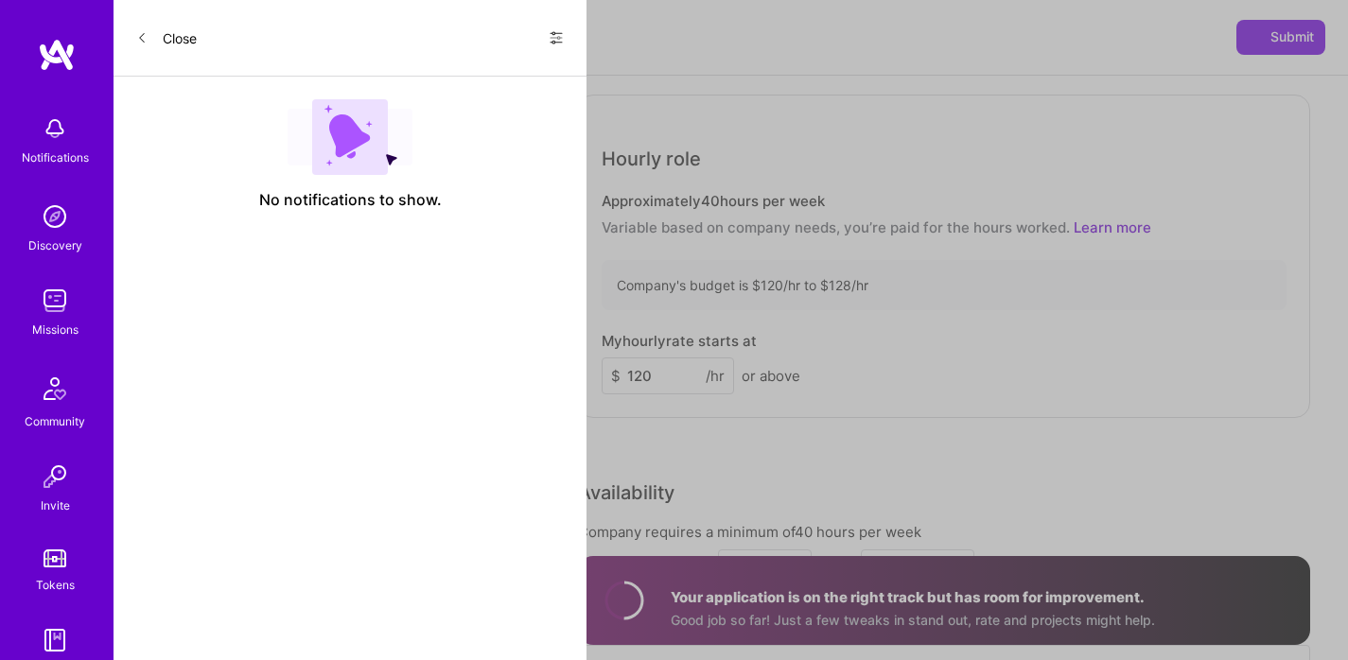
click at [831, 430] on div "Rate Your rate should reflect your skills, experience, role requirements, and m…" at bounding box center [944, 342] width 732 height 807
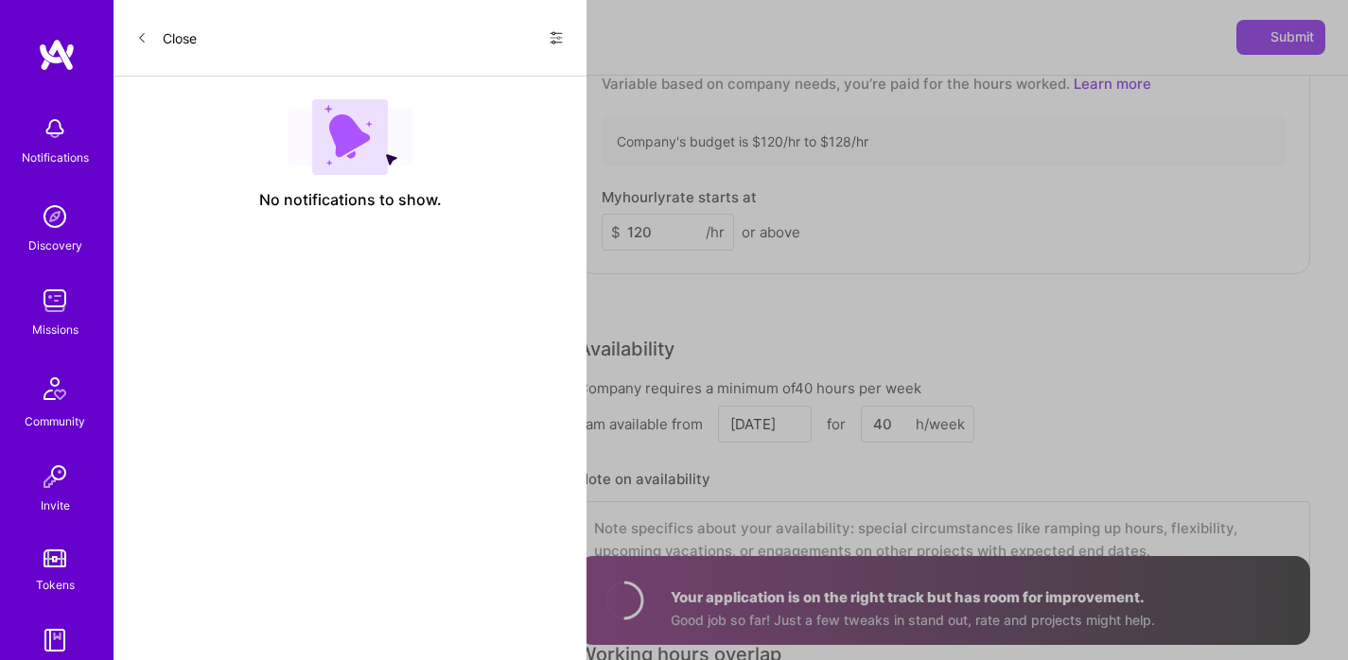
scroll to position [1352, 0]
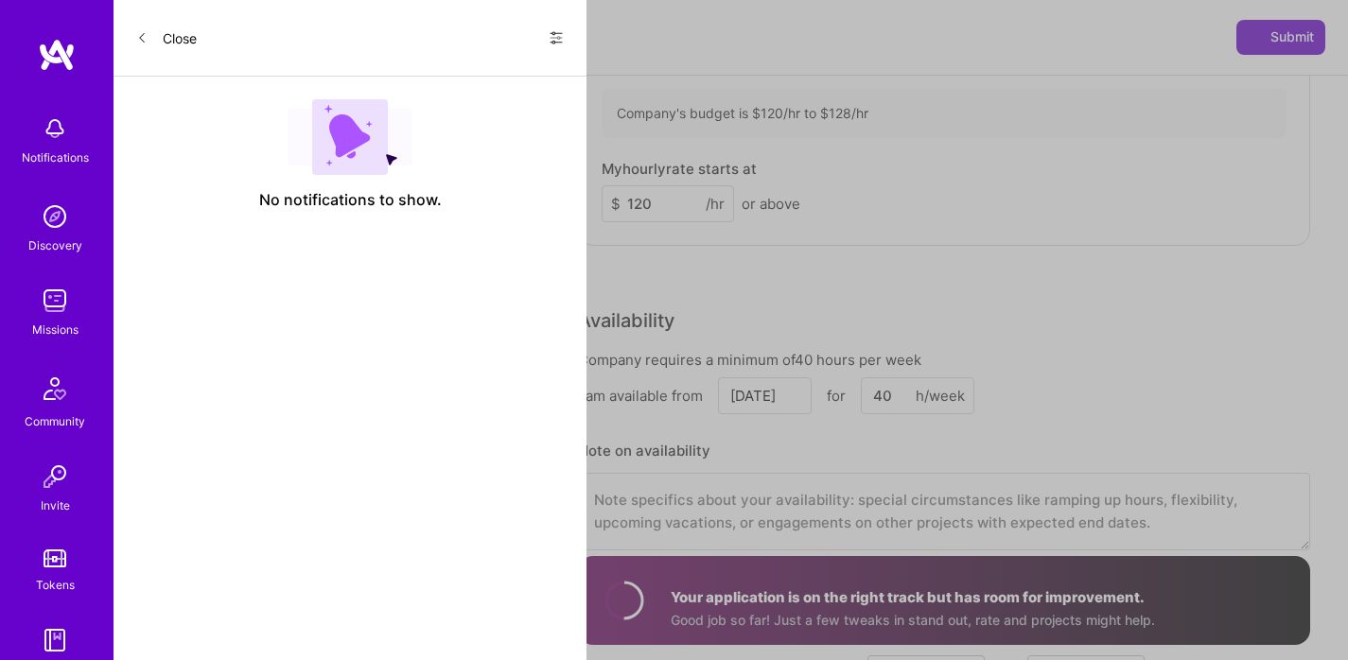
click at [1308, 29] on span "Submit" at bounding box center [1281, 36] width 66 height 19
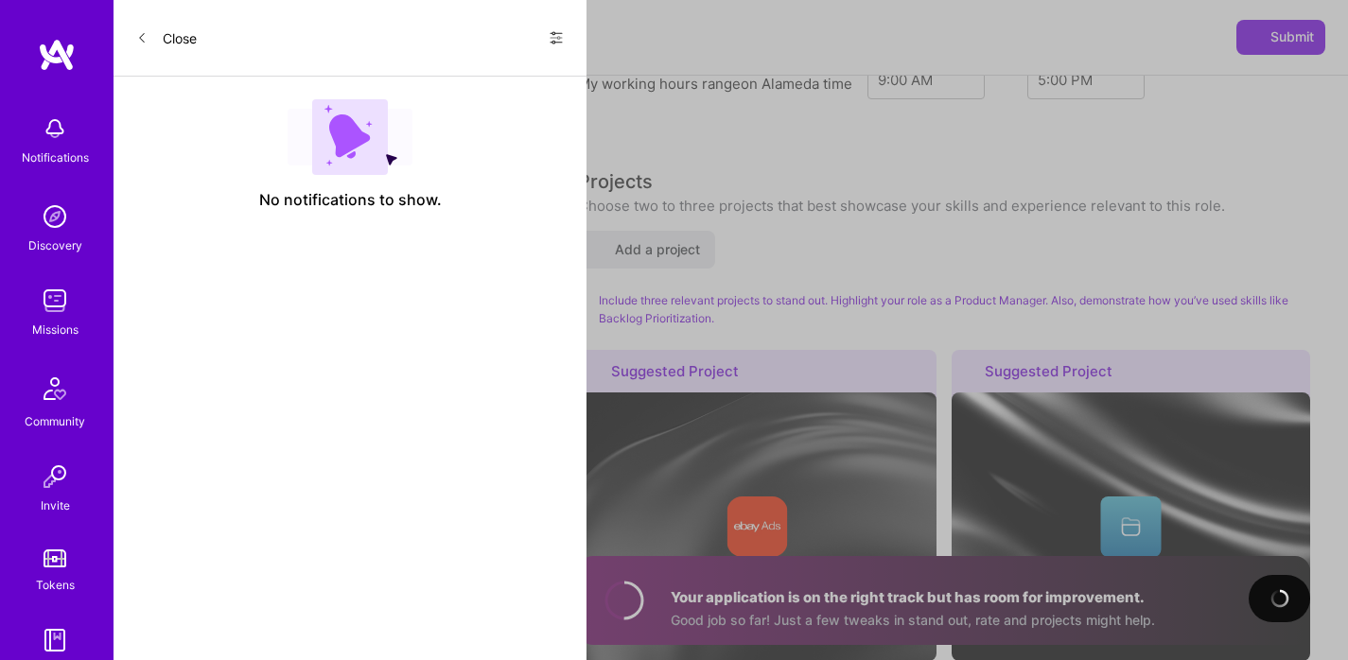
scroll to position [1955, 0]
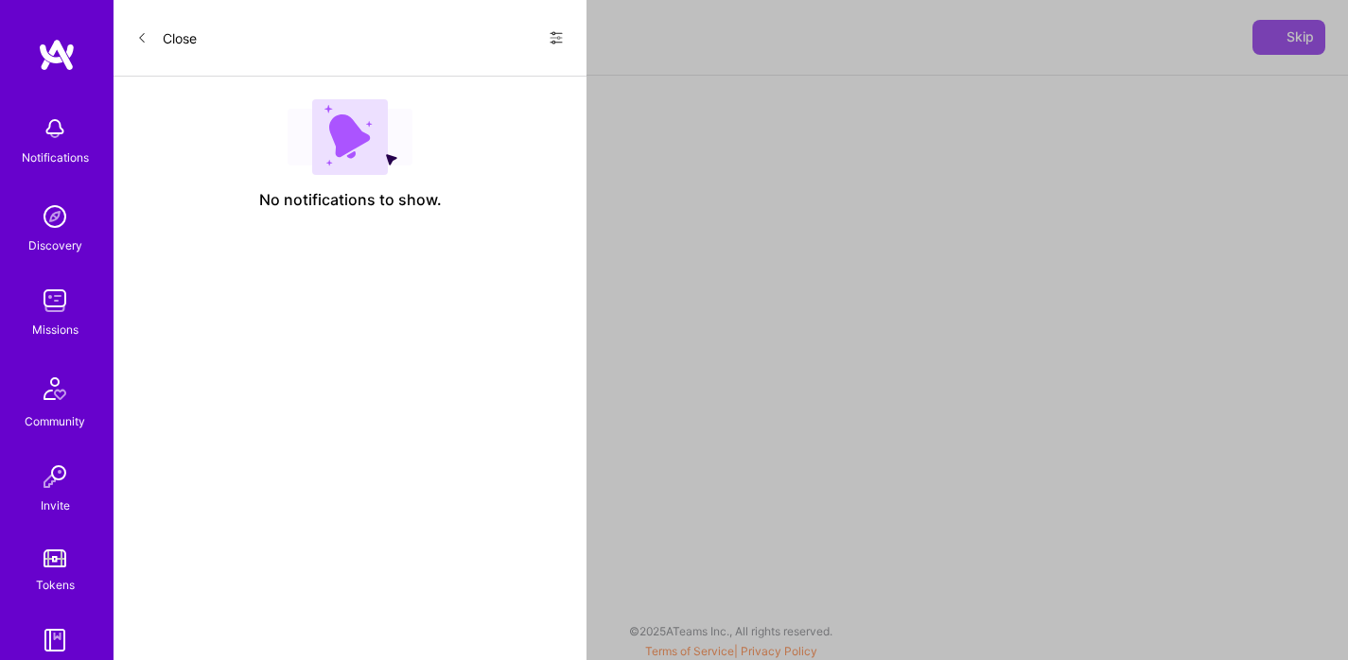
scroll to position [404, 0]
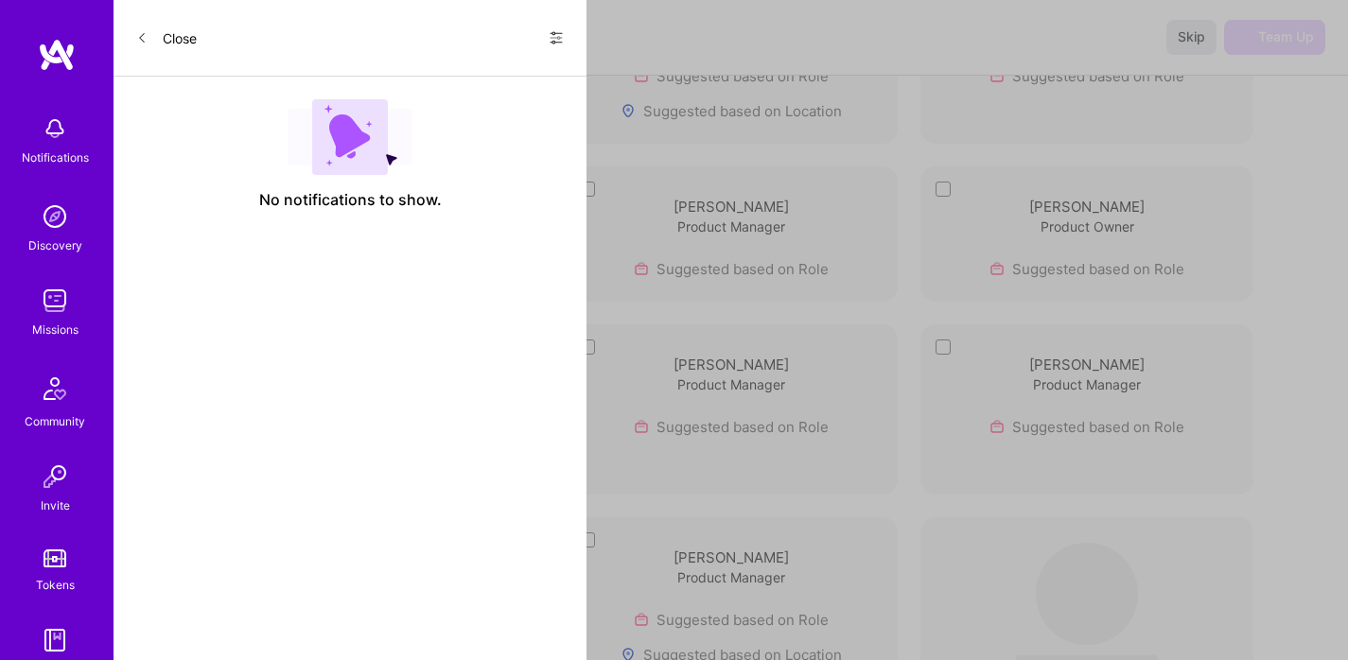
scroll to position [776, 0]
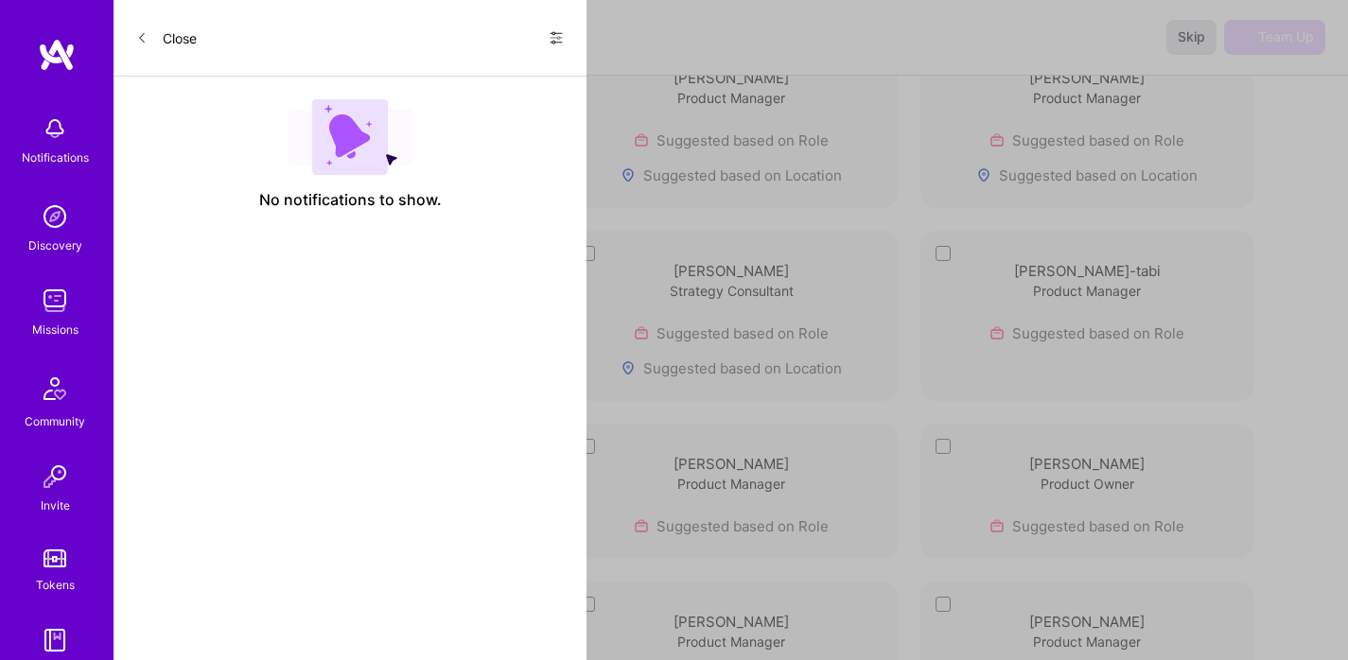
click at [1188, 35] on span "Skip" at bounding box center [1191, 36] width 27 height 19
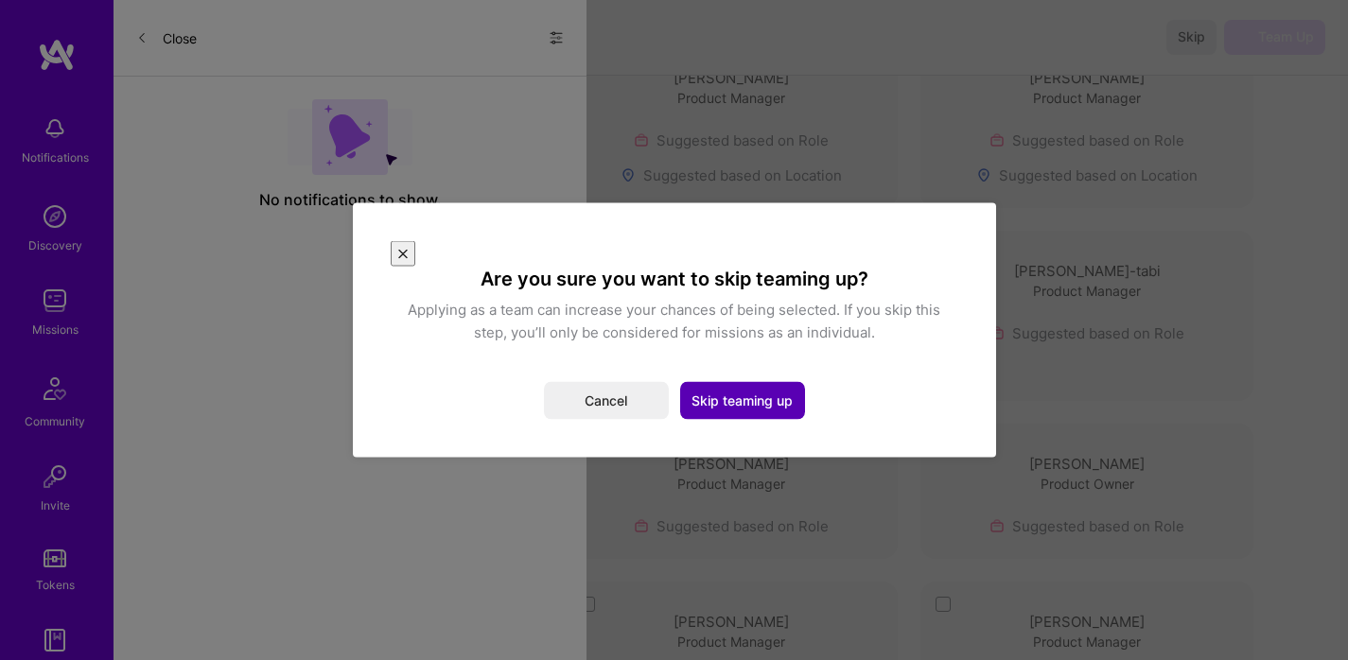
click at [735, 388] on button "Skip teaming up" at bounding box center [742, 401] width 125 height 38
